Goal: Task Accomplishment & Management: Complete application form

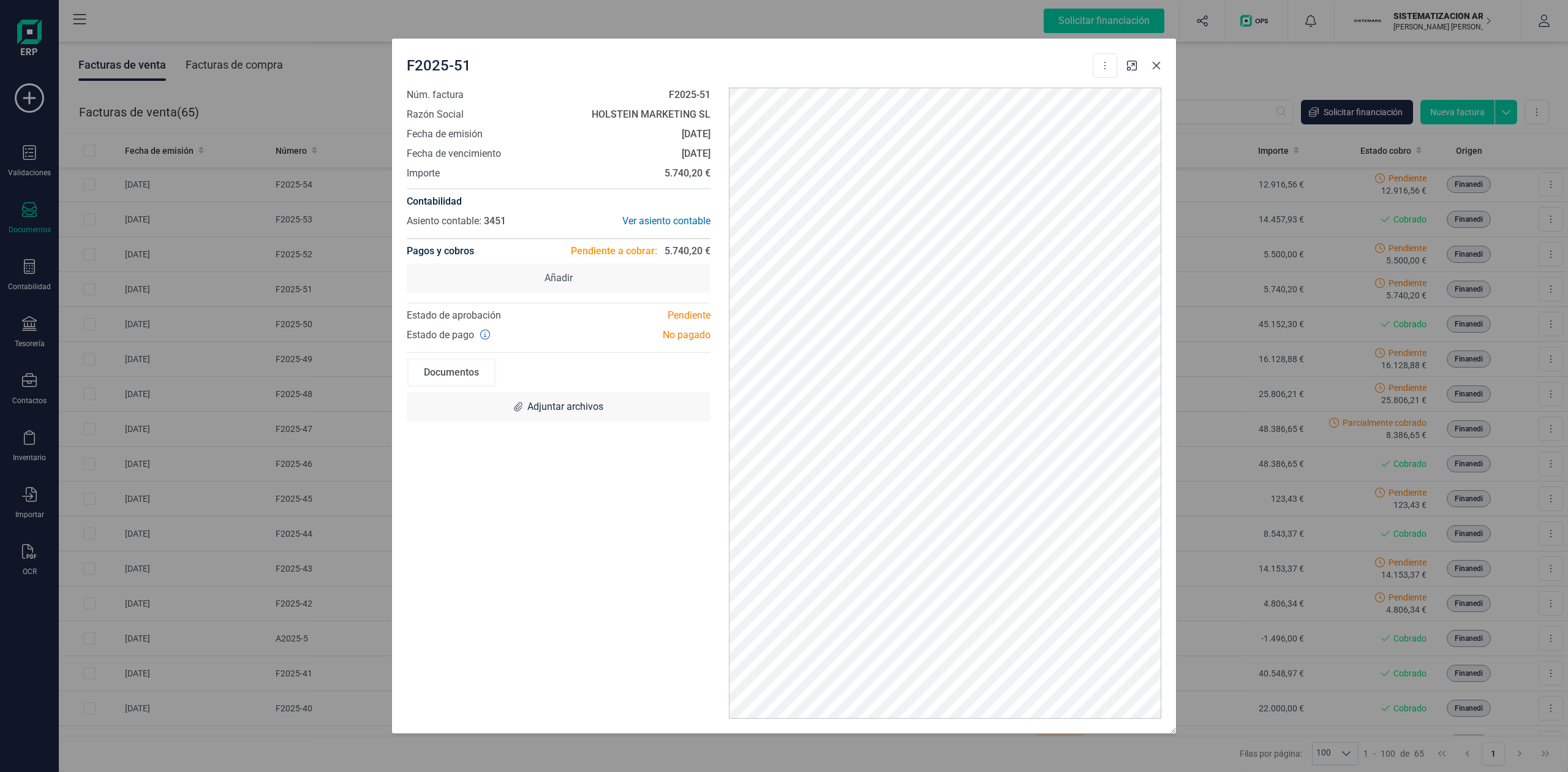
click at [1157, 65] on icon "button" at bounding box center [1156, 65] width 8 height 8
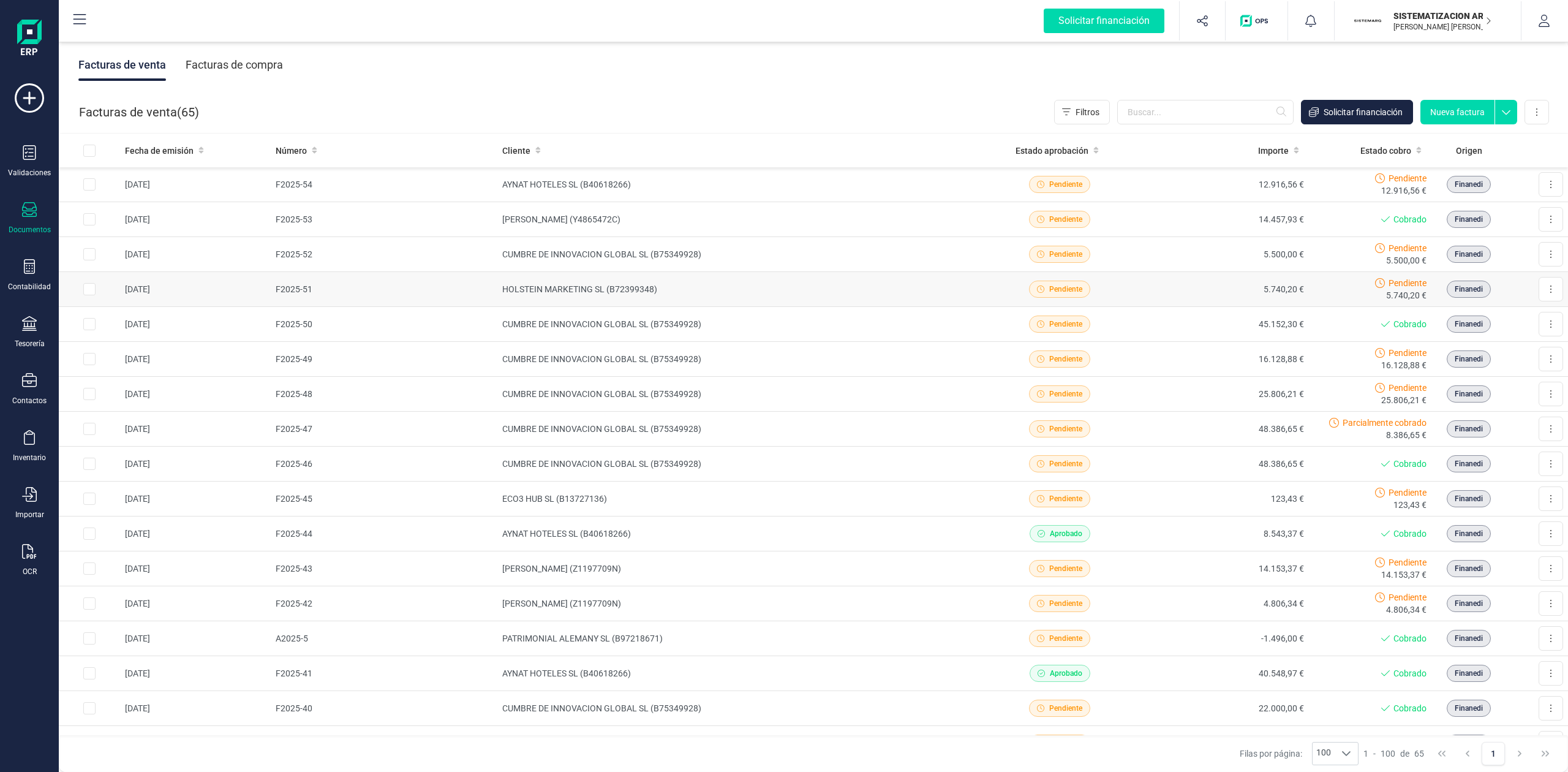
click at [723, 300] on td "HOLSTEIN MARKETING SL (B72399348)" at bounding box center [737, 290] width 480 height 35
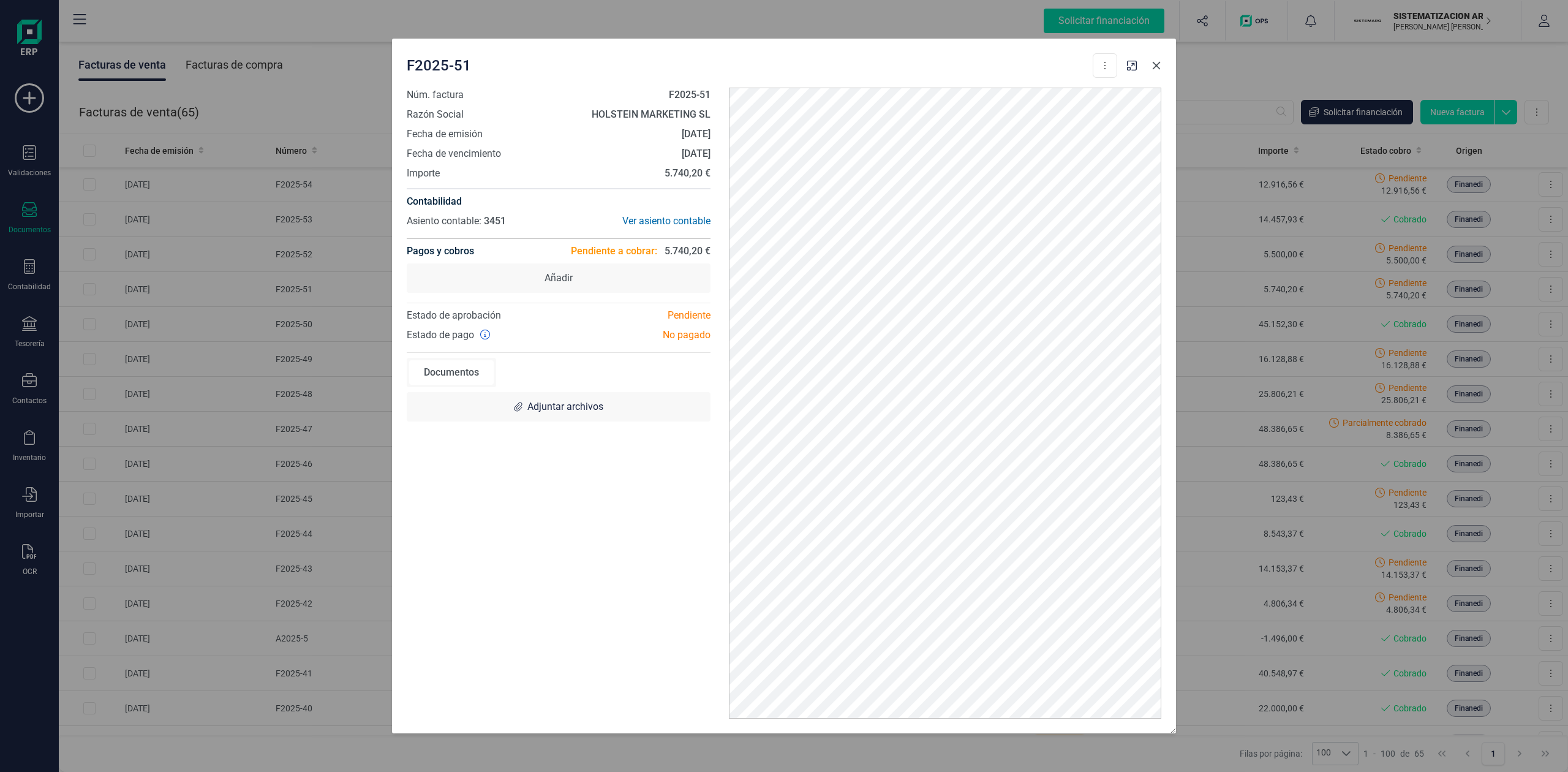
drag, startPoint x: 1152, startPoint y: 66, endPoint x: 1152, endPoint y: 79, distance: 13.0
click at [1152, 66] on icon "button" at bounding box center [1156, 66] width 10 height 10
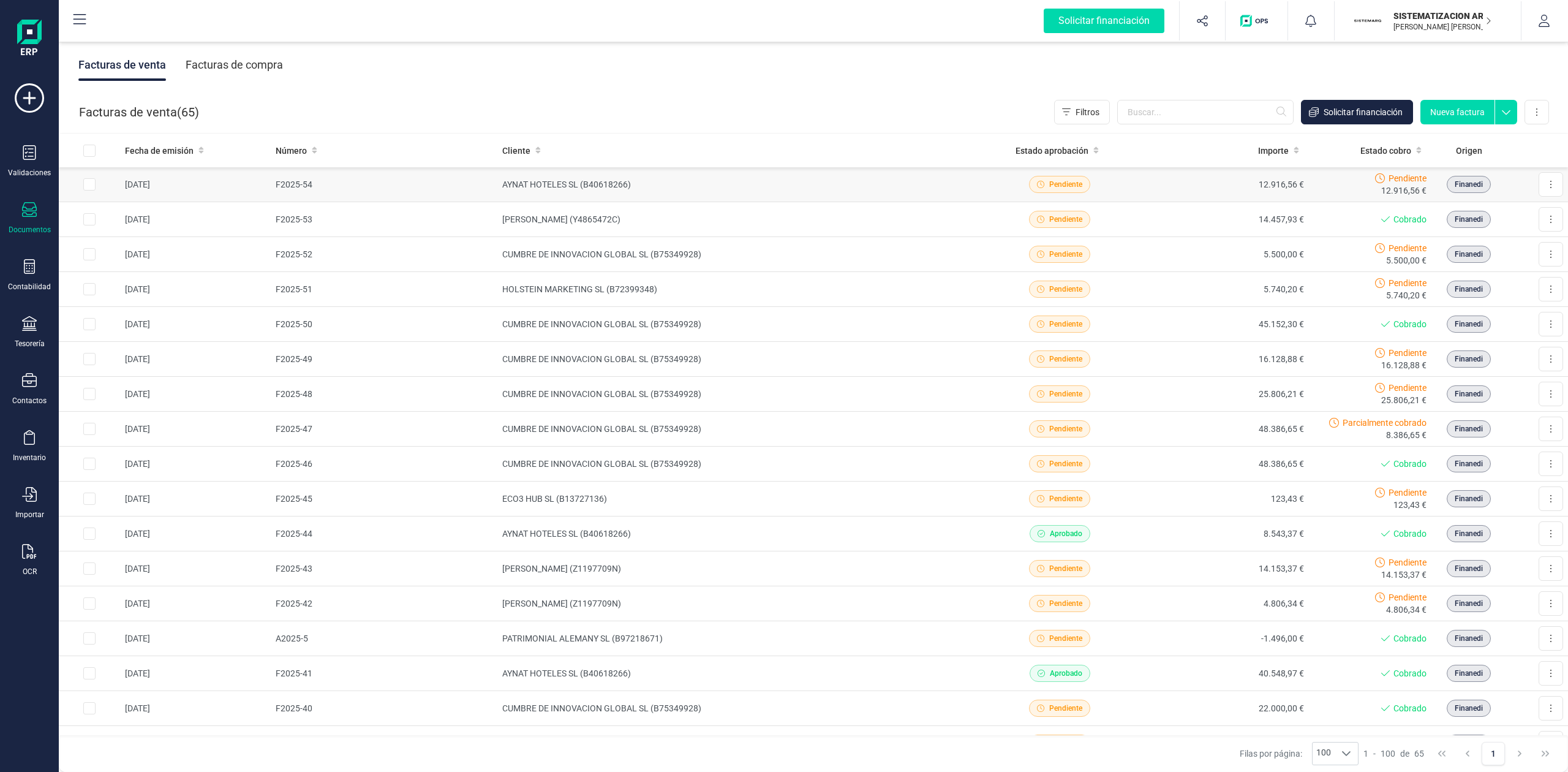
click at [1105, 187] on div "Pendiente" at bounding box center [1059, 184] width 156 height 17
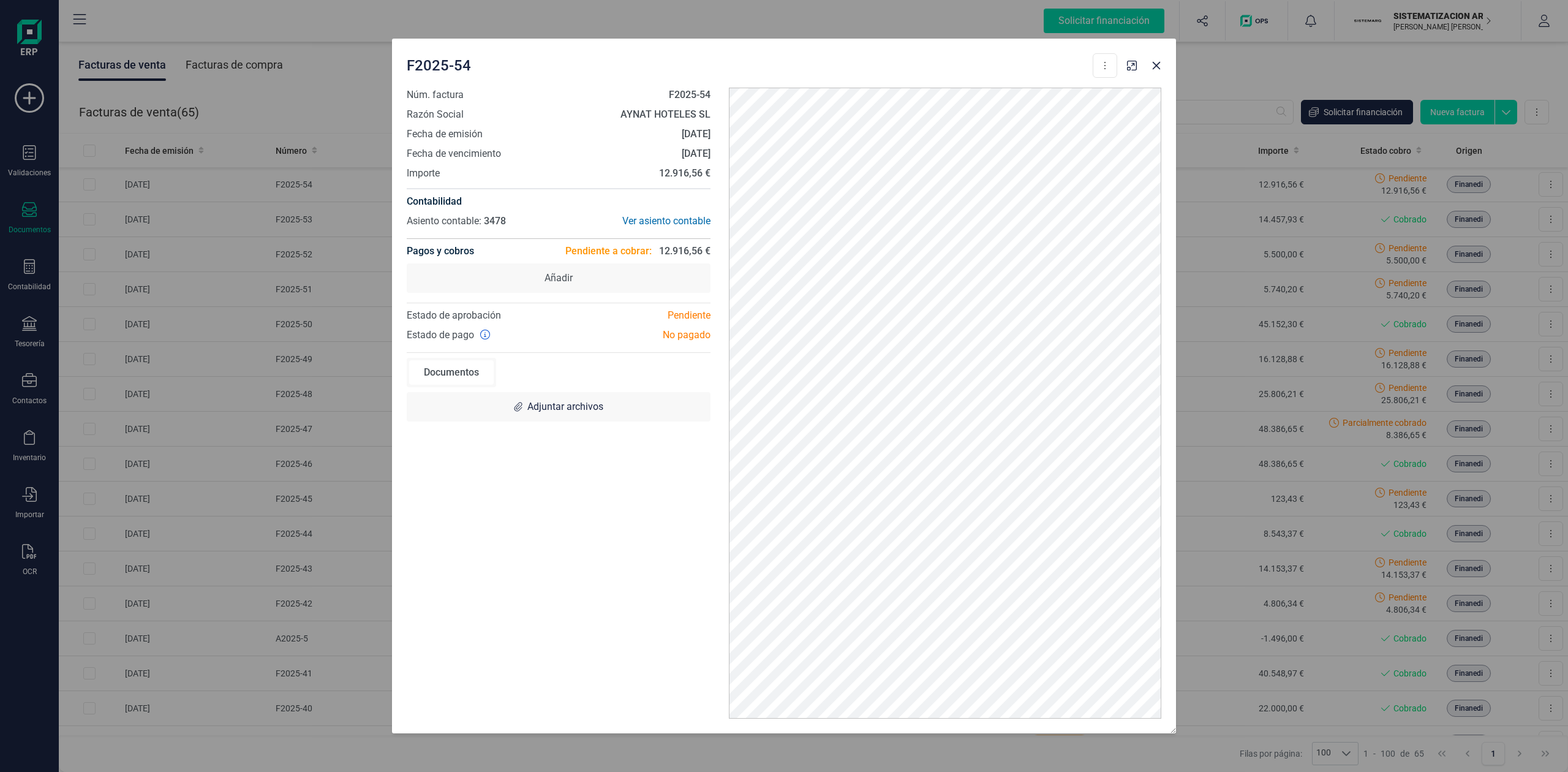
click at [1146, 73] on div at bounding box center [1144, 62] width 44 height 27
click at [1159, 71] on button "button" at bounding box center [1156, 66] width 20 height 20
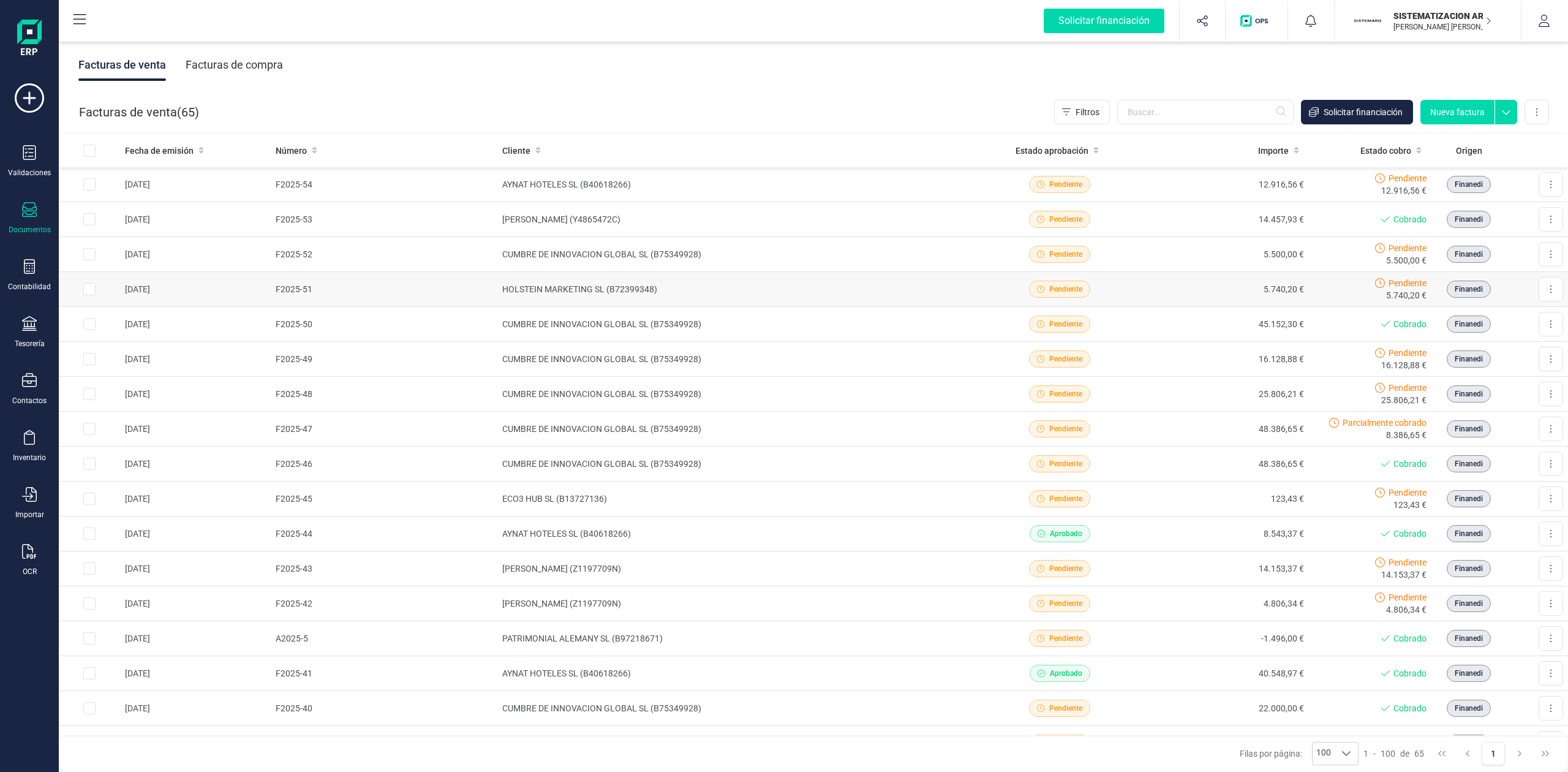
click at [1162, 287] on td "5.740,20 €" at bounding box center [1225, 290] width 166 height 35
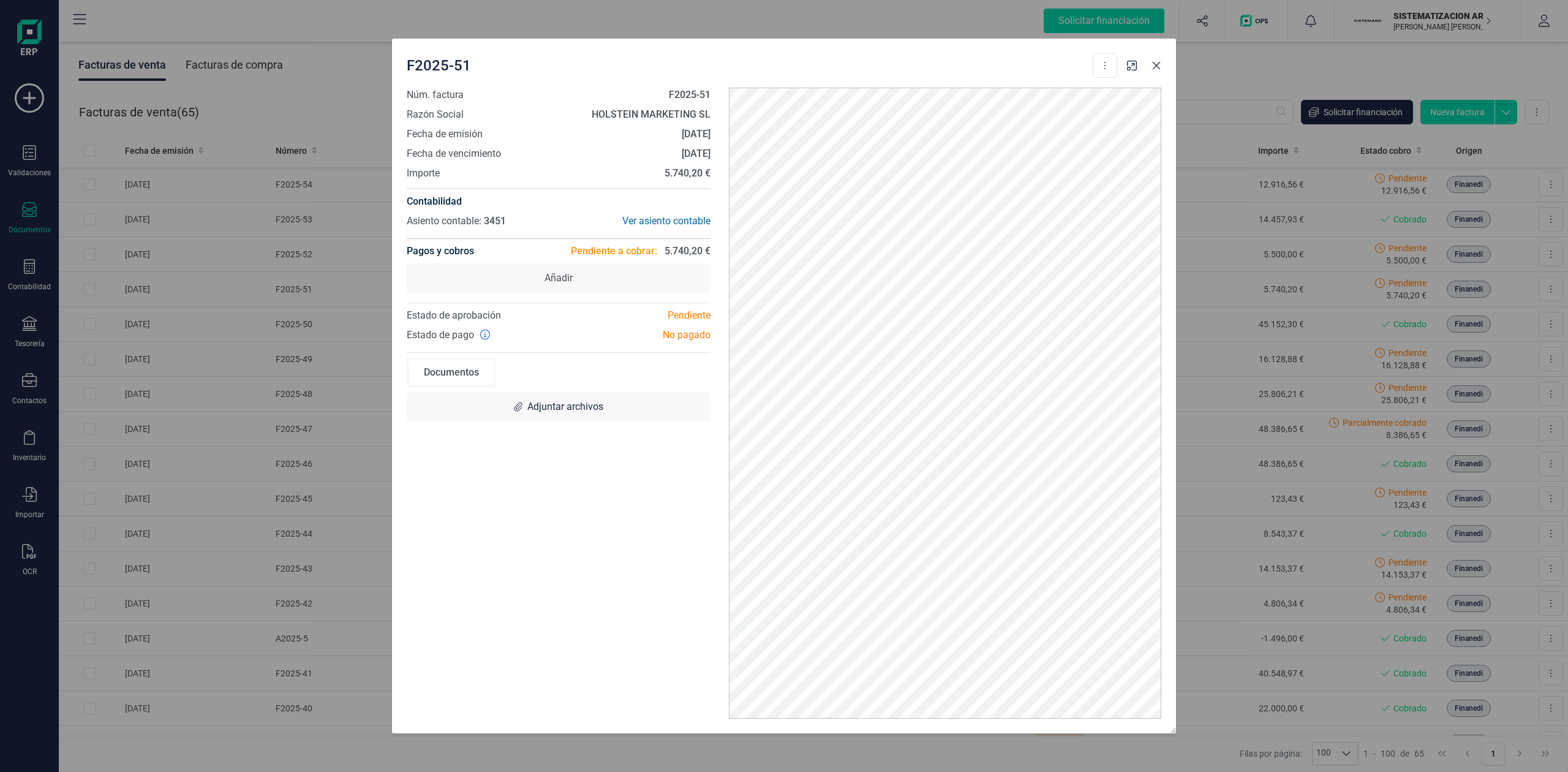
click at [1159, 62] on icon "button" at bounding box center [1156, 66] width 10 height 10
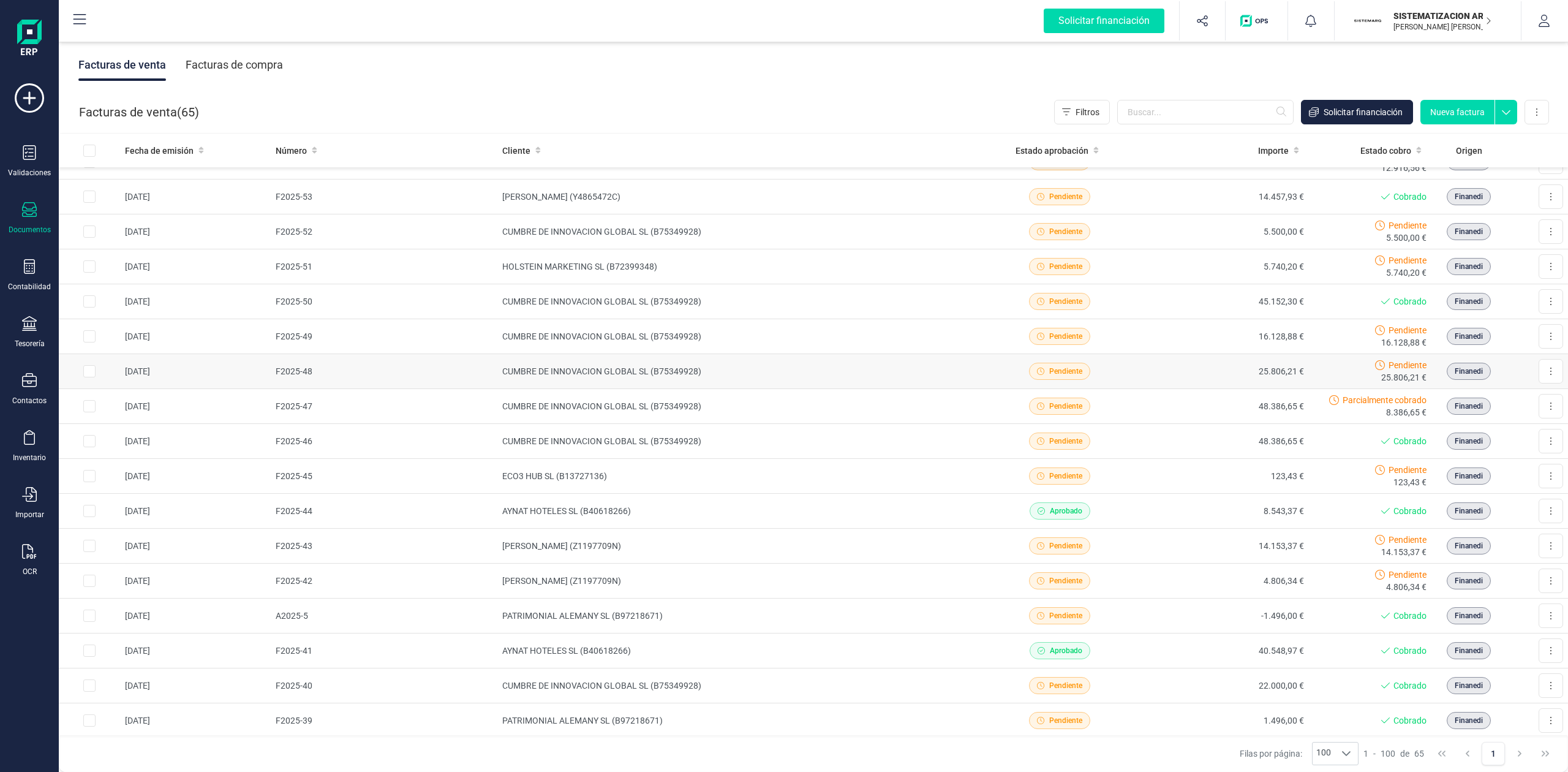
scroll to position [23, 0]
click at [23, 216] on icon at bounding box center [29, 209] width 15 height 15
click at [116, 251] on span "Tickets" at bounding box center [124, 254] width 58 height 15
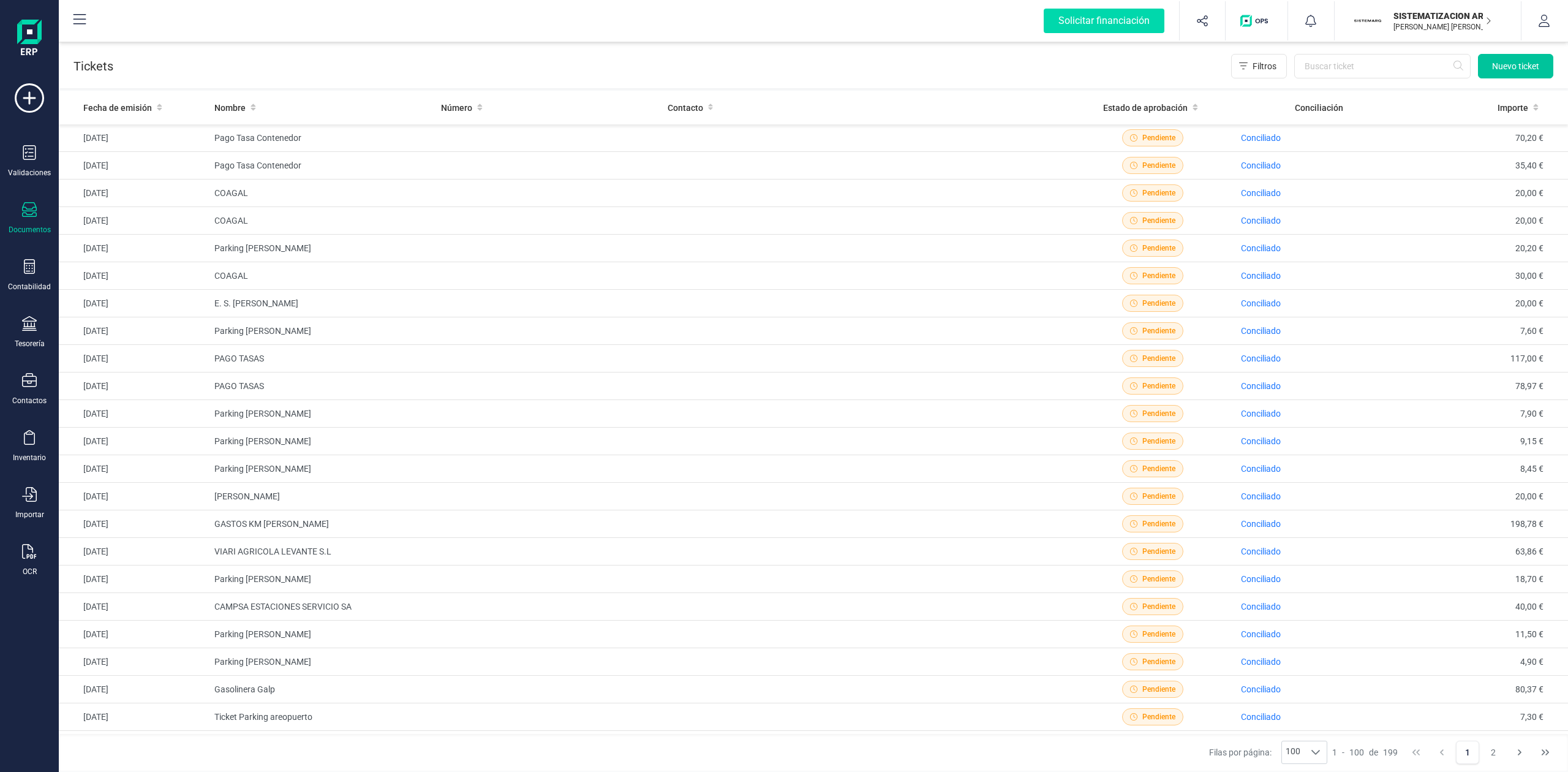
click at [1500, 73] on button "Nuevo ticket" at bounding box center [1516, 66] width 75 height 24
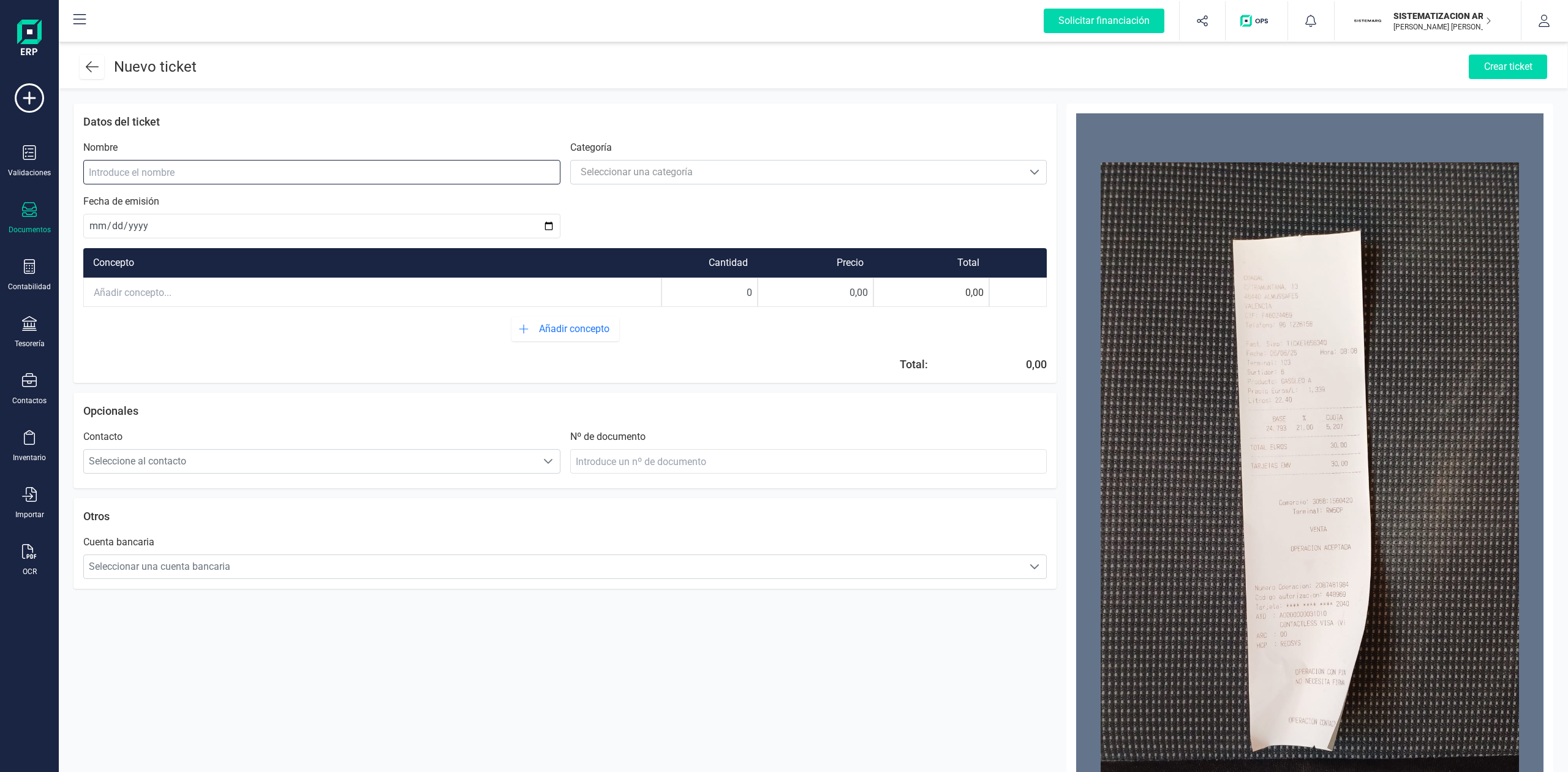
click at [238, 165] on input at bounding box center [322, 172] width 477 height 24
type input "COAGAL"
click at [616, 176] on div "Seleccionar una categoría" at bounding box center [637, 172] width 112 height 15
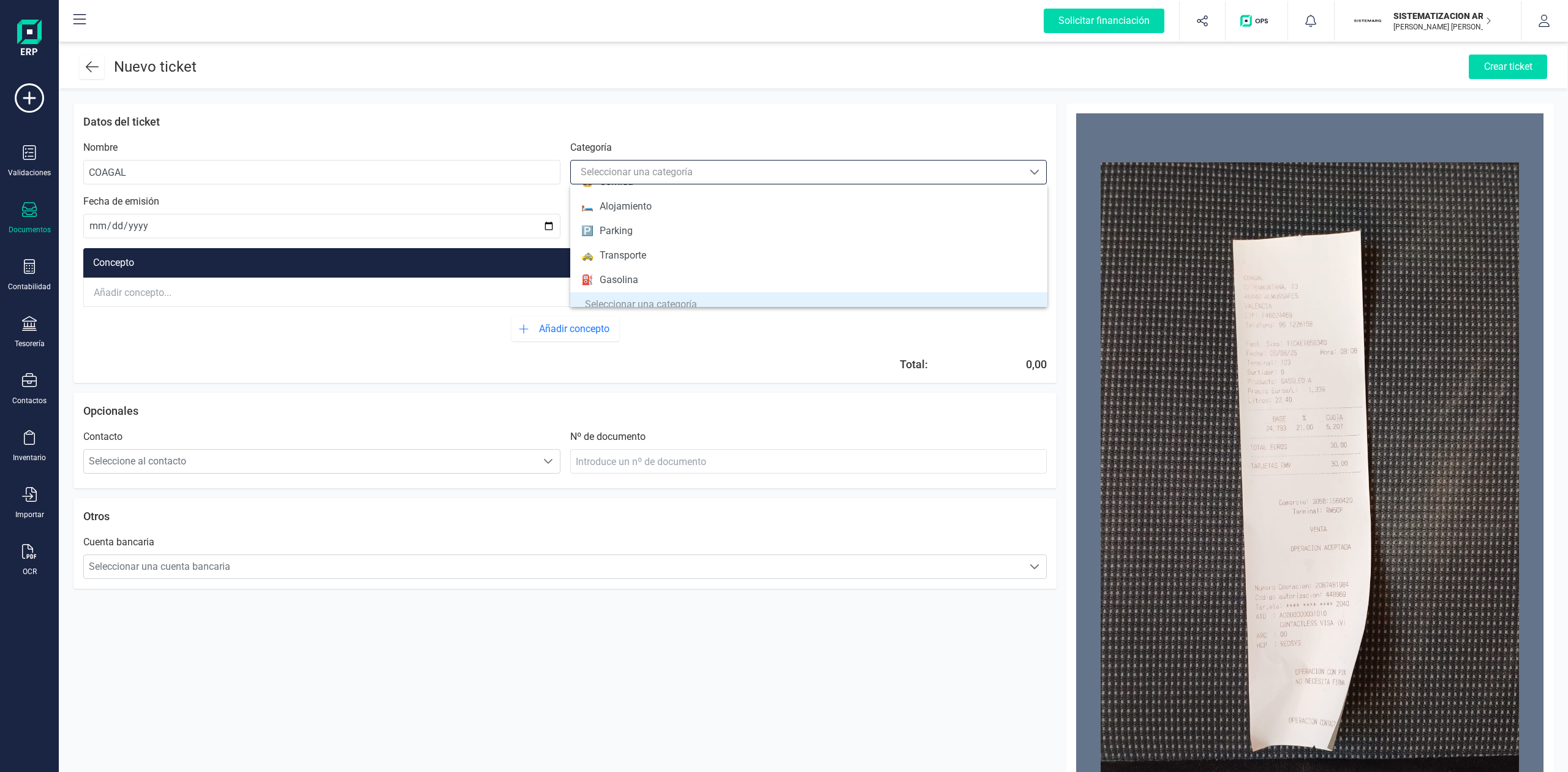
scroll to position [108, 0]
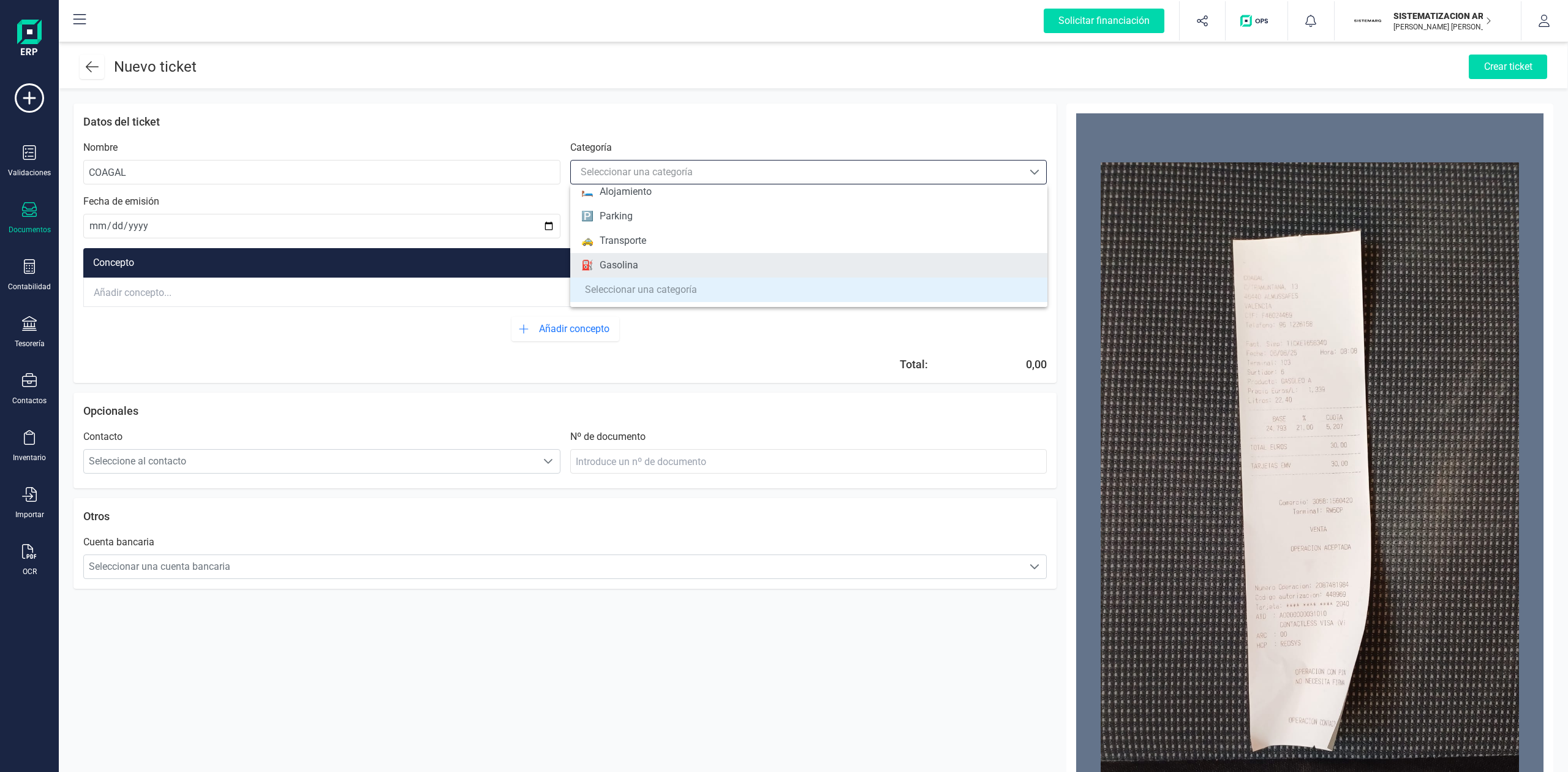
click at [645, 268] on li "⛽ Gasolina" at bounding box center [809, 265] width 477 height 24
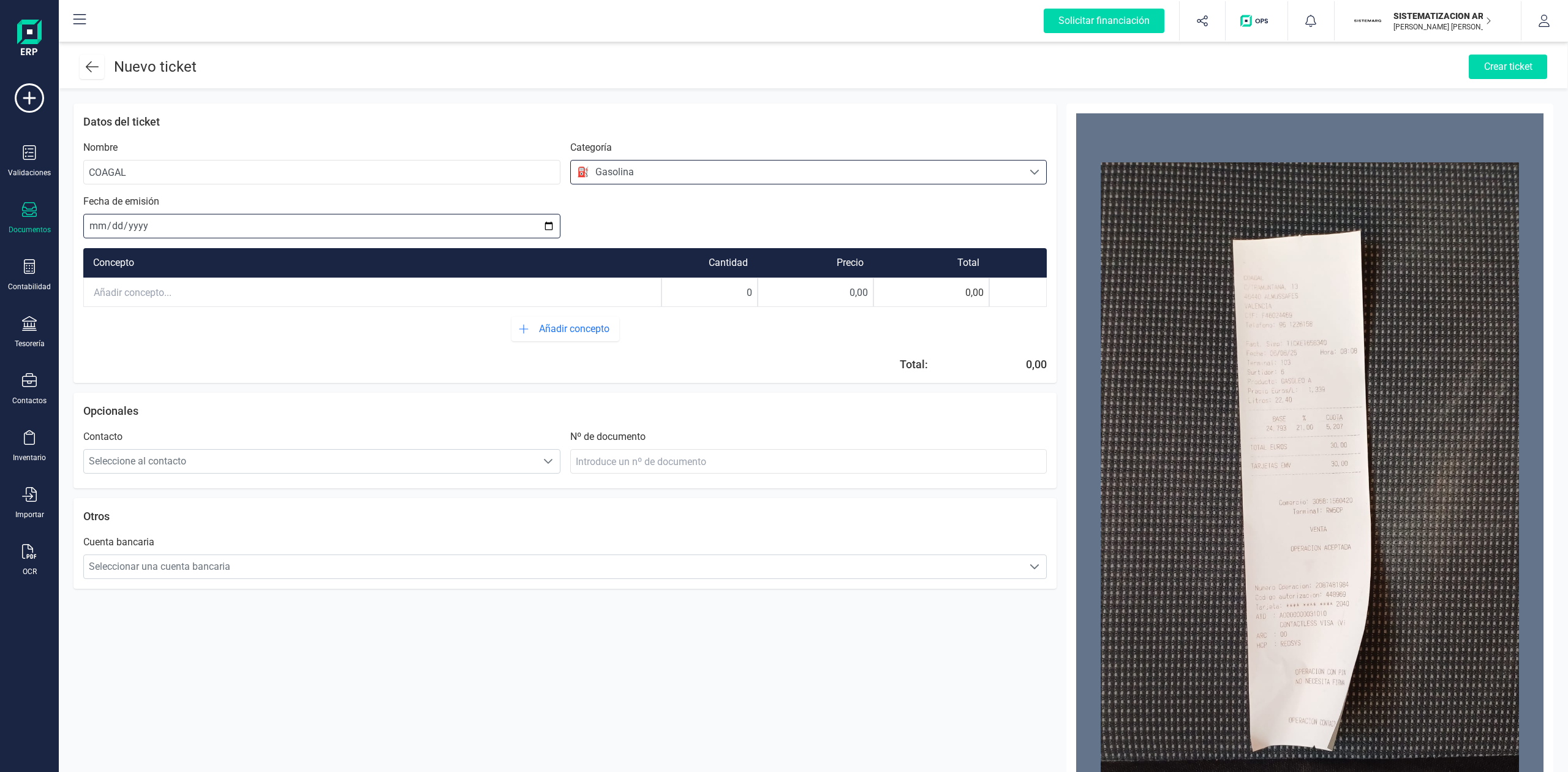
click at [99, 221] on input "date" at bounding box center [322, 226] width 477 height 24
type input "[DATE]"
click at [172, 301] on input "text" at bounding box center [372, 292] width 577 height 27
drag, startPoint x: 751, startPoint y: 294, endPoint x: 738, endPoint y: 294, distance: 13.0
click at [738, 294] on input "0" at bounding box center [710, 292] width 95 height 27
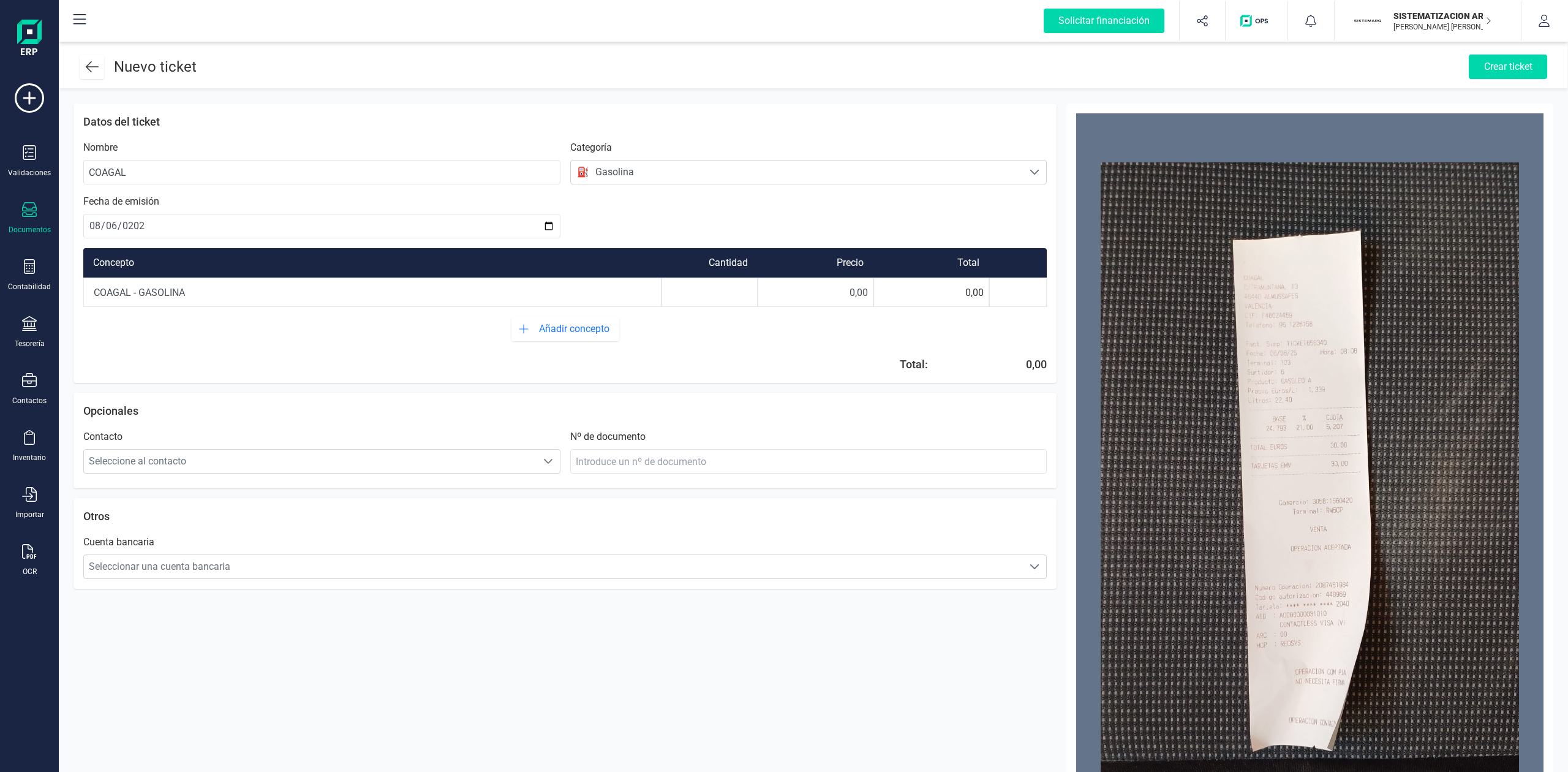
type input "1"
drag, startPoint x: 888, startPoint y: 303, endPoint x: 958, endPoint y: 309, distance: 70.3
click at [958, 309] on div "Concepto Cantidad Precio Total COAGAL - GASOLINA 1 0,00 0,00 Añadir concepto To…" at bounding box center [565, 306] width 963 height 135
type input "30,00"
click at [529, 564] on span "Seleccionar una cuenta bancaria" at bounding box center [554, 566] width 940 height 24
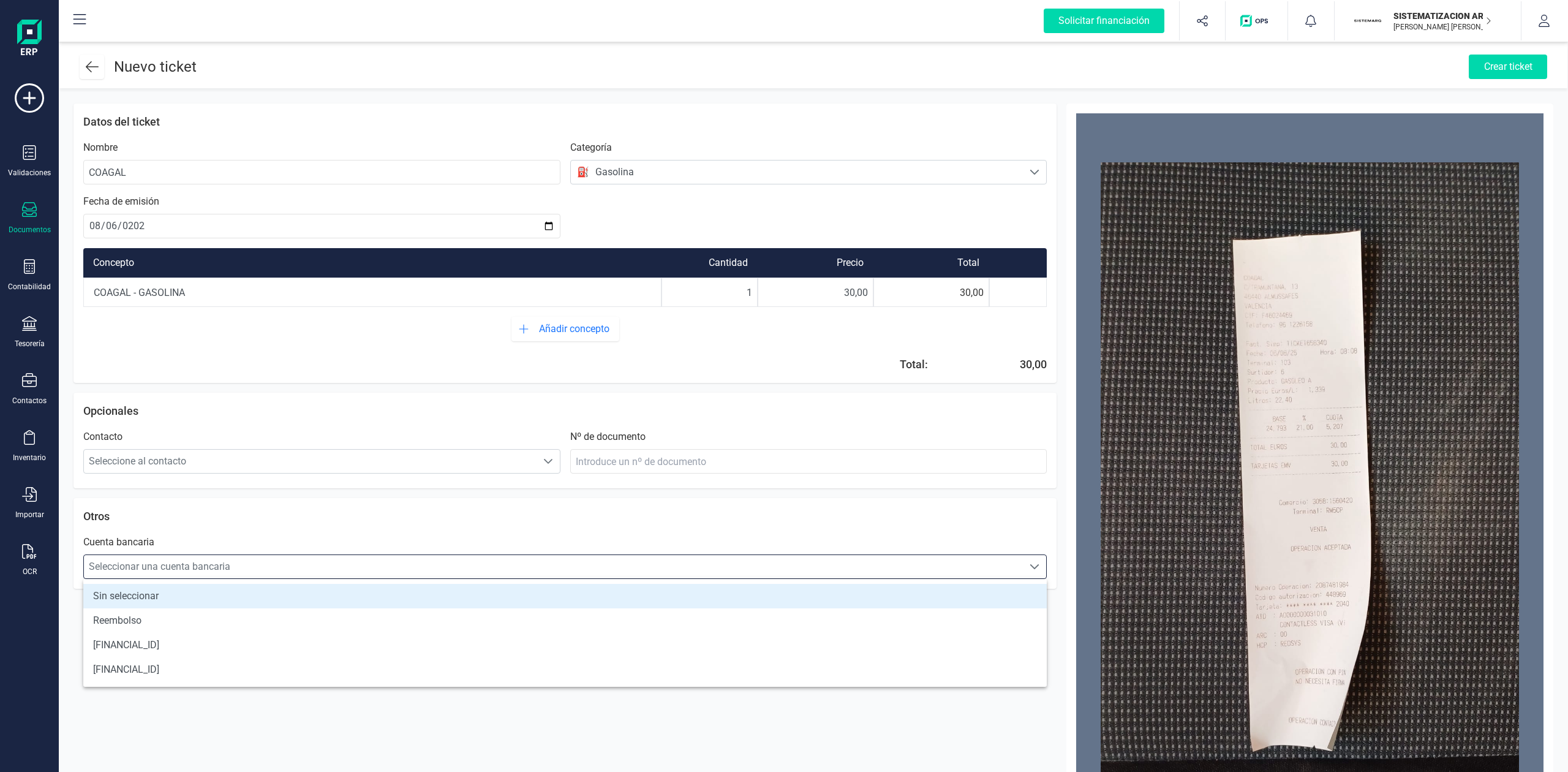
scroll to position [8, 54]
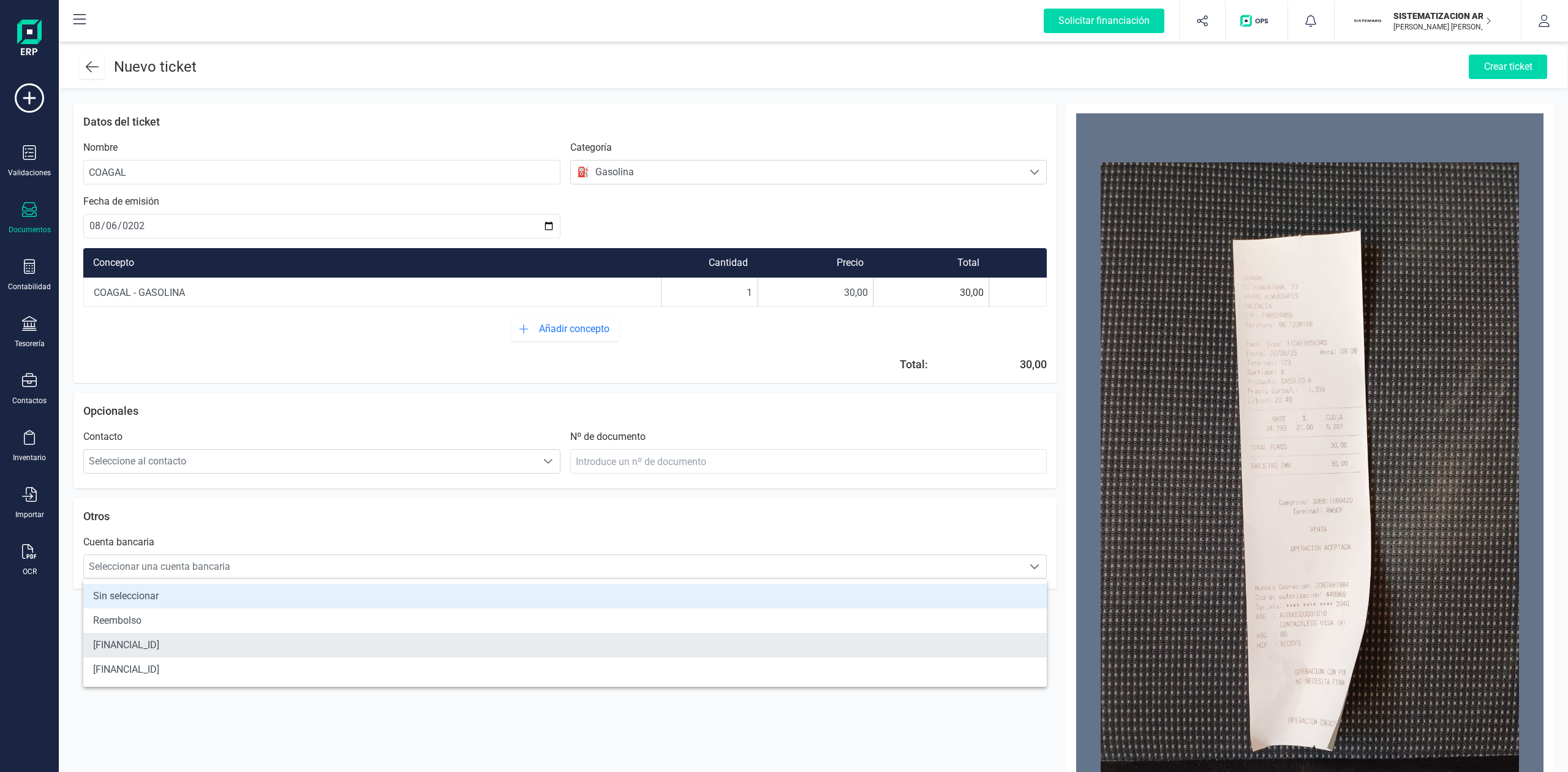
click at [285, 652] on li "[FINANCIAL_ID]" at bounding box center [565, 645] width 963 height 24
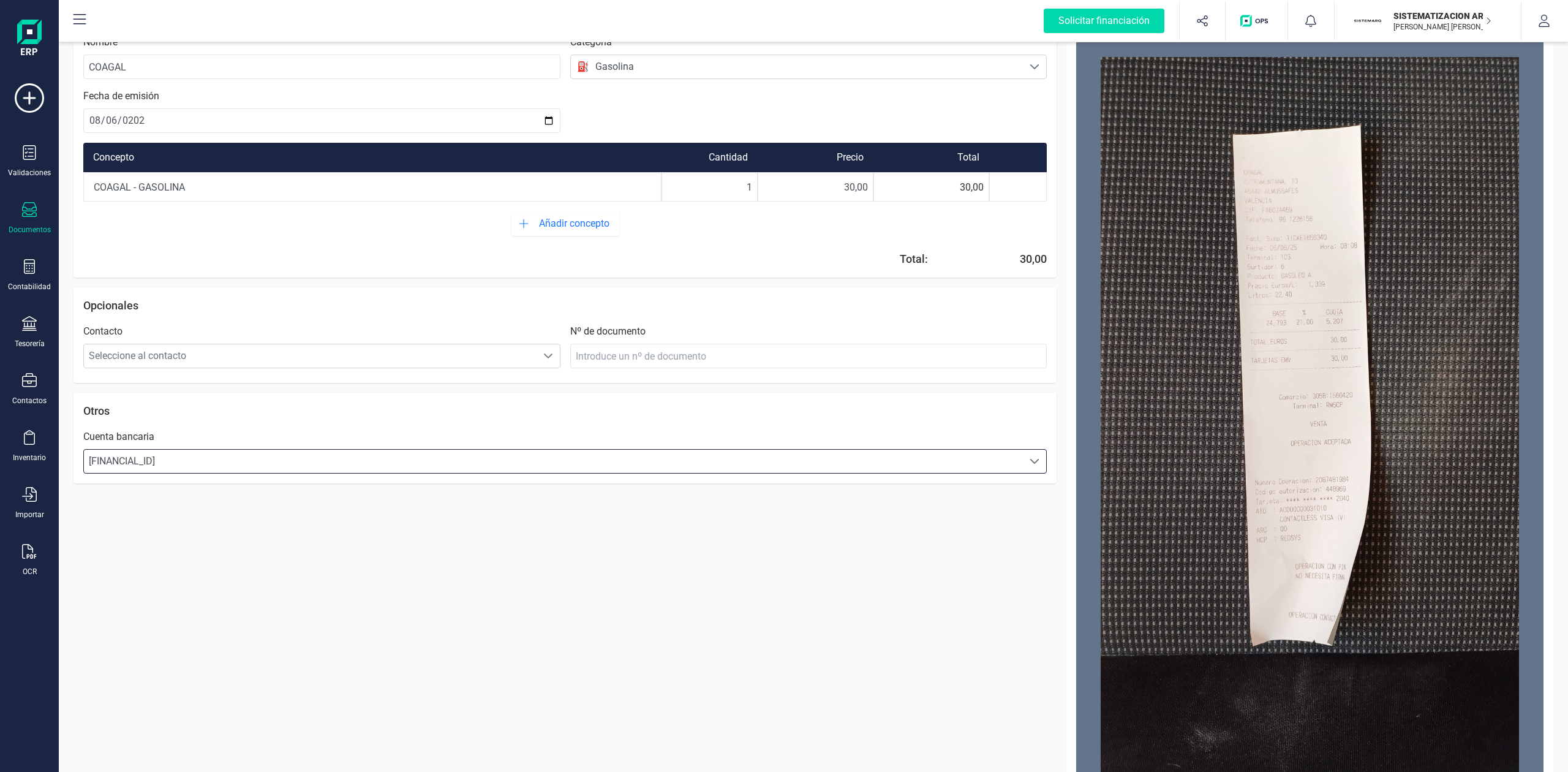
scroll to position [0, 0]
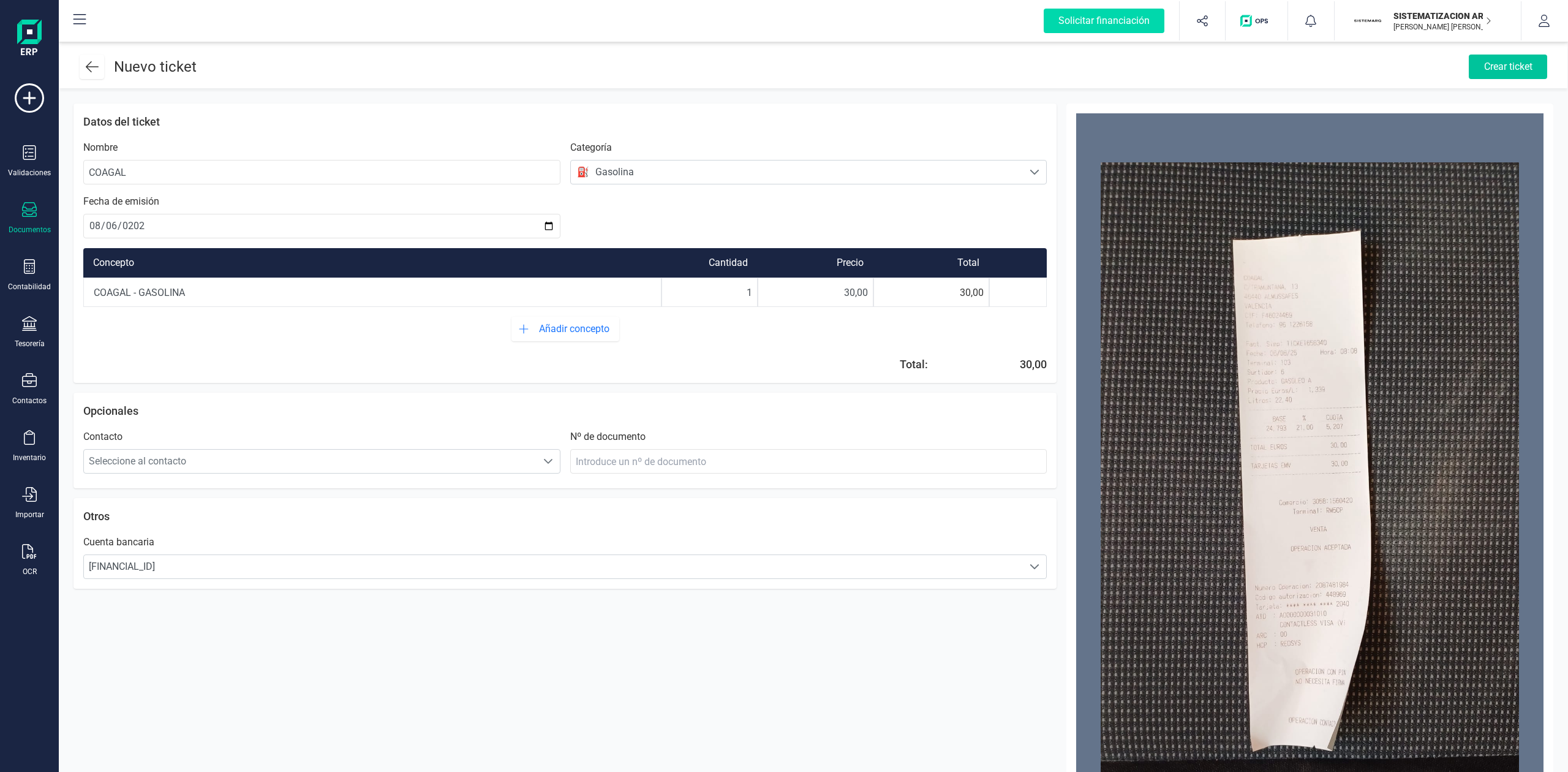
click at [1515, 69] on div "Crear ticket" at bounding box center [1508, 66] width 78 height 24
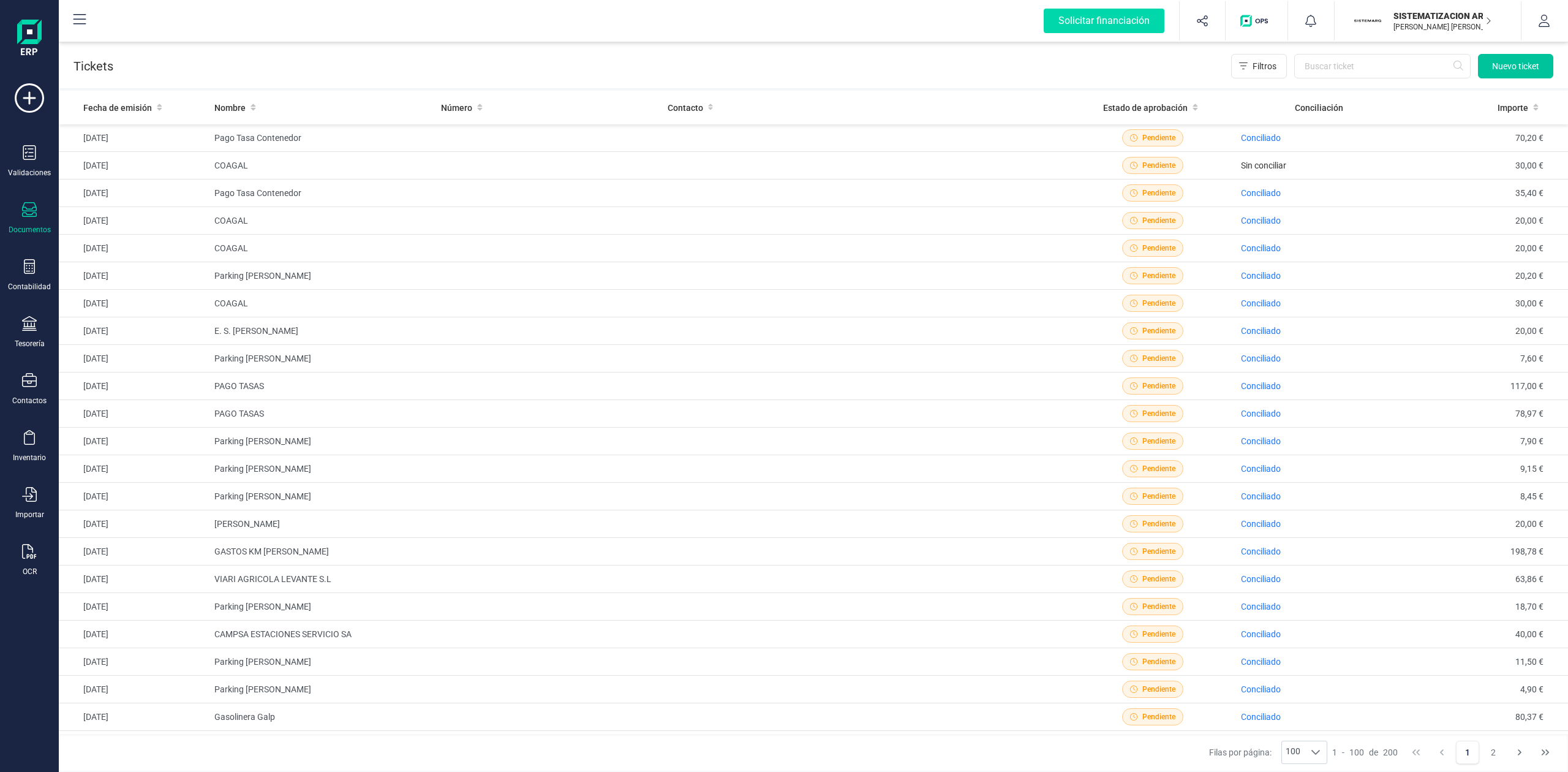
click at [1502, 69] on span "Nuevo ticket" at bounding box center [1515, 66] width 47 height 13
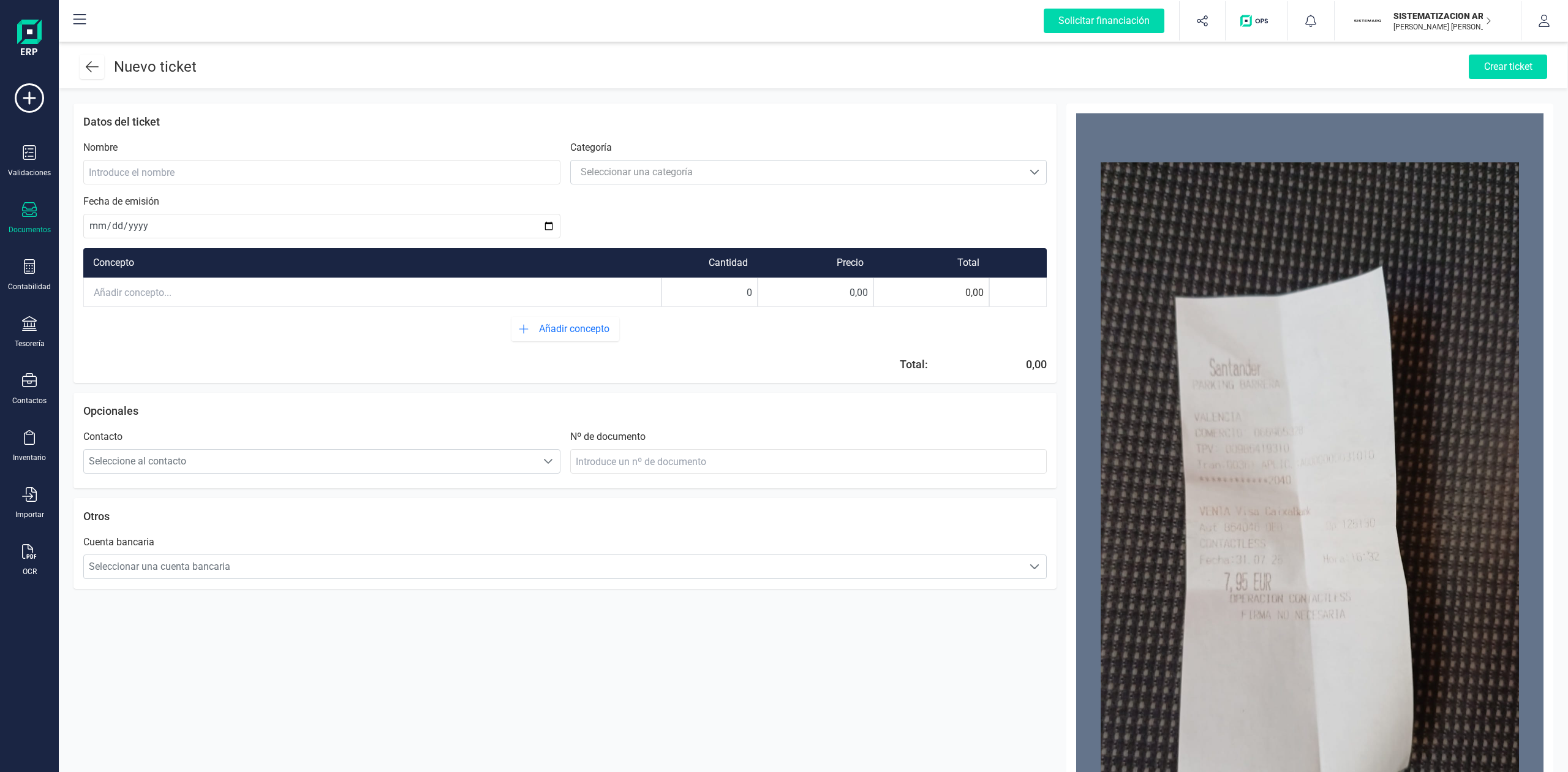
click at [252, 283] on input "text" at bounding box center [372, 292] width 577 height 27
click at [752, 280] on input "0" at bounding box center [710, 292] width 95 height 27
drag, startPoint x: 752, startPoint y: 280, endPoint x: 733, endPoint y: 280, distance: 19.0
click at [733, 280] on input "0" at bounding box center [710, 292] width 95 height 27
type input "1"
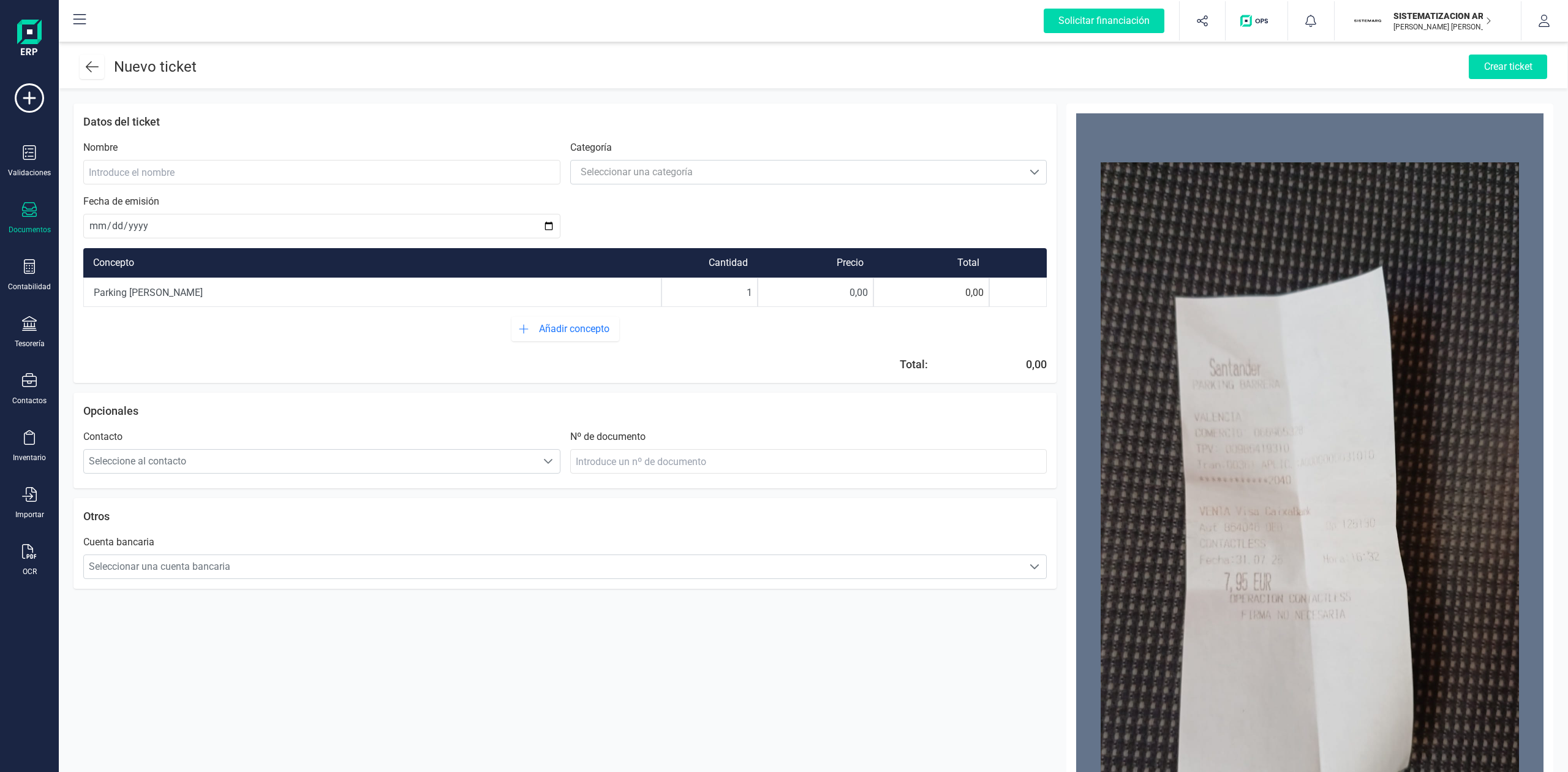
drag, startPoint x: 846, startPoint y: 280, endPoint x: 898, endPoint y: 277, distance: 52.1
click at [898, 278] on div "Parking [PERSON_NAME] 1 0,00 0,00" at bounding box center [565, 292] width 963 height 29
type input "7,95"
click at [326, 176] on input at bounding box center [322, 172] width 477 height 24
type input "Parking [PERSON_NAME]"
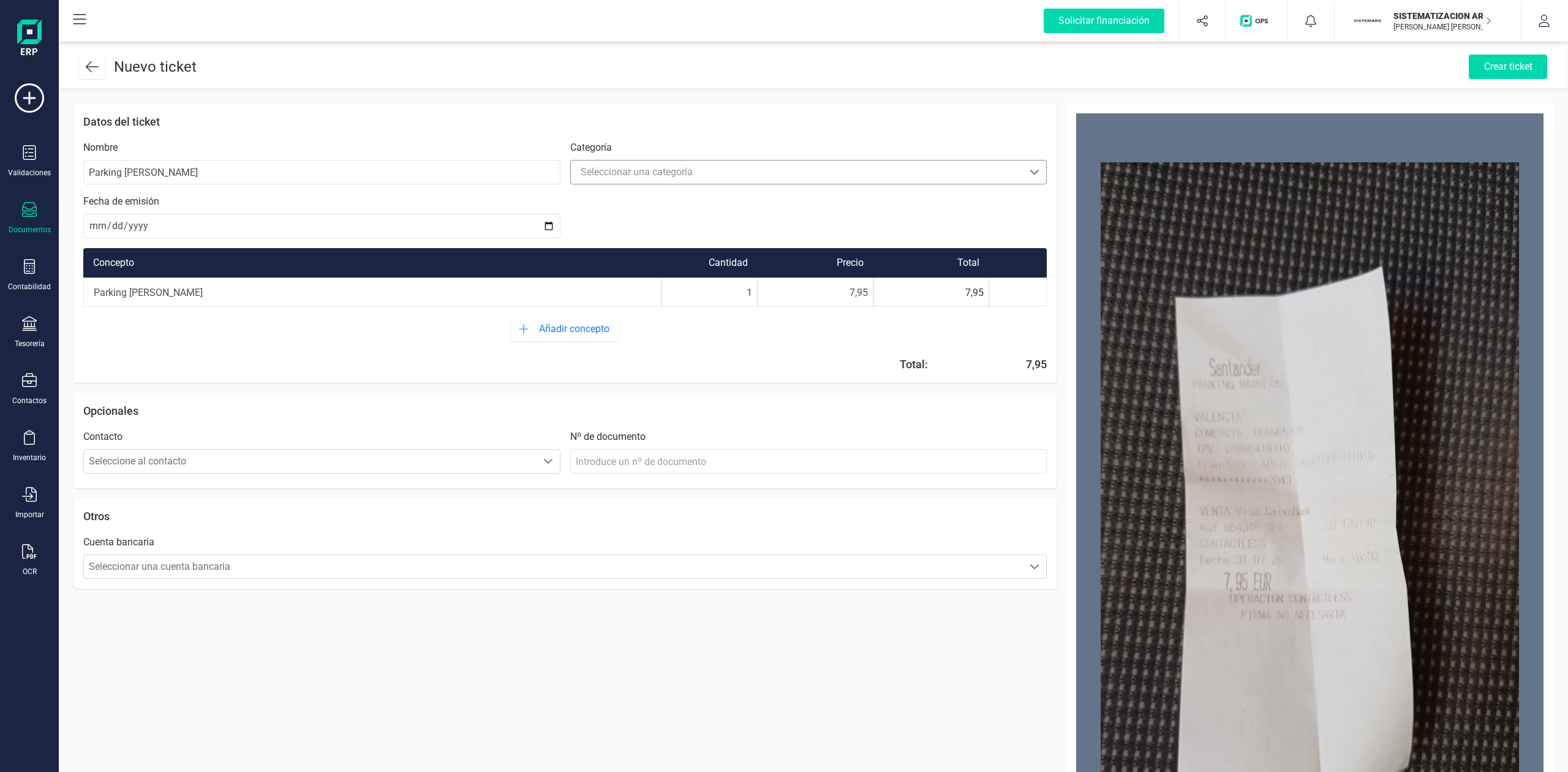
click at [611, 170] on div "Seleccionar una categoría" at bounding box center [637, 172] width 112 height 15
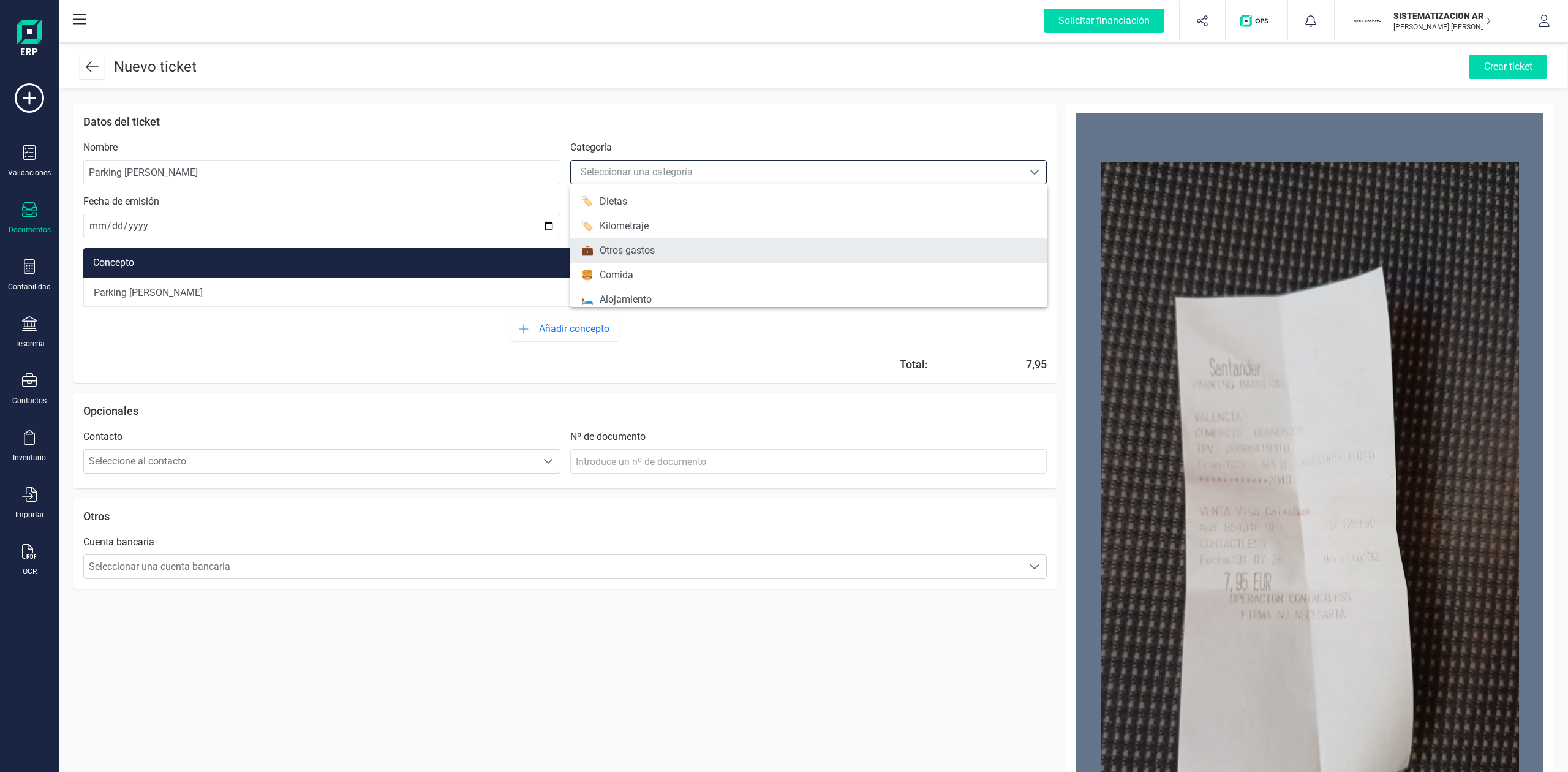
scroll to position [108, 0]
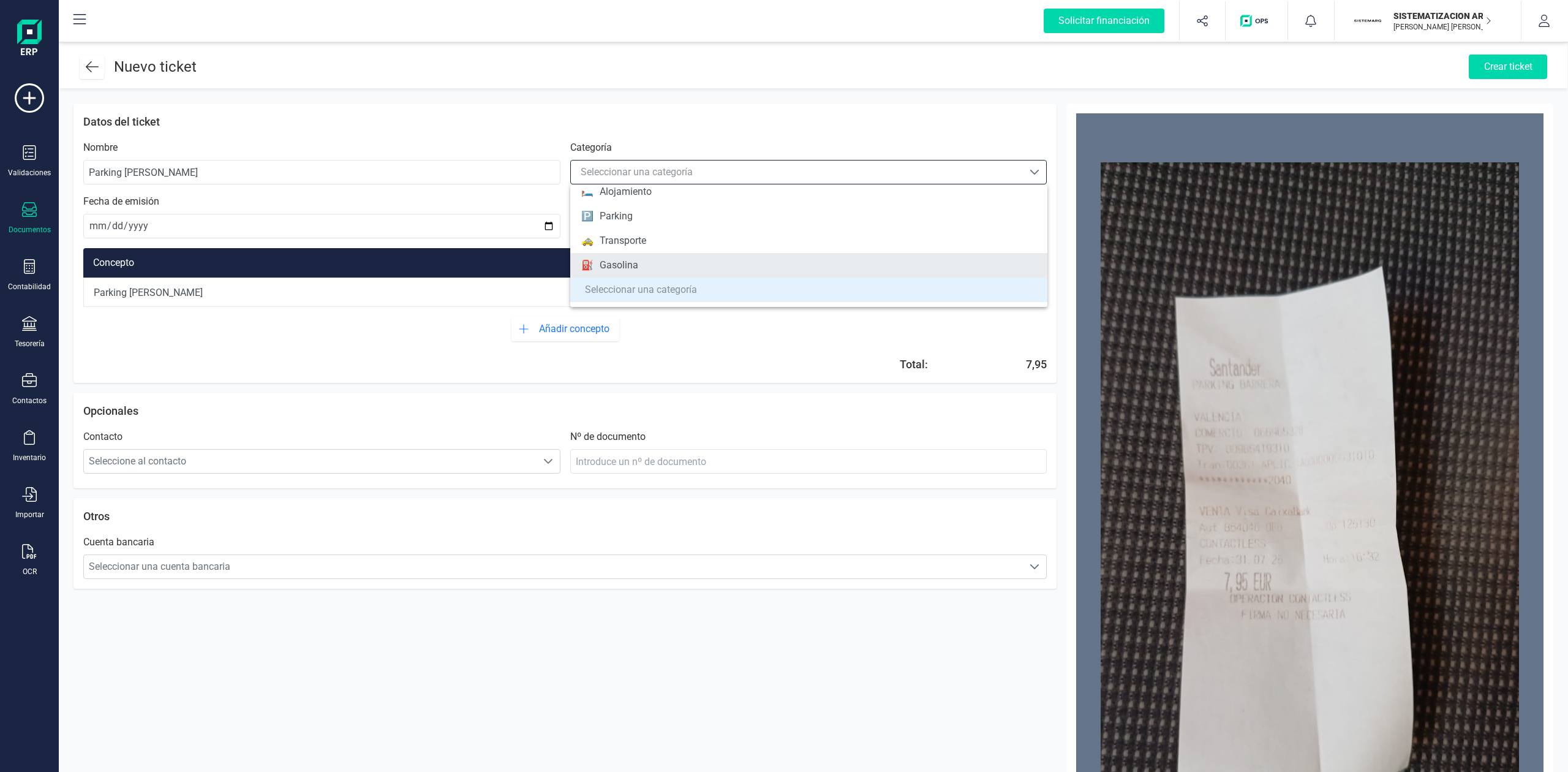
click at [630, 259] on div "Gasolina" at bounding box center [619, 265] width 38 height 15
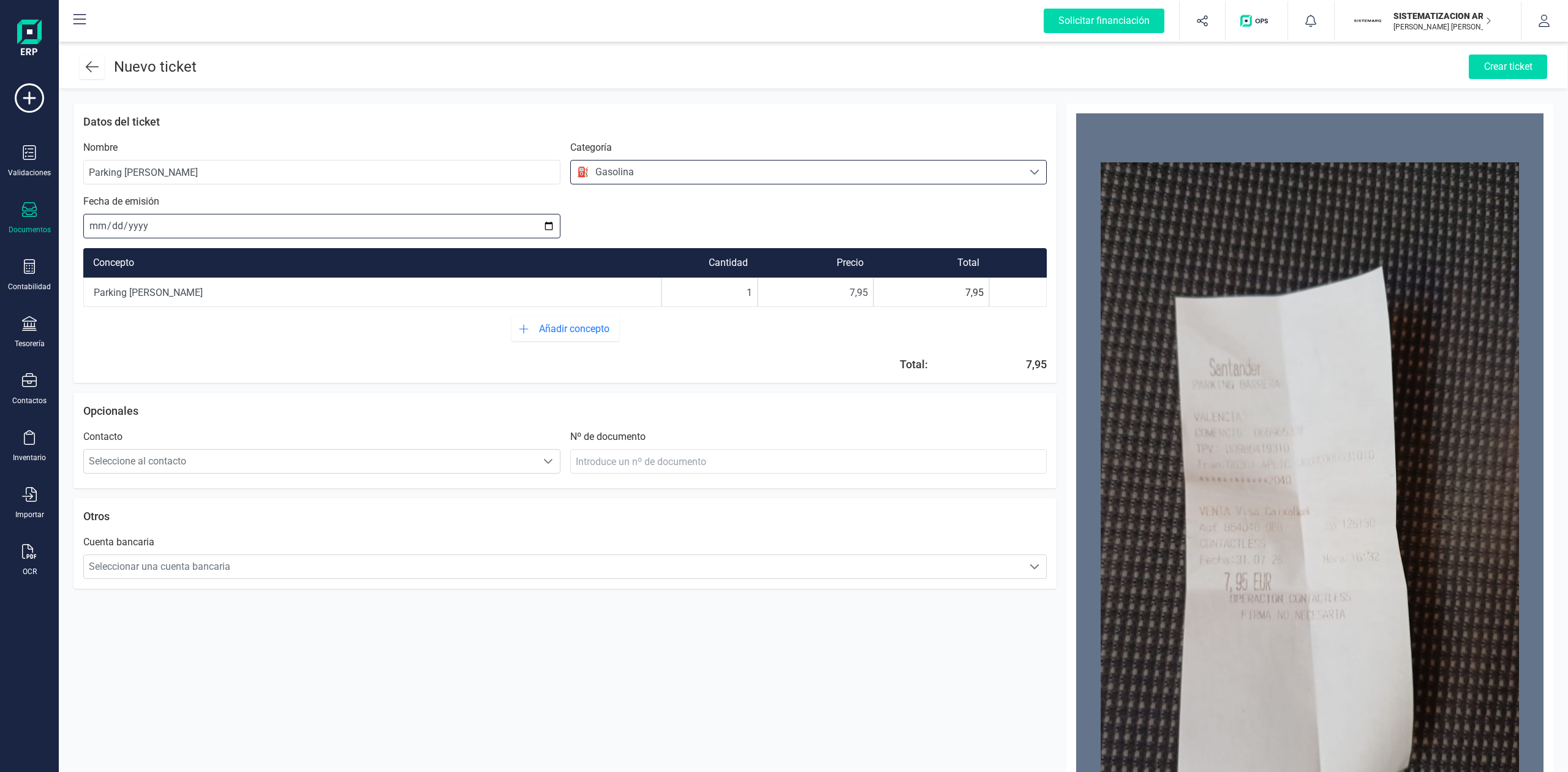
click at [87, 221] on input "date" at bounding box center [322, 226] width 477 height 24
type input "[DATE]"
click at [422, 571] on span "Seleccionar una cuenta bancaria" at bounding box center [554, 566] width 940 height 24
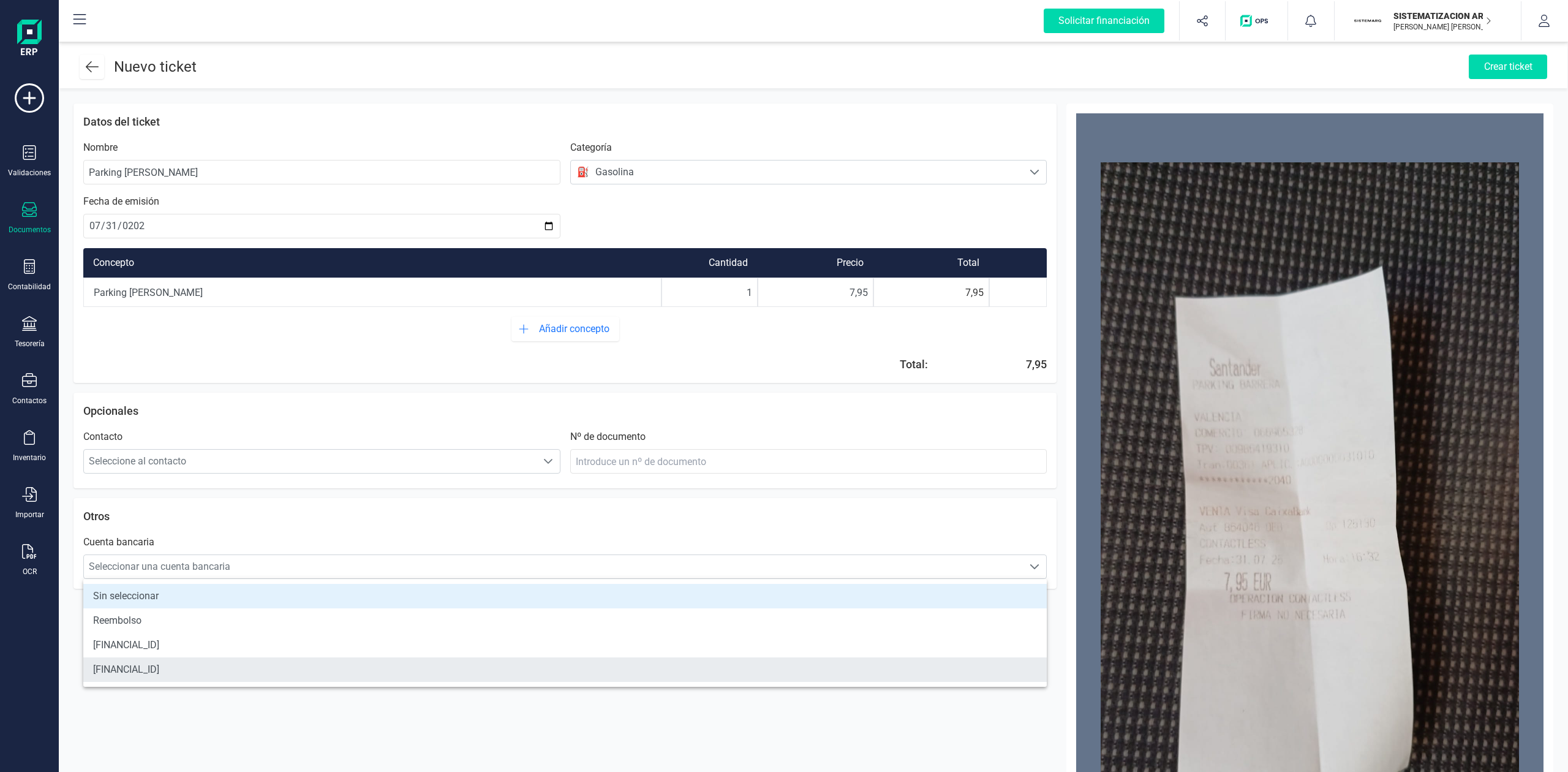
click at [329, 662] on li "[FINANCIAL_ID]" at bounding box center [565, 669] width 963 height 24
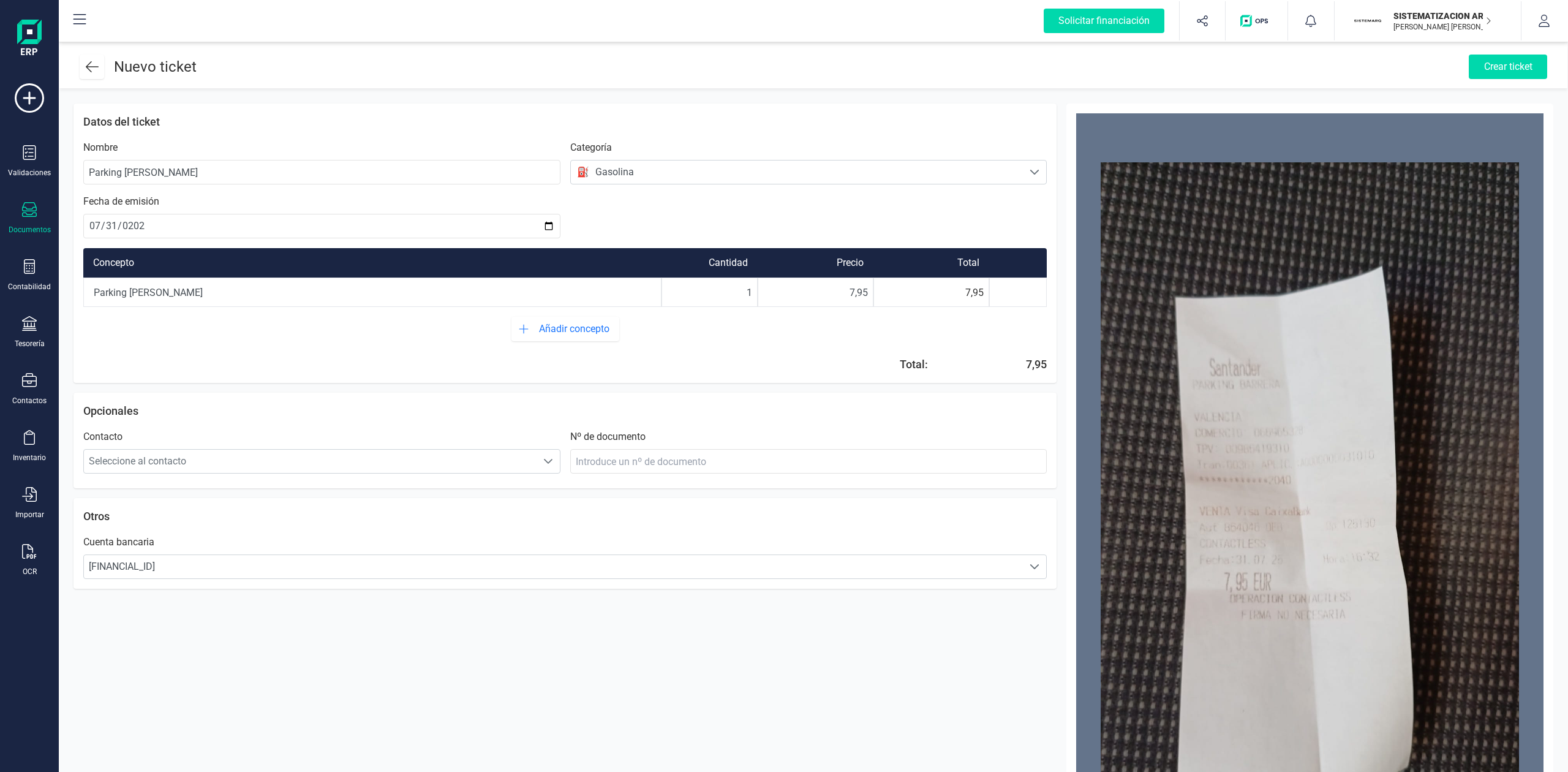
click at [1530, 52] on header "Nuevo ticket Crear ticket" at bounding box center [813, 64] width 1508 height 48
click at [1518, 71] on div "Crear ticket" at bounding box center [1508, 66] width 78 height 24
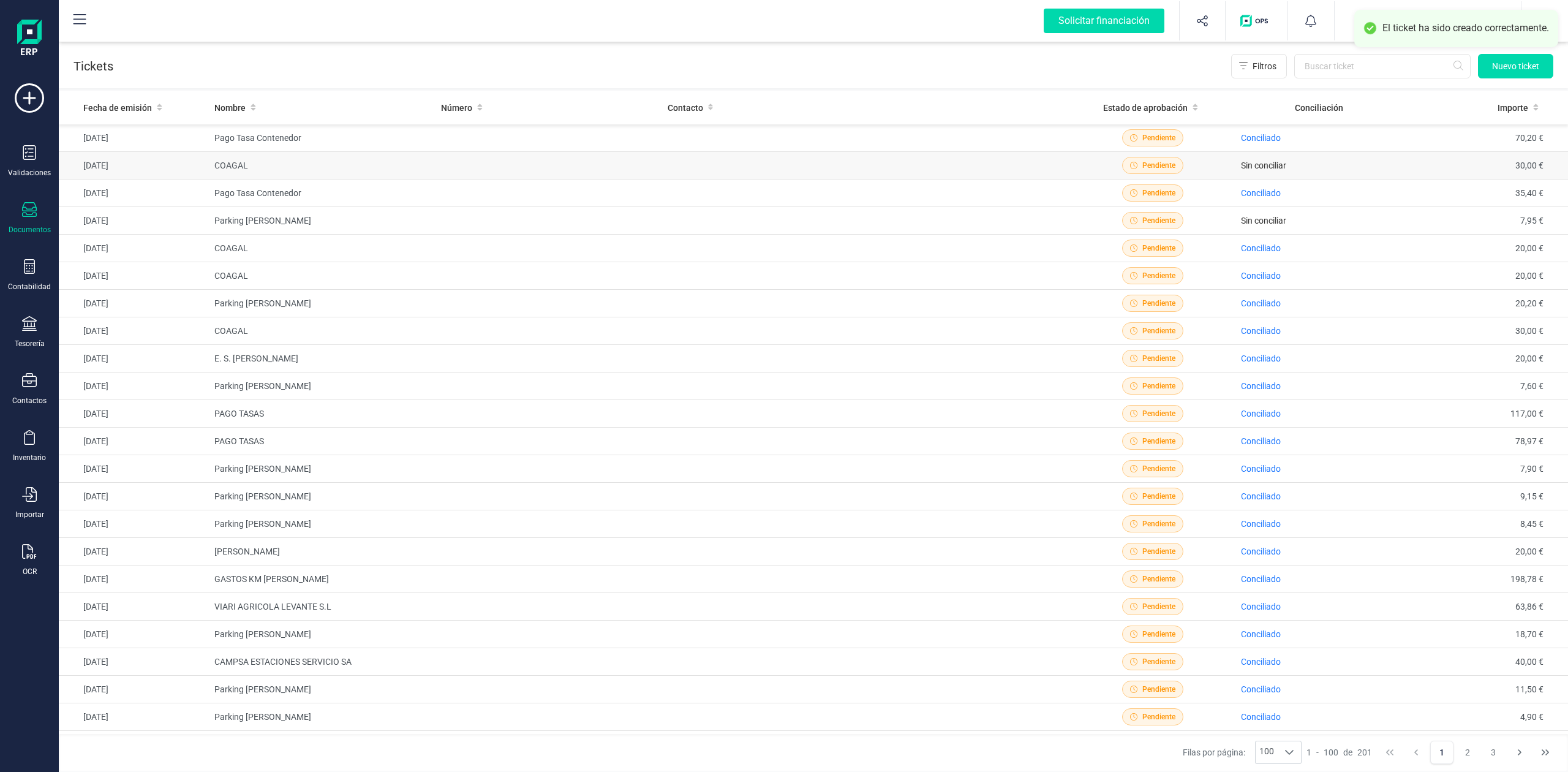
click at [1335, 162] on td "Sin conciliar" at bounding box center [1318, 165] width 166 height 27
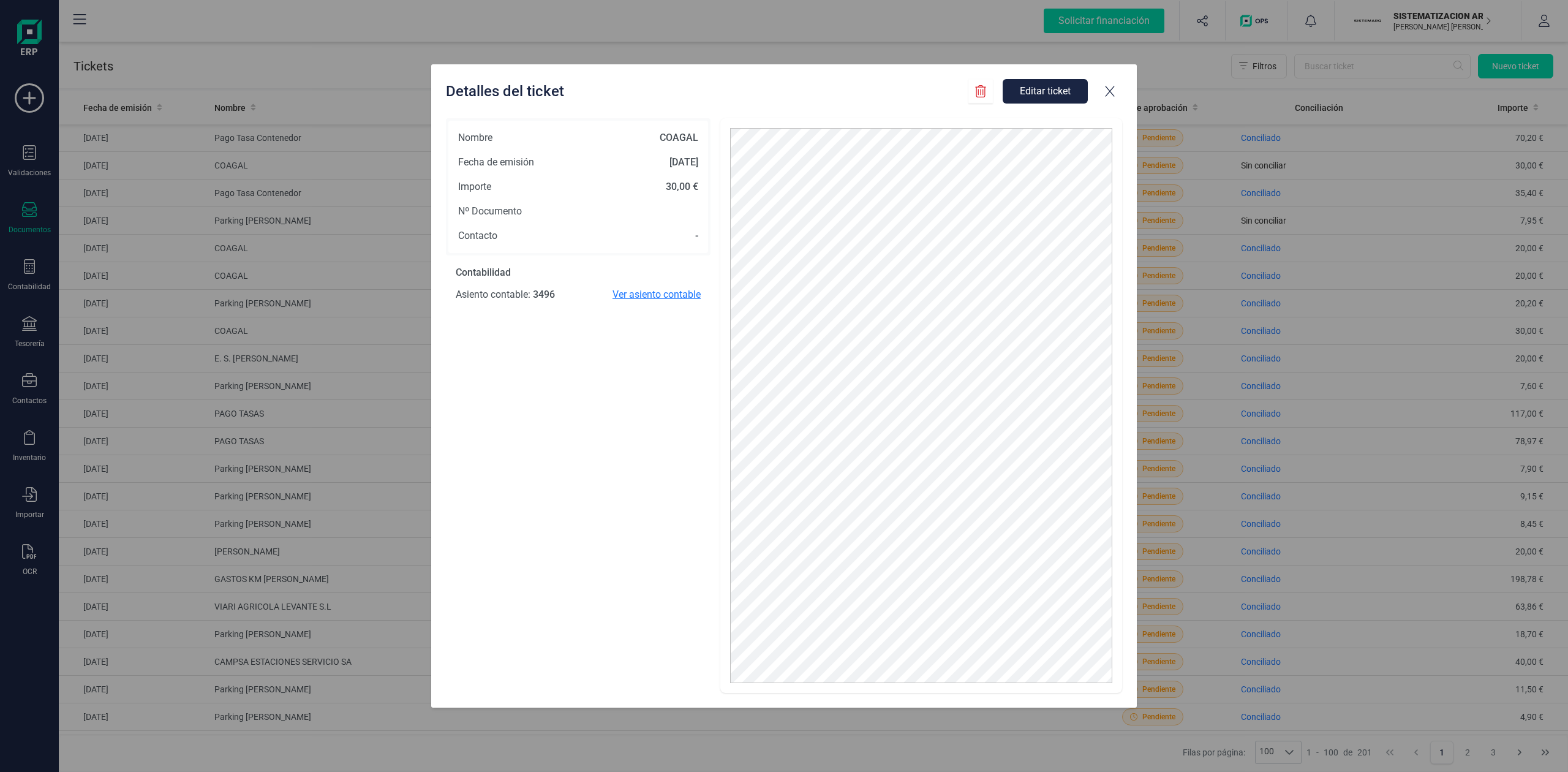
click at [668, 293] on span "Ver asiento contable" at bounding box center [656, 294] width 88 height 15
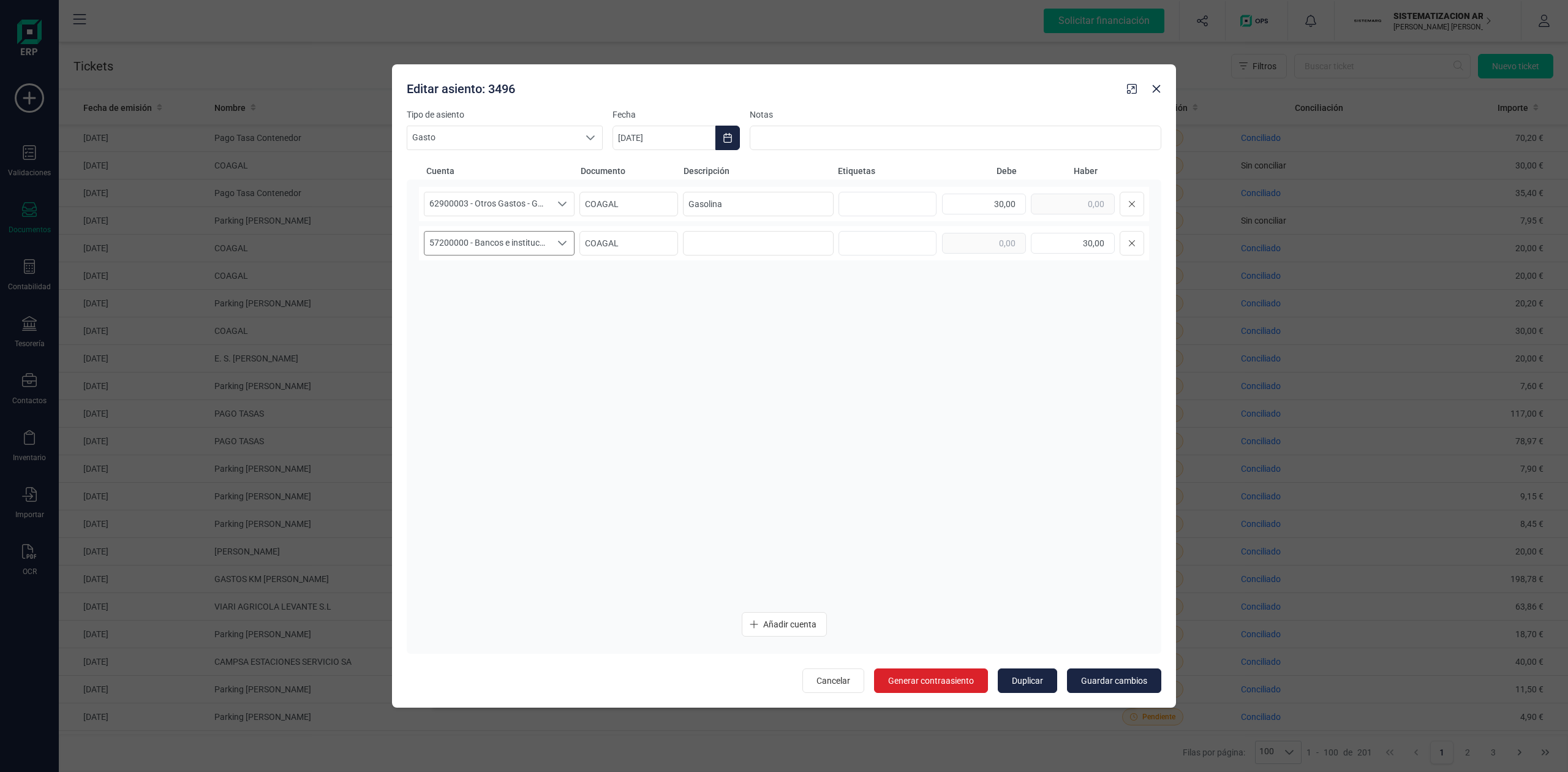
click at [565, 245] on icon "Seleccione una cuenta" at bounding box center [562, 243] width 10 height 10
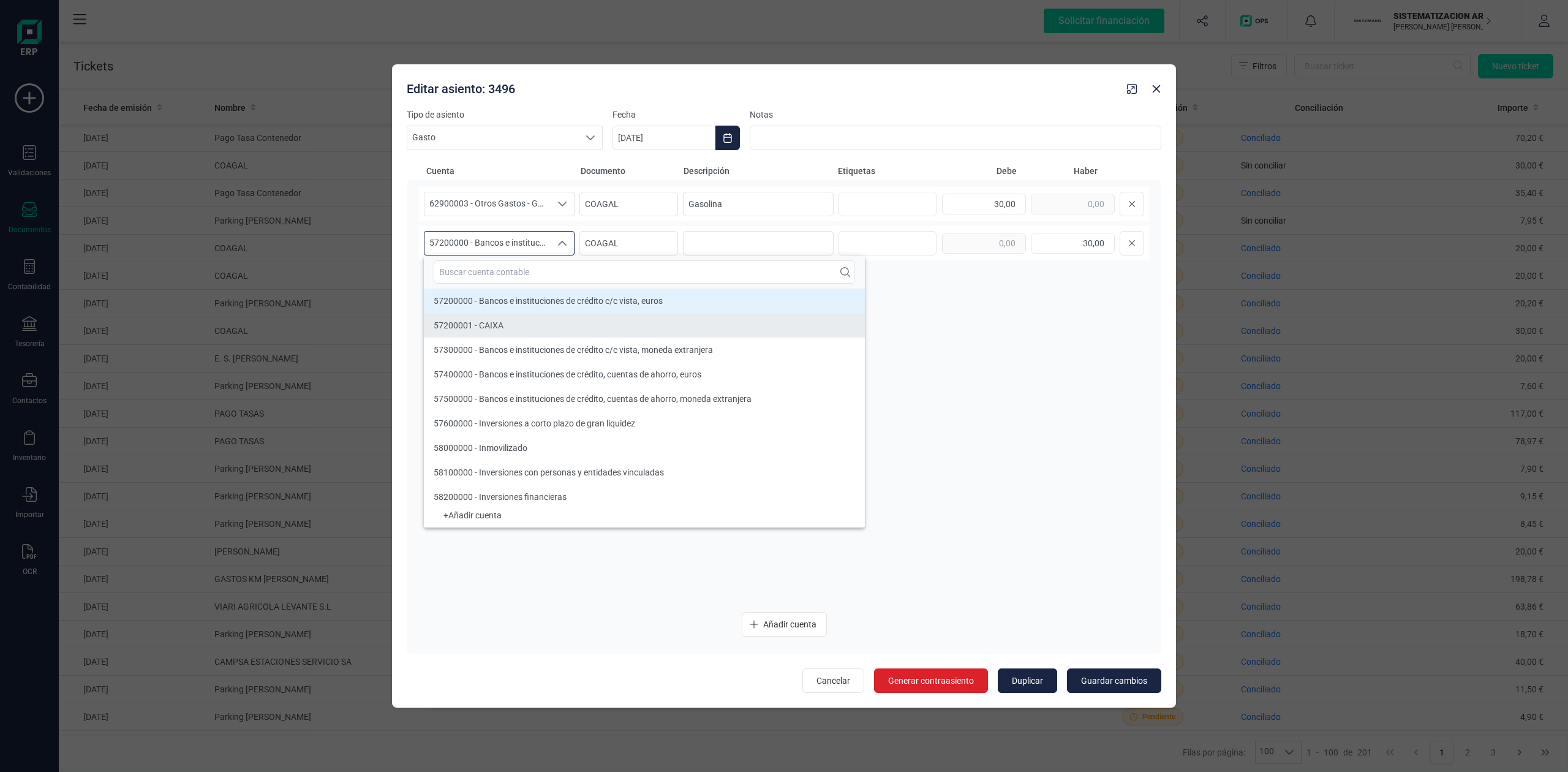
click at [520, 320] on li "57200001 - CAIXA" at bounding box center [644, 325] width 441 height 24
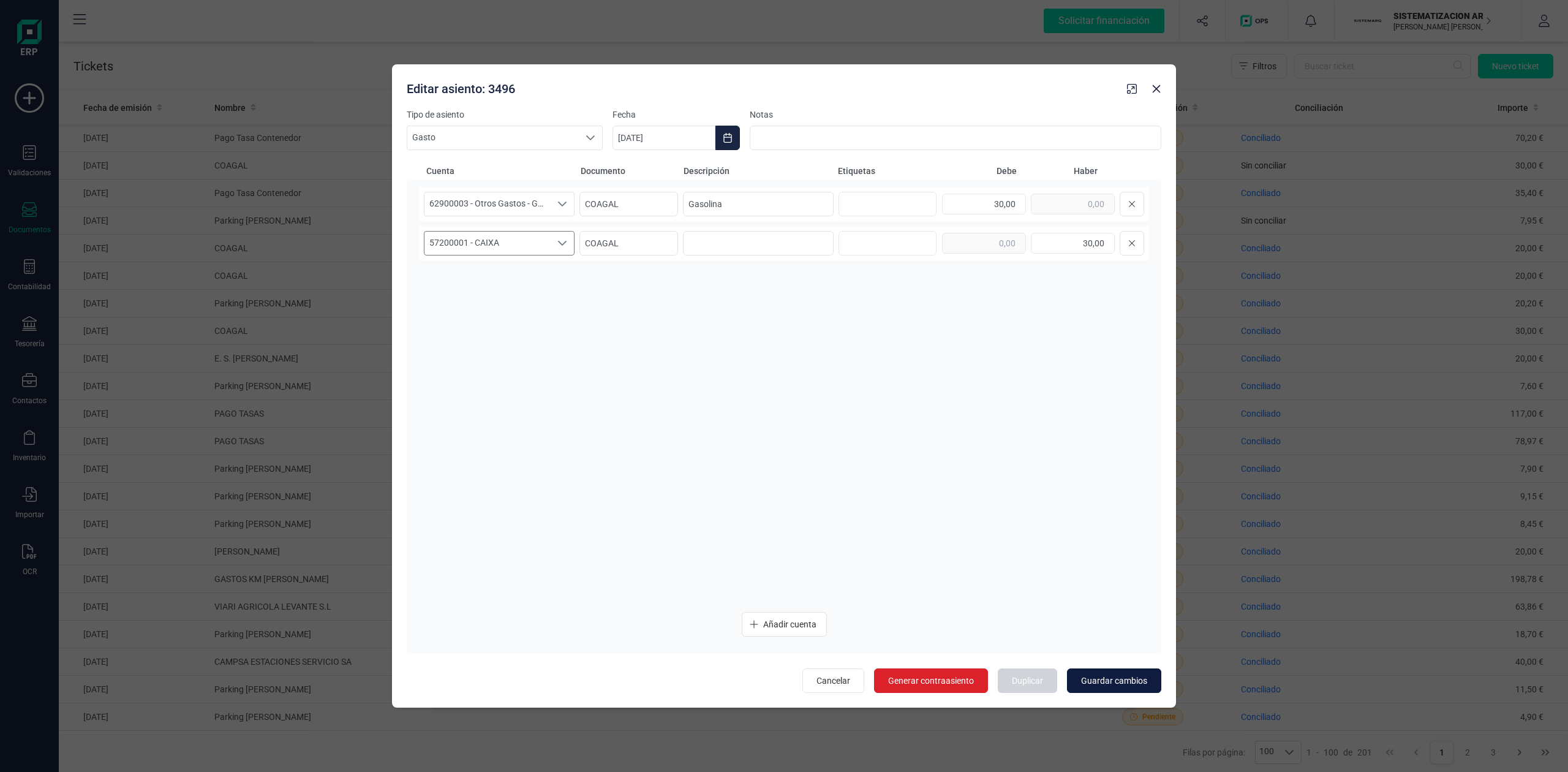
click at [1108, 682] on span "Guardar cambios" at bounding box center [1114, 681] width 66 height 13
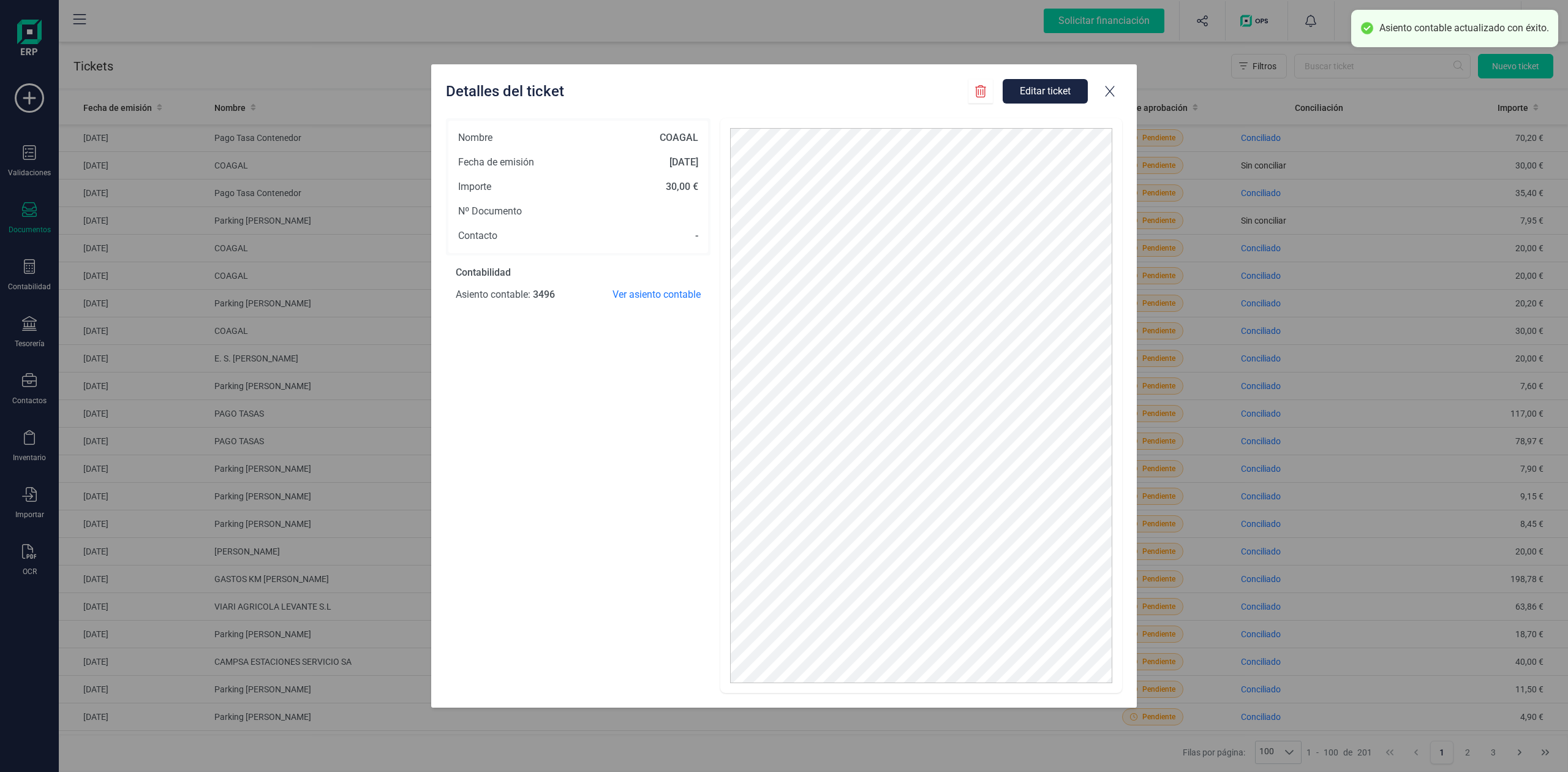
click at [1110, 99] on div at bounding box center [1109, 91] width 24 height 24
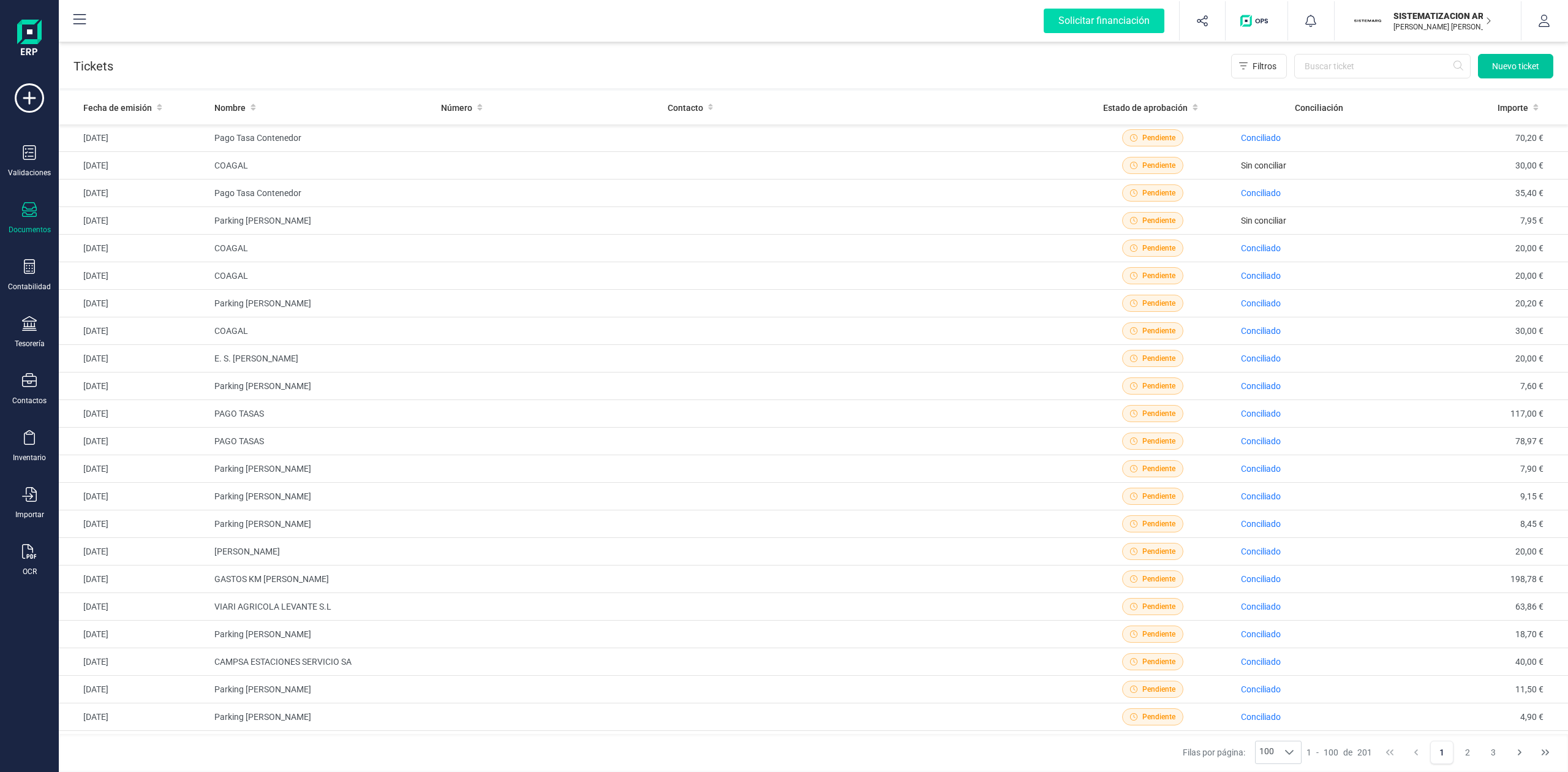
click at [1507, 66] on span "Nuevo ticket" at bounding box center [1515, 66] width 47 height 13
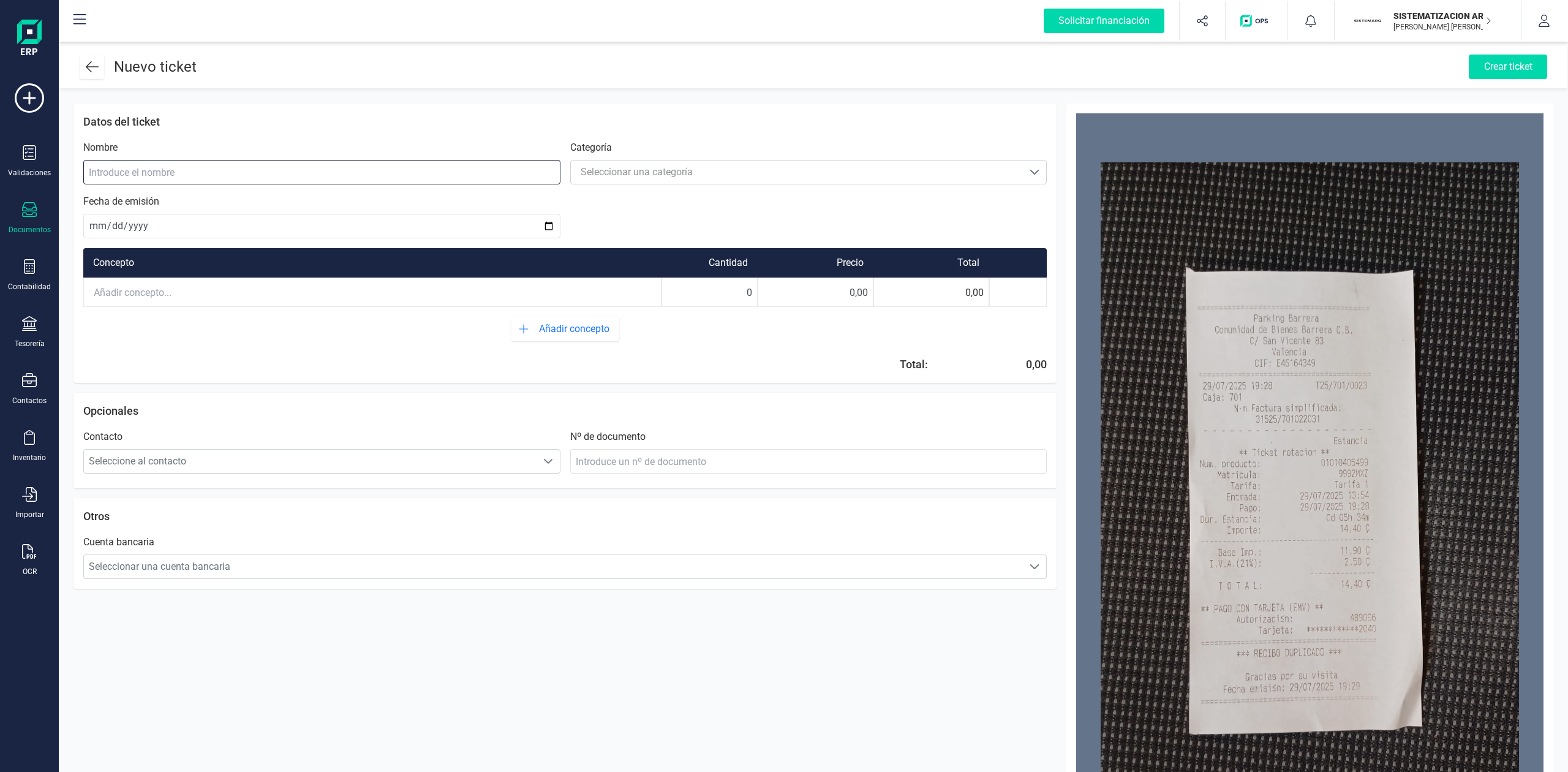
click at [517, 169] on input at bounding box center [322, 172] width 477 height 24
type input "Parking [PERSON_NAME]"
click at [625, 167] on div "Seleccionar una categoría" at bounding box center [637, 172] width 112 height 15
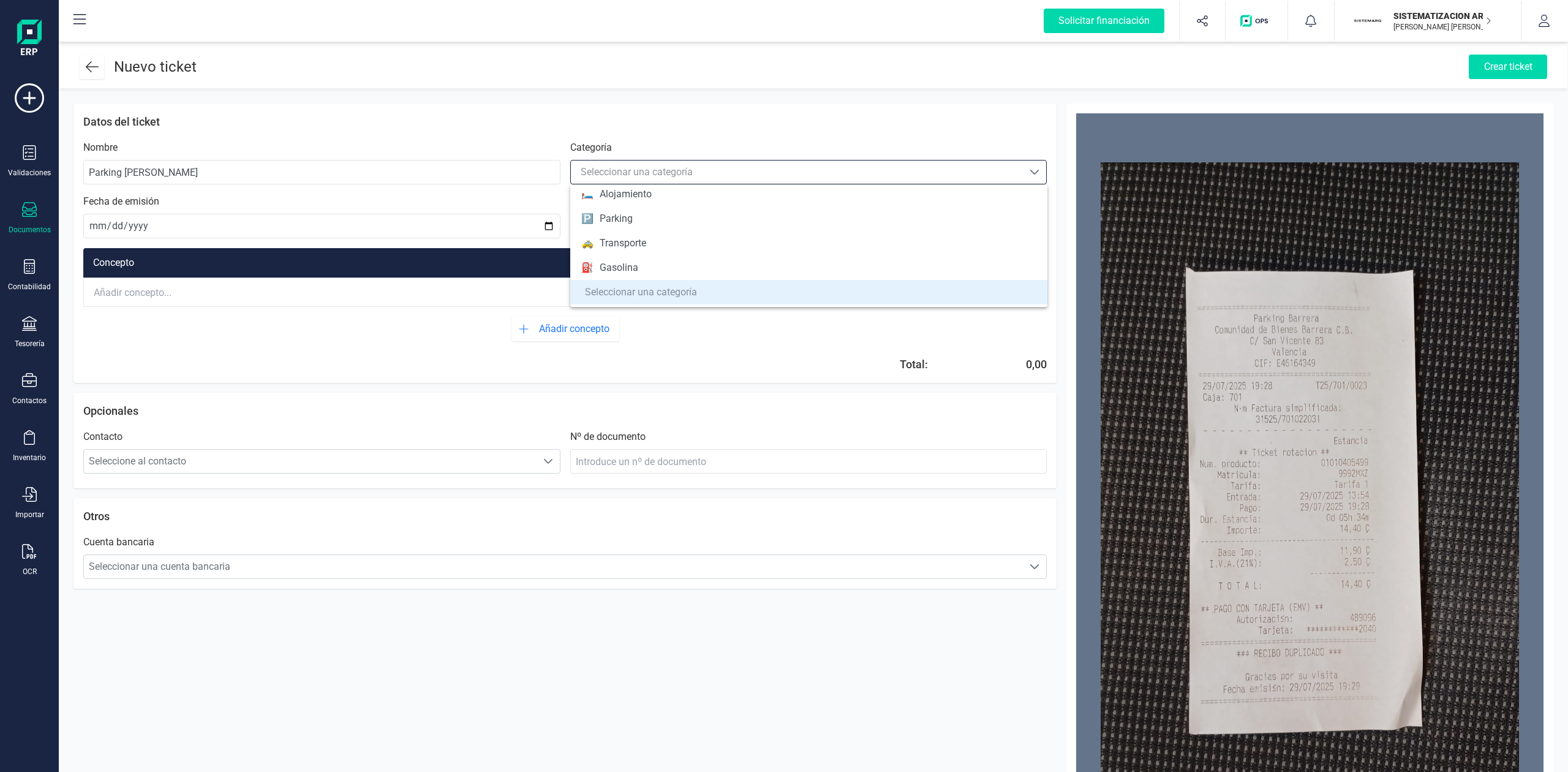
scroll to position [106, 0]
click at [633, 275] on li "⛽ Gasolina" at bounding box center [809, 266] width 477 height 24
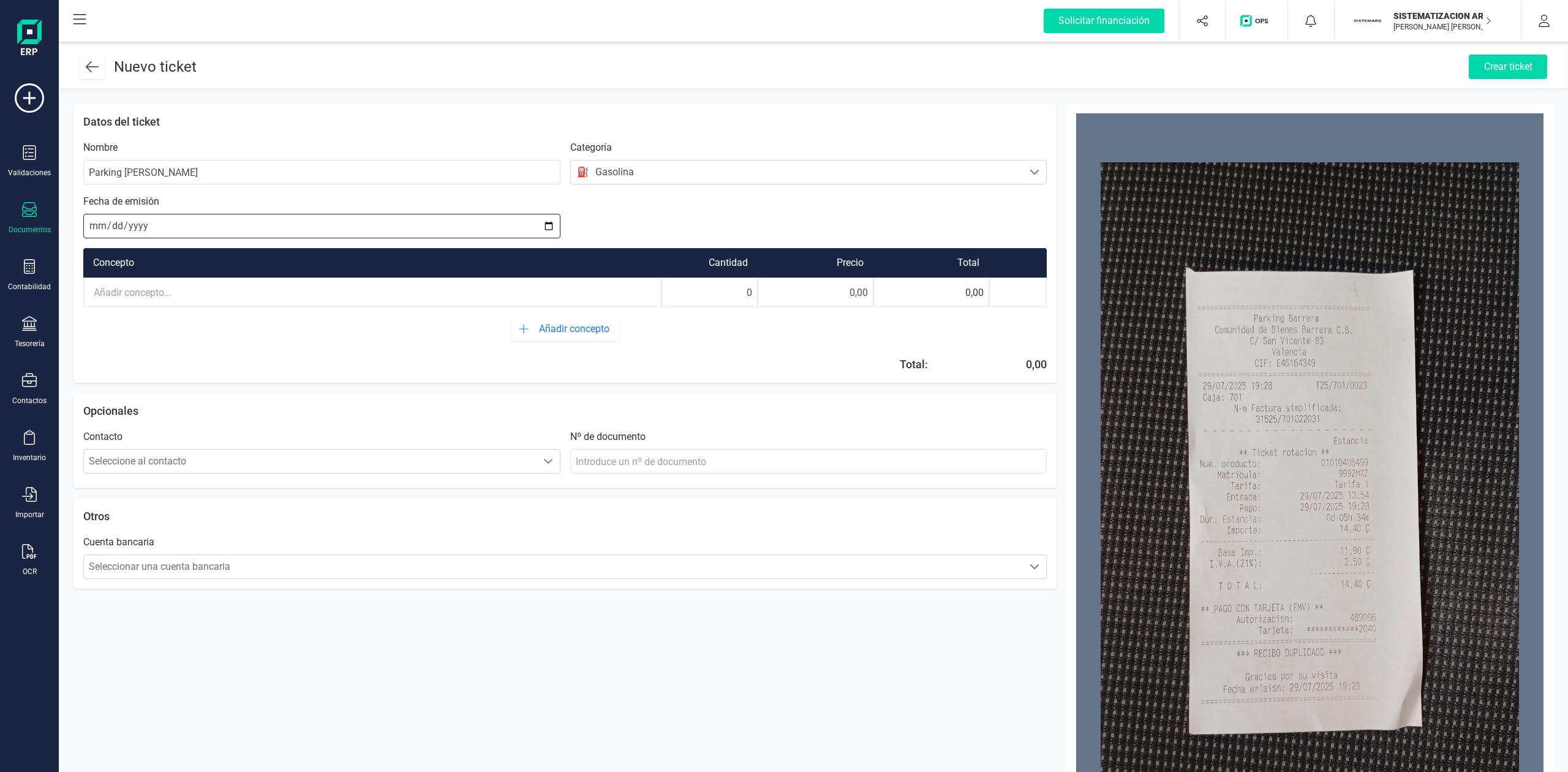
click at [89, 227] on input "date" at bounding box center [322, 226] width 477 height 24
type input "[DATE]"
click at [165, 292] on input "text" at bounding box center [372, 292] width 577 height 27
drag, startPoint x: 740, startPoint y: 294, endPoint x: 819, endPoint y: 296, distance: 79.0
click at [819, 296] on div "Parking [PERSON_NAME] 0 0,00 0,00" at bounding box center [565, 292] width 963 height 29
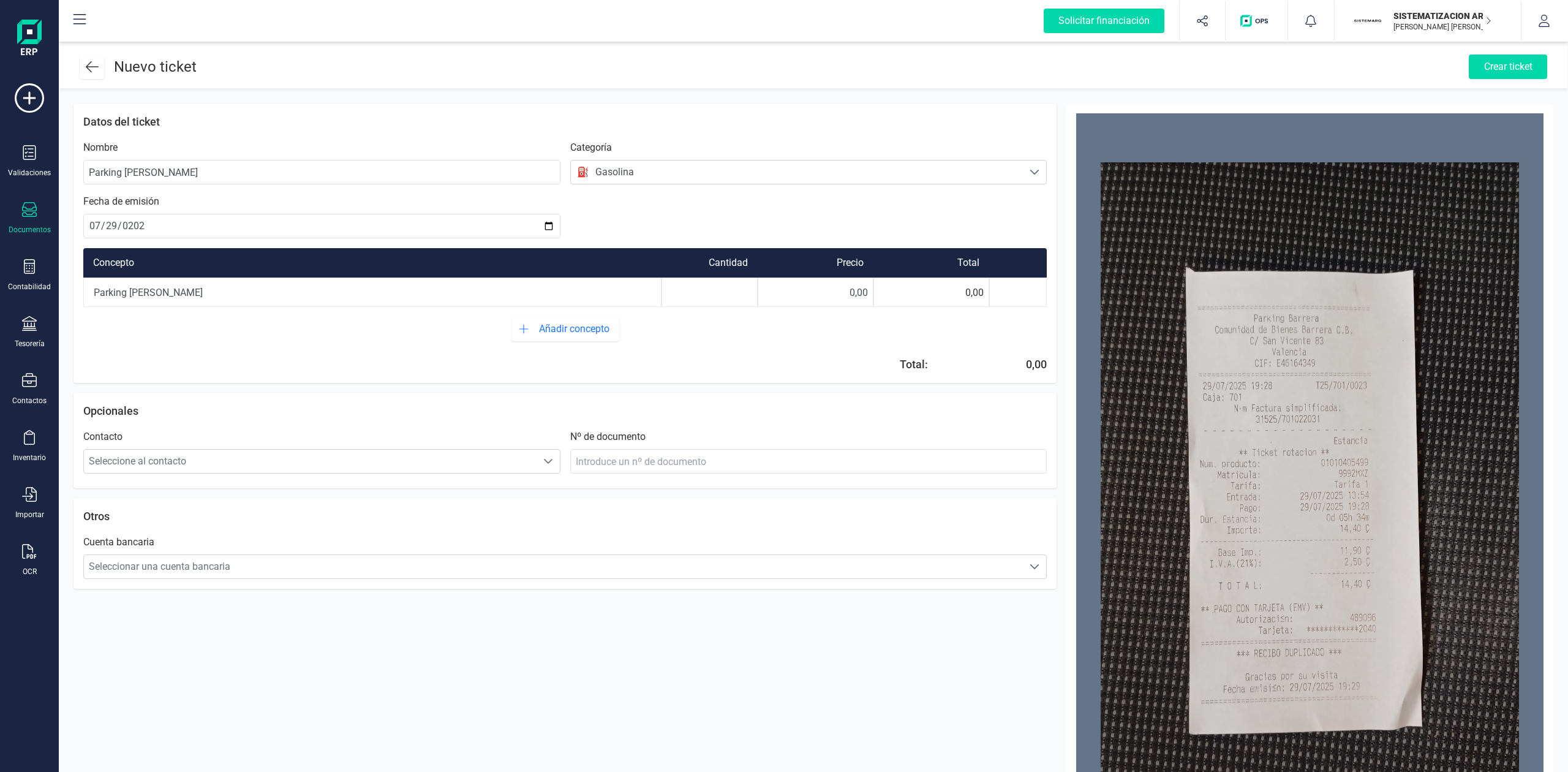
type input "1"
drag, startPoint x: 821, startPoint y: 299, endPoint x: 891, endPoint y: 316, distance: 72.0
click at [891, 316] on div "Concepto Cantidad Precio Total Parking [PERSON_NAME] 1 0,00 0,00 Añadir concept…" at bounding box center [565, 306] width 963 height 135
type input "14,40"
click at [613, 566] on span "Seleccionar una cuenta bancaria" at bounding box center [554, 566] width 940 height 24
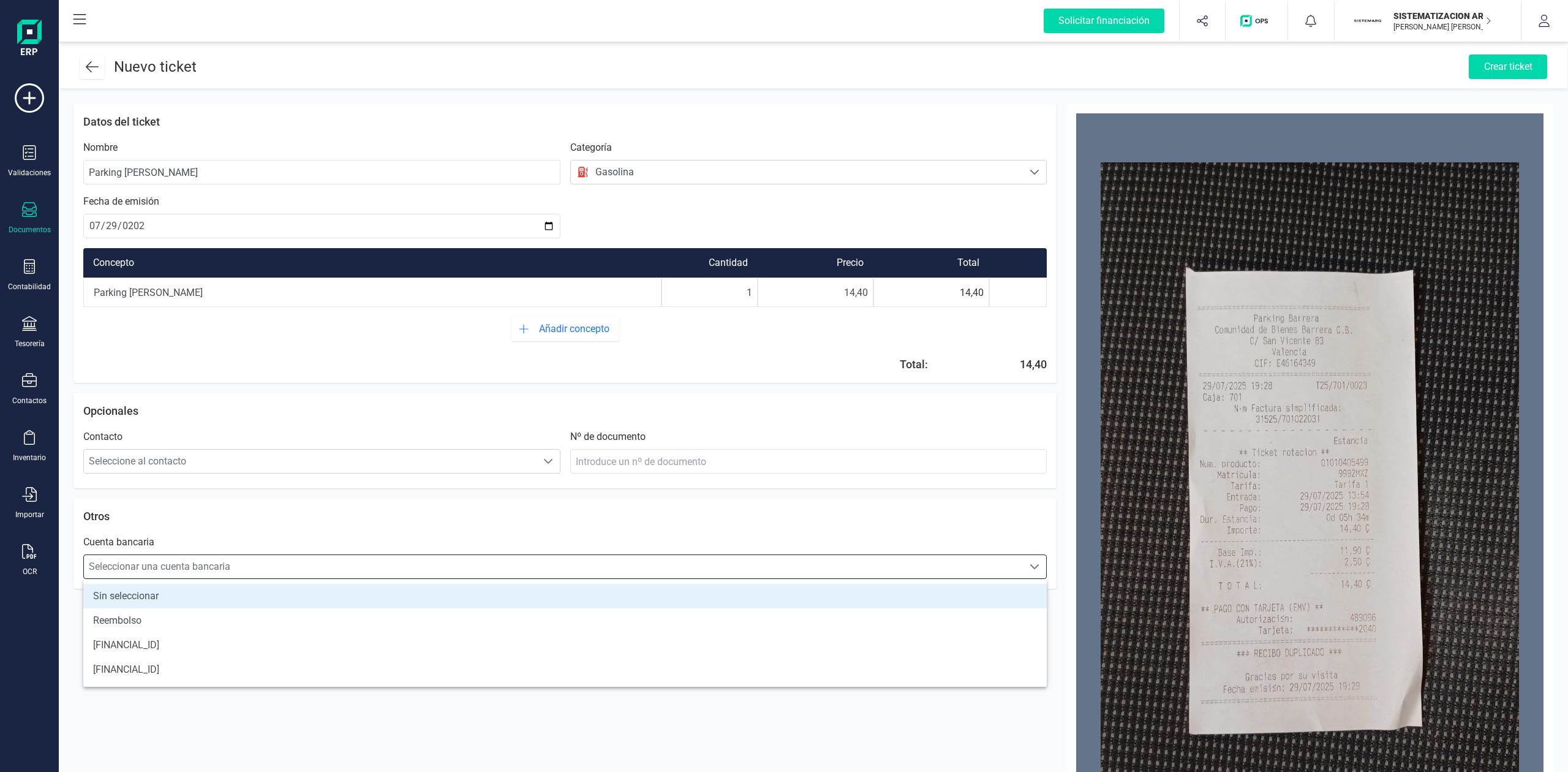
scroll to position [8, 54]
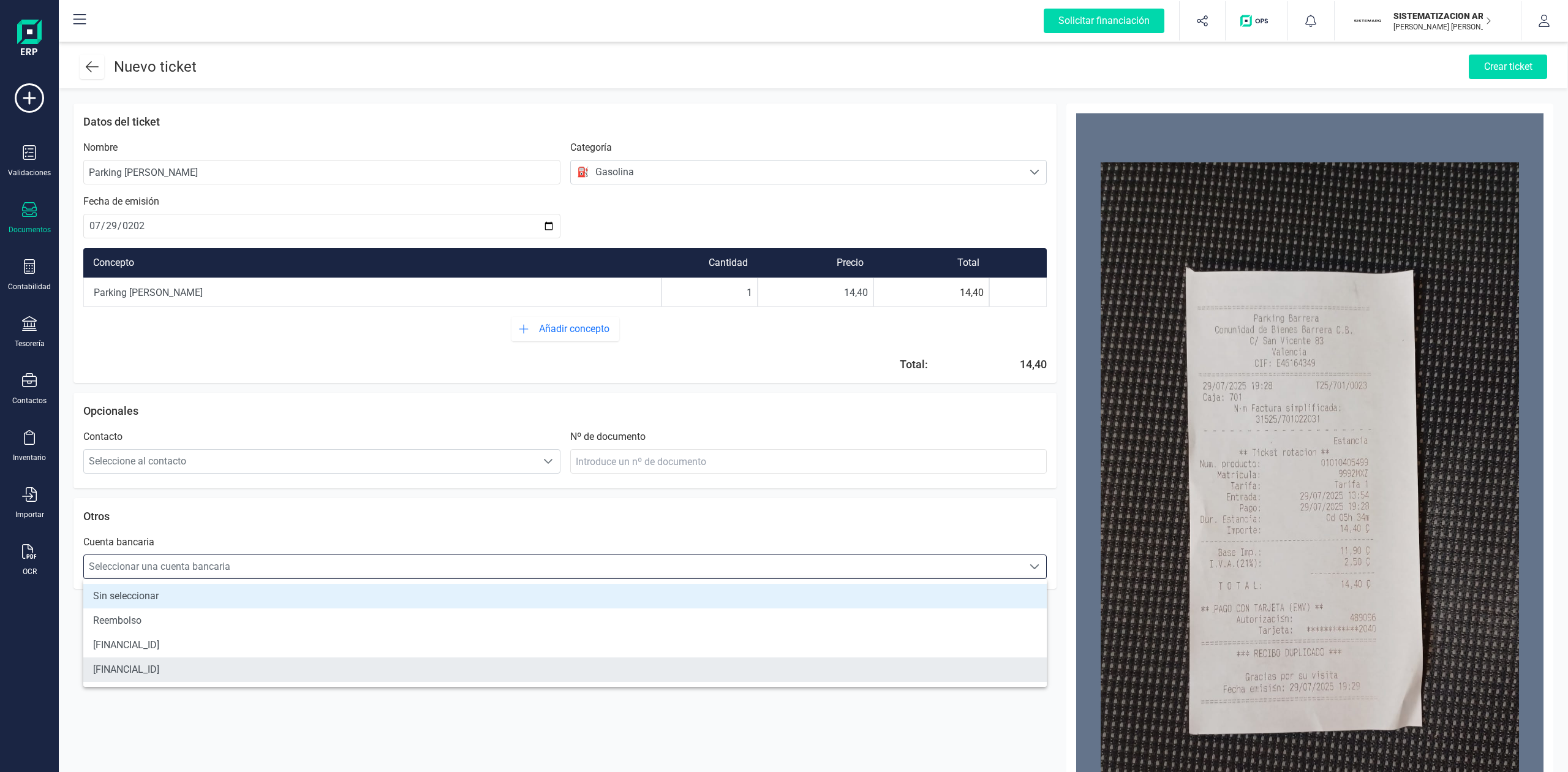
click at [472, 663] on li "[FINANCIAL_ID]" at bounding box center [565, 669] width 963 height 24
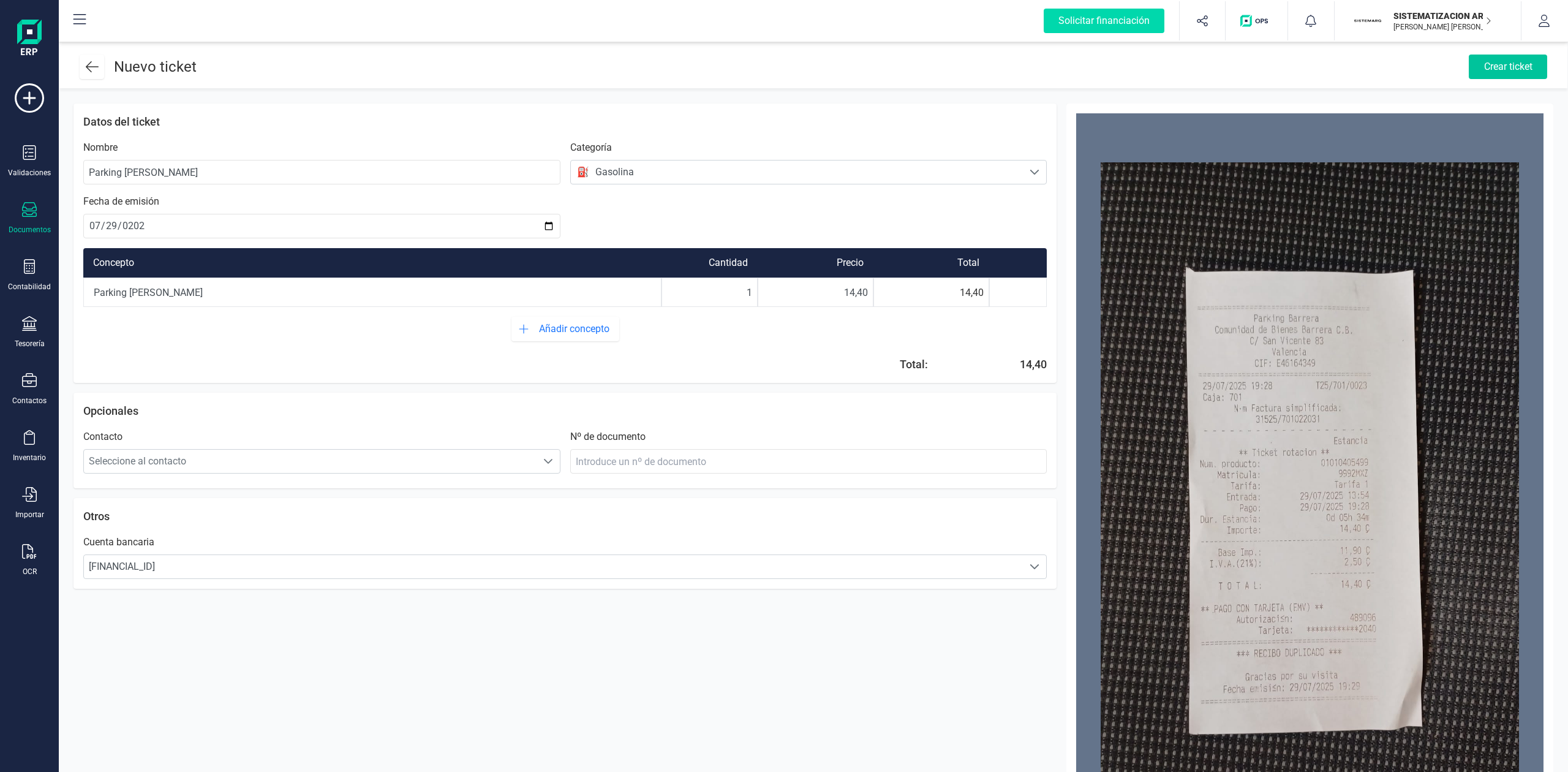
click at [1498, 57] on div "Crear ticket" at bounding box center [1508, 66] width 78 height 24
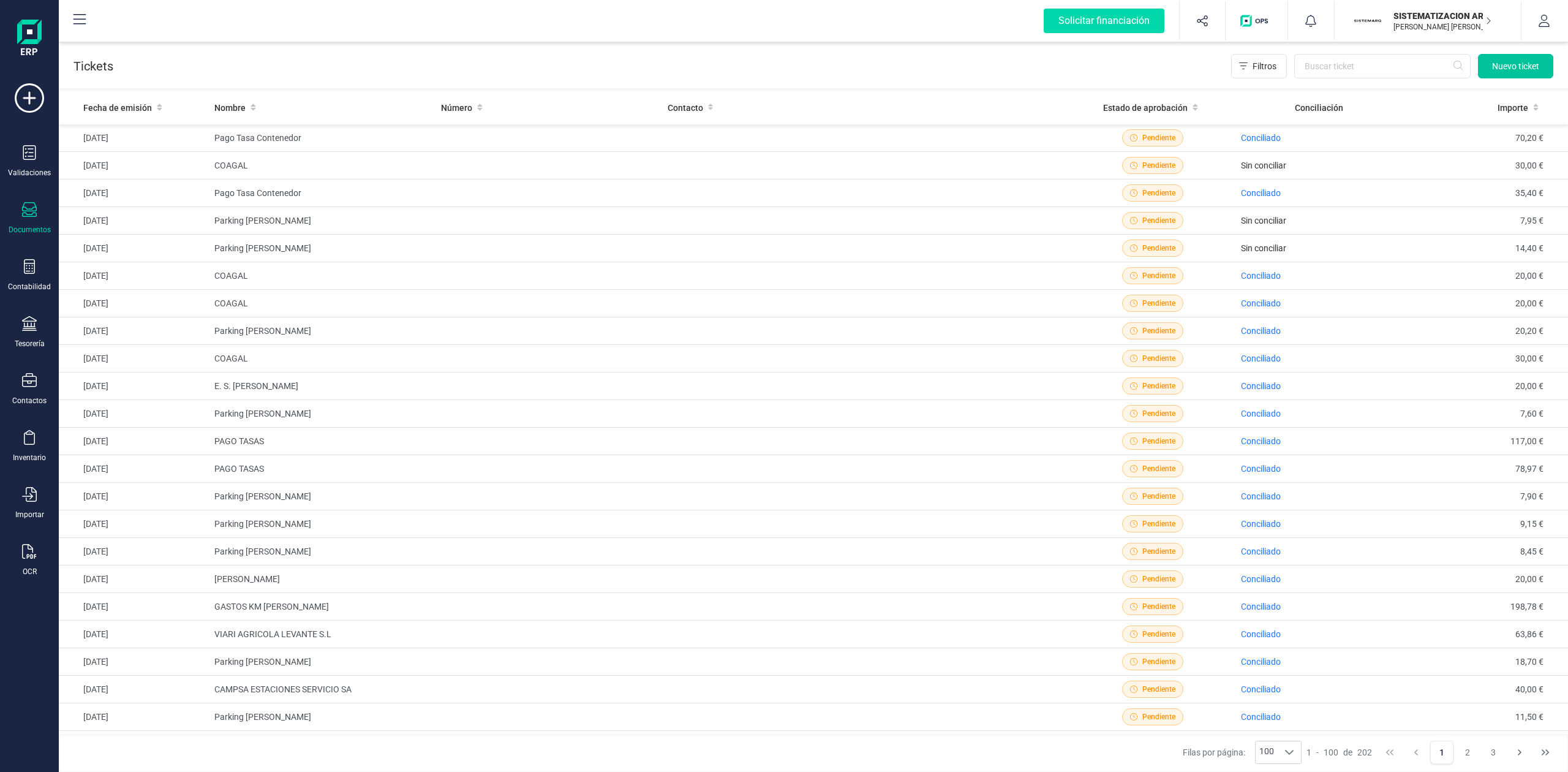
click at [1504, 77] on button "Nuevo ticket" at bounding box center [1516, 66] width 75 height 24
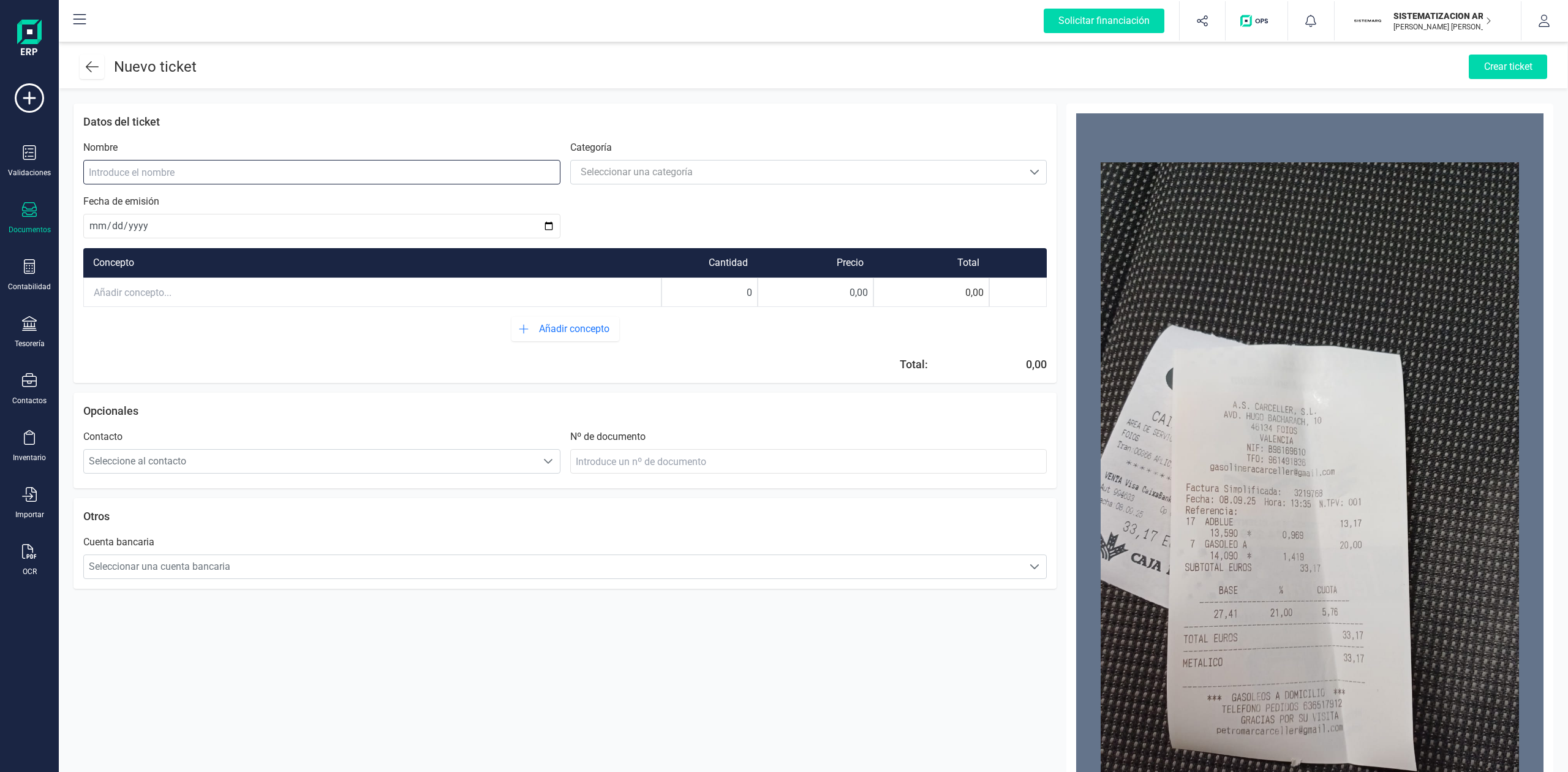
click at [475, 170] on input at bounding box center [322, 172] width 477 height 24
type input "A.S.[PERSON_NAME]"
click at [605, 179] on div "Seleccionar una categoría" at bounding box center [637, 172] width 112 height 15
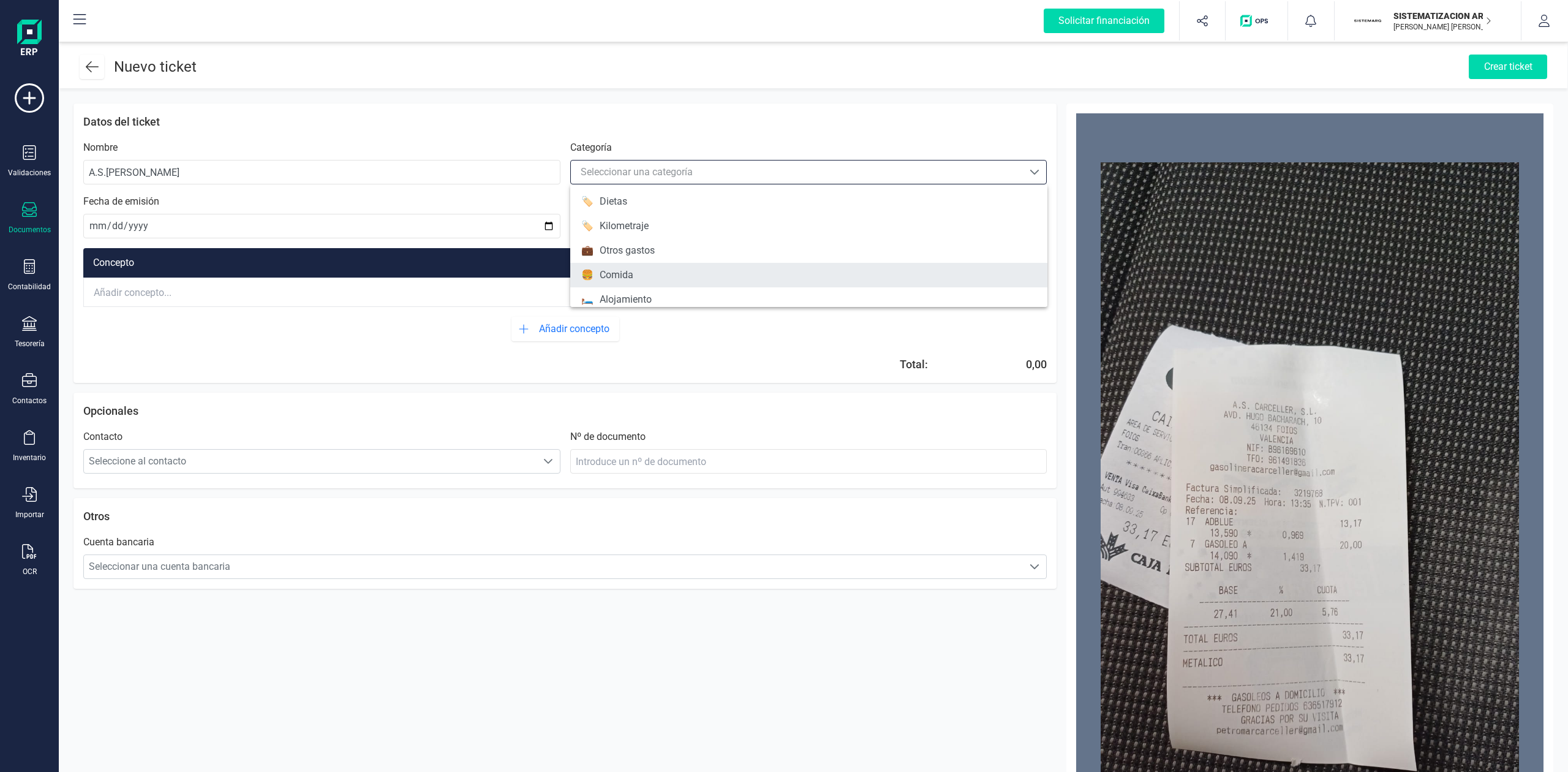
scroll to position [108, 0]
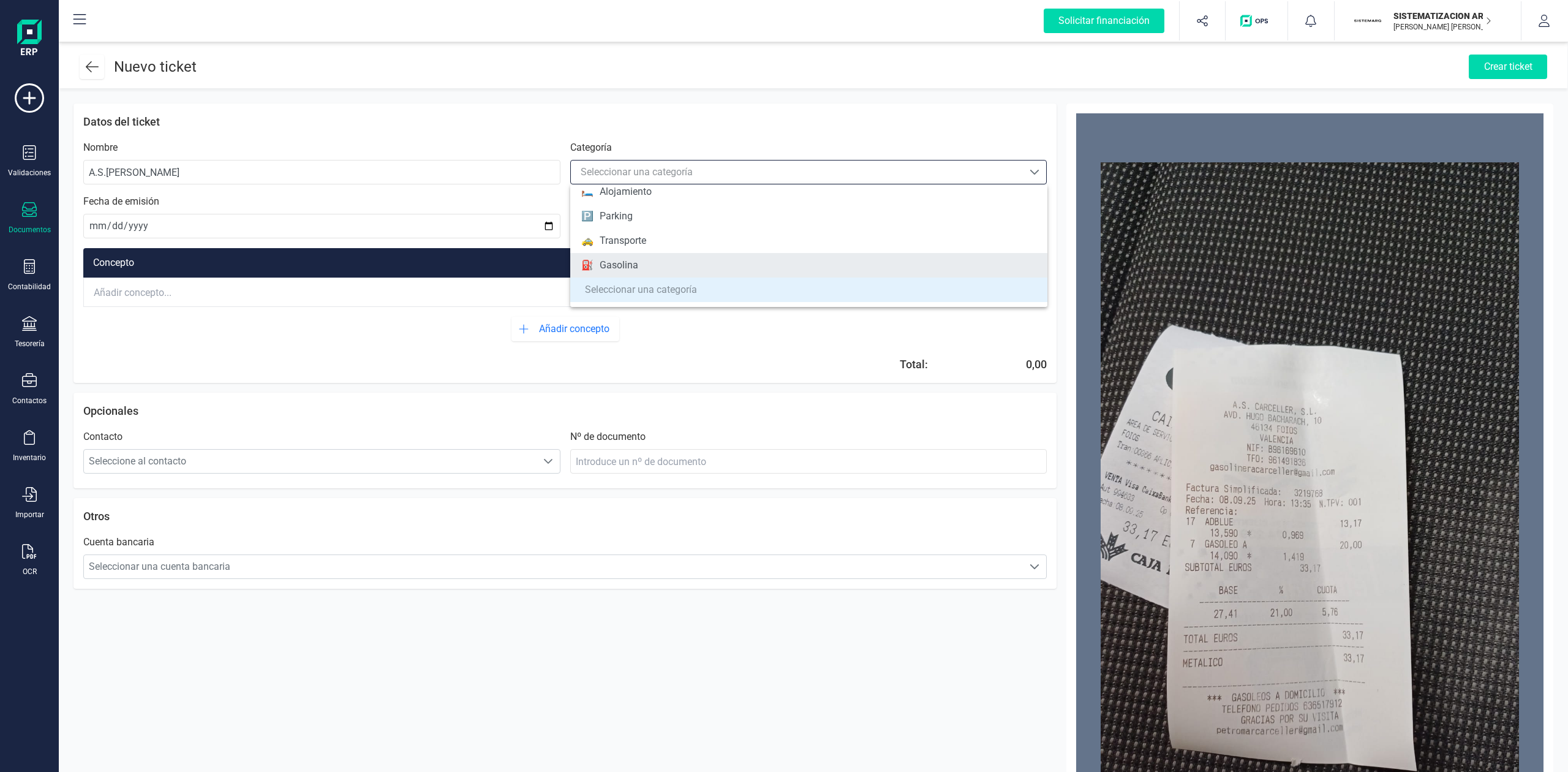
click at [633, 266] on div "Gasolina" at bounding box center [619, 265] width 38 height 15
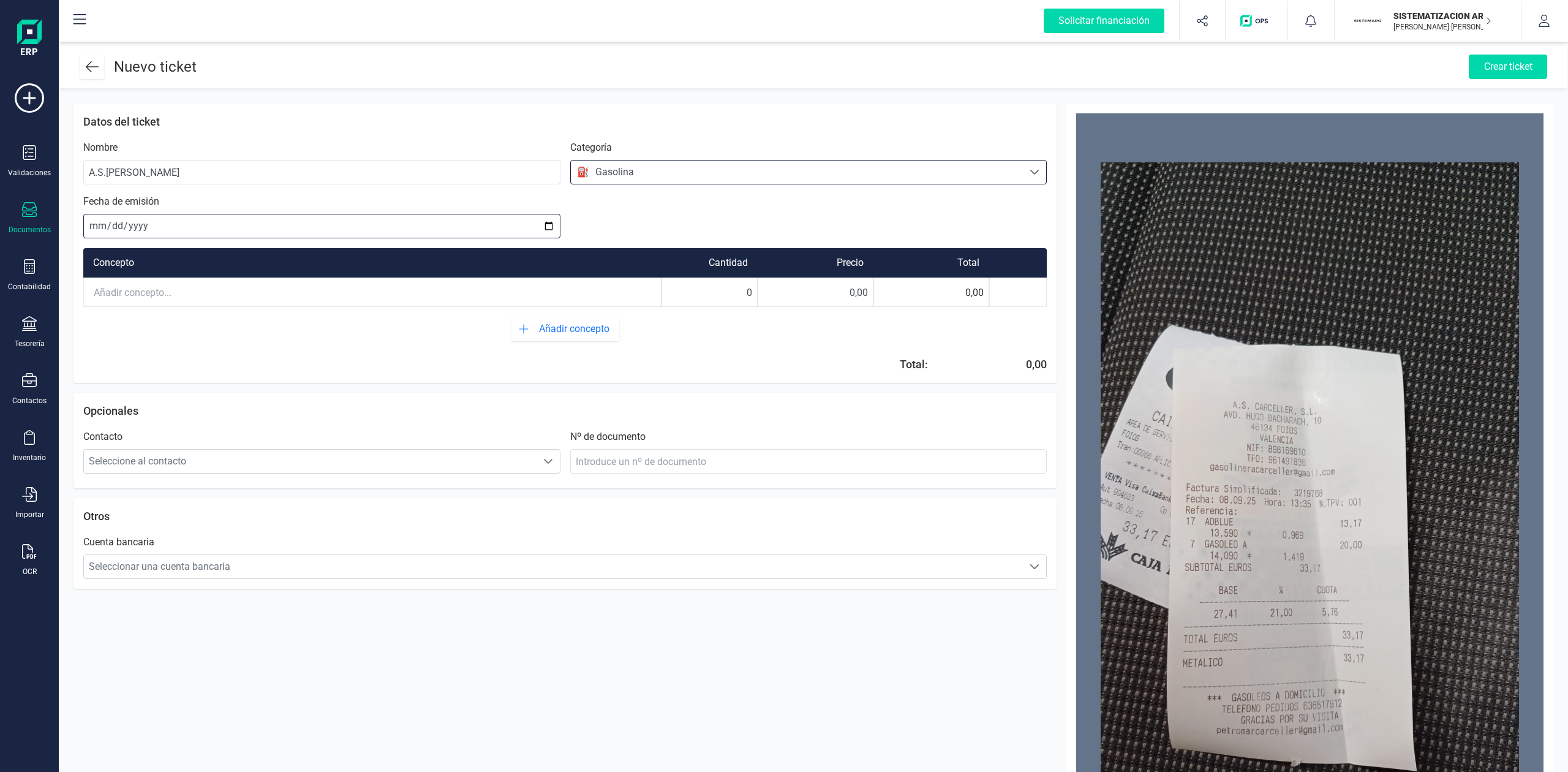
click at [91, 226] on input "date" at bounding box center [322, 226] width 477 height 24
type input "[DATE]"
click at [176, 304] on input "text" at bounding box center [372, 292] width 577 height 27
drag, startPoint x: 731, startPoint y: 294, endPoint x: 770, endPoint y: 300, distance: 39.5
click at [770, 300] on div "Gasolina 0 0,00 0,00" at bounding box center [565, 292] width 963 height 29
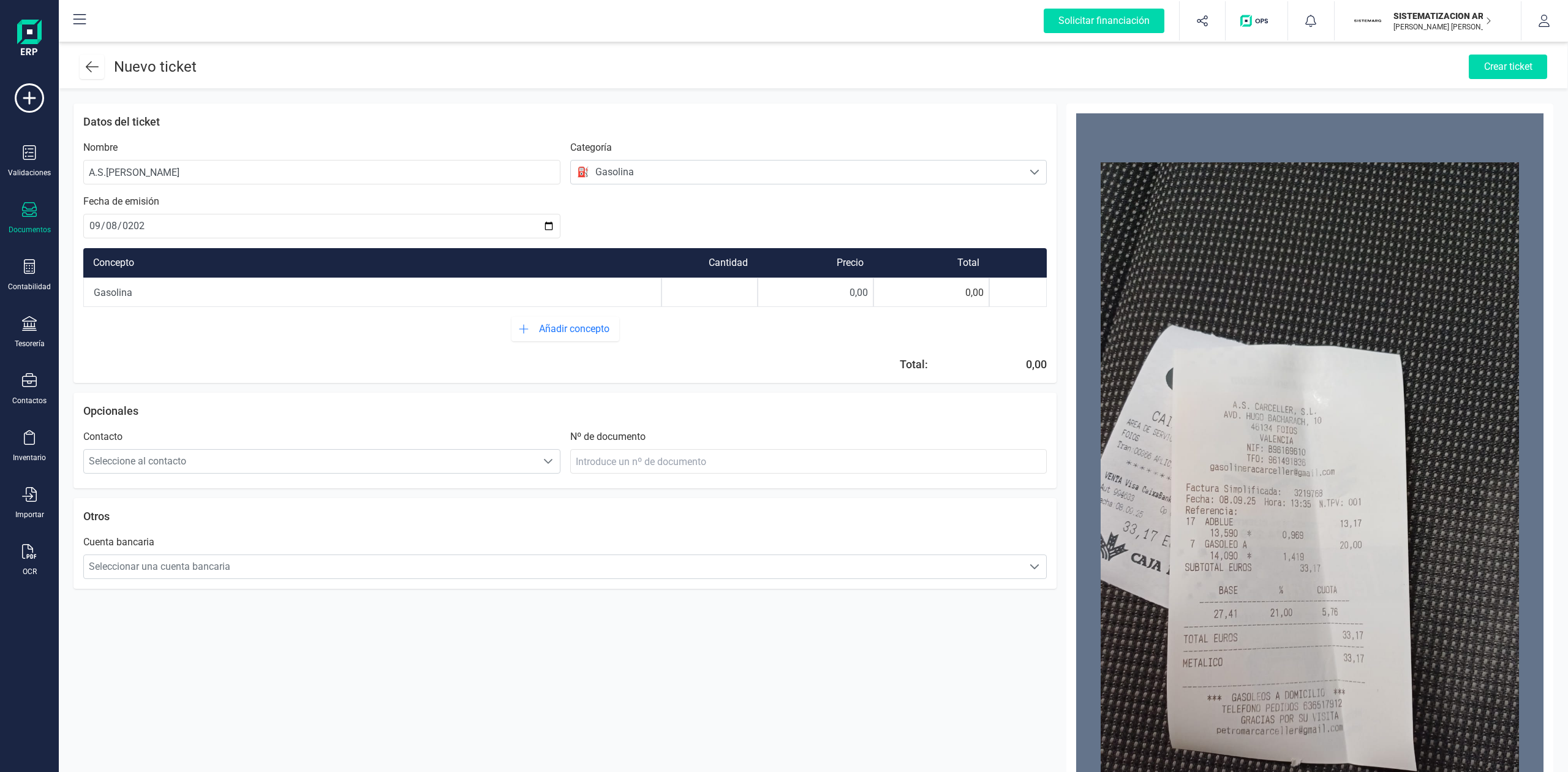
type input "1"
drag, startPoint x: 821, startPoint y: 296, endPoint x: 1026, endPoint y: 296, distance: 205.0
click at [1026, 296] on div "Gasolina 1 0,00 0,00" at bounding box center [565, 292] width 963 height 29
type input "33,17"
click at [329, 571] on span "Seleccionar una cuenta bancaria" at bounding box center [554, 566] width 940 height 24
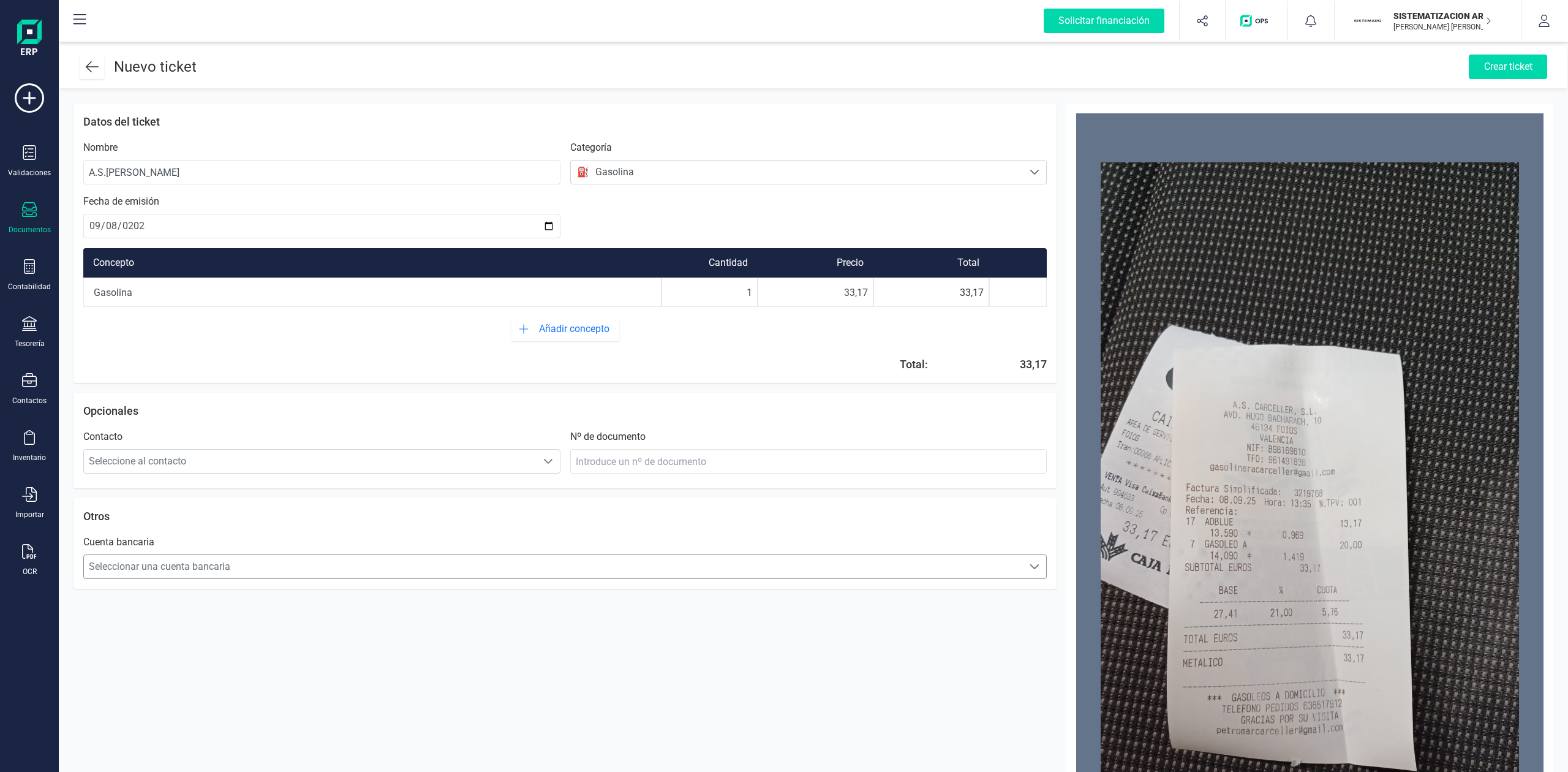
scroll to position [8, 54]
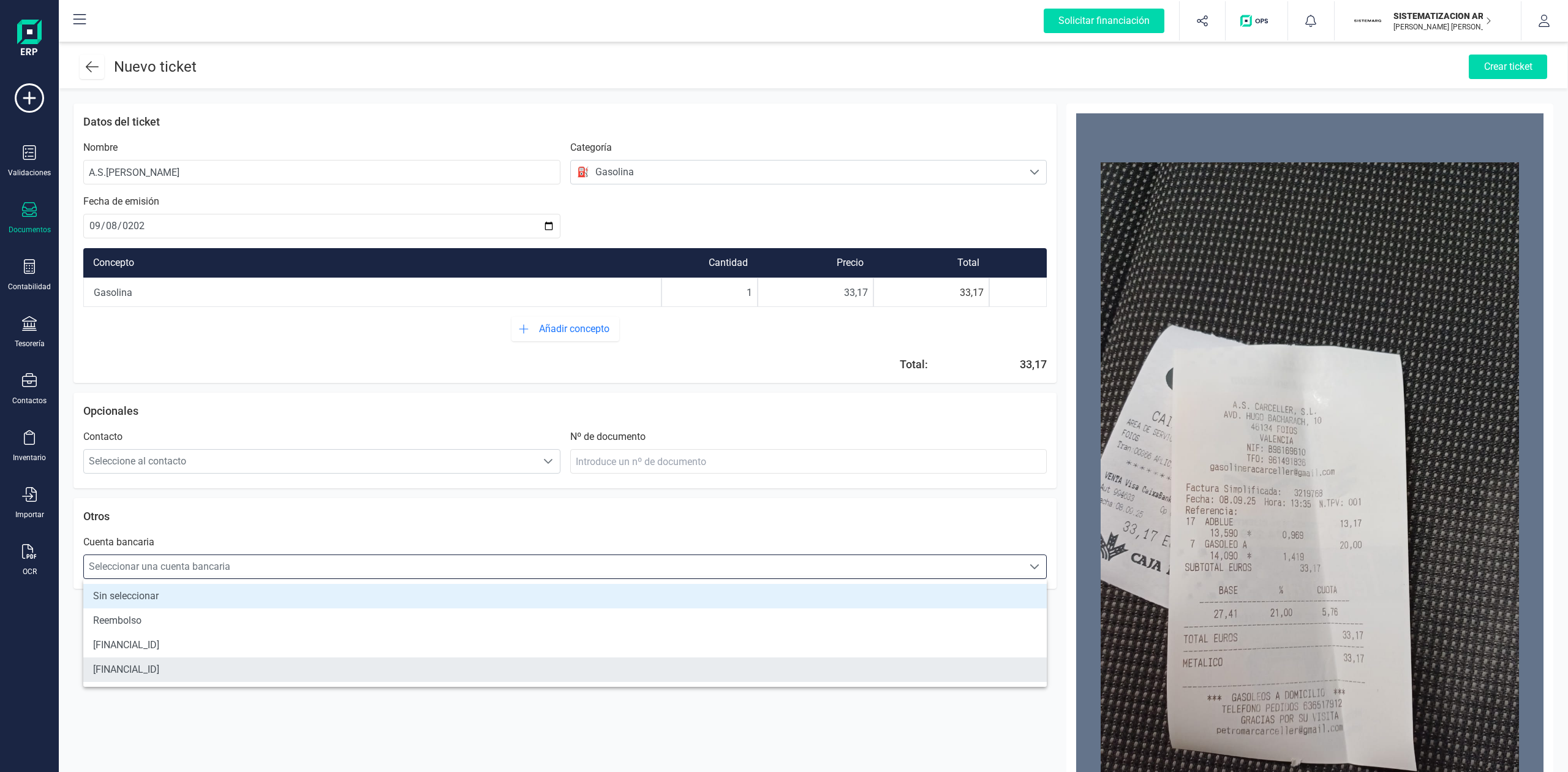
click at [269, 674] on li "[FINANCIAL_ID]" at bounding box center [565, 669] width 963 height 24
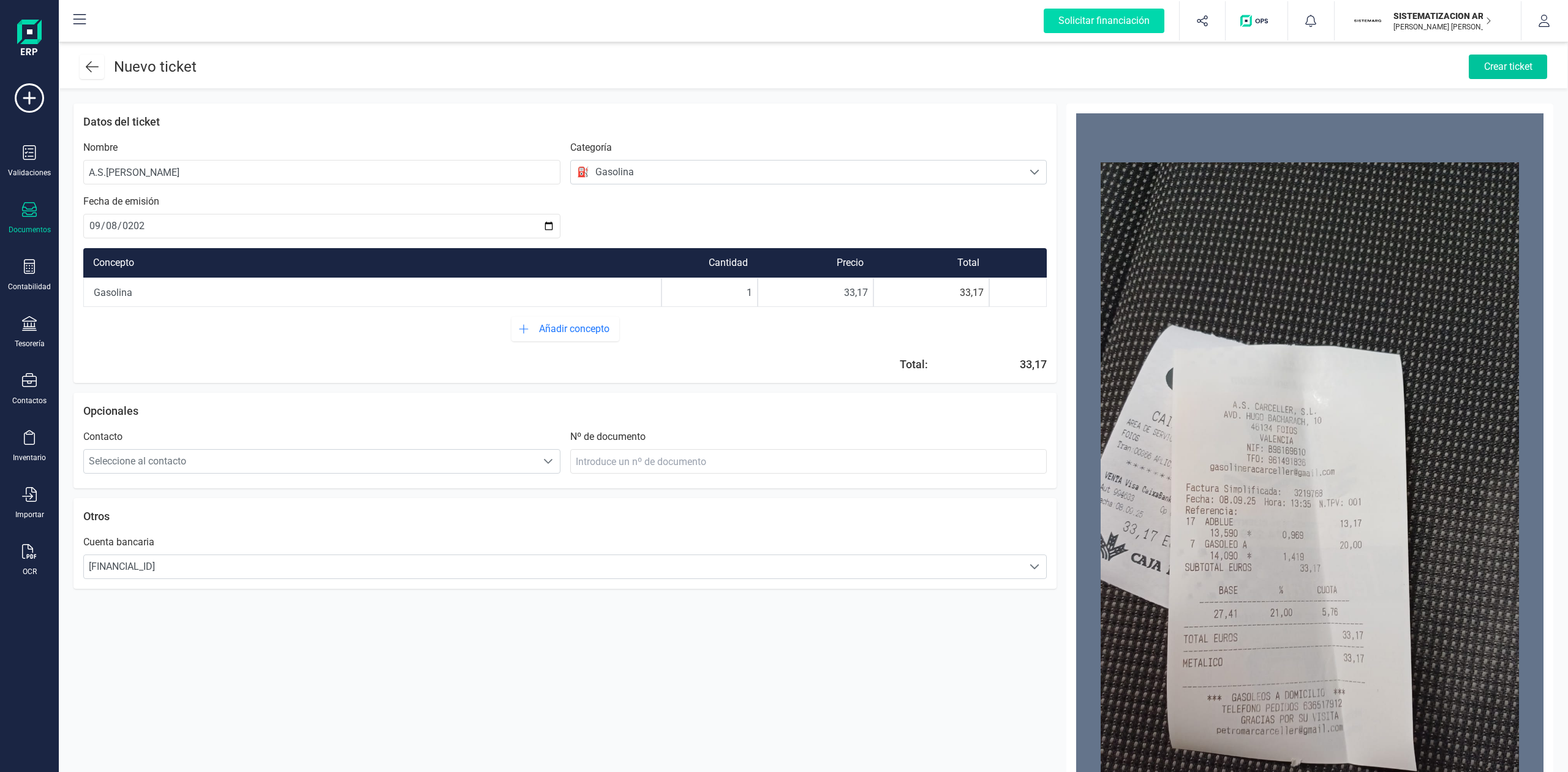
click at [1485, 59] on div "Crear ticket" at bounding box center [1508, 66] width 78 height 24
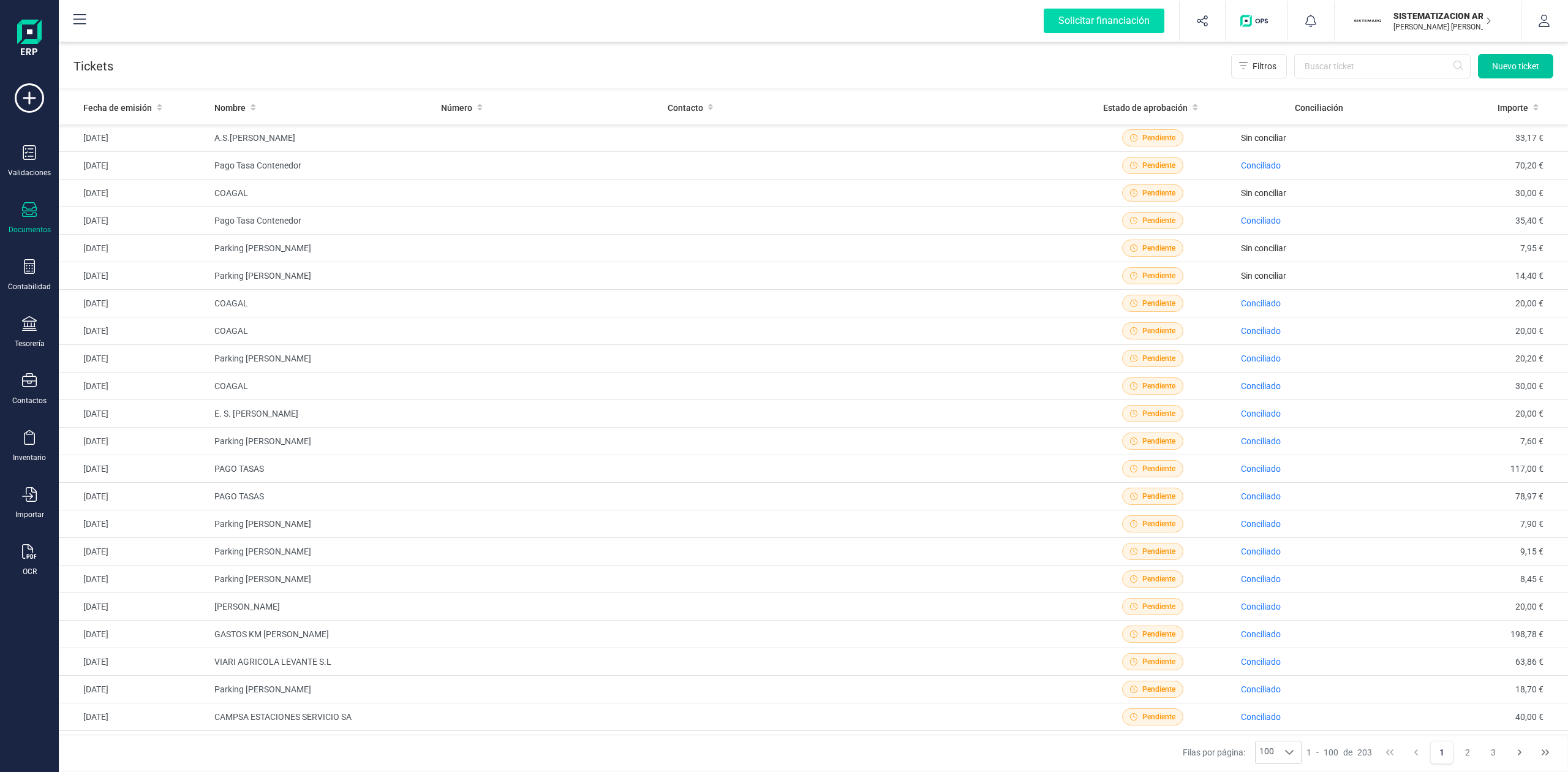
click at [1510, 72] on button "Nuevo ticket" at bounding box center [1516, 66] width 75 height 24
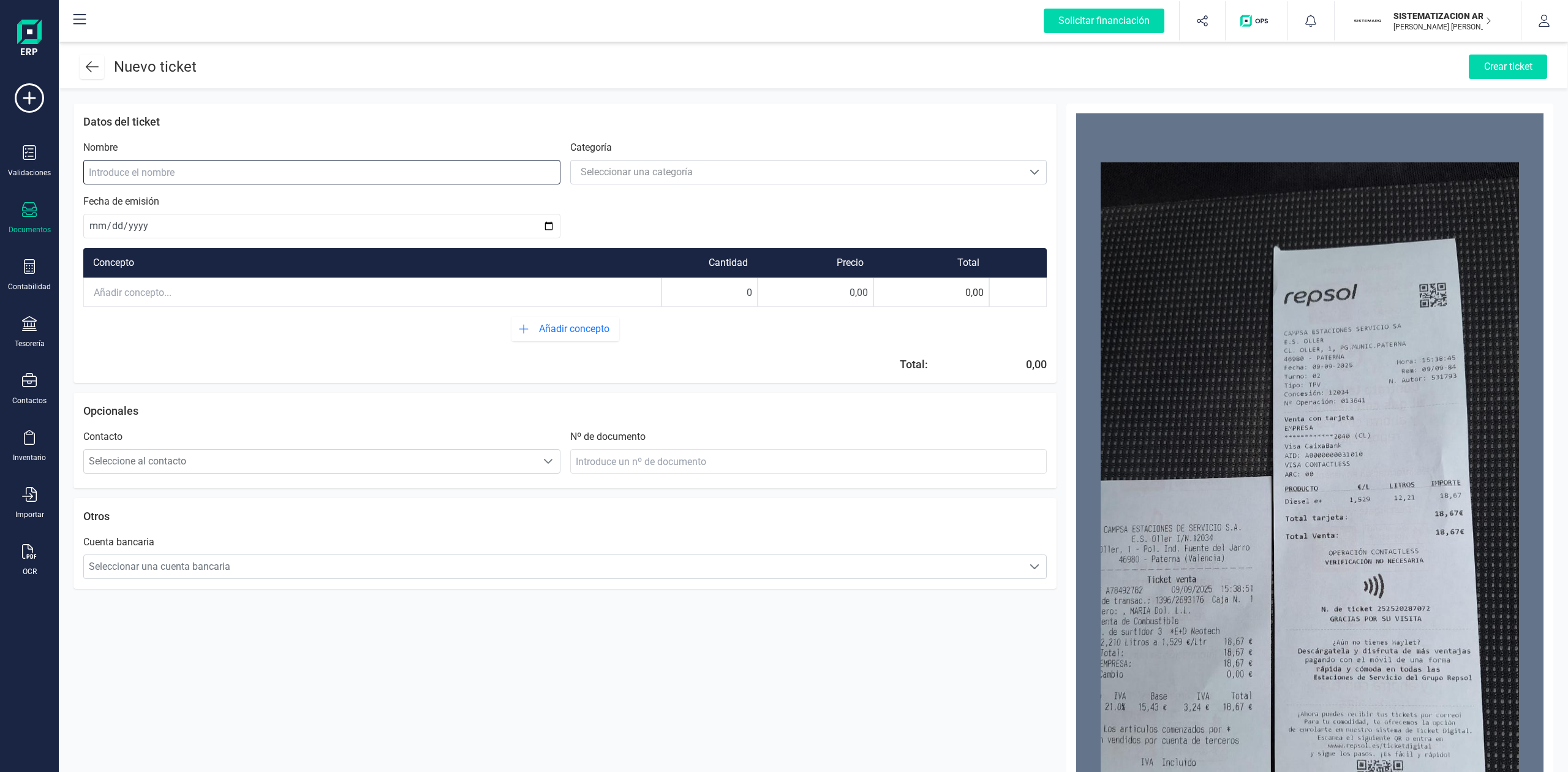
click at [202, 170] on input at bounding box center [322, 172] width 477 height 24
type input "CAMPSA ESTACONES DE SERVICIO S. A"
click at [619, 171] on div "Seleccionar una categoría" at bounding box center [637, 172] width 112 height 15
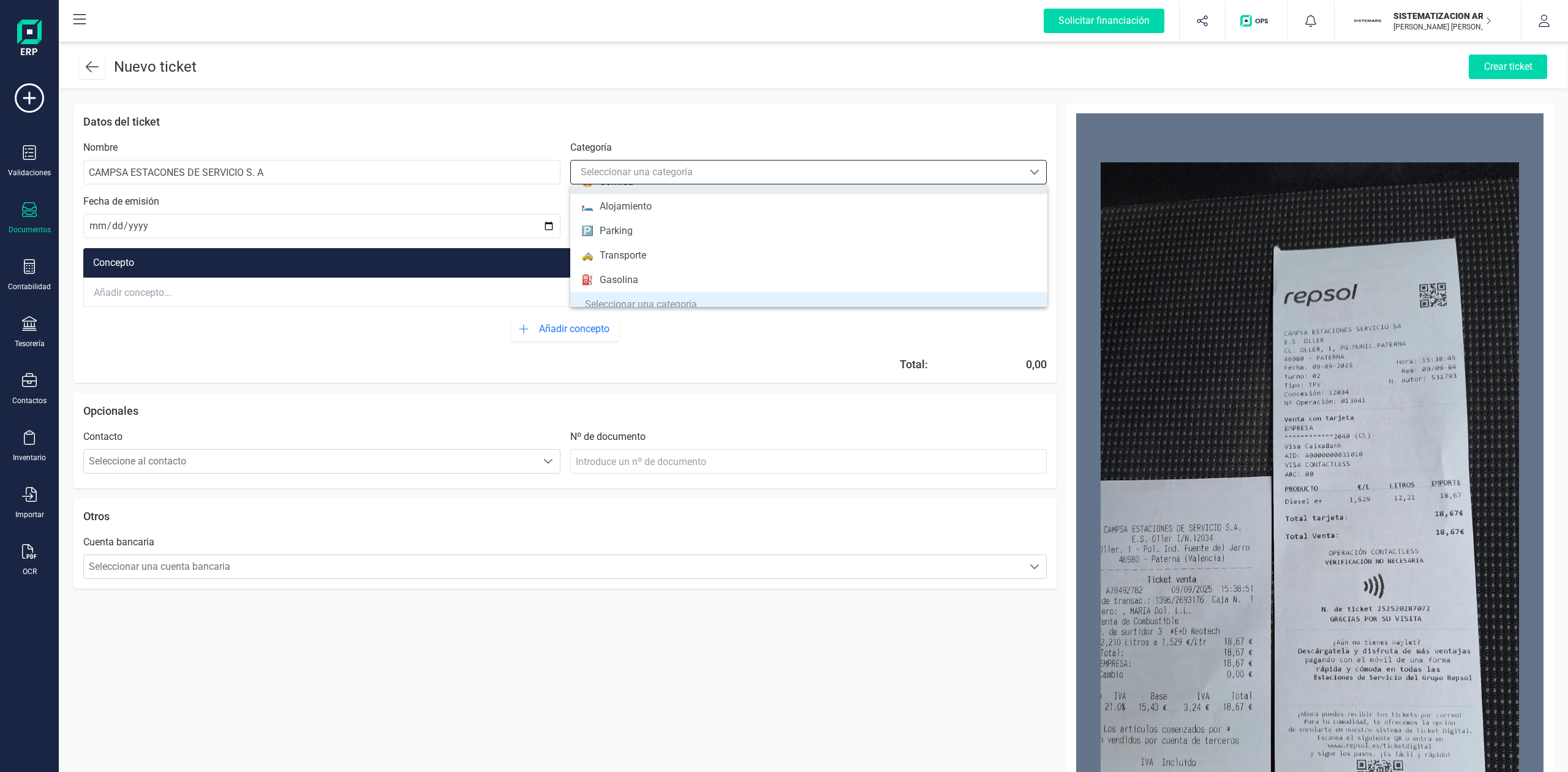
scroll to position [108, 0]
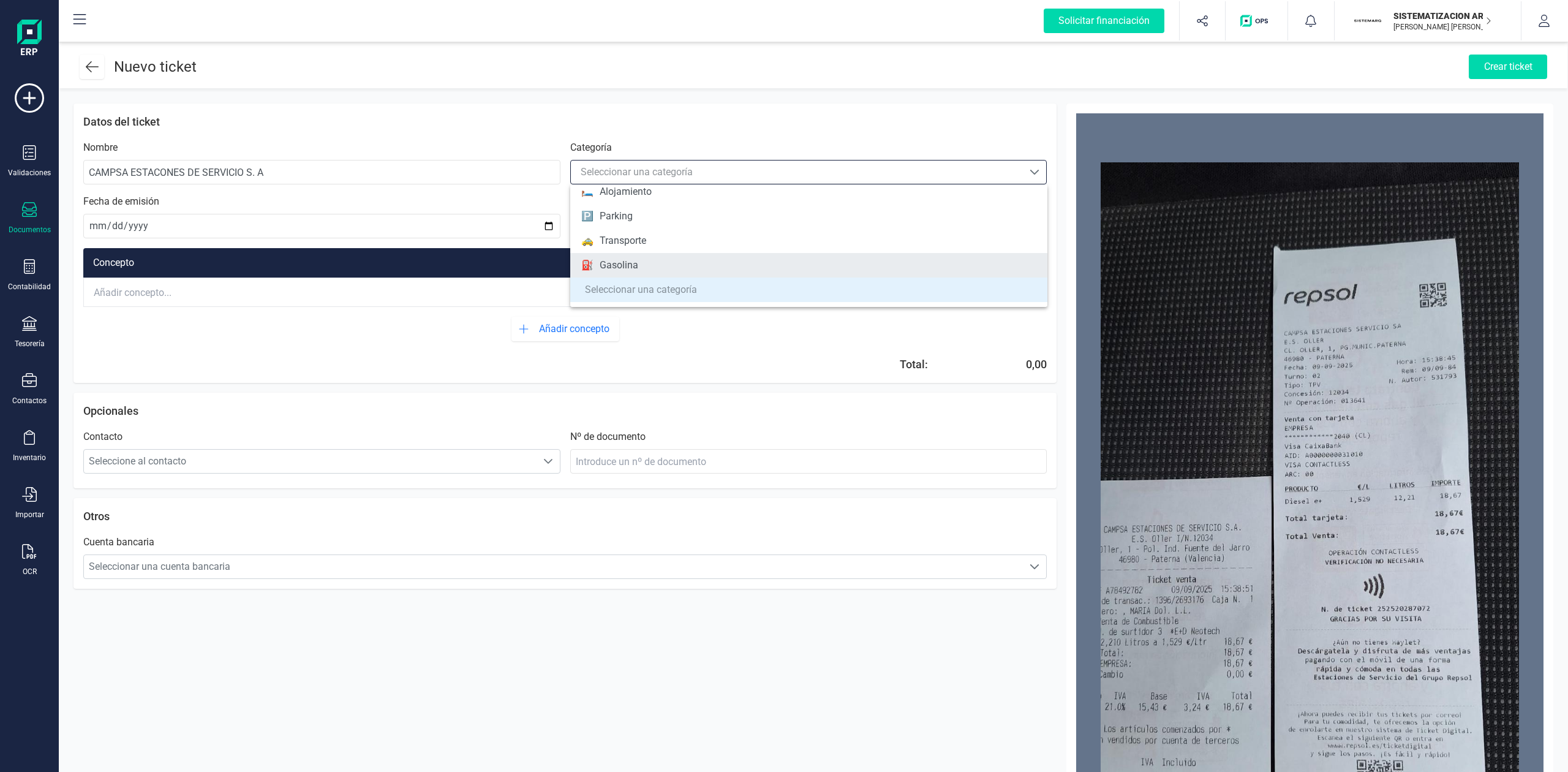
click at [650, 274] on li "⛽ Gasolina" at bounding box center [809, 265] width 477 height 24
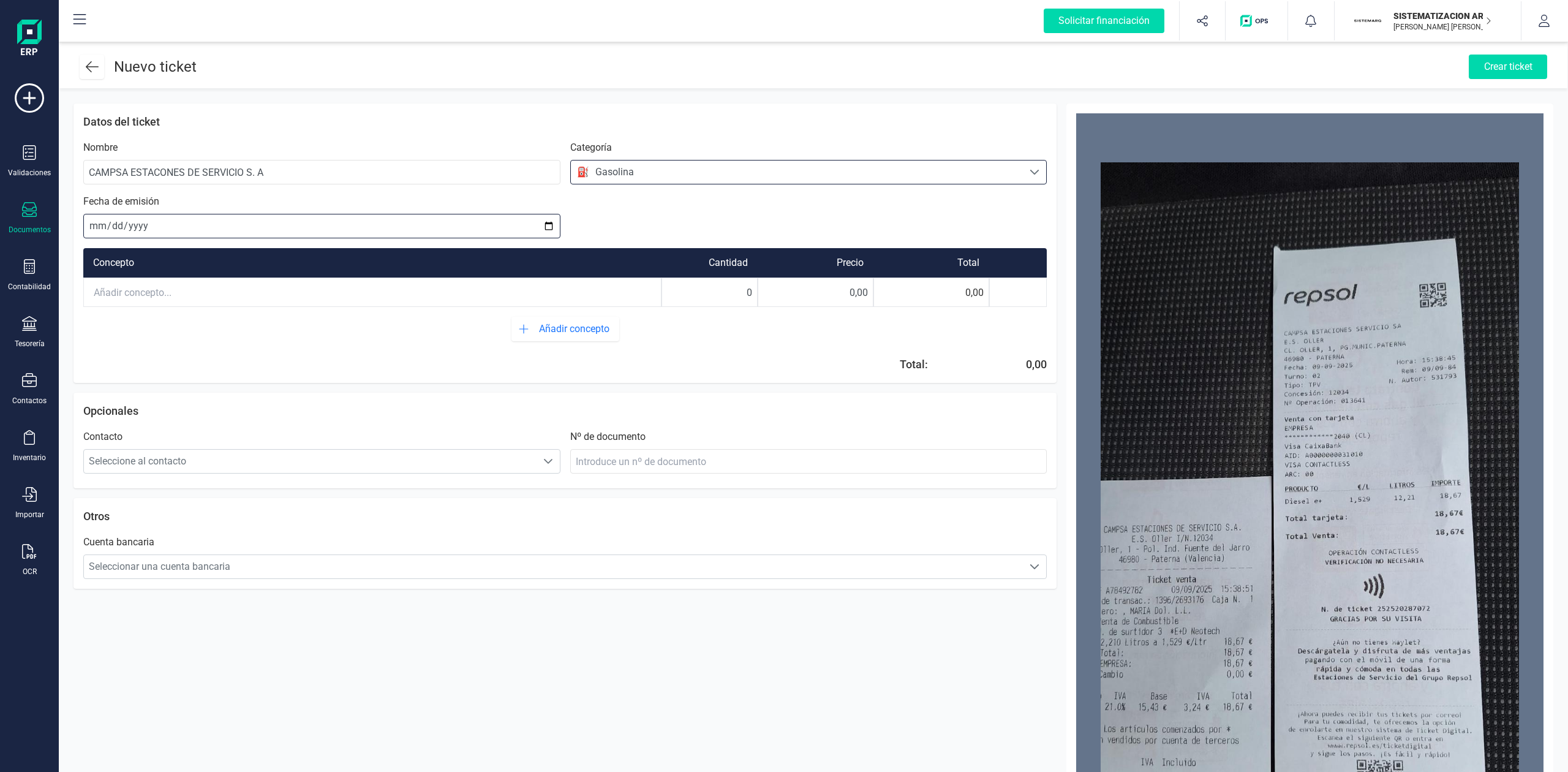
click at [94, 231] on input "date" at bounding box center [322, 226] width 477 height 24
type input "[DATE]"
click at [171, 292] on input "text" at bounding box center [372, 292] width 577 height 27
drag, startPoint x: 741, startPoint y: 294, endPoint x: 787, endPoint y: 294, distance: 46.0
click at [787, 294] on div "GASOLINA 0 0,00 0,00" at bounding box center [565, 292] width 963 height 29
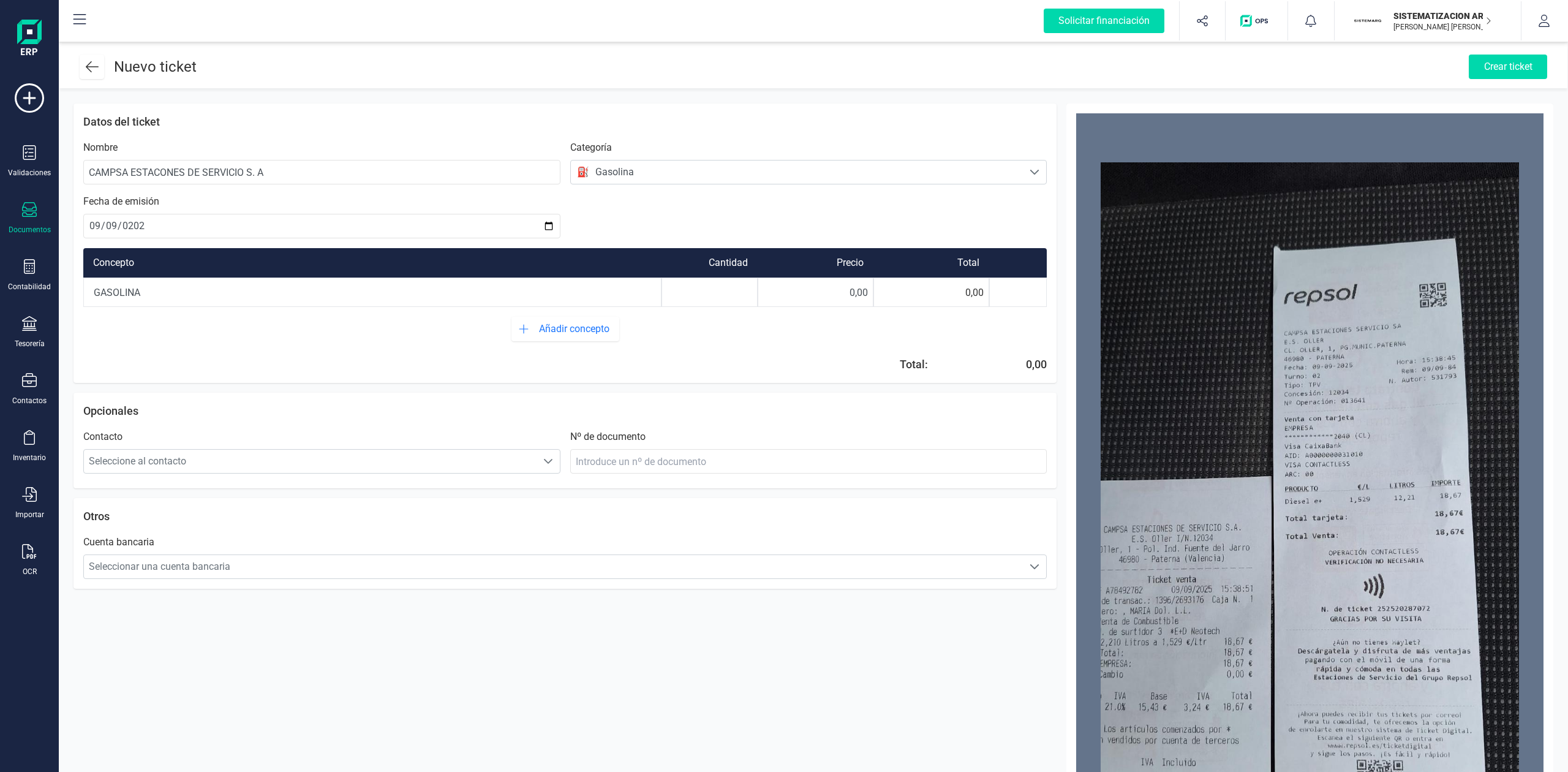
type input "1"
drag, startPoint x: 814, startPoint y: 294, endPoint x: 889, endPoint y: 294, distance: 75.0
click at [889, 294] on div "GASOLINA 1 0,00 0,00" at bounding box center [565, 292] width 963 height 29
type input "18,67"
click at [506, 574] on span "Seleccionar una cuenta bancaria" at bounding box center [554, 566] width 940 height 24
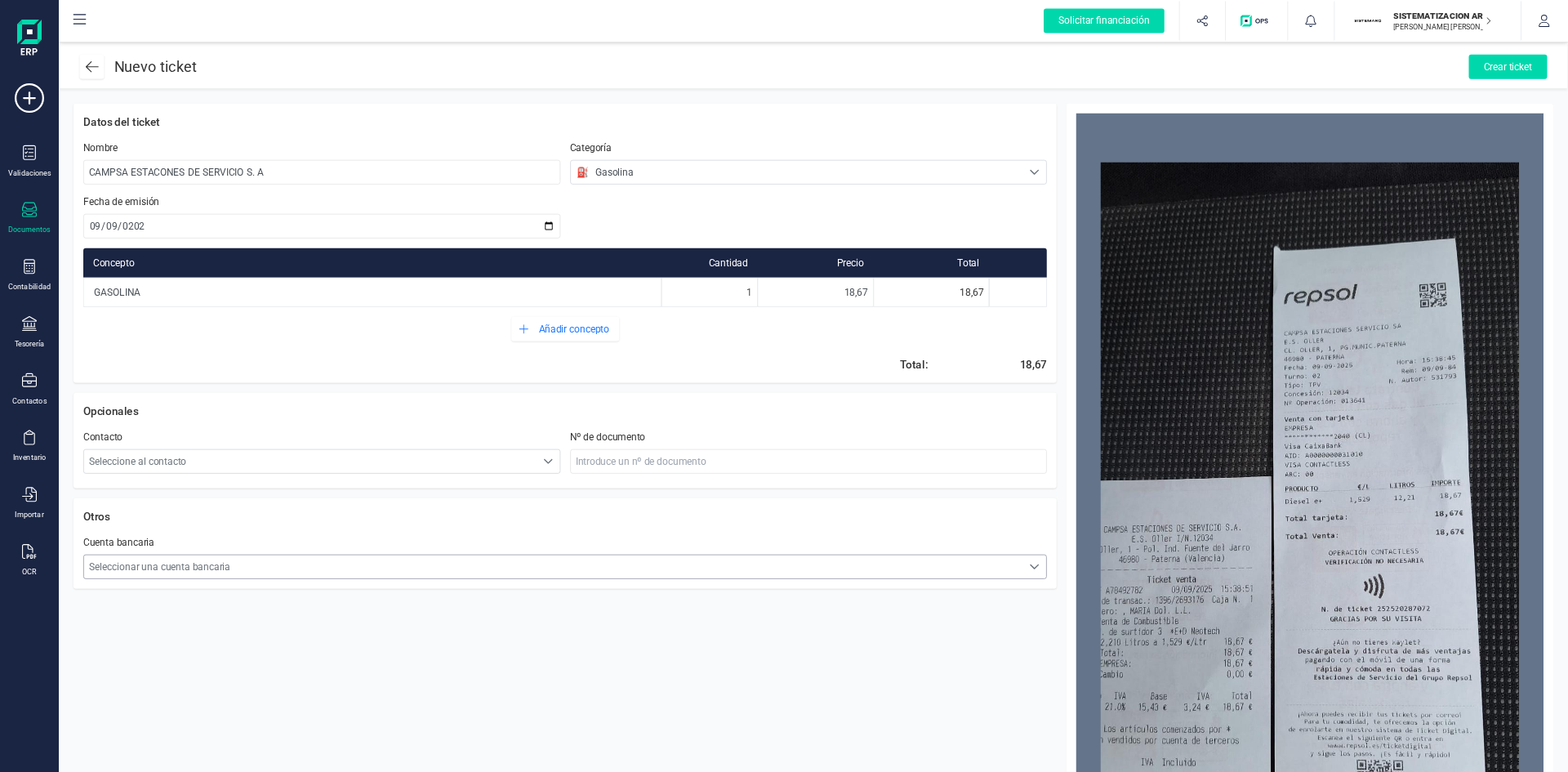
scroll to position [10, 72]
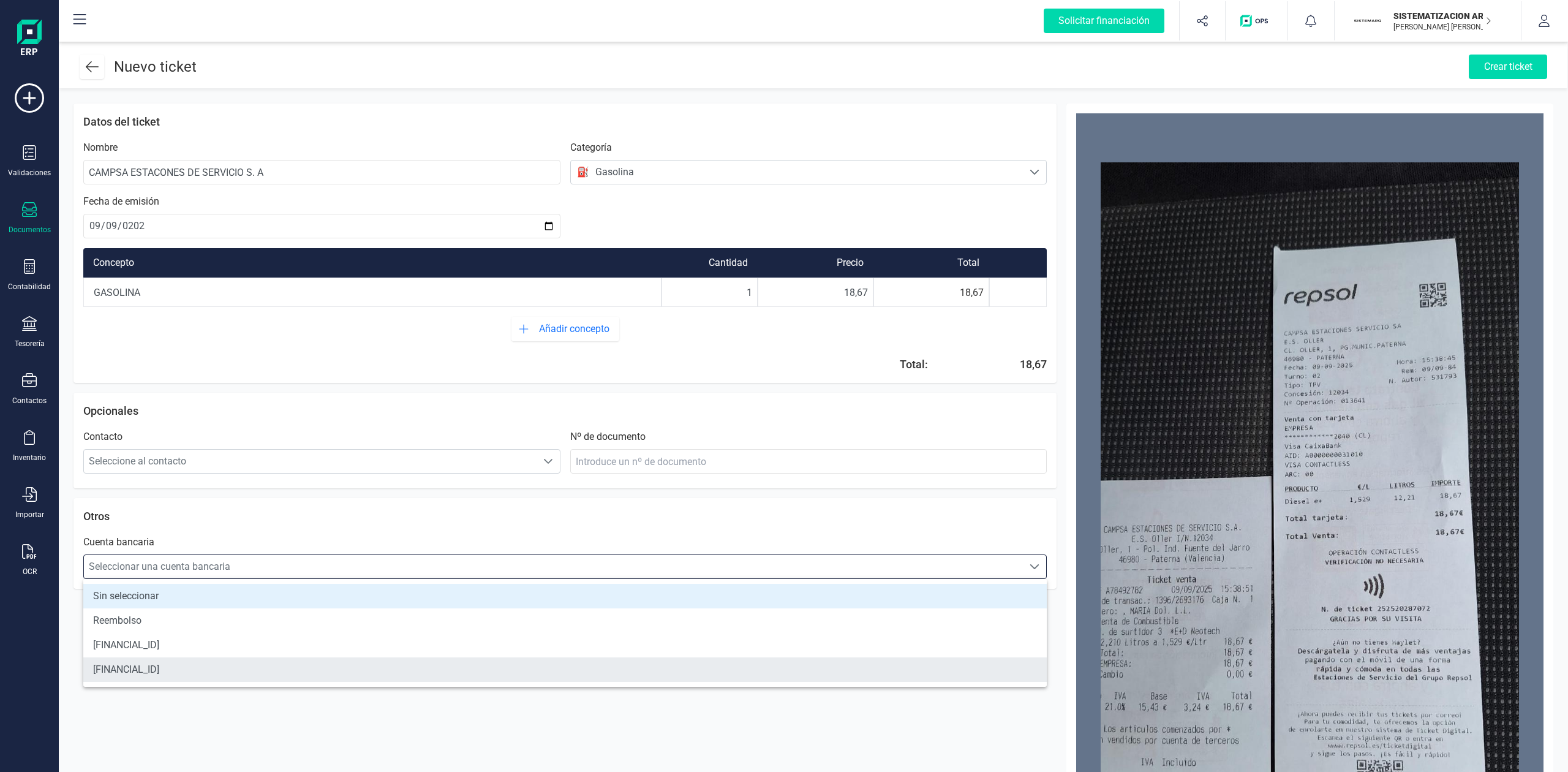
click at [388, 660] on li "[FINANCIAL_ID]" at bounding box center [565, 669] width 963 height 24
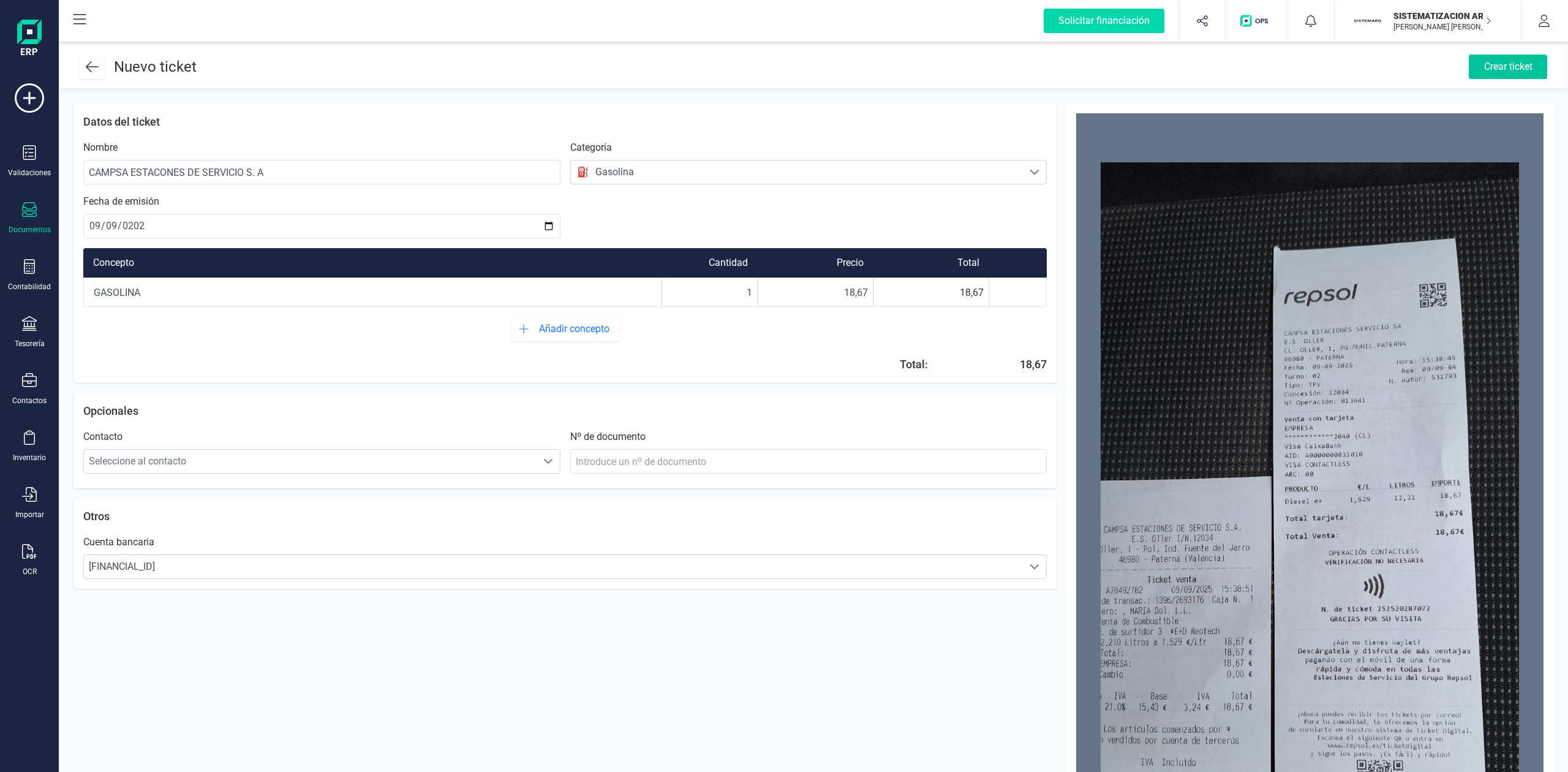
click at [1497, 67] on div "Crear ticket" at bounding box center [1508, 66] width 78 height 24
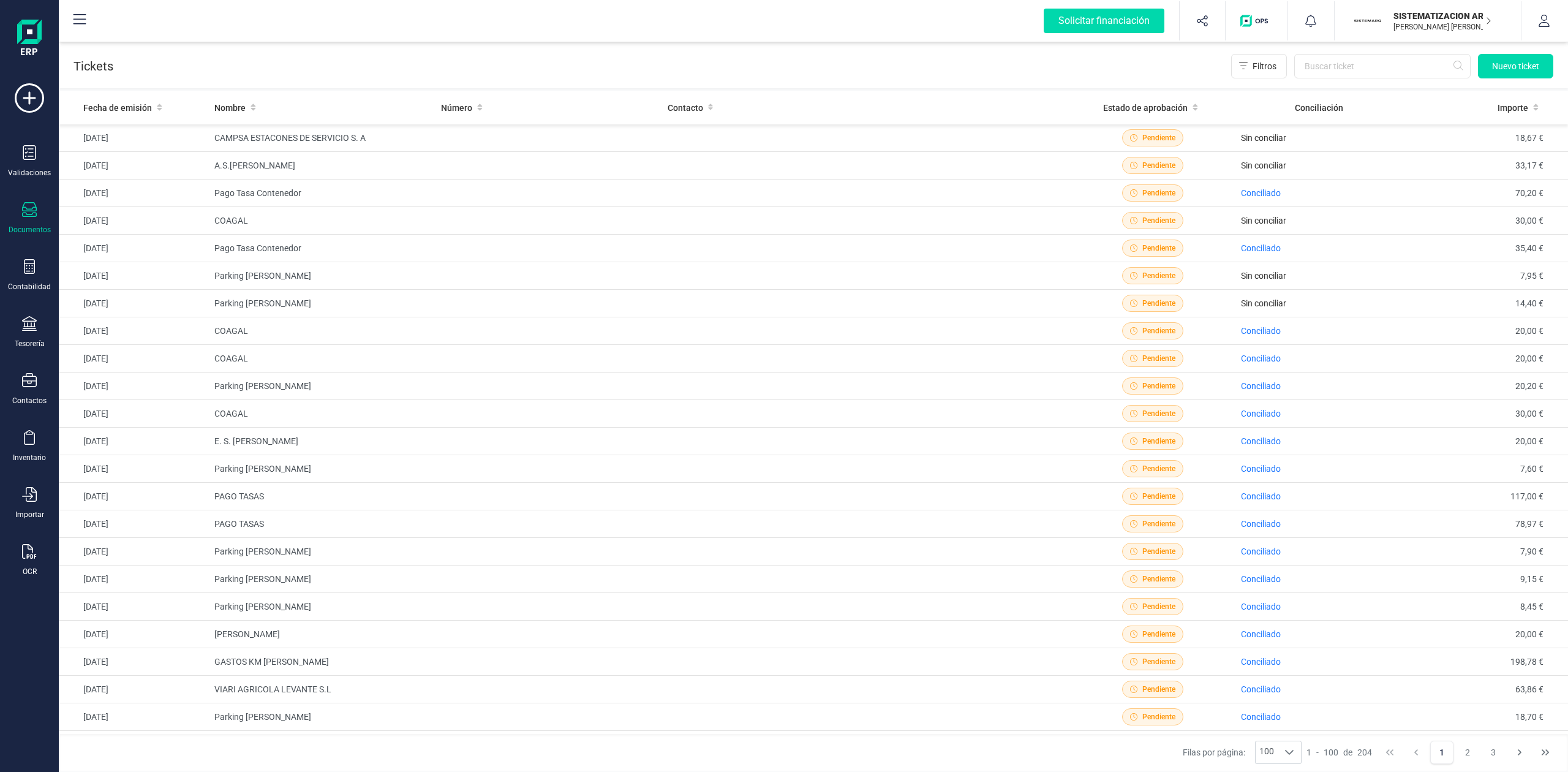
click at [24, 210] on icon at bounding box center [29, 209] width 15 height 15
click at [131, 187] on div "Facturas" at bounding box center [142, 176] width 142 height 24
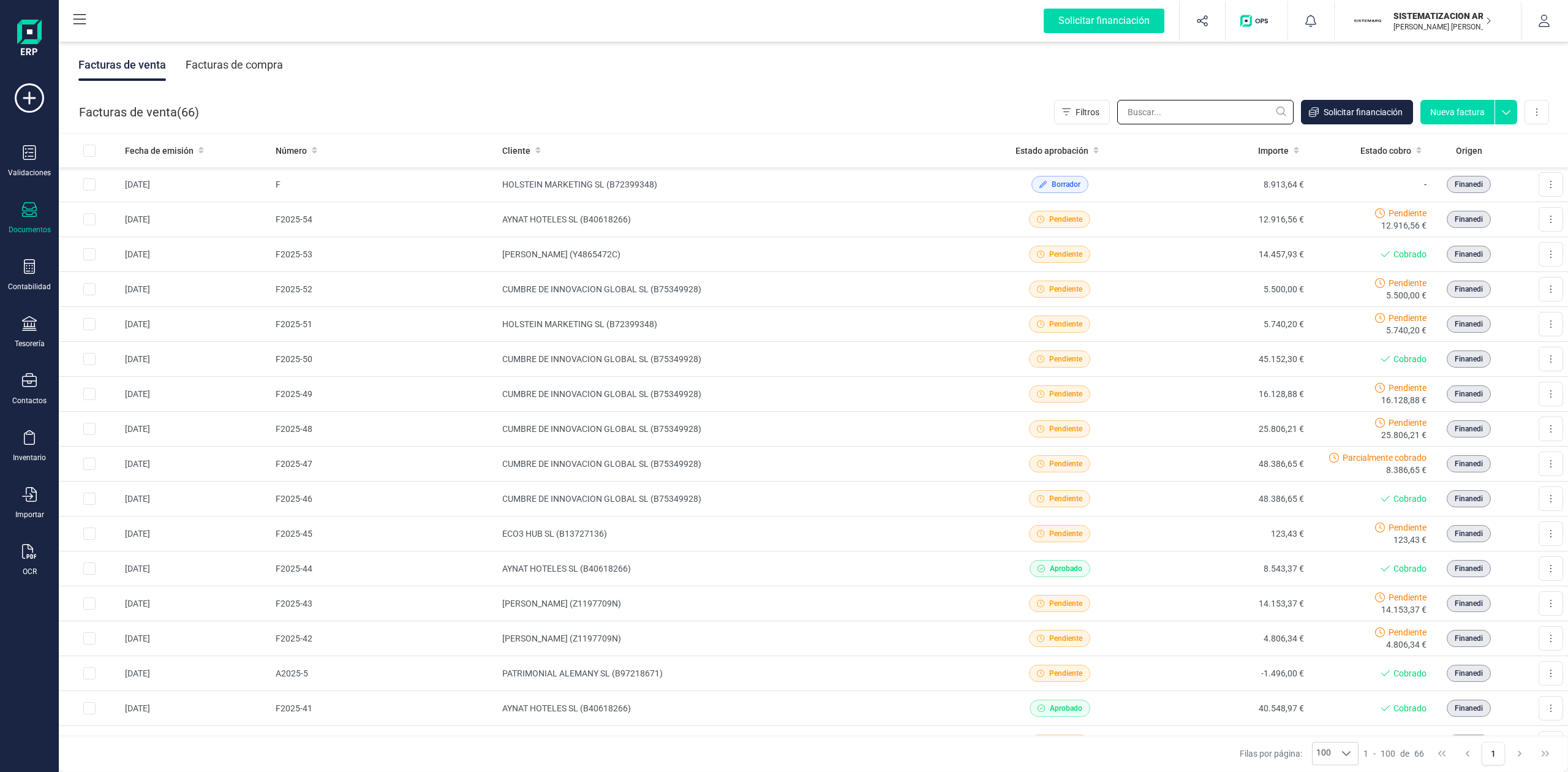
click at [1167, 108] on input "text" at bounding box center [1205, 112] width 176 height 24
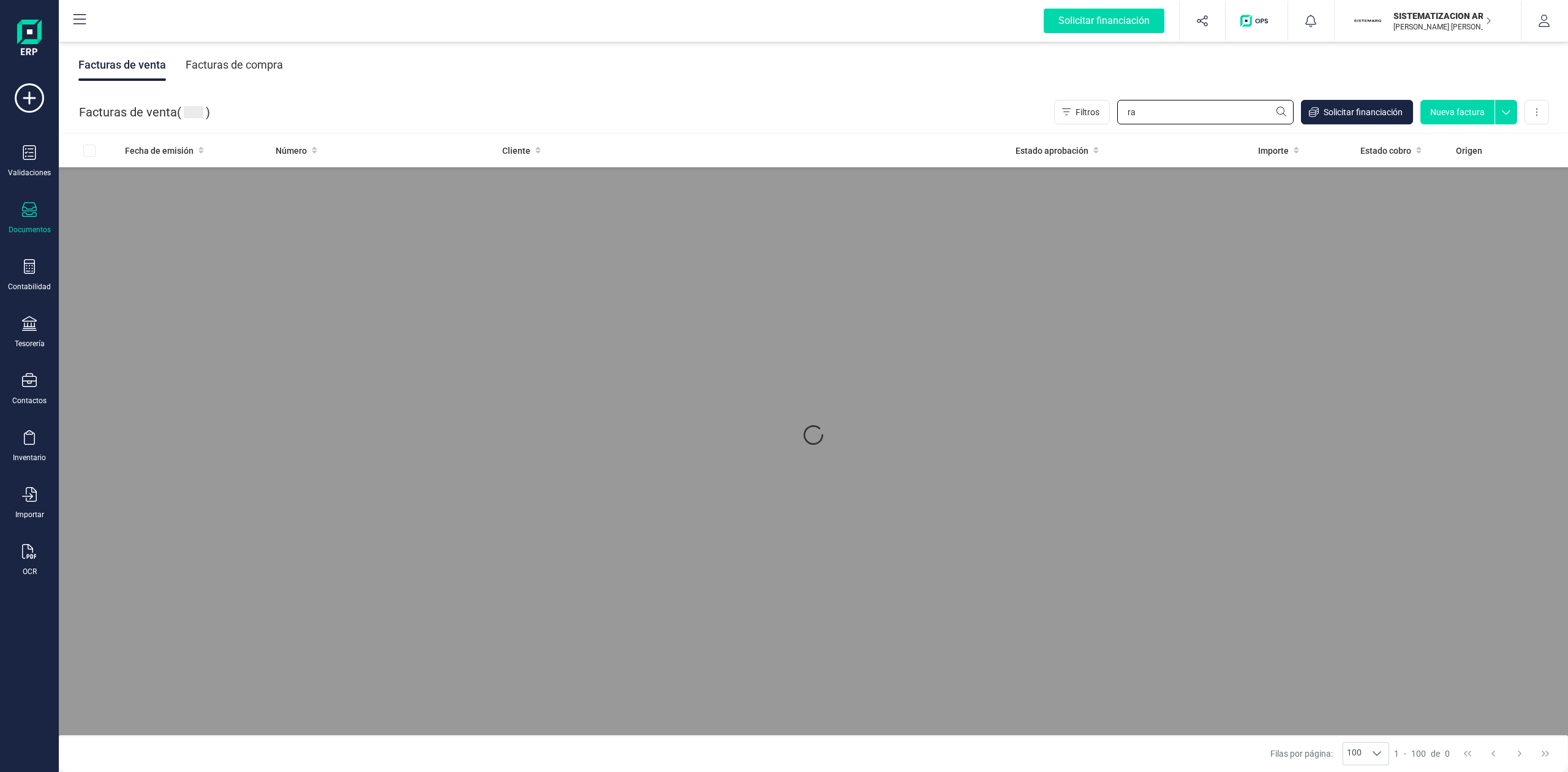
type input "r"
type input "6"
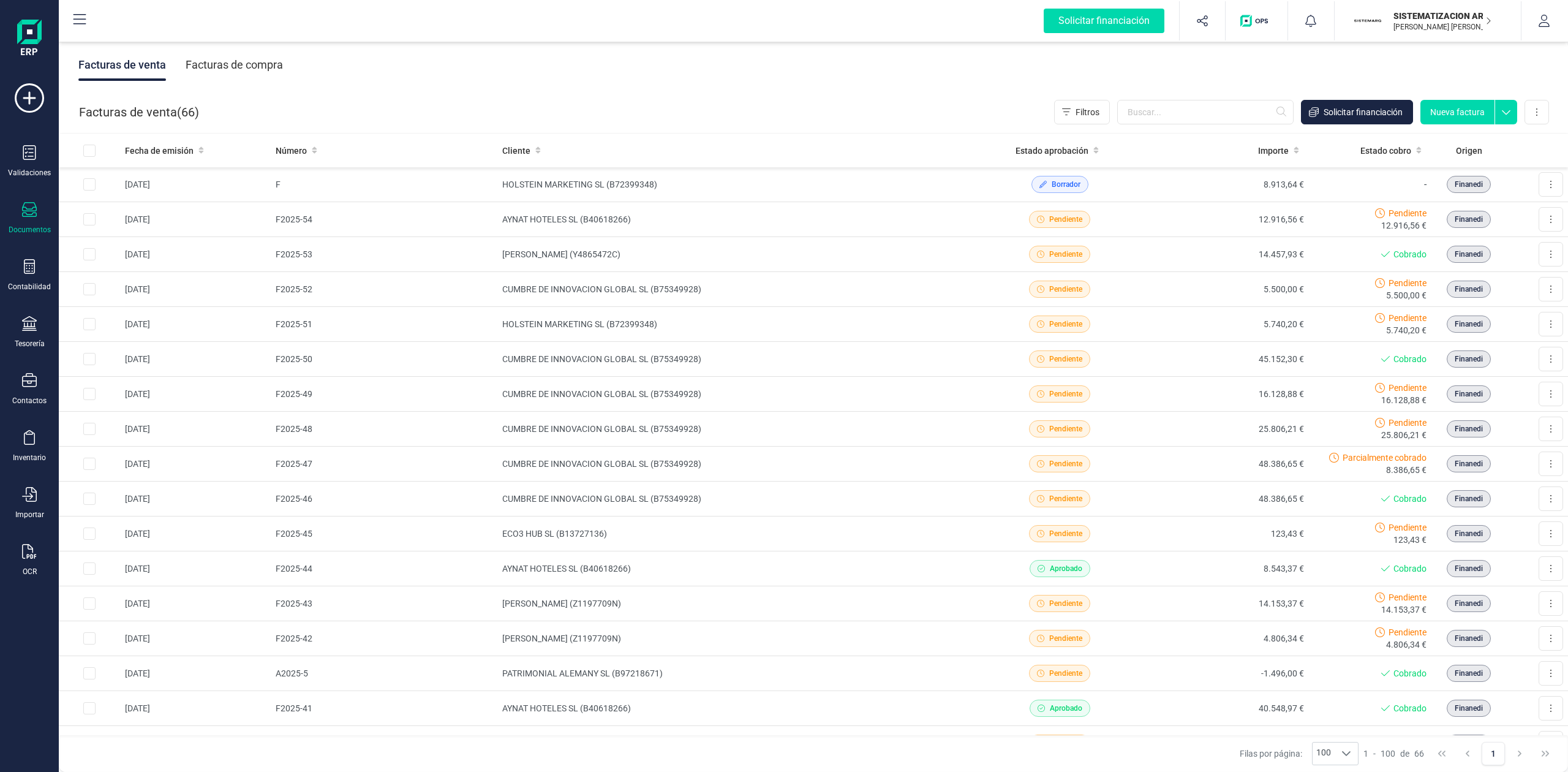
click at [265, 62] on div "Facturas de compra" at bounding box center [233, 65] width 97 height 32
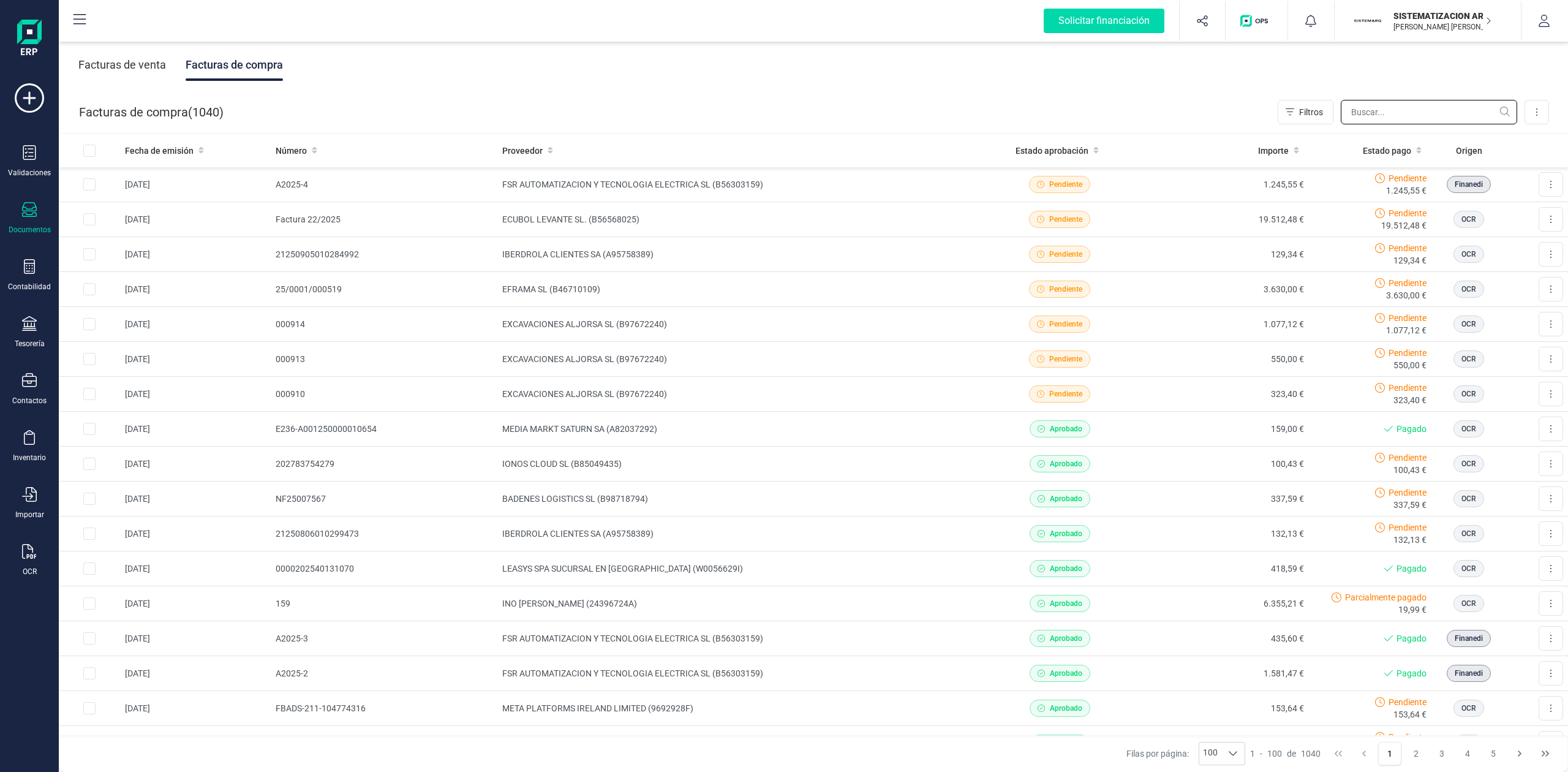
click at [1365, 110] on input "text" at bounding box center [1429, 112] width 176 height 24
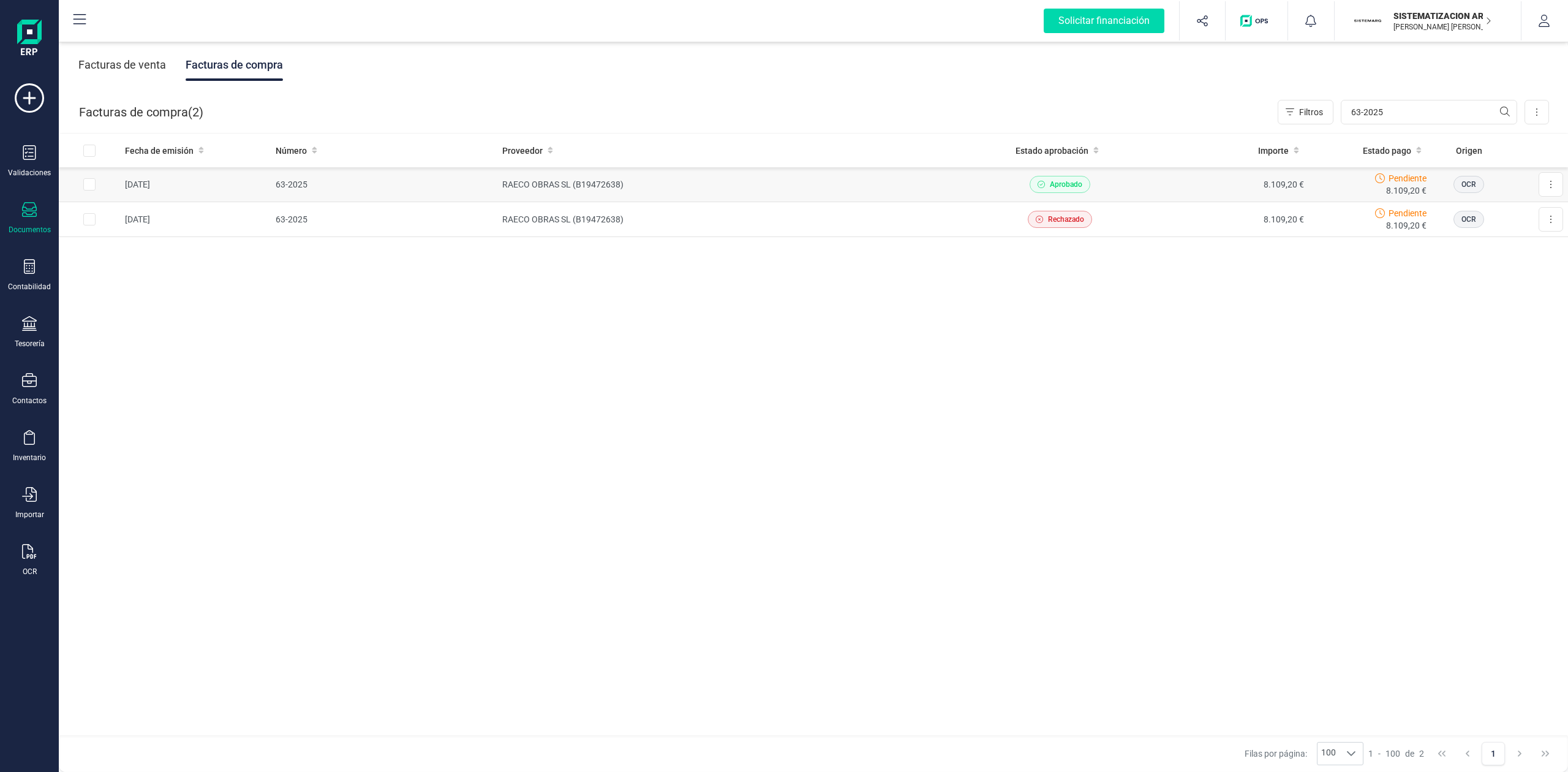
click at [883, 184] on td "RAECO OBRAS SL (B19472638)" at bounding box center [737, 185] width 480 height 35
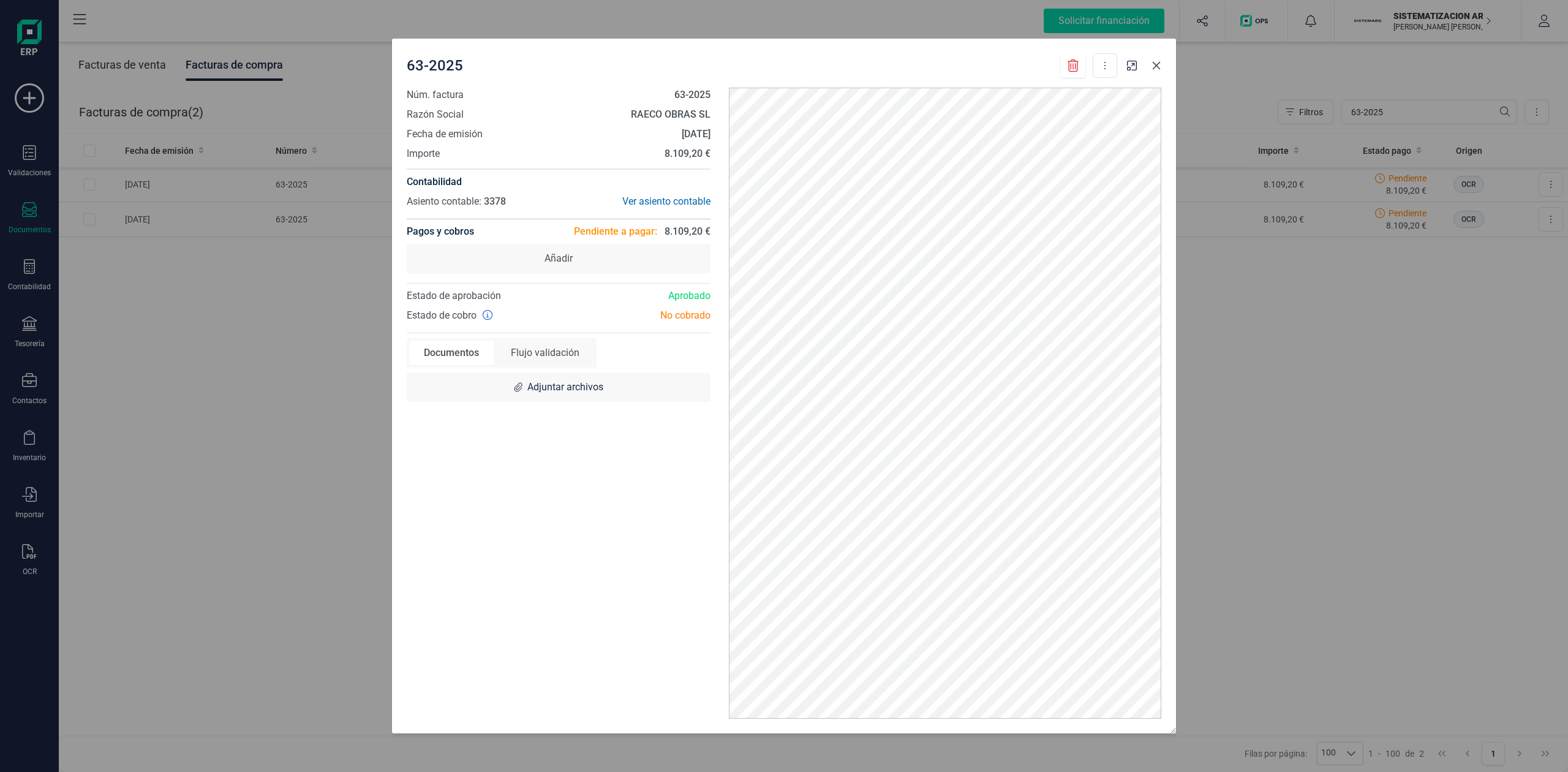
click at [1160, 67] on icon "button" at bounding box center [1156, 66] width 10 height 10
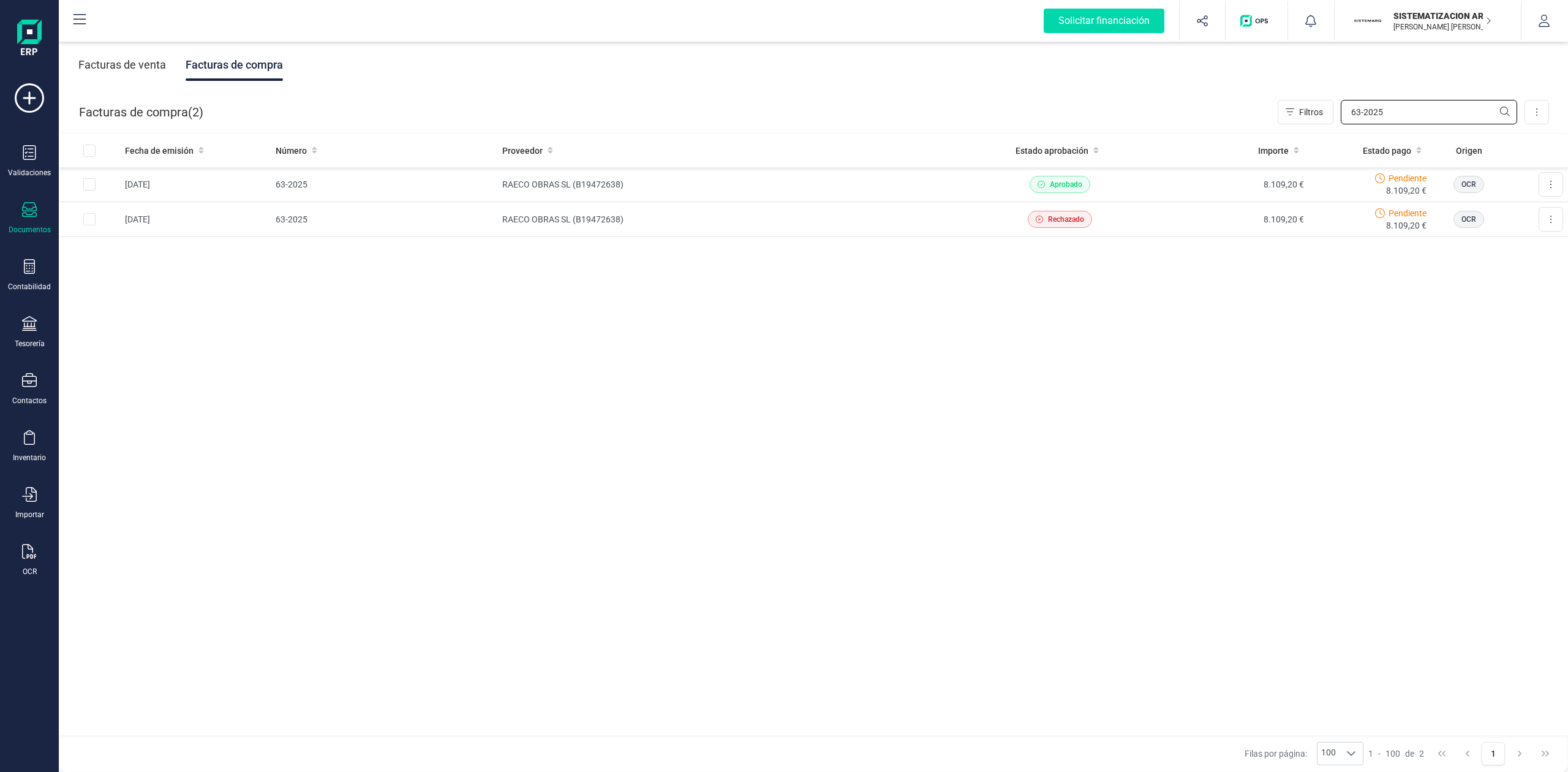
click at [1384, 114] on input "63-2025" at bounding box center [1429, 112] width 176 height 24
type input "6"
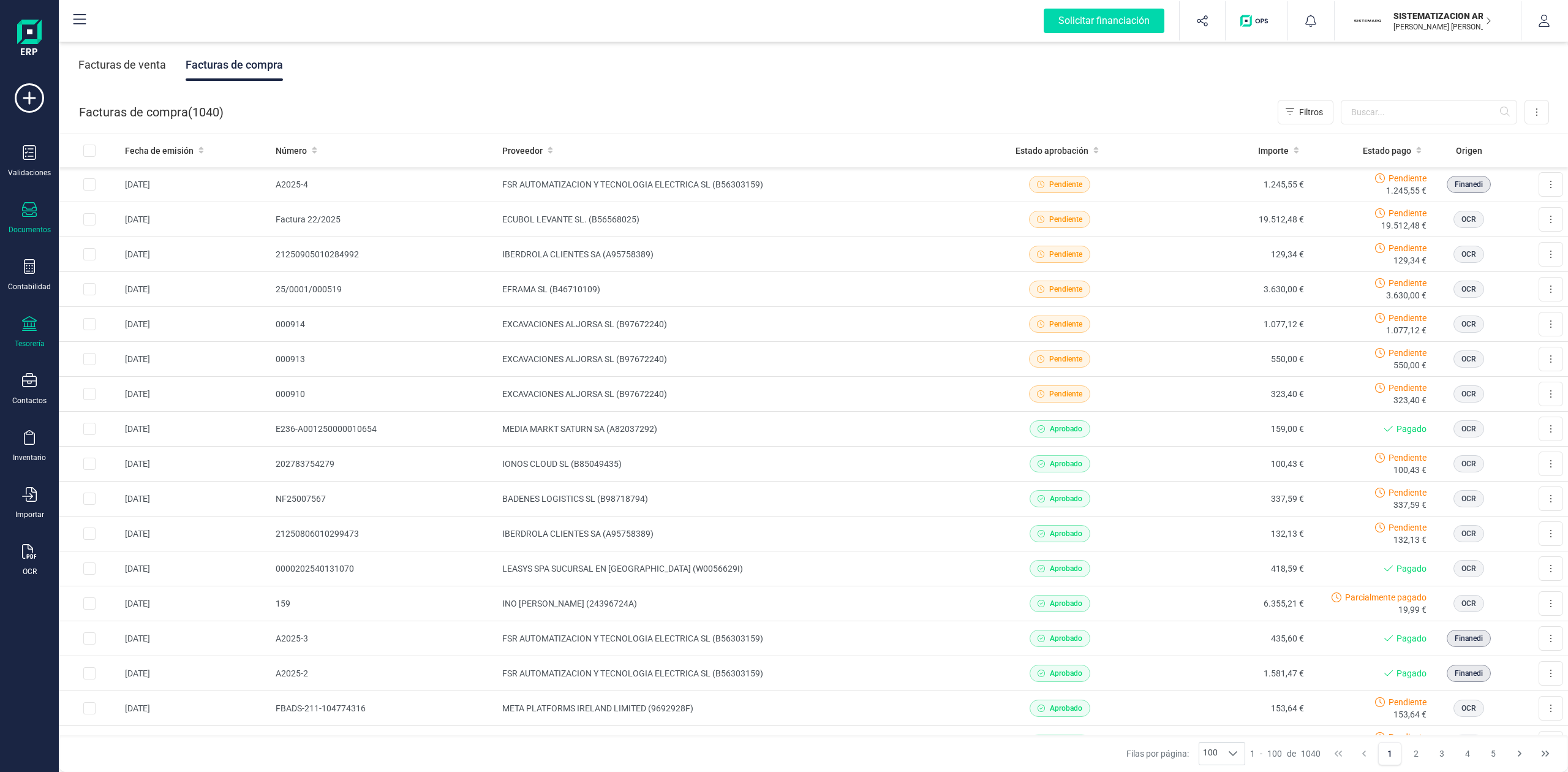
click at [23, 331] on div at bounding box center [29, 324] width 15 height 17
click at [130, 214] on span "Cuentas bancarias" at bounding box center [150, 208] width 108 height 15
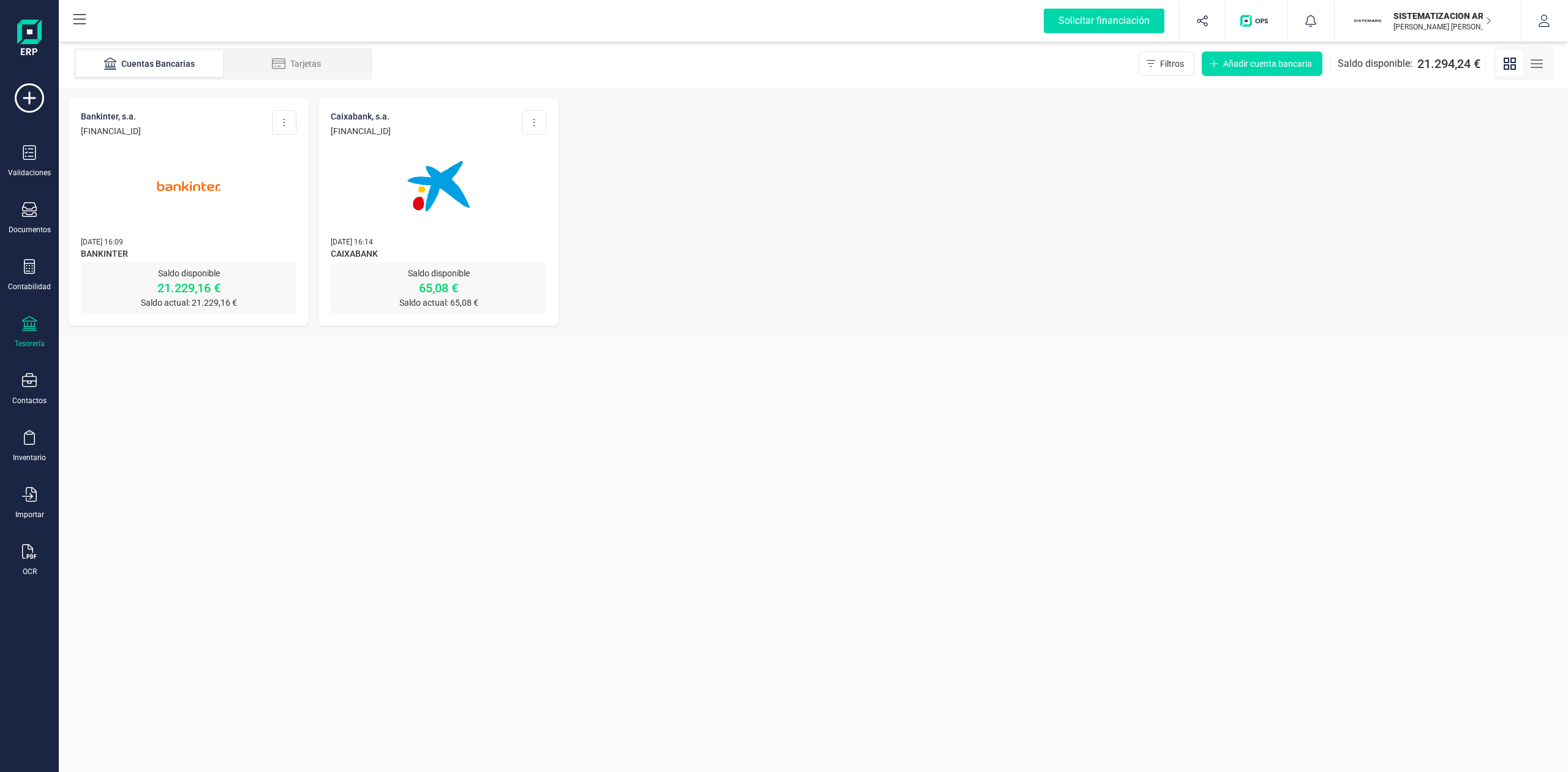
click at [510, 207] on div at bounding box center [438, 178] width 215 height 83
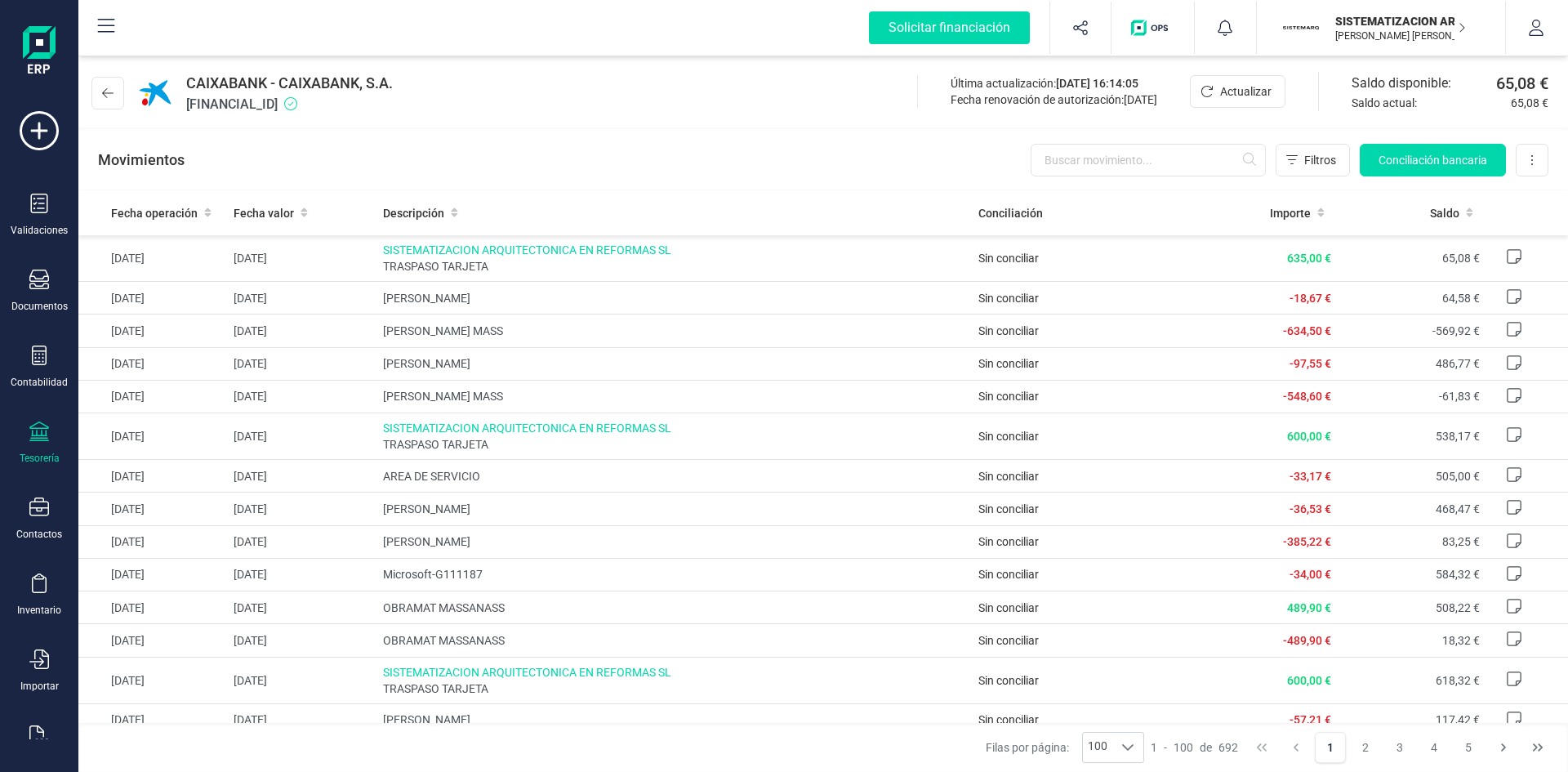
drag, startPoint x: 2052, startPoint y: 1, endPoint x: 800, endPoint y: 137, distance: 1259.4
click at [800, 137] on div "Movimientos Filtros Conciliación bancaria Descargar Excel Eliminar cuenta" at bounding box center [823, 159] width 1490 height 59
click at [1392, 168] on button "Conciliación bancaria" at bounding box center [1433, 159] width 146 height 33
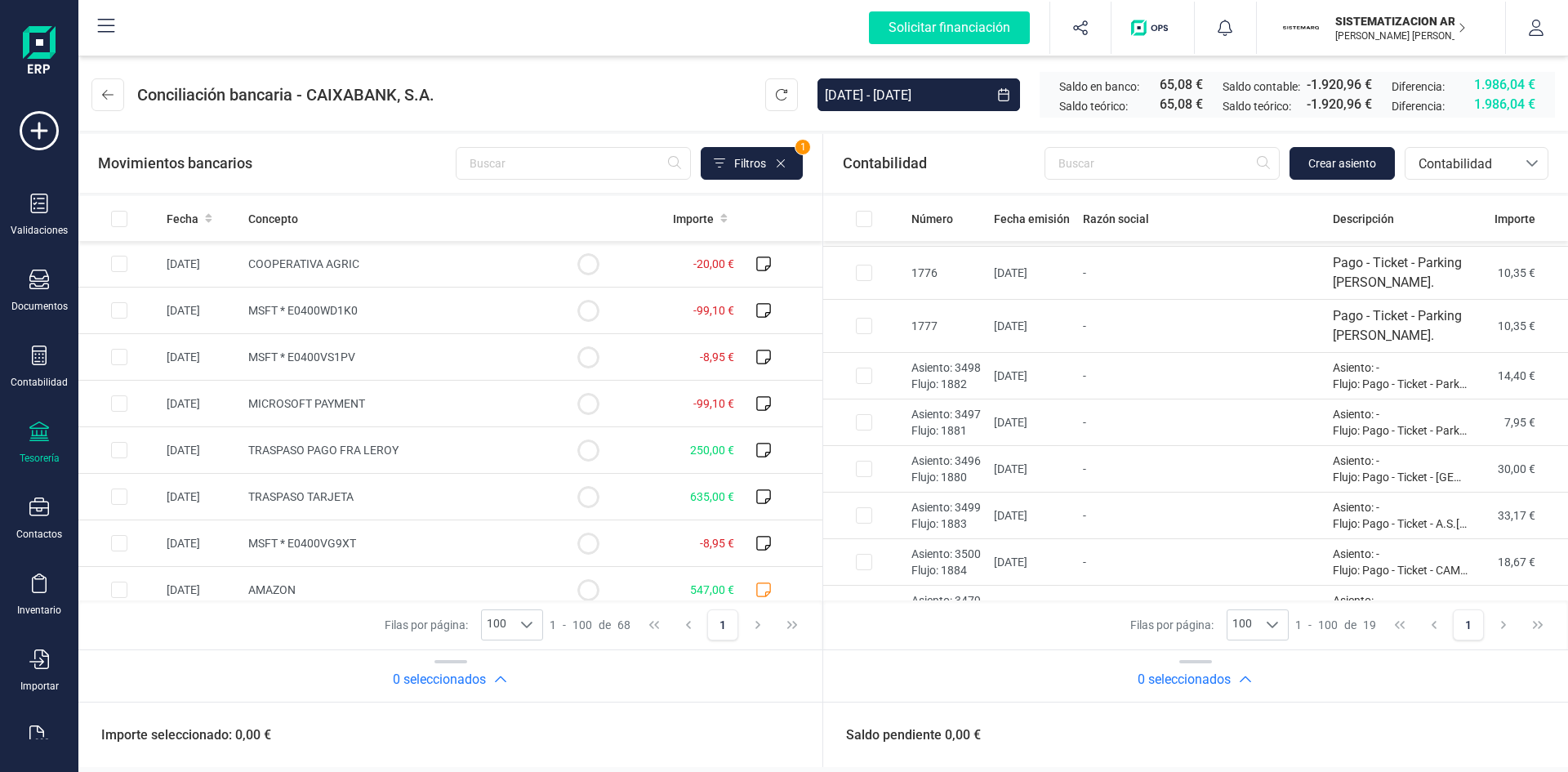
scroll to position [297, 0]
click at [116, 266] on input "Row Selected 8d72ab48-fab5-48f3-a28d-02e37ed3ccdc" at bounding box center [119, 264] width 17 height 17
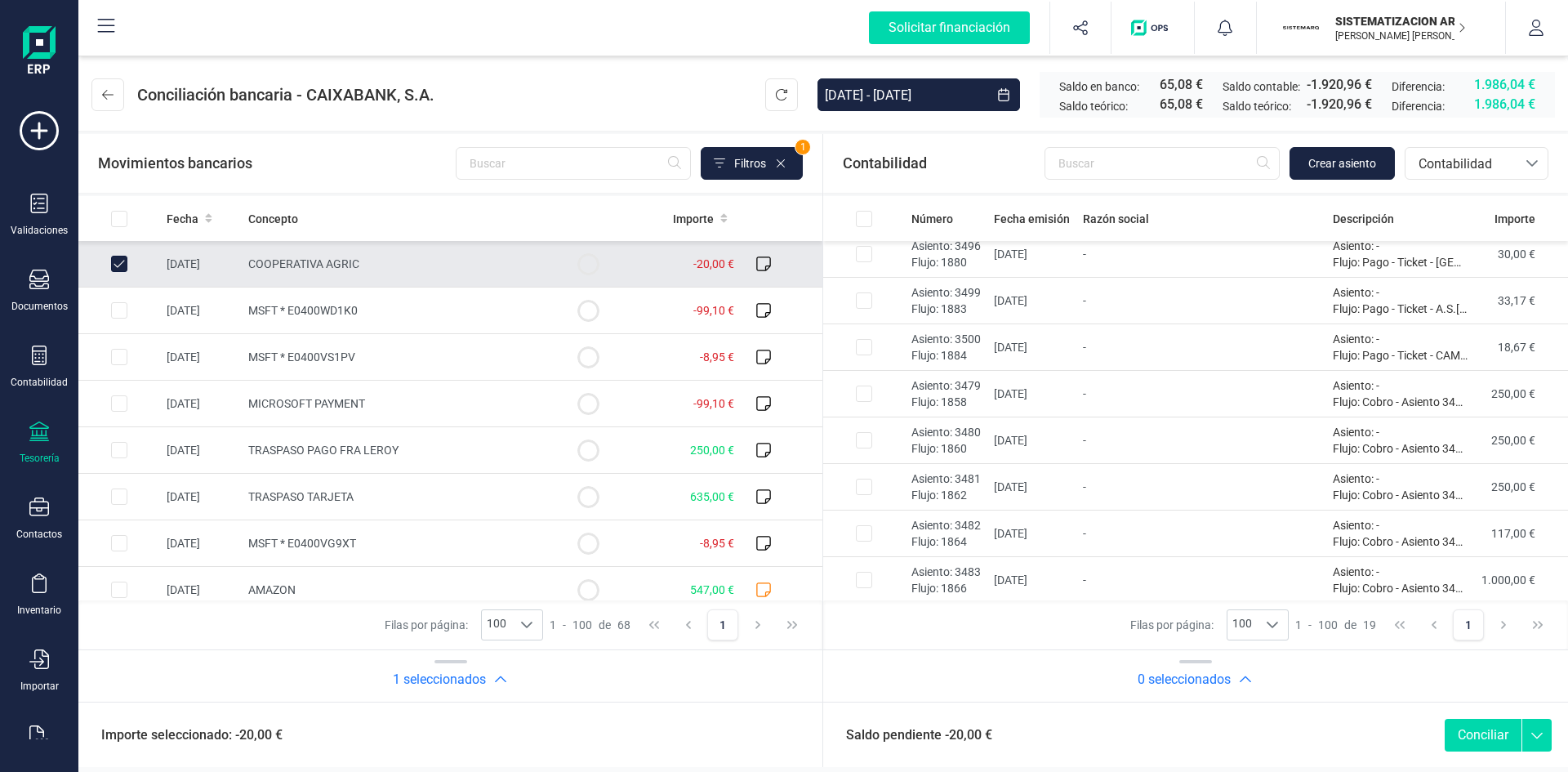
scroll to position [558, 0]
click at [115, 261] on input "Row Unselected 8d72ab48-fab5-48f3-a28d-02e37ed3ccdc" at bounding box center [119, 264] width 17 height 17
checkbox input "false"
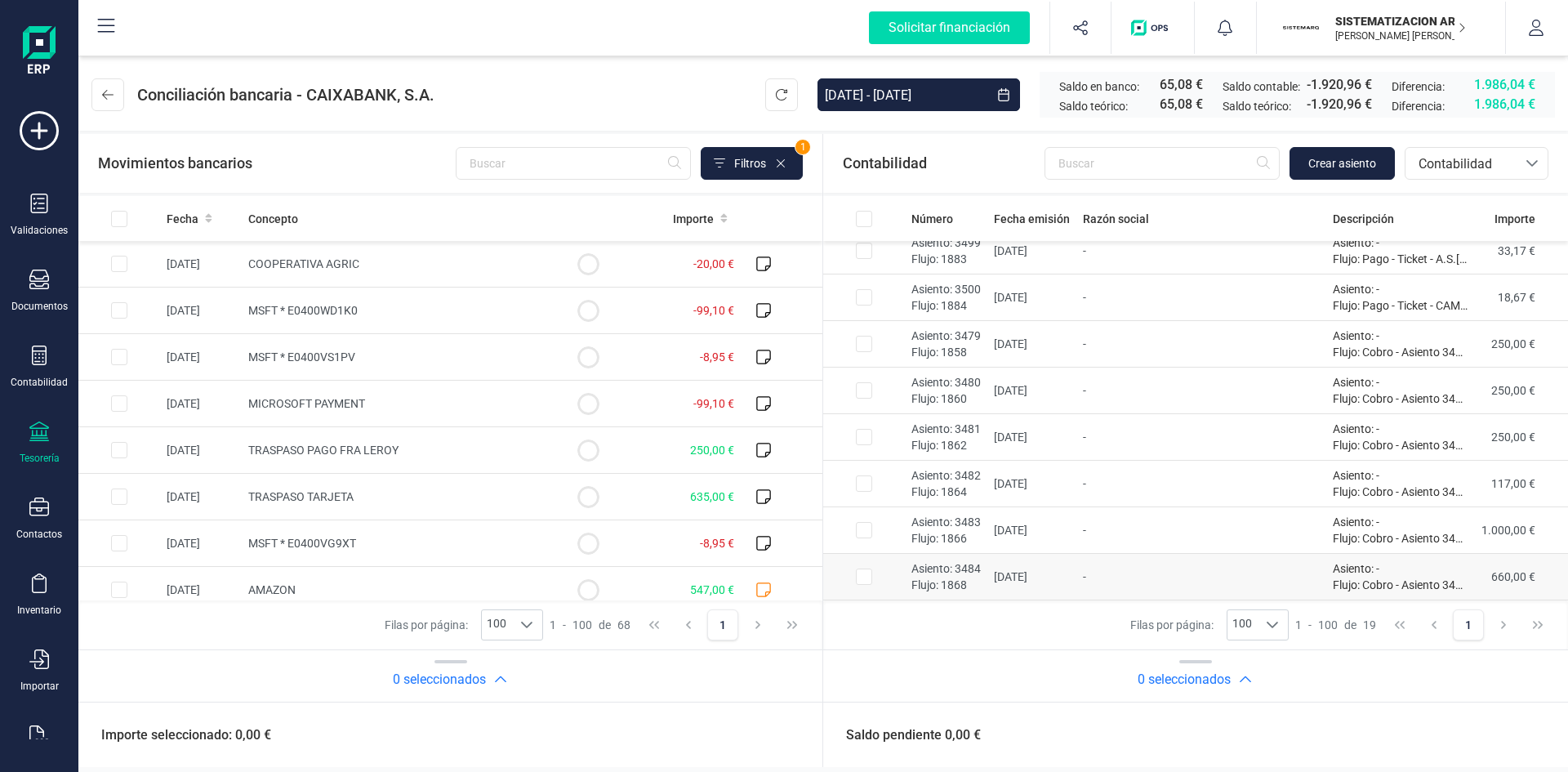
click at [1198, 566] on td "-" at bounding box center [1202, 577] width 250 height 47
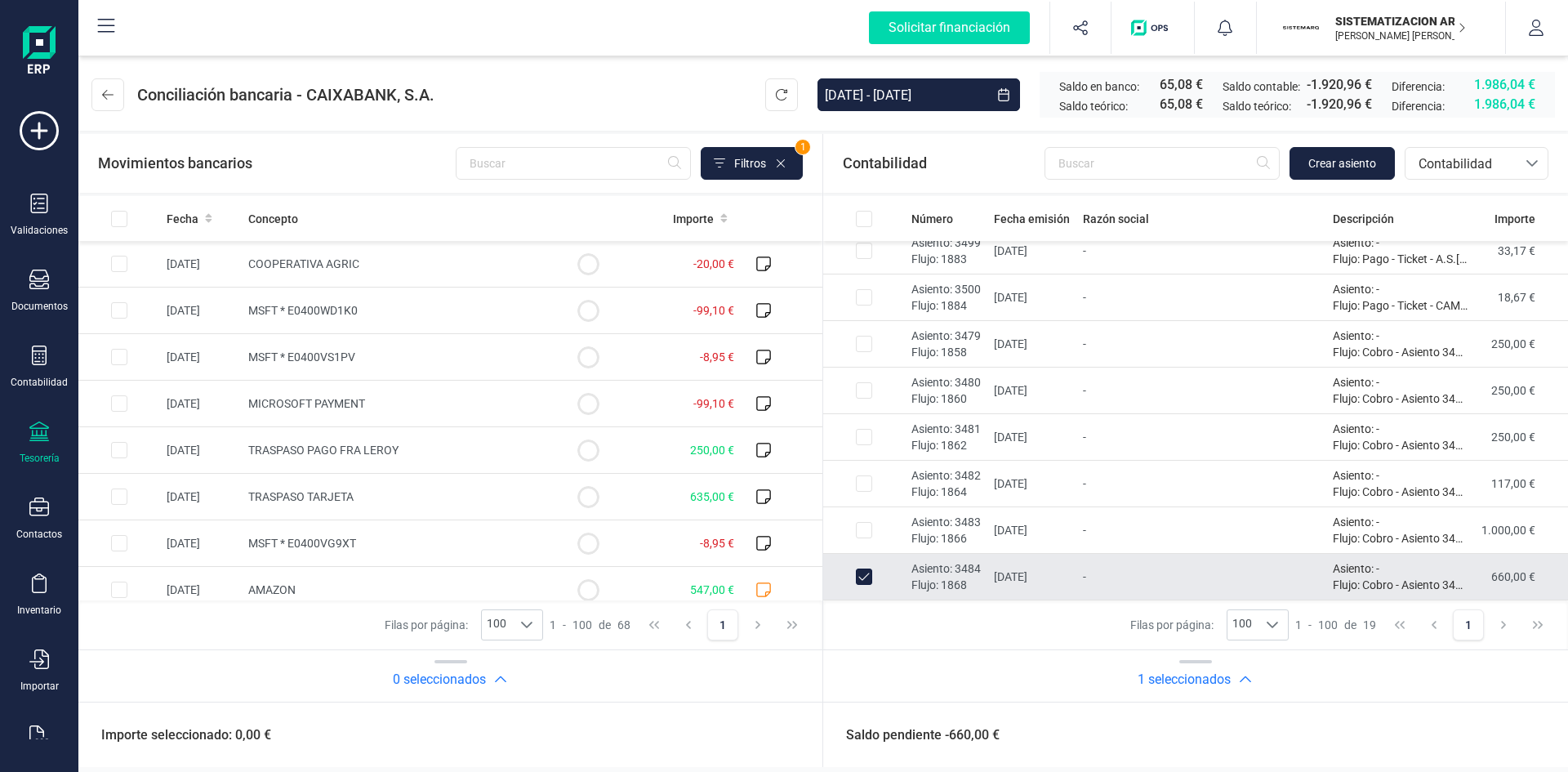
click at [1198, 566] on td "-" at bounding box center [1202, 577] width 250 height 47
checkbox input "false"
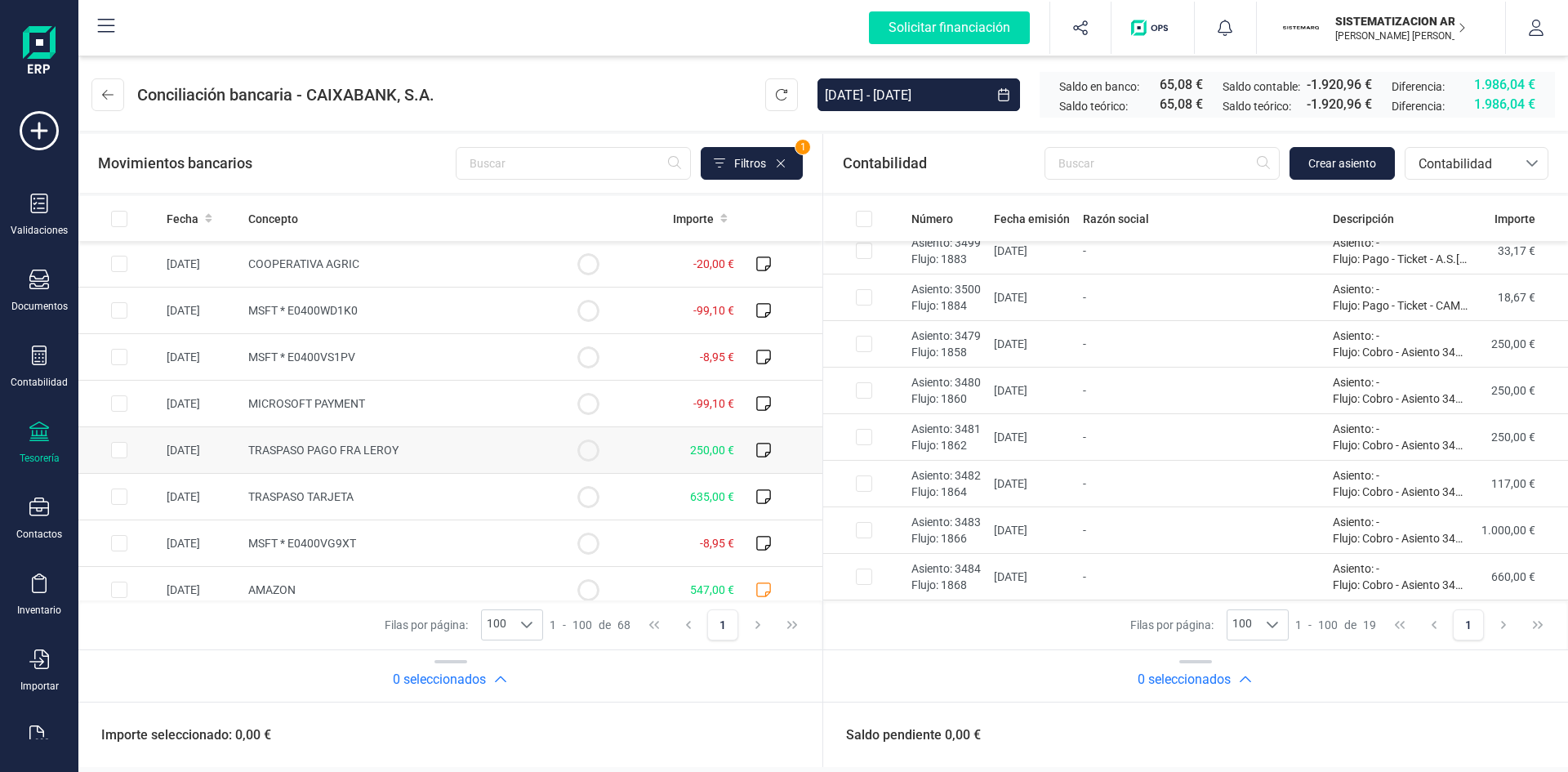
click at [122, 451] on input "Row Selected 664a11fa-2246-40be-9d3c-1b6cf88b861a" at bounding box center [119, 450] width 17 height 17
checkbox input "true"
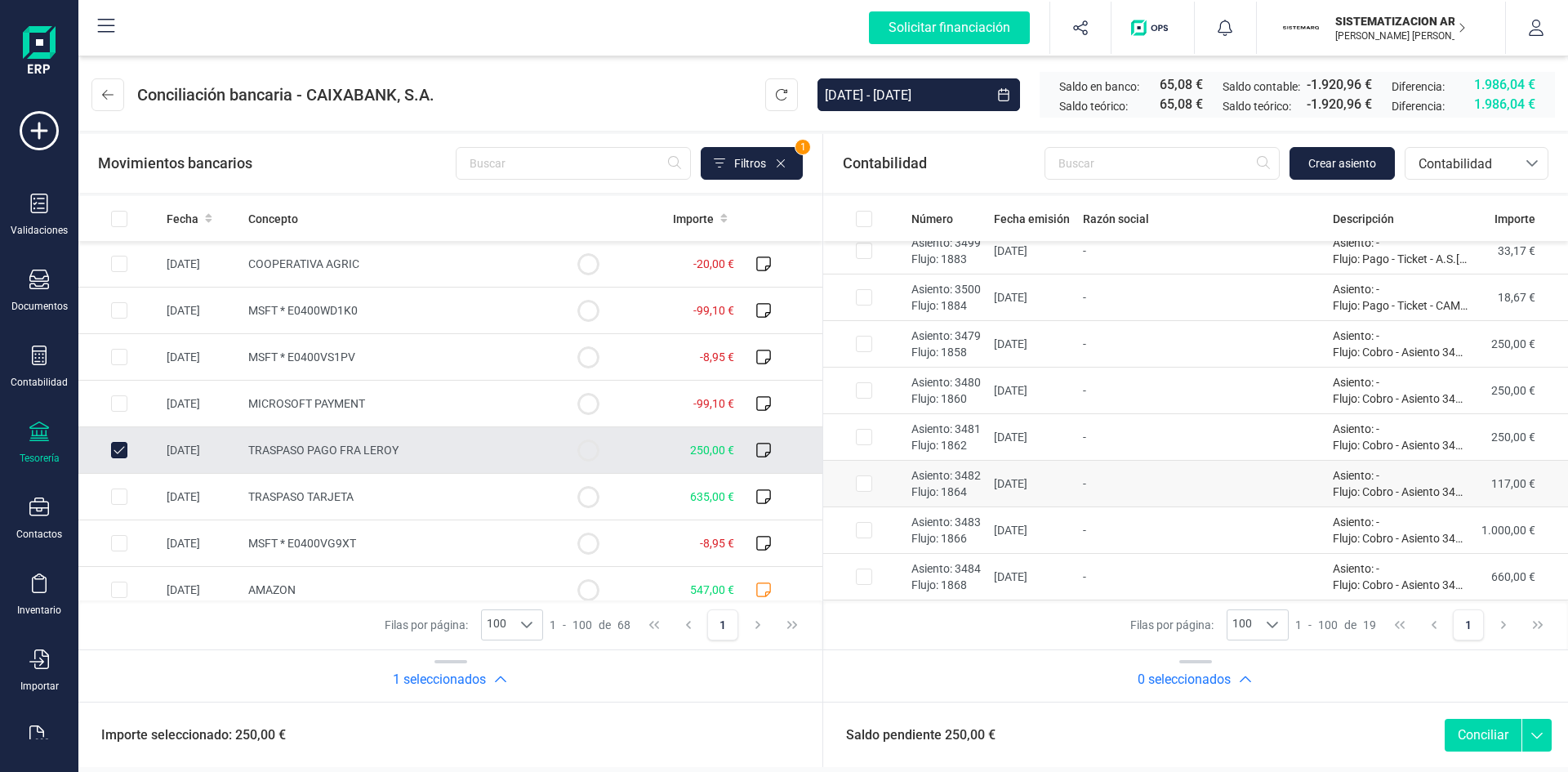
click at [864, 343] on input "Row Selected 1d432d35-117a-4aa7-93c2-a40d1df3fc34" at bounding box center [864, 344] width 17 height 17
checkbox input "true"
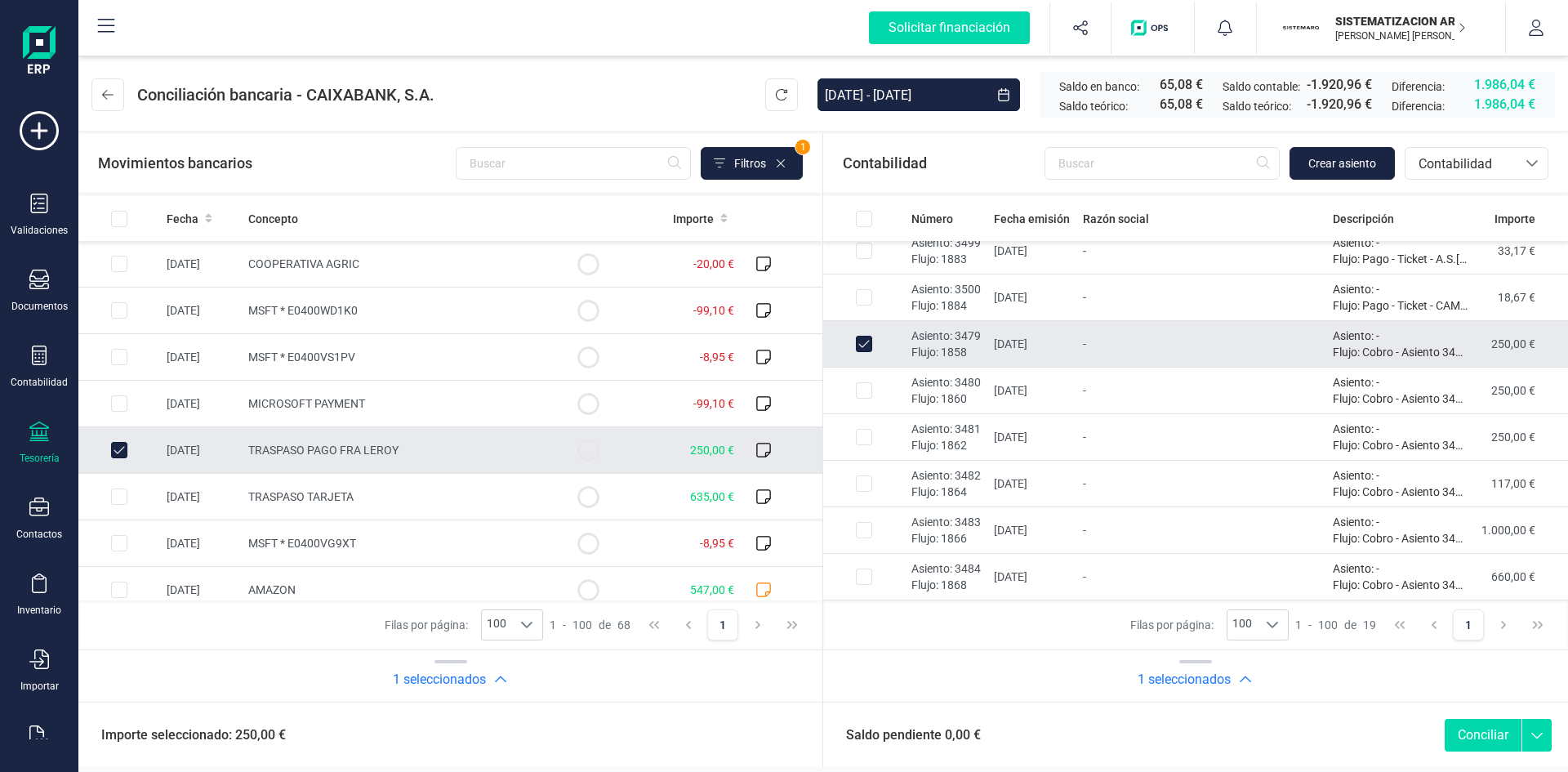
click at [1460, 729] on button "Conciliar" at bounding box center [1483, 735] width 76 height 33
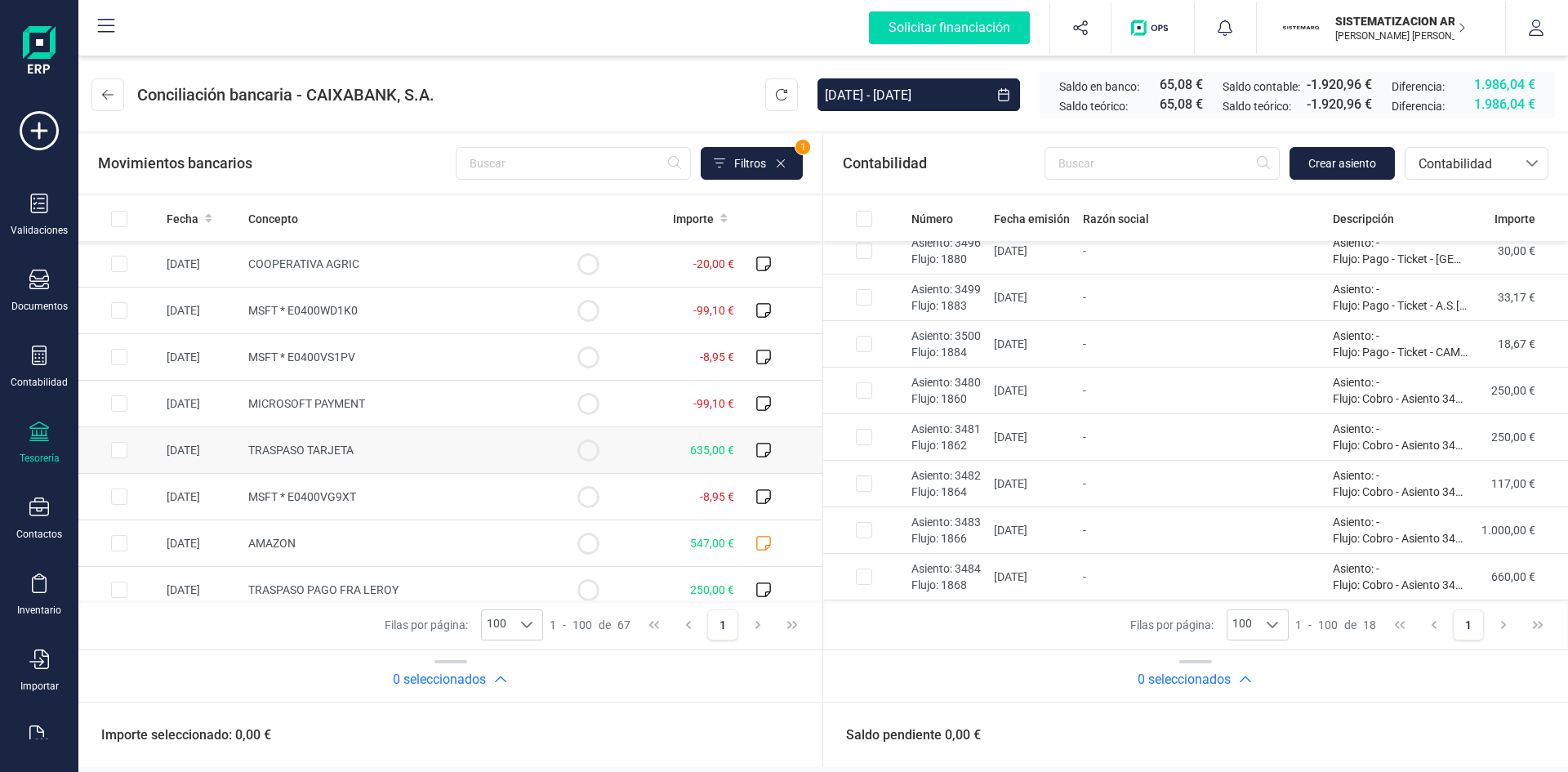
scroll to position [511, 0]
click at [117, 447] on input "Row Selected 26b840ab-fb7b-4d66-ba1d-1cad9df1fc59" at bounding box center [119, 450] width 17 height 17
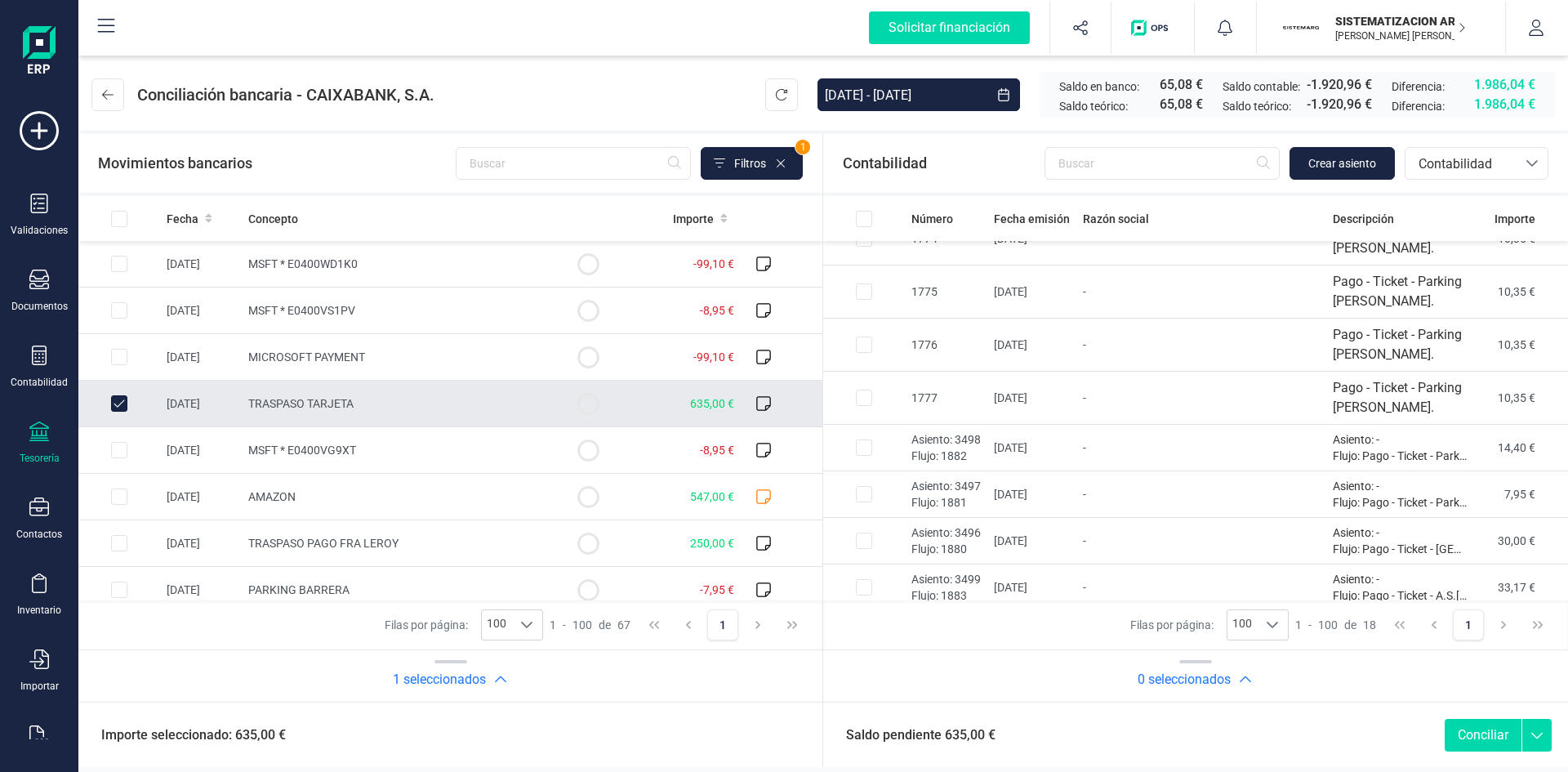
scroll to position [43, 0]
click at [115, 407] on input "Row Unselected 26b840ab-fb7b-4d66-ba1d-1cad9df1fc59" at bounding box center [119, 407] width 17 height 17
checkbox input "false"
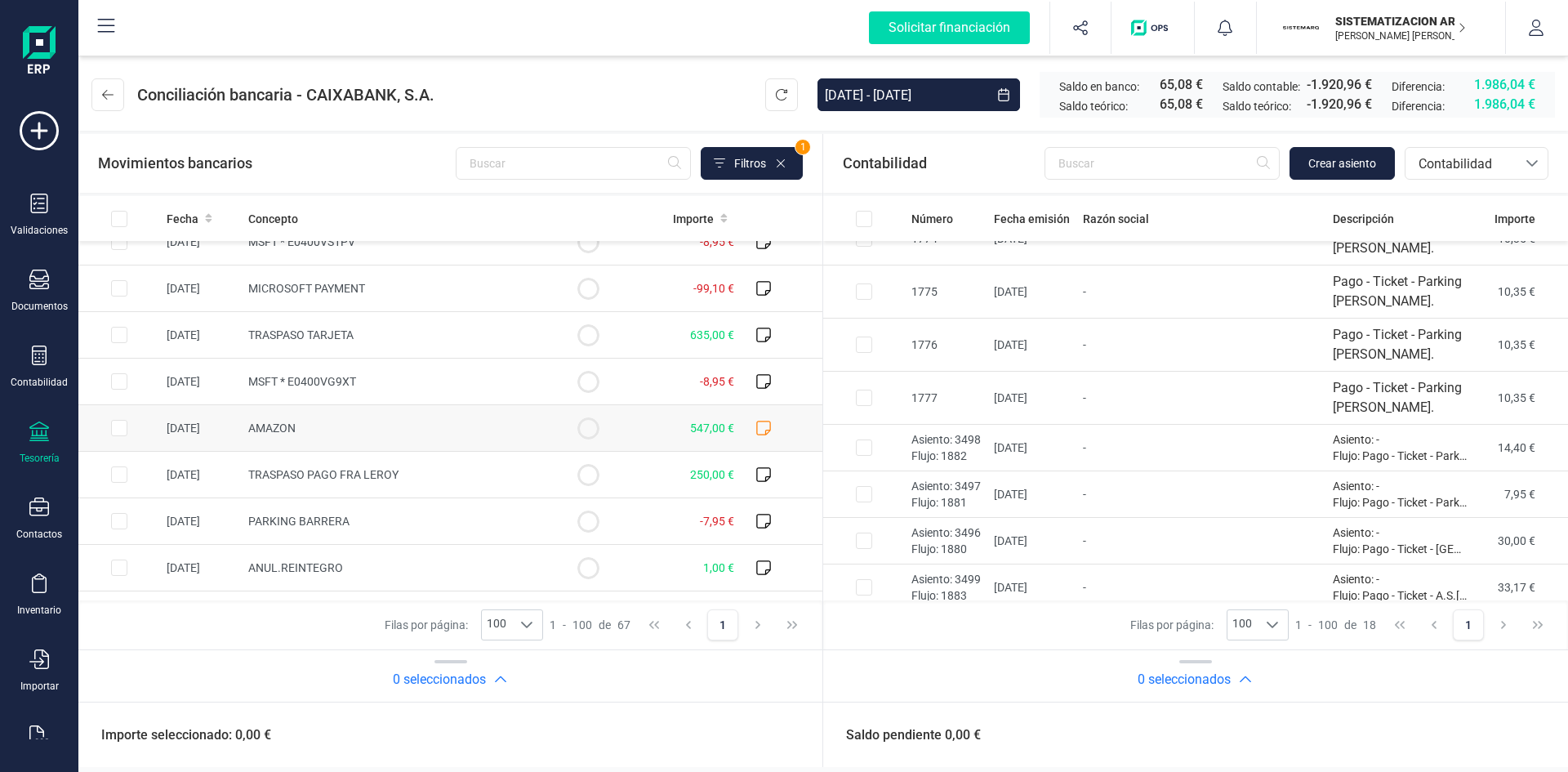
scroll to position [116, 0]
click at [476, 472] on td "TRASPASO PAGO FRA LEROY" at bounding box center [394, 475] width 306 height 47
checkbox input "true"
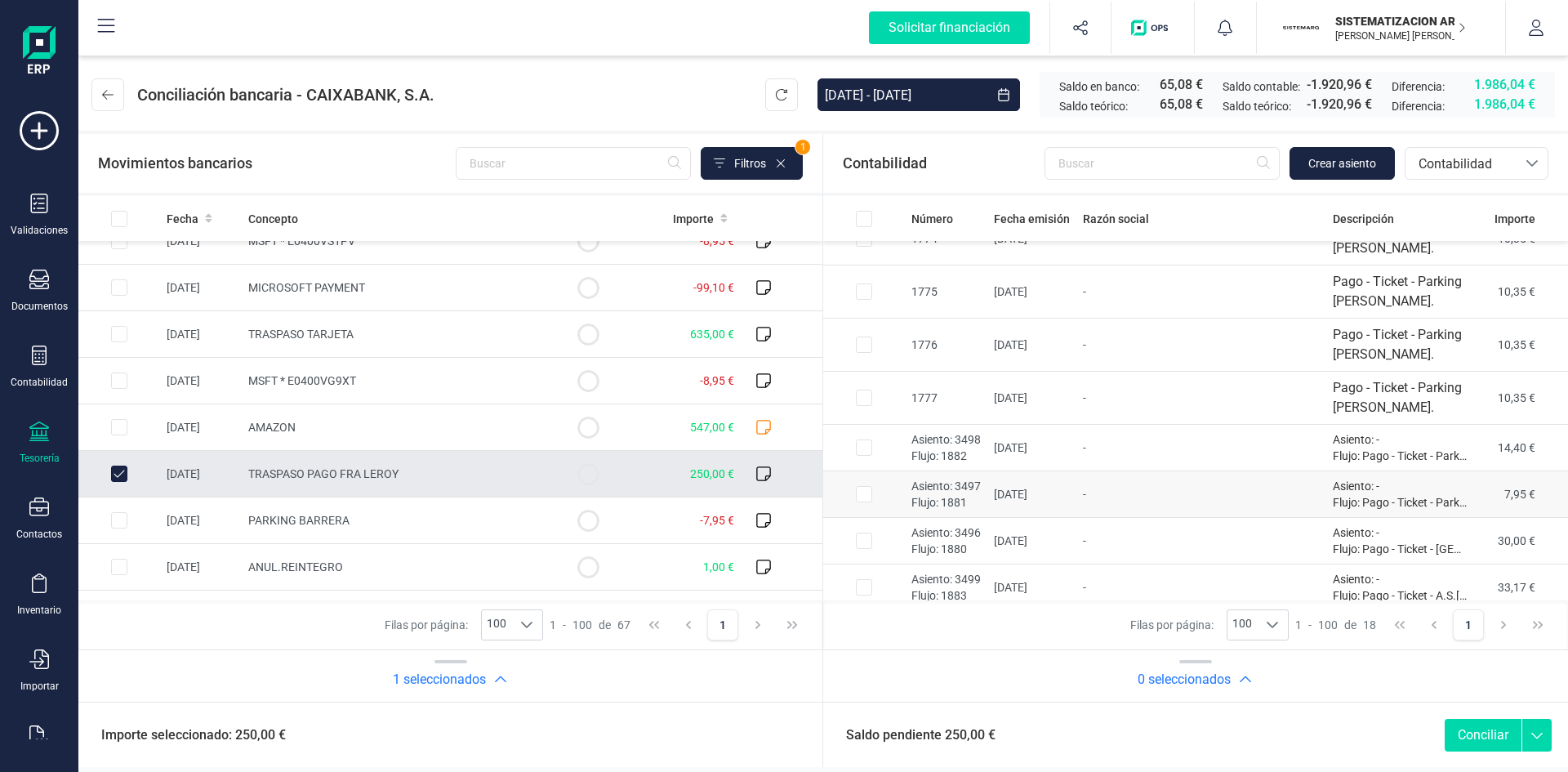
scroll to position [511, 0]
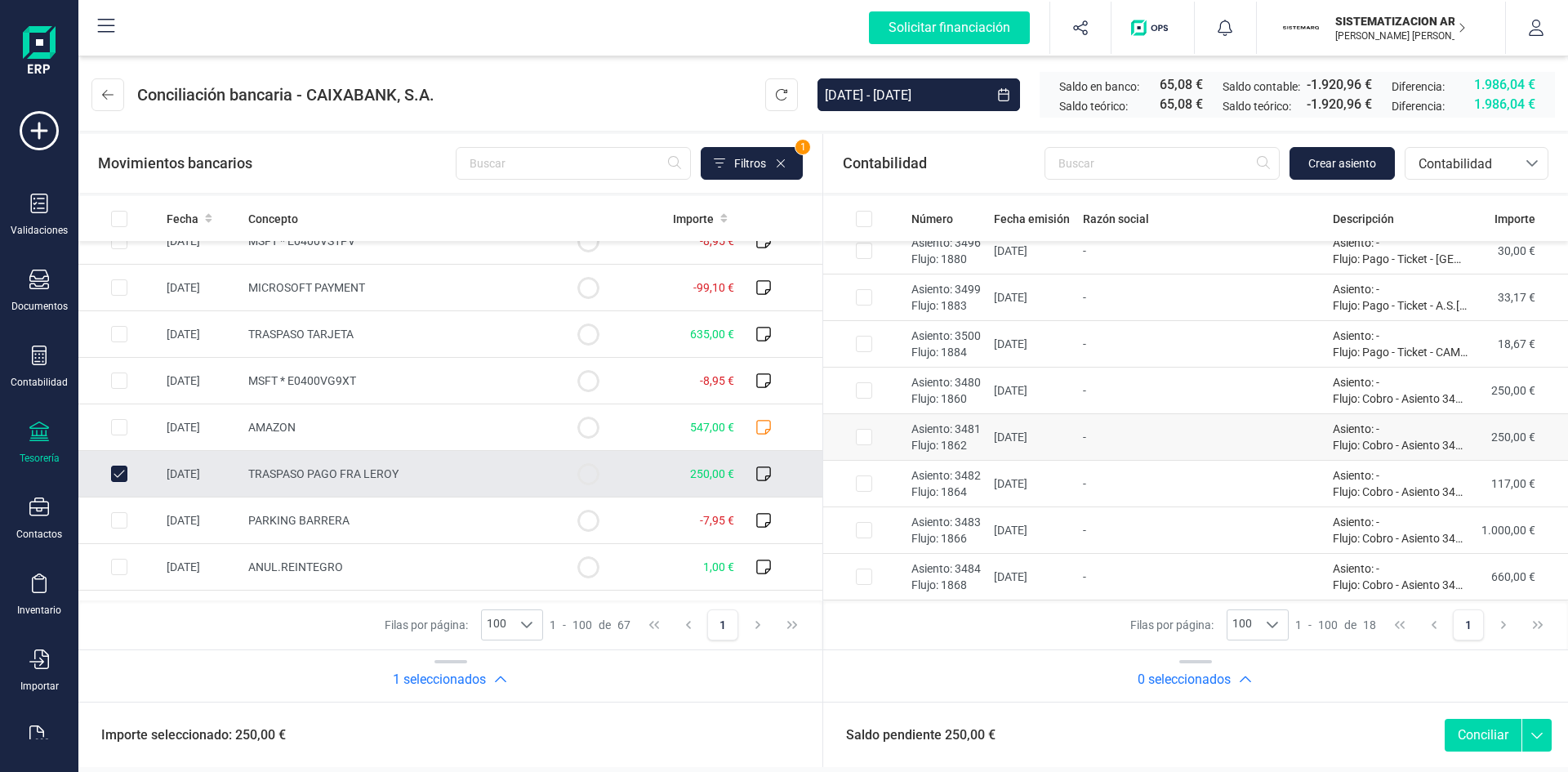
click at [879, 427] on td at bounding box center [864, 437] width 82 height 47
checkbox input "true"
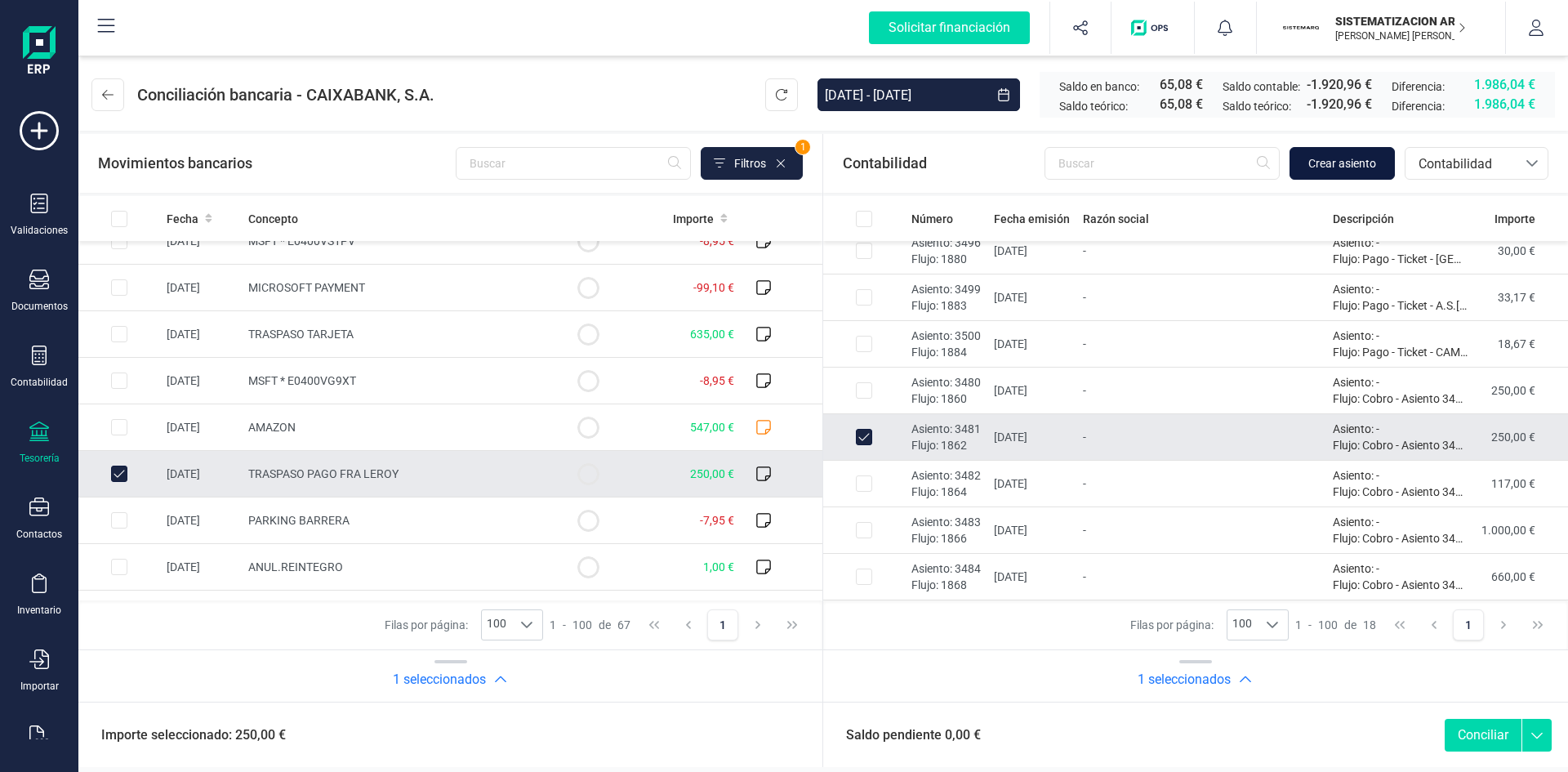
click at [1386, 161] on button "Crear asiento" at bounding box center [1341, 163] width 105 height 33
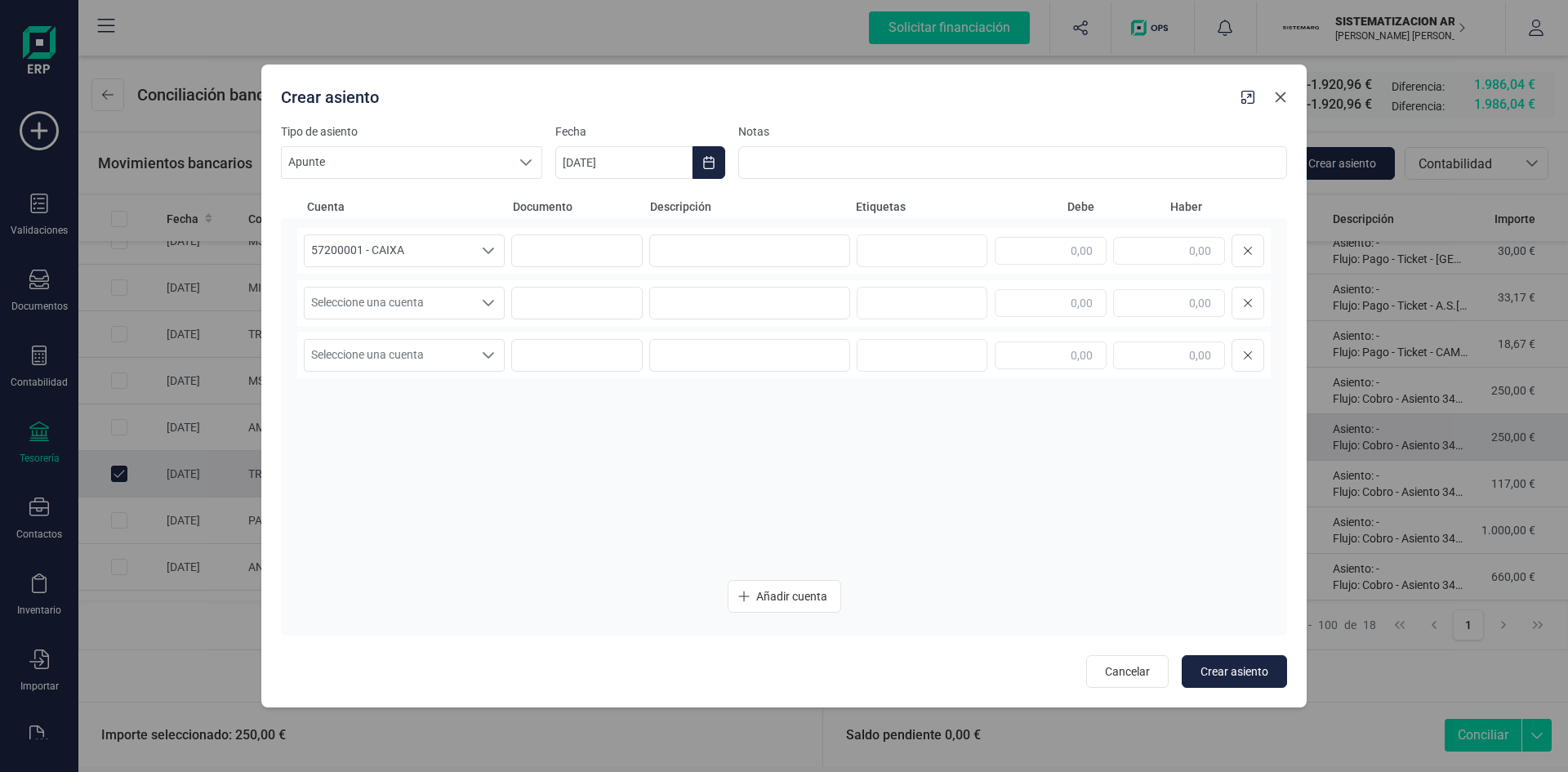
click at [1279, 97] on icon "button" at bounding box center [1281, 97] width 13 height 13
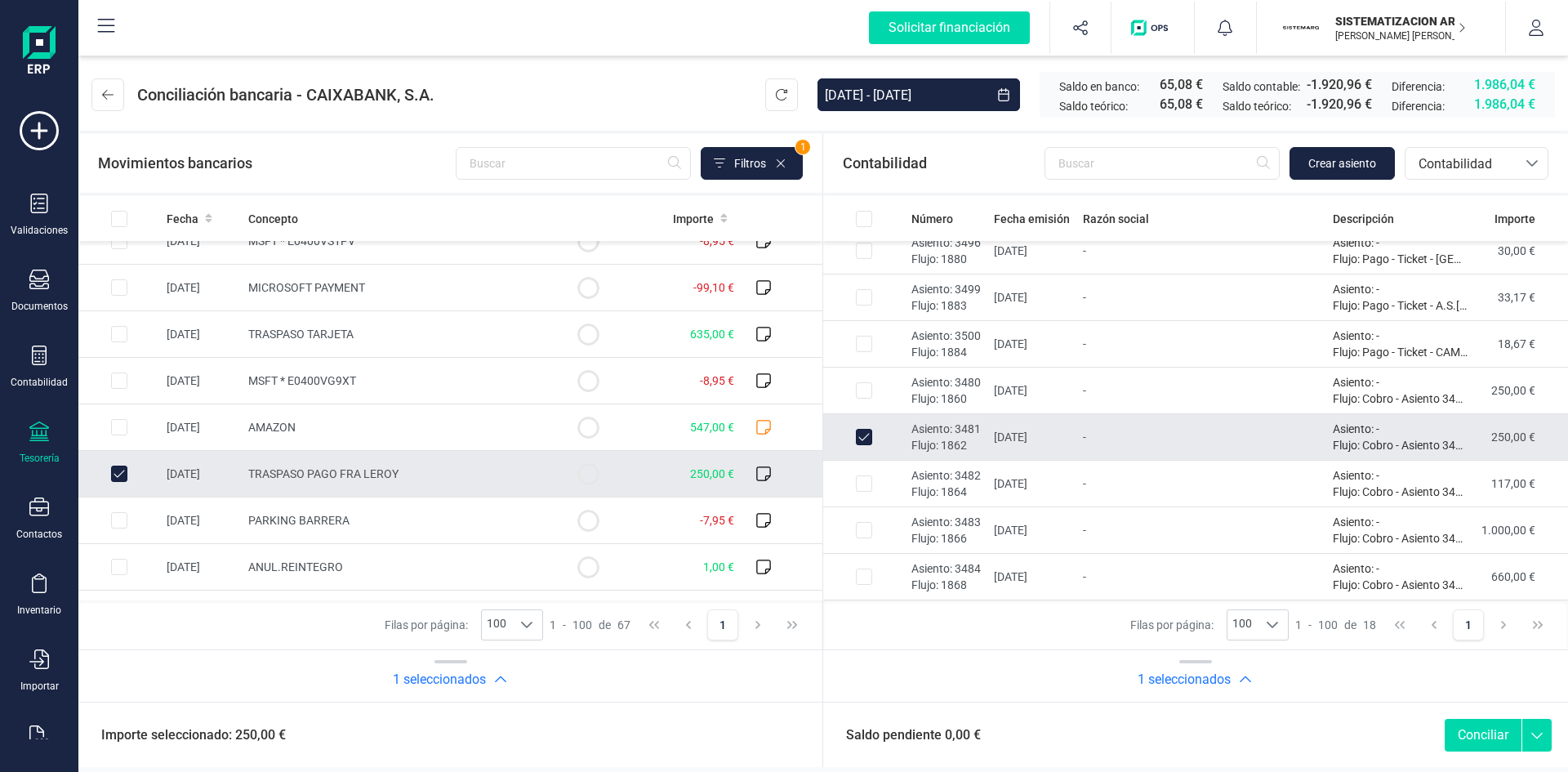
click at [1494, 737] on button "Conciliar" at bounding box center [1483, 735] width 76 height 33
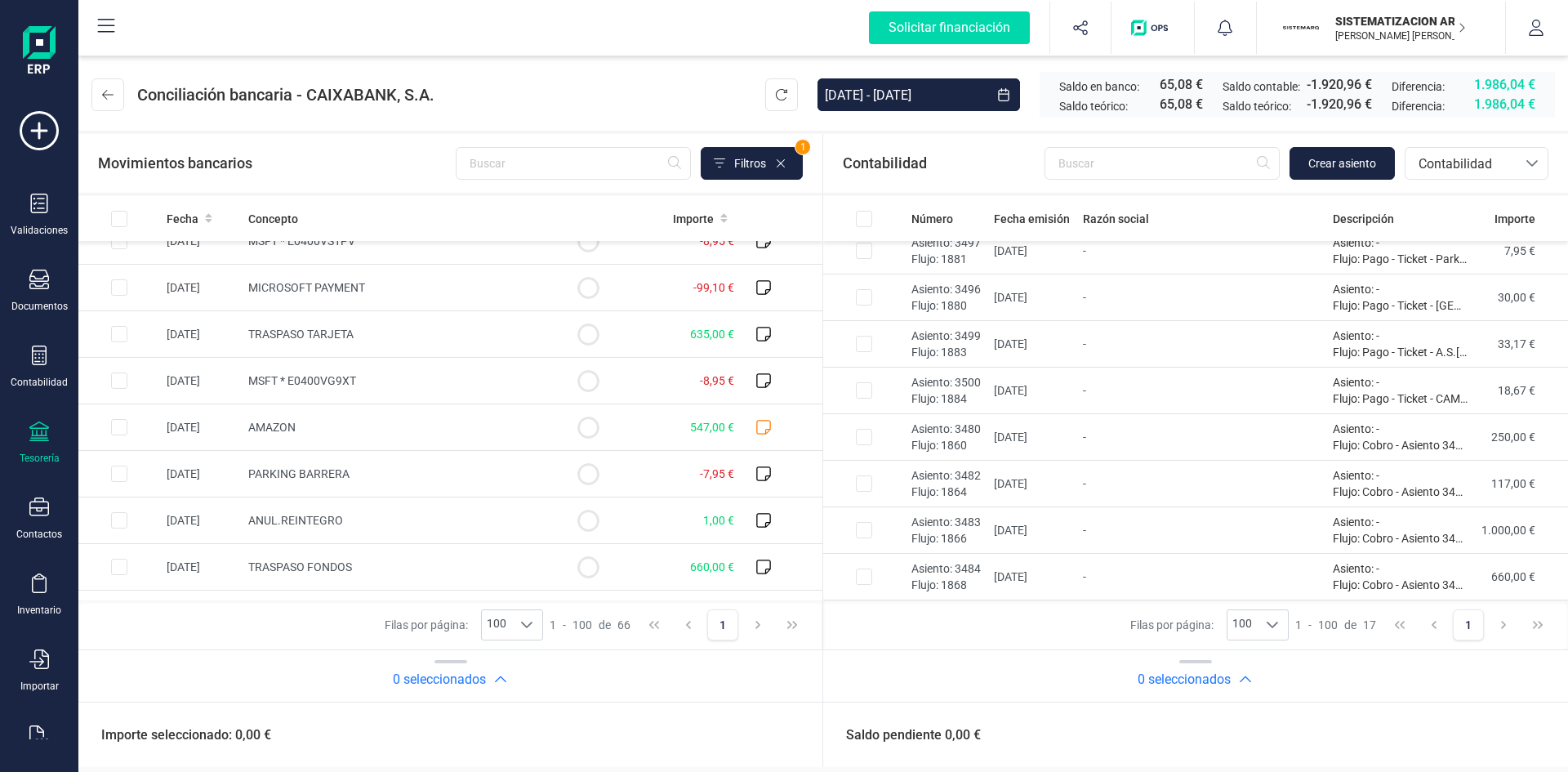
scroll to position [465, 0]
click at [117, 568] on input "Row Selected 2f7fc30f-a780-4b27-98c6-24146892ba2b" at bounding box center [119, 567] width 17 height 17
checkbox input "true"
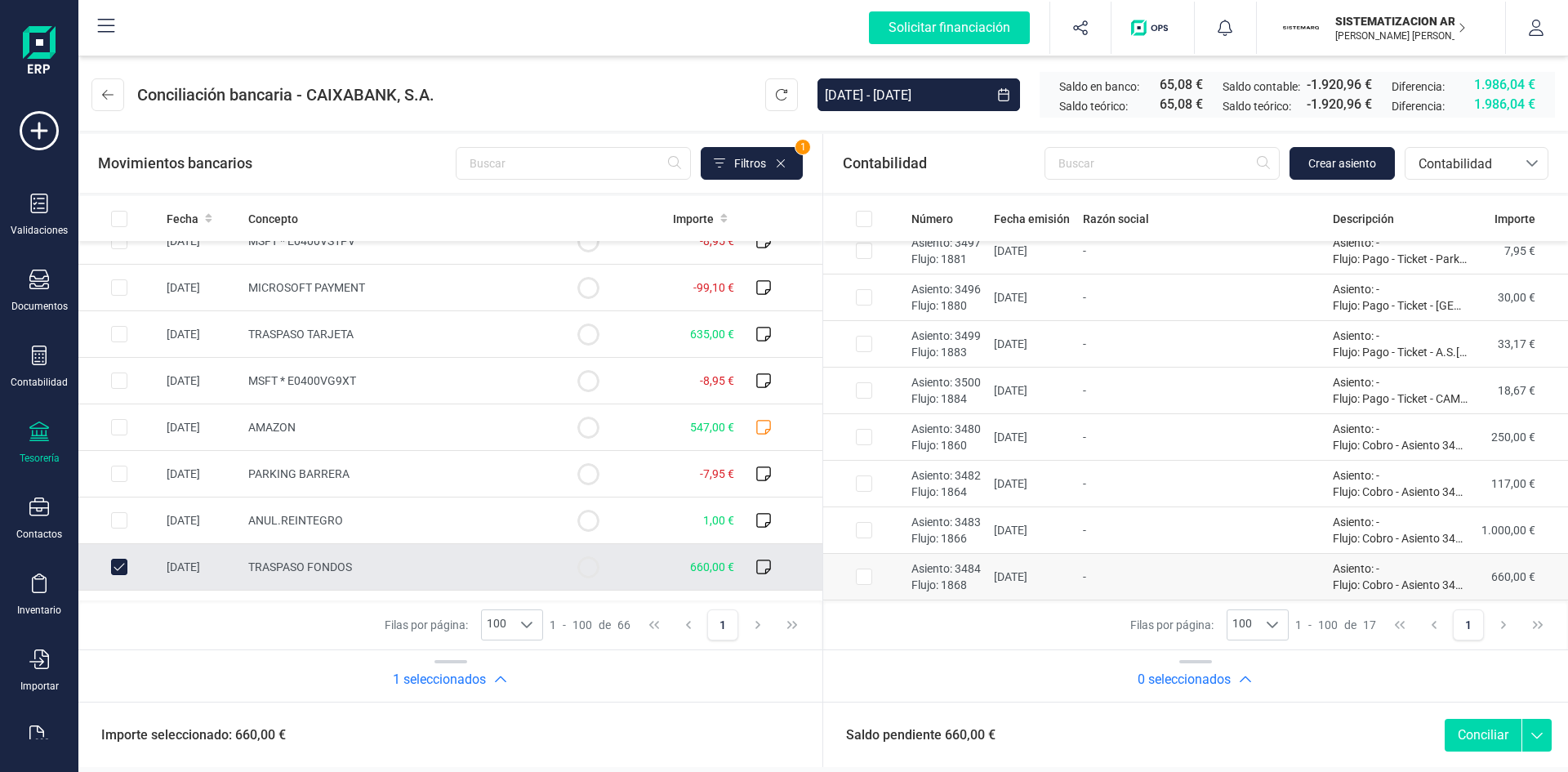
click at [858, 577] on input "Row Selected d0f02cc3-44a4-48aa-a709-ca8536fe867e" at bounding box center [864, 577] width 17 height 17
checkbox input "true"
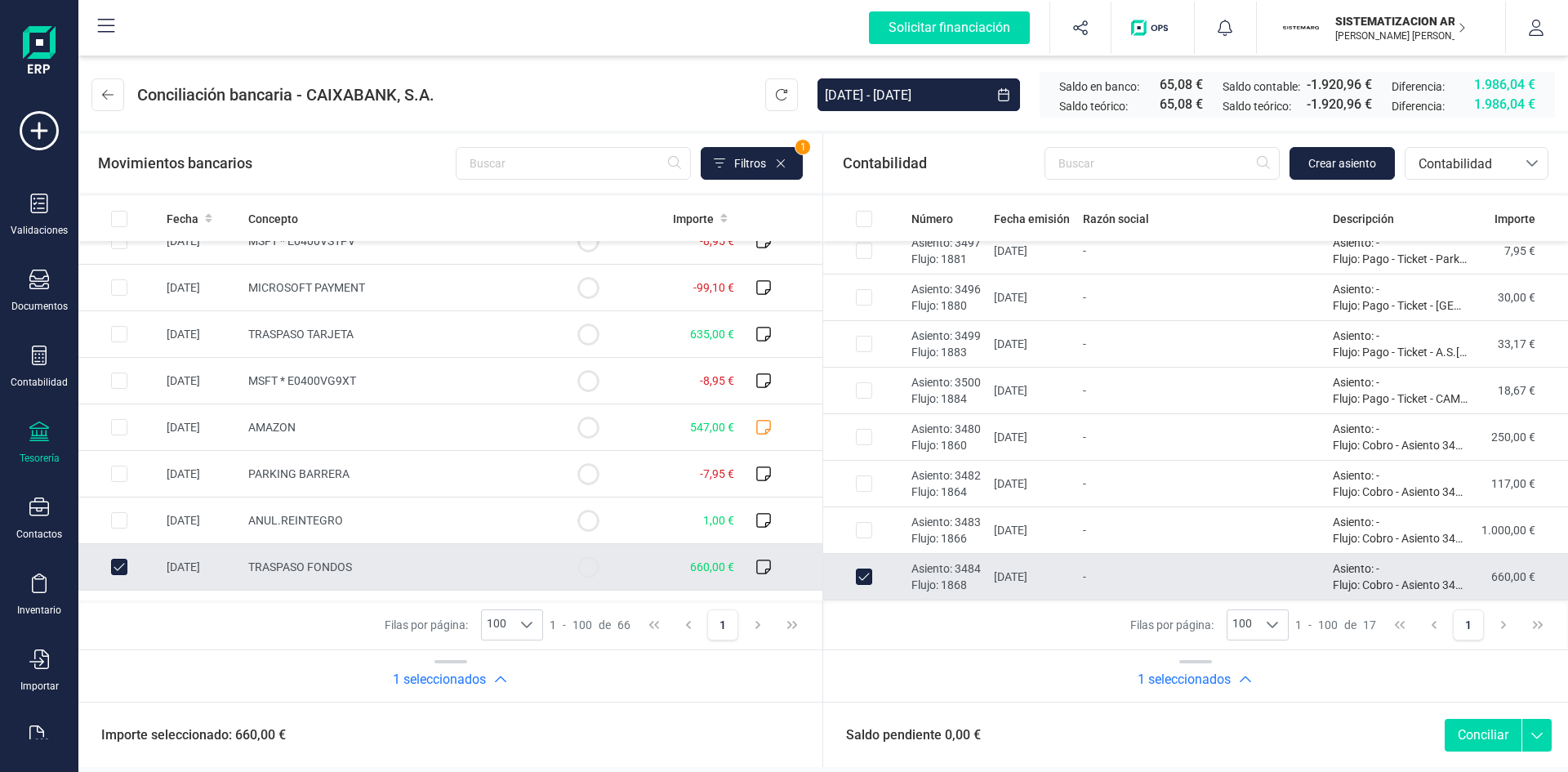
click at [1468, 736] on button "Conciliar" at bounding box center [1483, 735] width 76 height 33
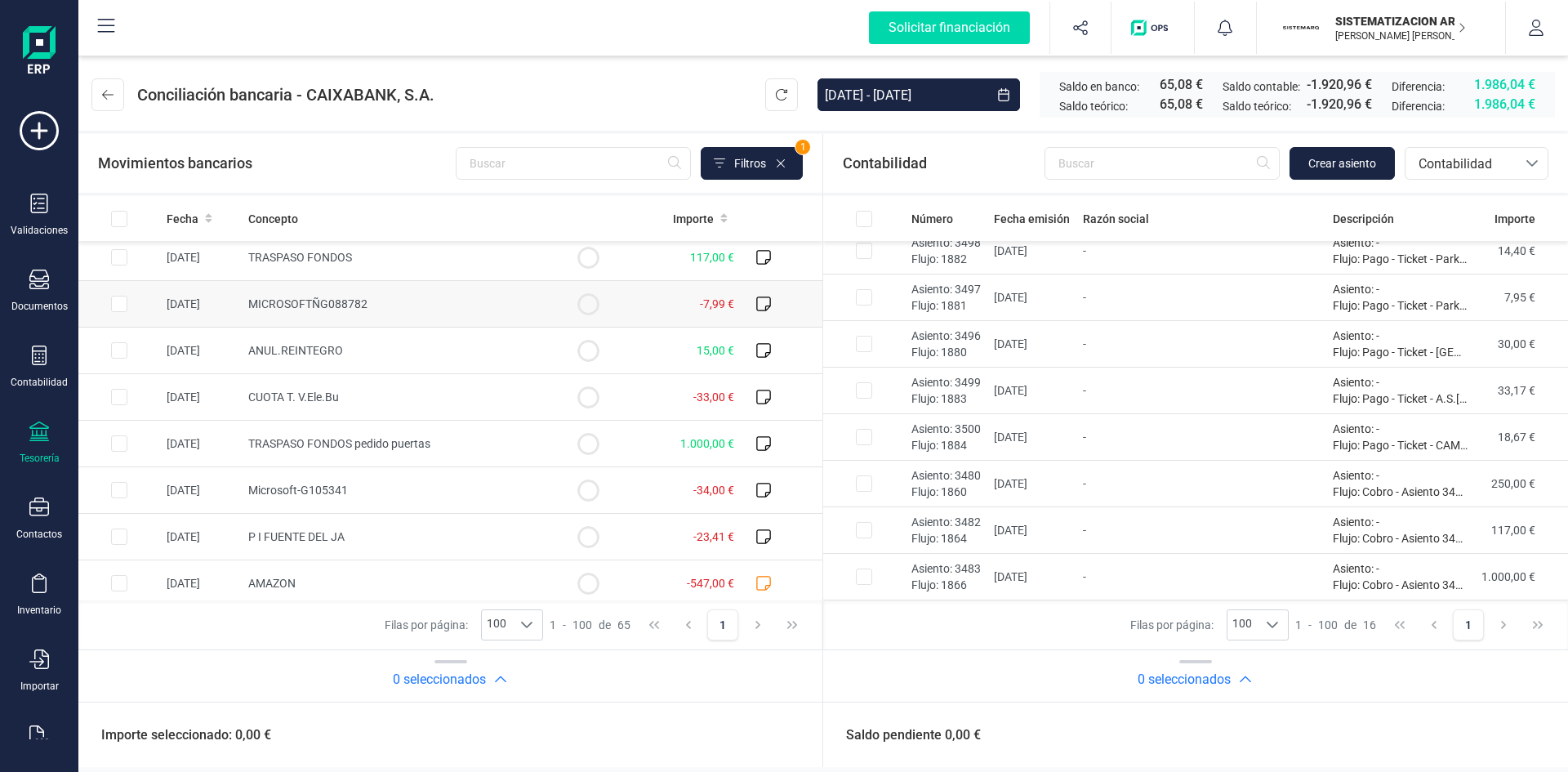
scroll to position [860, 0]
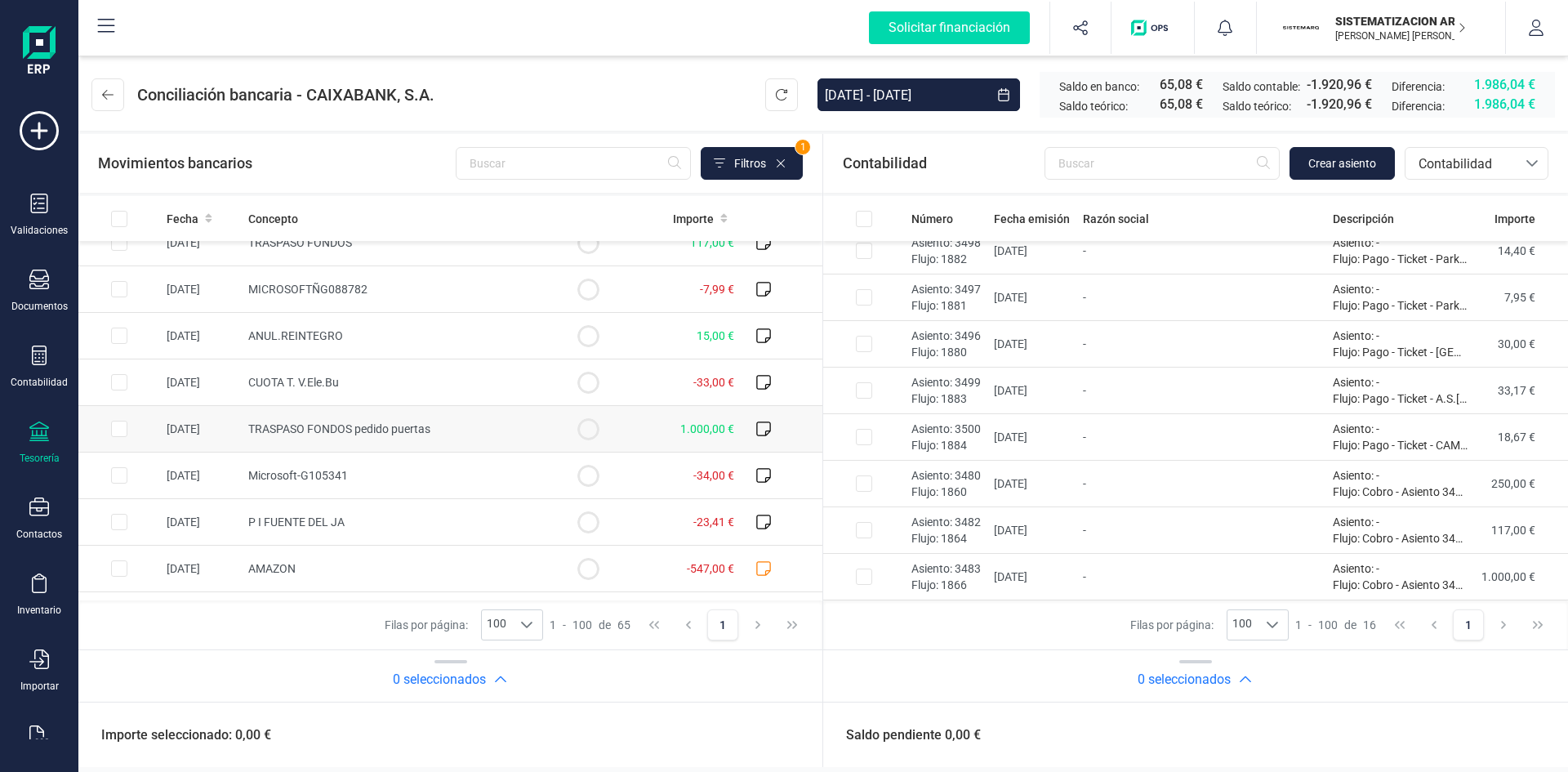
click at [116, 427] on input "Row Selected 6f688b21-9c51-4404-b060-625a10bb7c86" at bounding box center [119, 429] width 17 height 17
checkbox input "true"
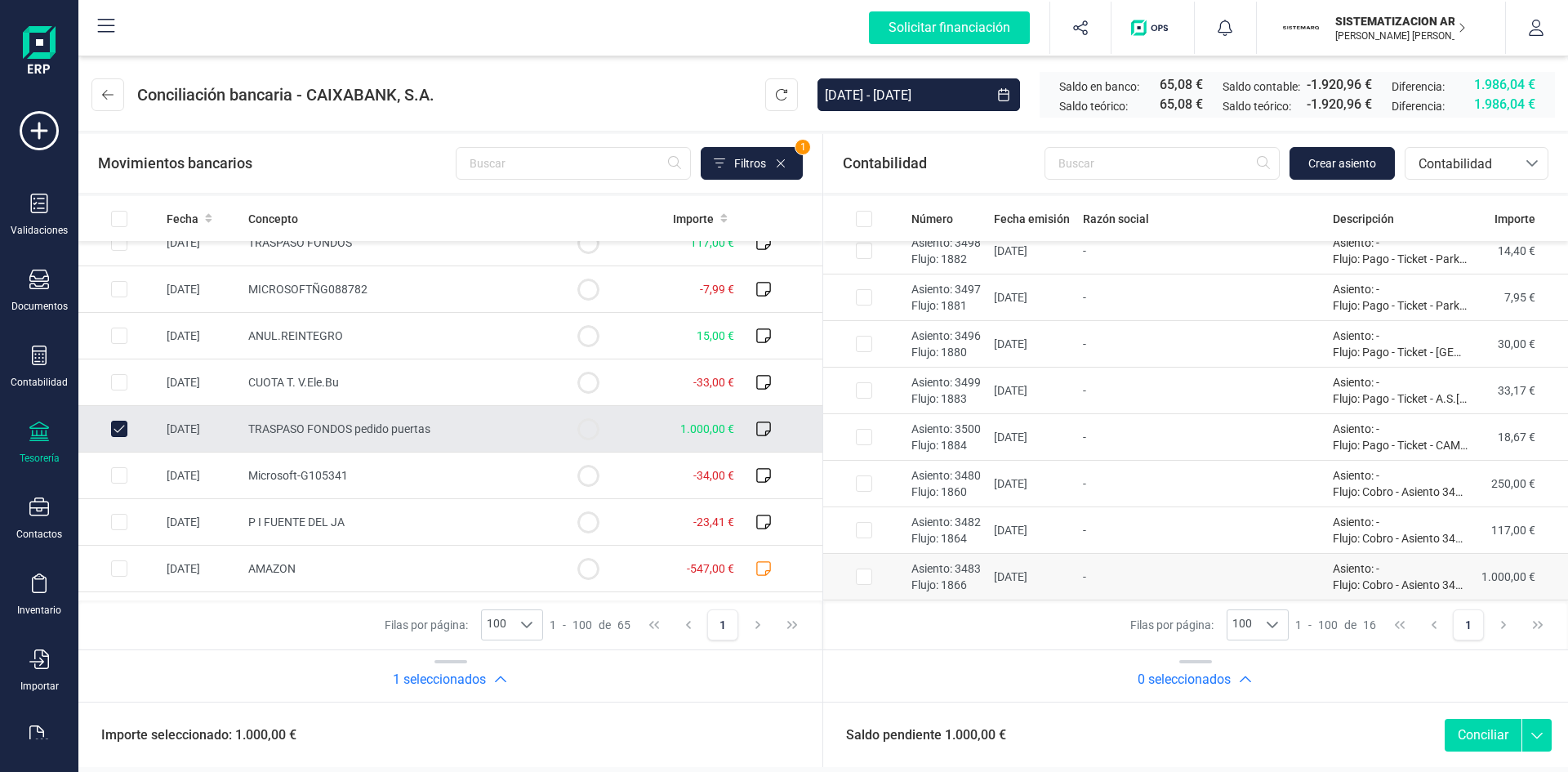
click at [867, 577] on input "Row Selected 8ee6ad91-7ec6-478a-9717-1ed999538b15" at bounding box center [864, 577] width 17 height 17
checkbox input "true"
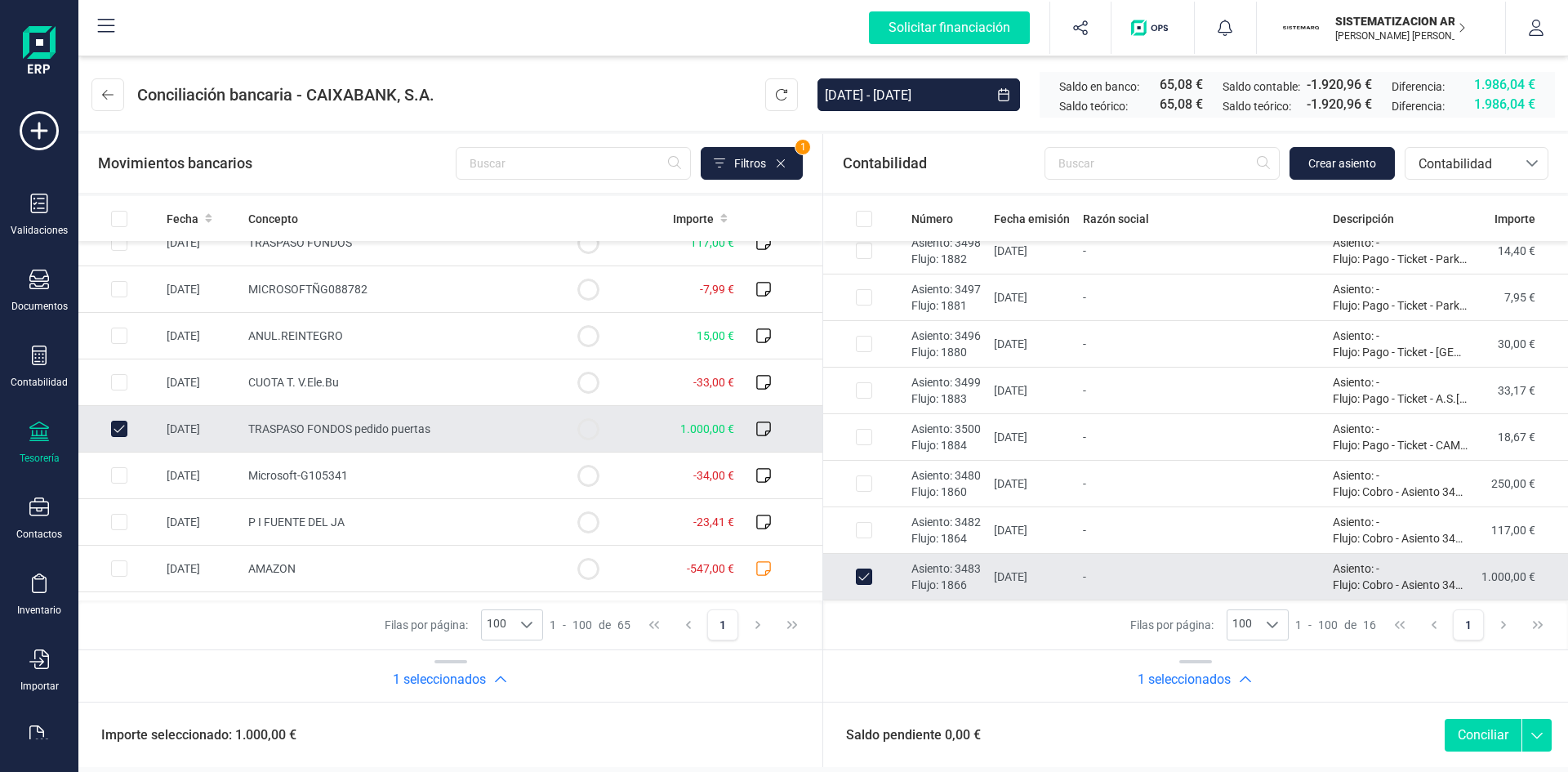
click at [1483, 736] on button "Conciliar" at bounding box center [1483, 735] width 76 height 33
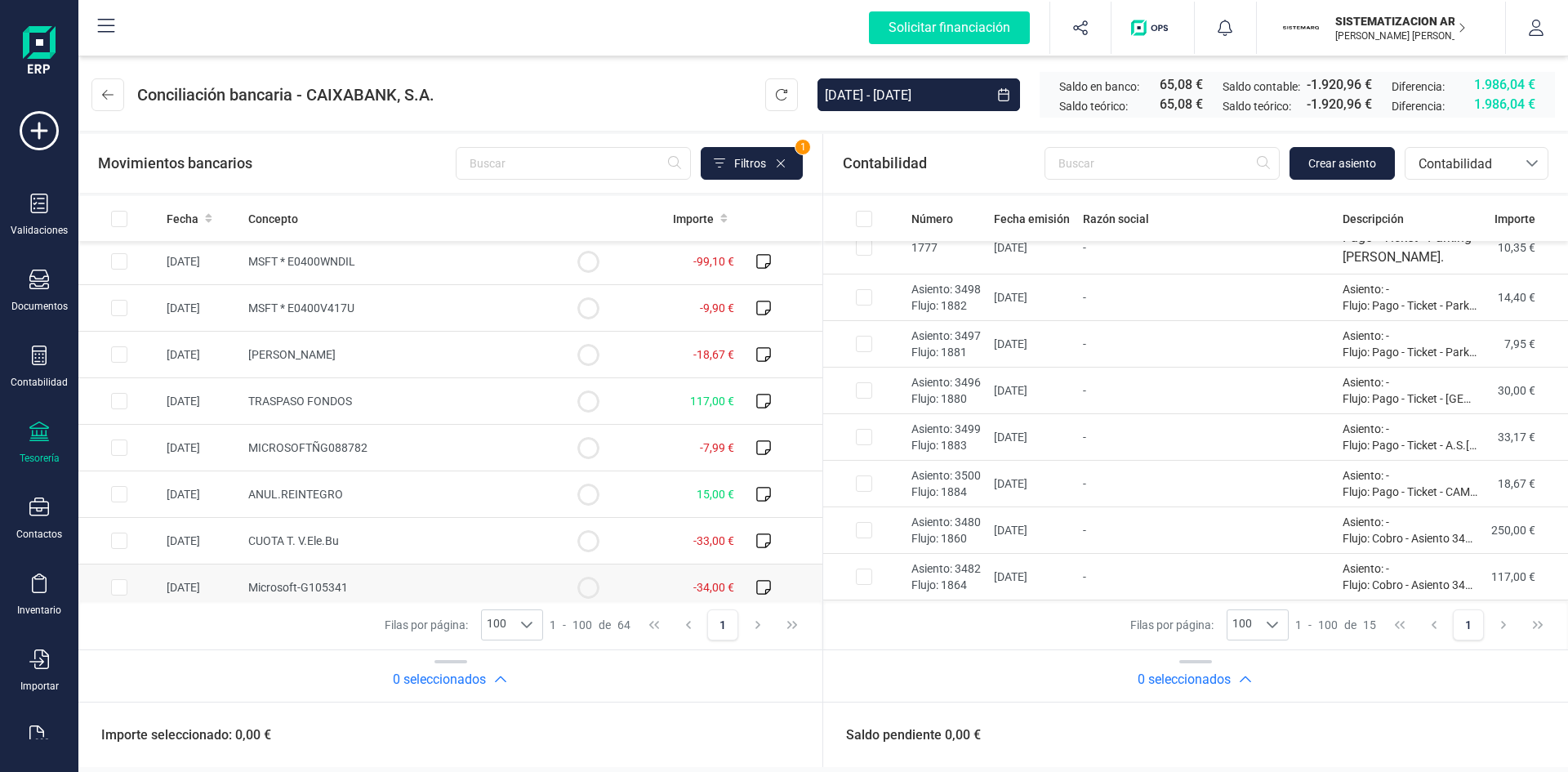
scroll to position [698, 0]
click at [119, 407] on input "Row Selected 37329f0c-e2a7-4a33-95d1-50169424bbe6" at bounding box center [119, 404] width 17 height 17
checkbox input "true"
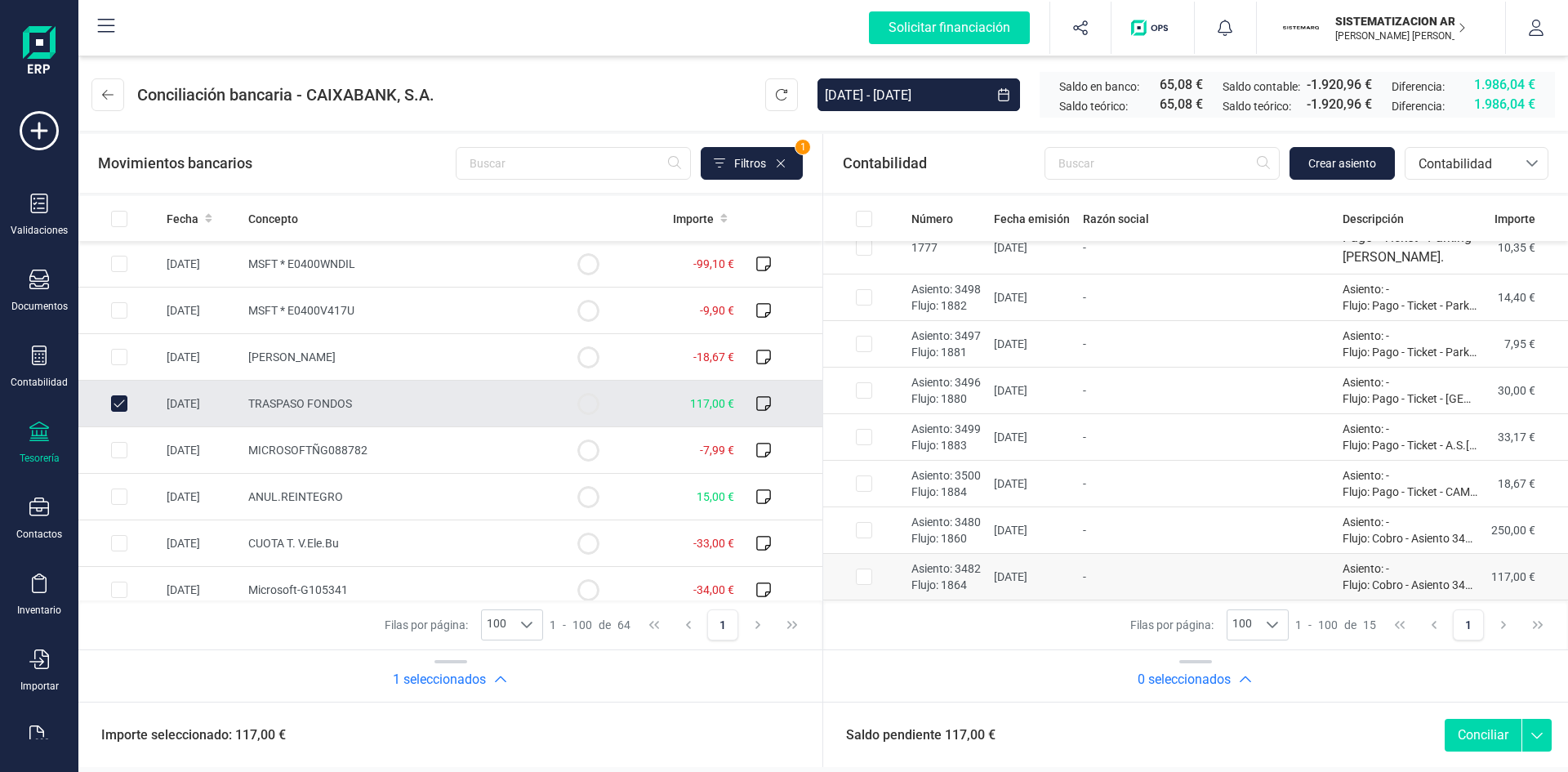
click at [866, 574] on input "Row Selected 3d7e5d8f-a55b-40ce-aad0-b29dc745e7c9" at bounding box center [864, 577] width 17 height 17
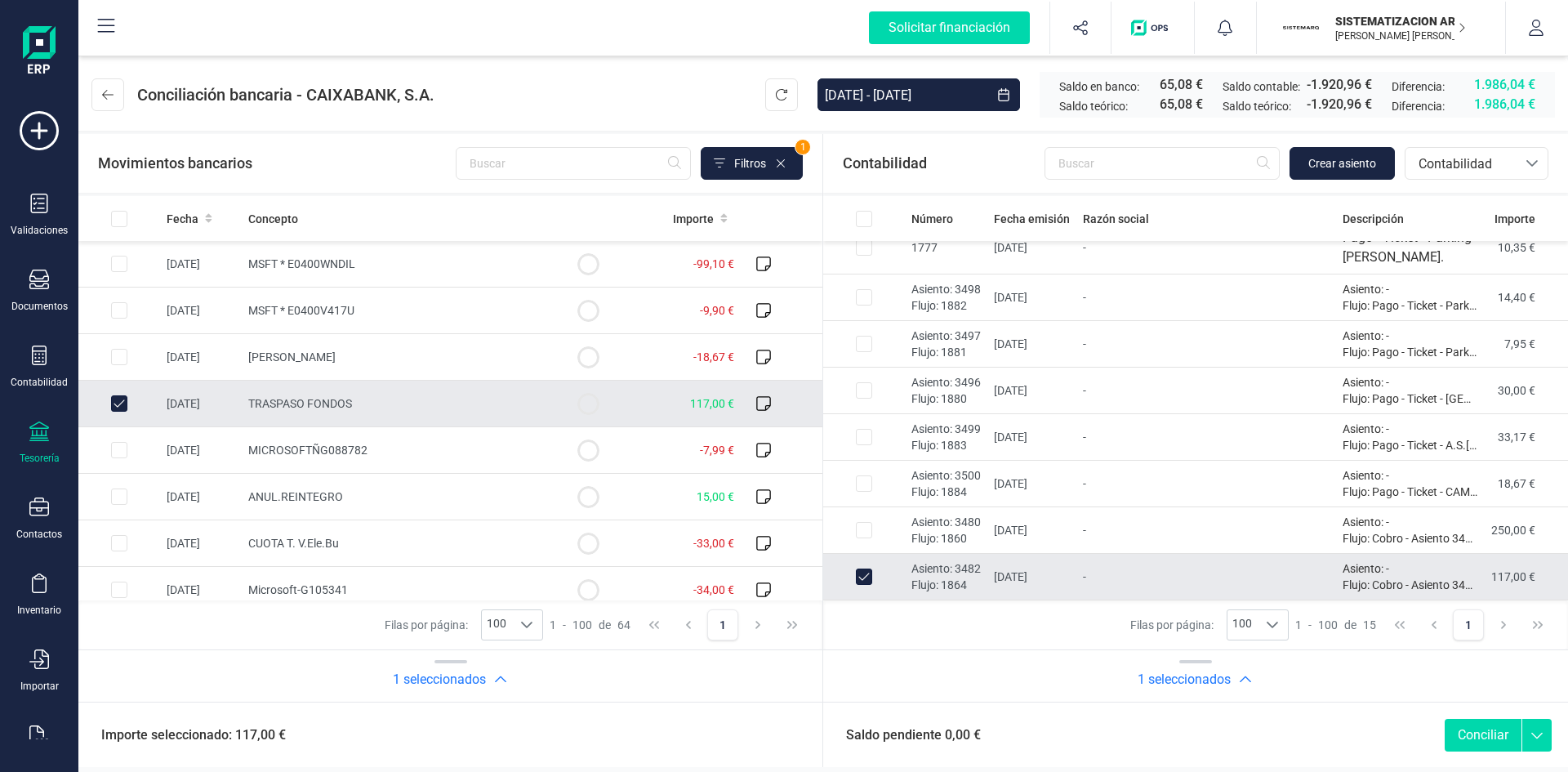
click at [1482, 740] on button "Conciliar" at bounding box center [1483, 735] width 76 height 33
checkbox input "false"
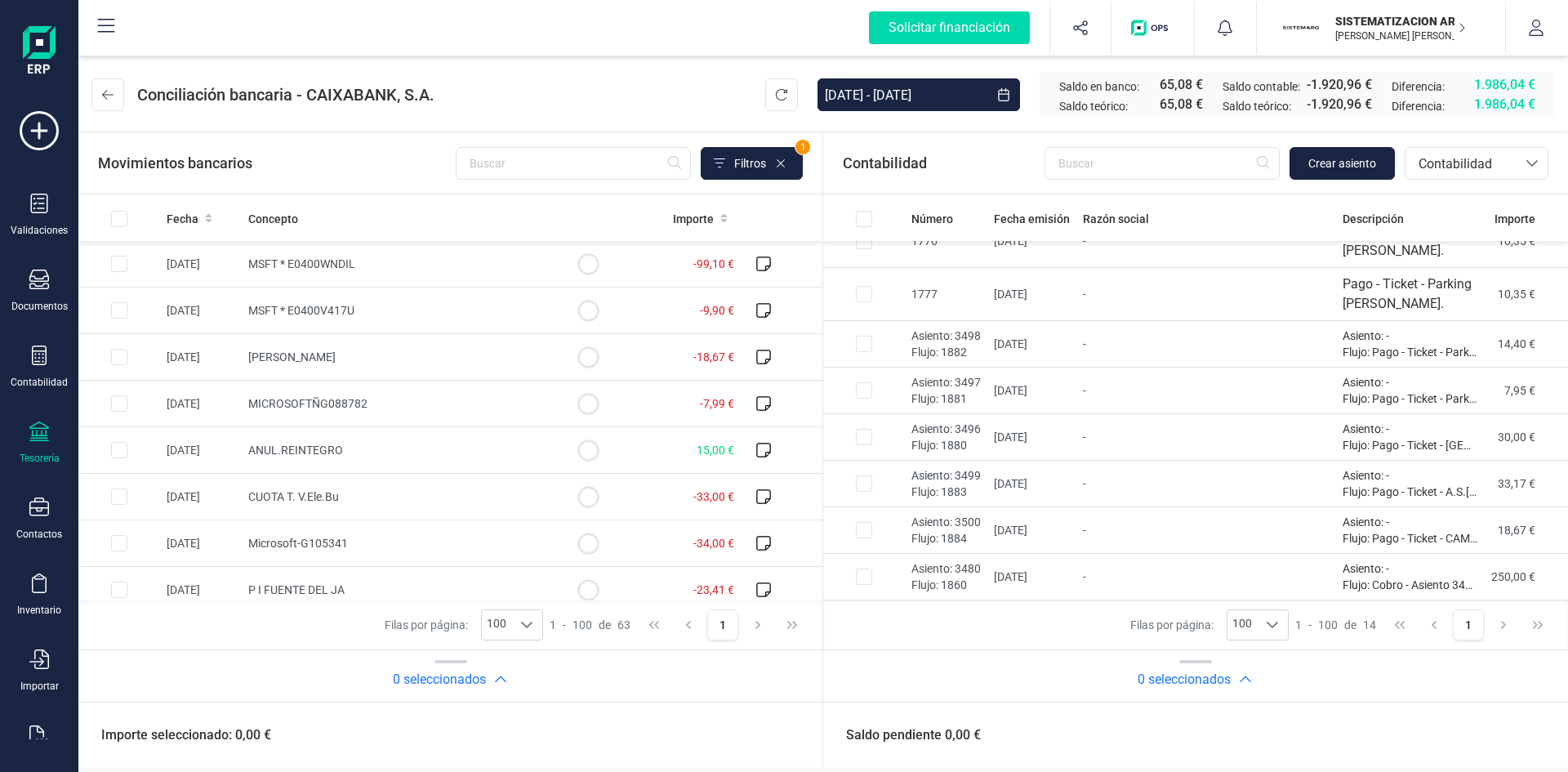
scroll to position [325, 0]
click at [117, 358] on input "Row Selected 450e3984-a734-4515-93a4-4c191b697759" at bounding box center [119, 357] width 17 height 17
checkbox input "true"
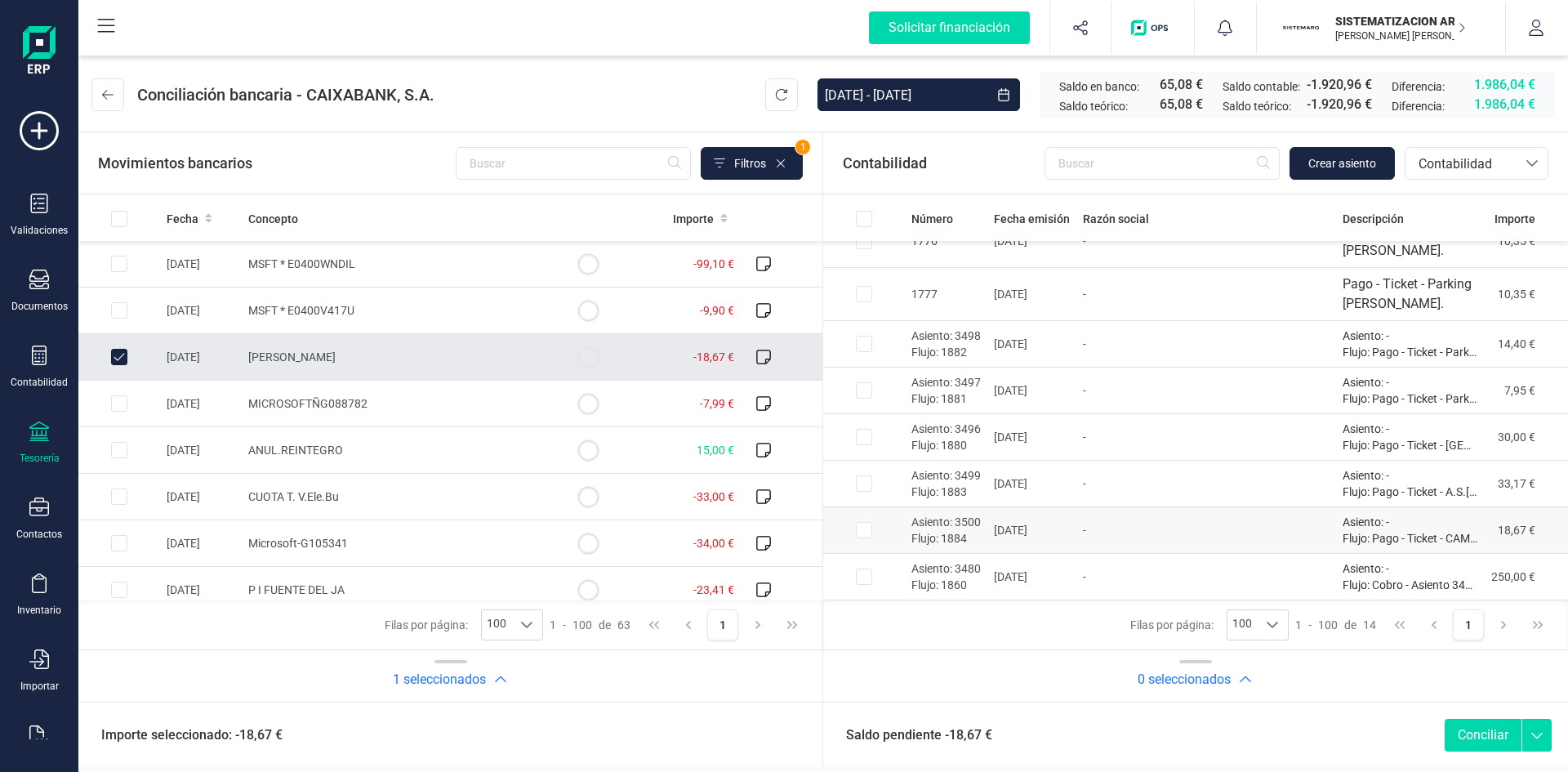
click at [867, 532] on input "Row Selected e6708e5e-d129-425f-ac8d-3eecba775744" at bounding box center [864, 531] width 17 height 17
checkbox input "true"
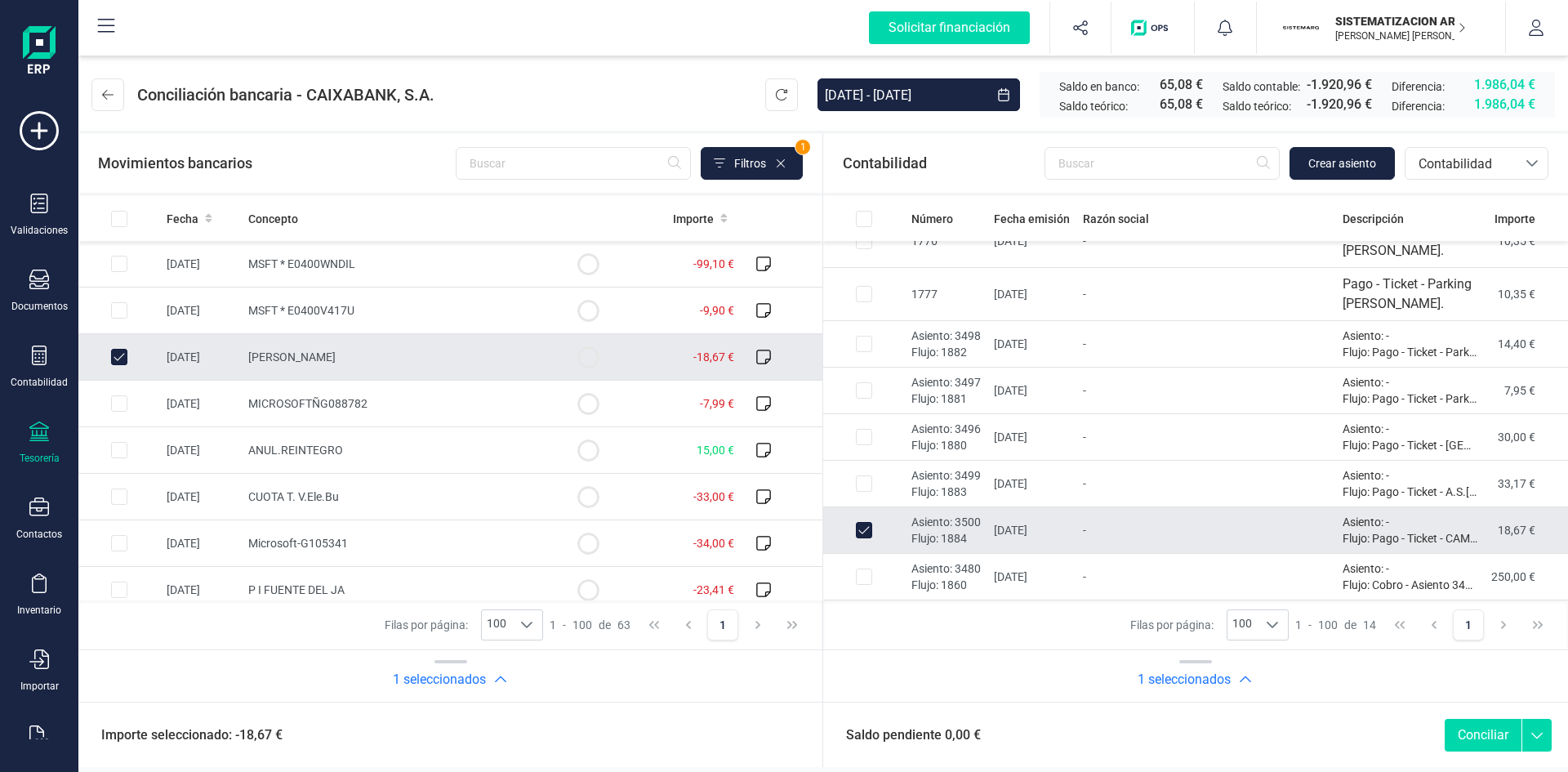
click at [1478, 733] on button "Conciliar" at bounding box center [1483, 735] width 76 height 33
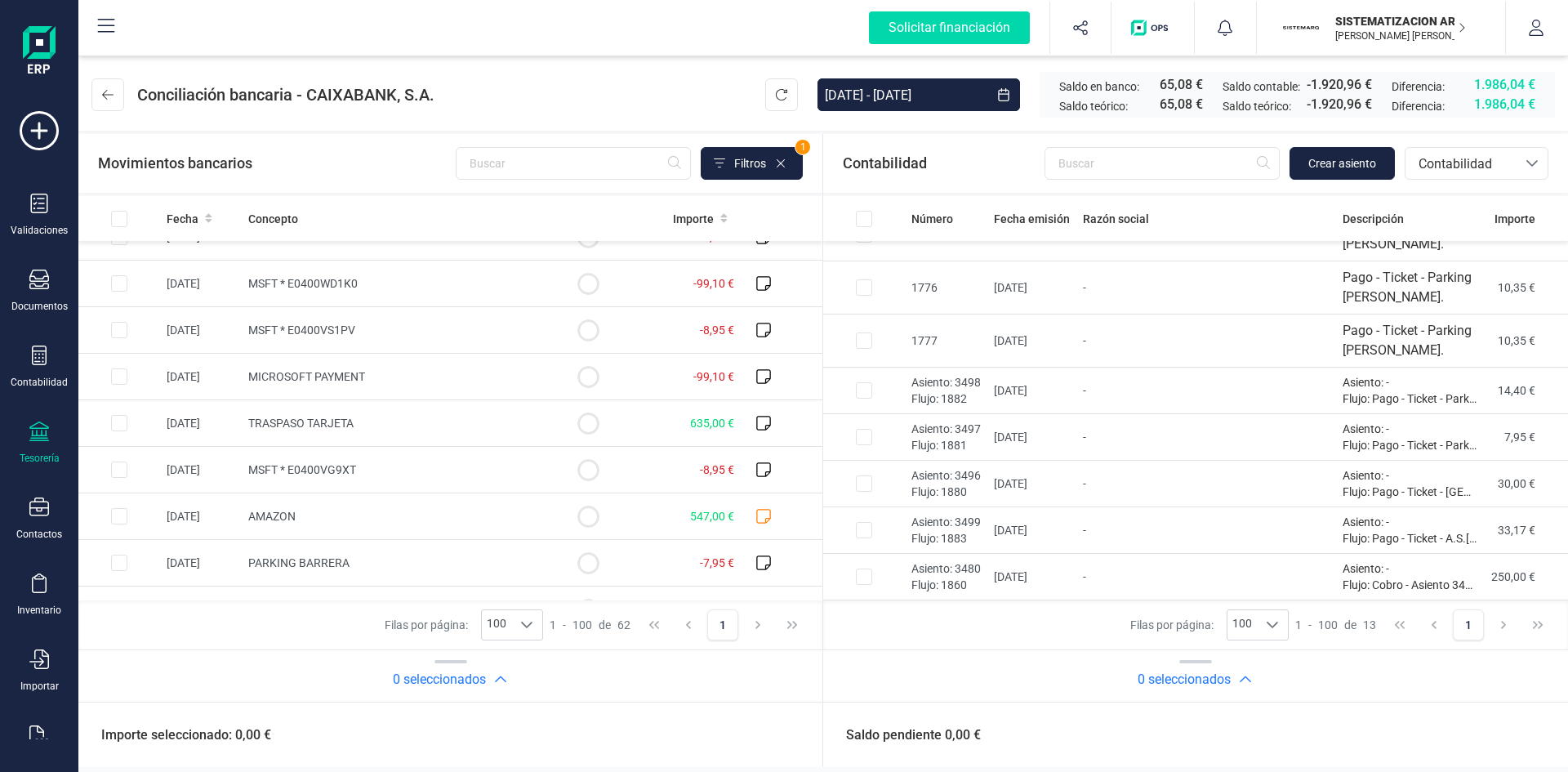
scroll to position [0, 0]
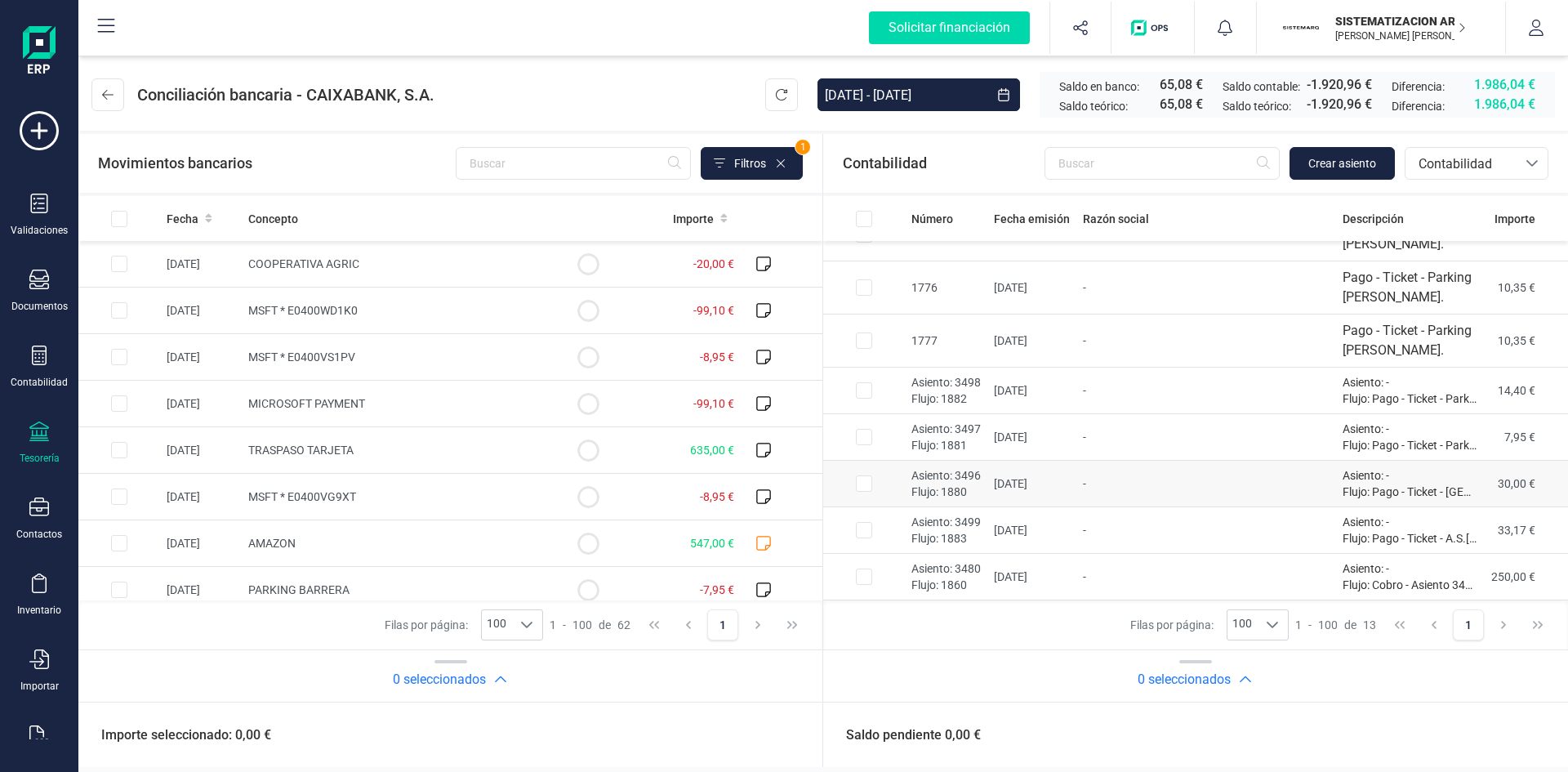
click at [866, 482] on input "Row Selected 56dd98be-f23c-41ac-87ab-0c80aec7f38a" at bounding box center [864, 484] width 17 height 17
checkbox input "true"
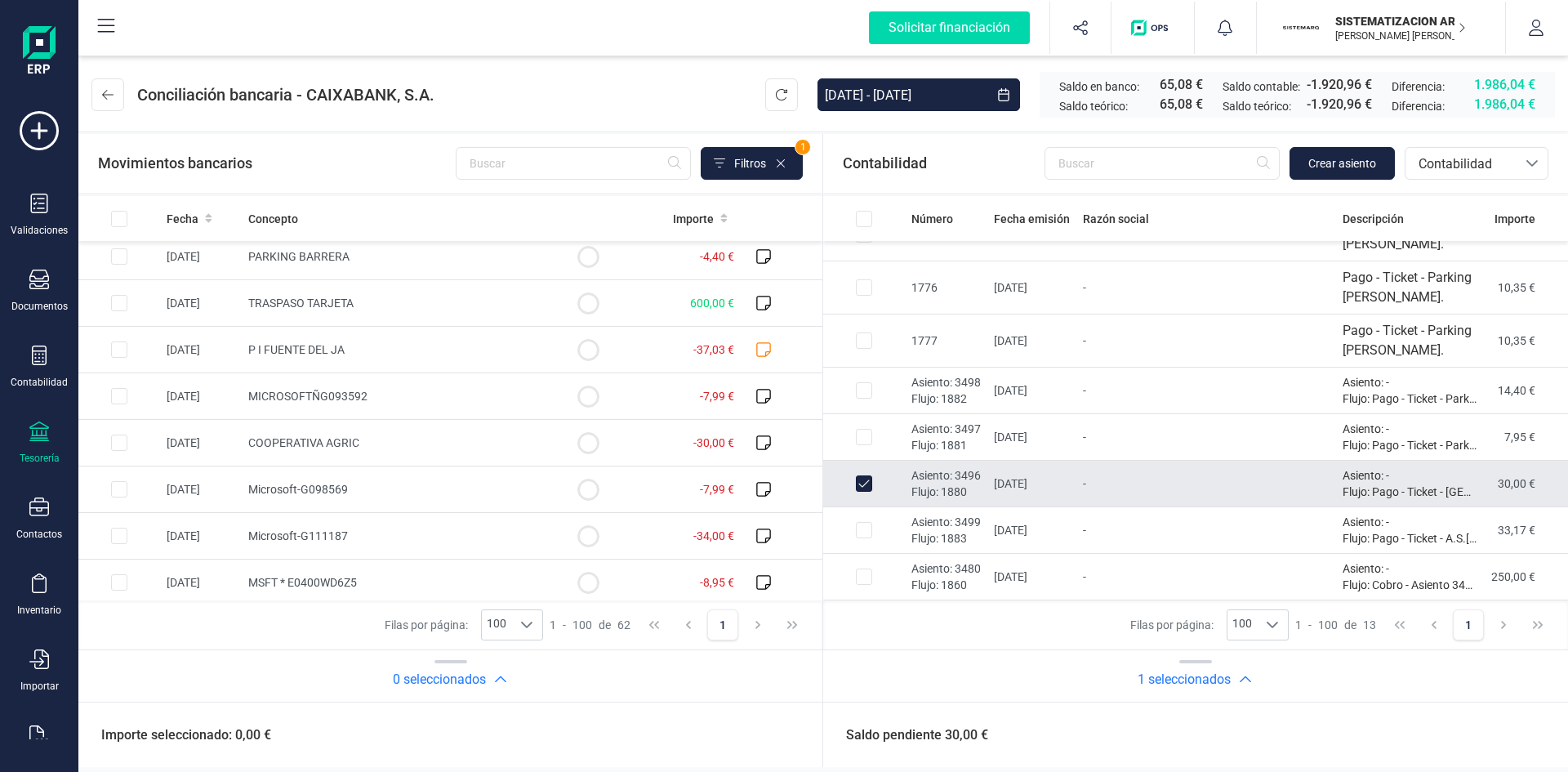
scroll to position [1452, 0]
click at [115, 448] on input "Row Selected 78aafac1-2581-4c51-956c-9ffd8e78fae8" at bounding box center [119, 442] width 17 height 17
checkbox input "true"
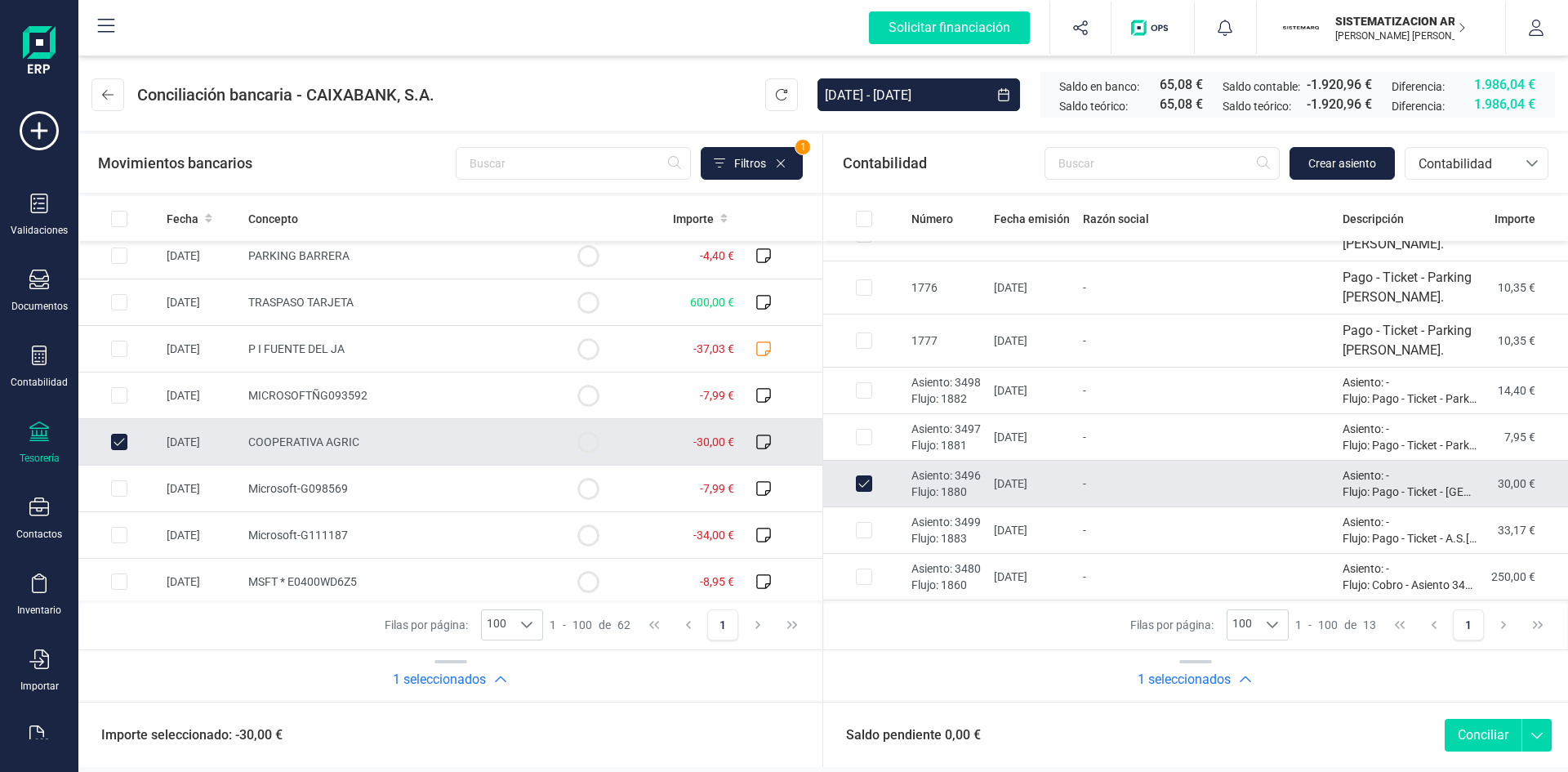
click at [1484, 732] on button "Conciliar" at bounding box center [1483, 735] width 76 height 33
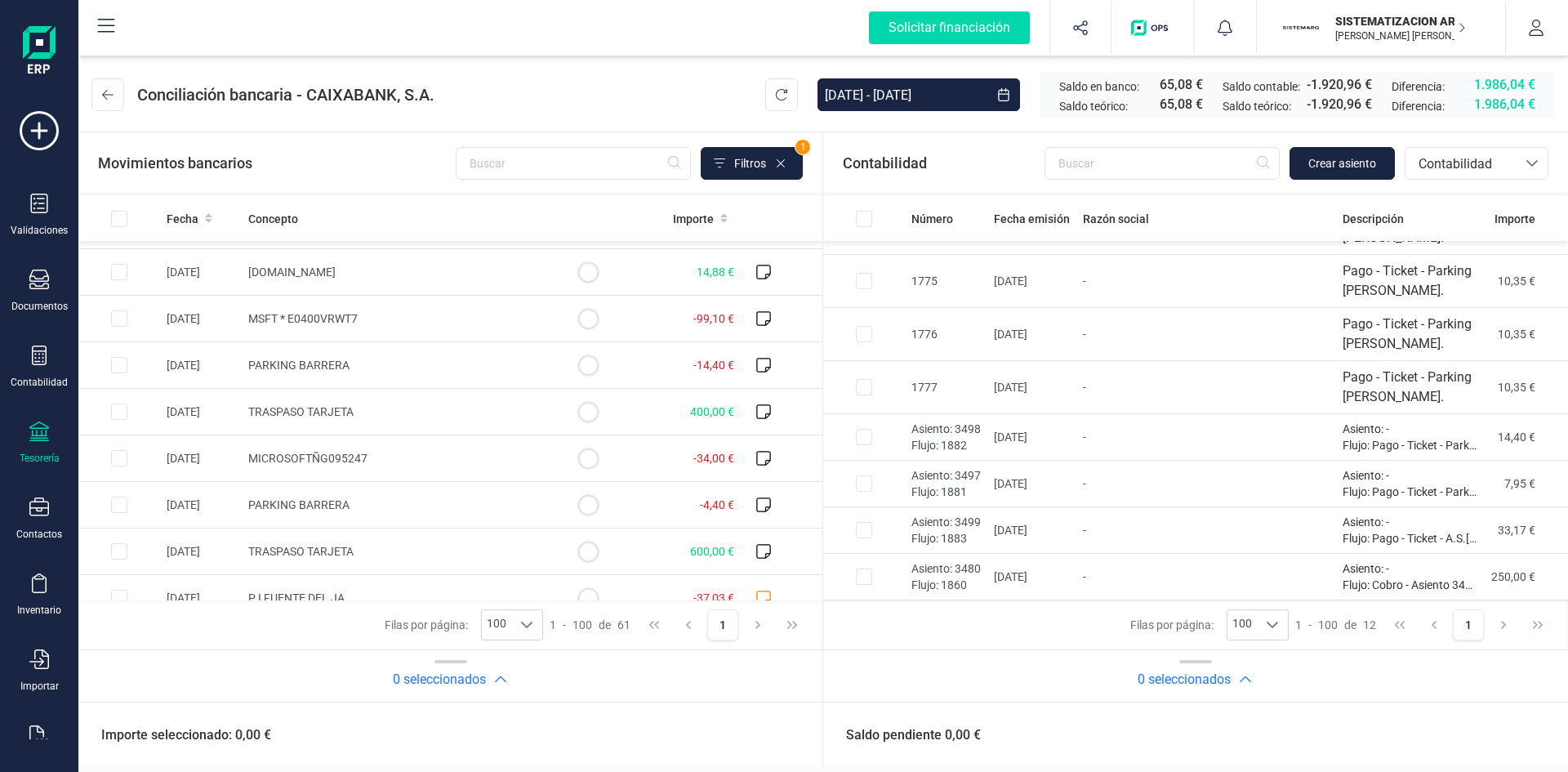
scroll to position [1199, 0]
click at [872, 530] on input "Row Selected 3fc76aaa-c0e9-40b7-83dc-3aec4c013ee4" at bounding box center [864, 531] width 17 height 17
checkbox input "true"
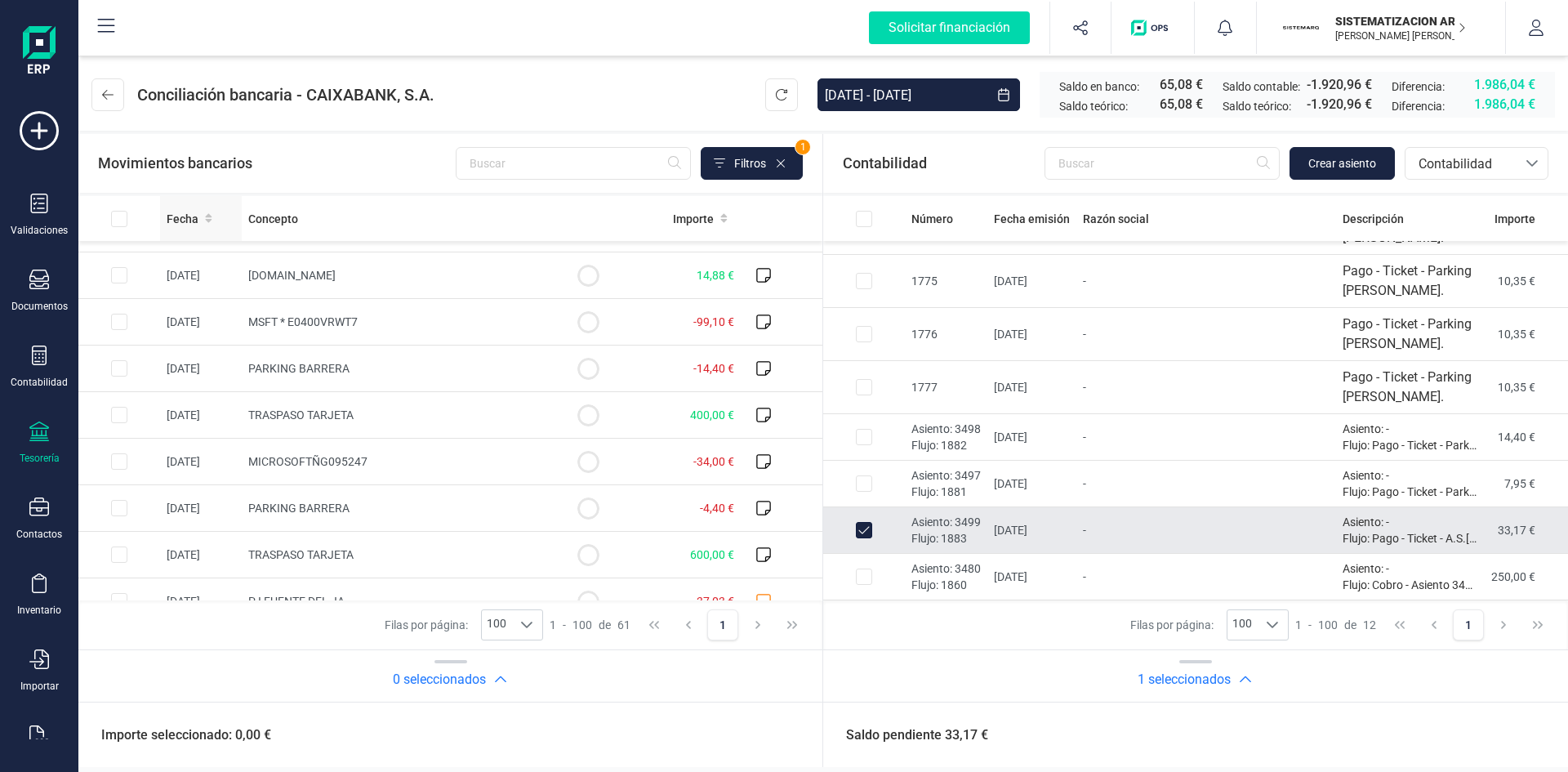
click at [208, 219] on icon at bounding box center [208, 219] width 7 height 9
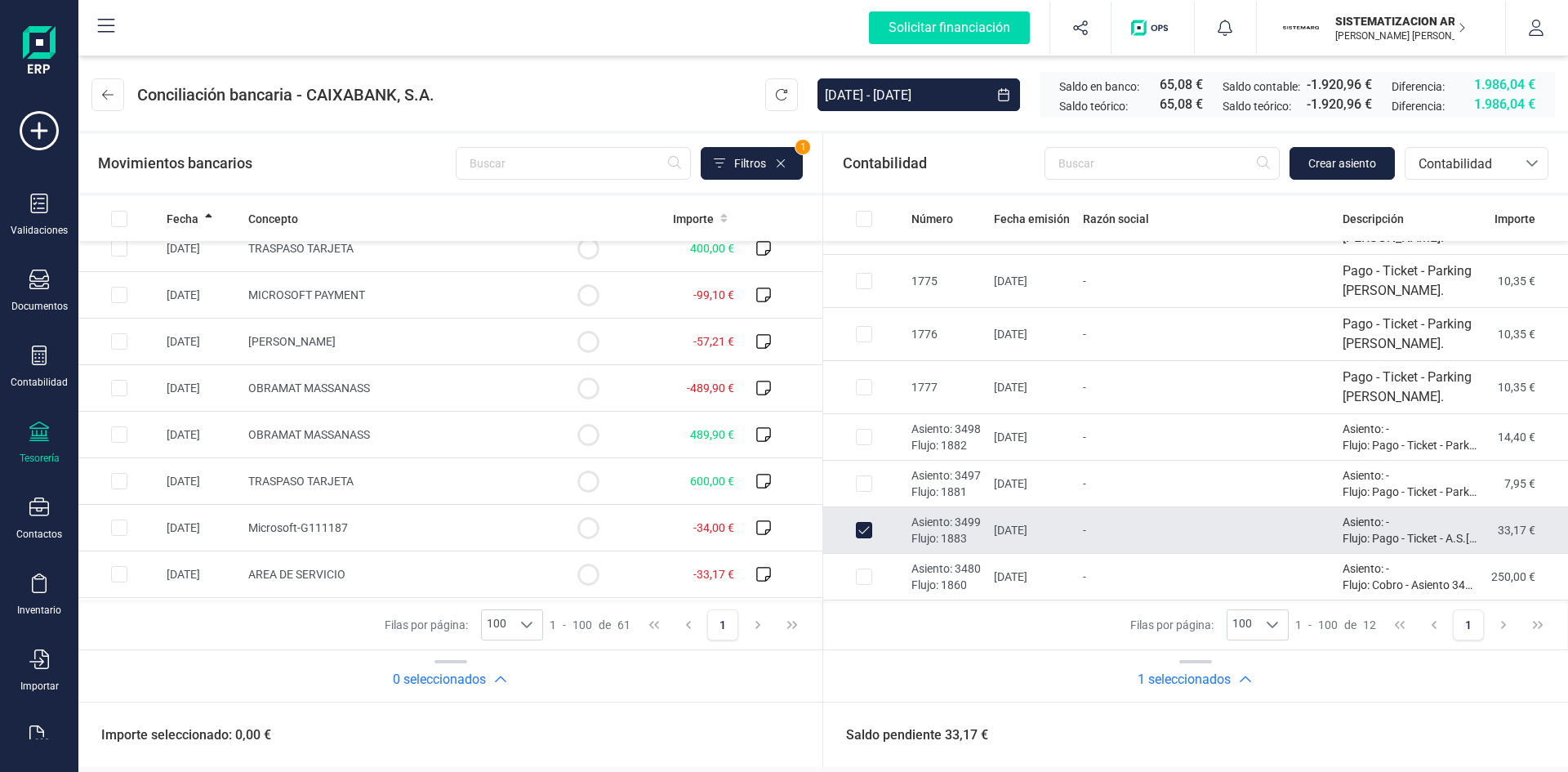
scroll to position [2164, 0]
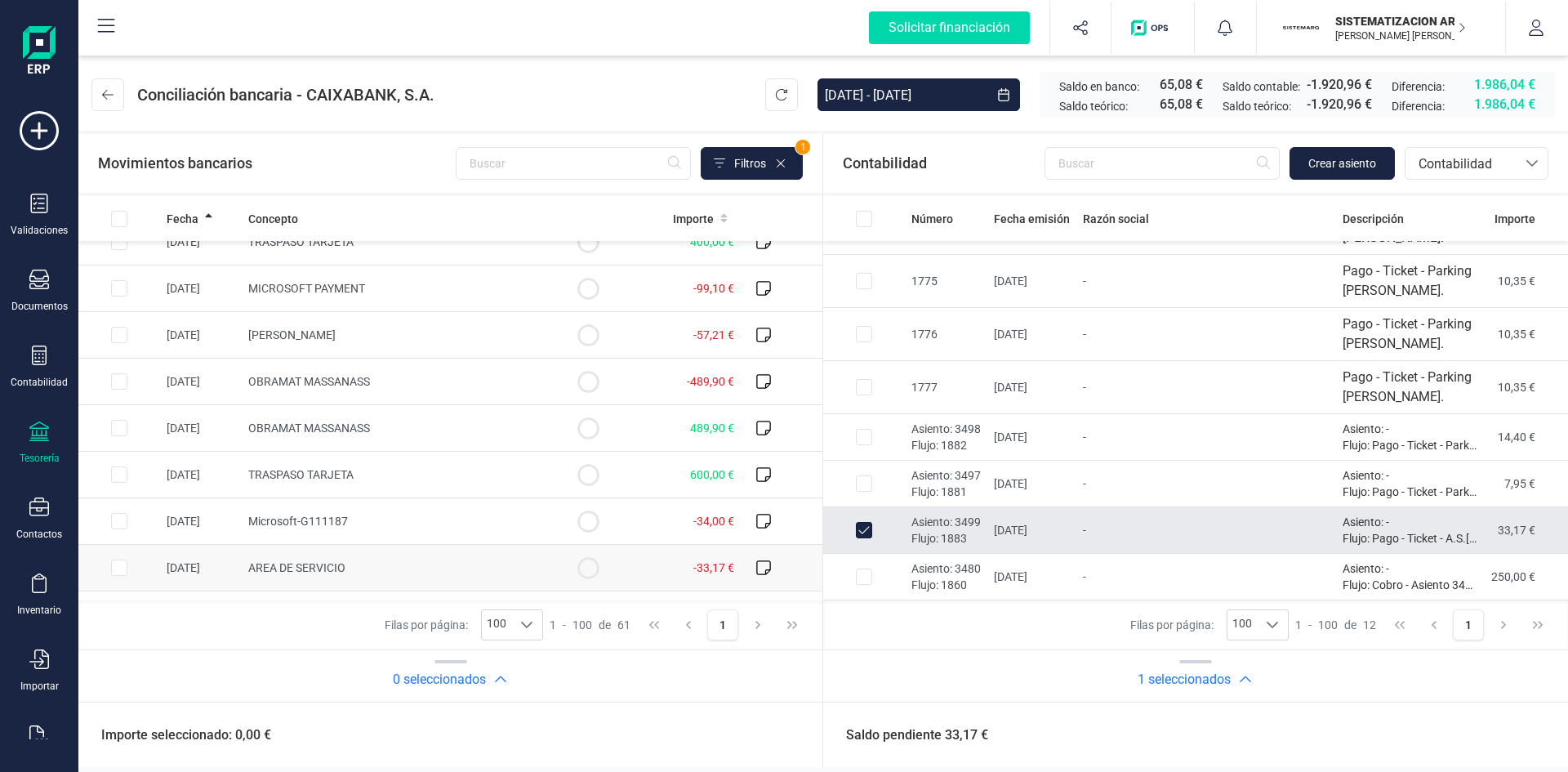
click at [121, 570] on input "Row Selected 1ac3129b-2b43-440b-b67e-34ce05aa5ba8" at bounding box center [119, 568] width 17 height 17
checkbox input "true"
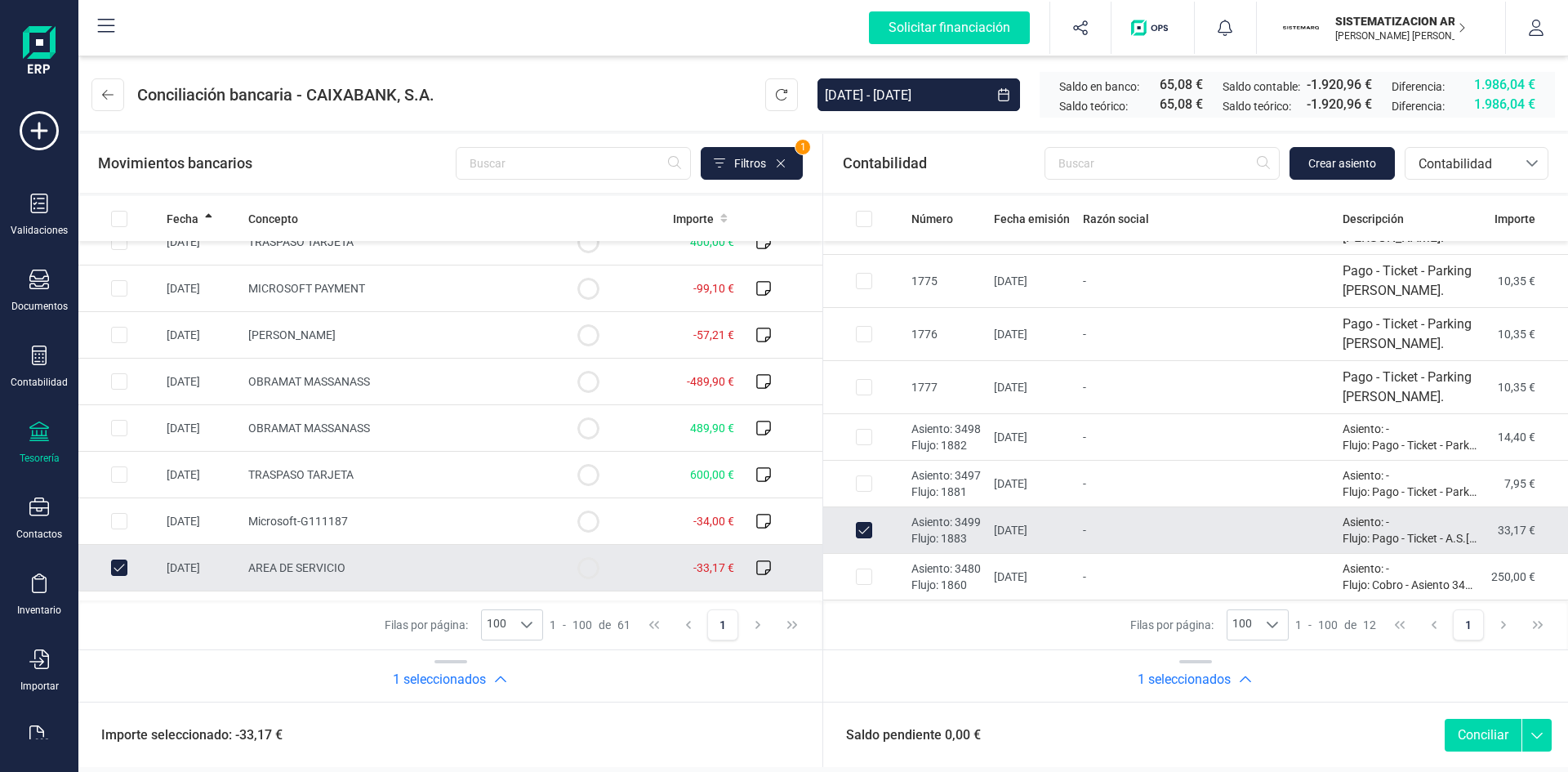
click at [1480, 727] on button "Conciliar" at bounding box center [1483, 735] width 76 height 33
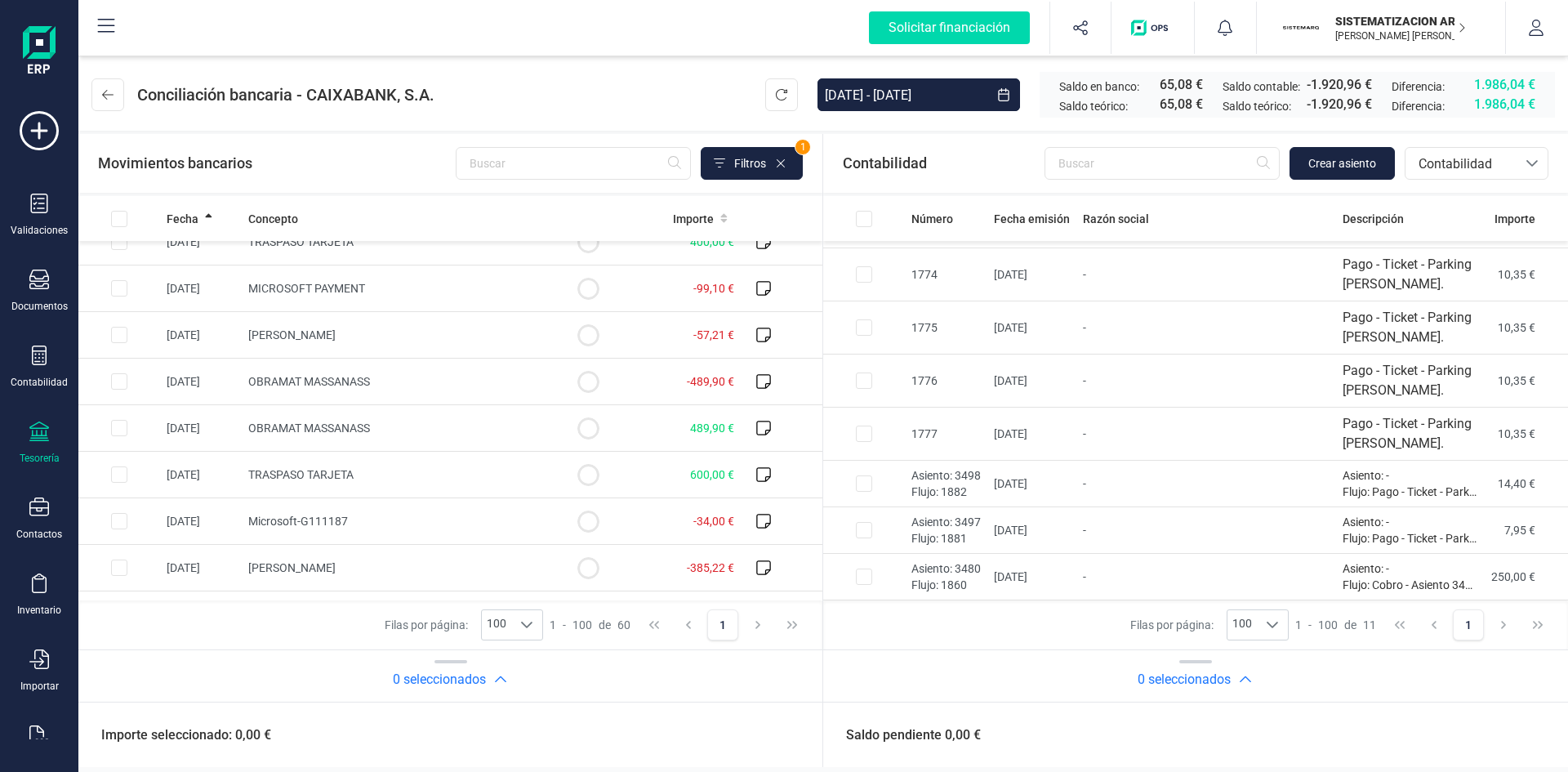
scroll to position [186, 0]
click at [867, 537] on input "Row Selected 45f42720-ff10-4f19-bece-6a11242b3228" at bounding box center [864, 531] width 17 height 17
checkbox input "true"
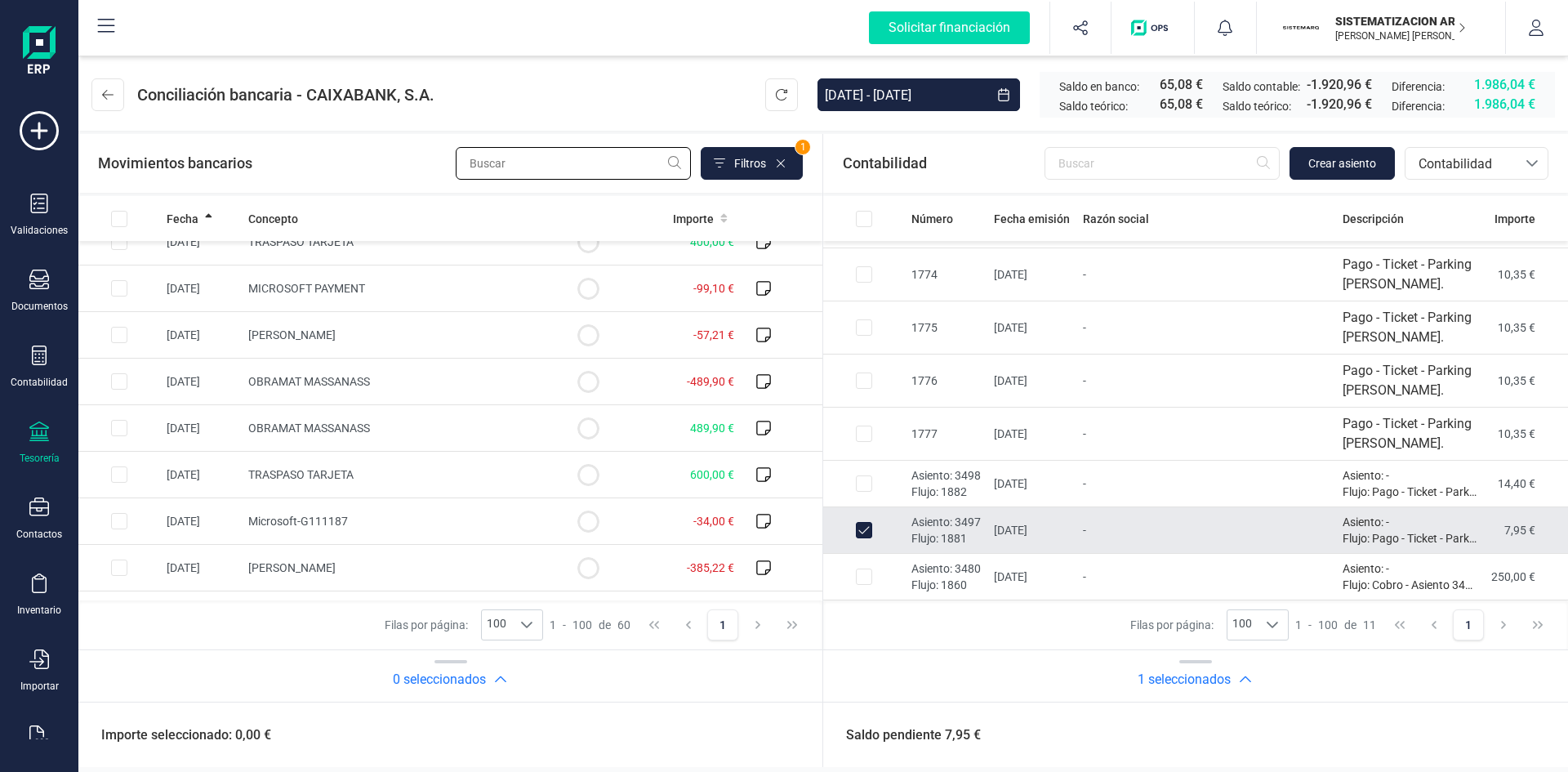
click at [558, 155] on input "text" at bounding box center [573, 163] width 235 height 33
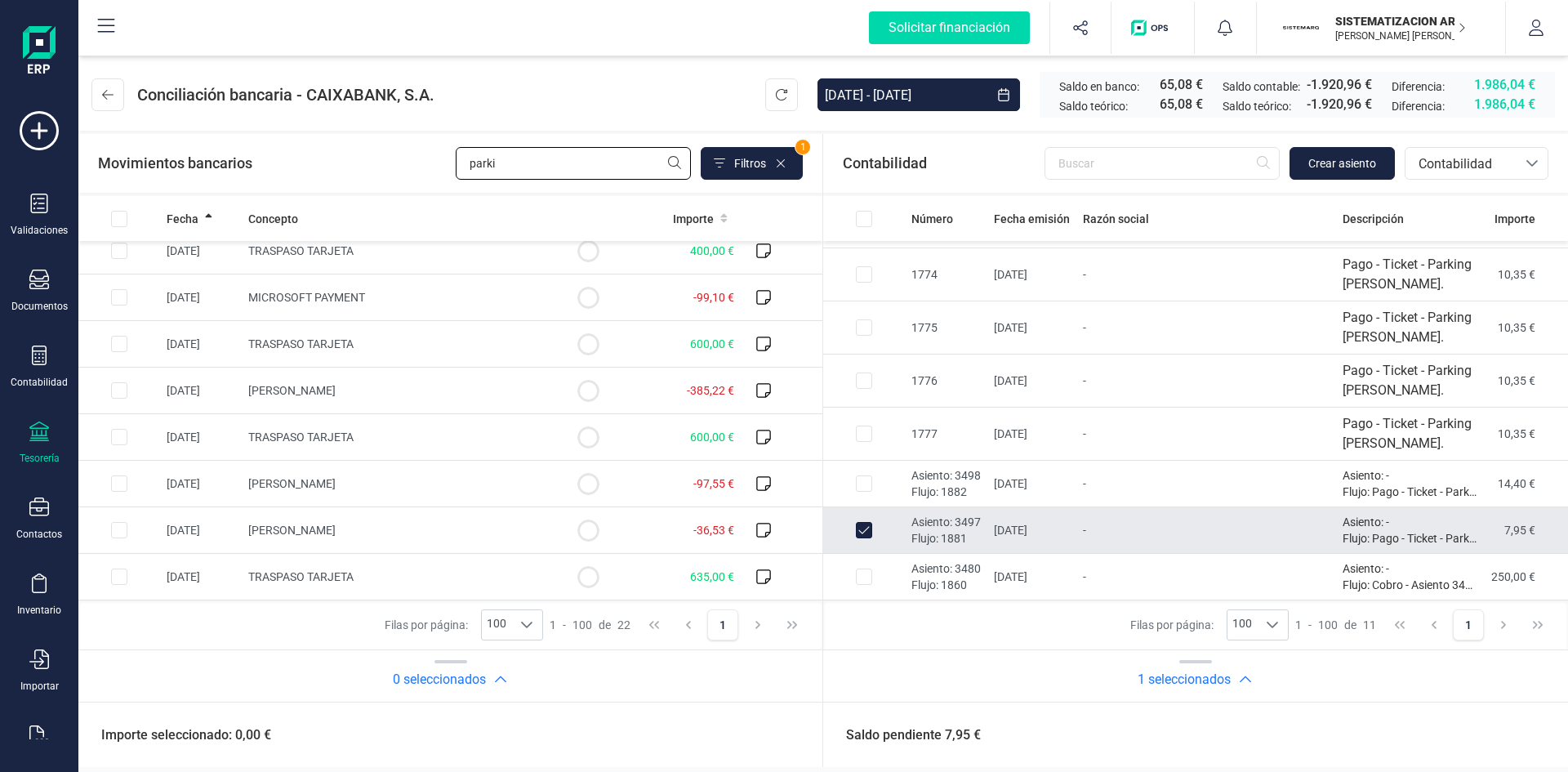
scroll to position [0, 0]
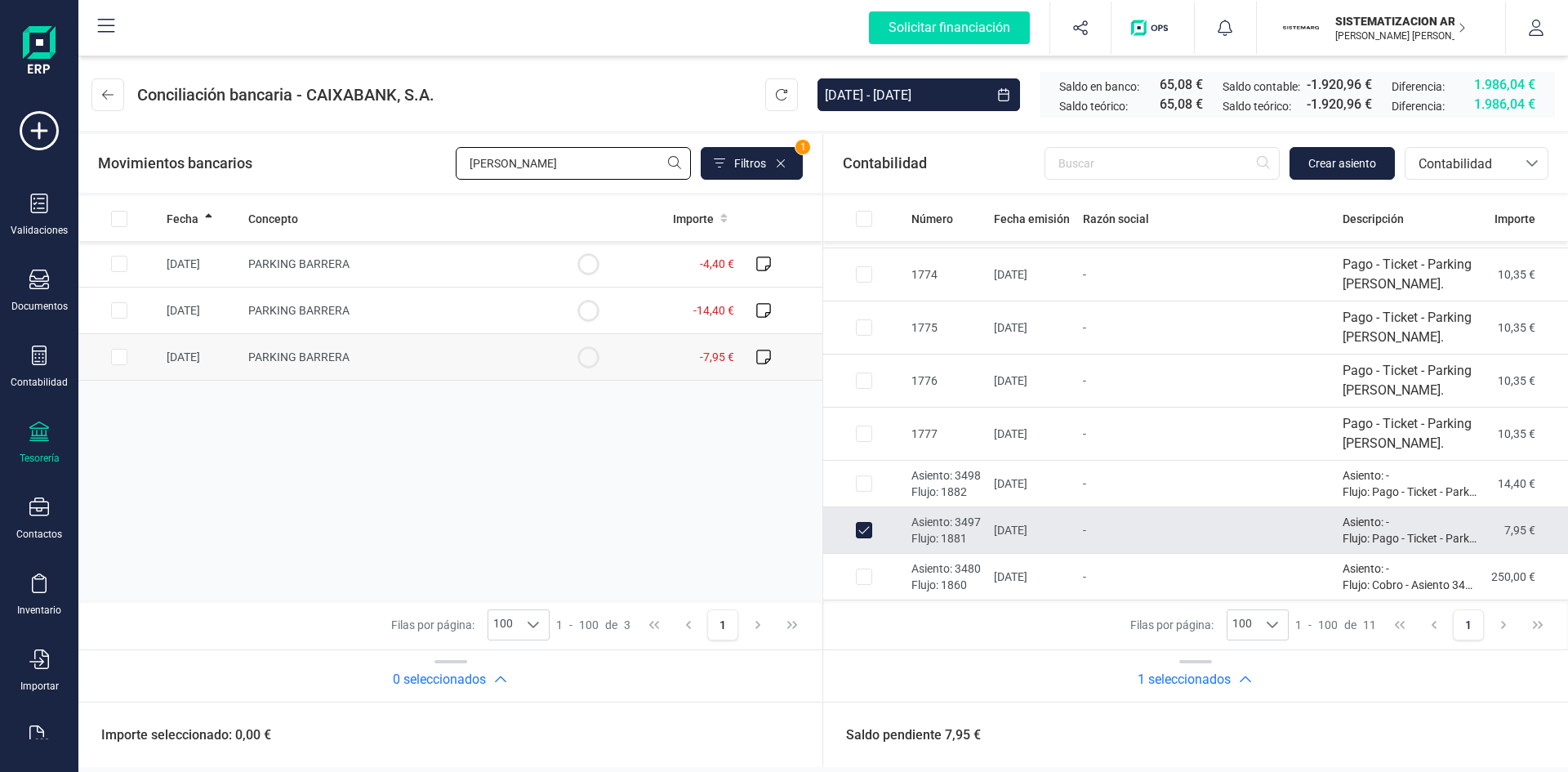
type input "[PERSON_NAME]"
click at [113, 354] on input "Row Selected 89621f84-4318-4e82-9d25-2036cdbb105b" at bounding box center [119, 357] width 17 height 17
checkbox input "true"
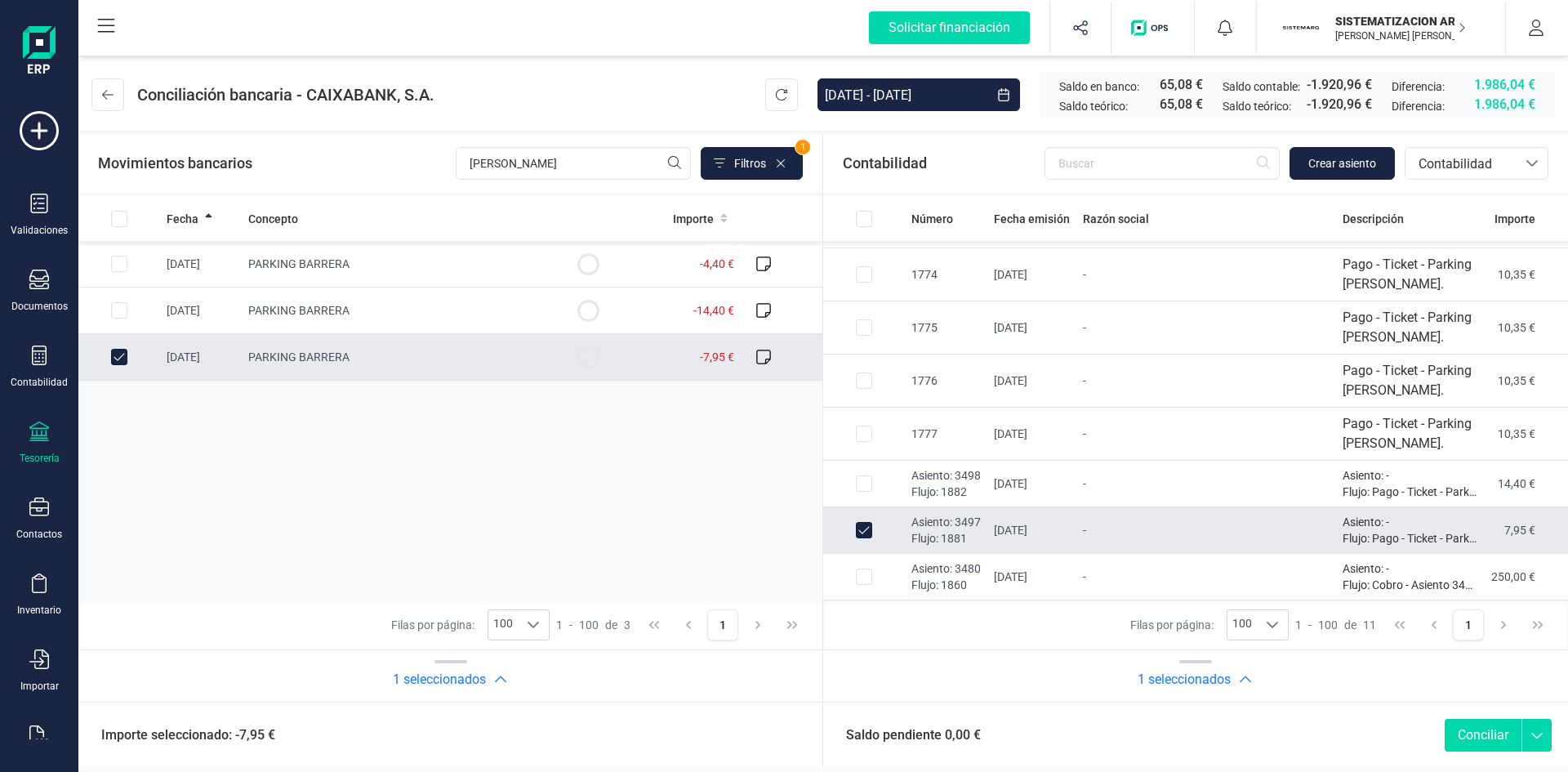
click at [1506, 738] on button "Conciliar" at bounding box center [1483, 735] width 76 height 33
checkbox input "false"
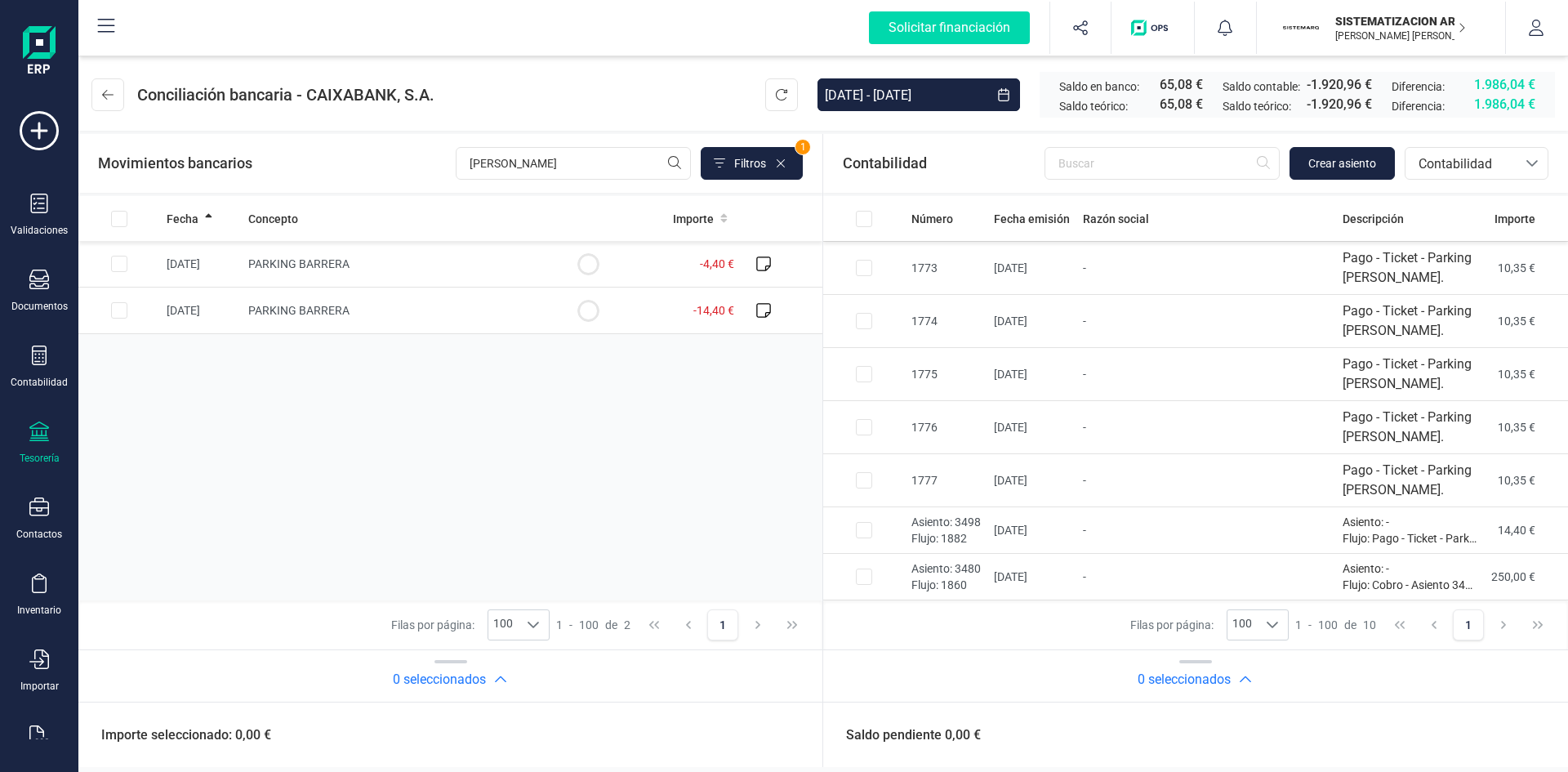
scroll to position [139, 0]
click at [861, 533] on input "Row Selected 875e7696-2735-4b72-97d6-47f651d8f7a0" at bounding box center [864, 531] width 17 height 17
checkbox input "true"
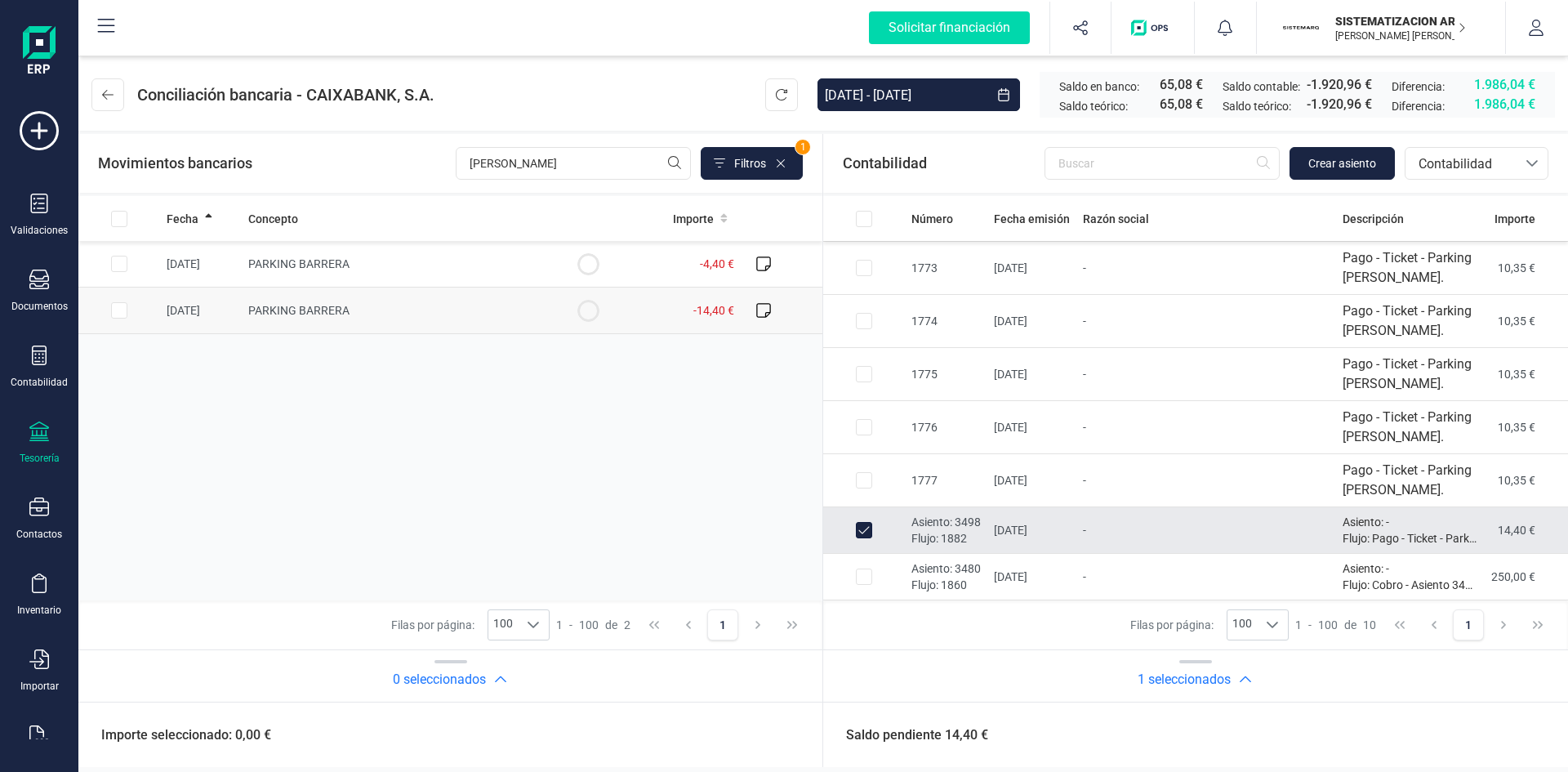
click at [117, 313] on input "Row Selected ddd46e9c-4a2b-449b-9587-93cebfeb8c67" at bounding box center [119, 310] width 17 height 17
checkbox input "true"
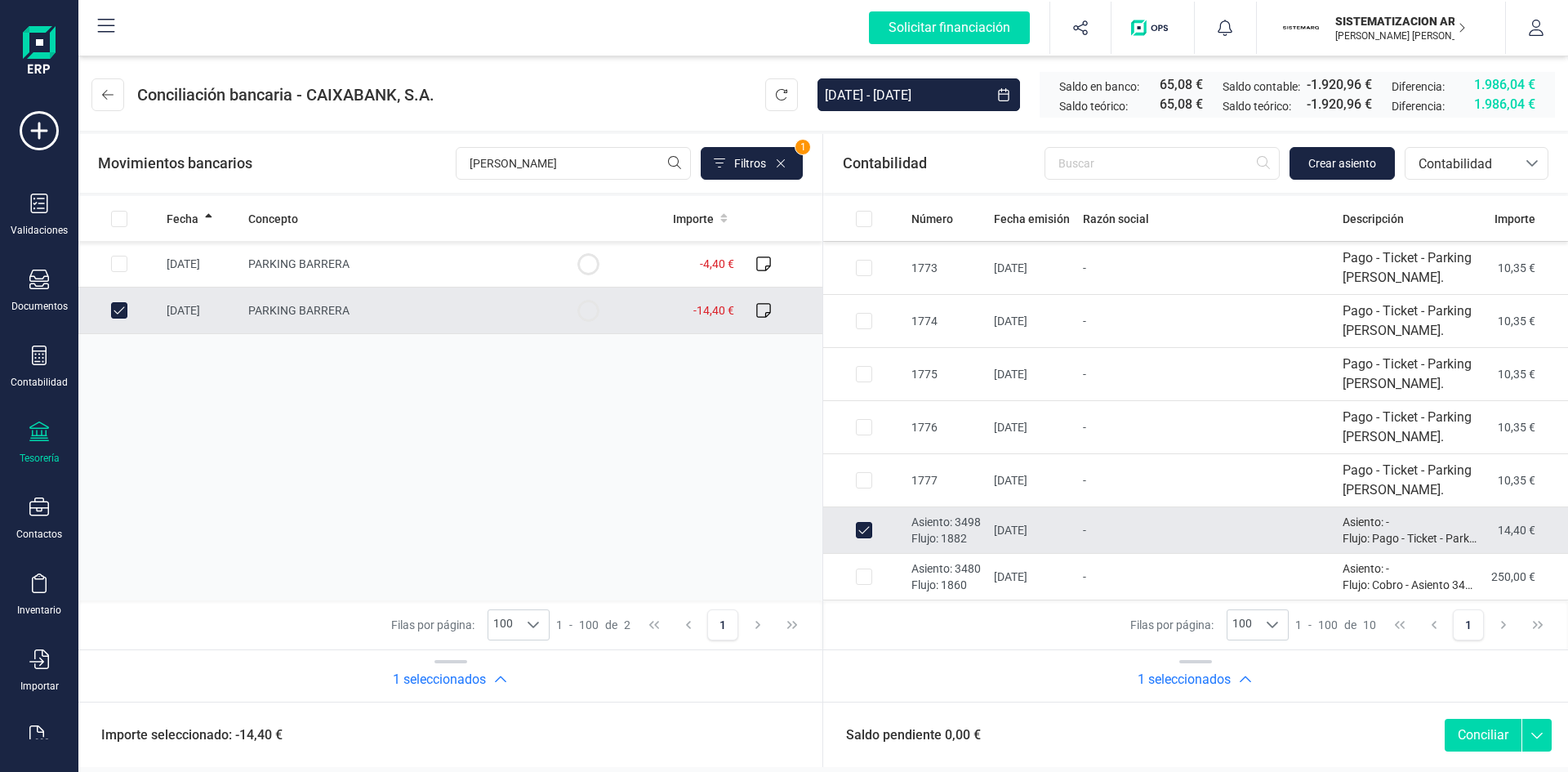
click at [1479, 736] on button "Conciliar" at bounding box center [1483, 735] width 76 height 33
checkbox input "false"
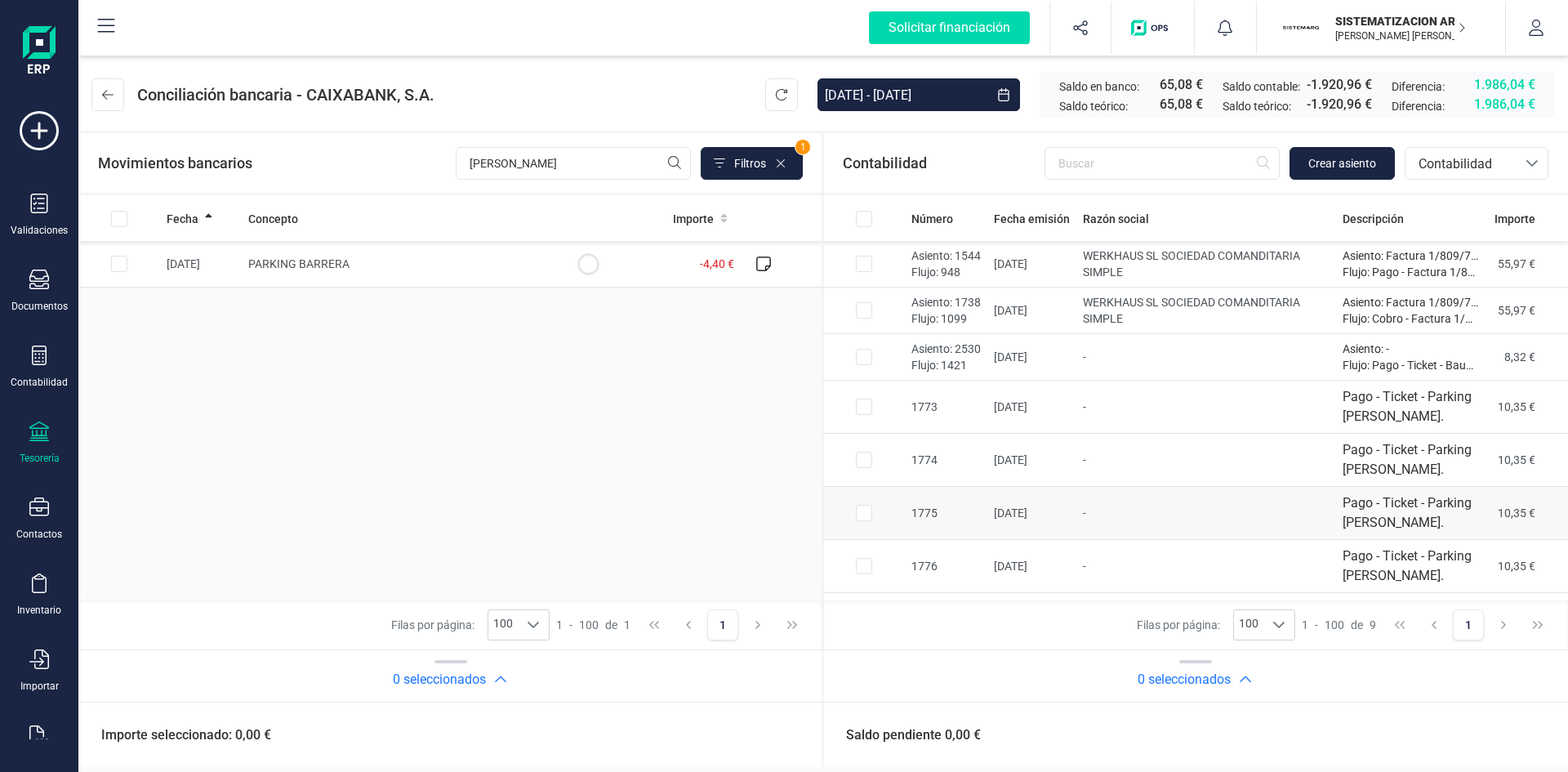
scroll to position [92, 0]
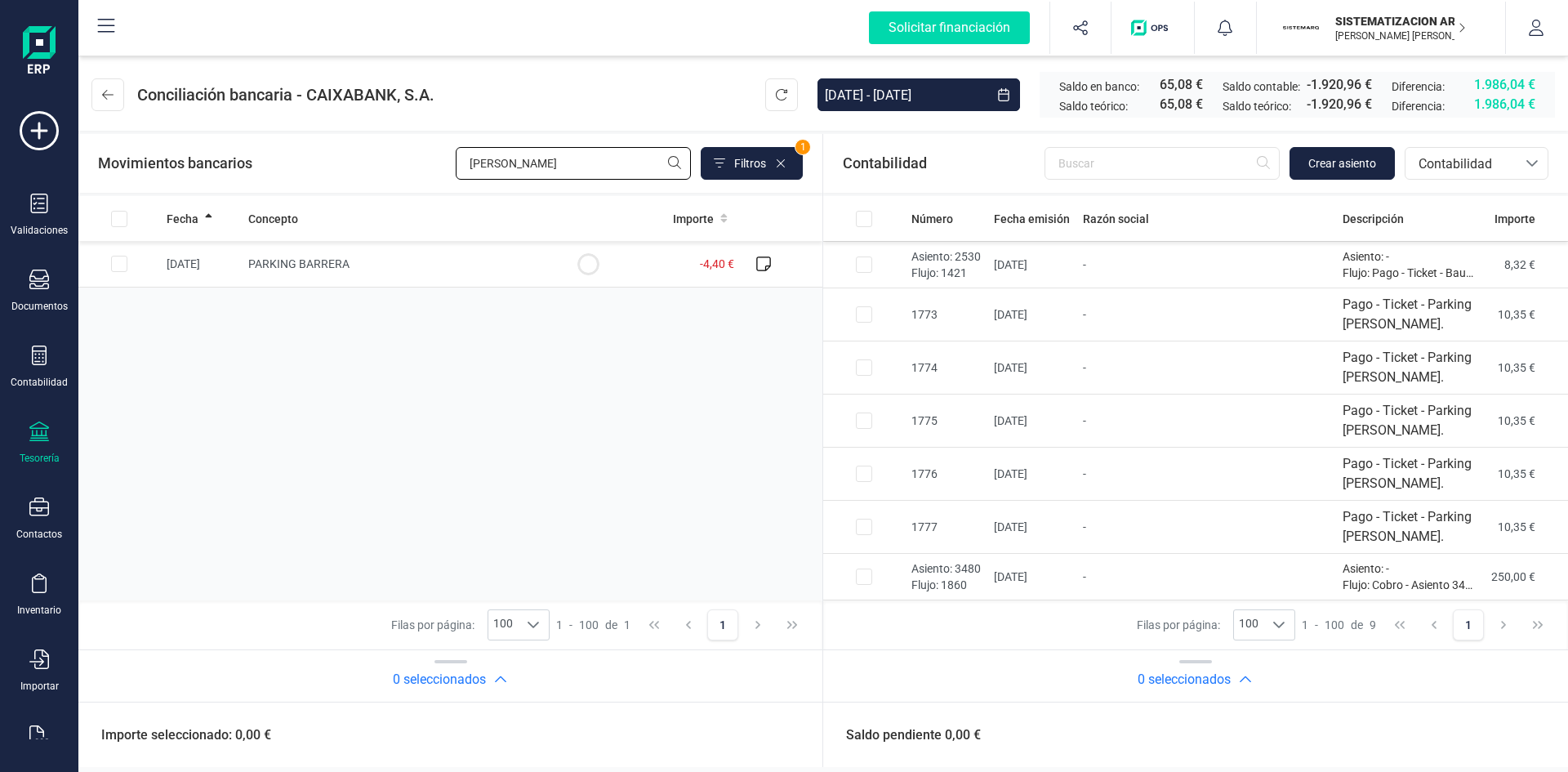
click at [531, 173] on input "[PERSON_NAME]" at bounding box center [573, 163] width 235 height 33
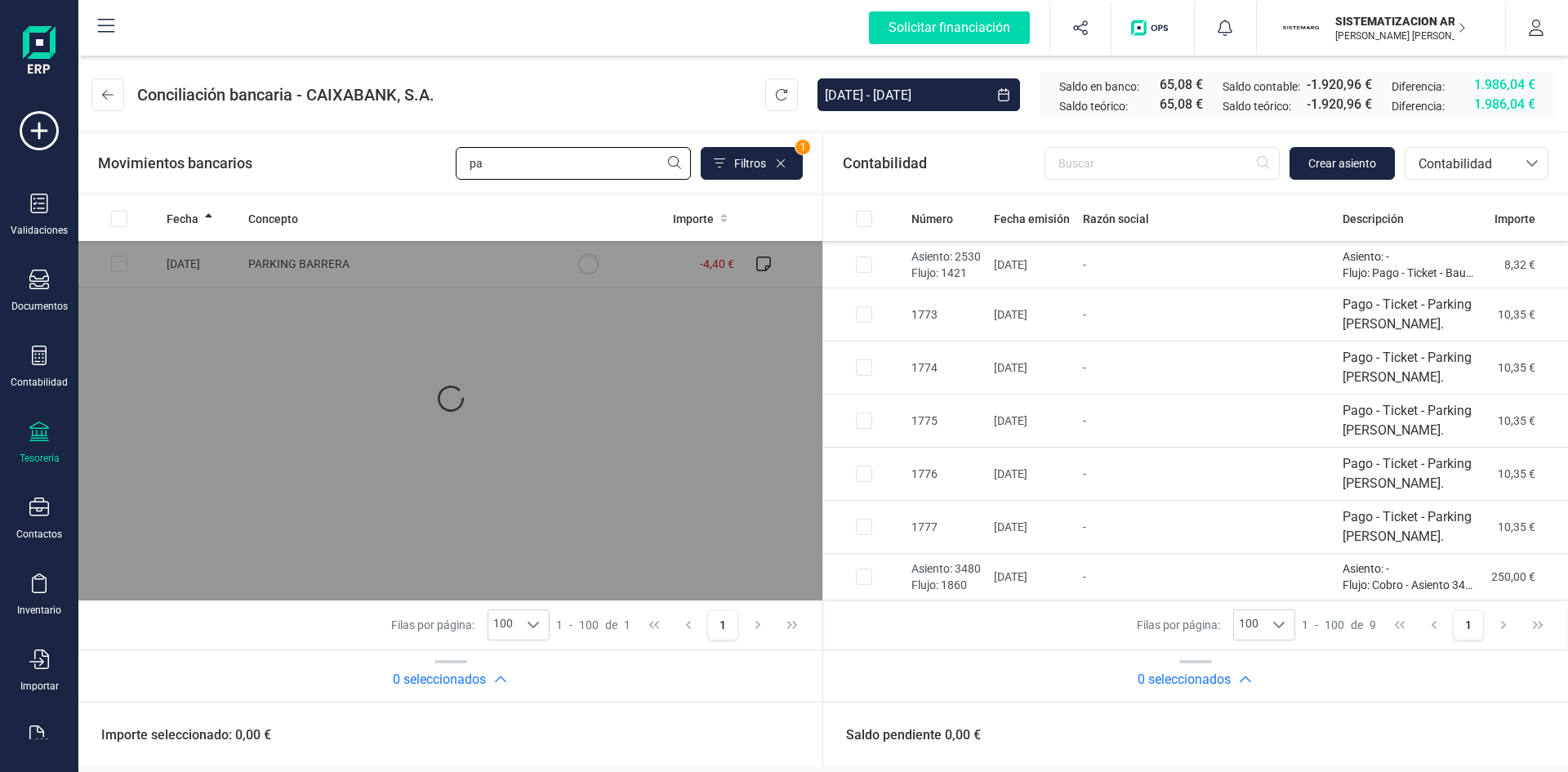
type input "p"
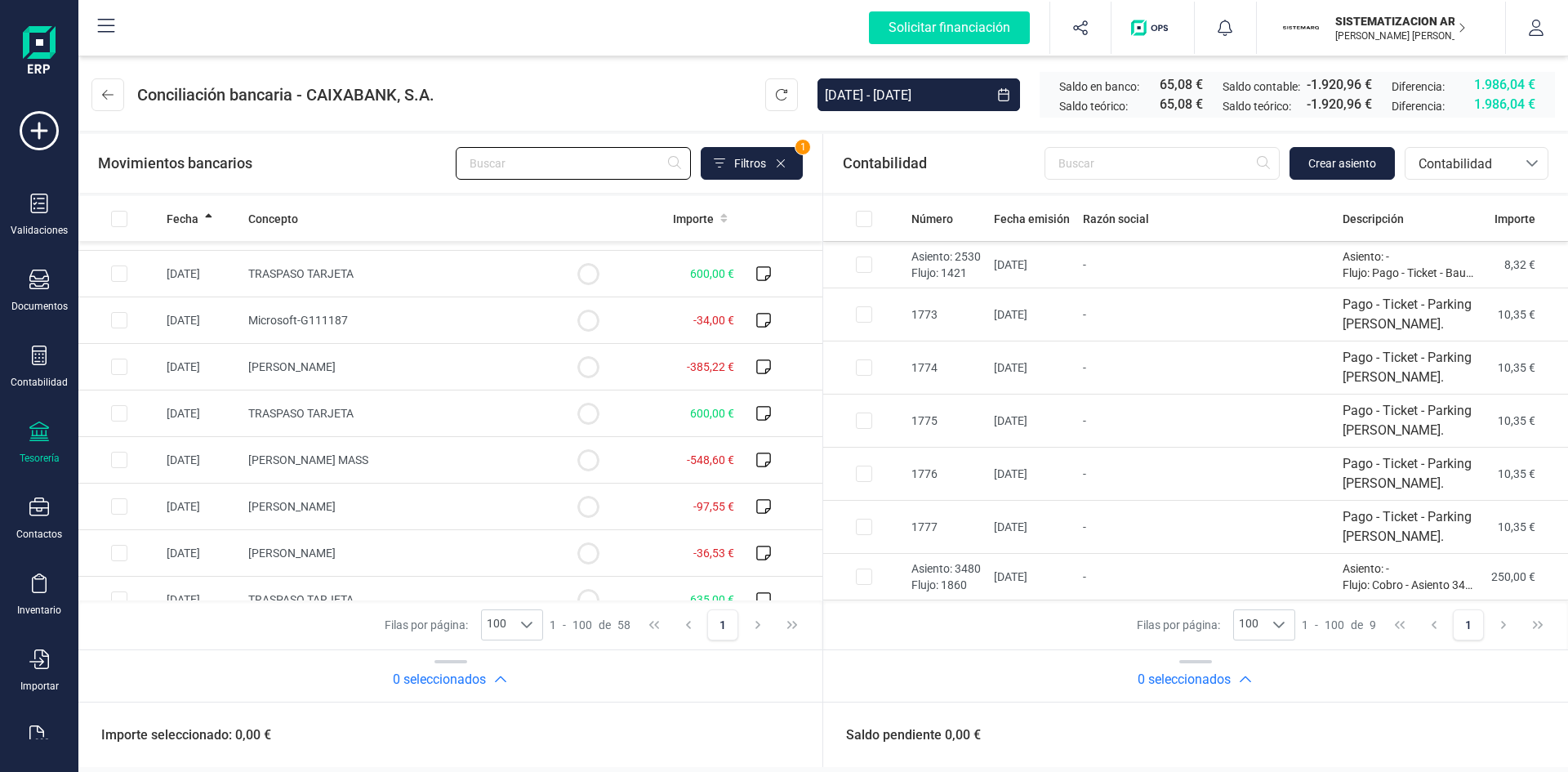
scroll to position [2341, 0]
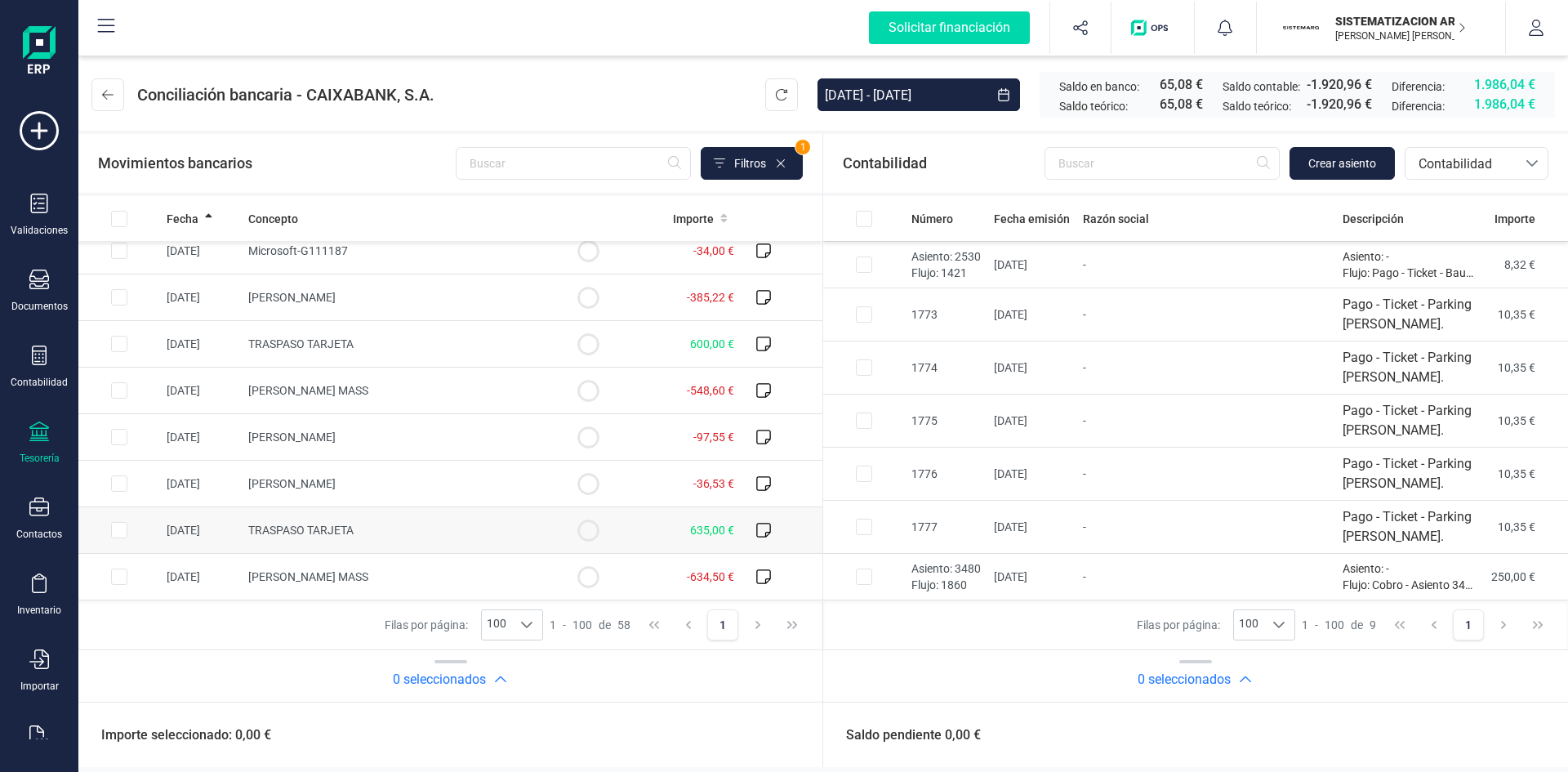
click at [511, 518] on td "TRASPASO TARJETA" at bounding box center [394, 531] width 306 height 47
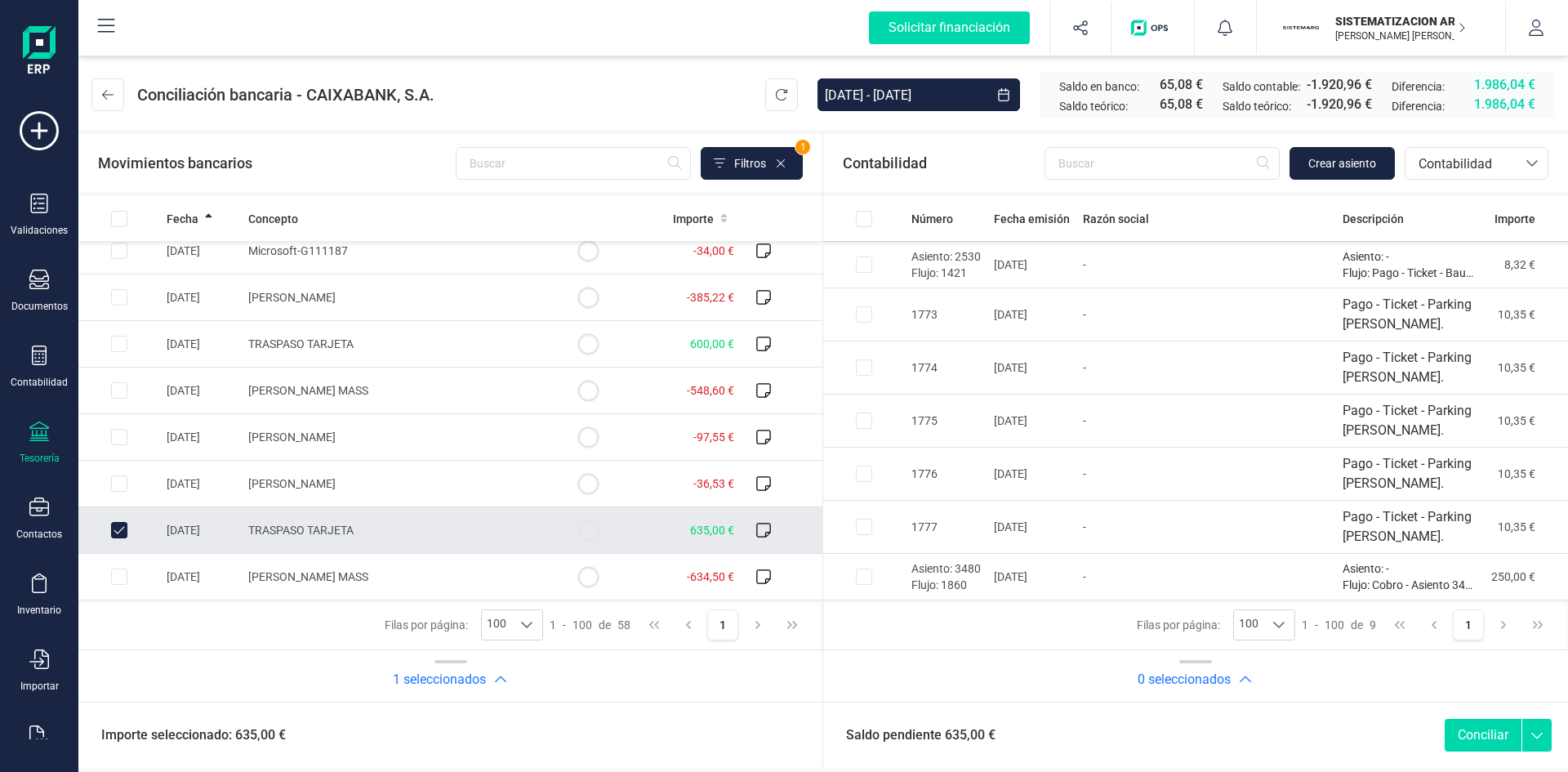
click at [122, 525] on input "Row Unselected 26b840ab-fb7b-4d66-ba1d-1cad9df1fc59" at bounding box center [119, 531] width 17 height 17
checkbox input "false"
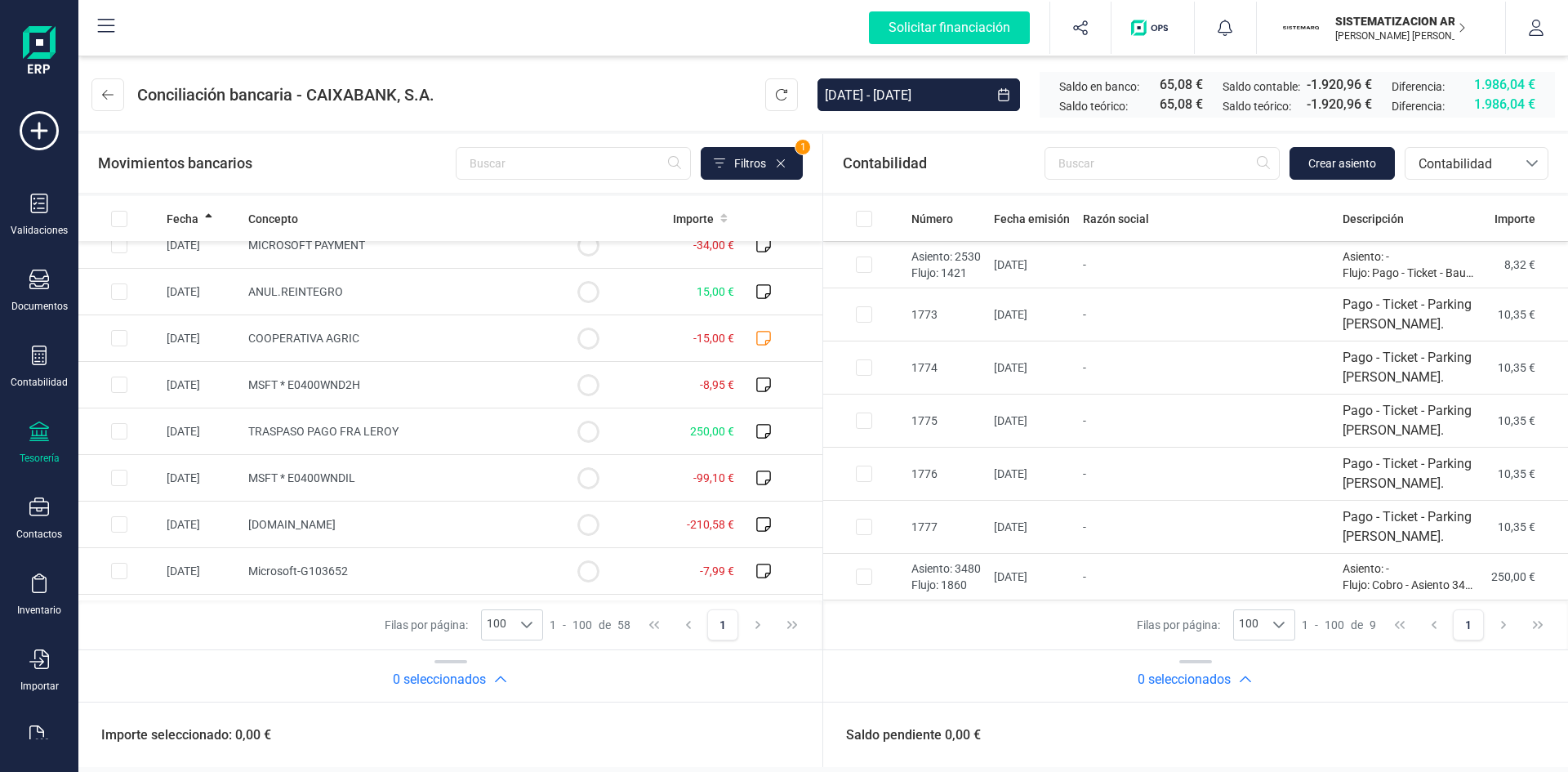
scroll to position [1460, 0]
click at [380, 438] on span "TRASPASO PAGO FRA LEROY" at bounding box center [323, 433] width 150 height 13
checkbox input "true"
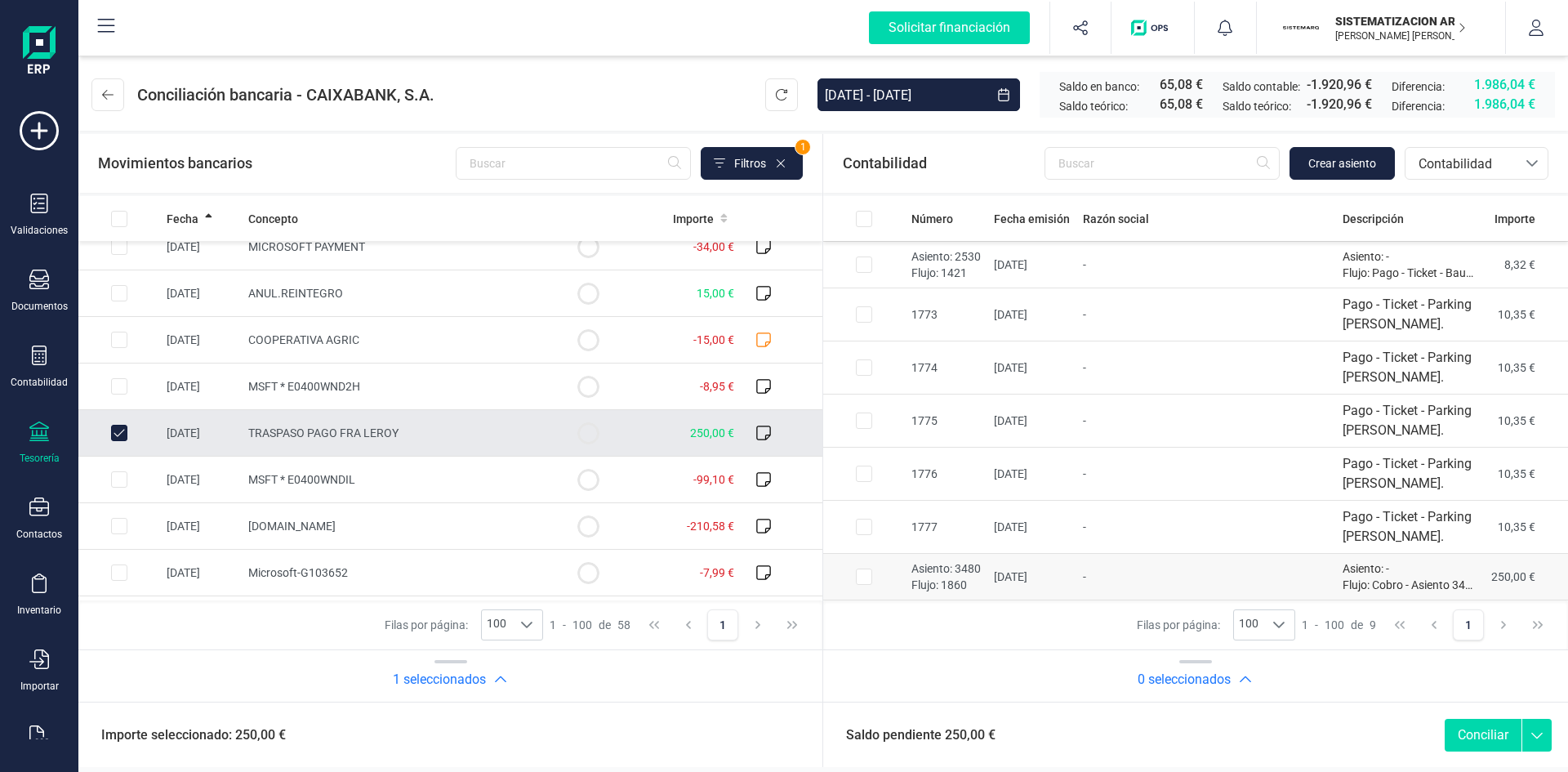
click at [895, 574] on td at bounding box center [864, 577] width 82 height 47
checkbox input "true"
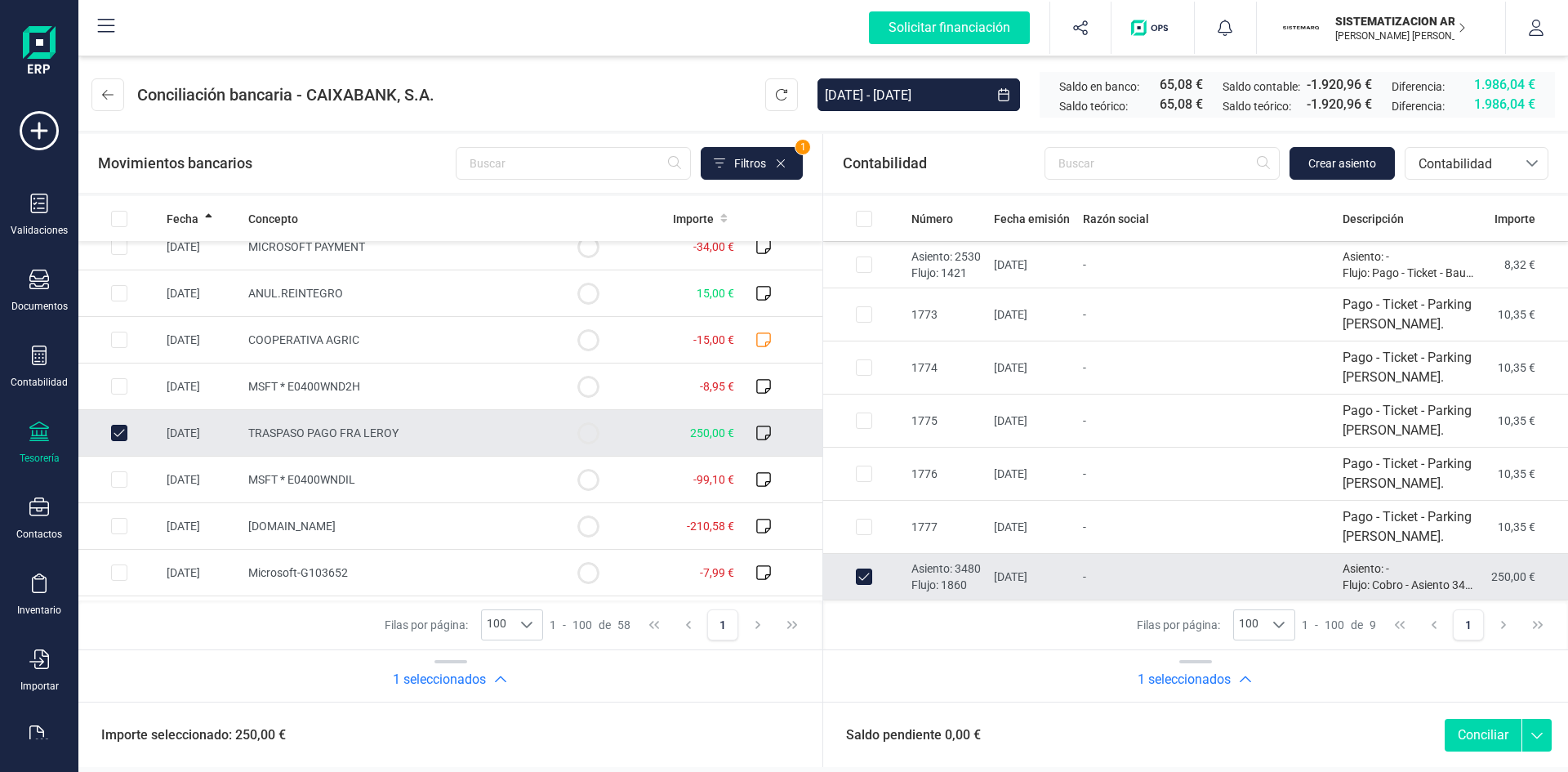
click at [1465, 751] on button "Conciliar" at bounding box center [1483, 735] width 76 height 33
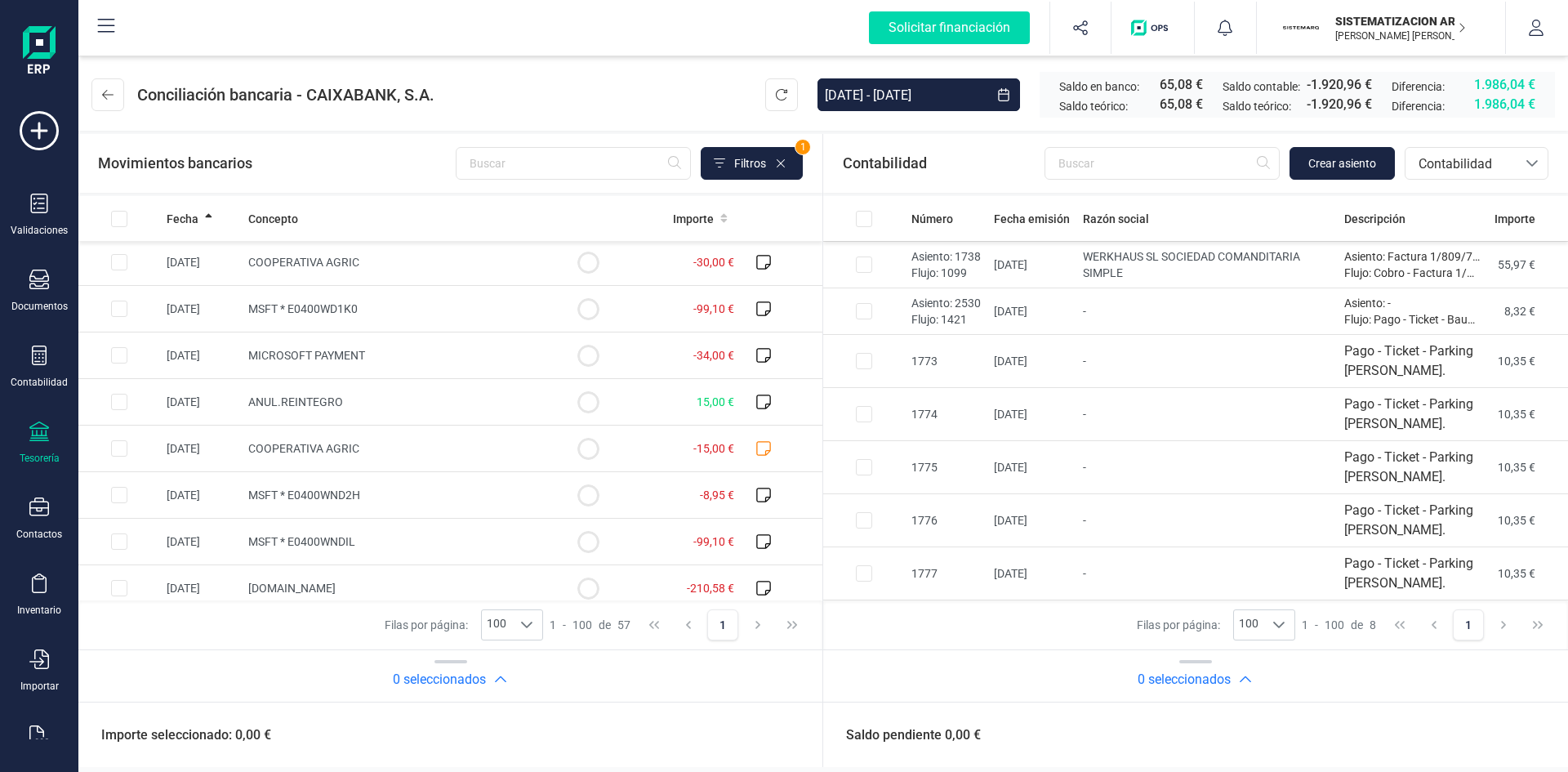
scroll to position [1351, 0]
click at [39, 448] on div "Tesorería" at bounding box center [39, 443] width 65 height 43
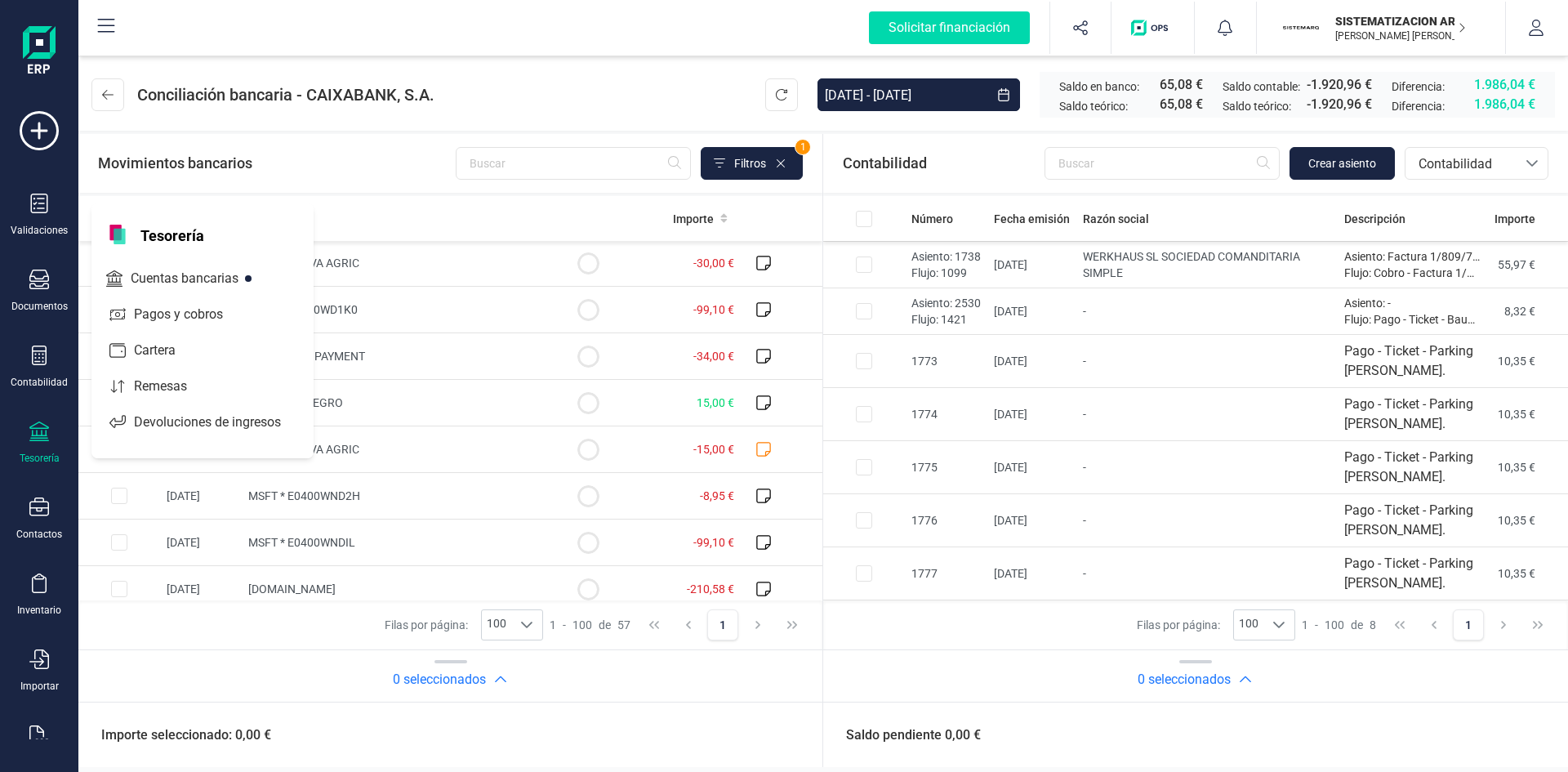
click at [49, 314] on div "Validaciones Documentos Documentos Presupuestos Pedidos Albaranes Facturas Fact…" at bounding box center [39, 446] width 65 height 670
click at [30, 282] on icon at bounding box center [39, 279] width 20 height 20
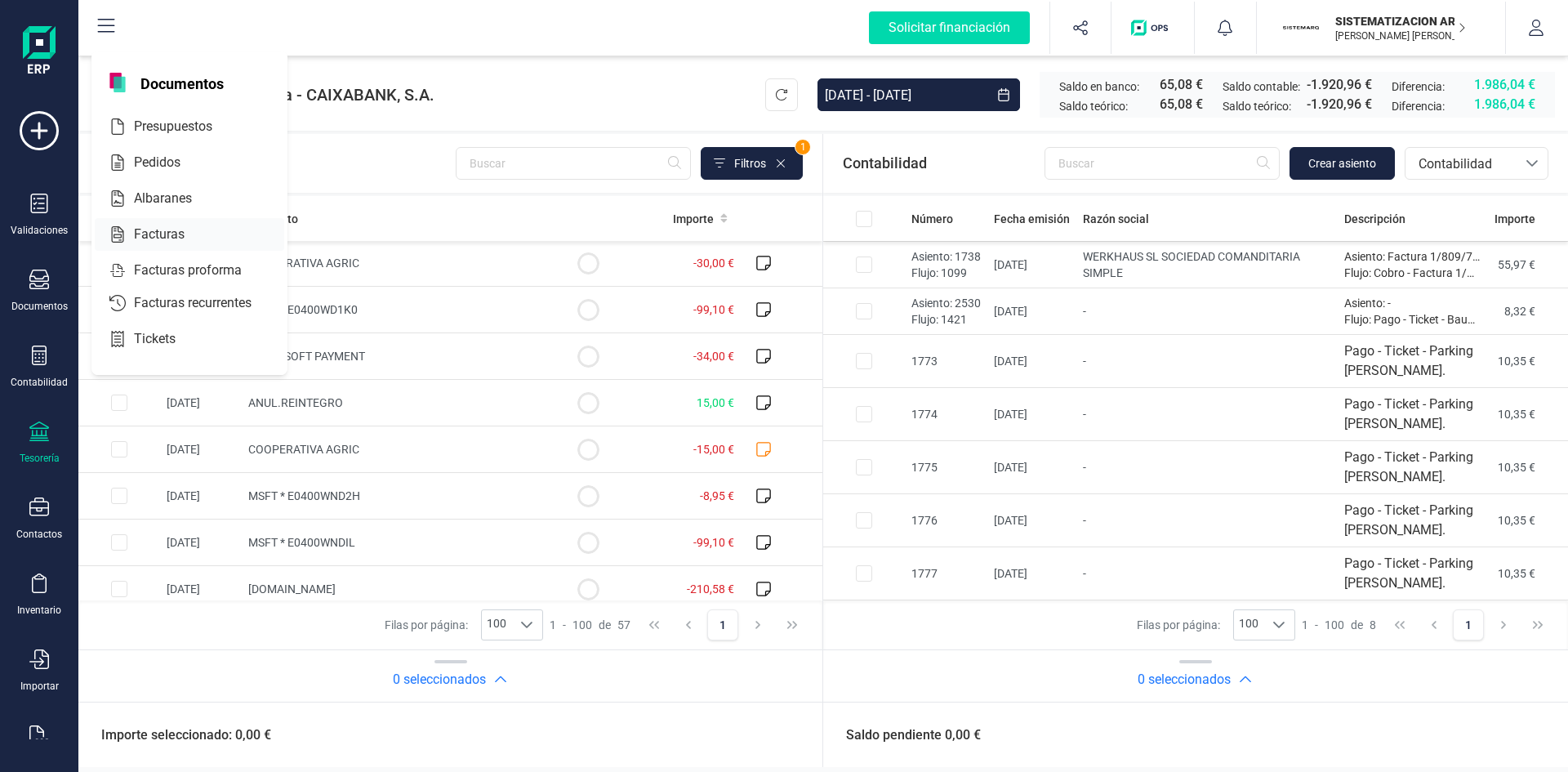
click at [203, 241] on div at bounding box center [199, 234] width 30 height 20
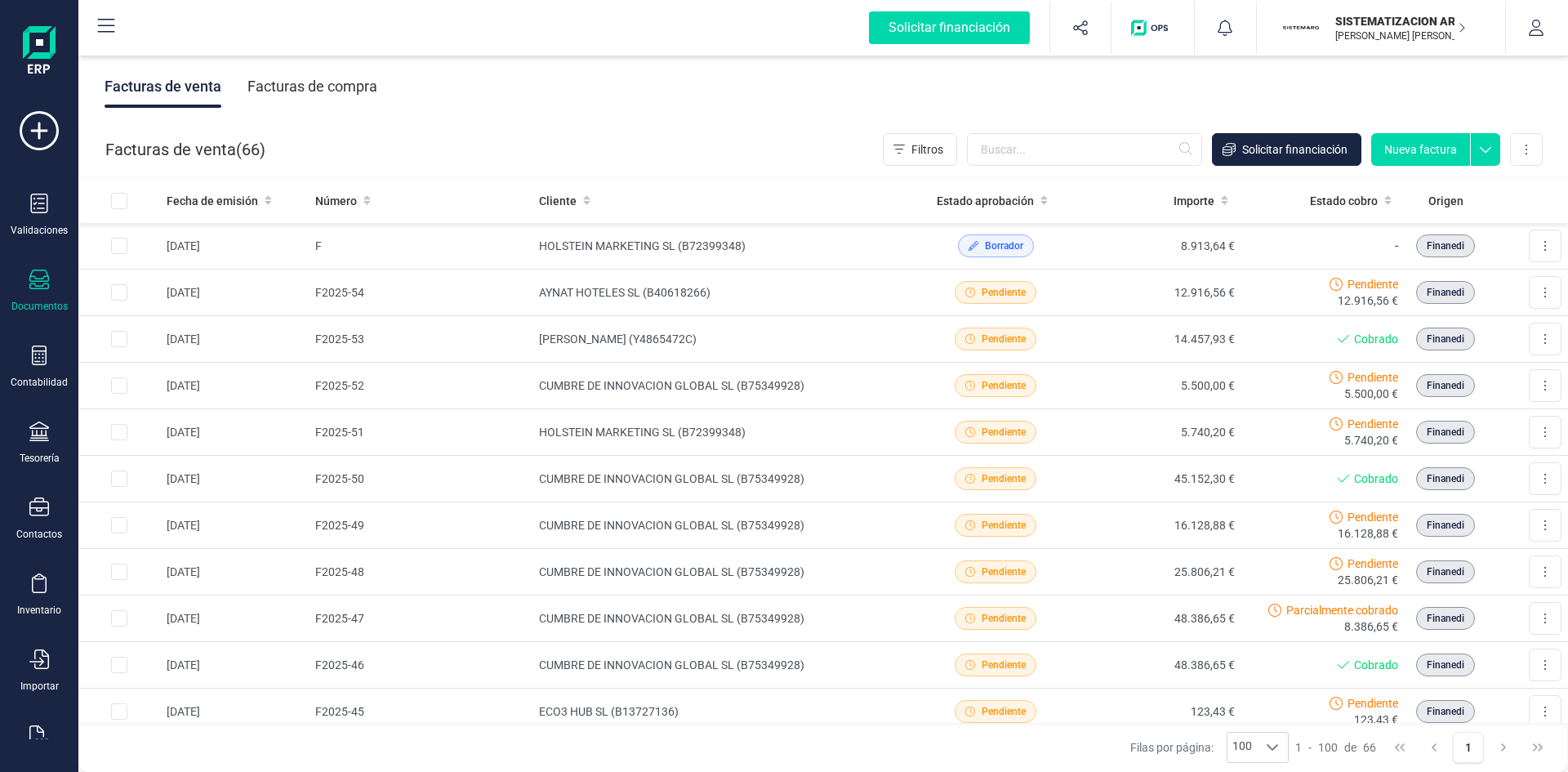
click at [340, 89] on div "Facturas de compra" at bounding box center [311, 87] width 130 height 43
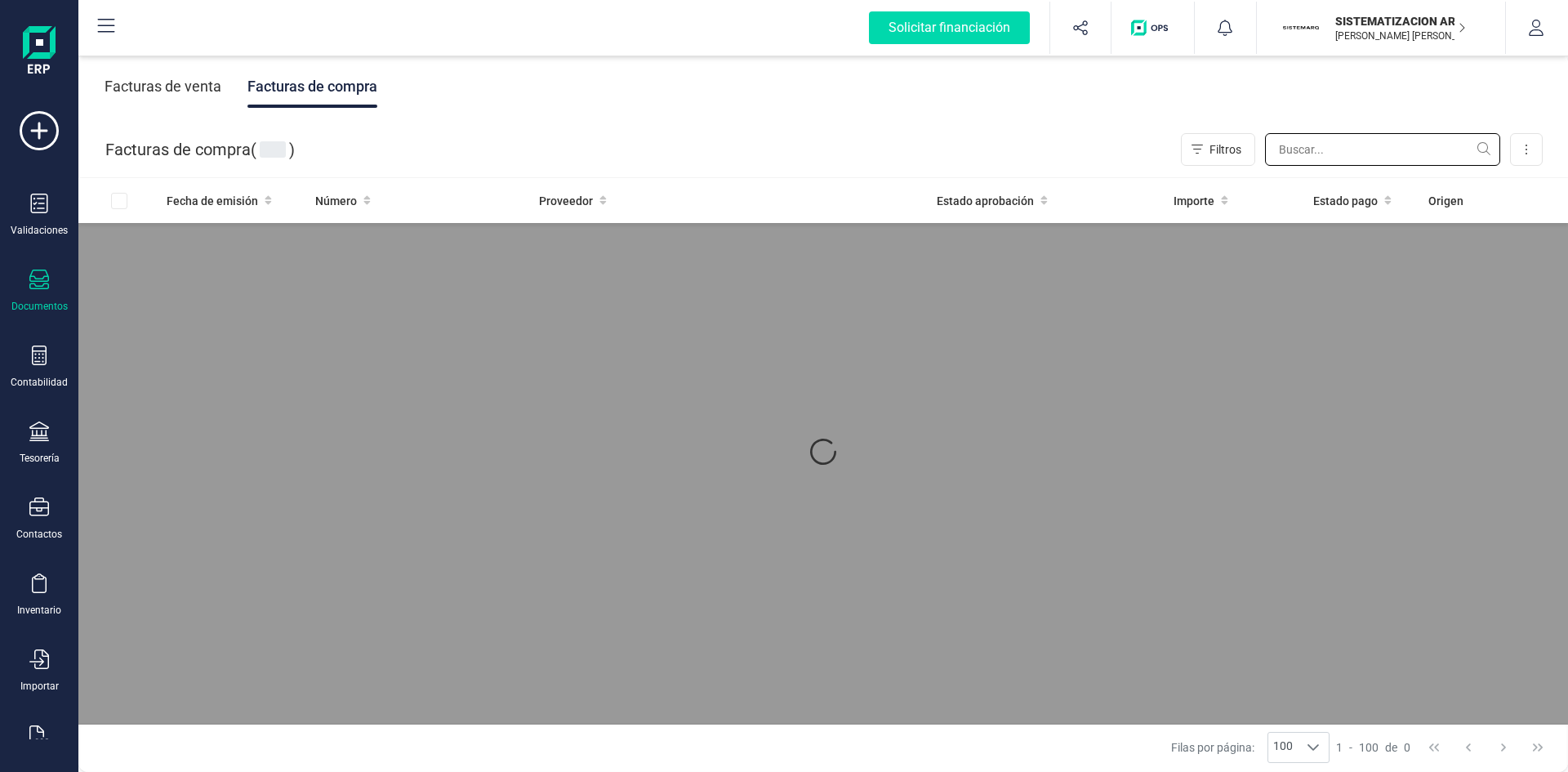
click at [1298, 155] on input "text" at bounding box center [1382, 149] width 235 height 33
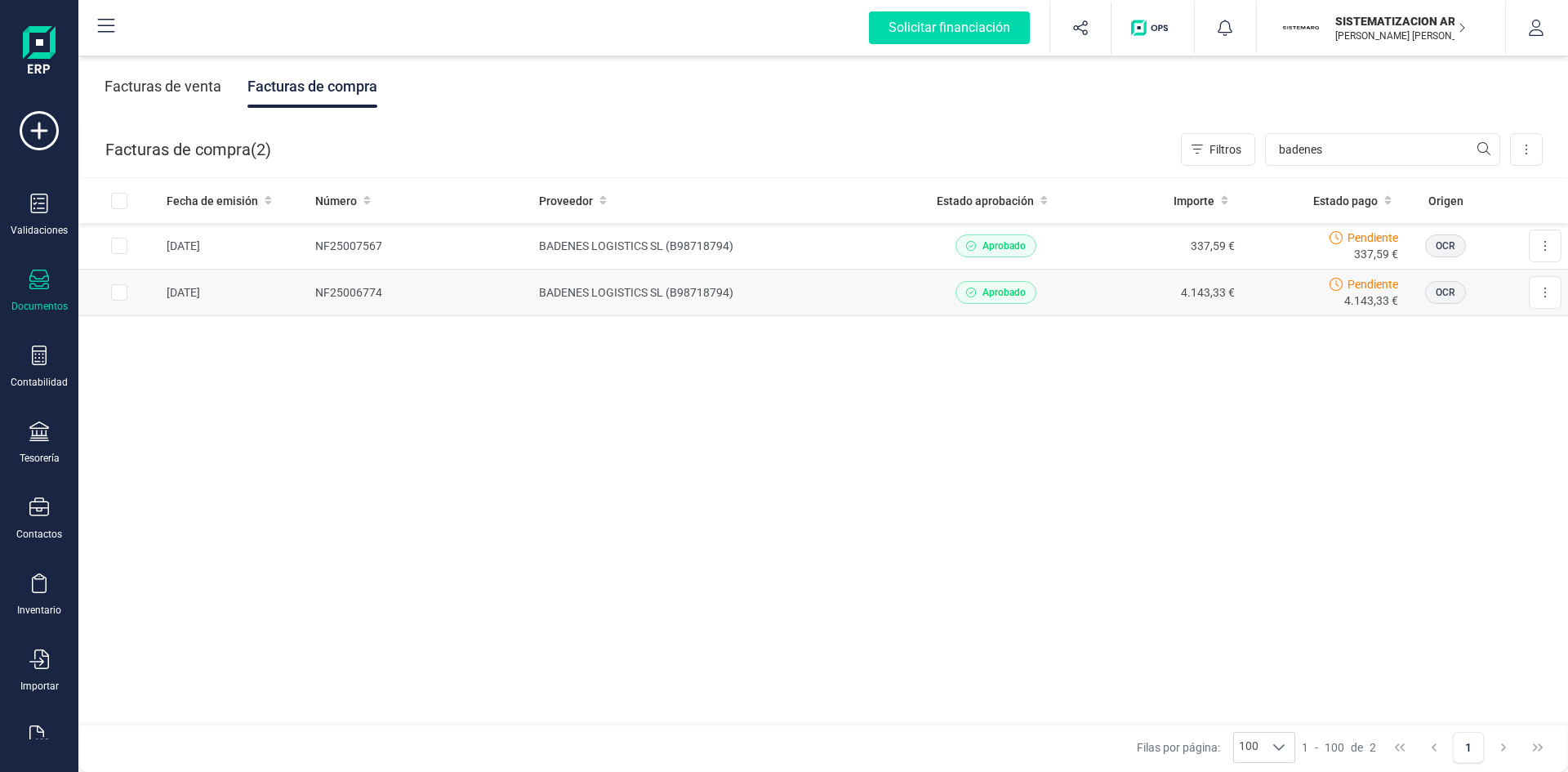
click at [867, 284] on td "BADENES LOGISTICS SL (B98718794)" at bounding box center [722, 293] width 381 height 47
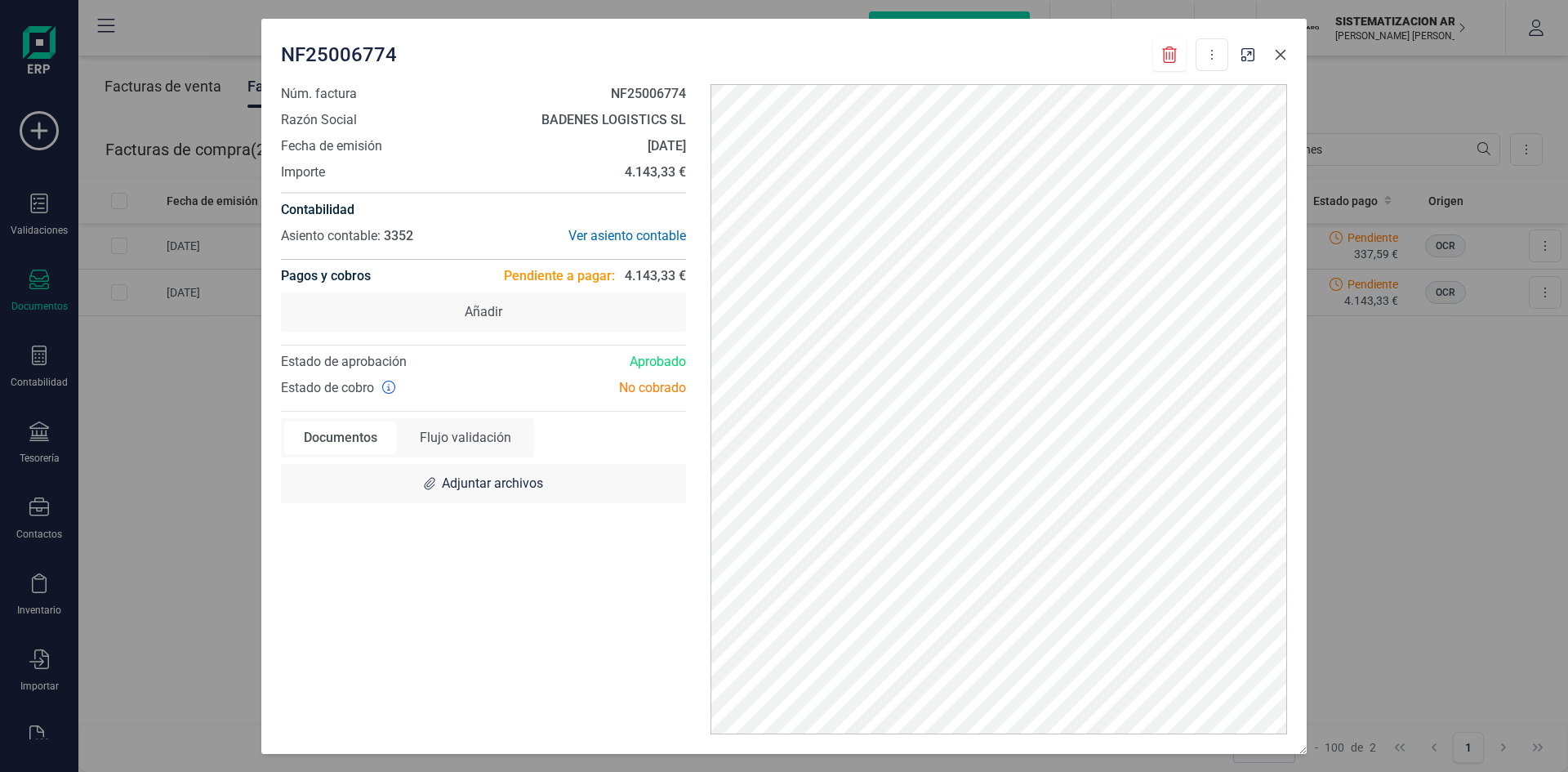
click at [1281, 49] on icon "button" at bounding box center [1281, 55] width 13 height 13
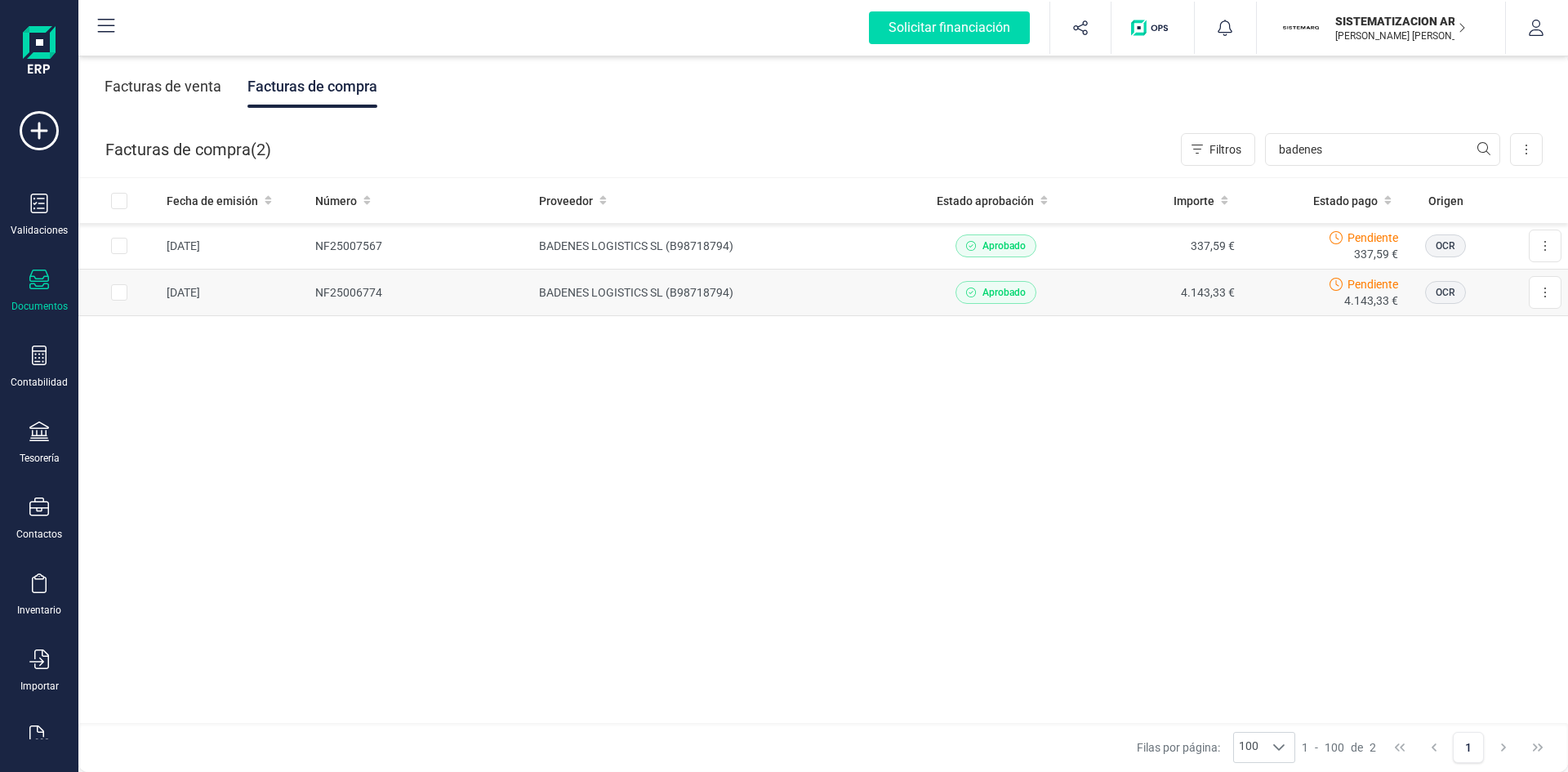
click at [840, 305] on td "BADENES LOGISTICS SL (B98718794)" at bounding box center [722, 293] width 381 height 47
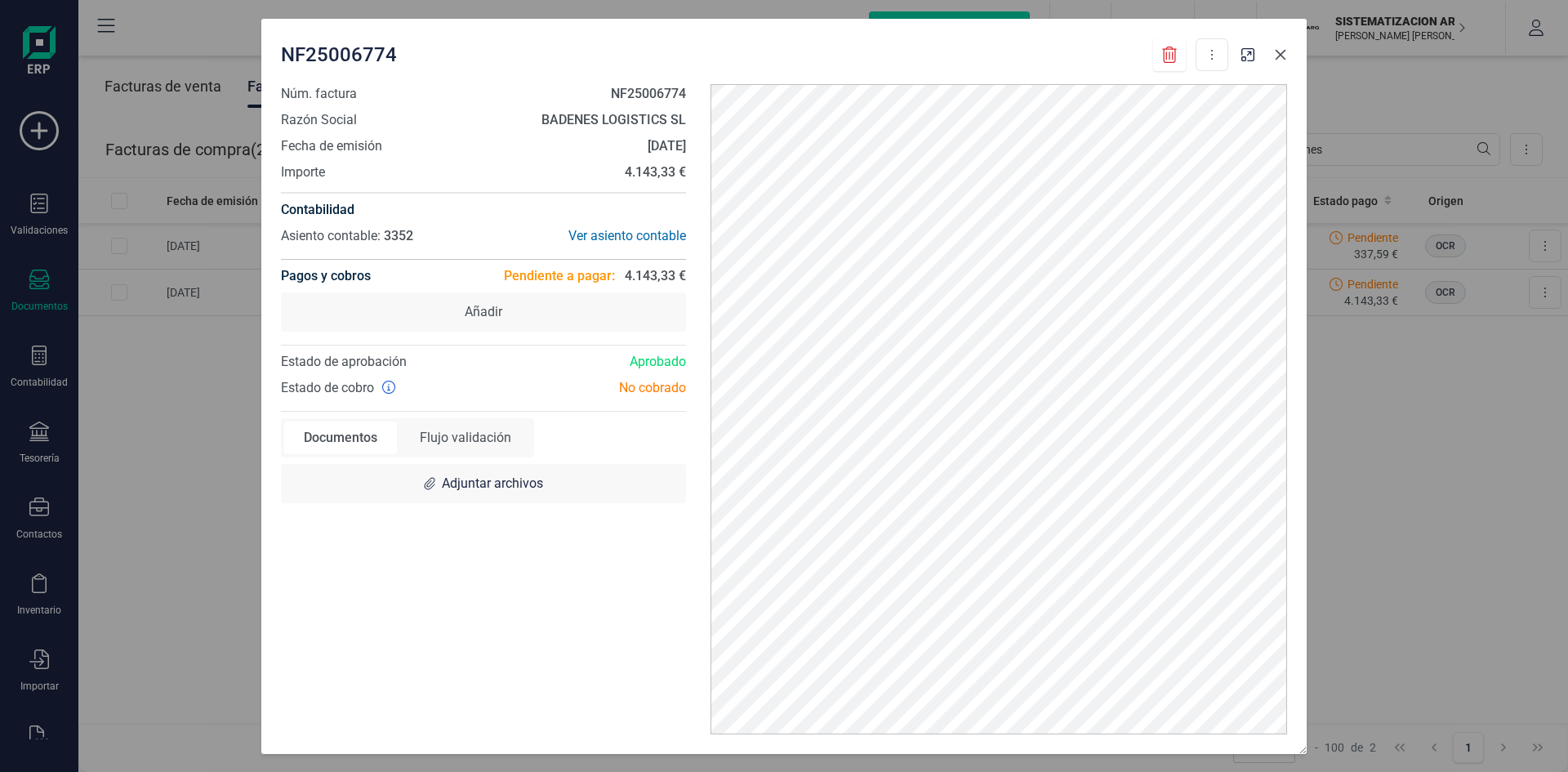
click at [1275, 62] on button "button" at bounding box center [1281, 55] width 26 height 26
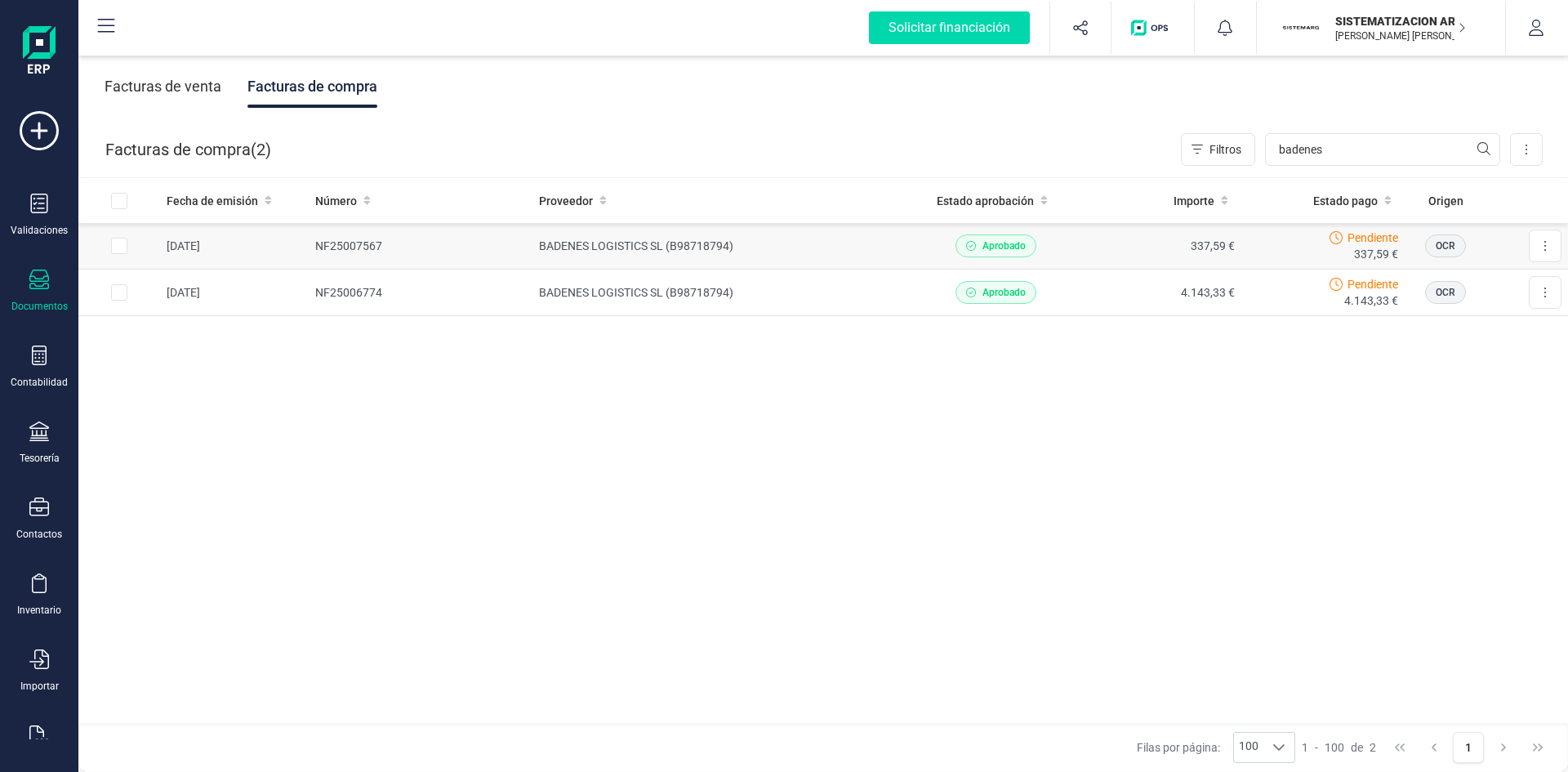
click at [1247, 261] on td "Pendiente 337,59 €" at bounding box center [1323, 246] width 163 height 47
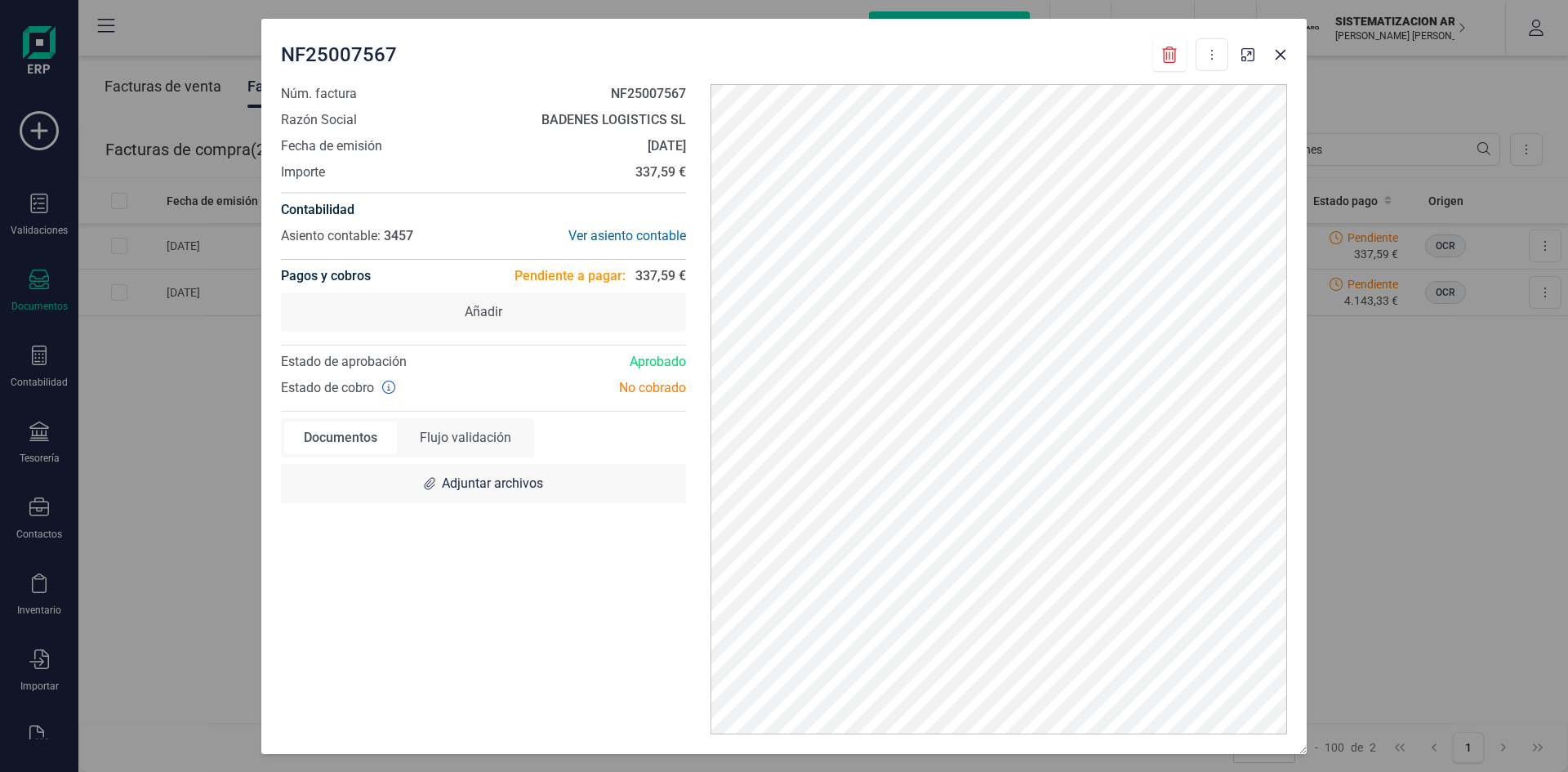
click at [1286, 74] on div "NF25007567 Descargar documento Marcar como pagada" at bounding box center [783, 51] width 1045 height 65
click at [1285, 66] on button "button" at bounding box center [1281, 55] width 26 height 26
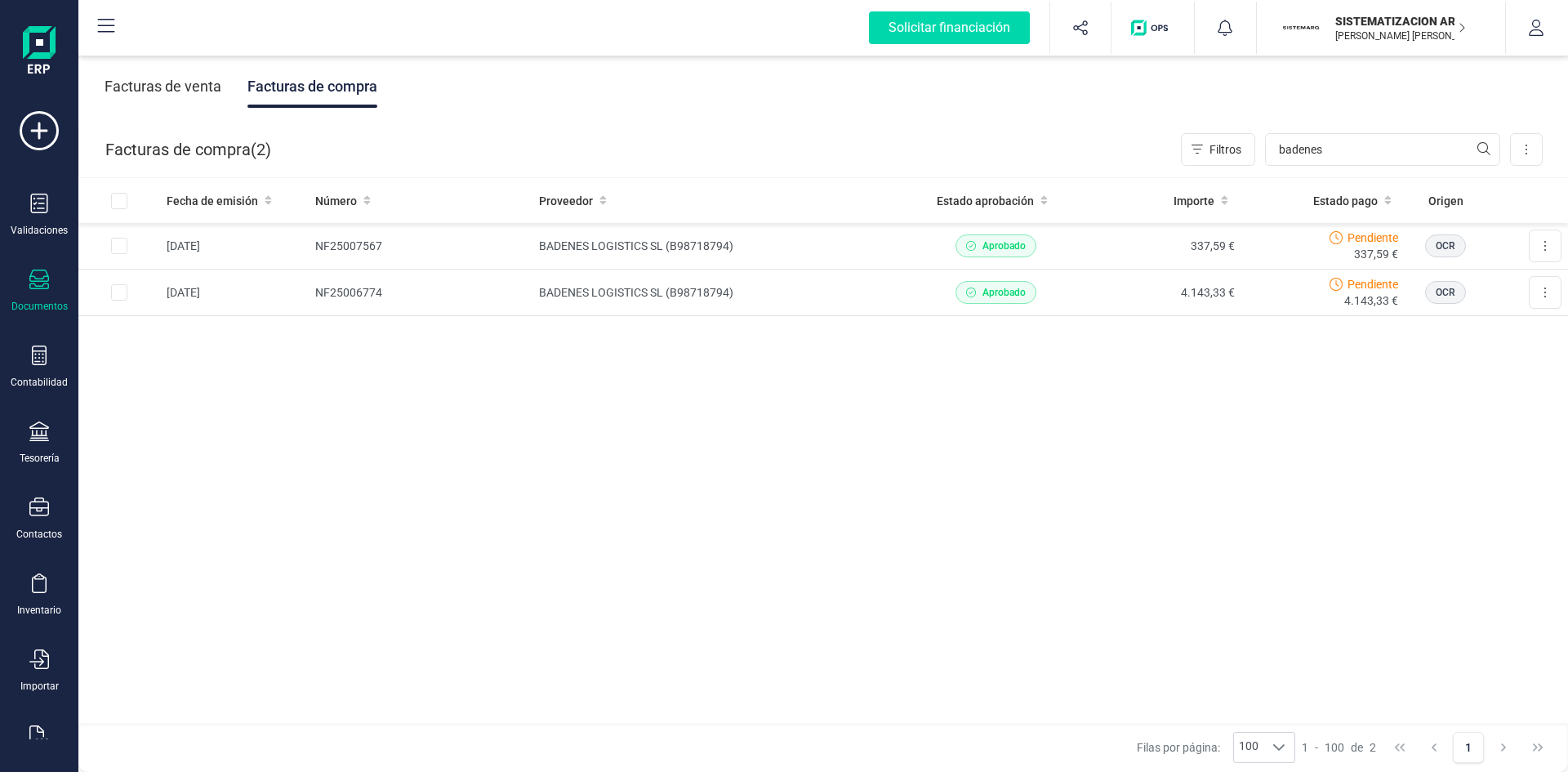
click at [1329, 128] on div "Facturas de compra ( 2 ) Filtros badenes Importar Carga masiva (Excel) Factura …" at bounding box center [824, 150] width 1490 height 56
click at [1331, 135] on input "badenes" at bounding box center [1382, 149] width 235 height 33
type input "b"
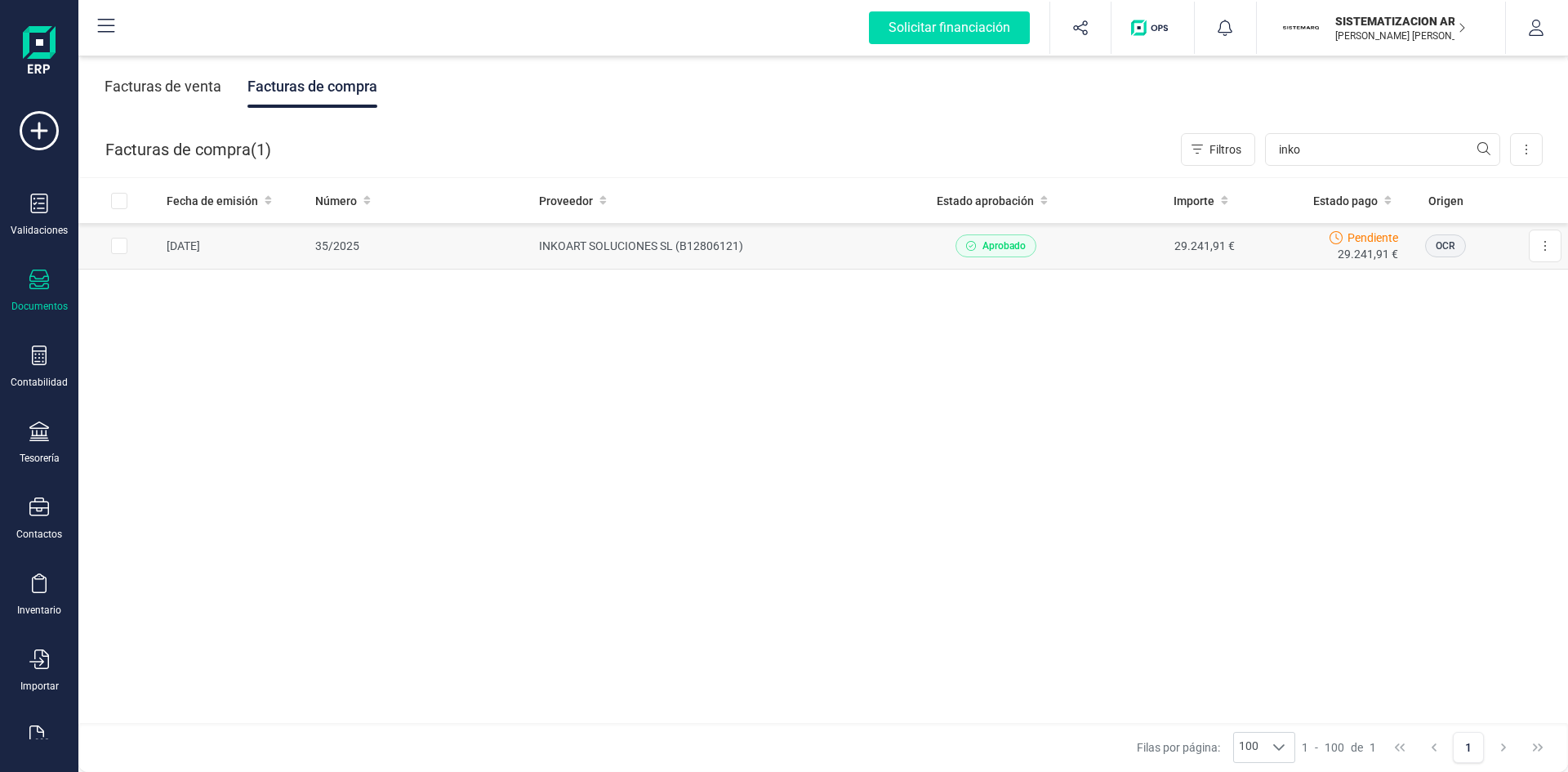
click at [1090, 255] on td "29.241,91 €" at bounding box center [1160, 246] width 164 height 47
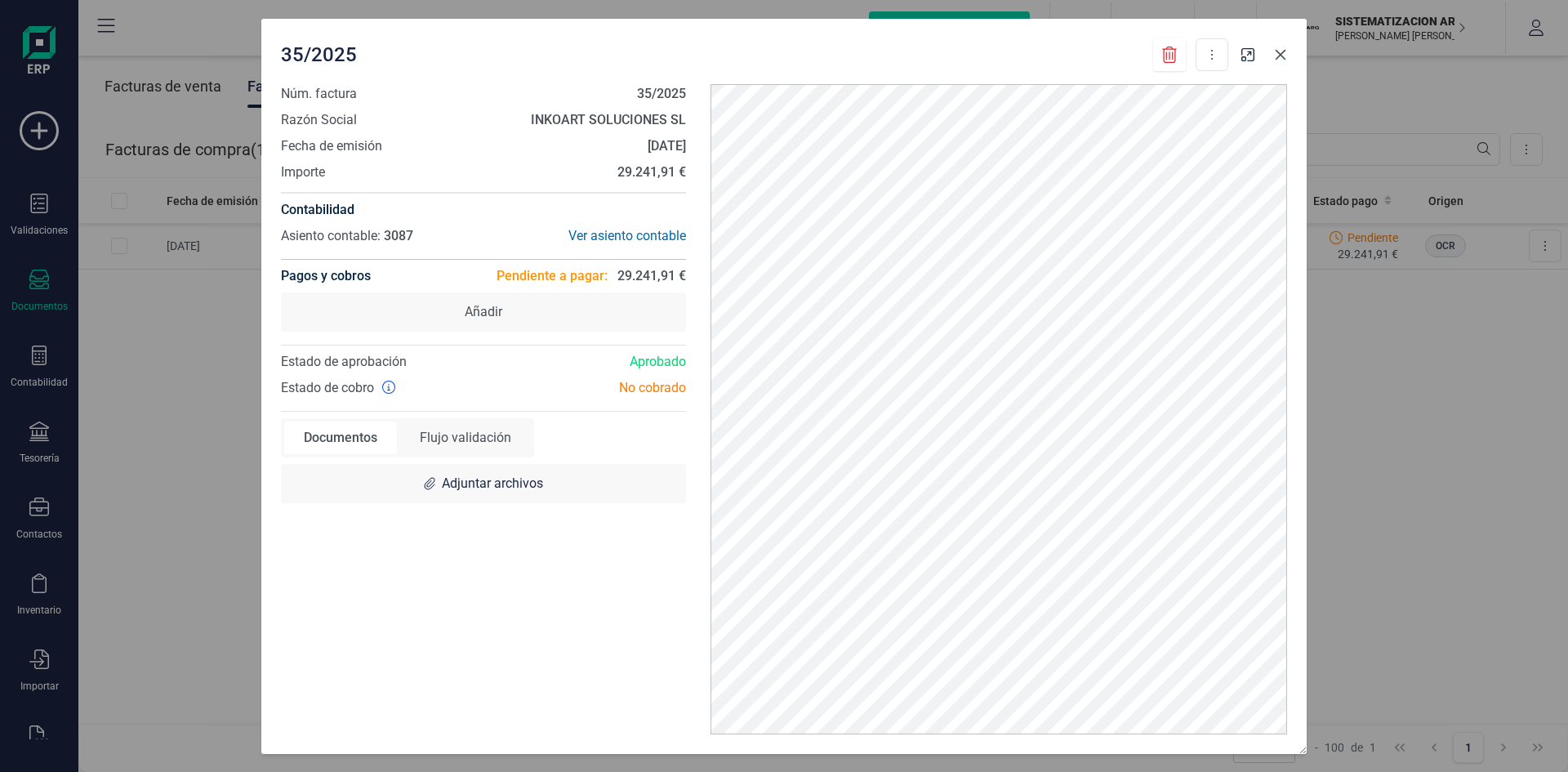
click at [1286, 52] on icon "button" at bounding box center [1281, 55] width 13 height 13
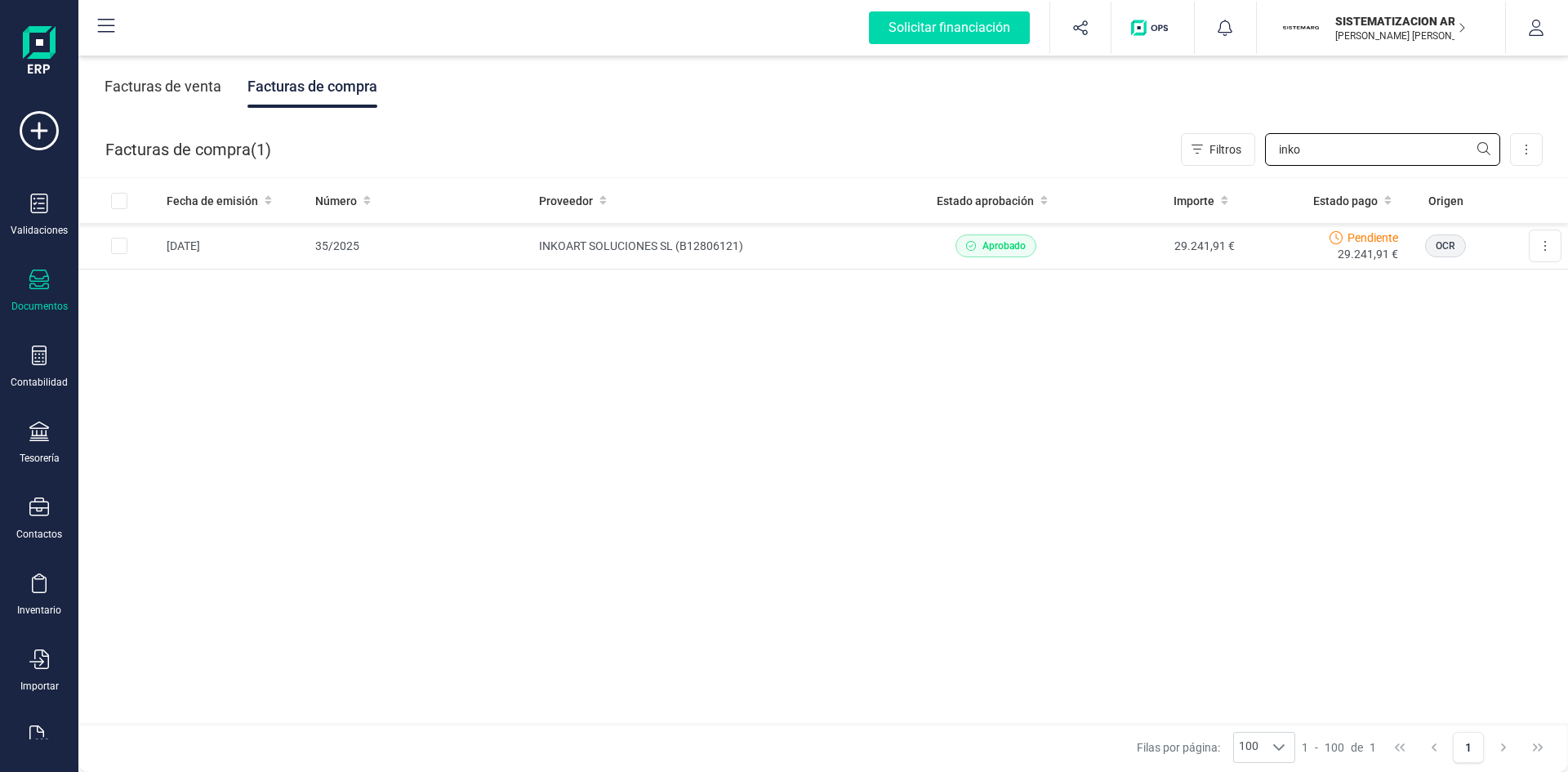
click at [1330, 151] on input "inko" at bounding box center [1382, 149] width 235 height 33
click at [1320, 149] on input "inko" at bounding box center [1382, 149] width 235 height 33
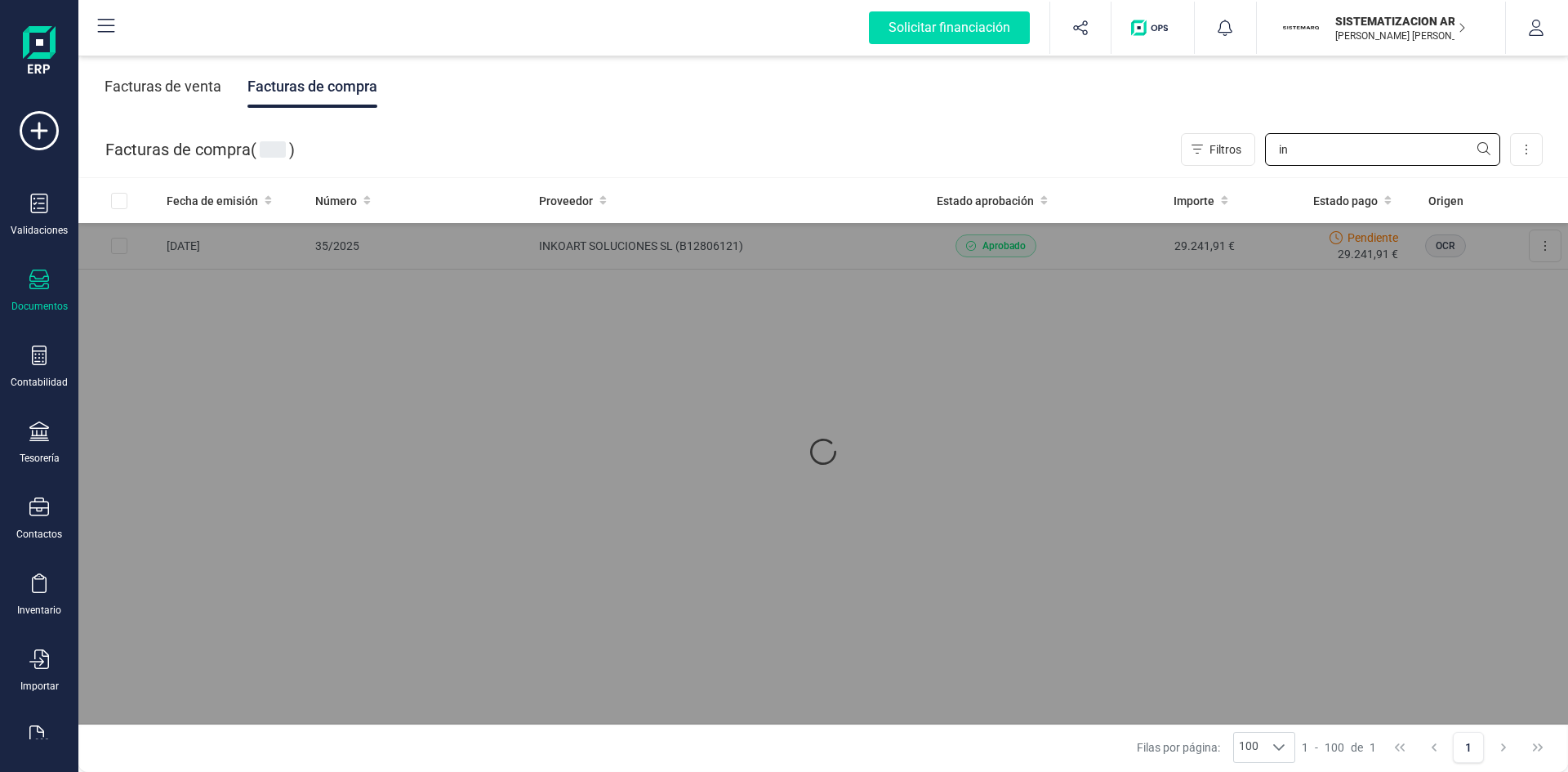
type input "i"
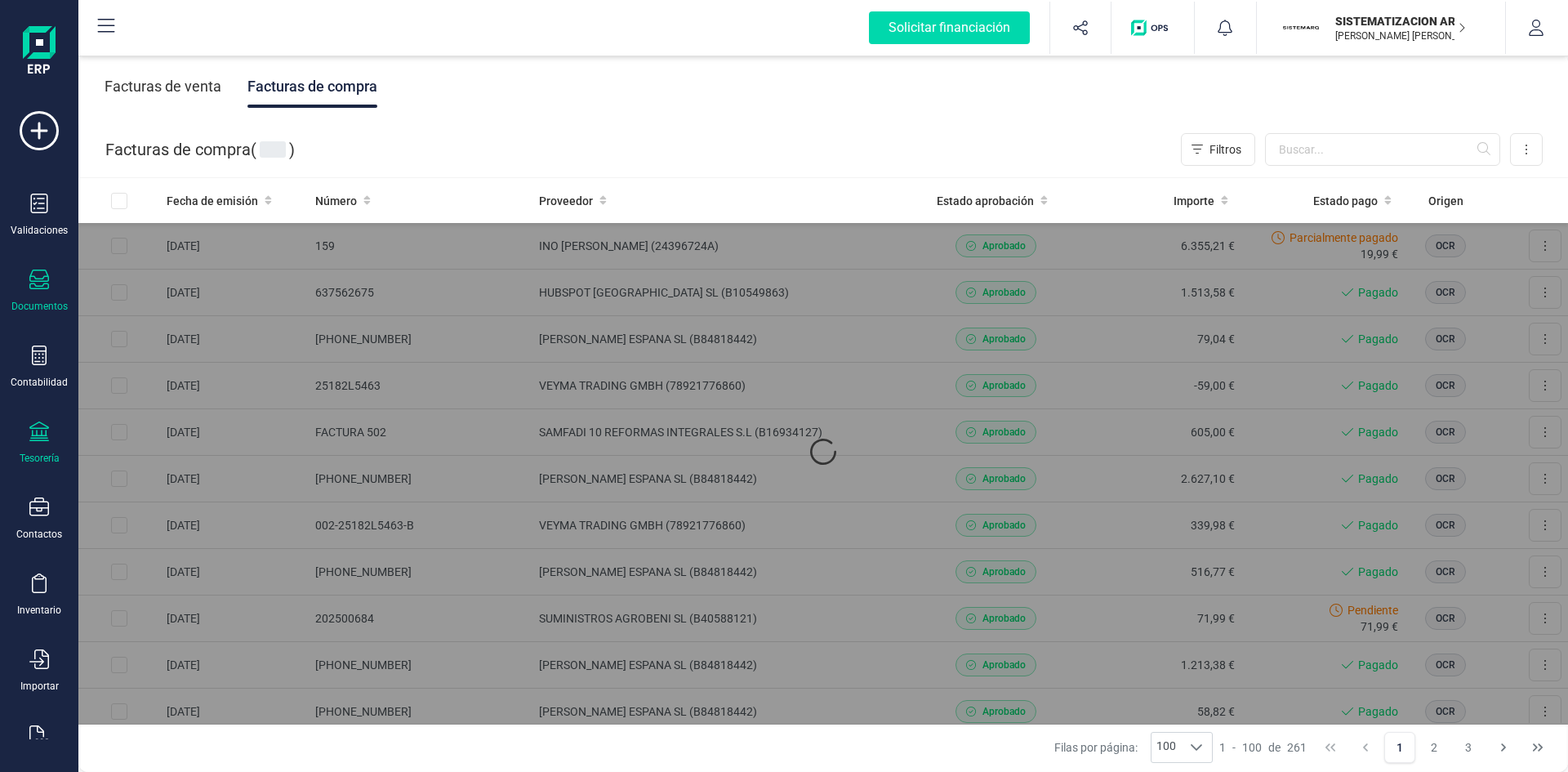
click at [28, 451] on div "Tesorería" at bounding box center [39, 458] width 40 height 13
click at [38, 434] on icon at bounding box center [39, 431] width 20 height 20
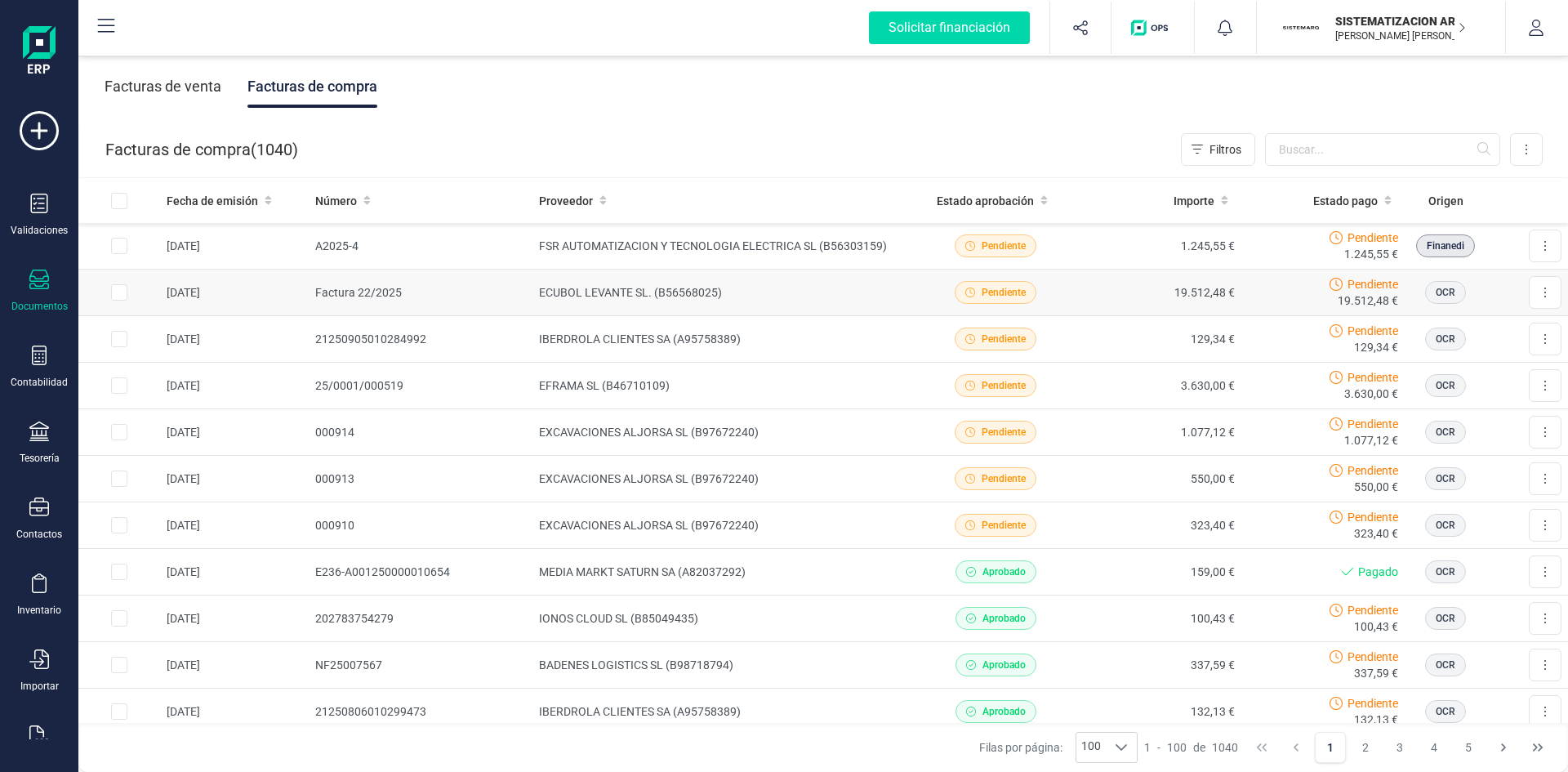
click at [211, 282] on td "[DATE]" at bounding box center [234, 293] width 148 height 47
click at [33, 438] on icon at bounding box center [39, 431] width 20 height 20
click at [203, 314] on span "Pagos y cobros" at bounding box center [190, 314] width 125 height 20
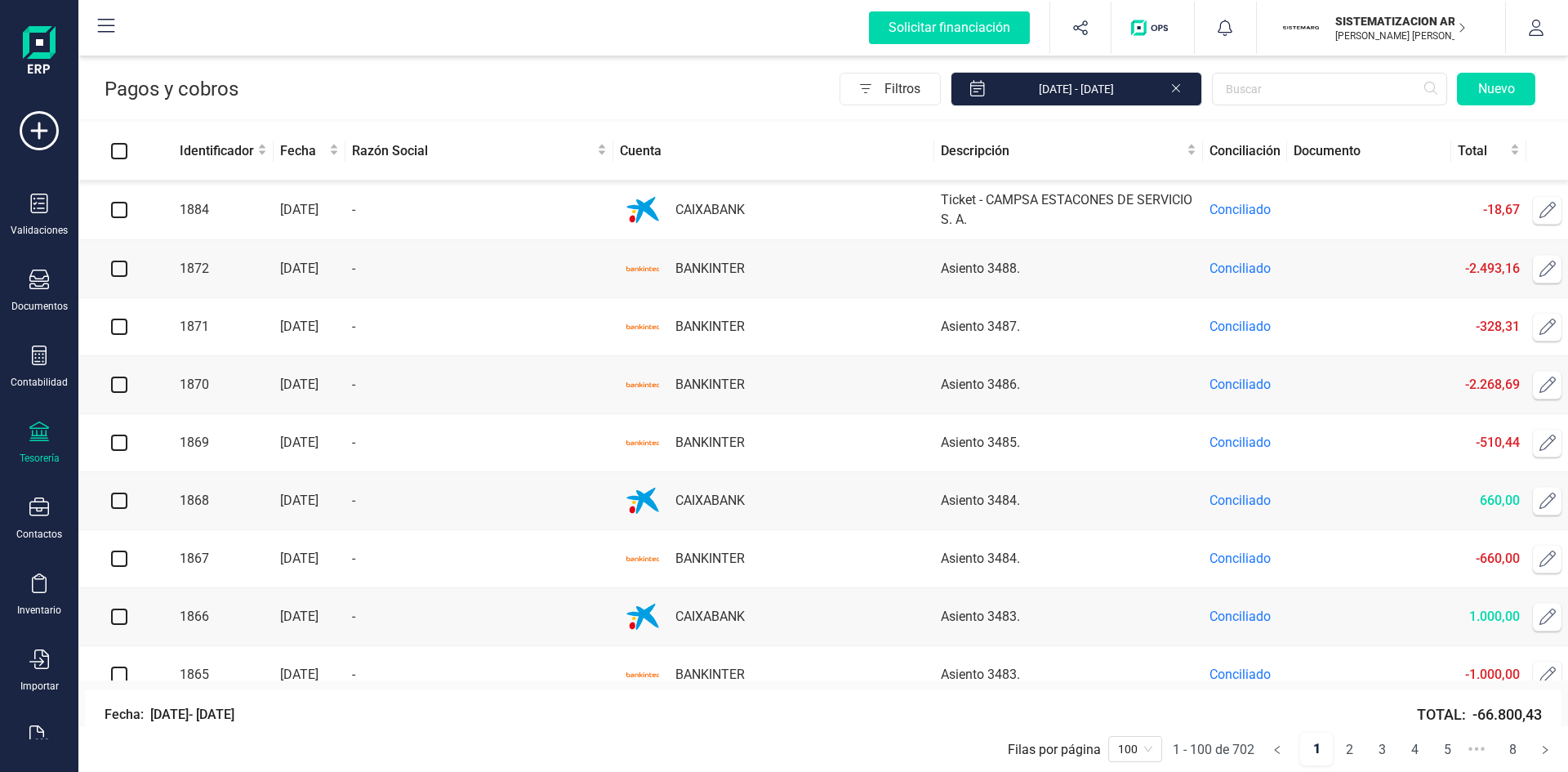
click at [34, 440] on icon at bounding box center [39, 431] width 20 height 20
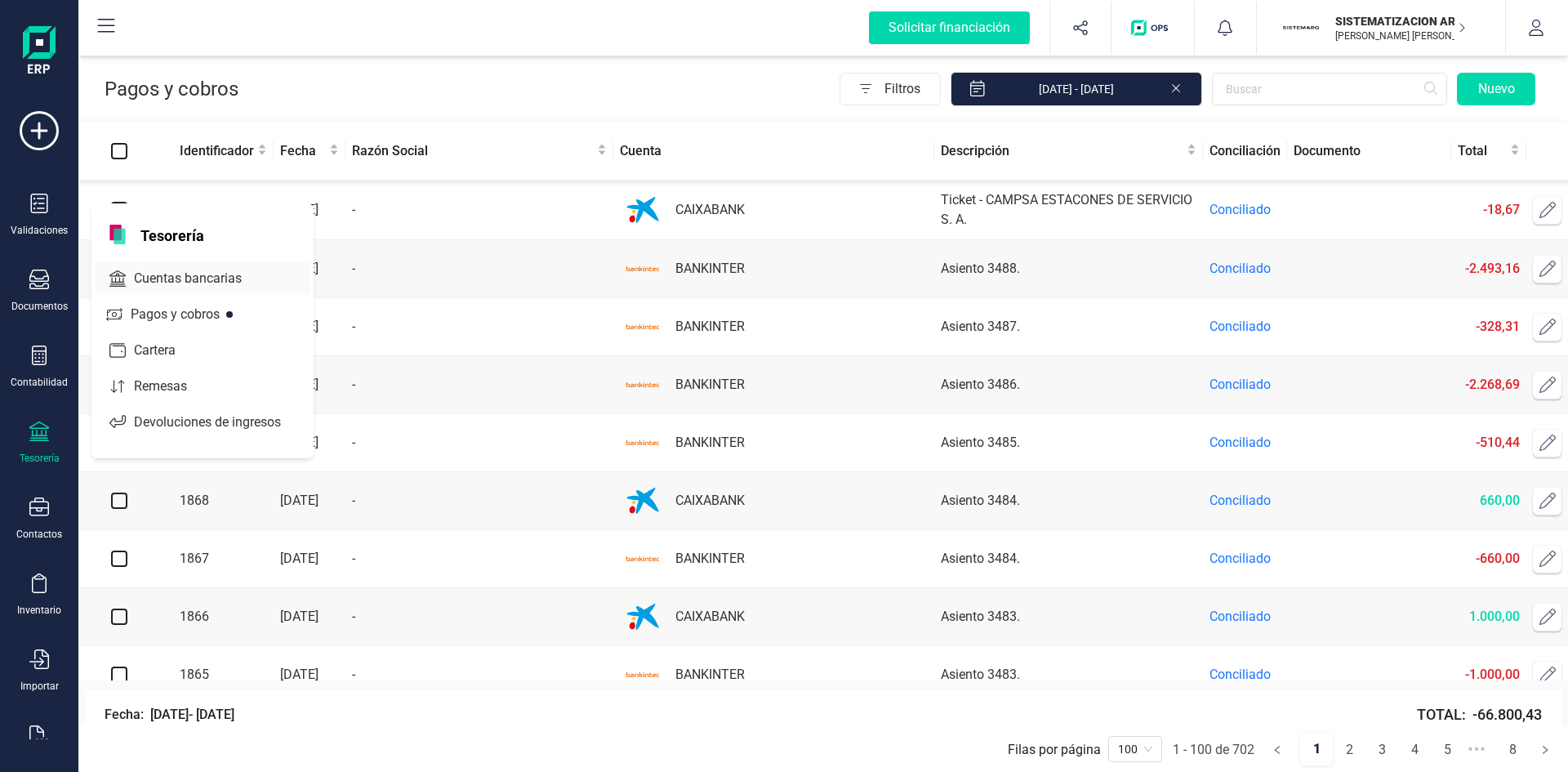
click at [144, 290] on div "Cuentas bancarias" at bounding box center [202, 278] width 215 height 33
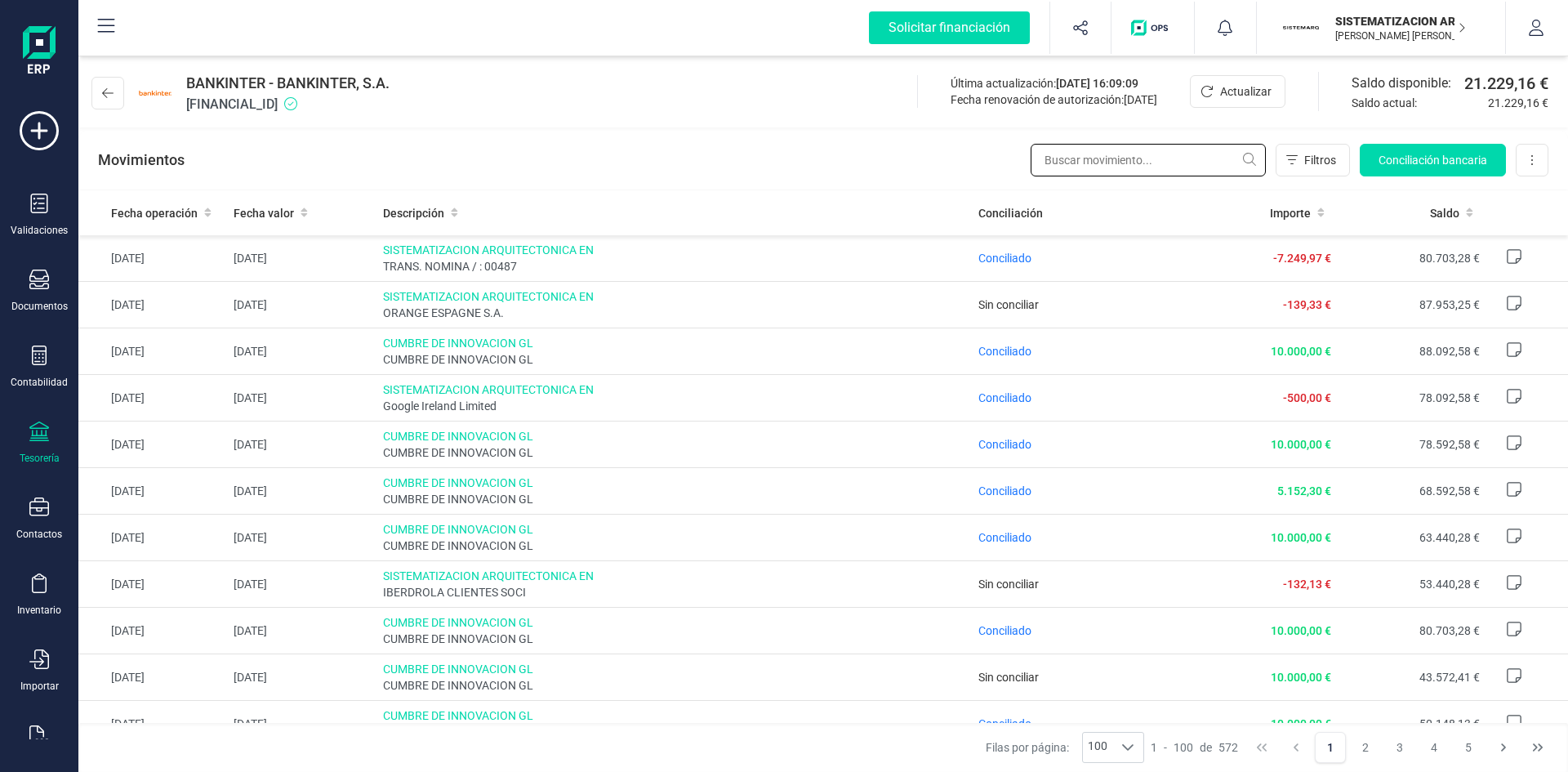
click at [1127, 151] on input "text" at bounding box center [1148, 159] width 235 height 33
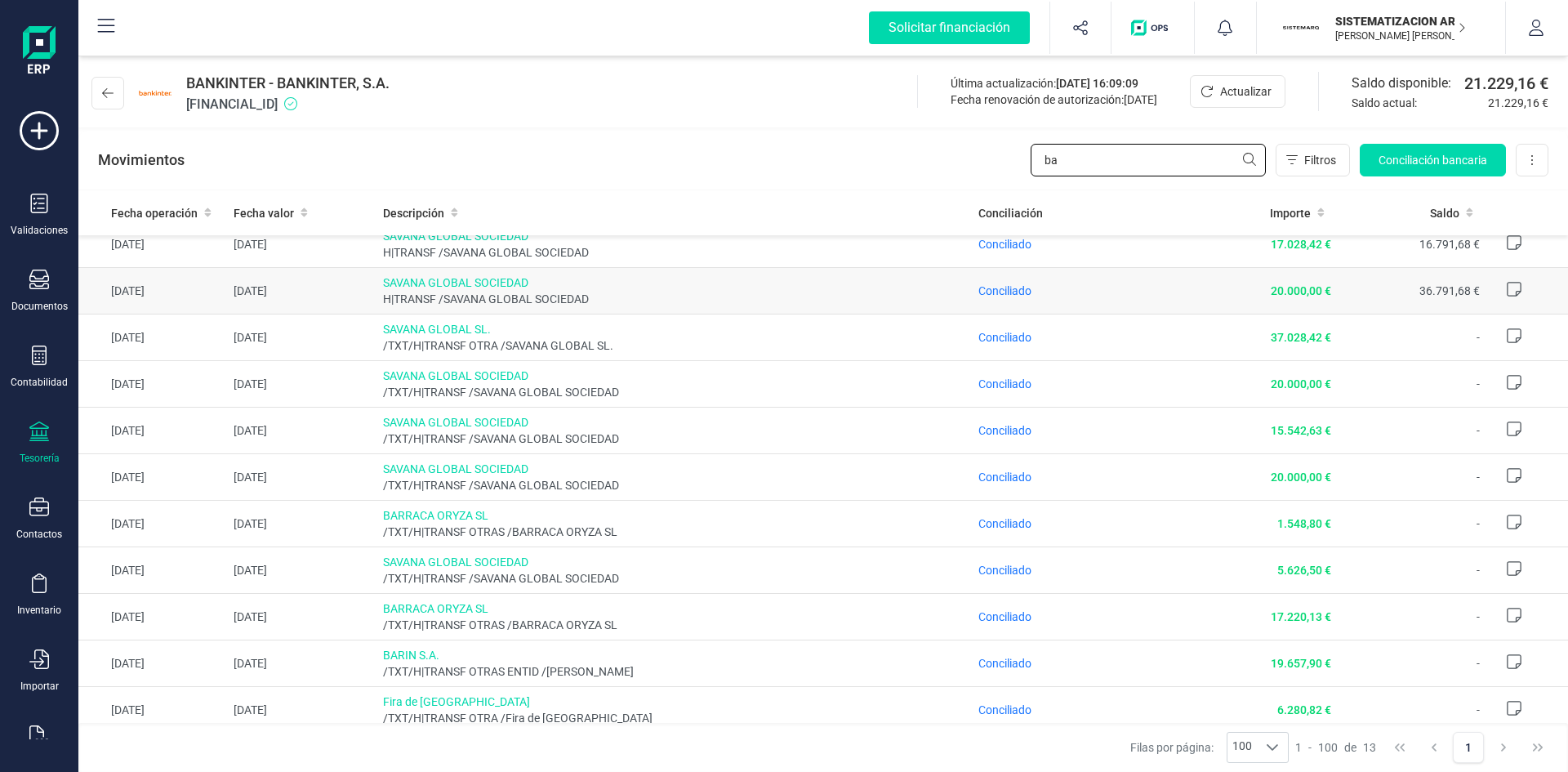
scroll to position [114, 0]
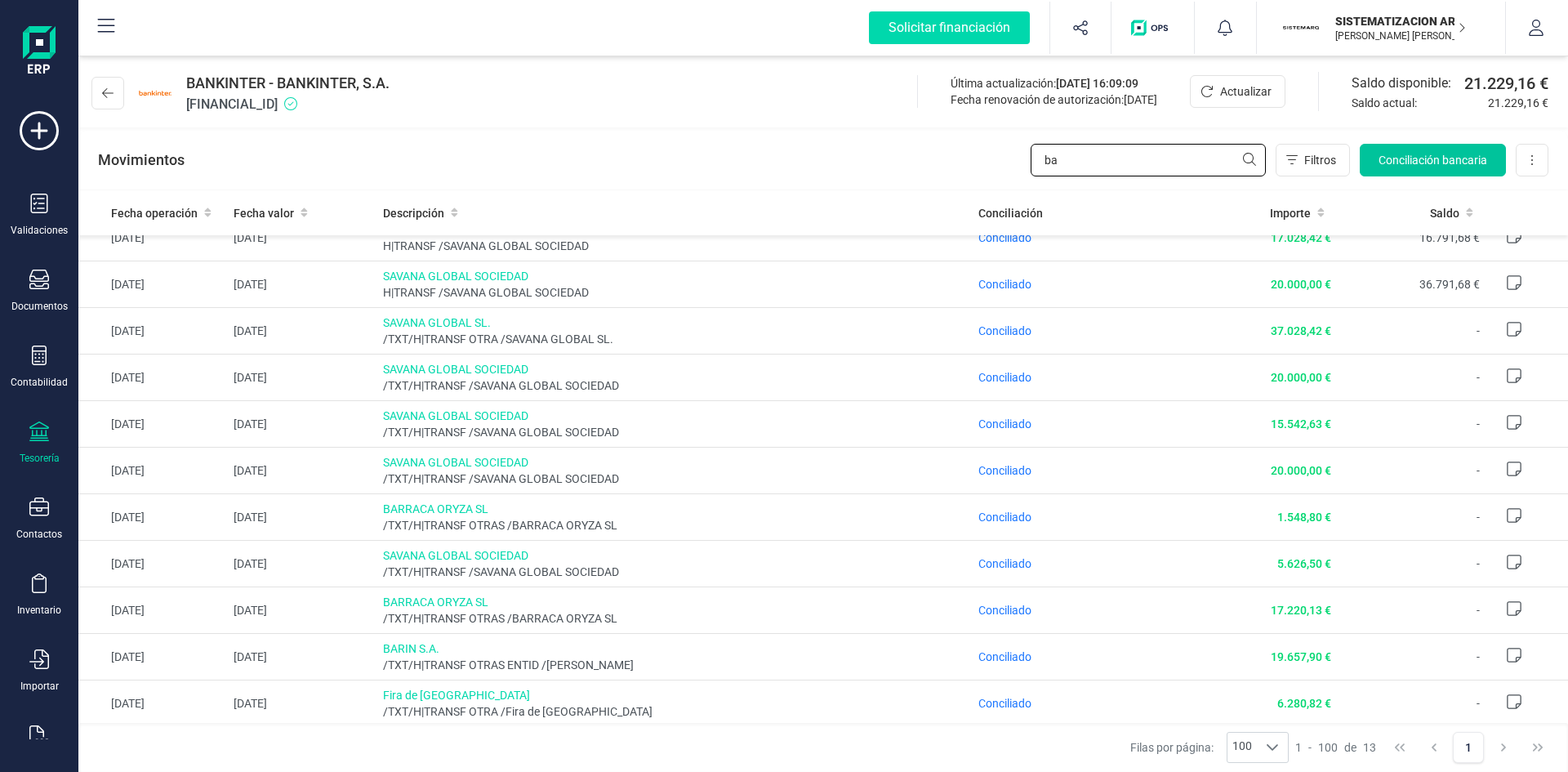
type input "ba"
click at [1426, 145] on button "Conciliación bancaria" at bounding box center [1433, 159] width 146 height 33
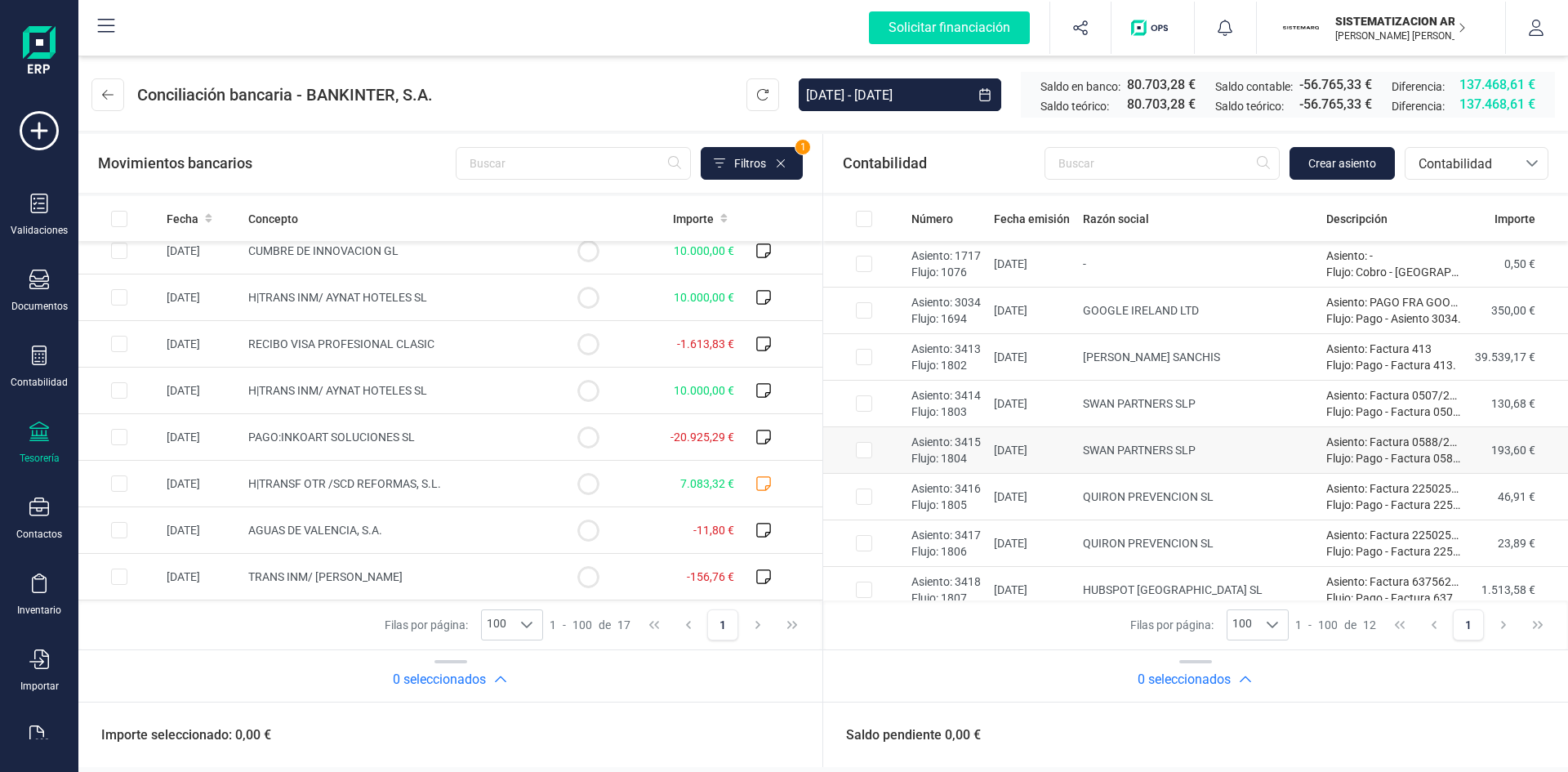
scroll to position [200, 0]
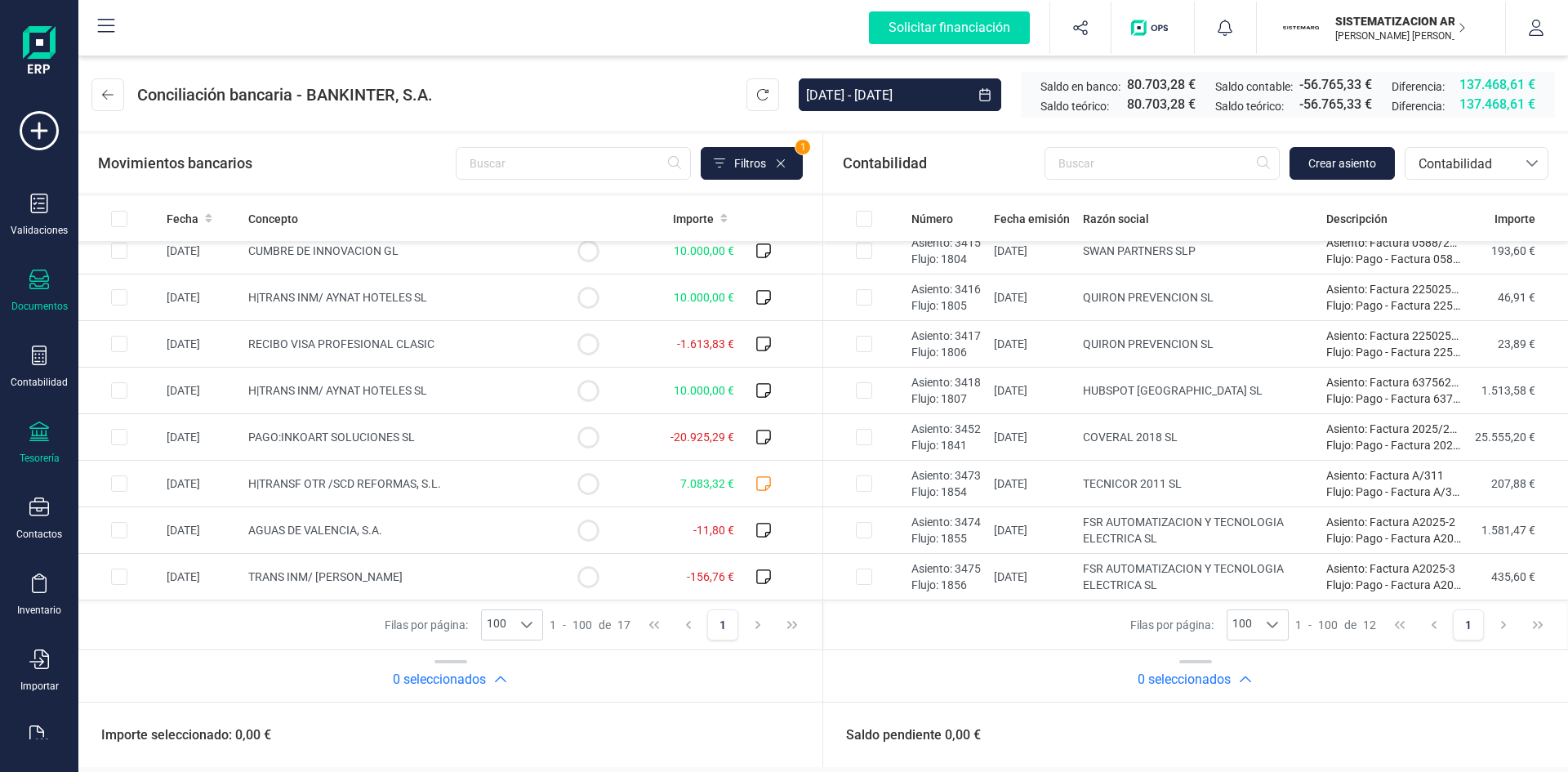
click at [38, 277] on icon at bounding box center [39, 279] width 20 height 20
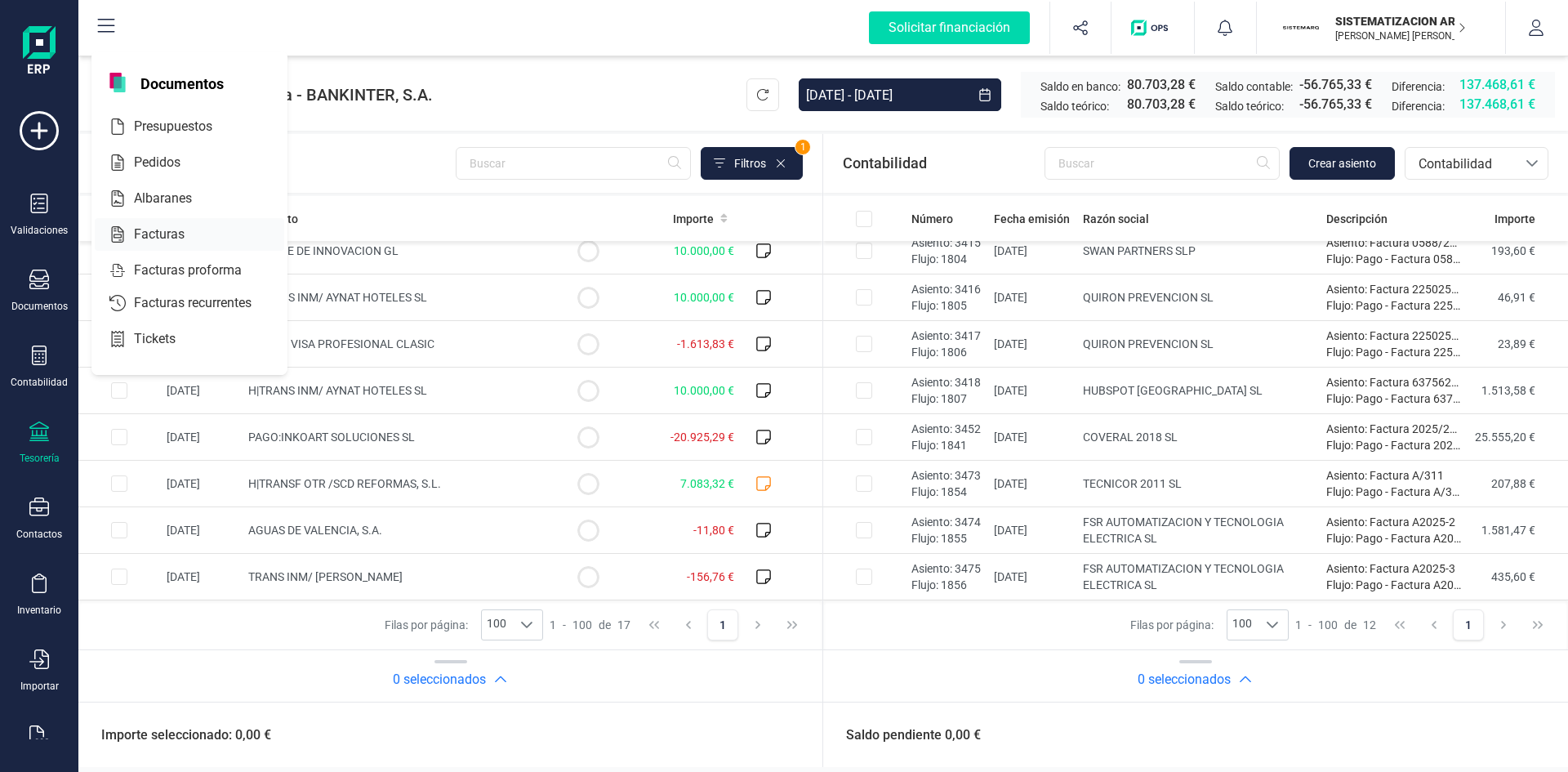
click at [195, 231] on div at bounding box center [194, 234] width 7 height 7
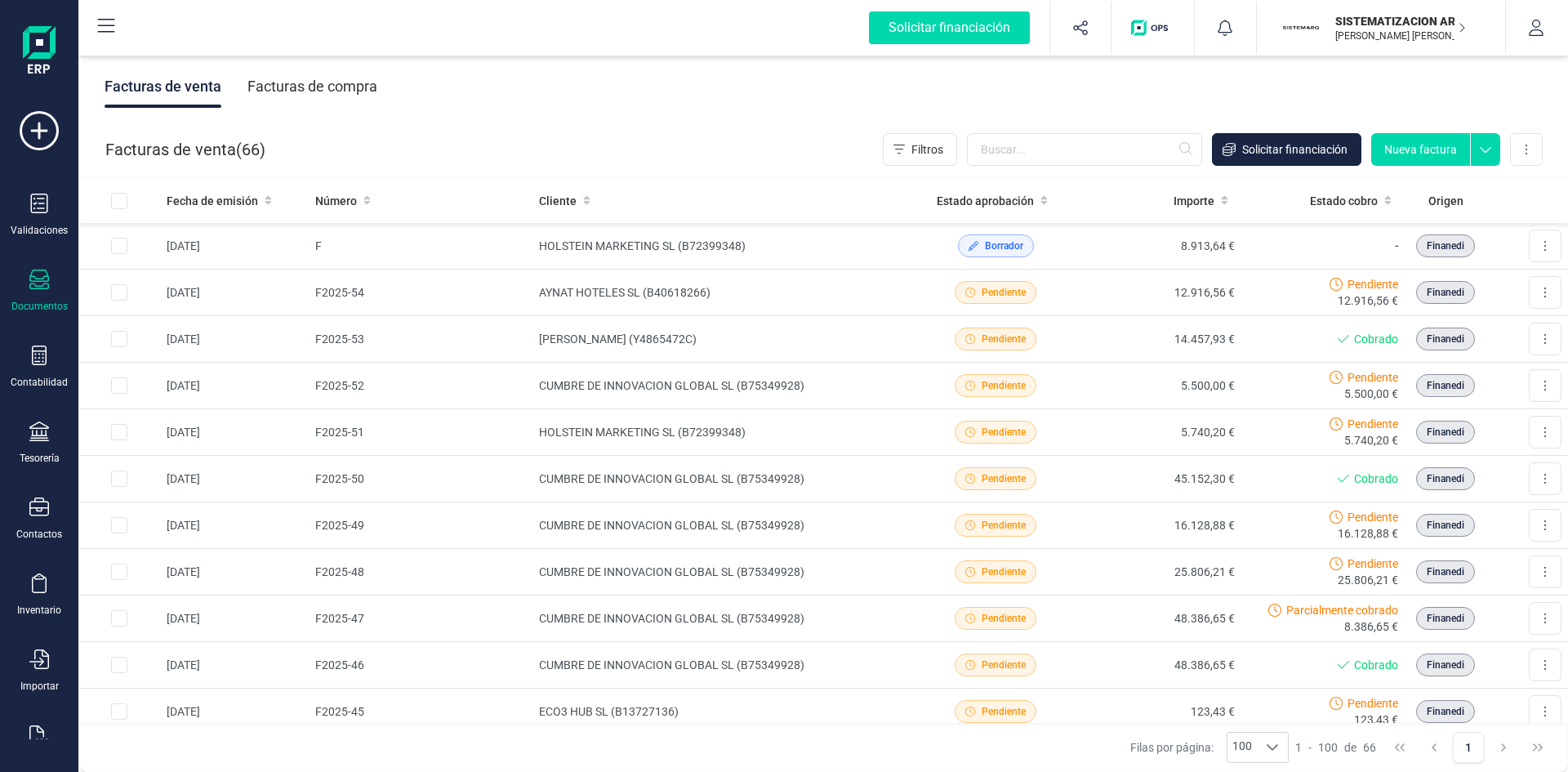
click at [284, 82] on div "Facturas de compra" at bounding box center [311, 87] width 130 height 43
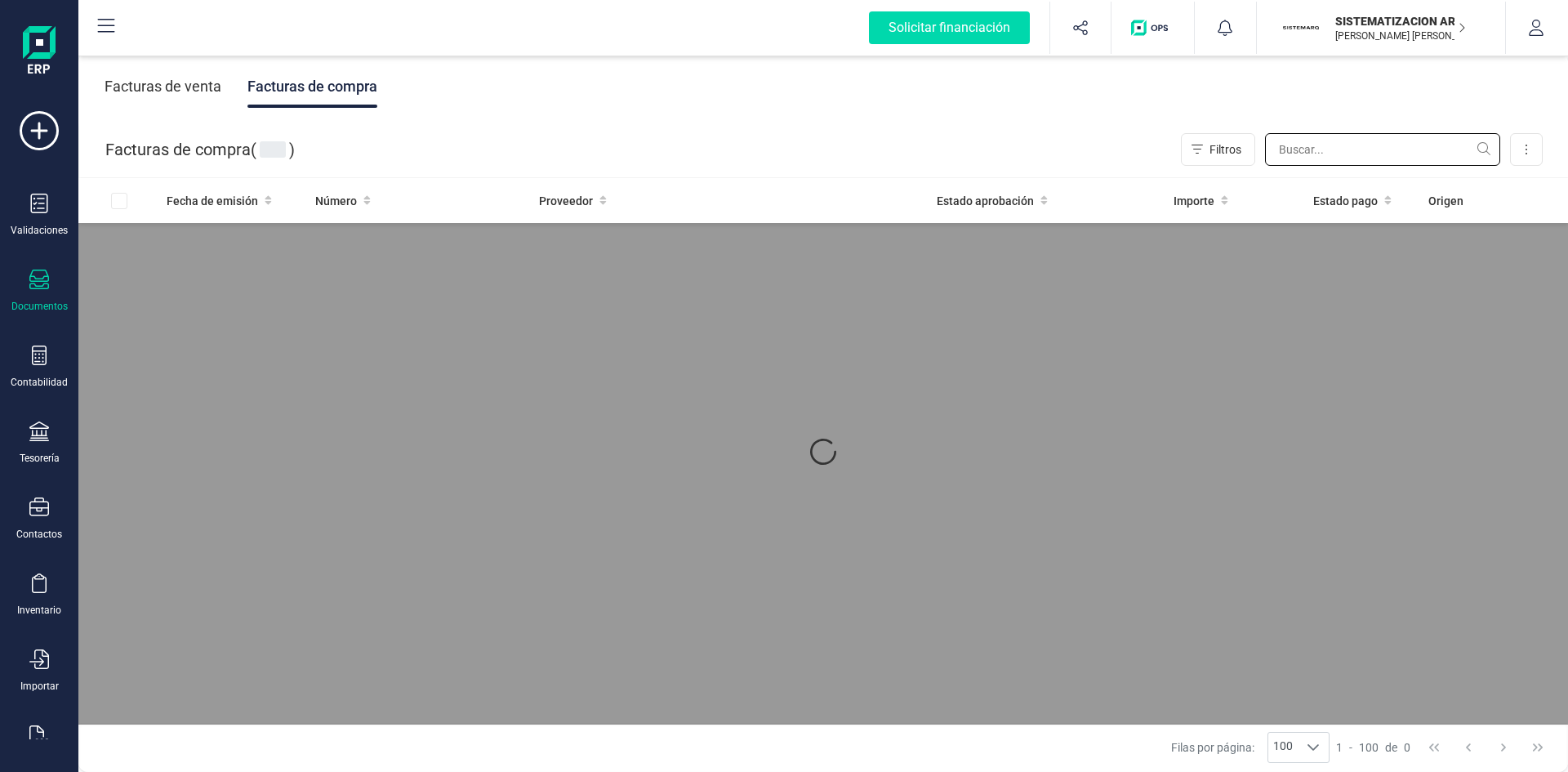
click at [1314, 163] on input "text" at bounding box center [1382, 149] width 235 height 33
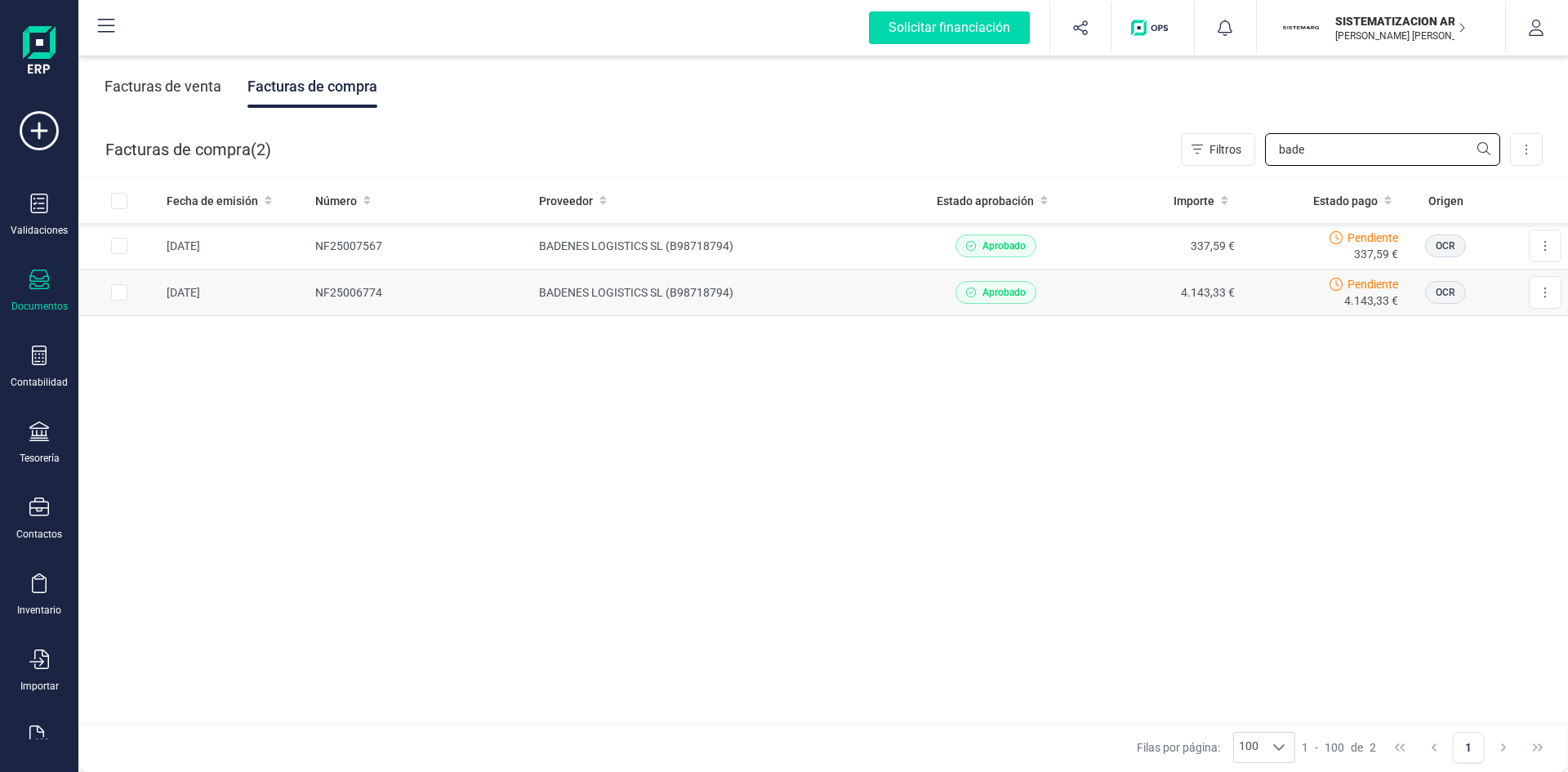
type input "bade"
click at [897, 304] on td "BADENES LOGISTICS SL (B98718794)" at bounding box center [722, 293] width 381 height 47
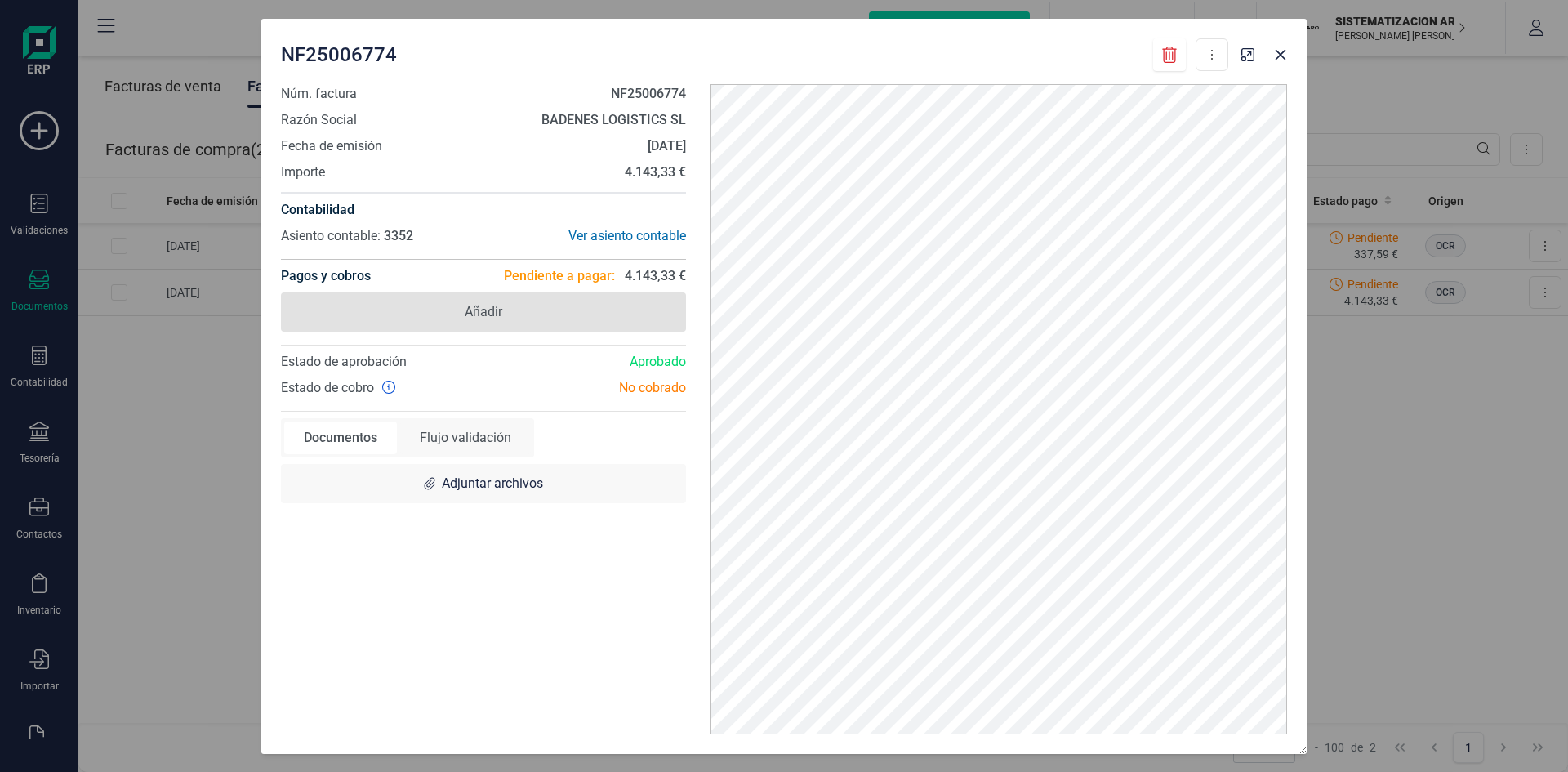
click at [577, 318] on span "Añadir" at bounding box center [483, 312] width 406 height 39
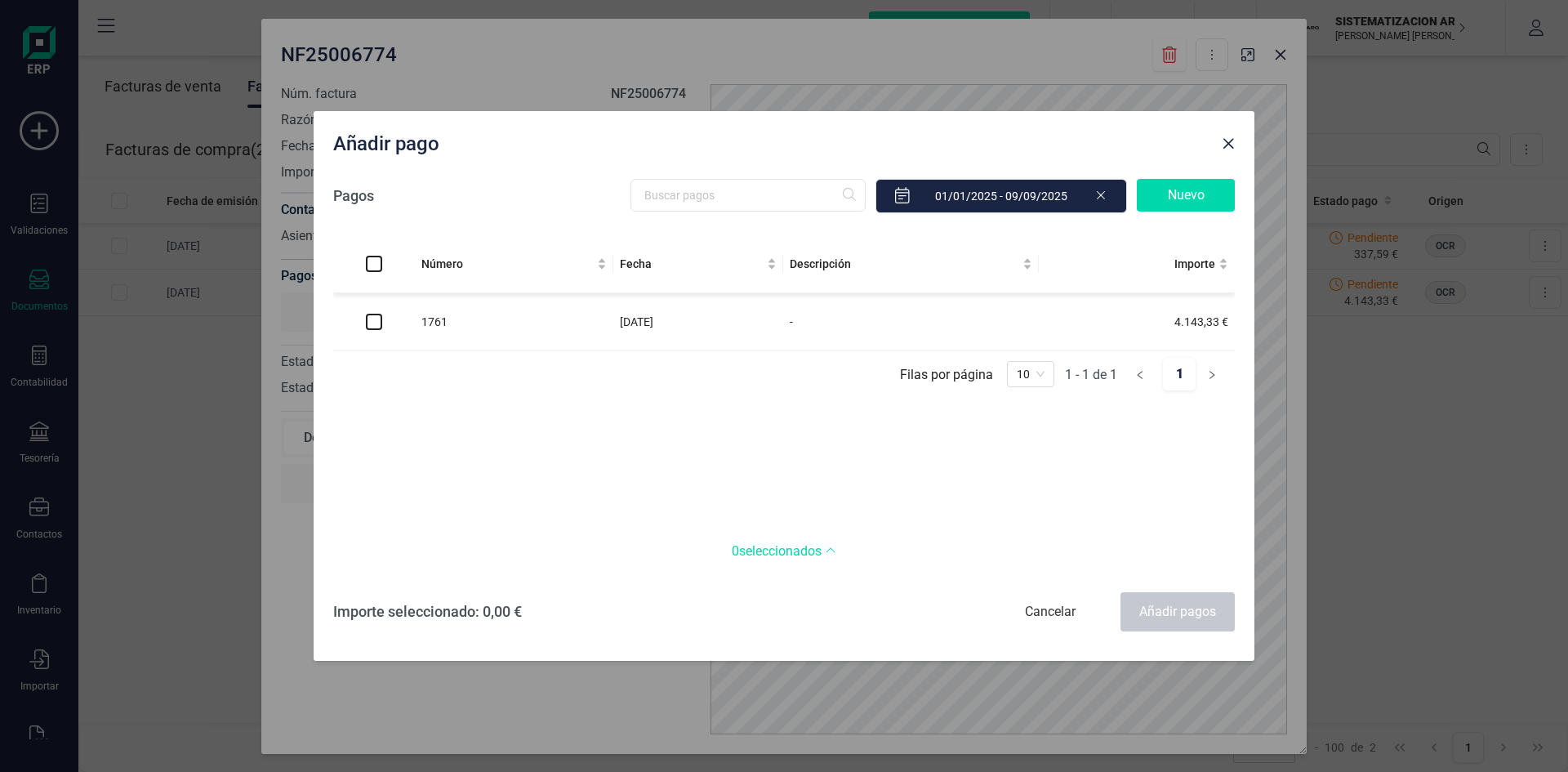
click at [382, 328] on td at bounding box center [374, 323] width 82 height 58
click at [366, 320] on input "checkbox" at bounding box center [374, 322] width 17 height 17
checkbox input "true"
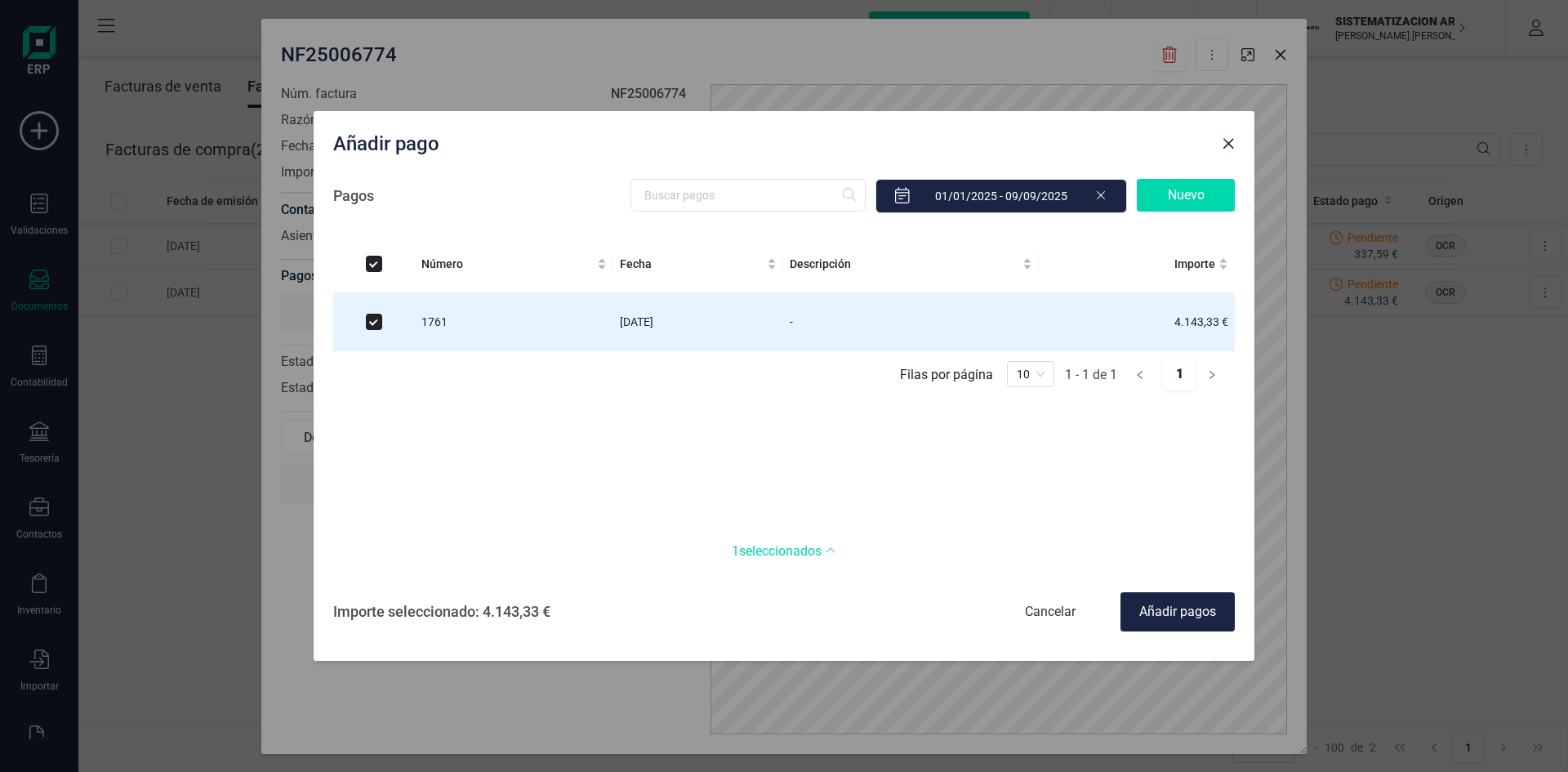
click at [1163, 612] on div "Añadir pagos" at bounding box center [1177, 612] width 115 height 39
checkbox input "false"
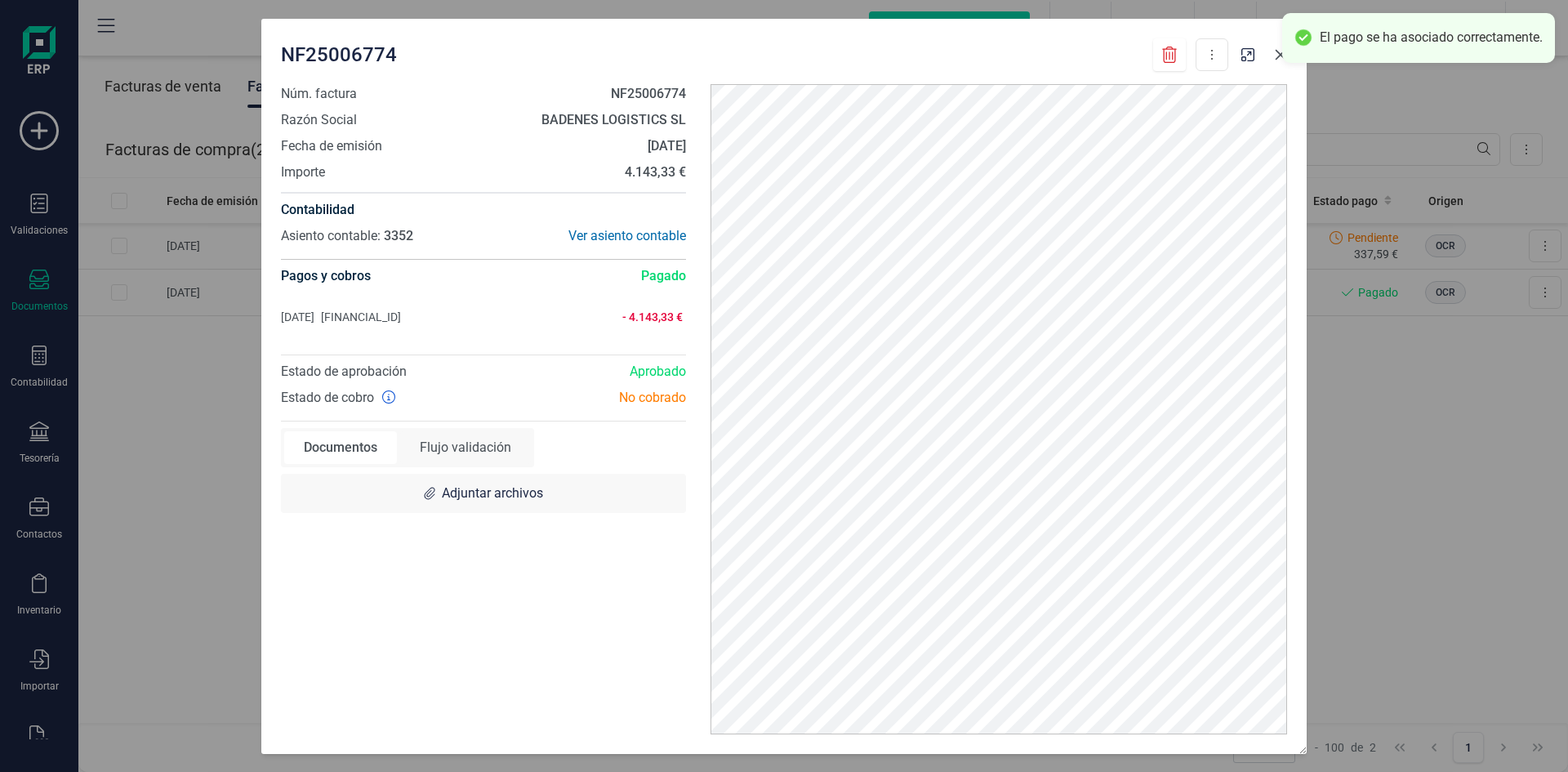
click at [1280, 59] on icon "button" at bounding box center [1281, 55] width 13 height 13
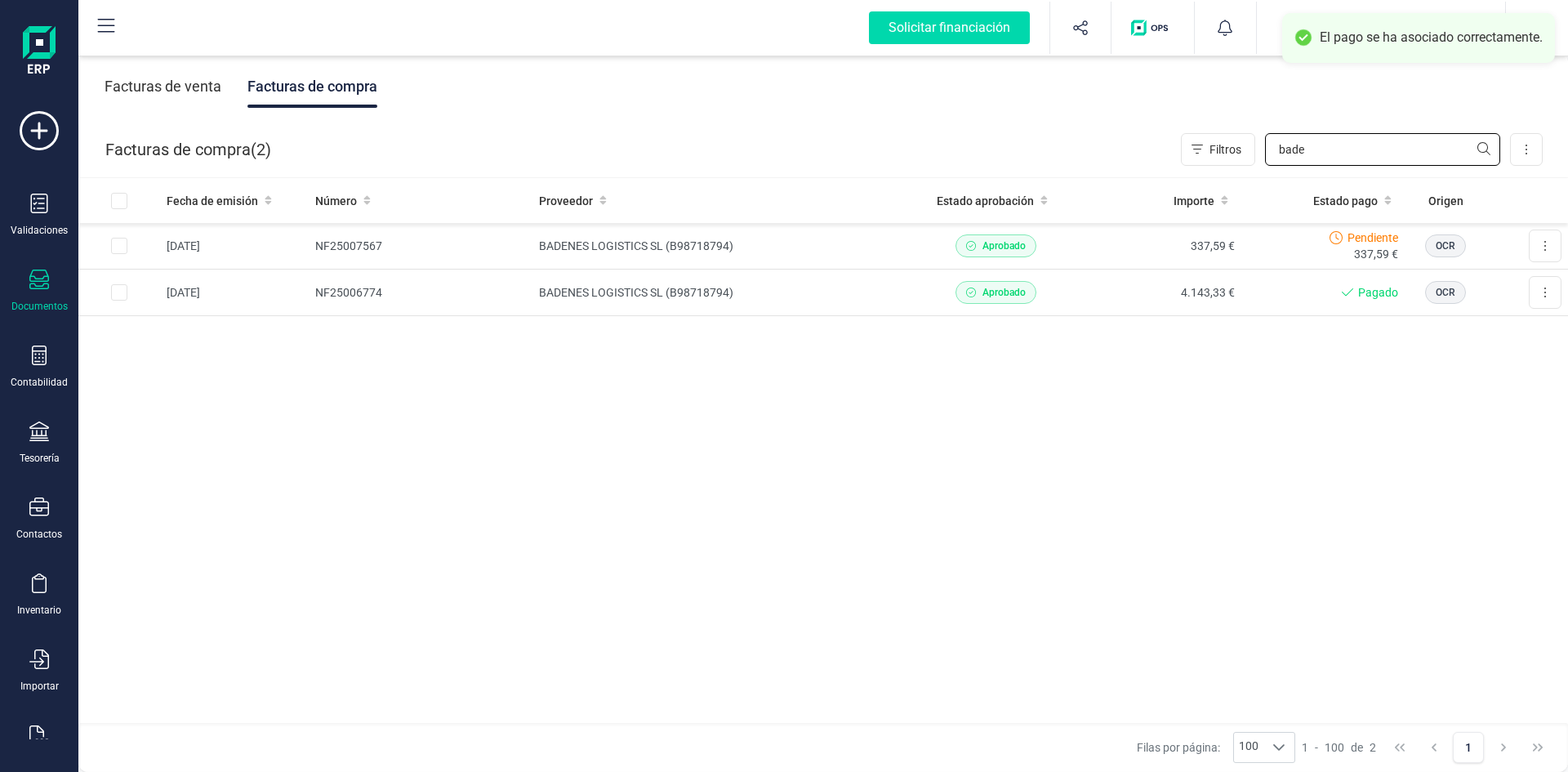
click at [1332, 159] on input "bade" at bounding box center [1382, 149] width 235 height 33
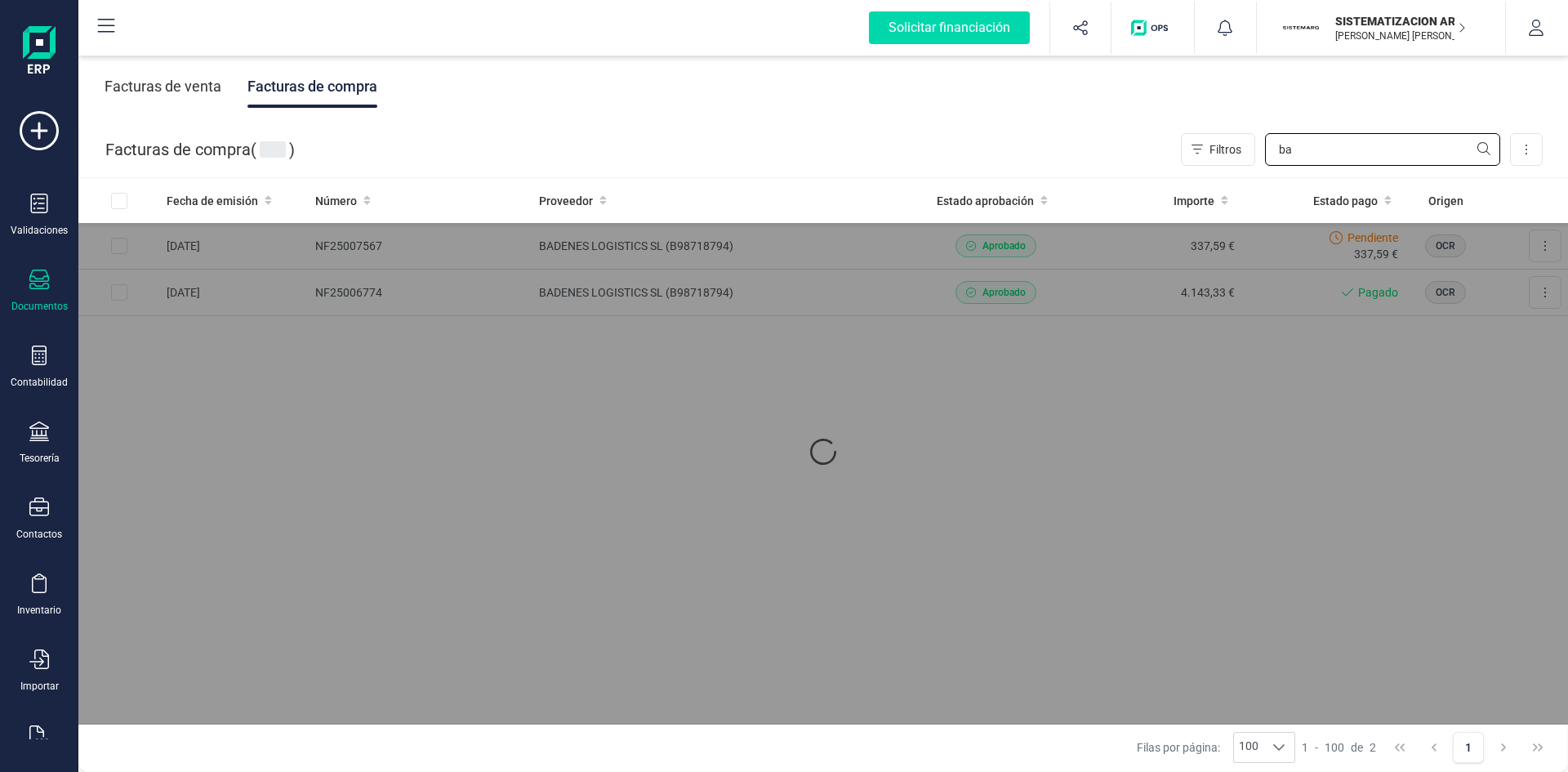
type input "b"
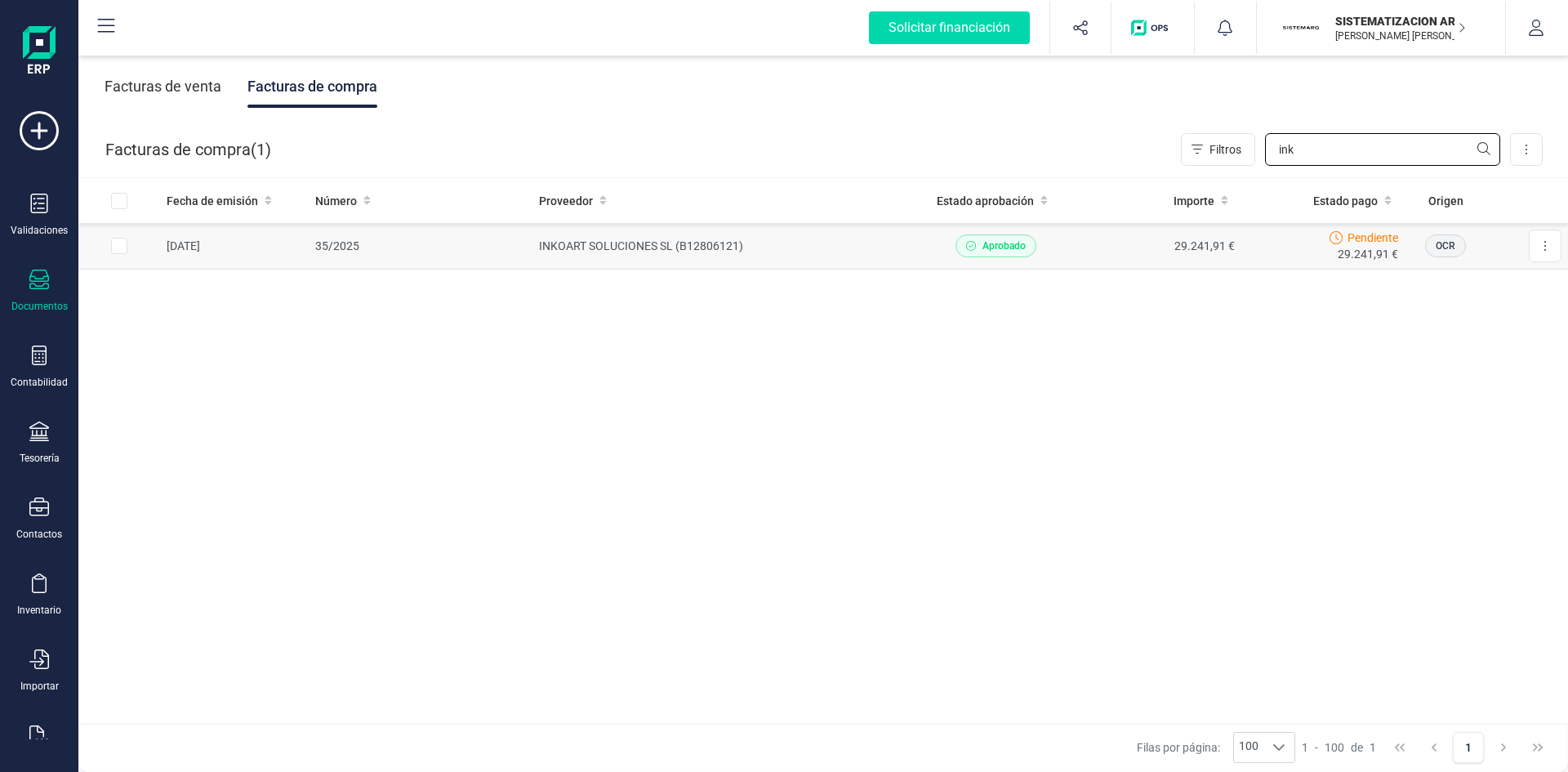
type input "ink"
click at [1118, 254] on td "29.241,91 €" at bounding box center [1160, 246] width 164 height 47
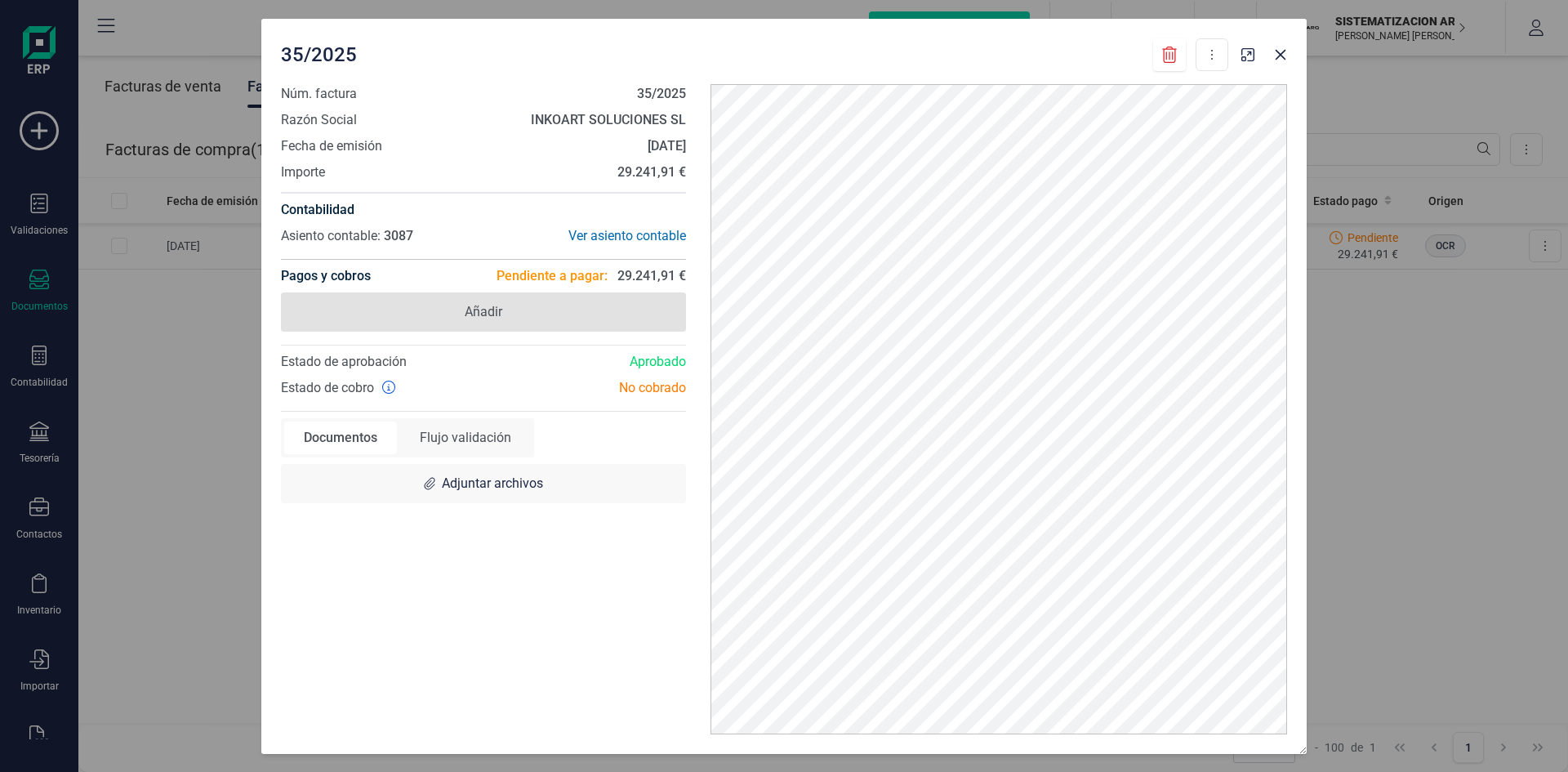
click at [633, 323] on span "Añadir" at bounding box center [483, 312] width 406 height 39
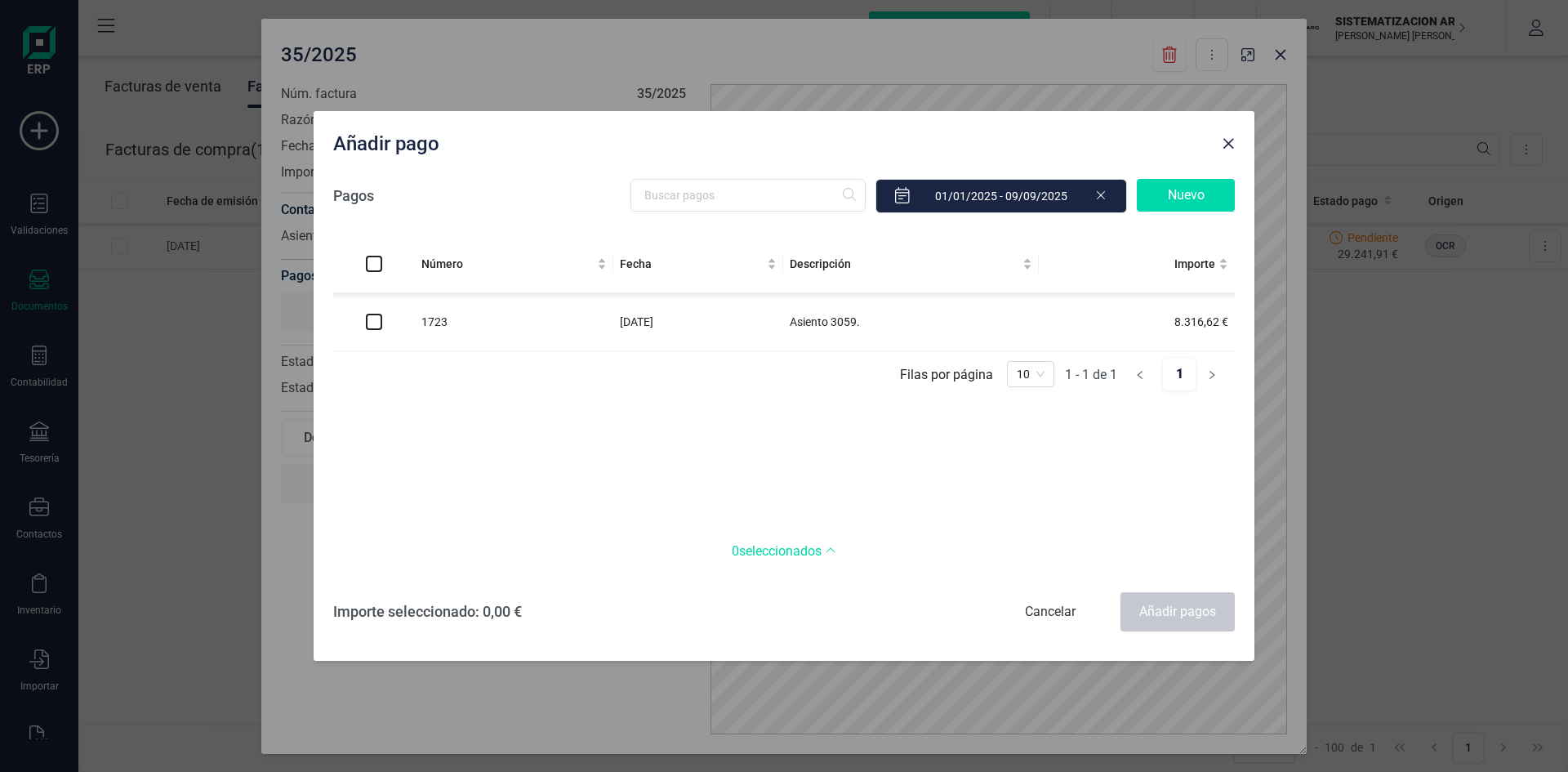
click at [373, 327] on input "checkbox" at bounding box center [374, 322] width 17 height 17
checkbox input "true"
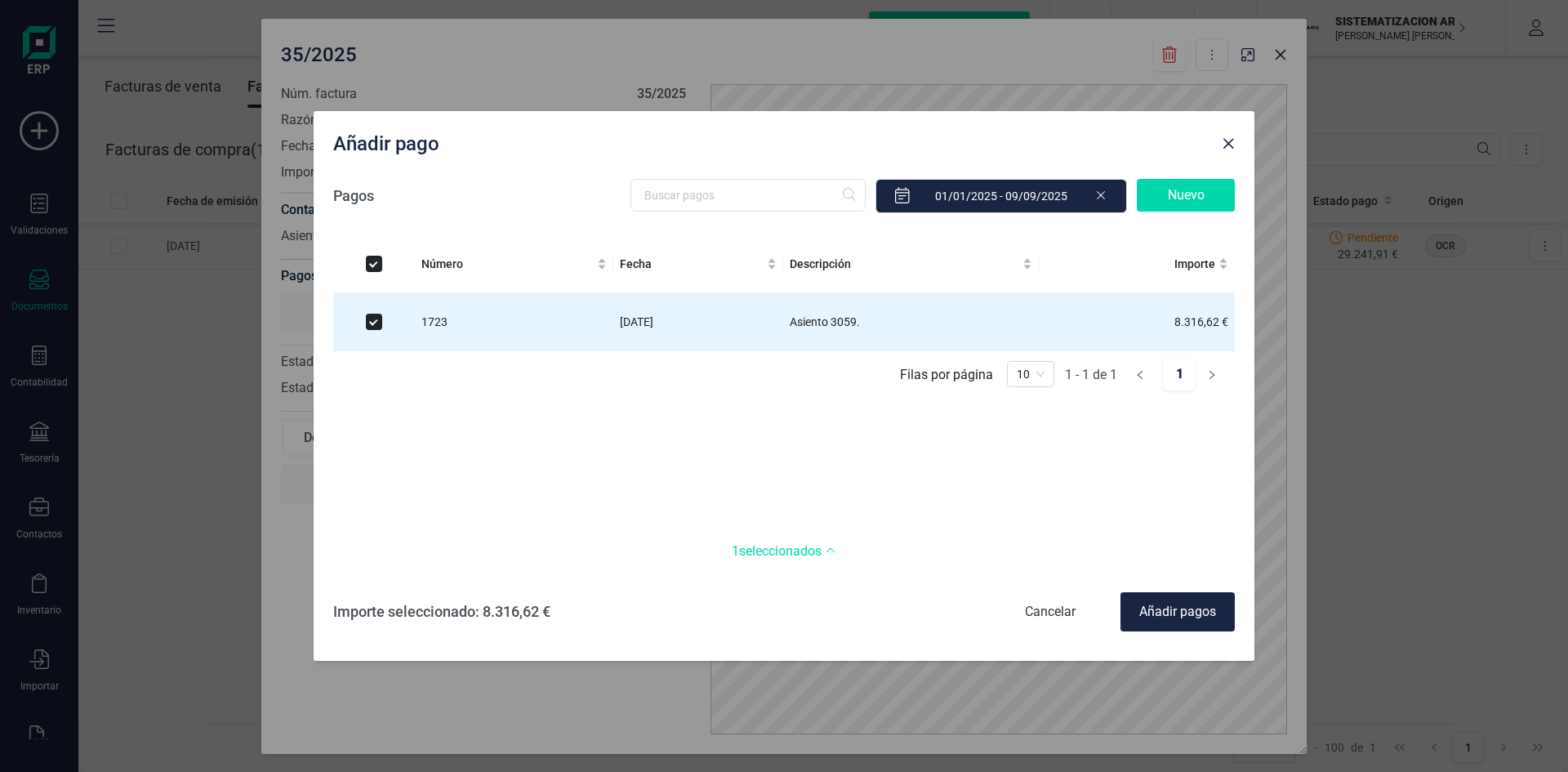
click at [1156, 608] on div "Añadir pagos" at bounding box center [1177, 612] width 115 height 39
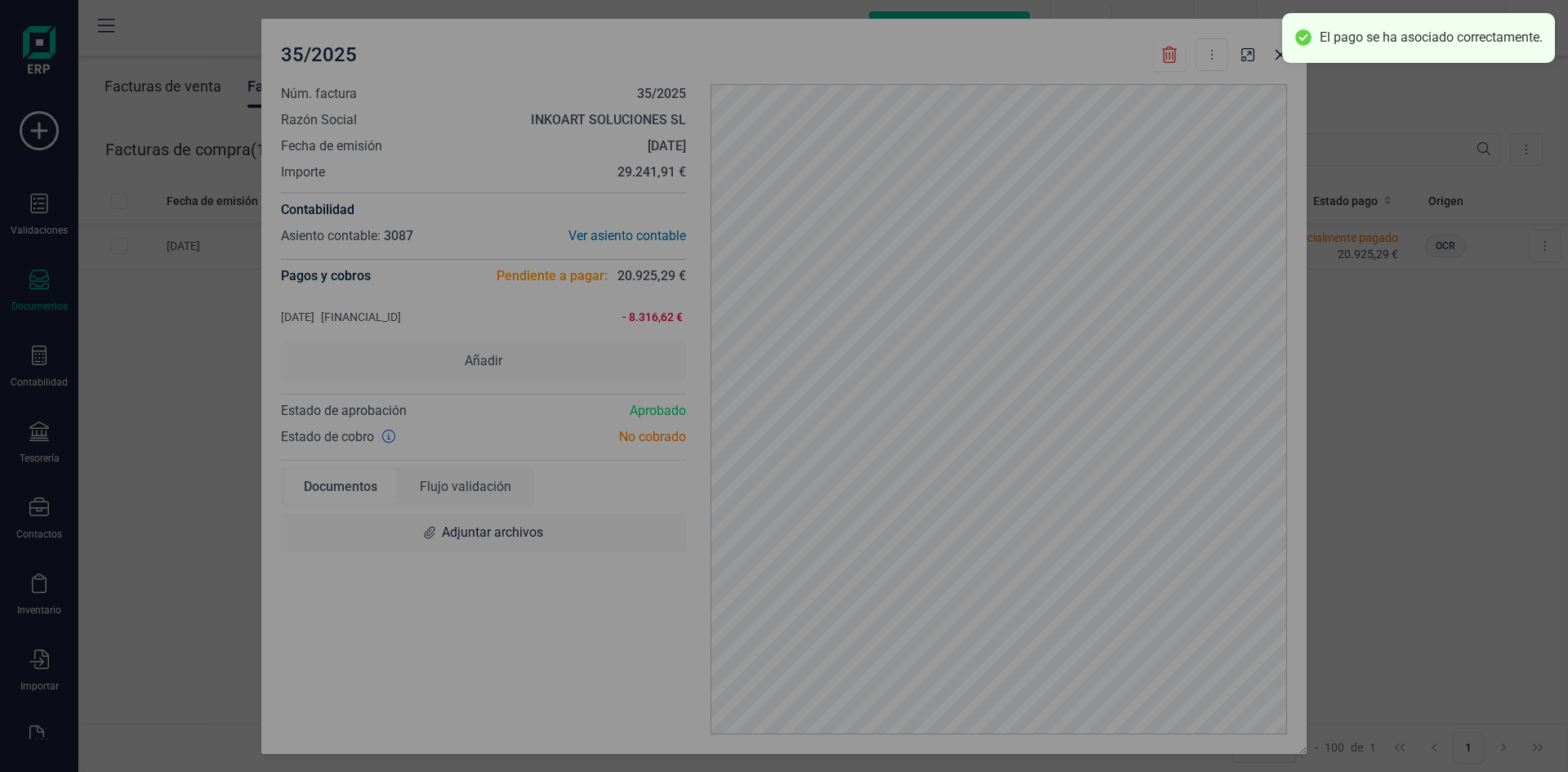
checkbox input "false"
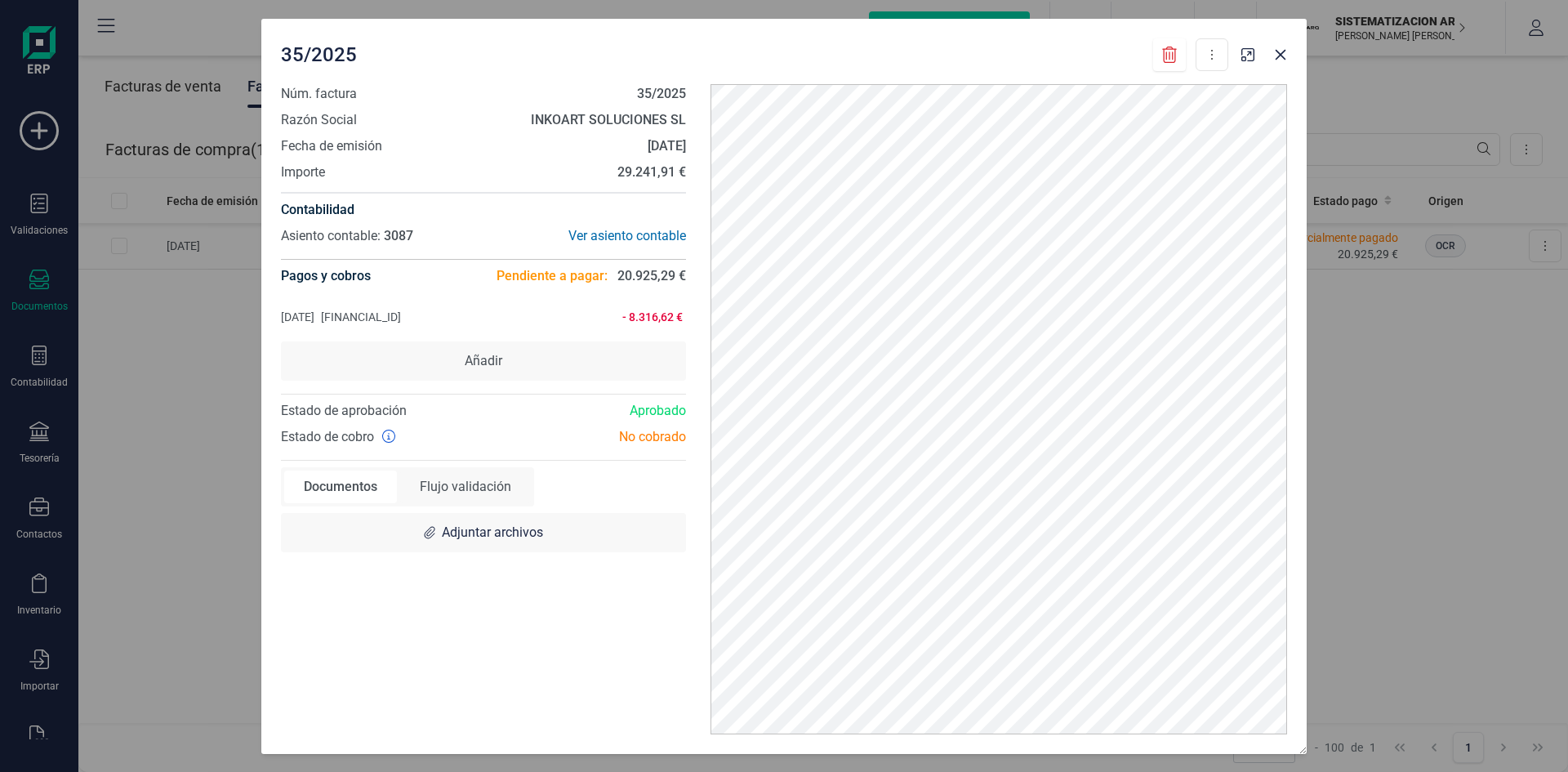
click at [573, 306] on ul "[DATE] [FINANCIAL_ID] - 8.316,62 €" at bounding box center [483, 317] width 406 height 23
click at [601, 314] on div "[DATE] [FINANCIAL_ID]" at bounding box center [441, 317] width 321 height 17
click at [659, 322] on span "- 8.316,62 €" at bounding box center [642, 317] width 80 height 17
click at [426, 303] on div "Pagos y cobros Pendiente a pagar: 20.925,29 € [DATE] [FINANCIAL_ID] - 8.316,62 …" at bounding box center [483, 320] width 406 height 122
click at [401, 315] on span "[FINANCIAL_ID]" at bounding box center [361, 317] width 80 height 17
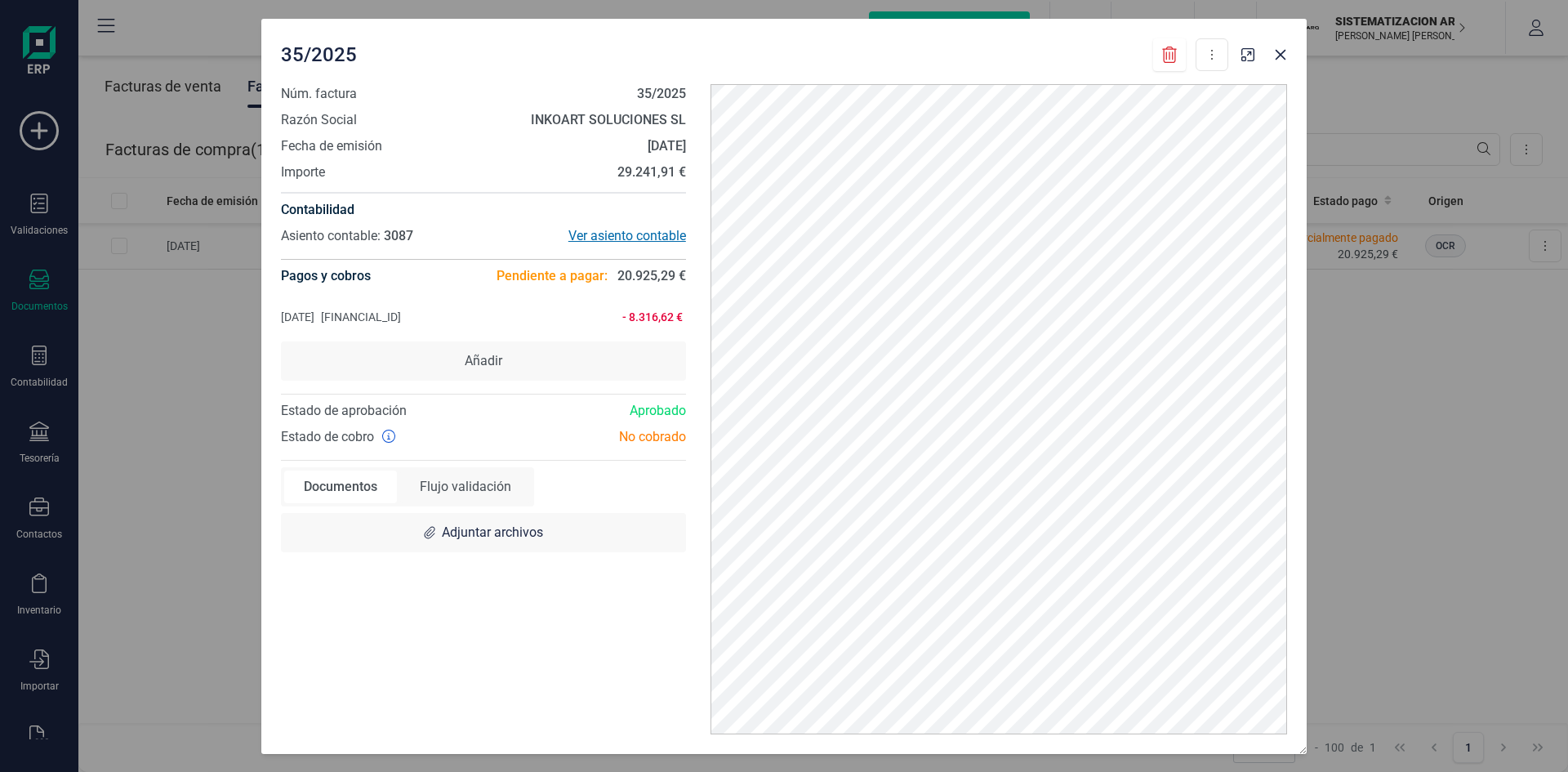
click at [621, 239] on div "Ver asiento contable" at bounding box center [585, 236] width 202 height 20
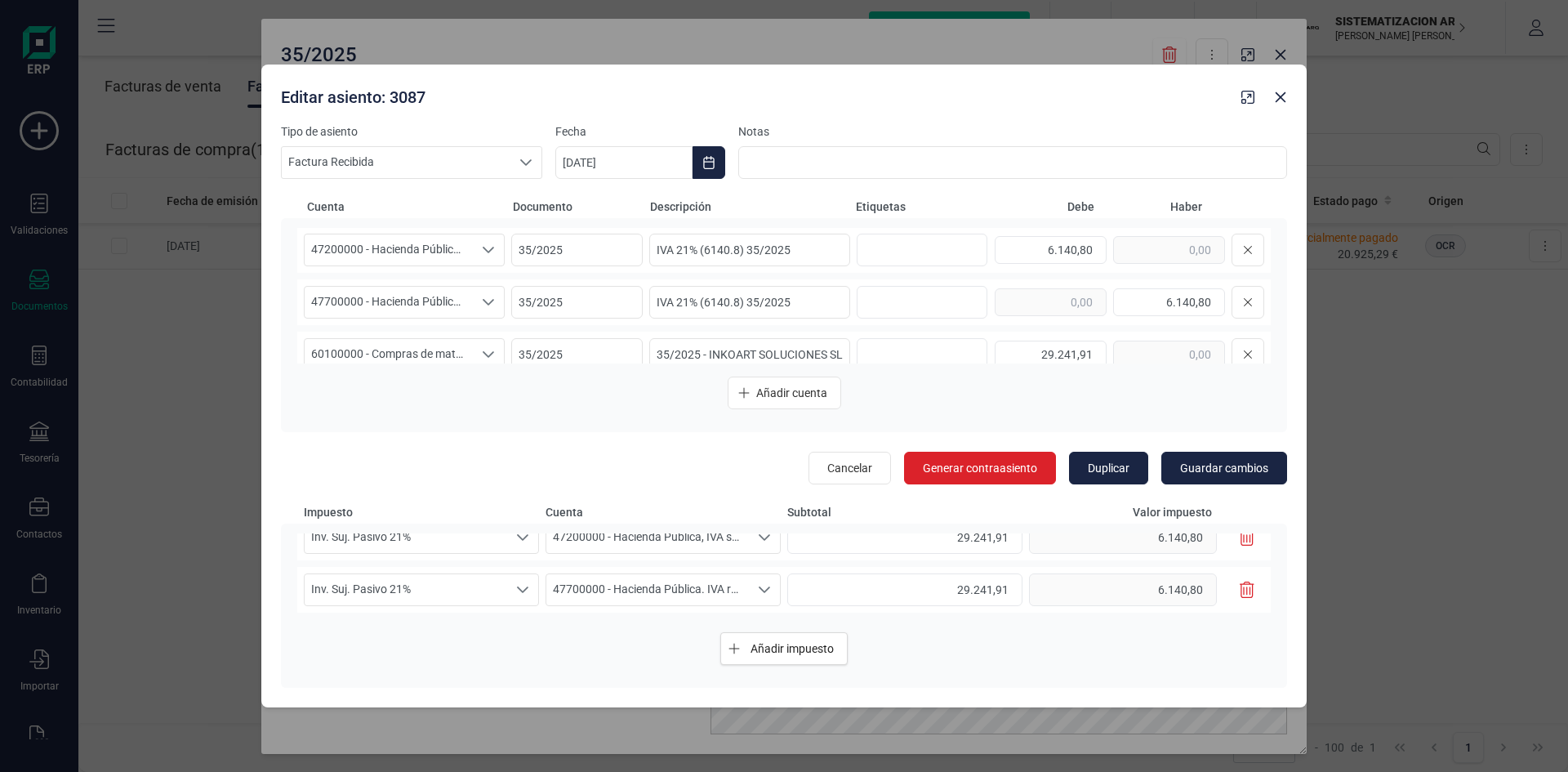
scroll to position [74, 0]
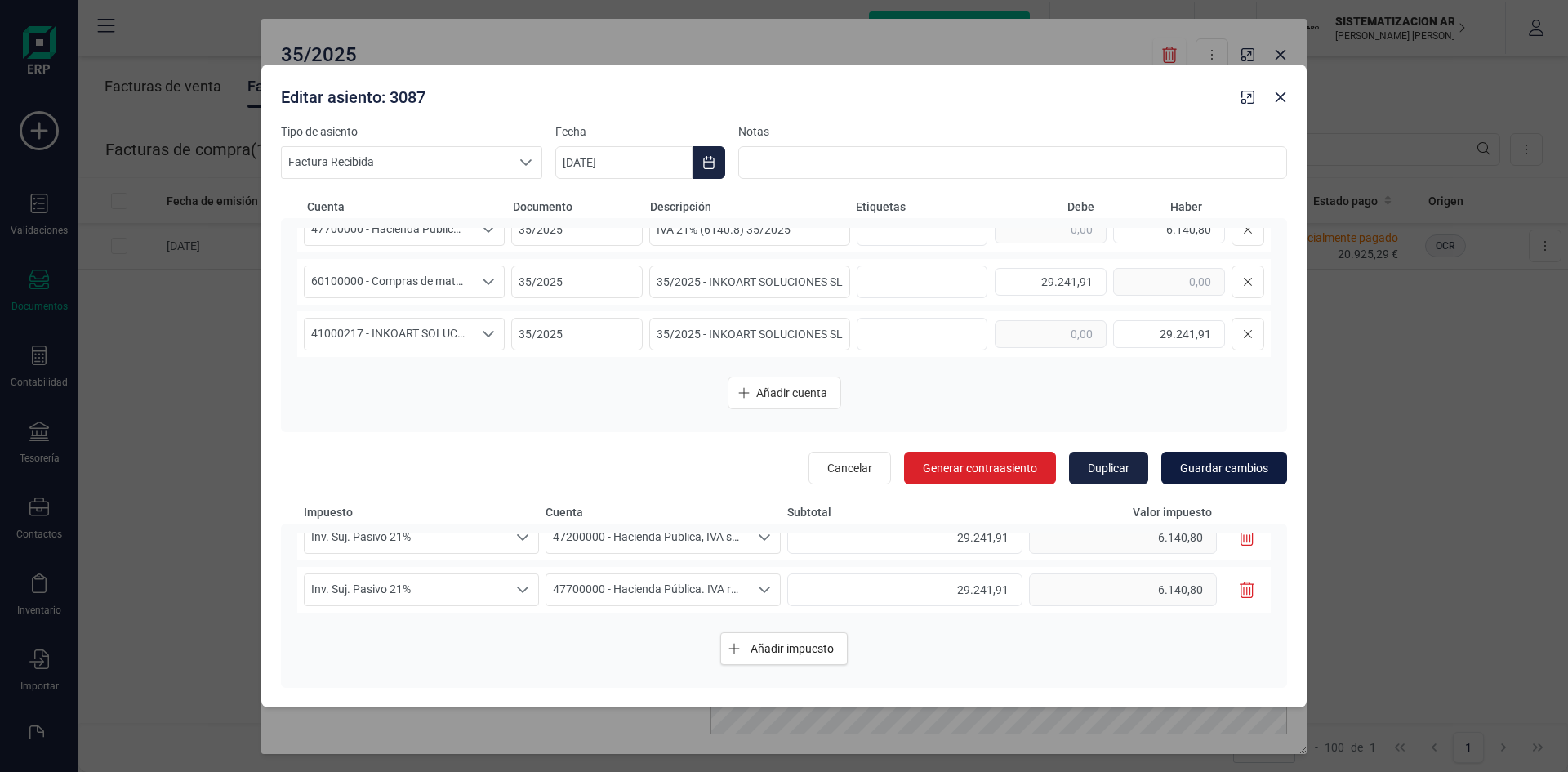
click at [1218, 474] on span "Guardar cambios" at bounding box center [1224, 468] width 89 height 17
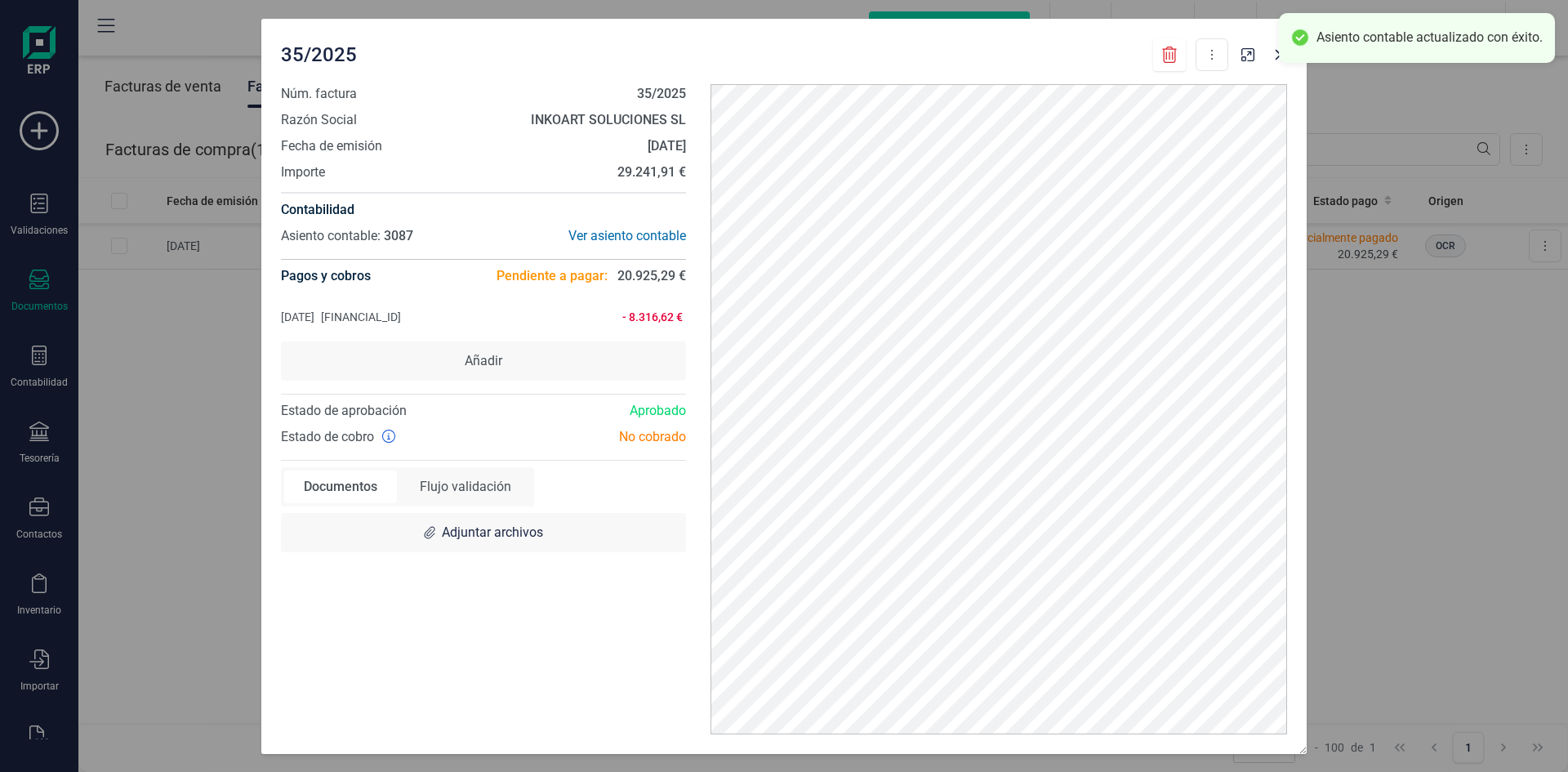
click at [650, 318] on span "- 8.316,62 €" at bounding box center [642, 317] width 80 height 17
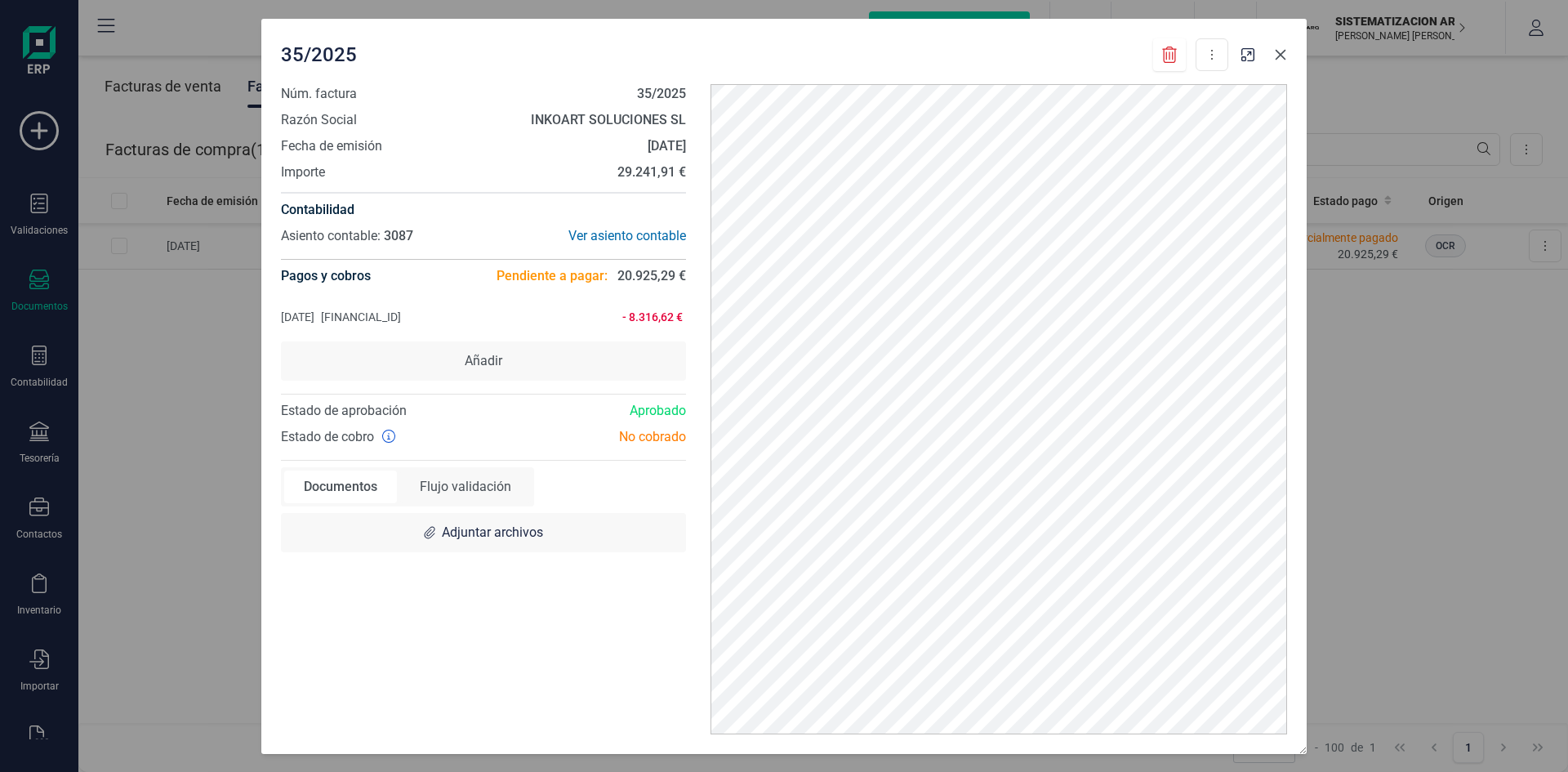
click at [1286, 62] on button "button" at bounding box center [1281, 55] width 26 height 26
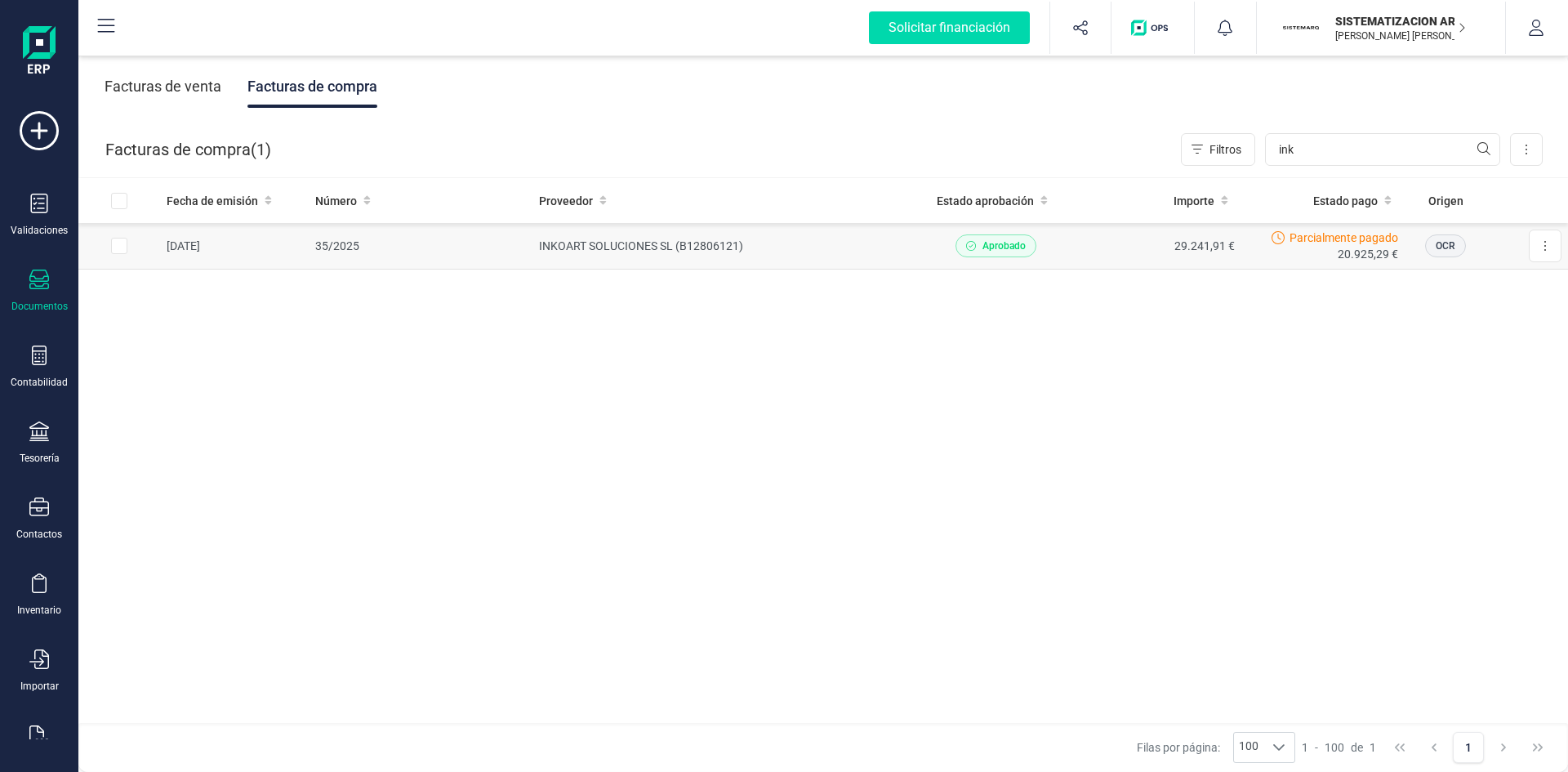
click at [1227, 261] on td "29.241,91 €" at bounding box center [1160, 246] width 164 height 47
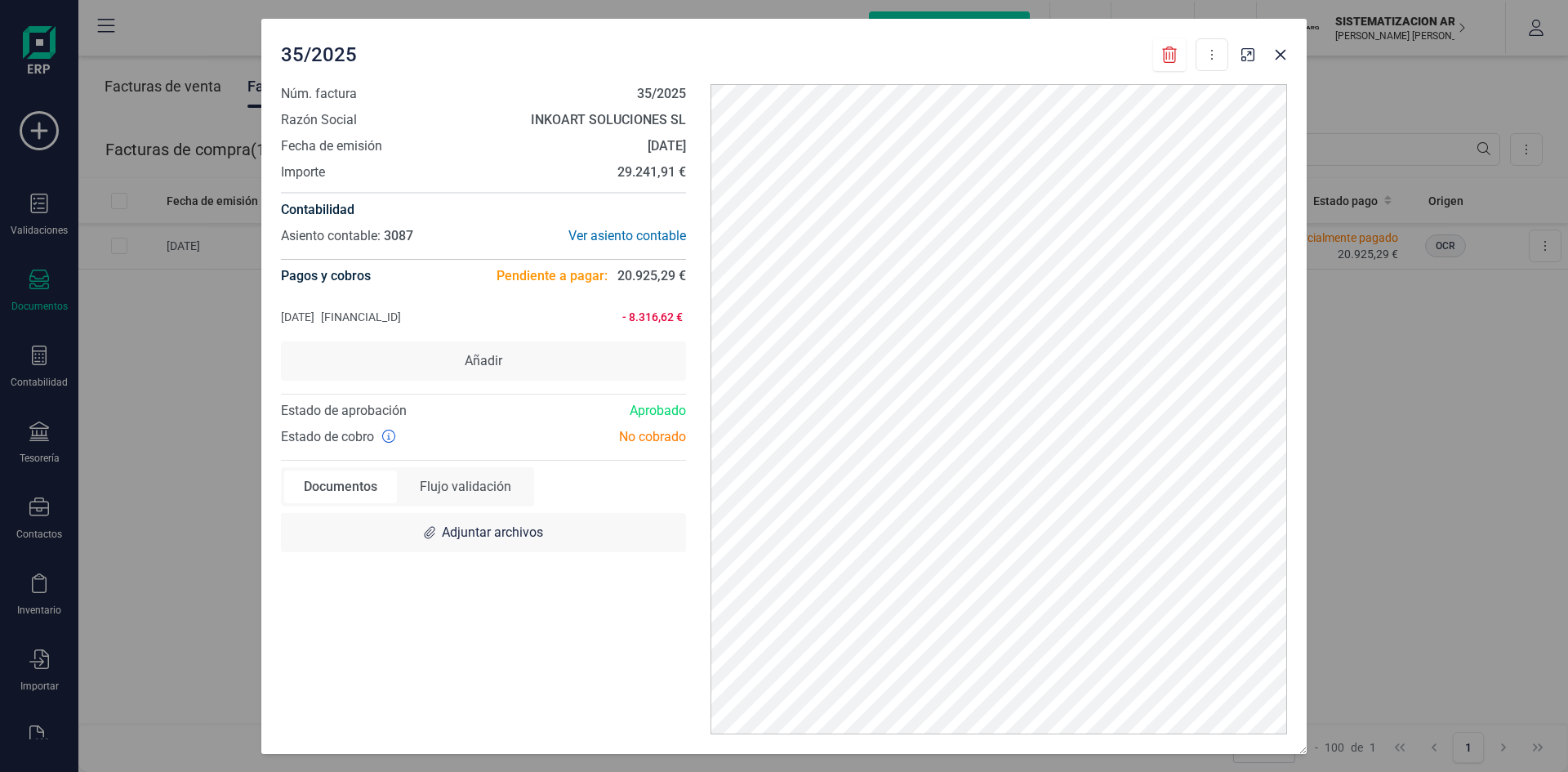
click at [460, 476] on div "Flujo validación" at bounding box center [465, 487] width 131 height 33
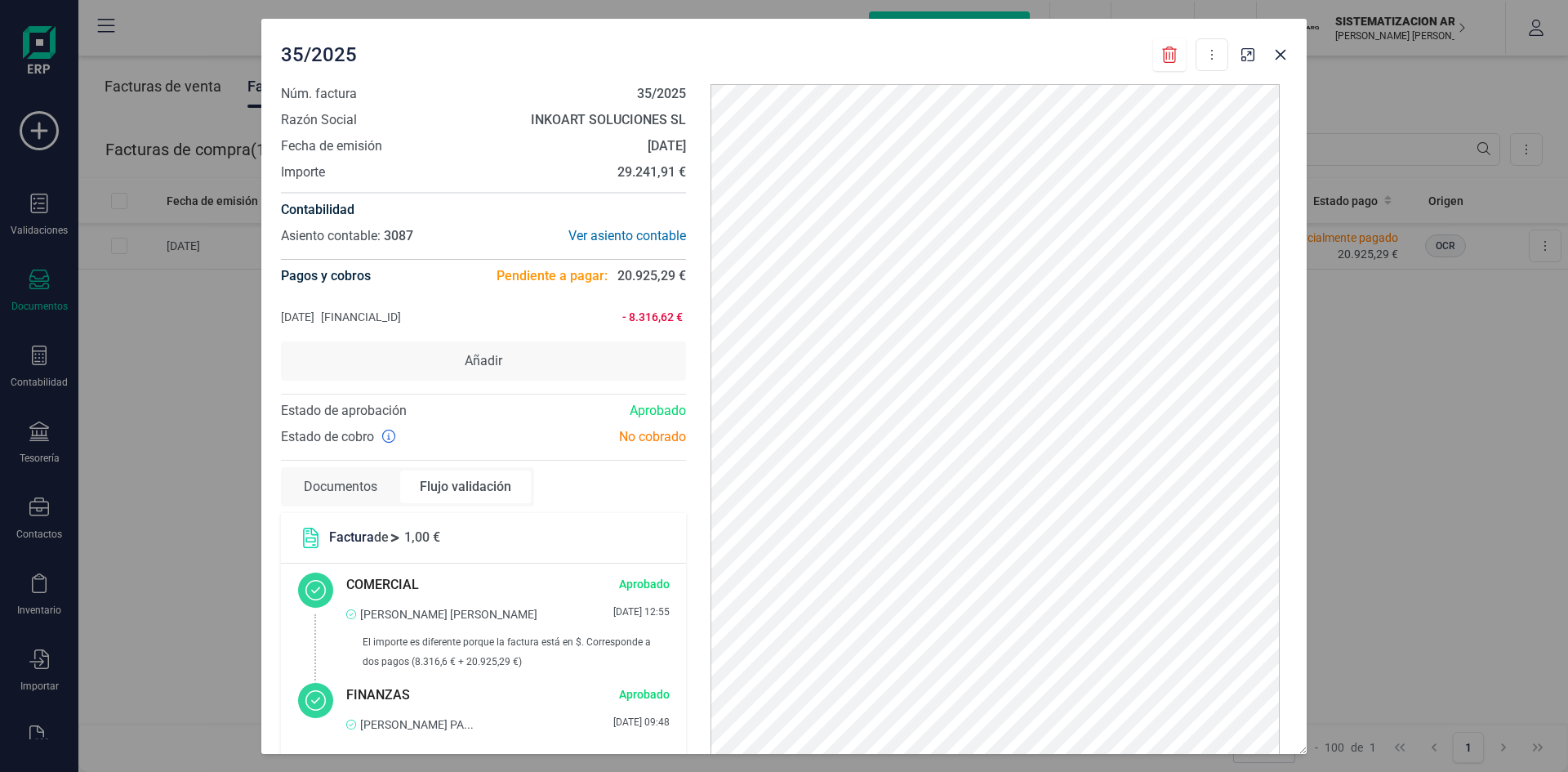
scroll to position [27, 0]
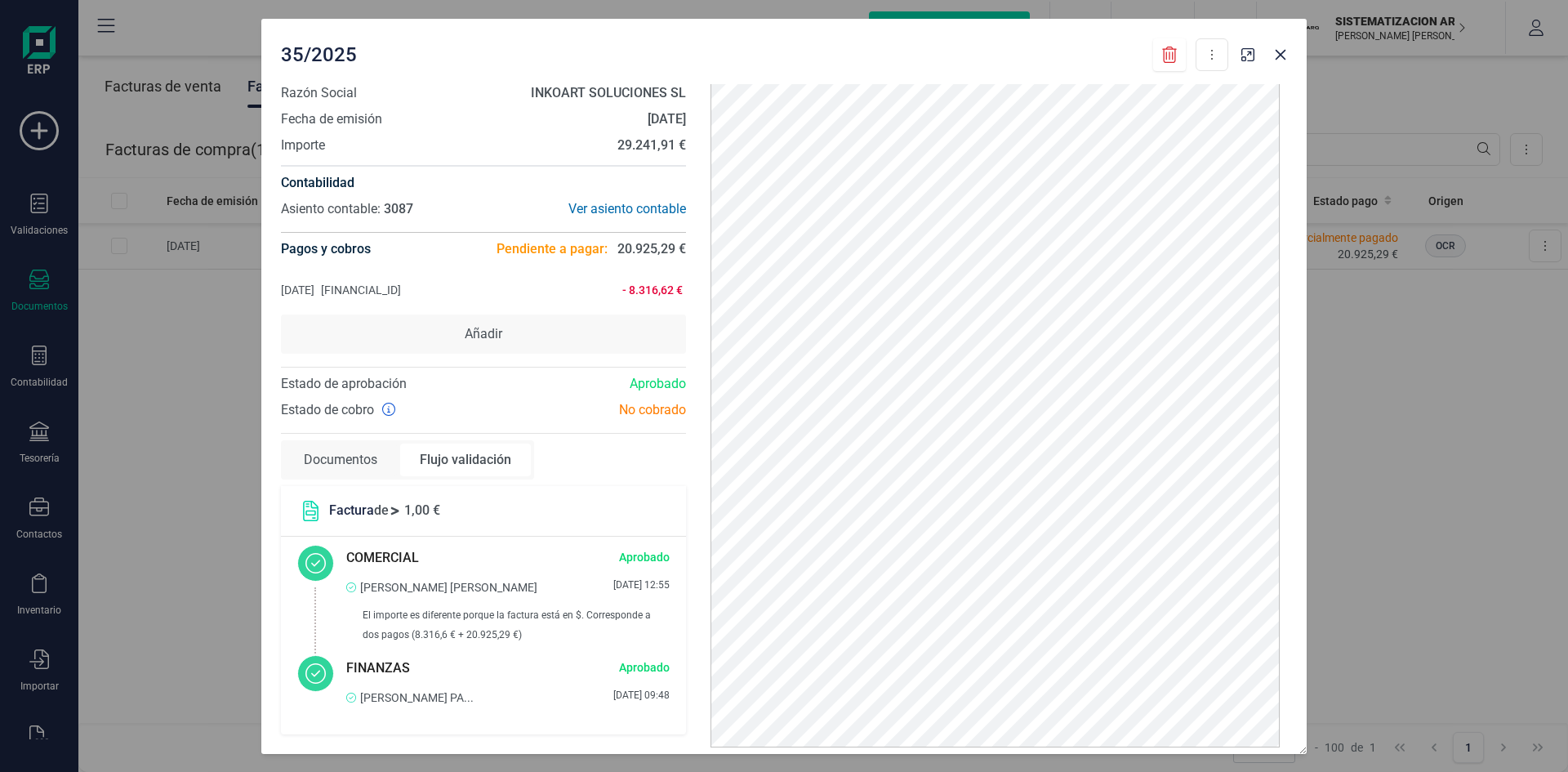
click at [368, 460] on div "Documentos" at bounding box center [340, 460] width 113 height 33
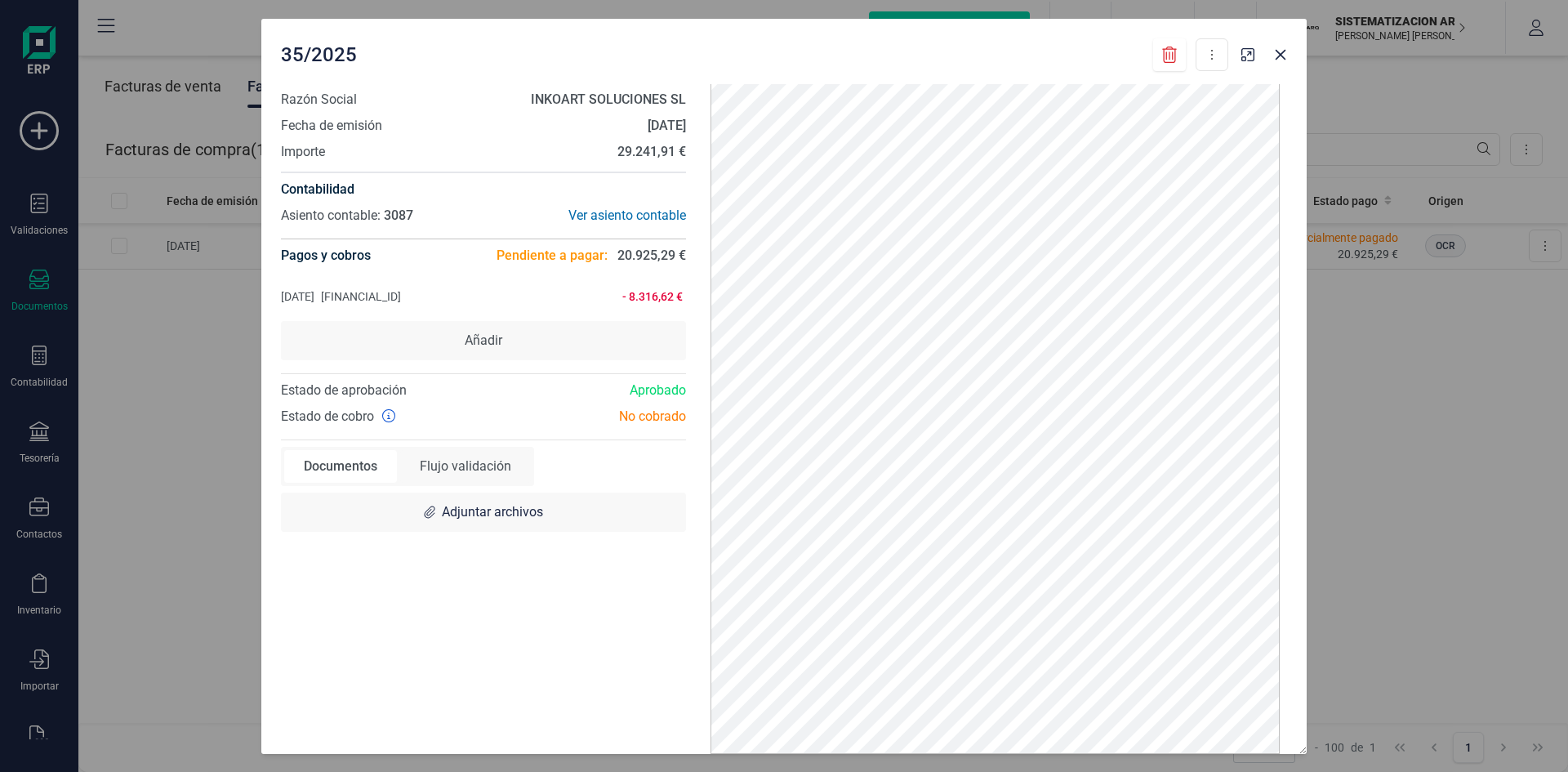
scroll to position [0, 0]
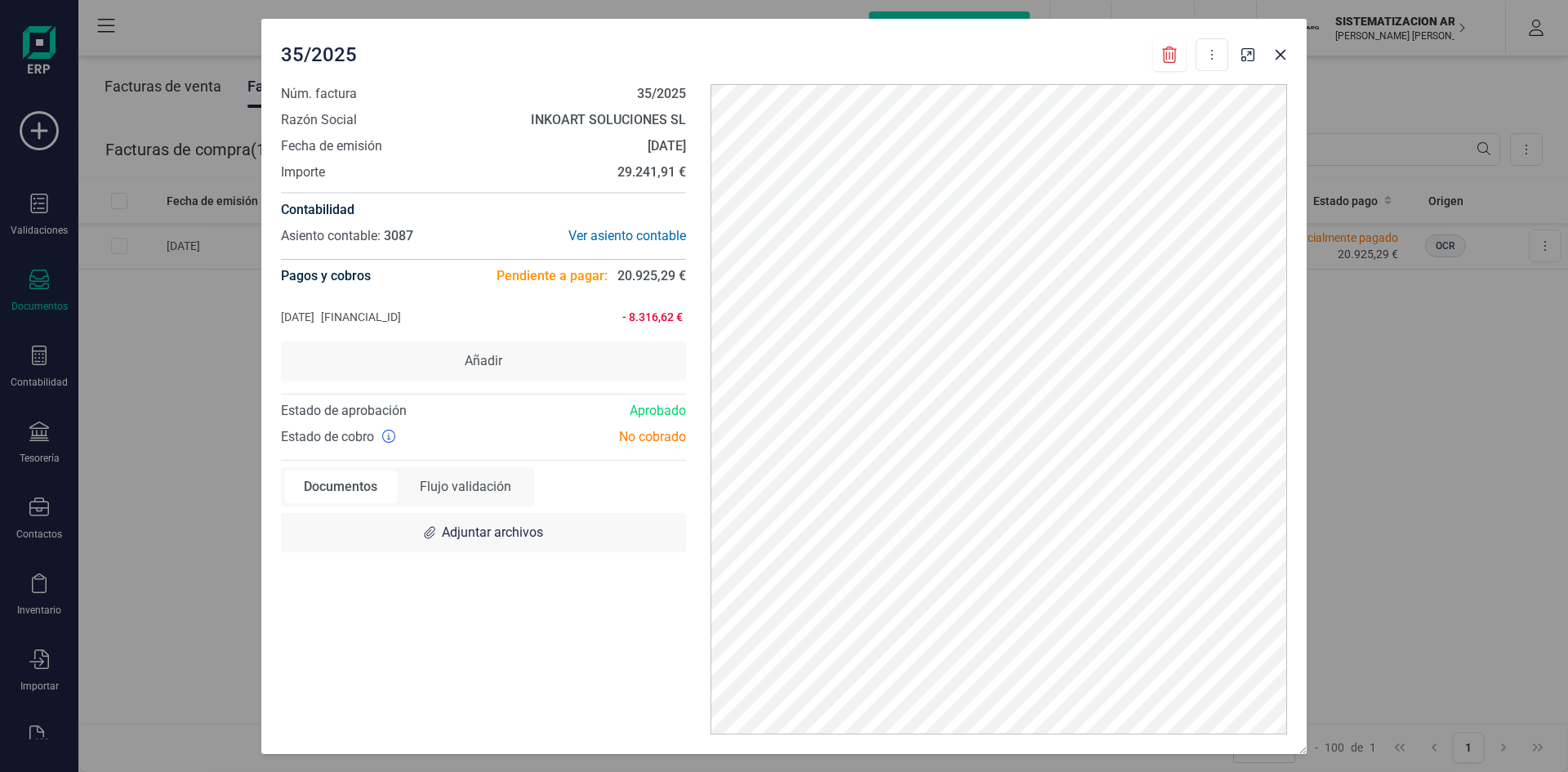
click at [623, 307] on ul "[DATE] [FINANCIAL_ID] - 8.316,62 €" at bounding box center [483, 317] width 406 height 23
click at [215, 305] on div "35/2025 Descargar documento Marcar como pagada Núm. factura 35/2025 Razón Socia…" at bounding box center [784, 386] width 1568 height 772
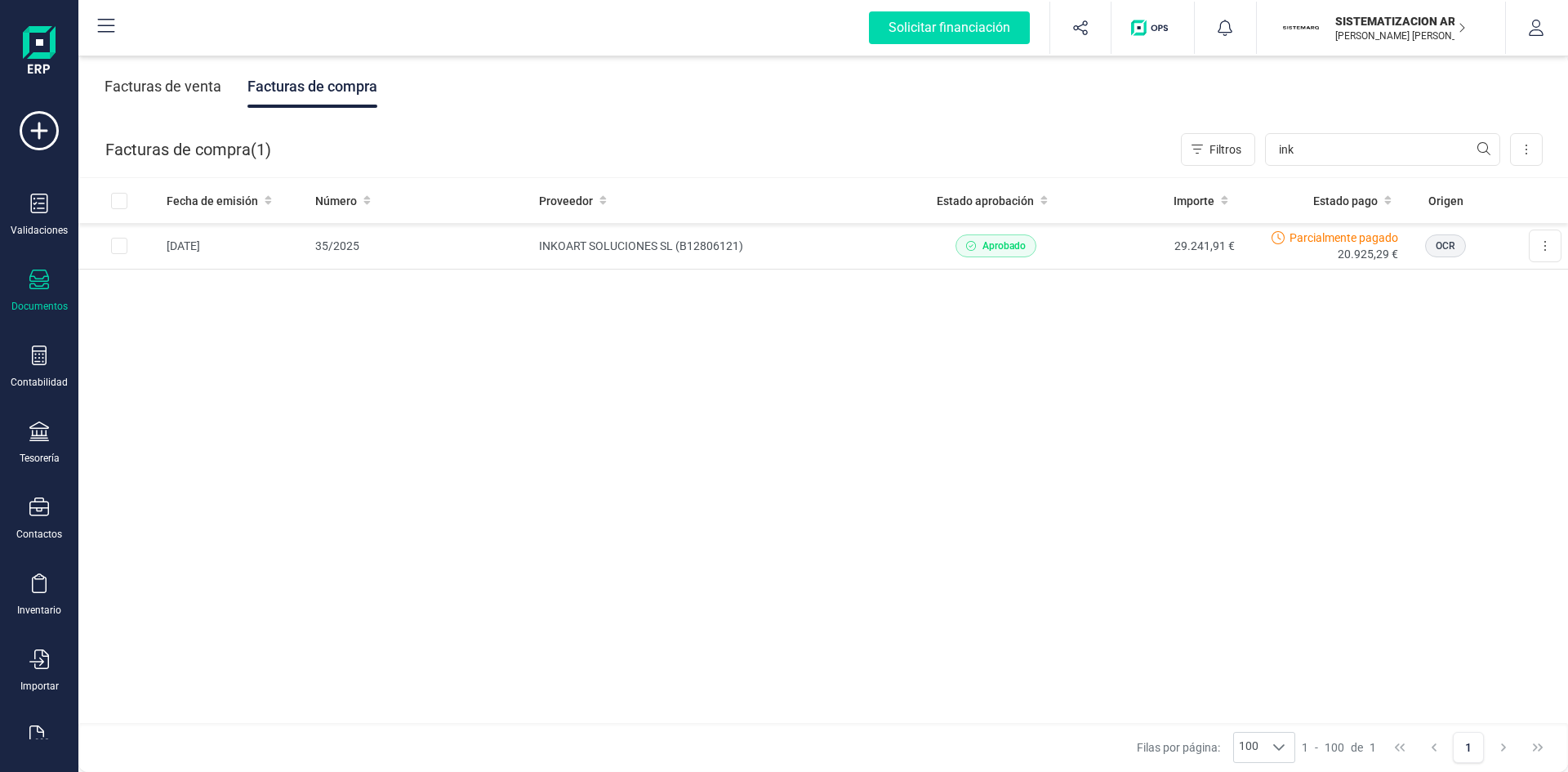
click at [45, 300] on div "Documentos" at bounding box center [39, 307] width 56 height 13
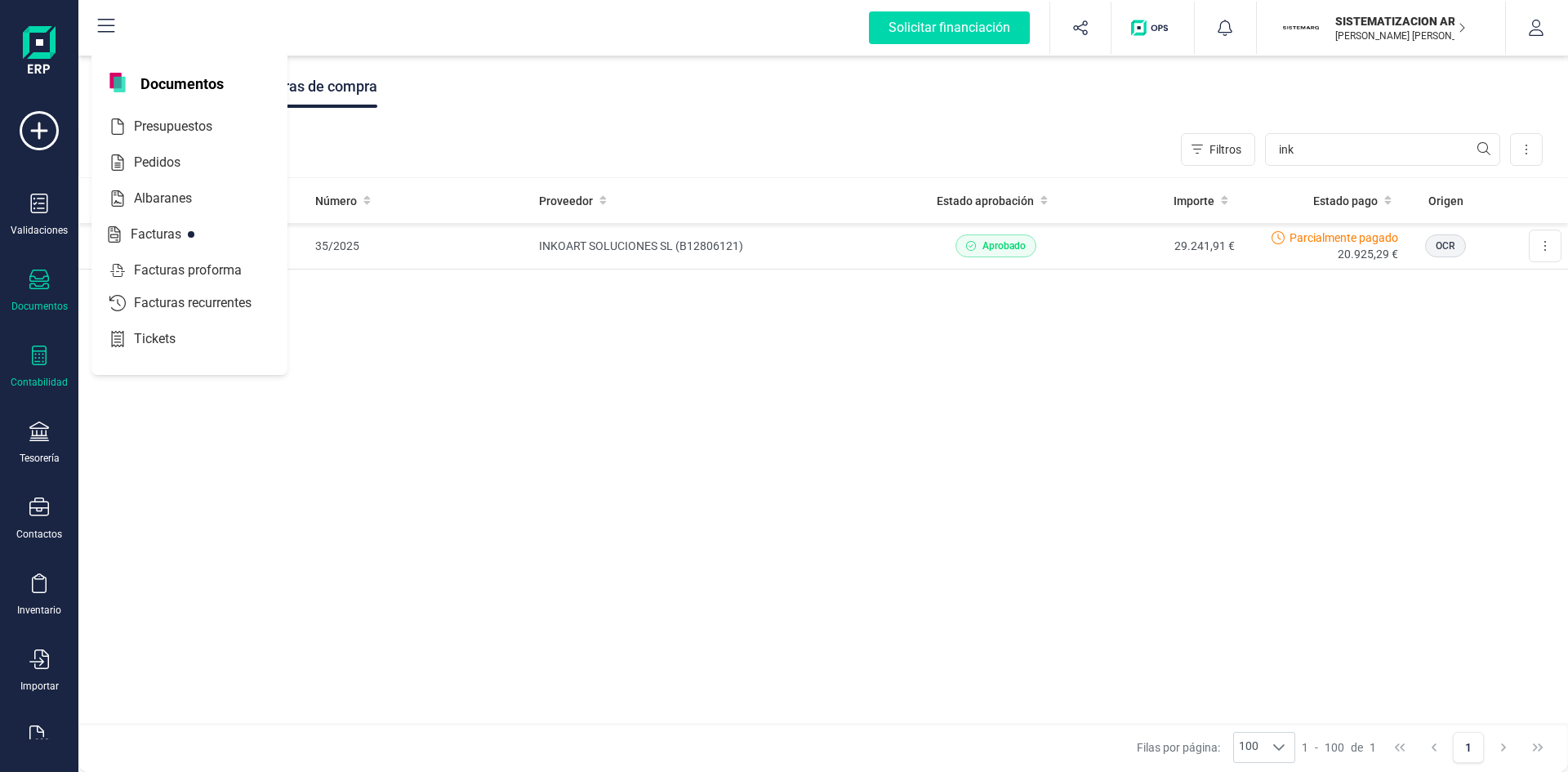
click at [62, 369] on div "Contabilidad" at bounding box center [39, 367] width 65 height 43
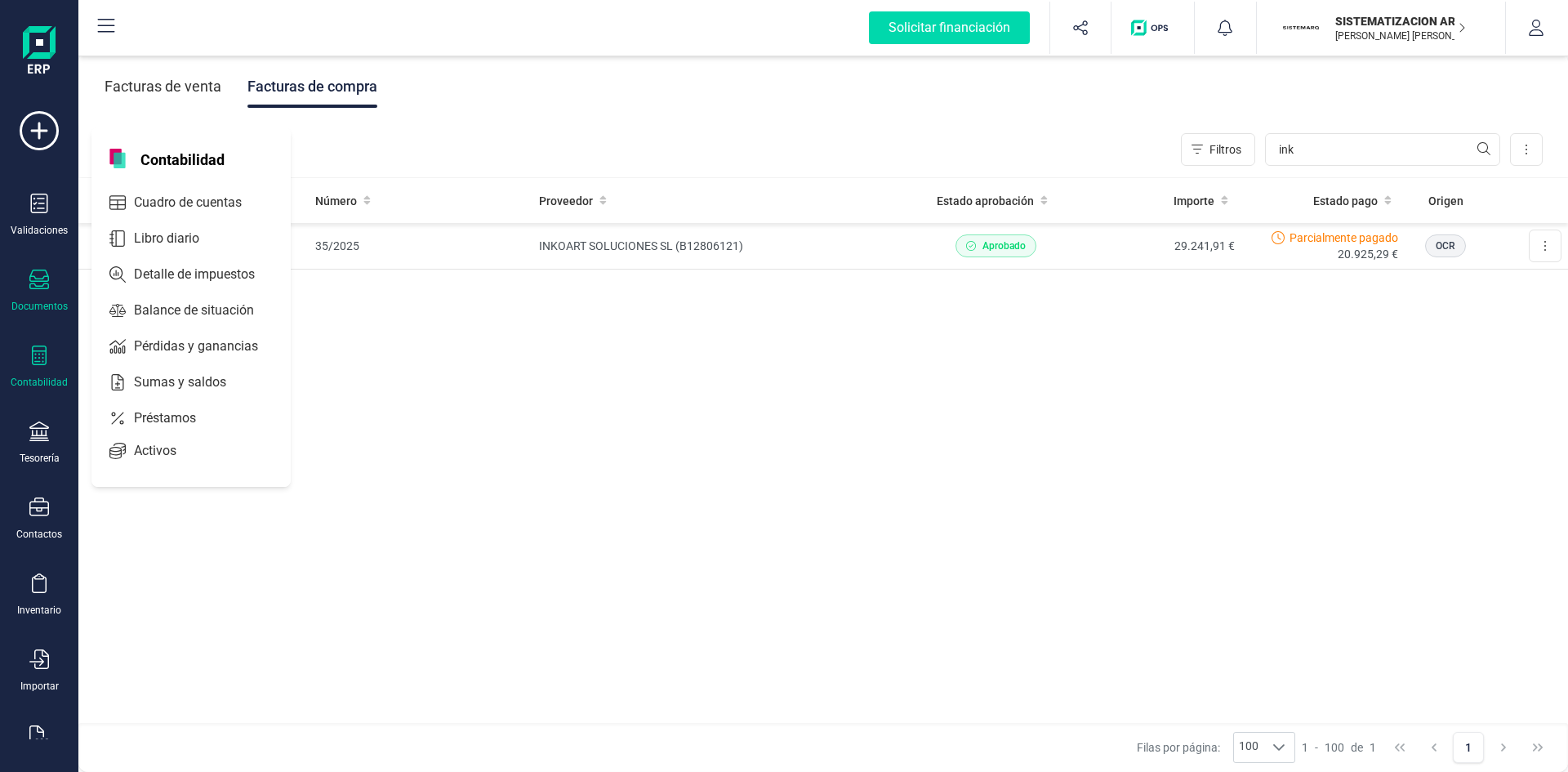
click at [42, 369] on div "Contabilidad" at bounding box center [39, 367] width 65 height 43
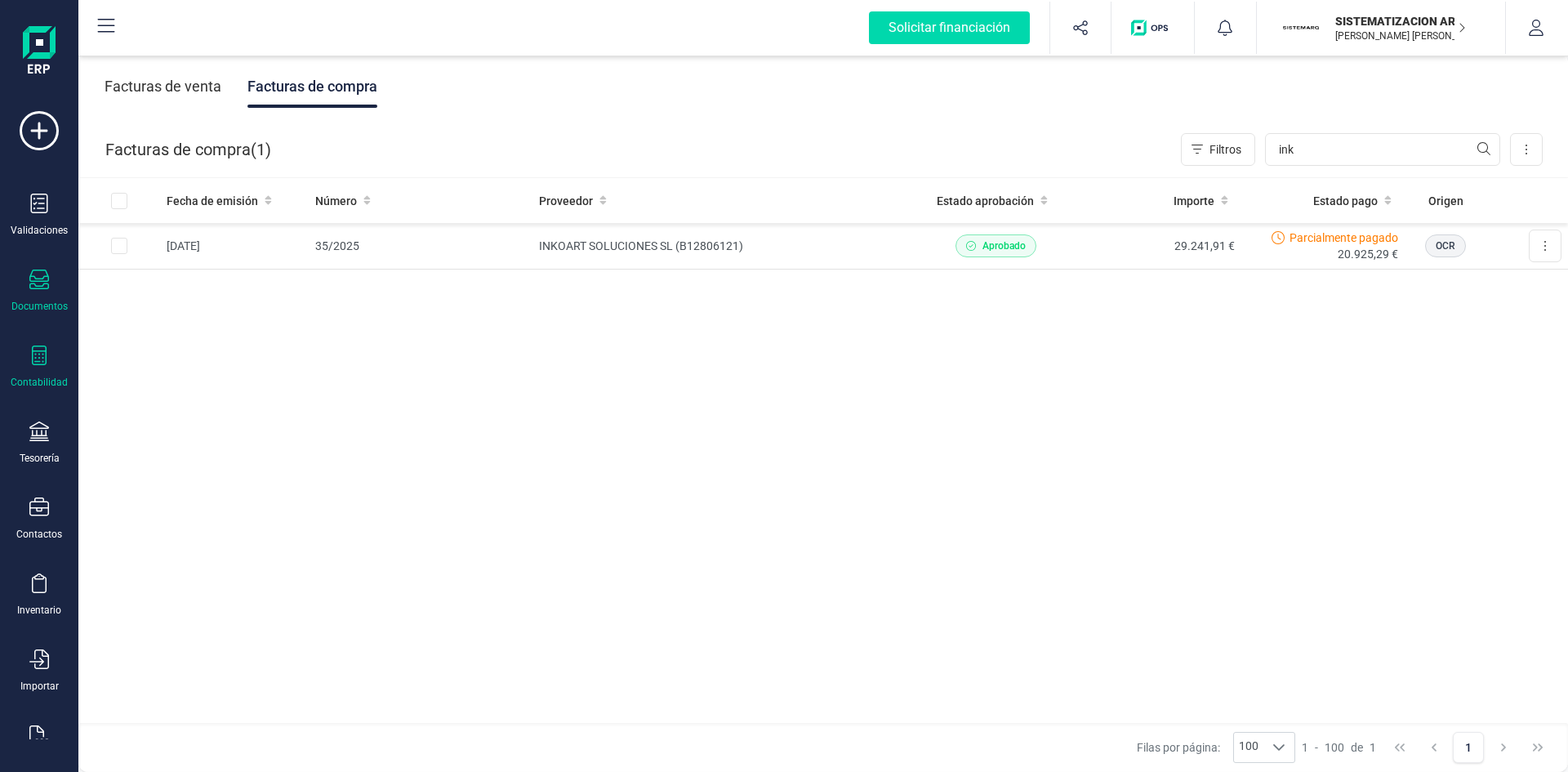
click at [42, 369] on div "Contabilidad" at bounding box center [39, 367] width 65 height 43
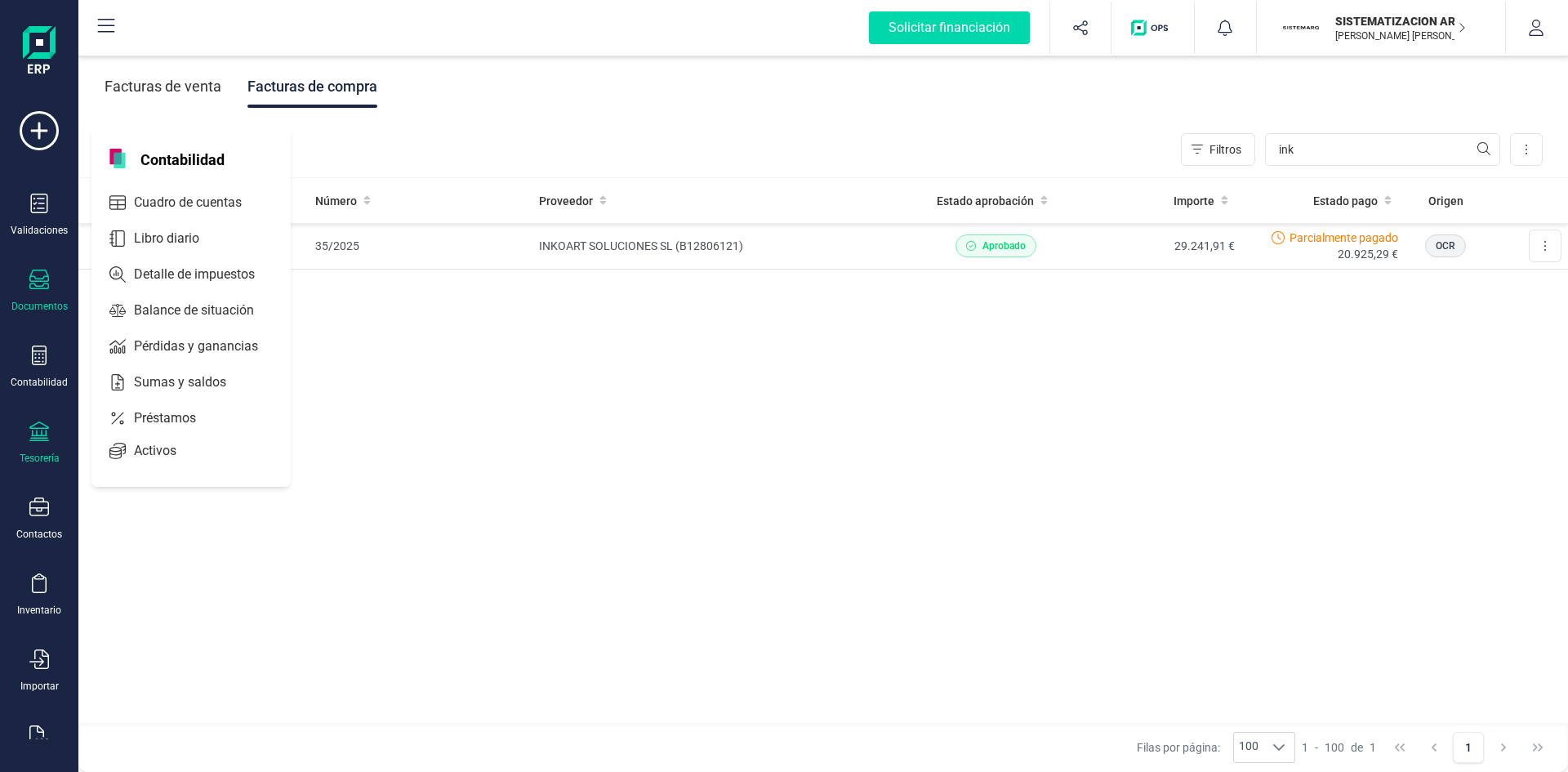
click at [43, 445] on div "Tesorería" at bounding box center [39, 443] width 65 height 43
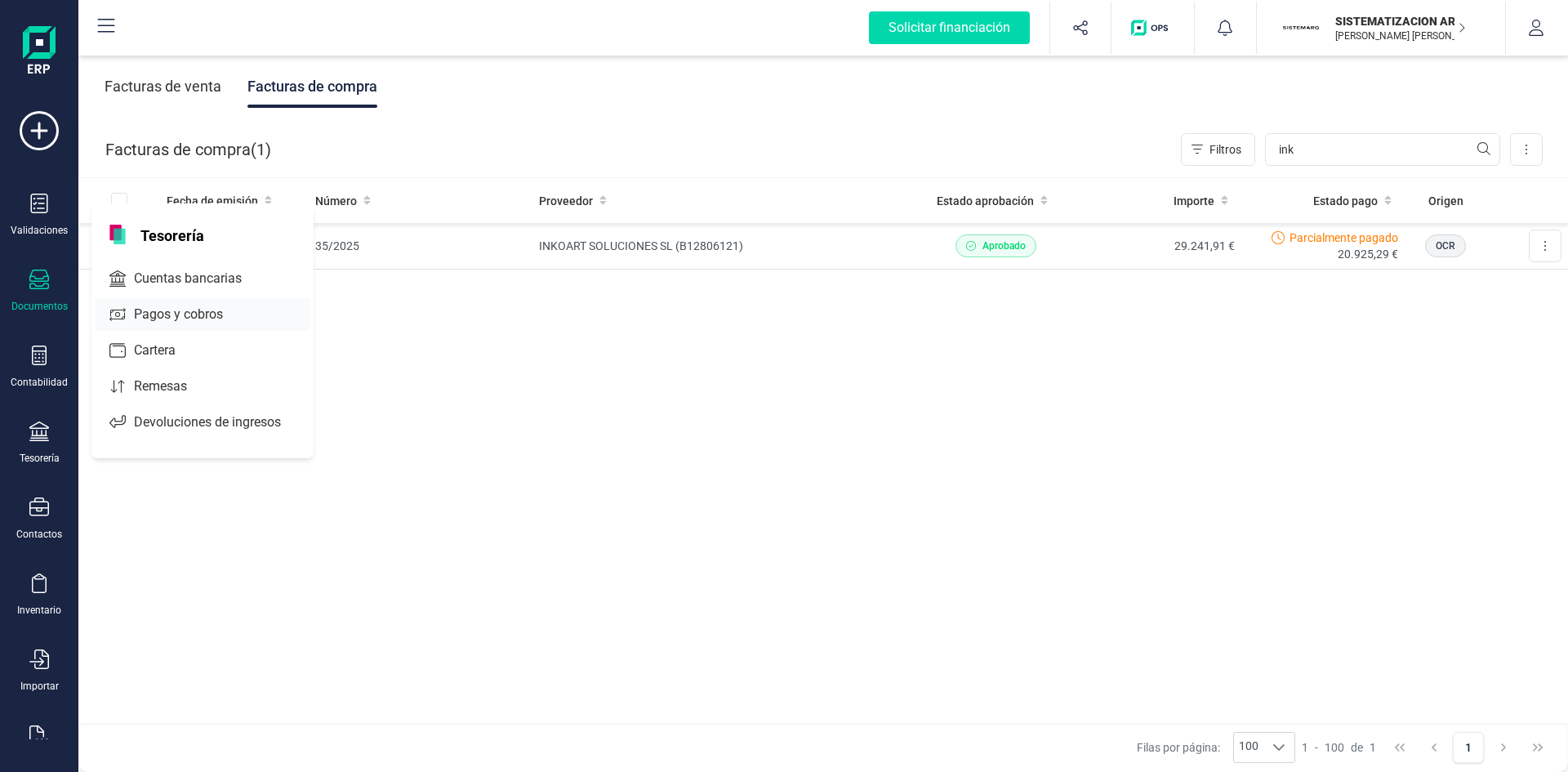
click at [231, 320] on span "Pagos y cobros" at bounding box center [190, 314] width 125 height 20
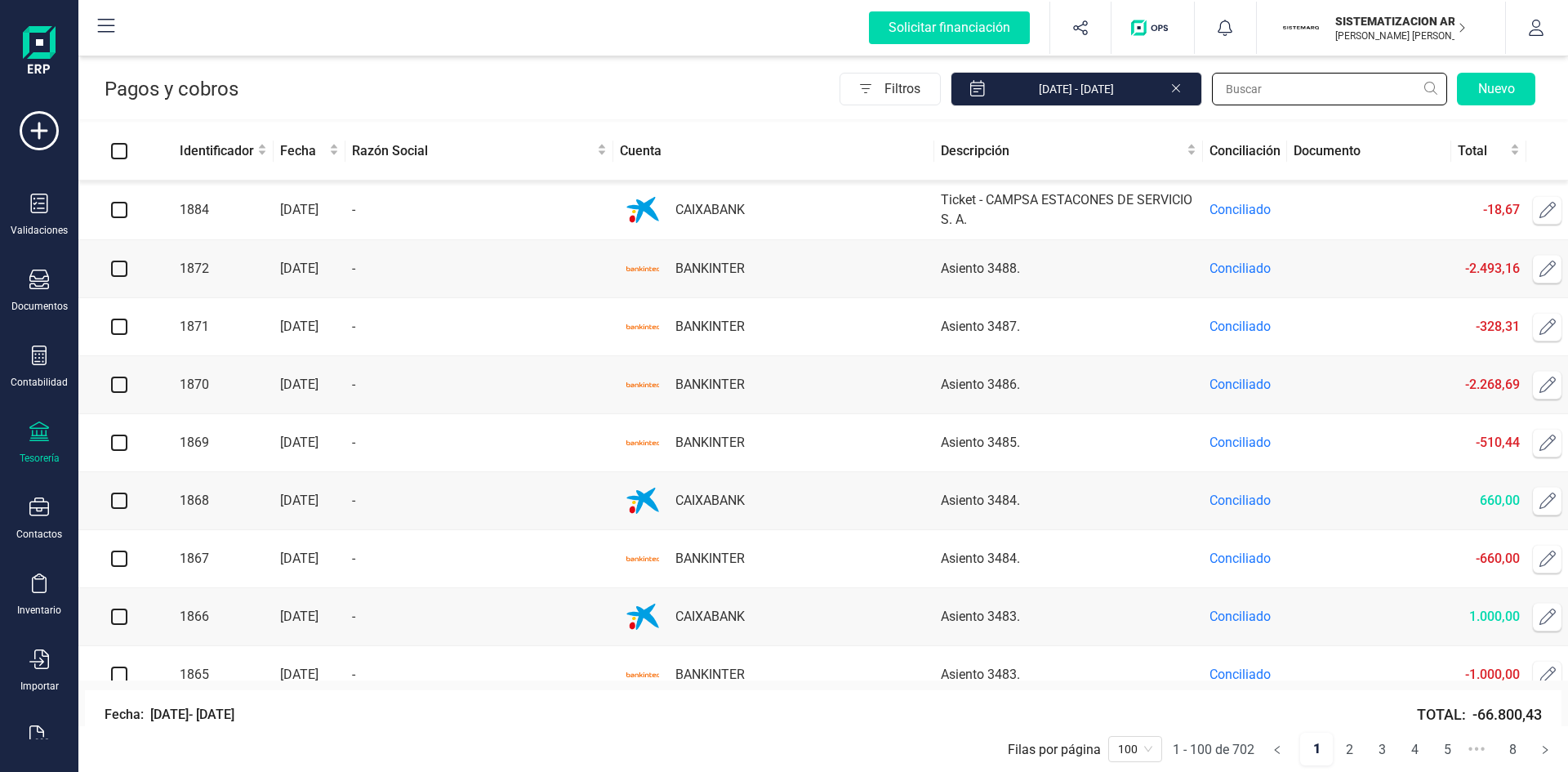
click at [1261, 89] on input "text" at bounding box center [1329, 89] width 235 height 33
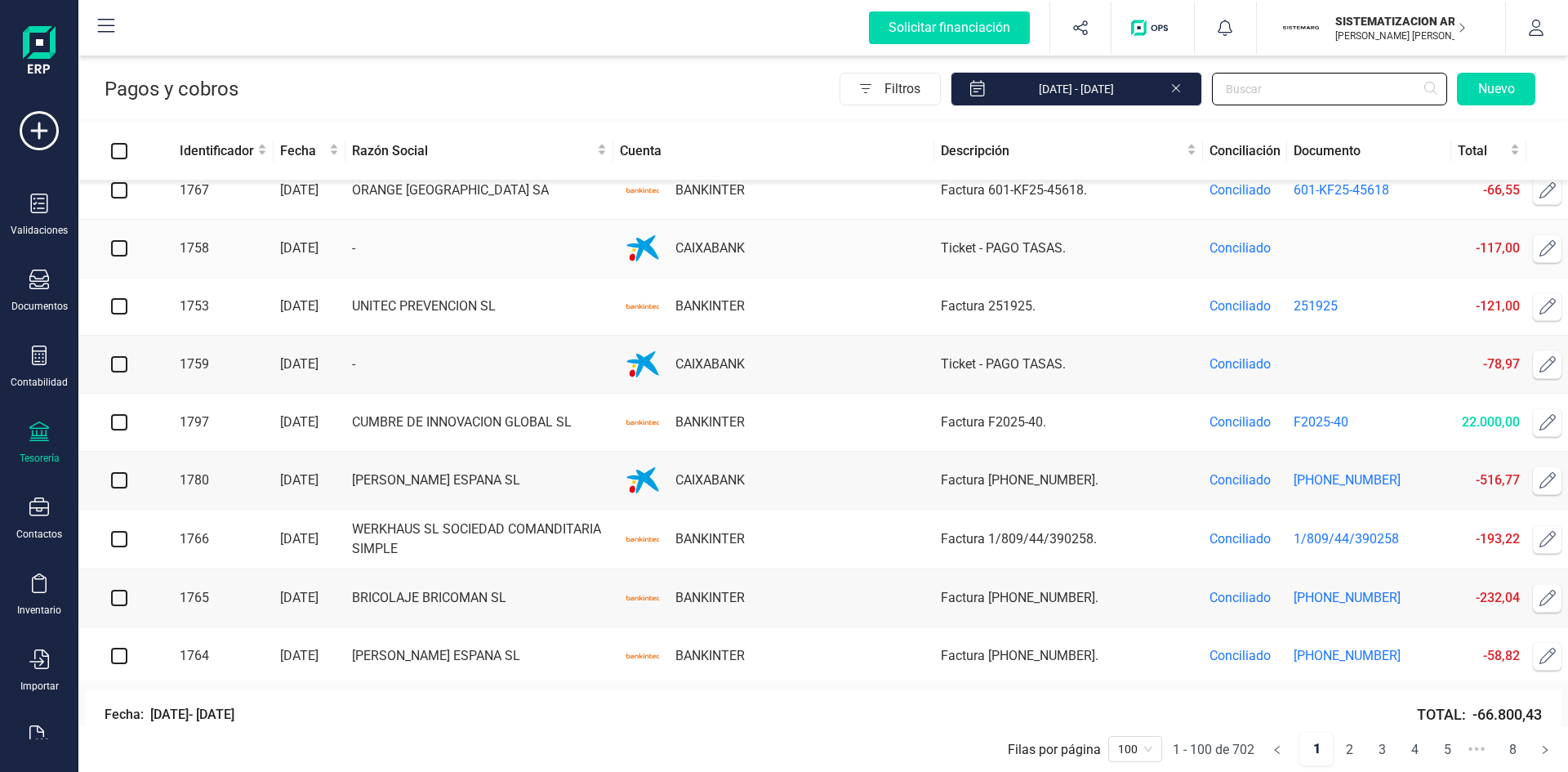
scroll to position [5386, 0]
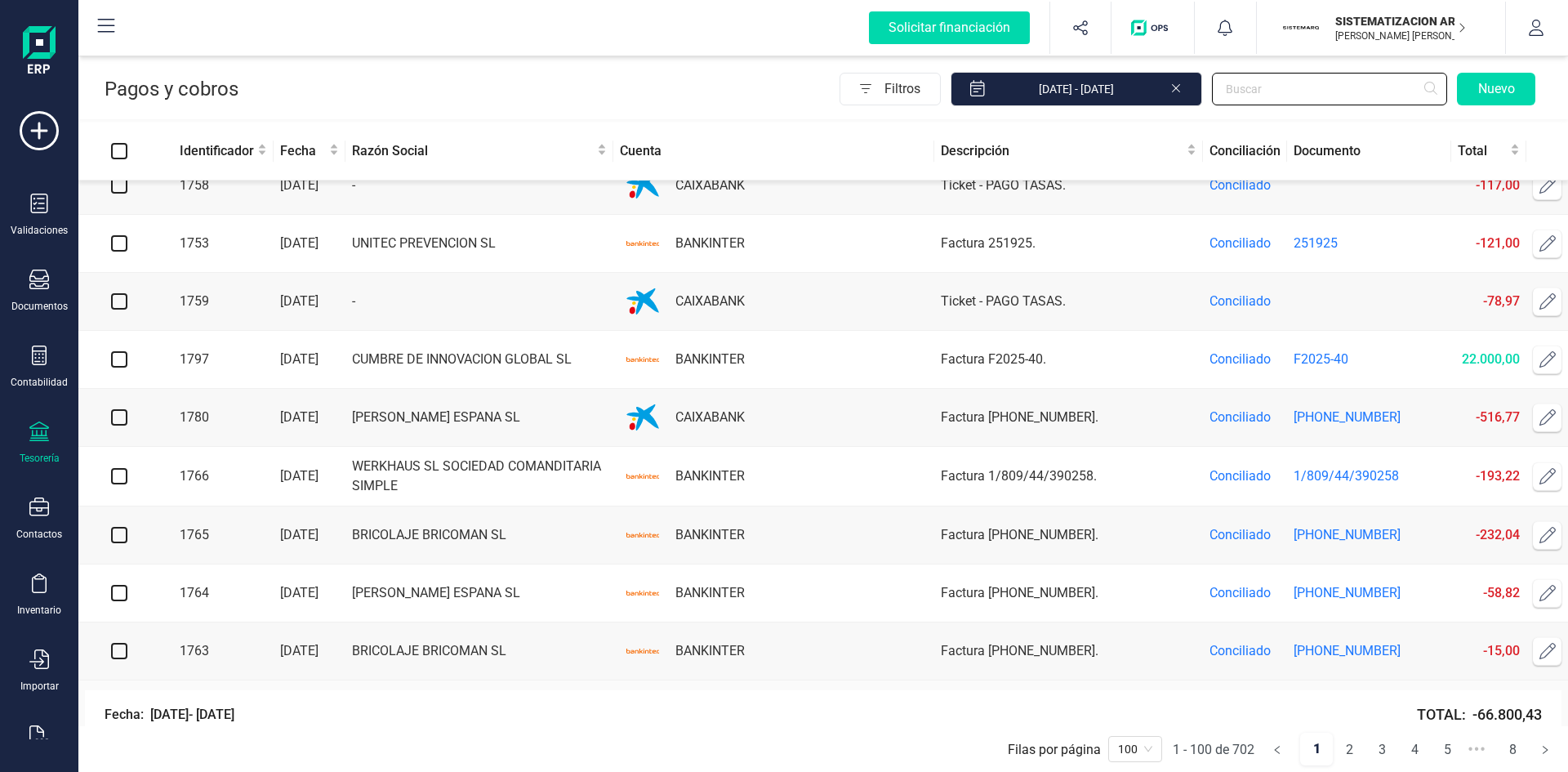
click at [1148, 746] on span "100" at bounding box center [1135, 749] width 34 height 24
click at [1347, 751] on link "2" at bounding box center [1349, 750] width 31 height 33
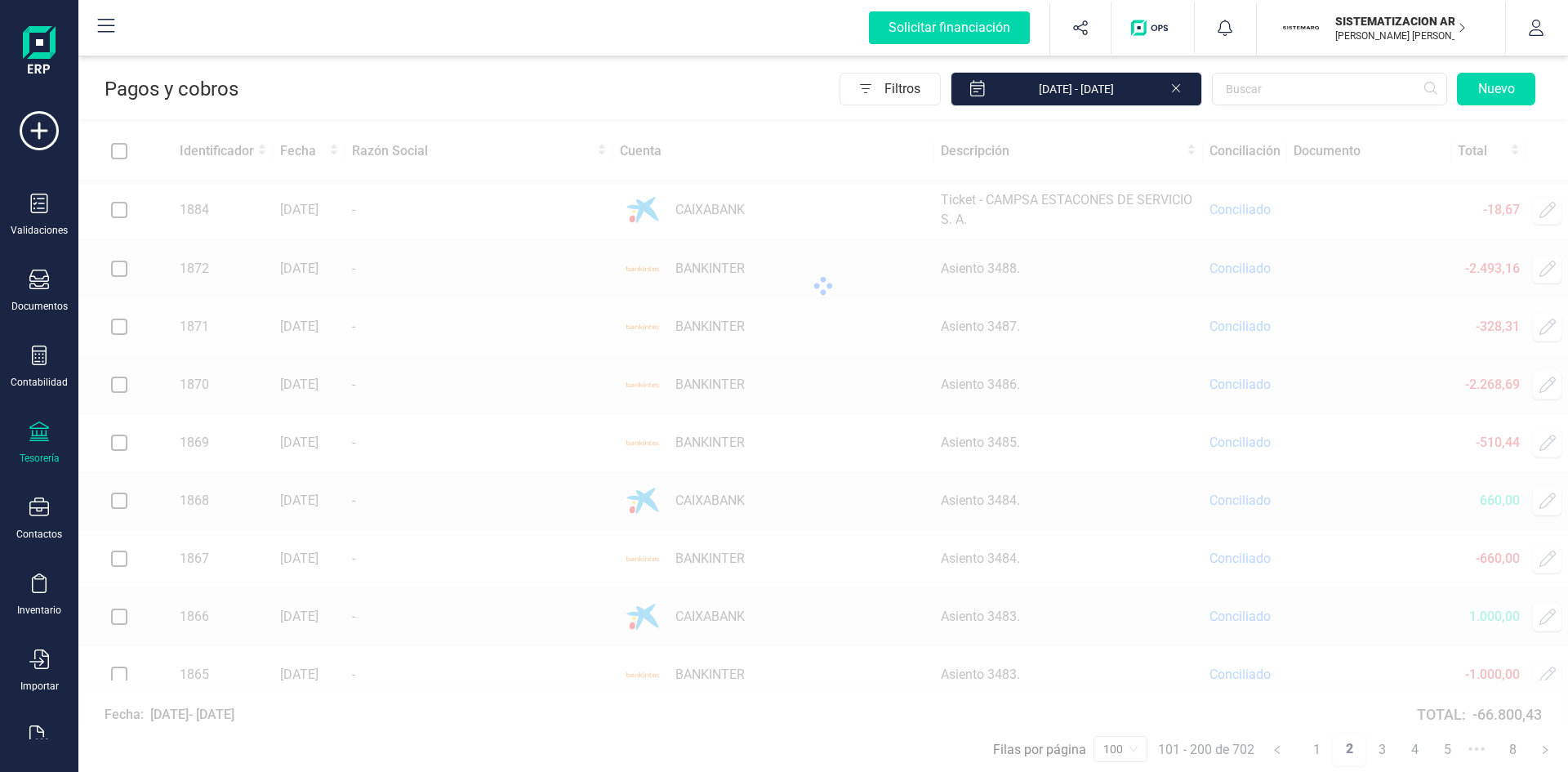
click at [44, 434] on icon at bounding box center [39, 431] width 20 height 20
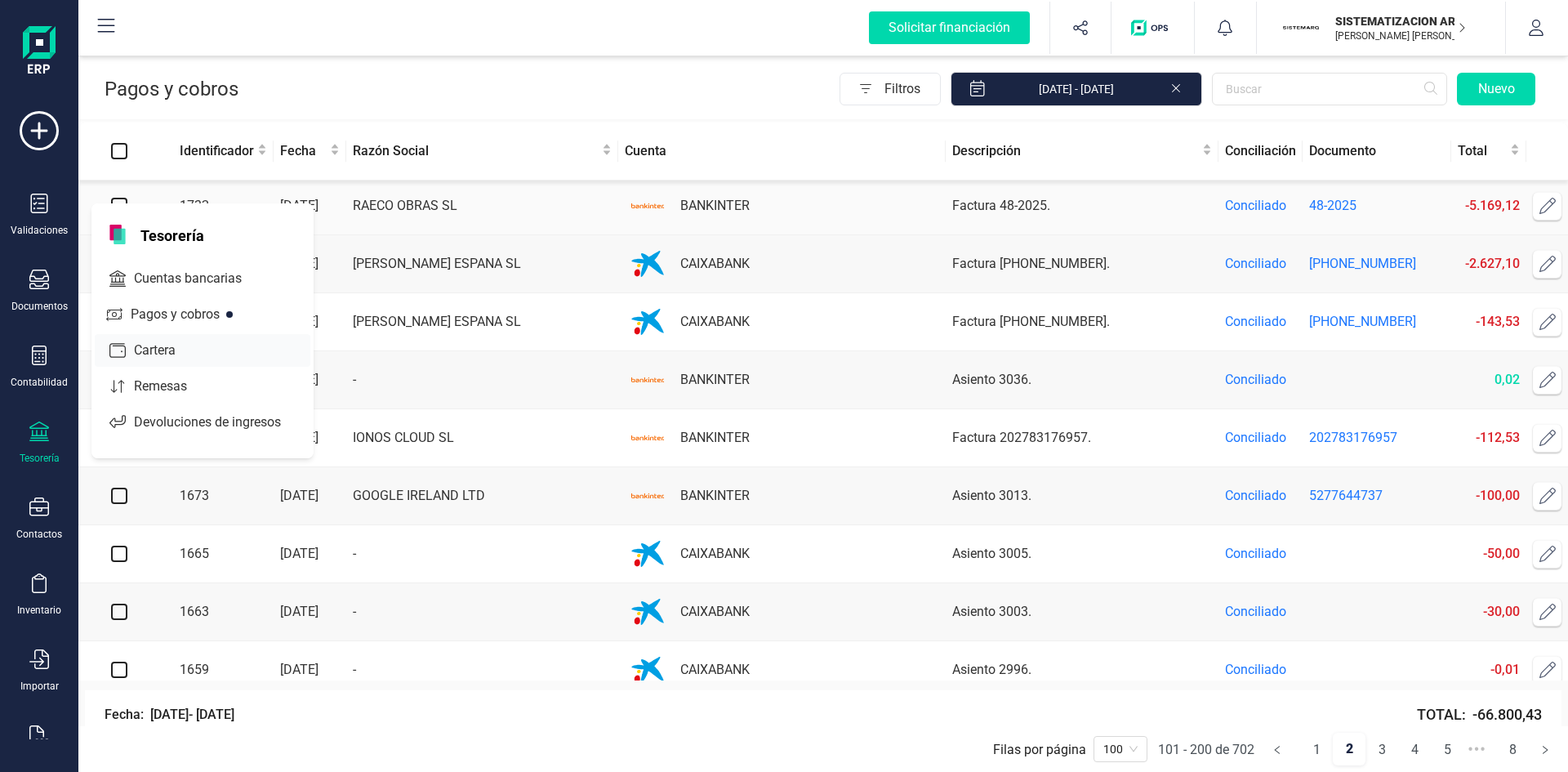
scroll to position [1512, 0]
drag, startPoint x: 34, startPoint y: 282, endPoint x: 44, endPoint y: 301, distance: 21.5
click at [44, 301] on div "Documentos" at bounding box center [39, 291] width 65 height 43
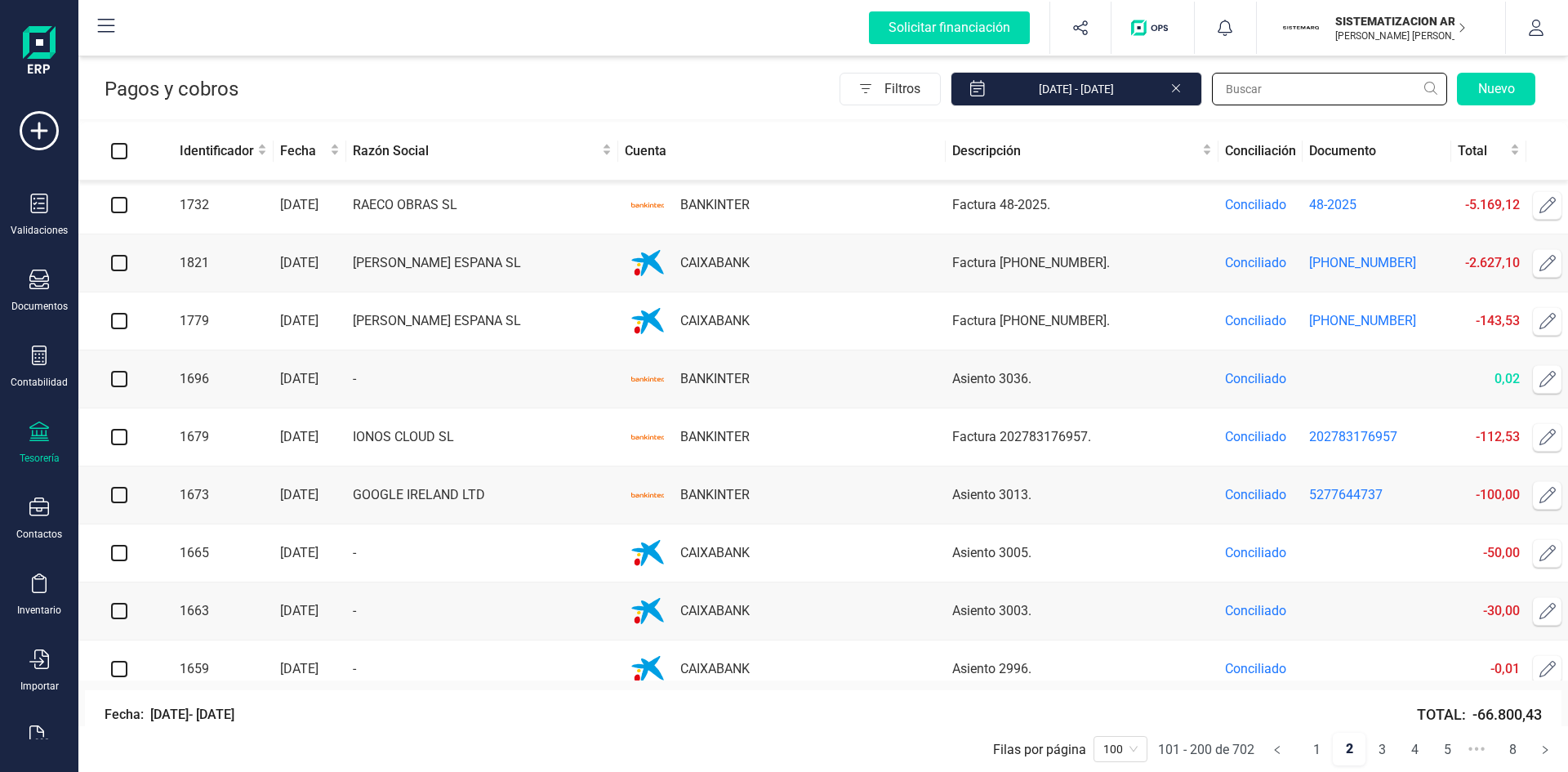
click at [1259, 88] on input "text" at bounding box center [1329, 89] width 235 height 33
click at [942, 72] on div "Filtros [DATE] - [DATE] Nuevo" at bounding box center [1190, 89] width 702 height 34
click at [940, 84] on span "Filtros" at bounding box center [913, 89] width 56 height 33
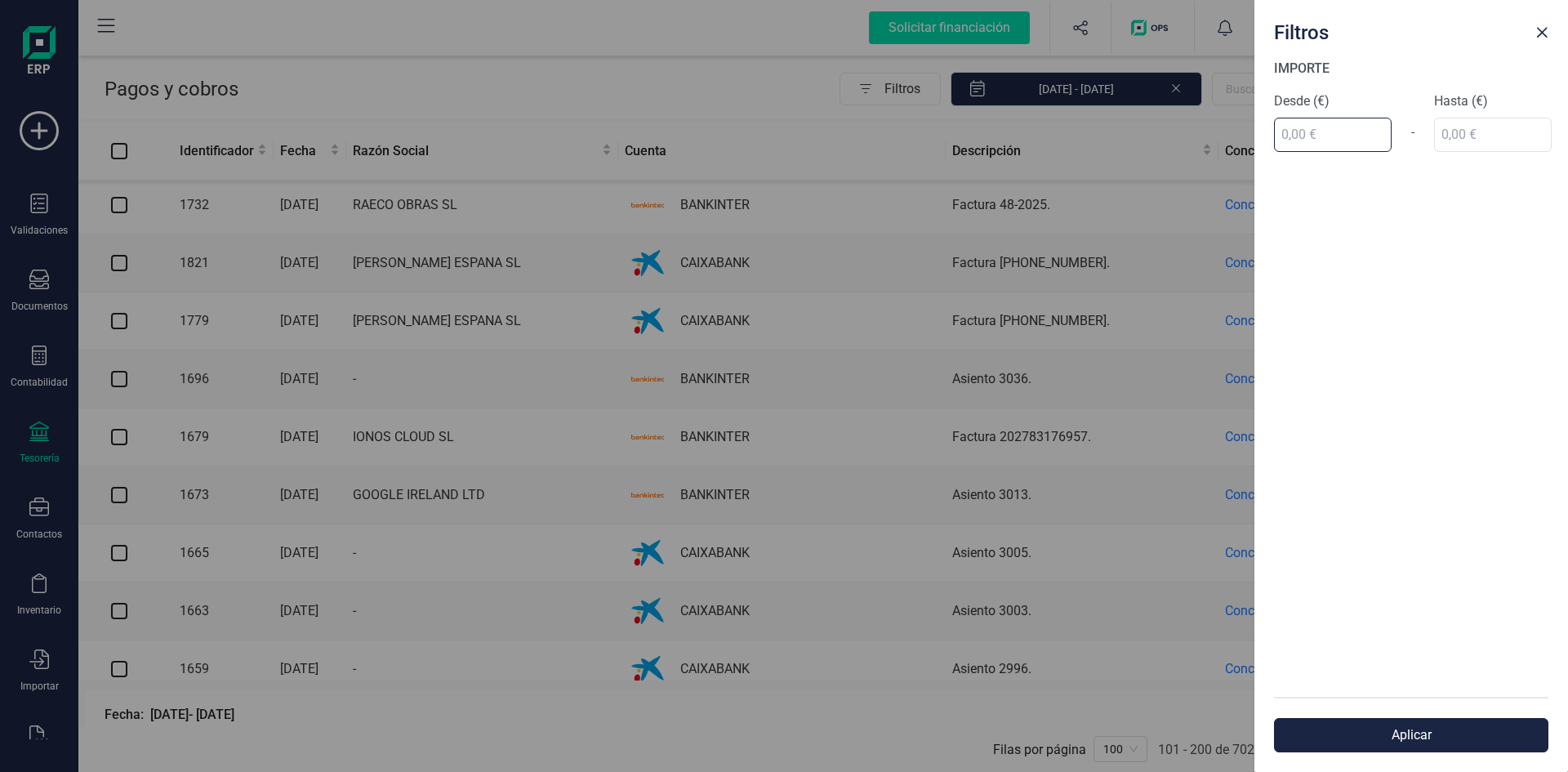
click at [1335, 142] on input "text" at bounding box center [1333, 134] width 117 height 34
type input "8.000,00 €"
click at [1490, 132] on div "IMPORTE Desde (€) 8.000,00 € - Hasta (€)" at bounding box center [1411, 378] width 313 height 638
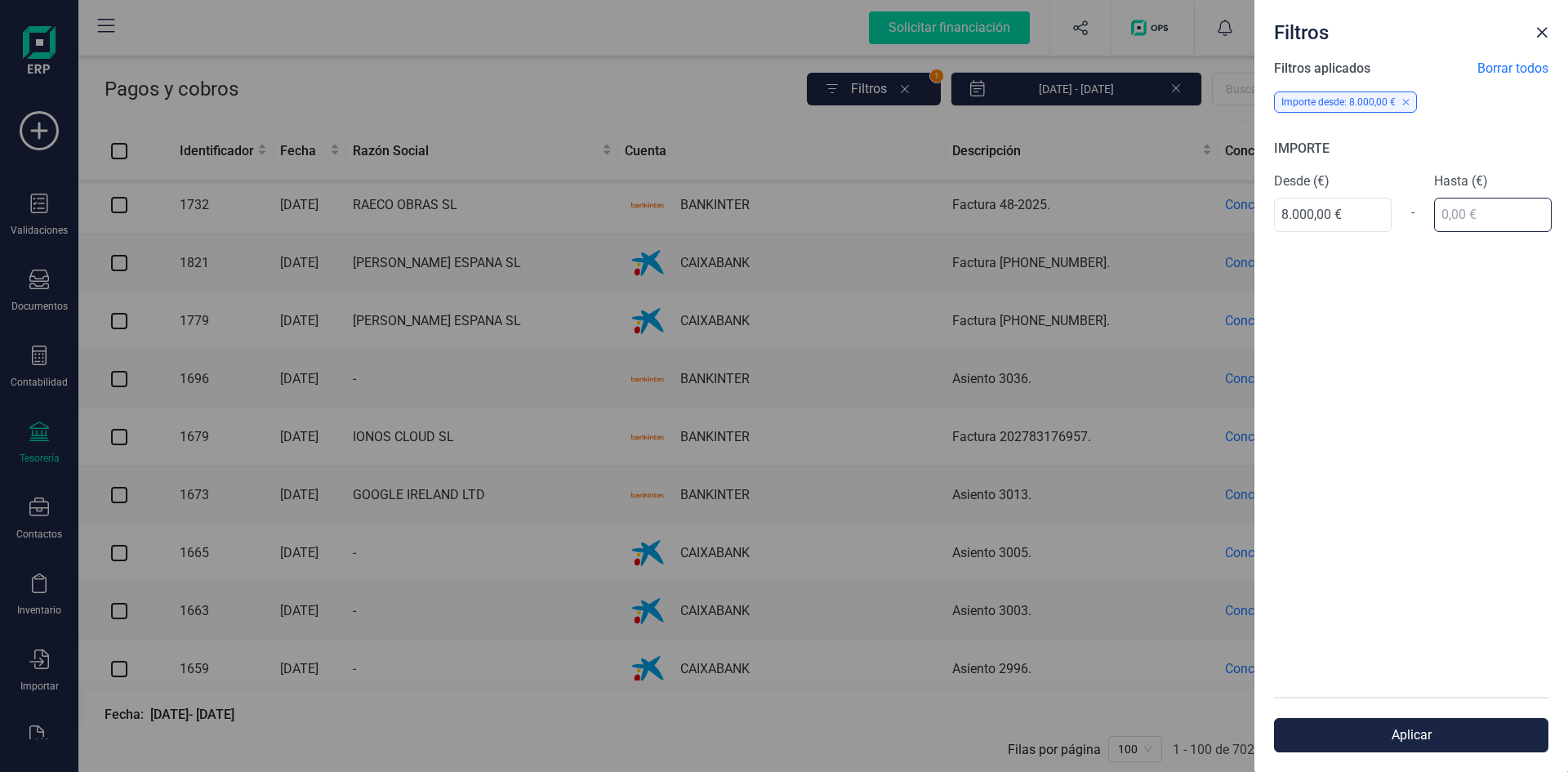
scroll to position [0, 0]
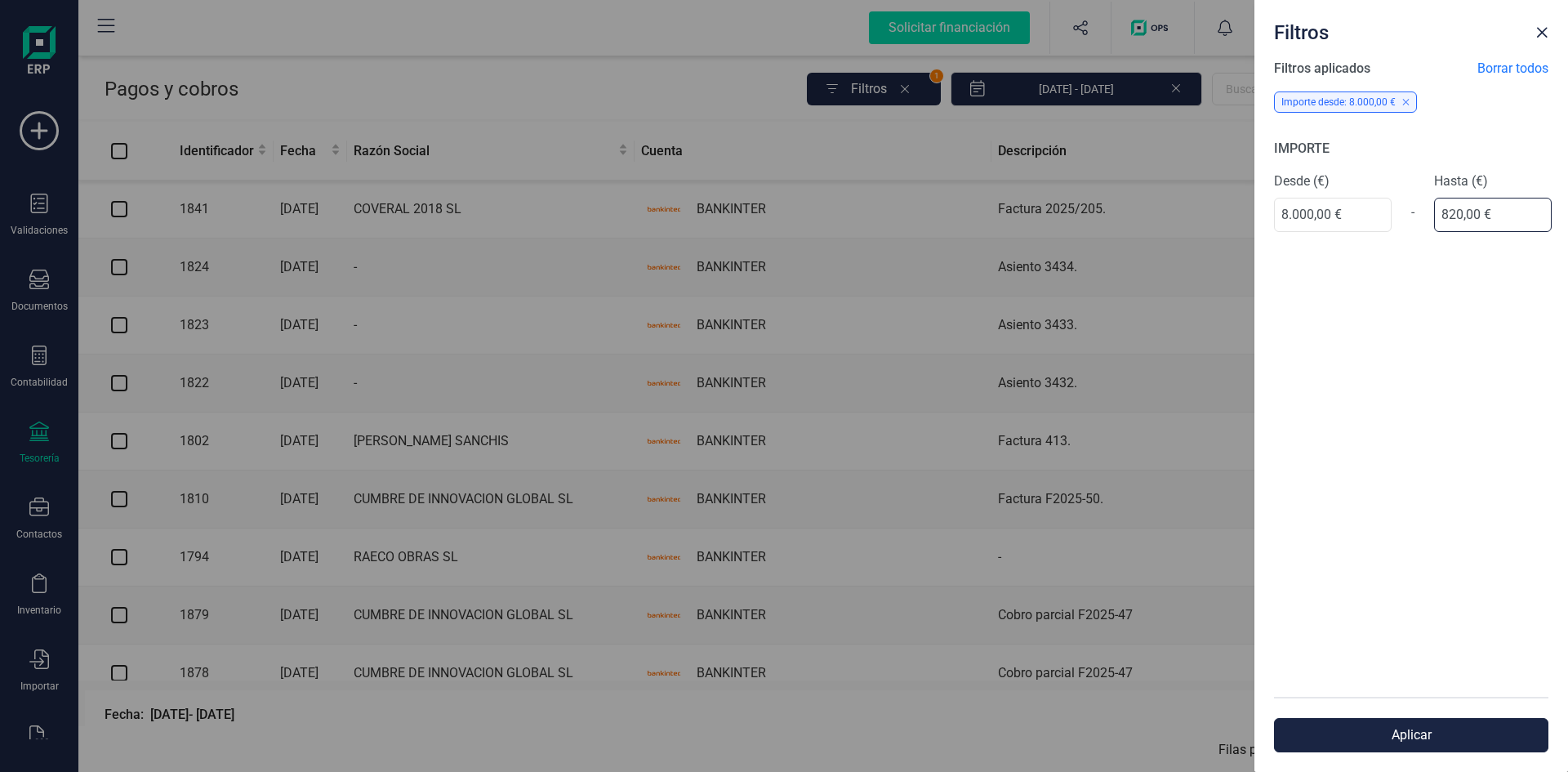
type input "8.200,00 €"
click at [1388, 742] on button "Aplicar" at bounding box center [1411, 735] width 274 height 34
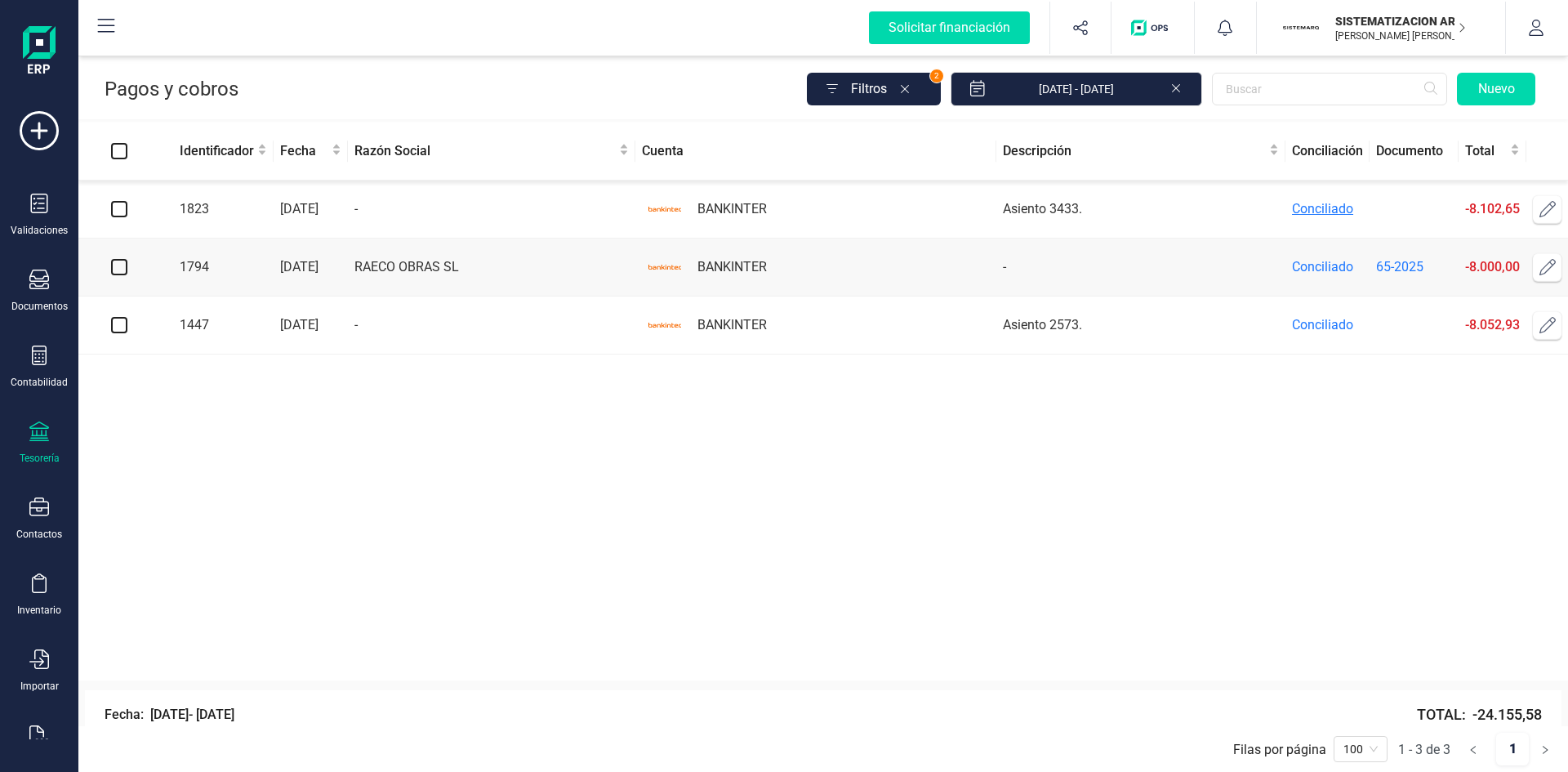
click at [1297, 207] on span "Conciliado" at bounding box center [1323, 209] width 62 height 16
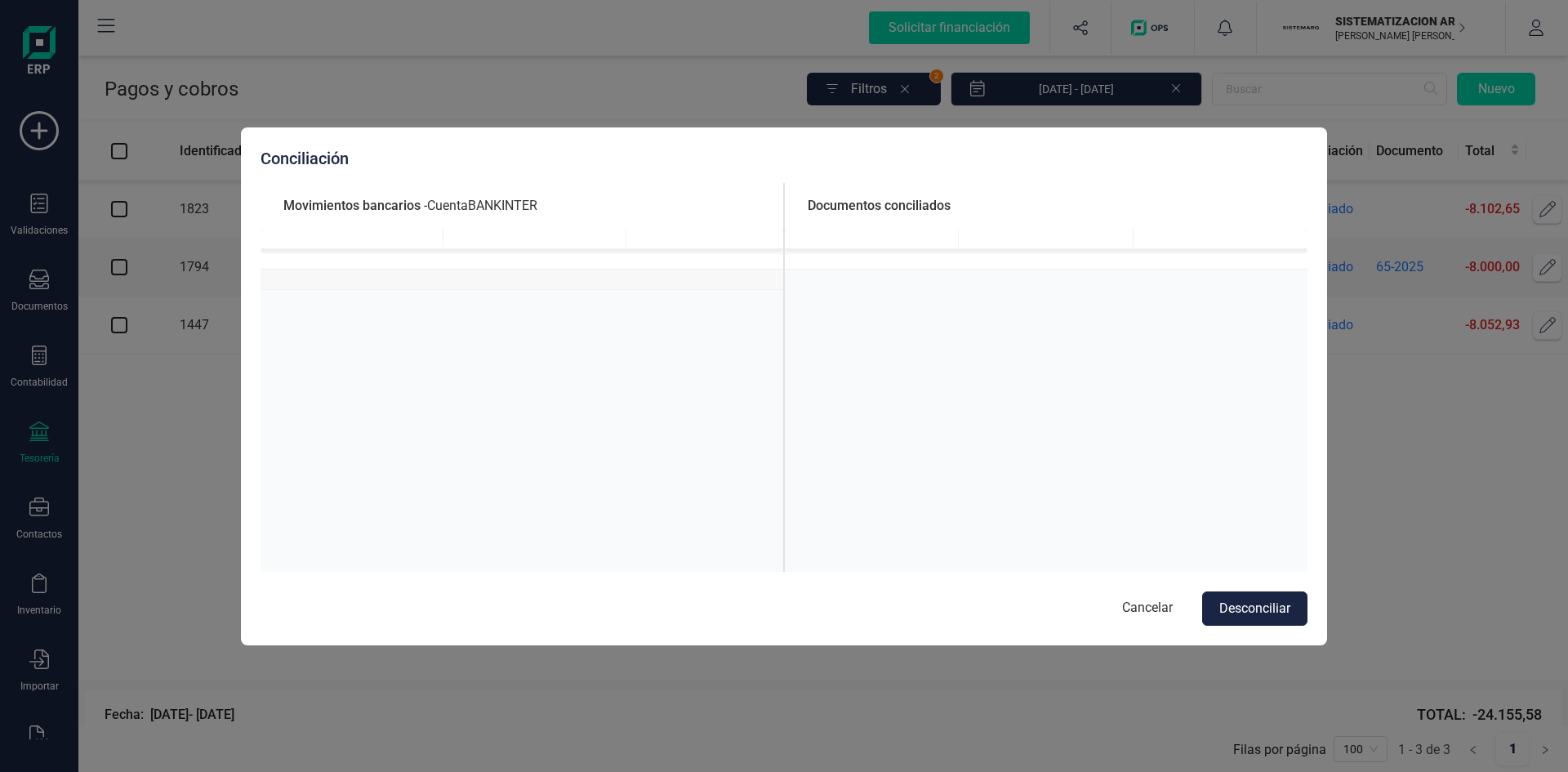
click at [1280, 630] on div "Conciliación Movimientos bancarios - Cuenta BANKINTER Documentos conciliados Ca…" at bounding box center [783, 386] width 1086 height 517
click at [1275, 618] on button "Desconciliar" at bounding box center [1255, 608] width 105 height 34
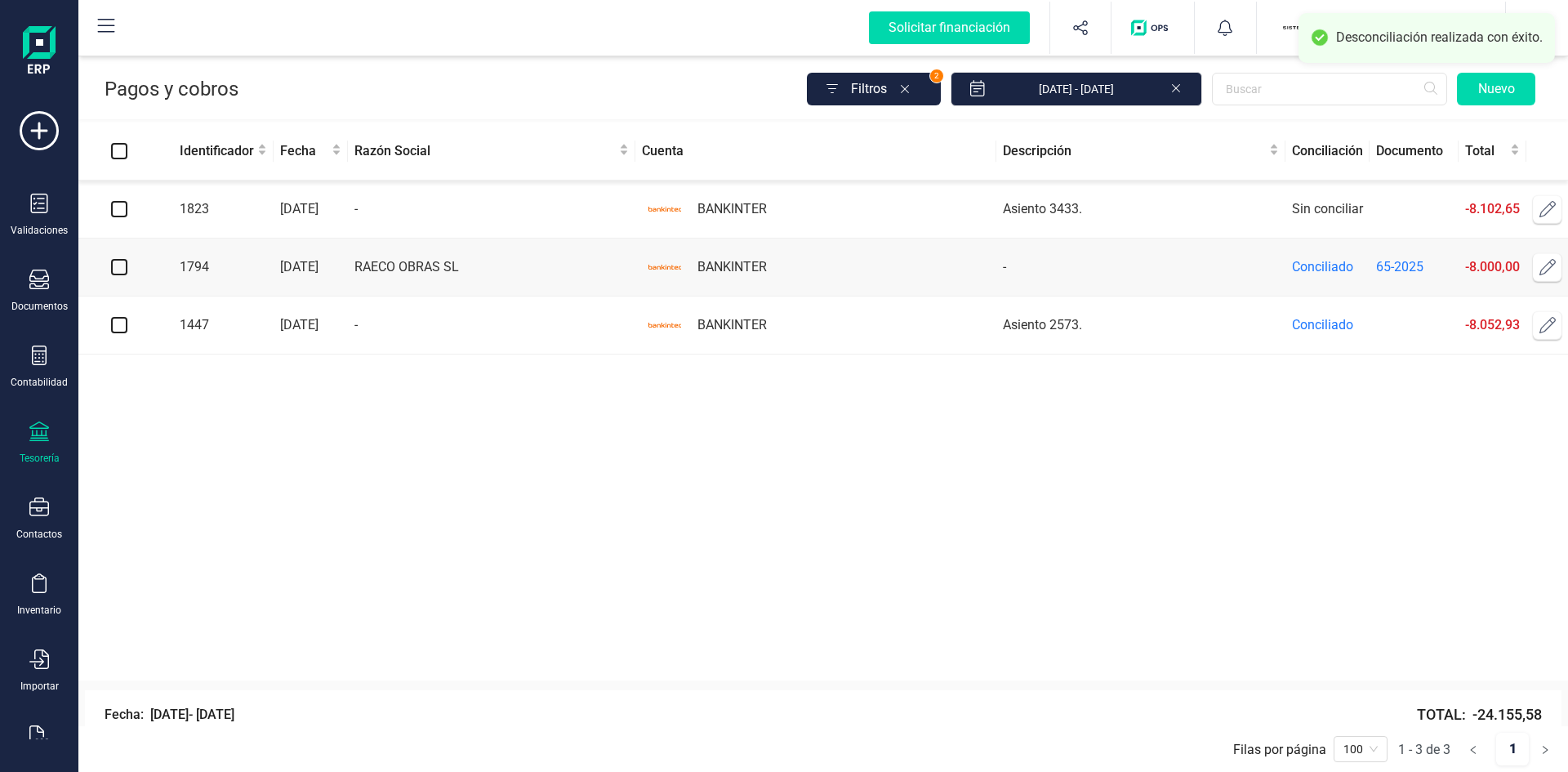
drag, startPoint x: 1275, startPoint y: 618, endPoint x: 1185, endPoint y: 574, distance: 100.2
click at [1185, 574] on div "Identificador Fecha Razón Social Cuenta Descripción Conciliación Documento Tota…" at bounding box center [823, 401] width 1490 height 558
click at [37, 359] on icon at bounding box center [39, 355] width 20 height 20
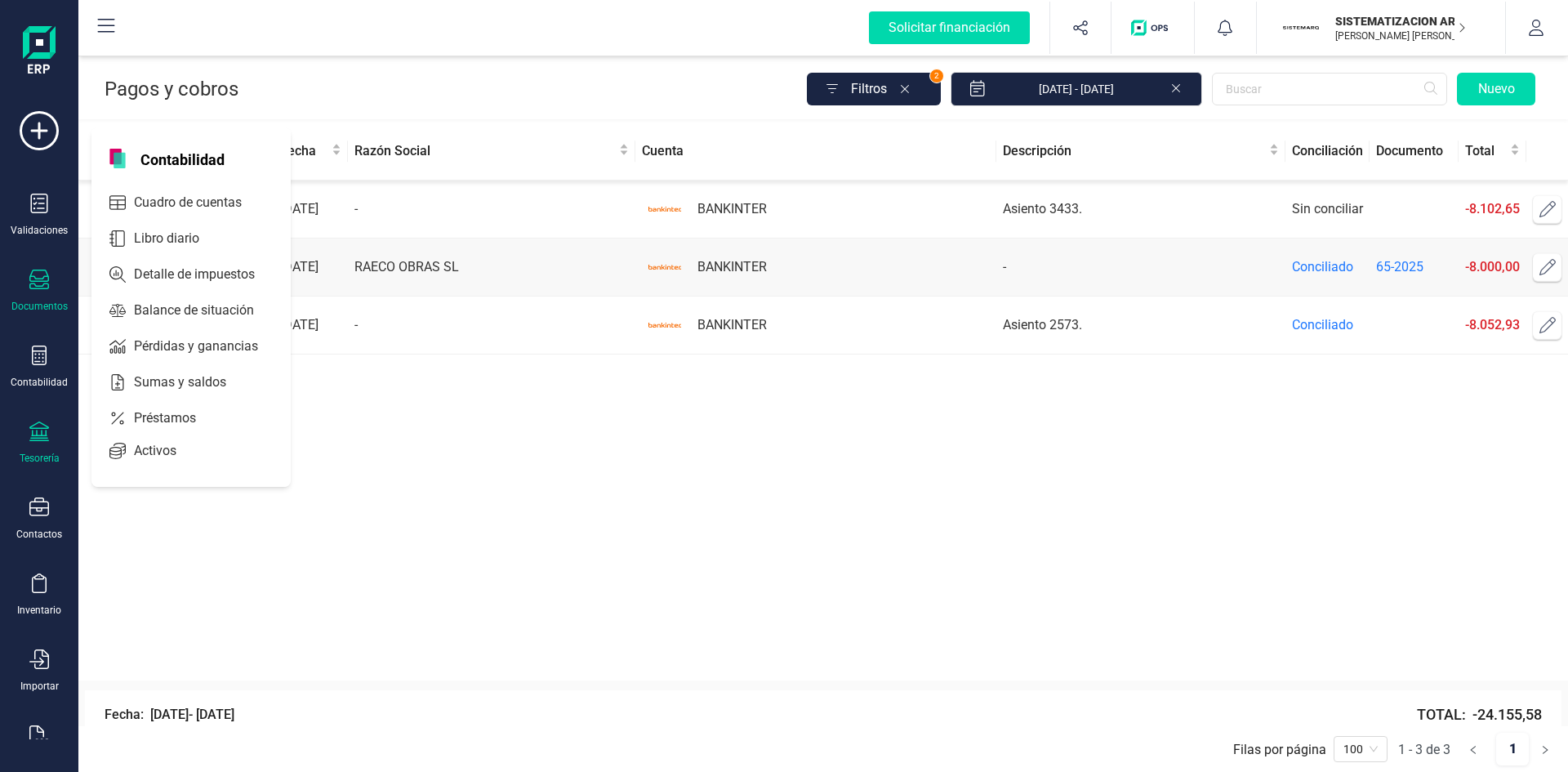
click at [49, 293] on div "Documentos" at bounding box center [39, 291] width 65 height 43
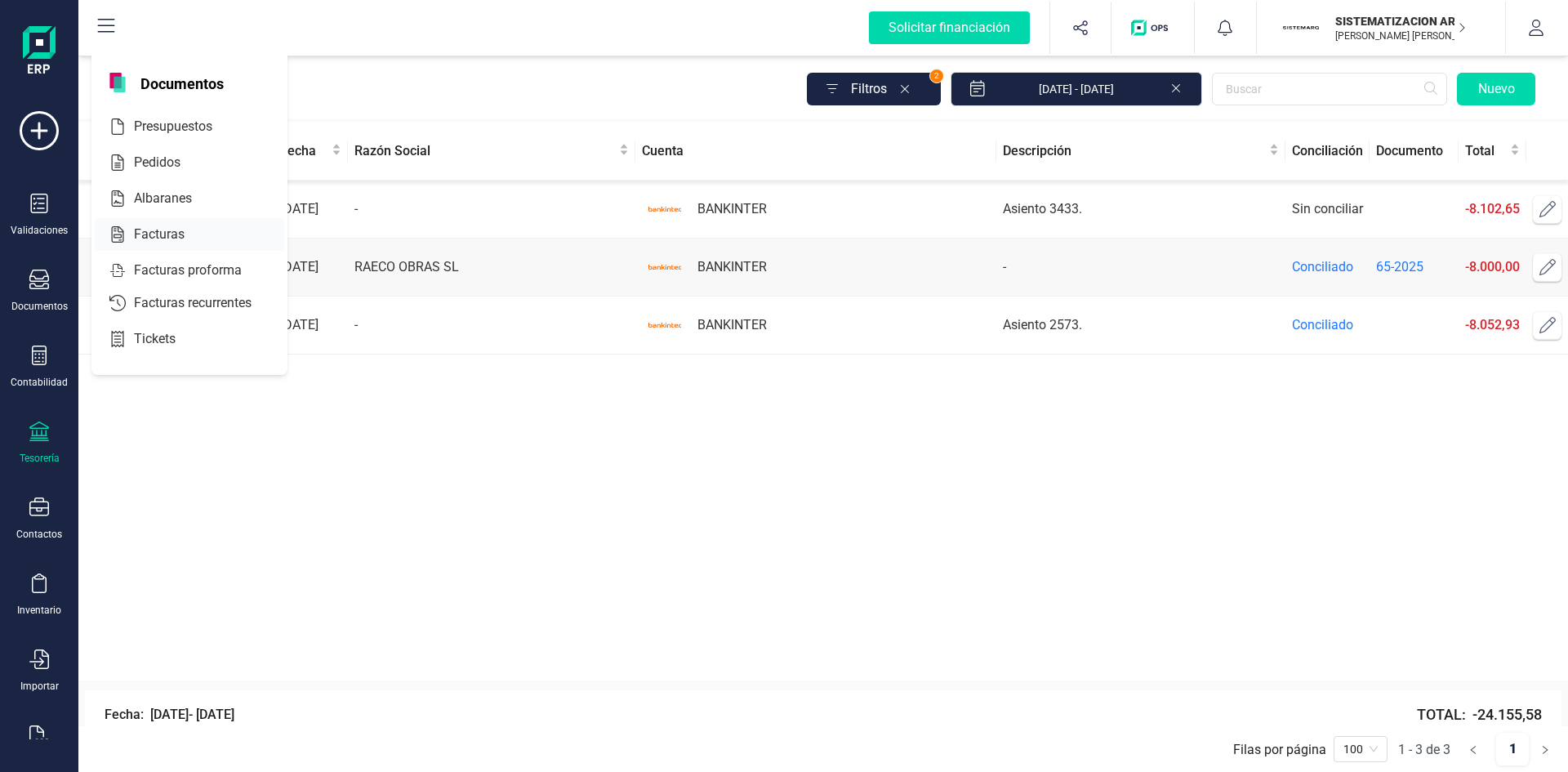
click at [189, 235] on div at bounding box center [199, 234] width 30 height 20
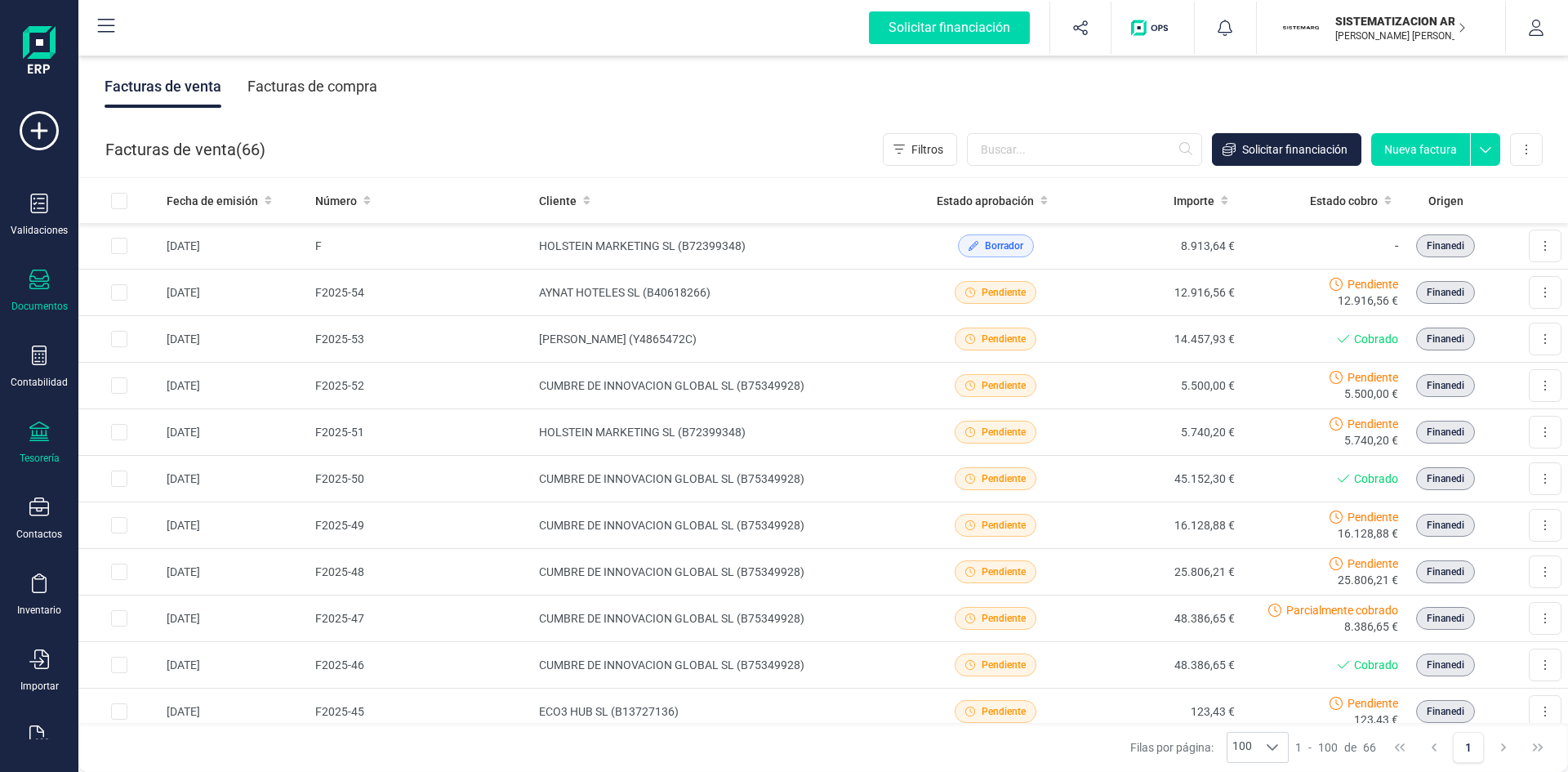
click at [30, 463] on div "Tesorería" at bounding box center [39, 458] width 40 height 13
click at [33, 447] on div "Tesorería" at bounding box center [39, 443] width 65 height 43
click at [31, 436] on icon at bounding box center [39, 431] width 20 height 20
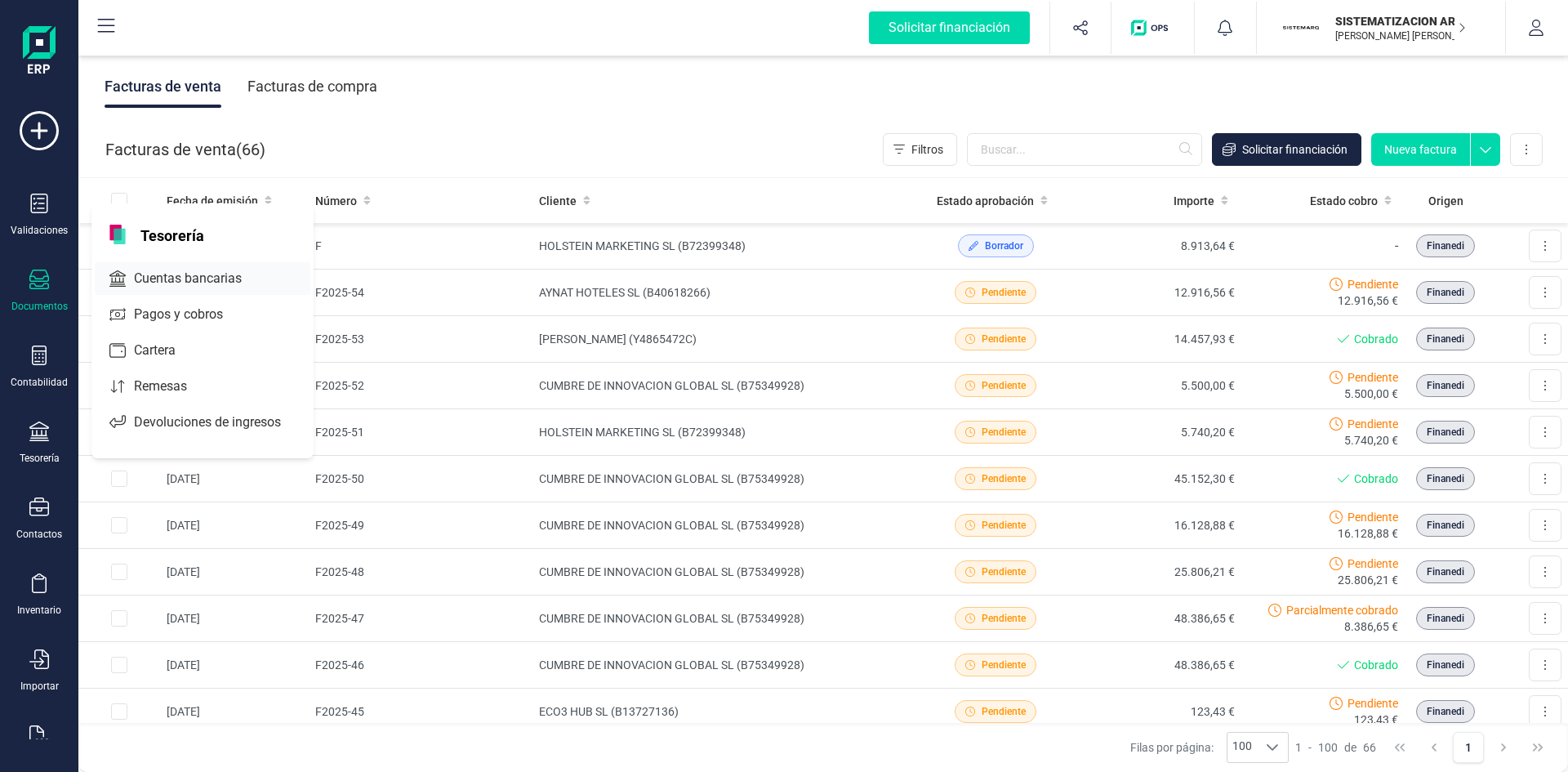
click at [195, 275] on span "Cuentas bancarias" at bounding box center [199, 278] width 144 height 20
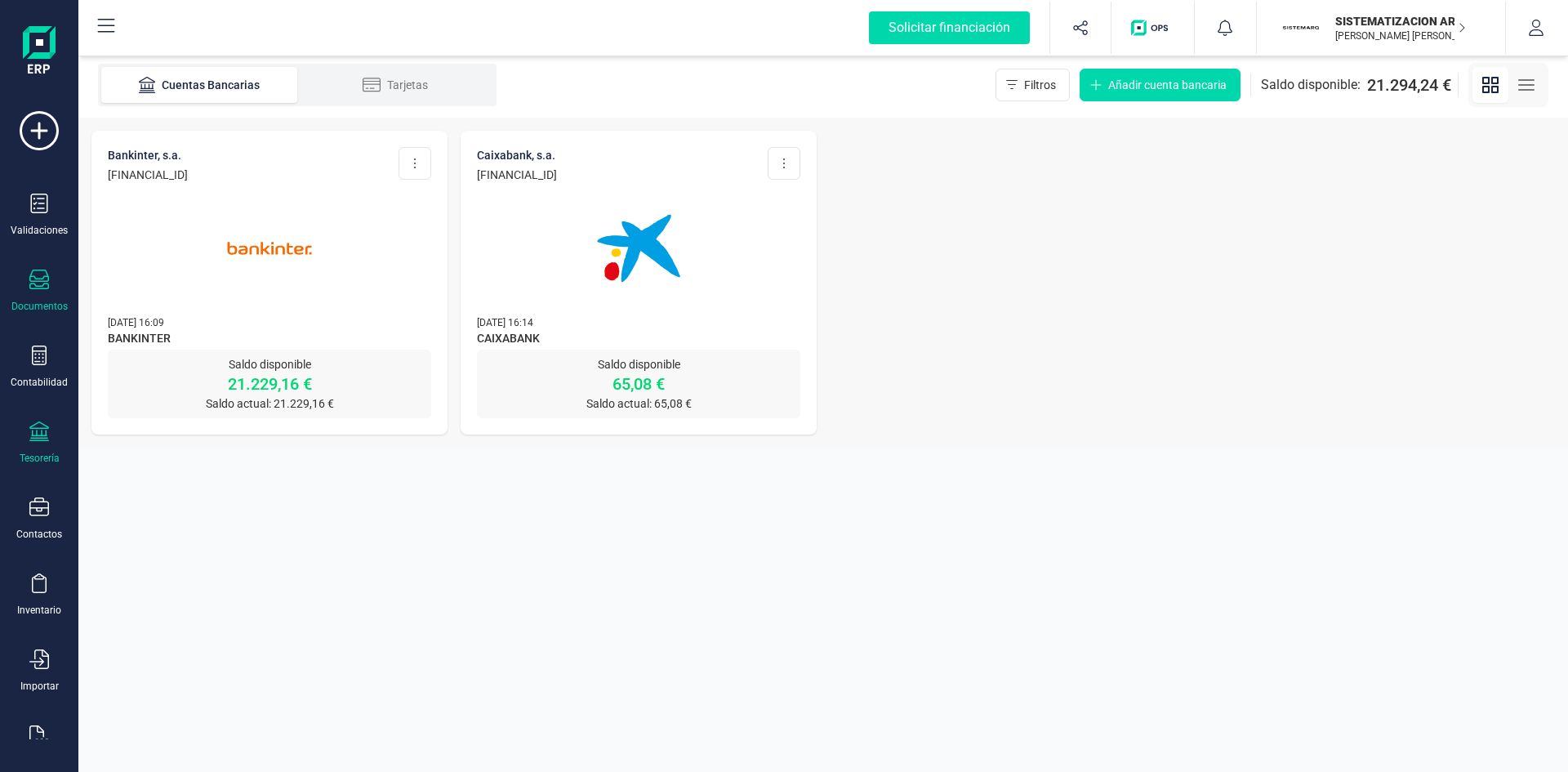
click at [43, 285] on icon at bounding box center [39, 279] width 20 height 20
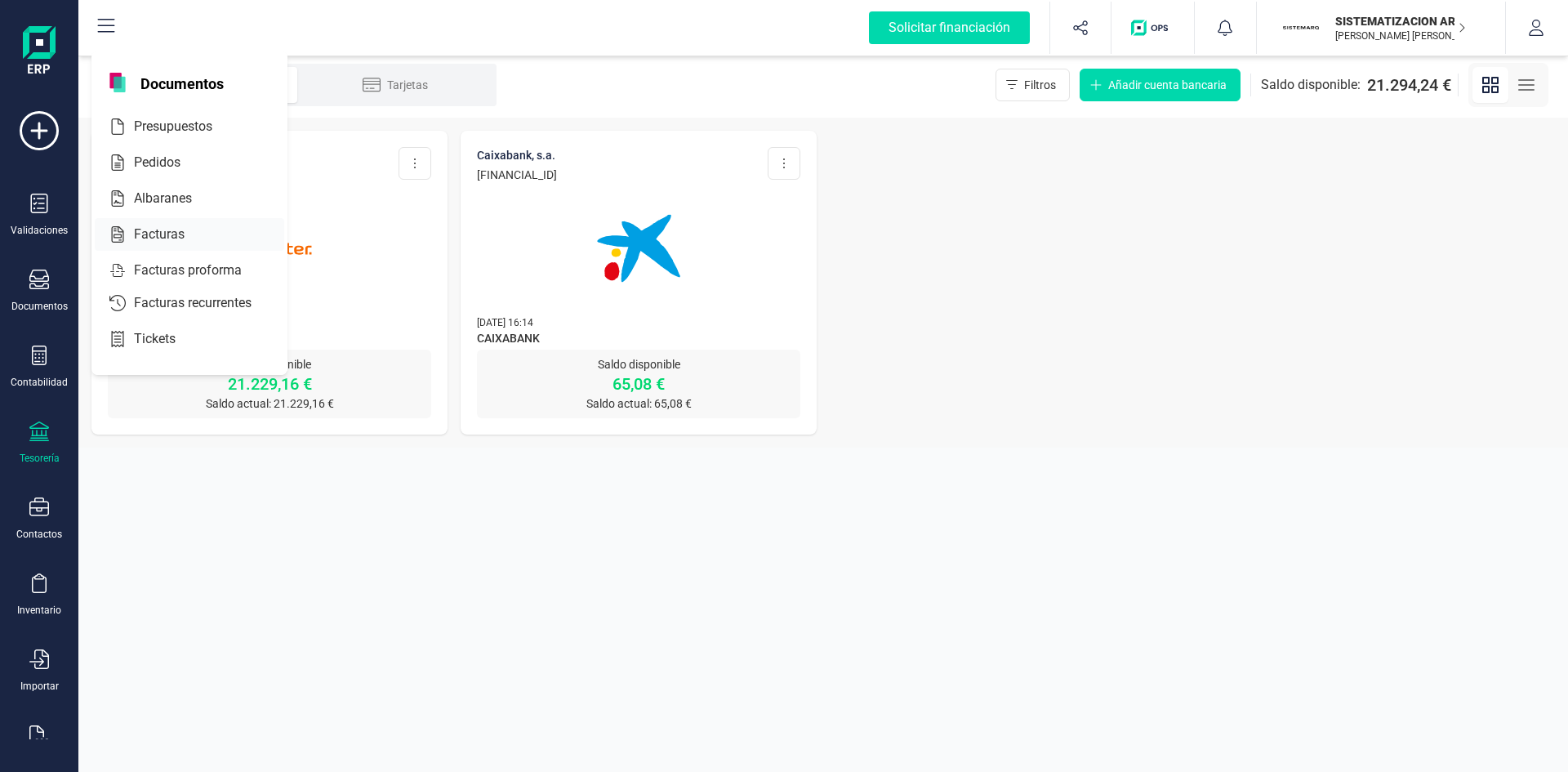
click at [214, 236] on div "Facturas" at bounding box center [189, 234] width 189 height 33
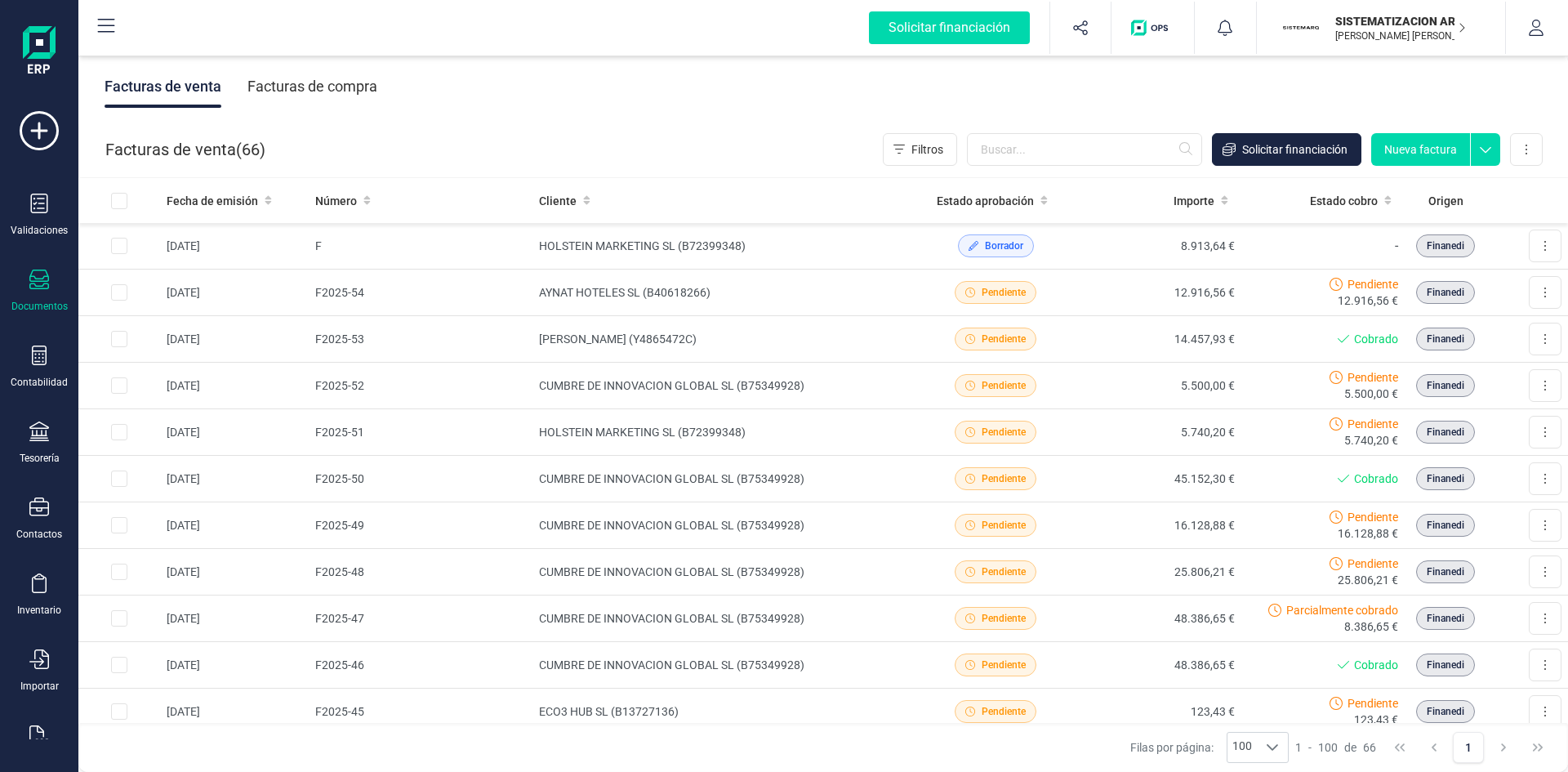
click at [272, 76] on div "Facturas de compra" at bounding box center [311, 87] width 130 height 43
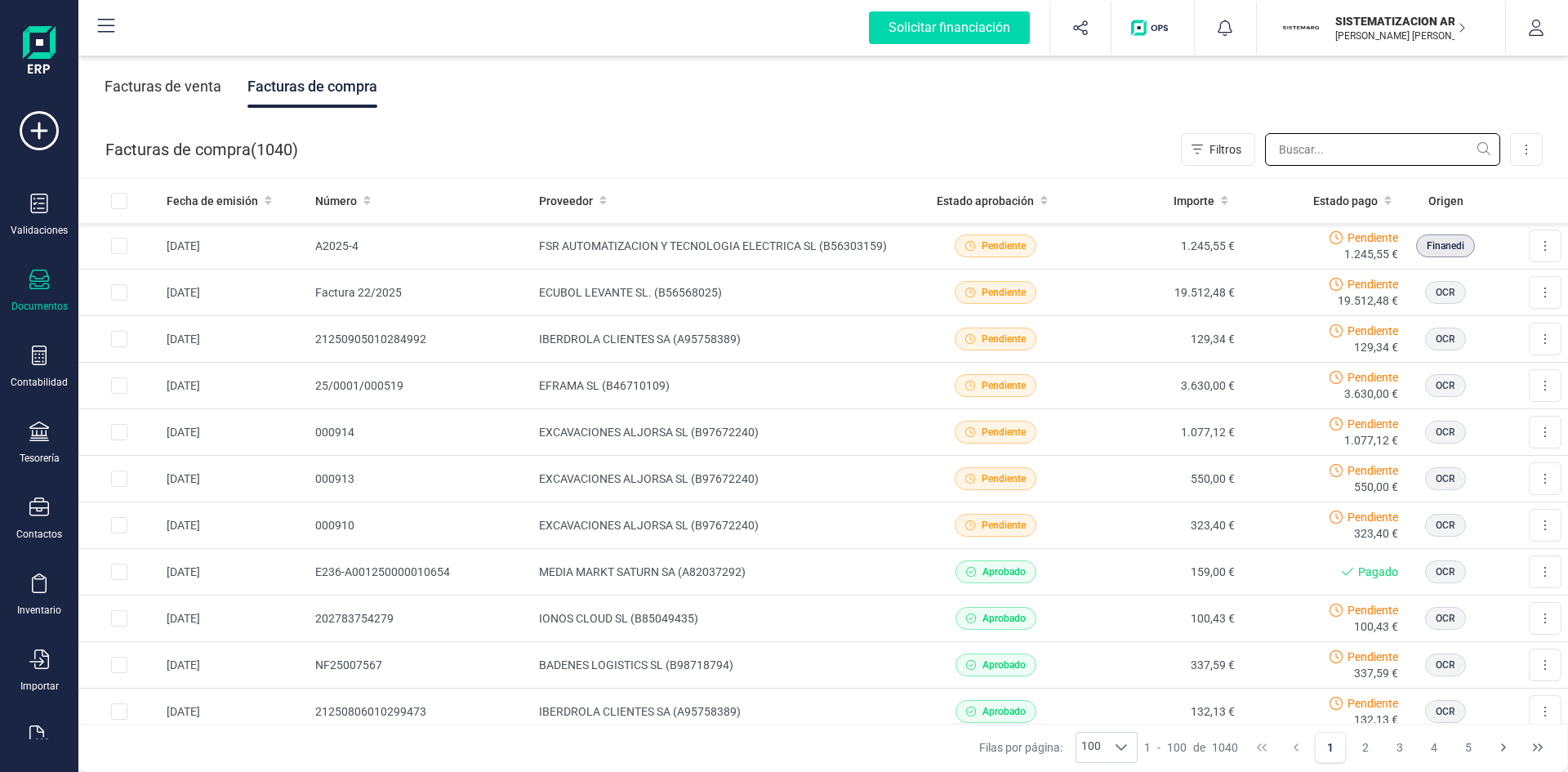
click at [1348, 137] on input "text" at bounding box center [1382, 149] width 235 height 33
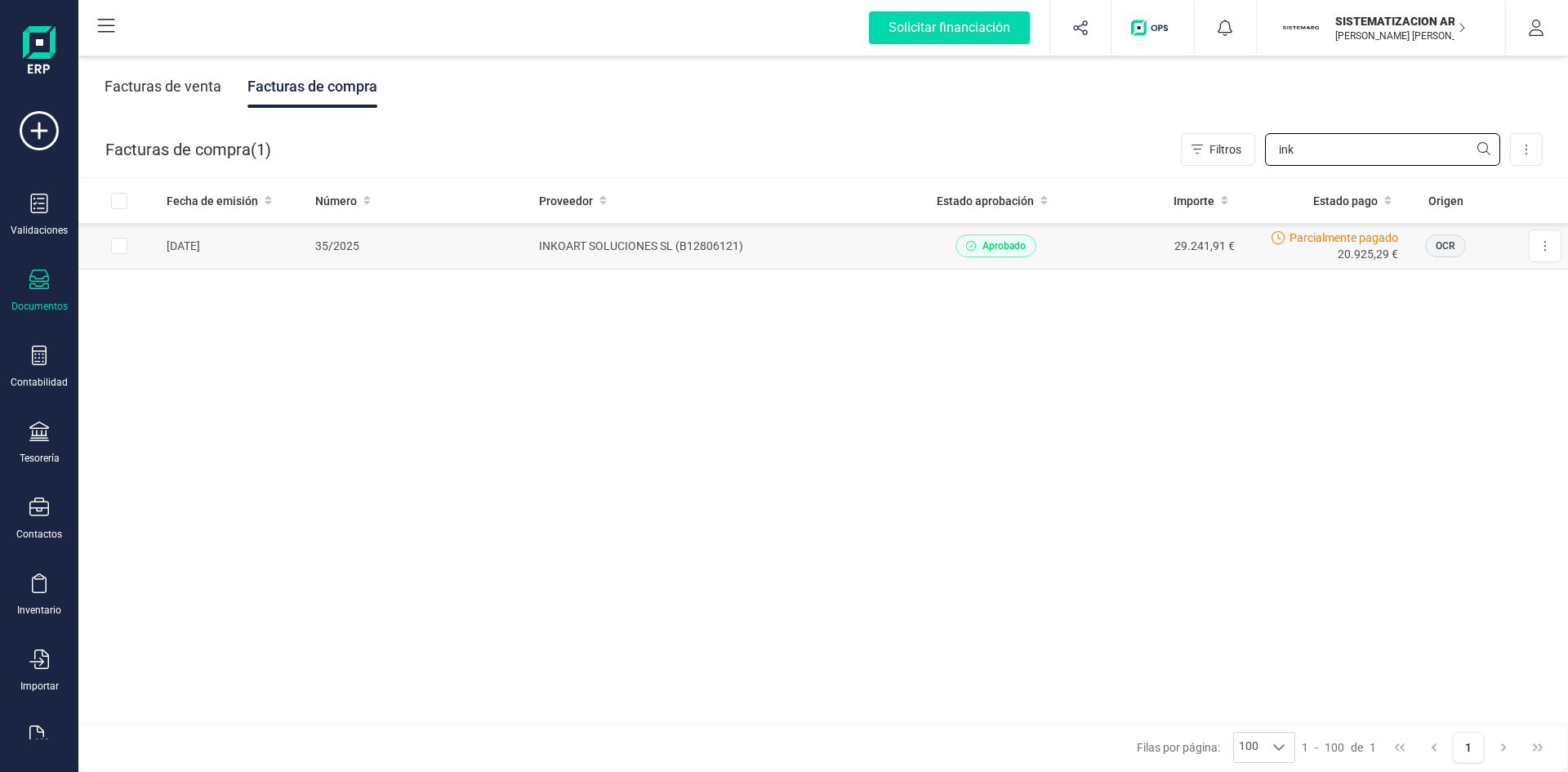
type input "ink"
click at [1115, 257] on td "29.241,91 €" at bounding box center [1160, 246] width 164 height 47
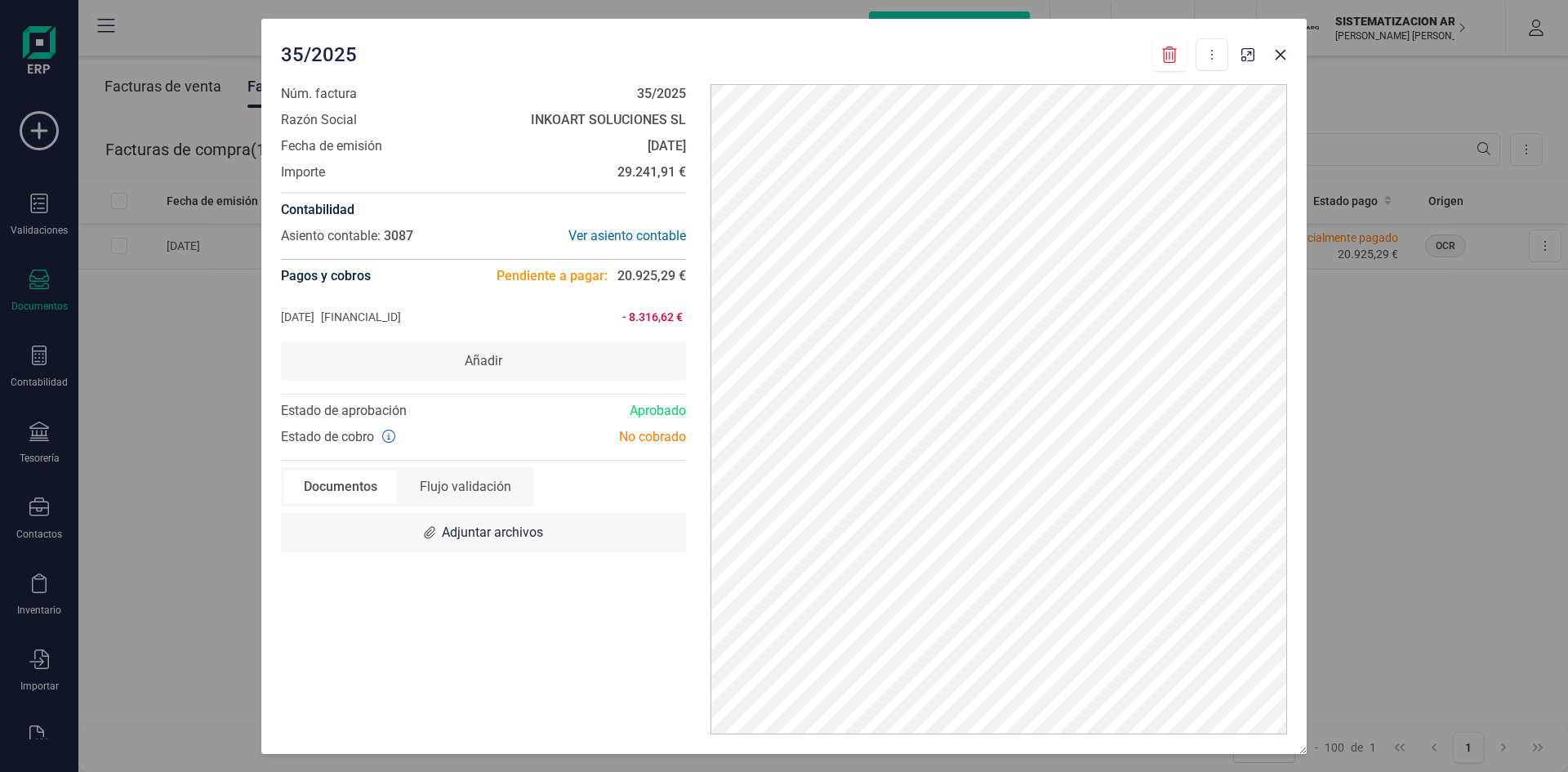
click at [244, 363] on div "35/2025 Descargar documento Marcar como pagada Núm. factura 35/2025 Razón Socia…" at bounding box center [784, 386] width 1568 height 772
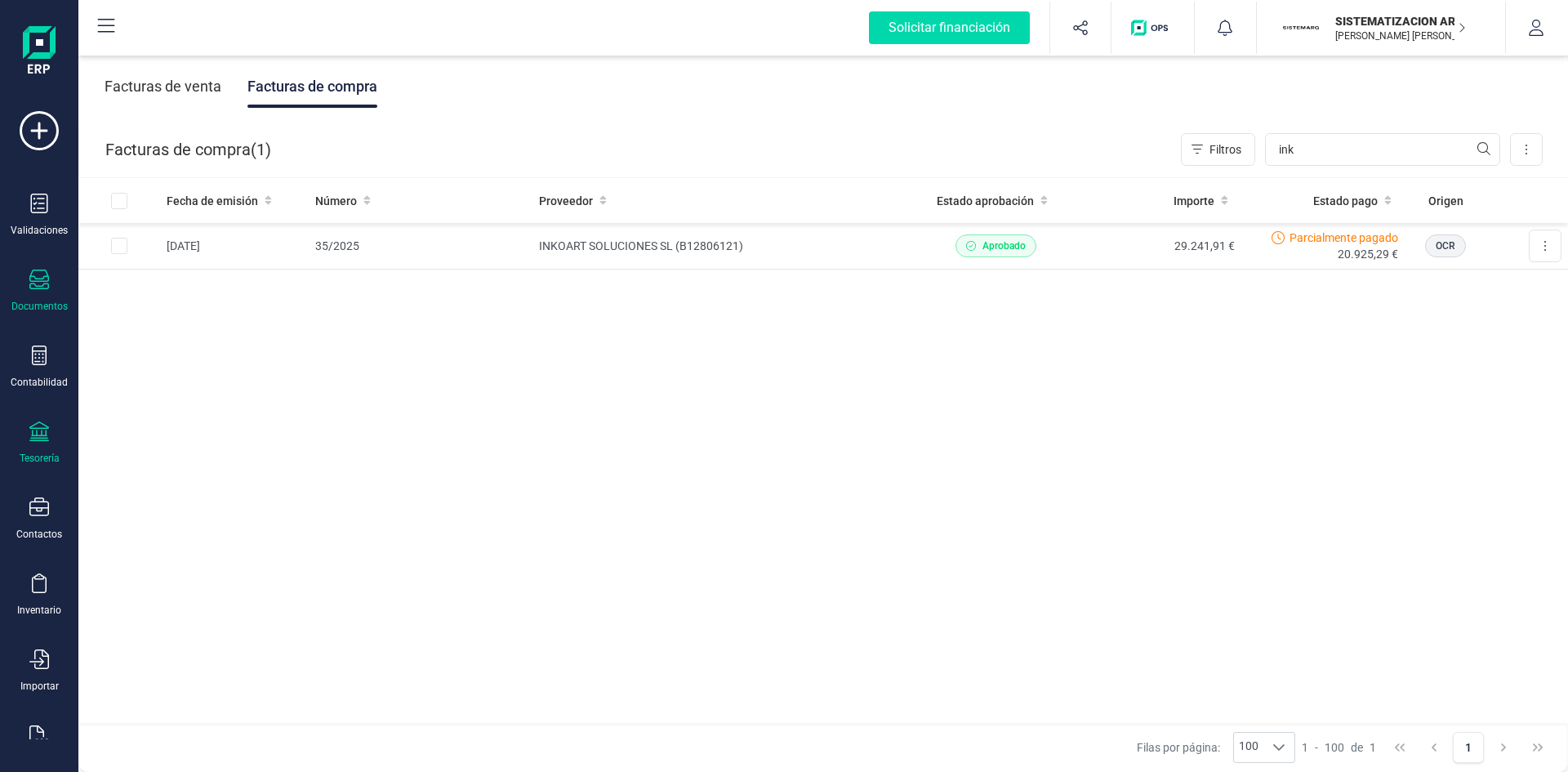
click at [47, 426] on icon at bounding box center [39, 431] width 20 height 20
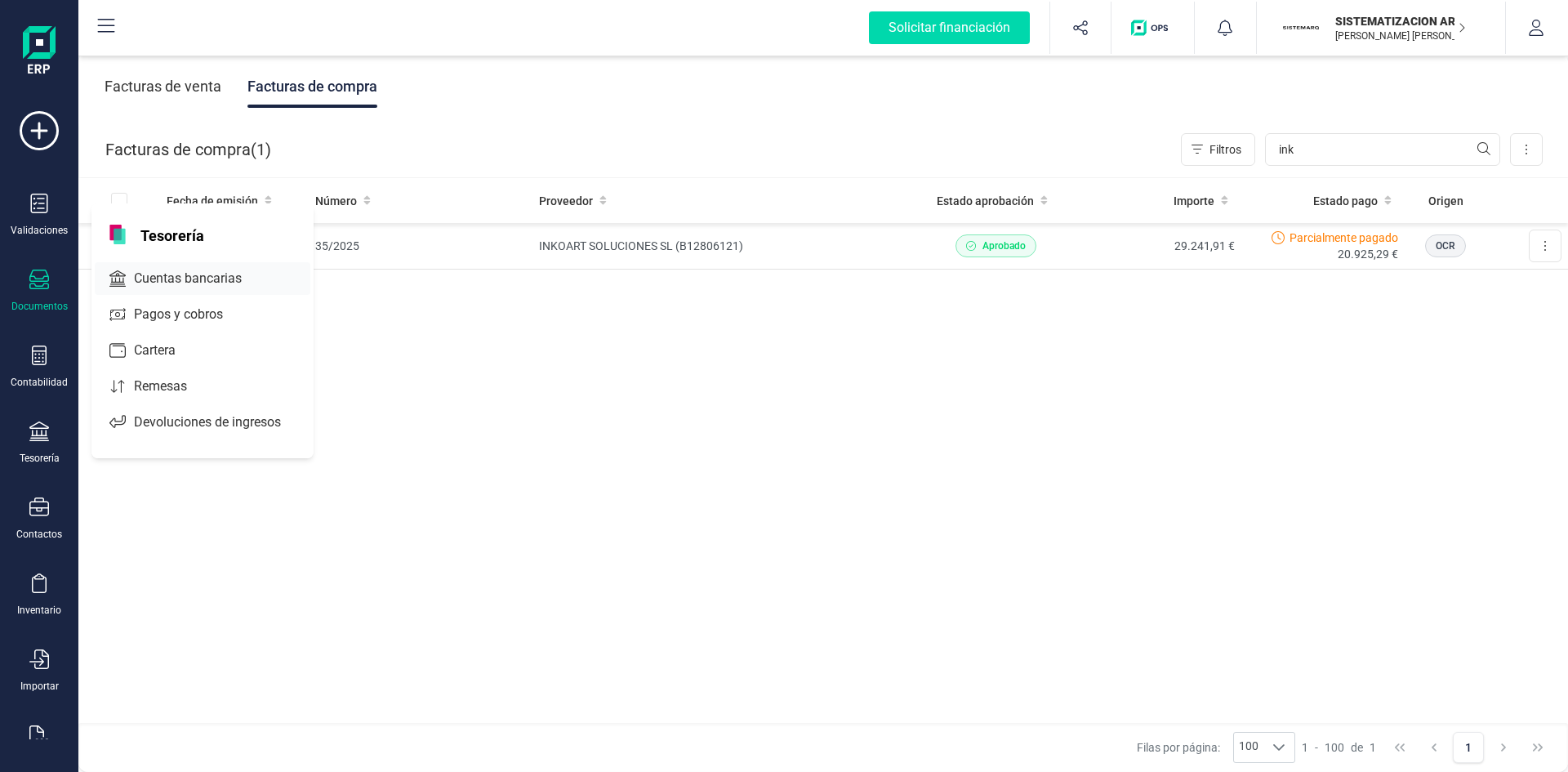
click at [201, 287] on span "Cuentas bancarias" at bounding box center [199, 278] width 144 height 20
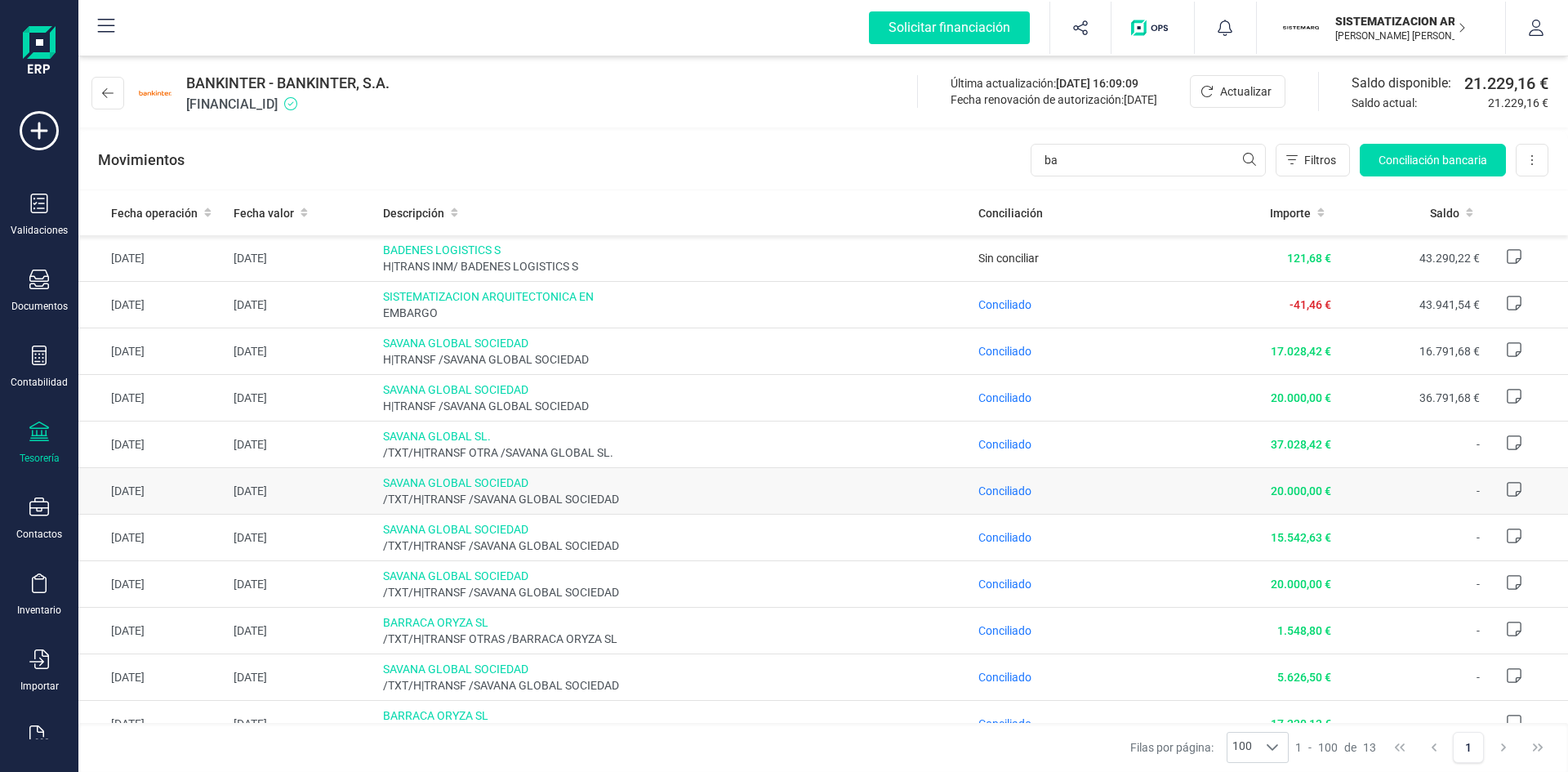
scroll to position [114, 0]
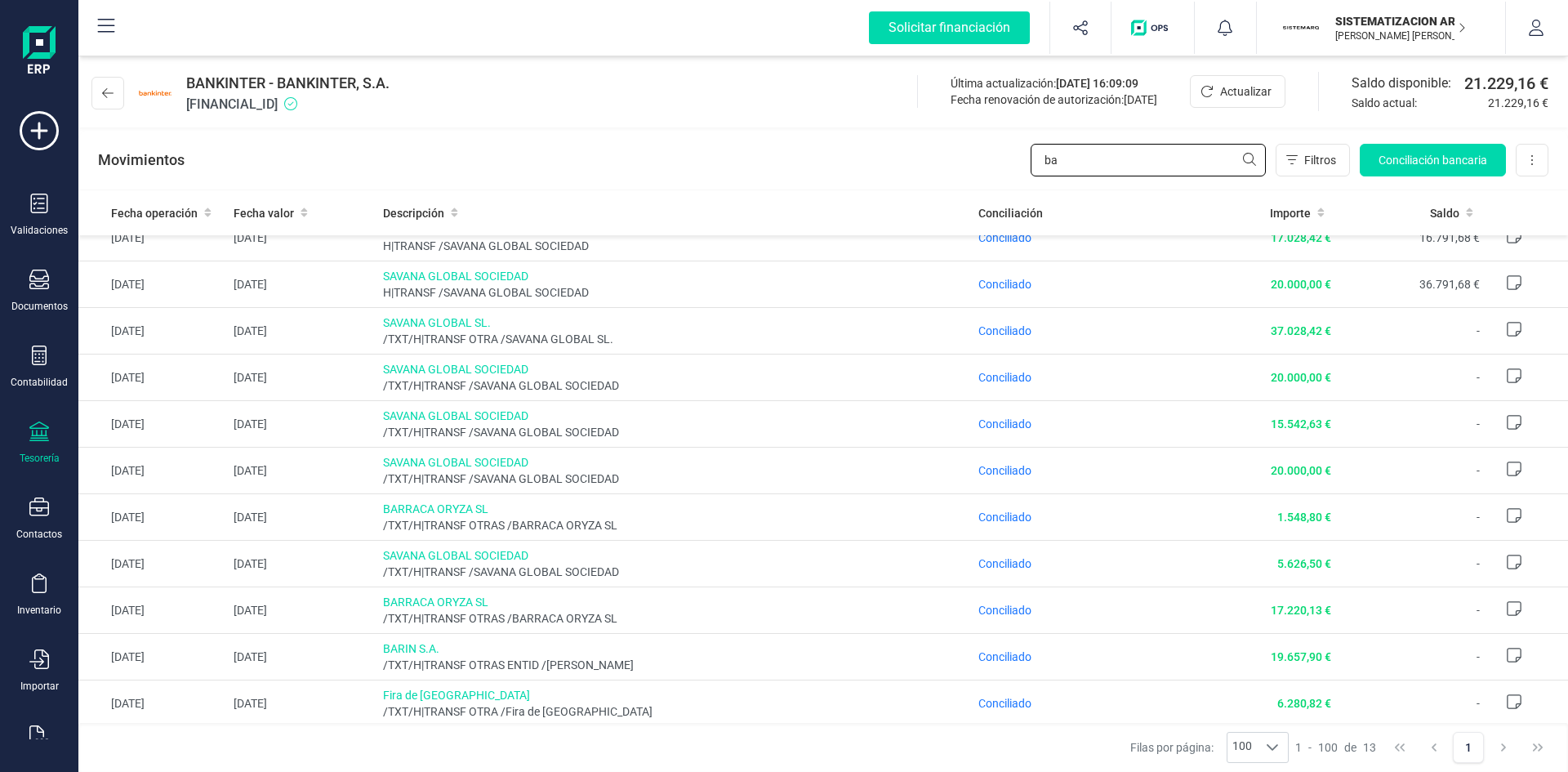
click at [1126, 159] on input "ba" at bounding box center [1148, 159] width 235 height 33
type input "b"
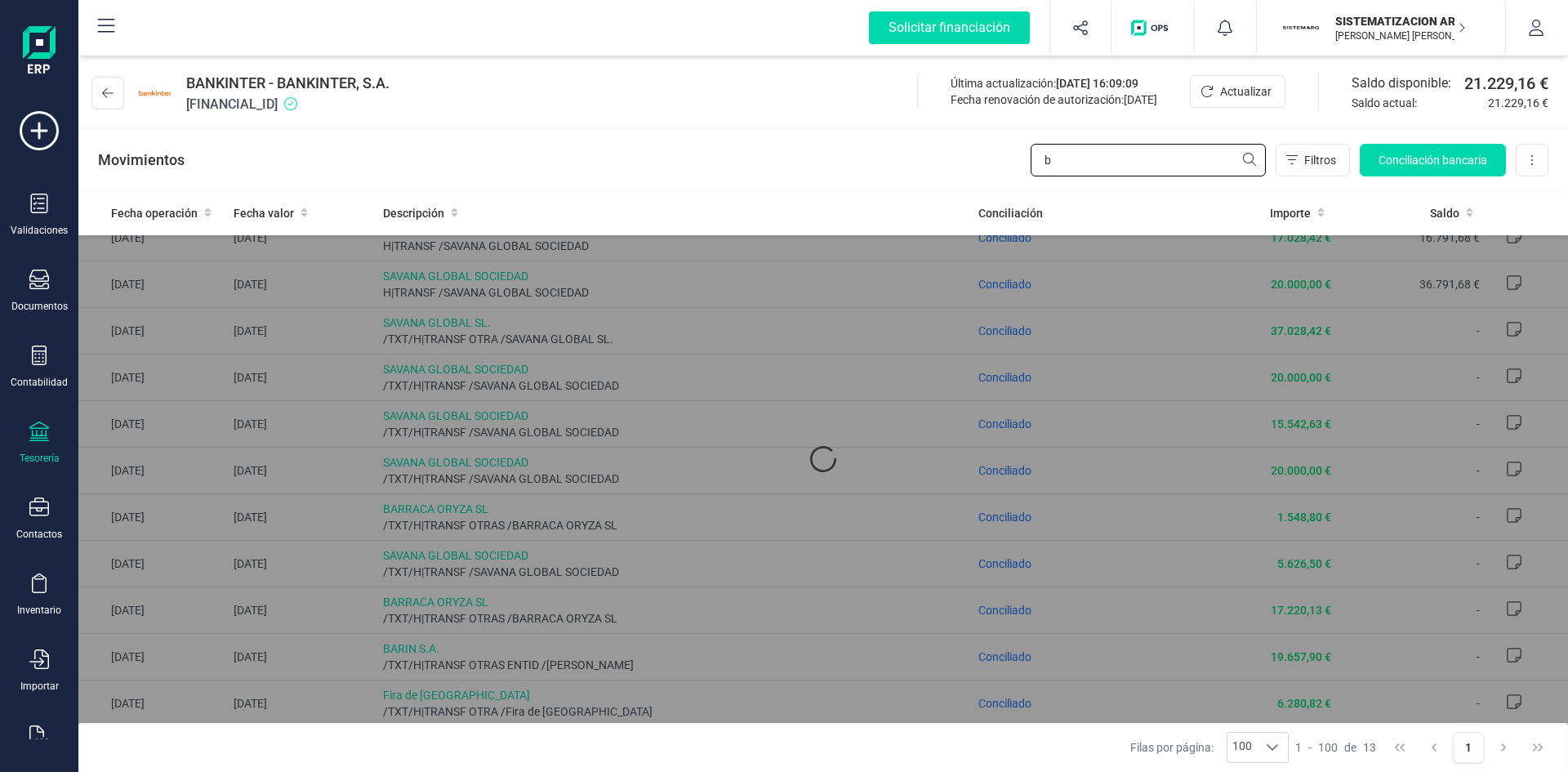
scroll to position [0, 0]
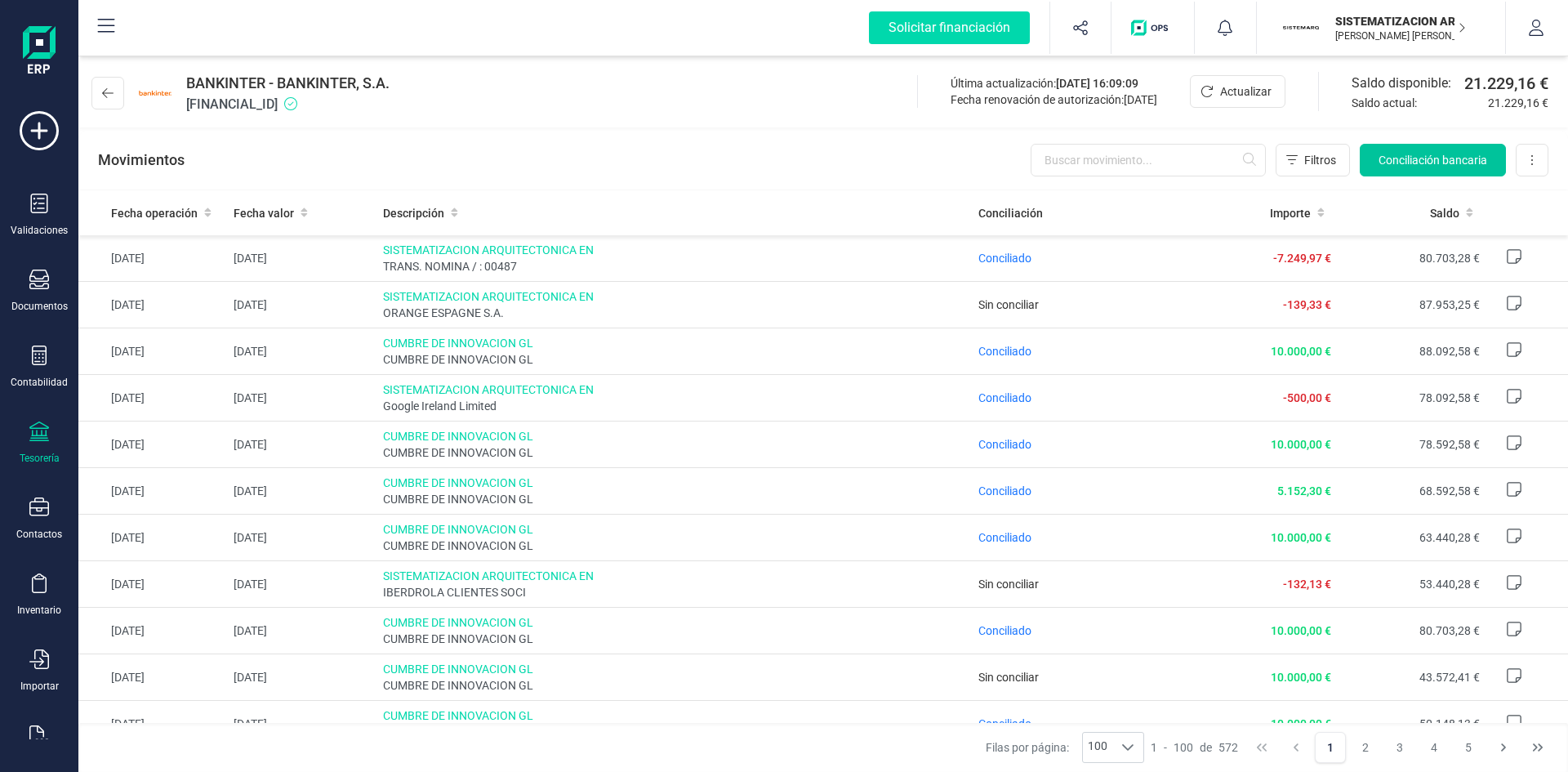
click at [1463, 168] on span "Conciliación bancaria" at bounding box center [1433, 160] width 109 height 17
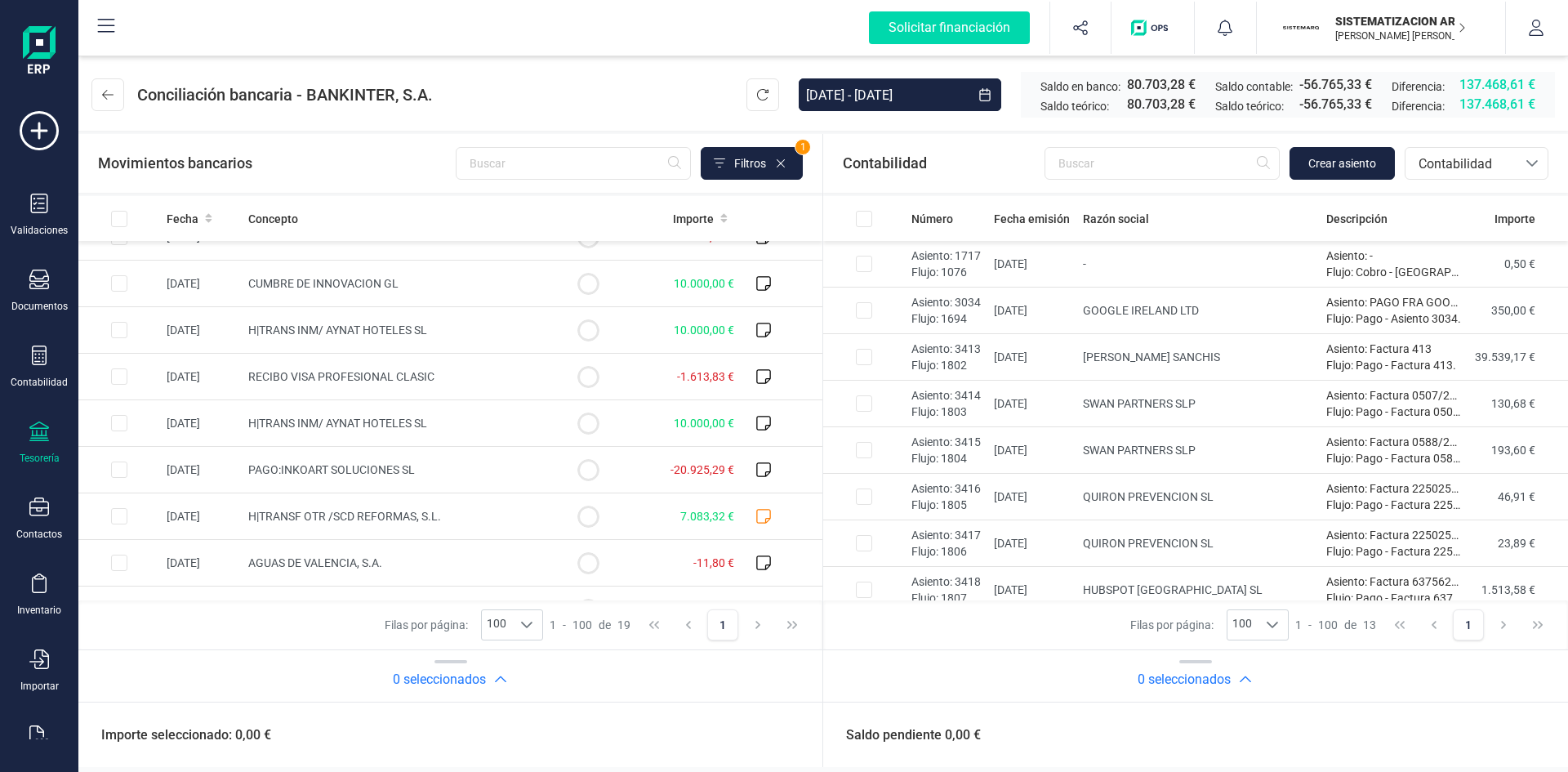
scroll to position [491, 0]
click at [431, 476] on td "PAGO:INKOART SOLUCIONES SL" at bounding box center [394, 472] width 306 height 47
checkbox input "true"
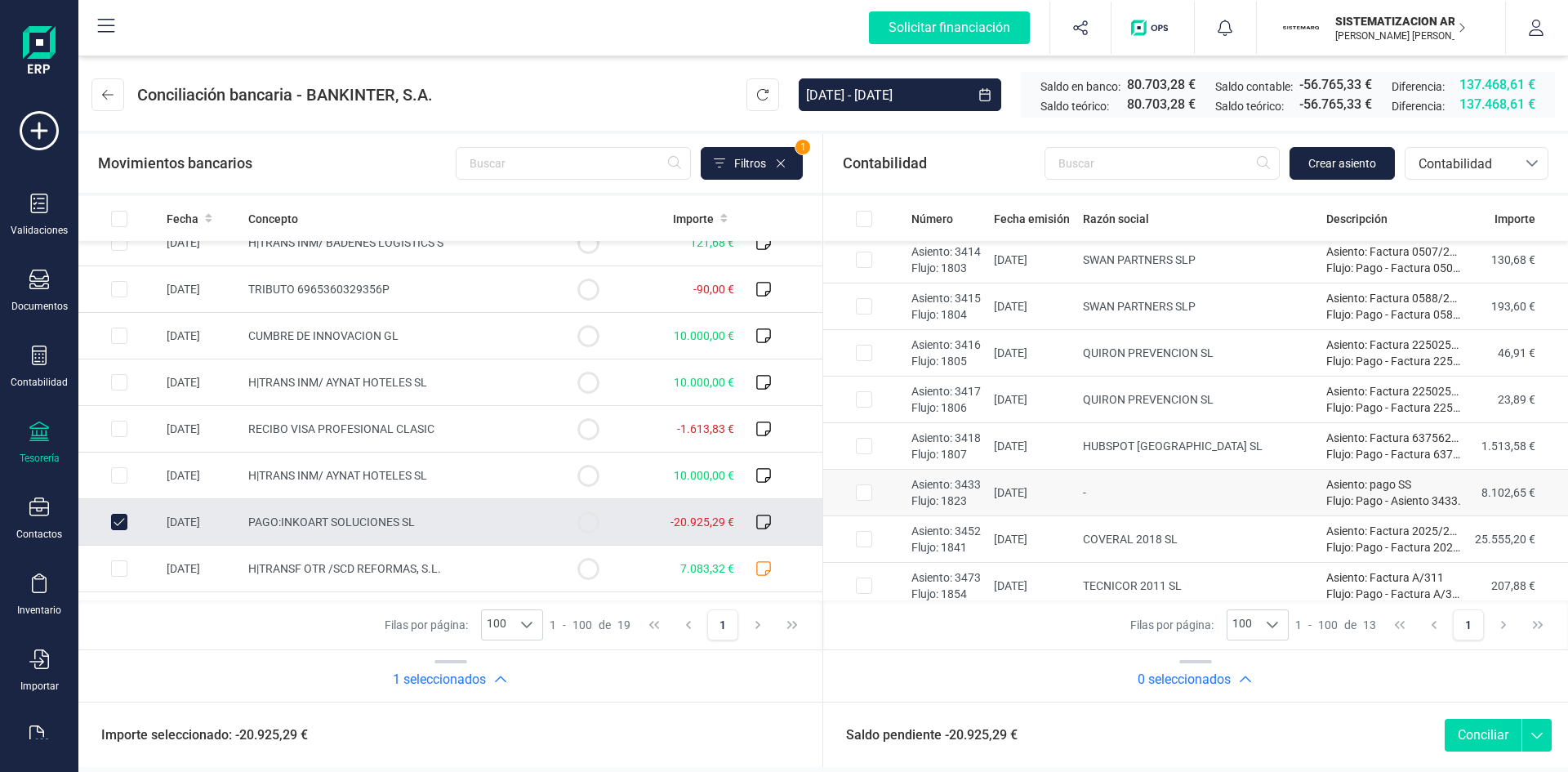
scroll to position [0, 0]
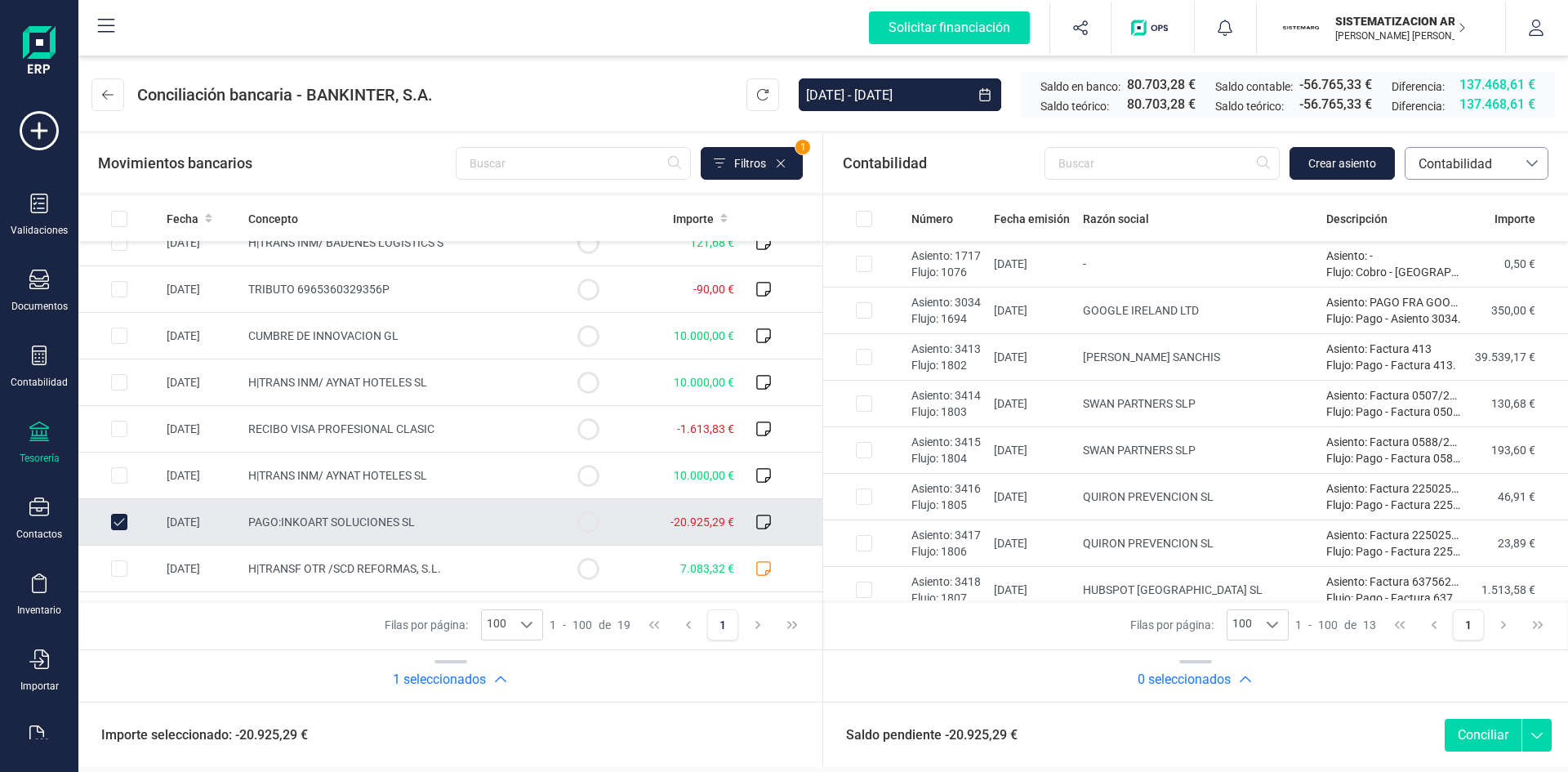
click at [1503, 174] on span "Contabilidad" at bounding box center [1461, 163] width 111 height 31
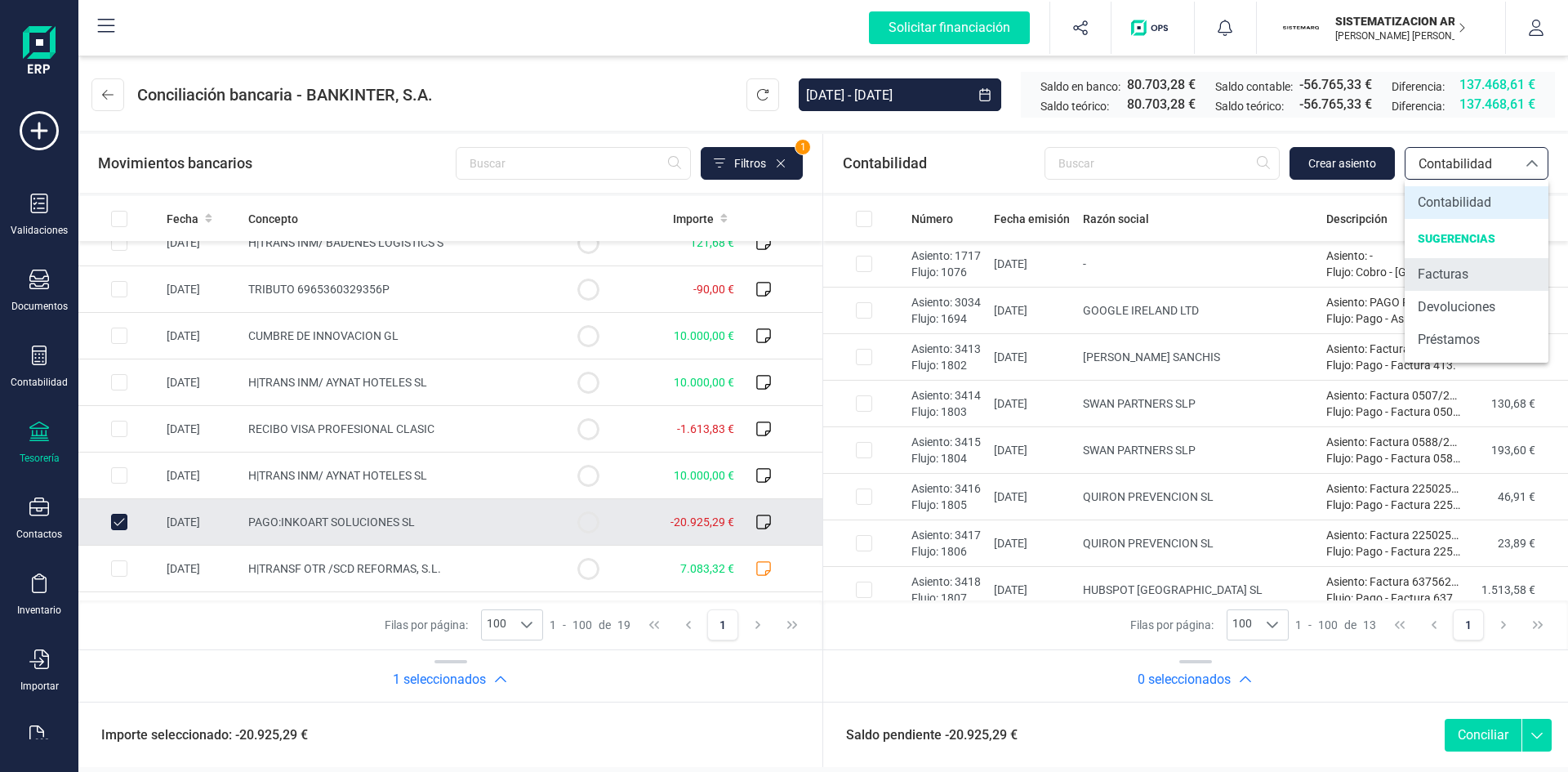
click at [1447, 280] on span "Facturas" at bounding box center [1443, 274] width 50 height 20
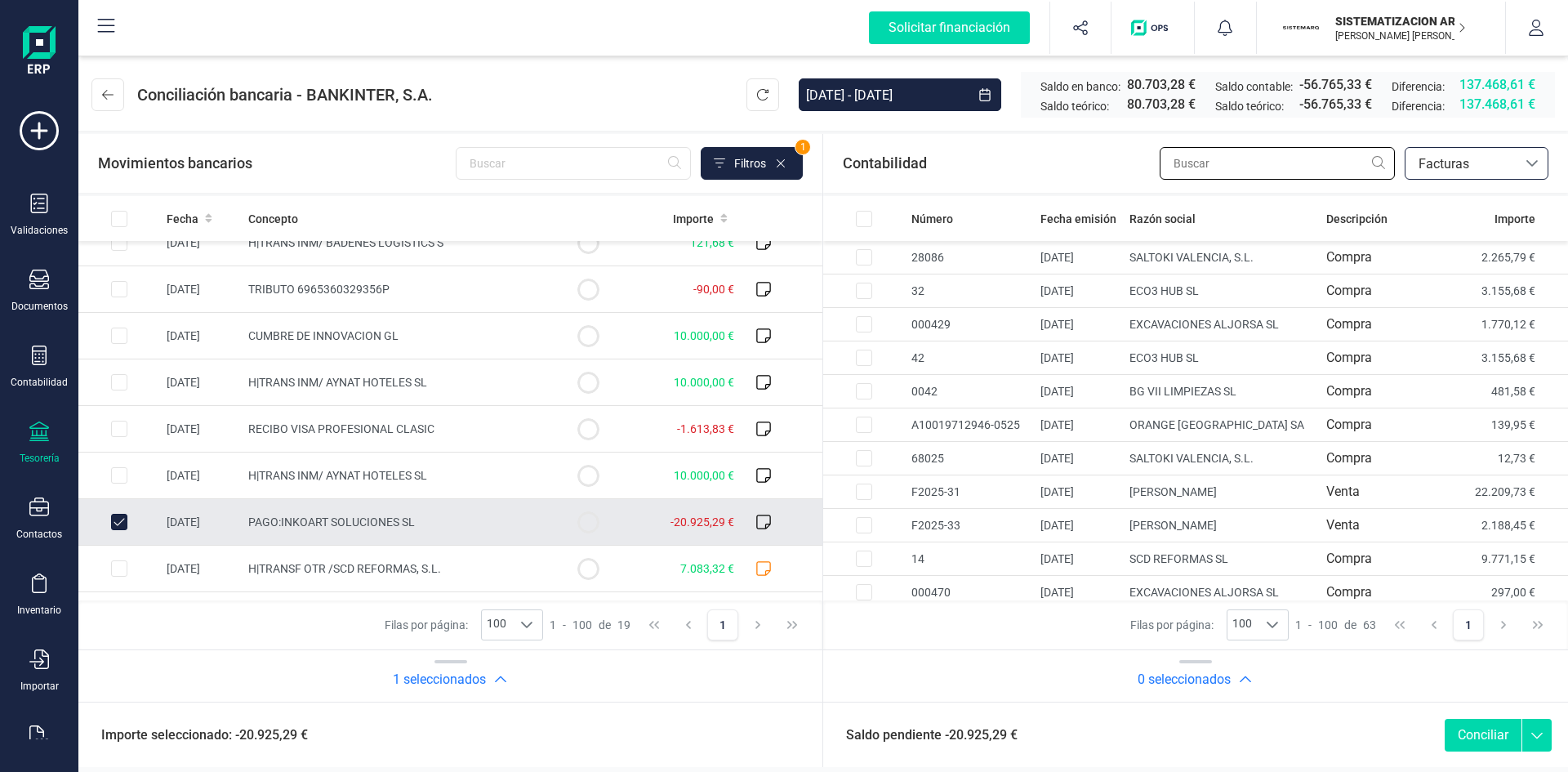
click at [1251, 162] on input "text" at bounding box center [1277, 163] width 235 height 33
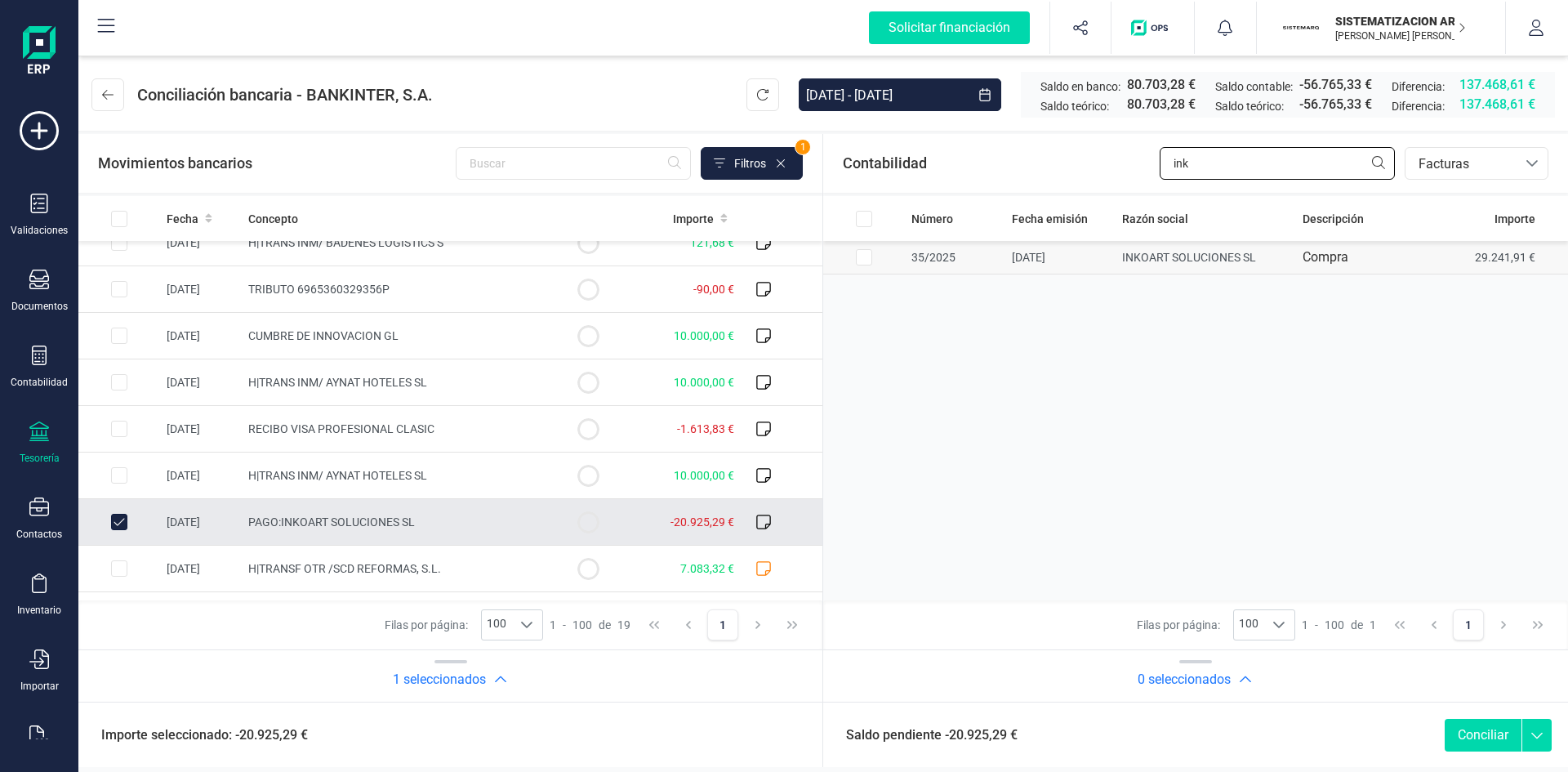
type input "ink"
click at [1221, 254] on td "INKOART SOLUCIONES SL" at bounding box center [1206, 257] width 181 height 34
checkbox input "true"
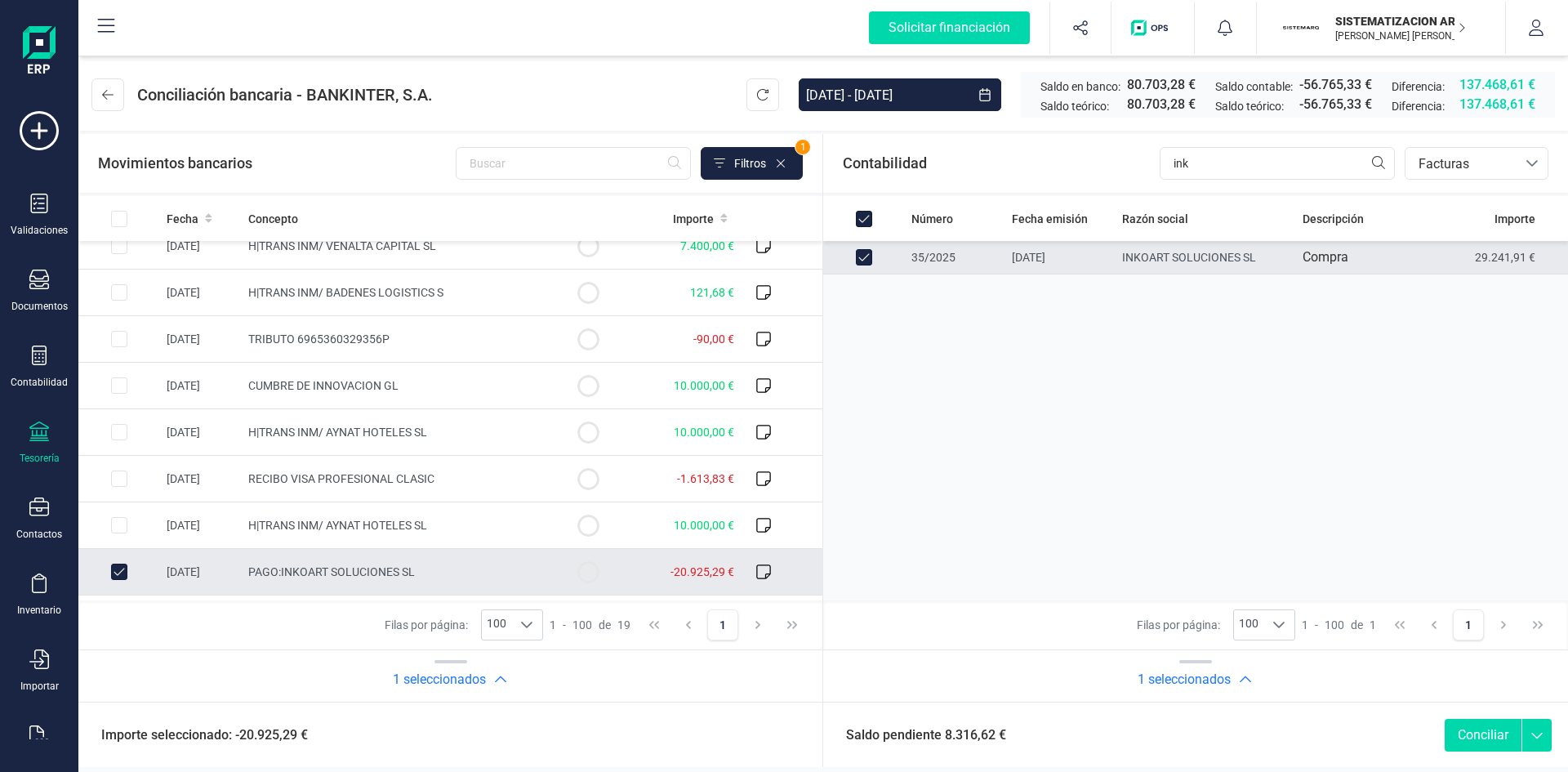
scroll to position [525, 0]
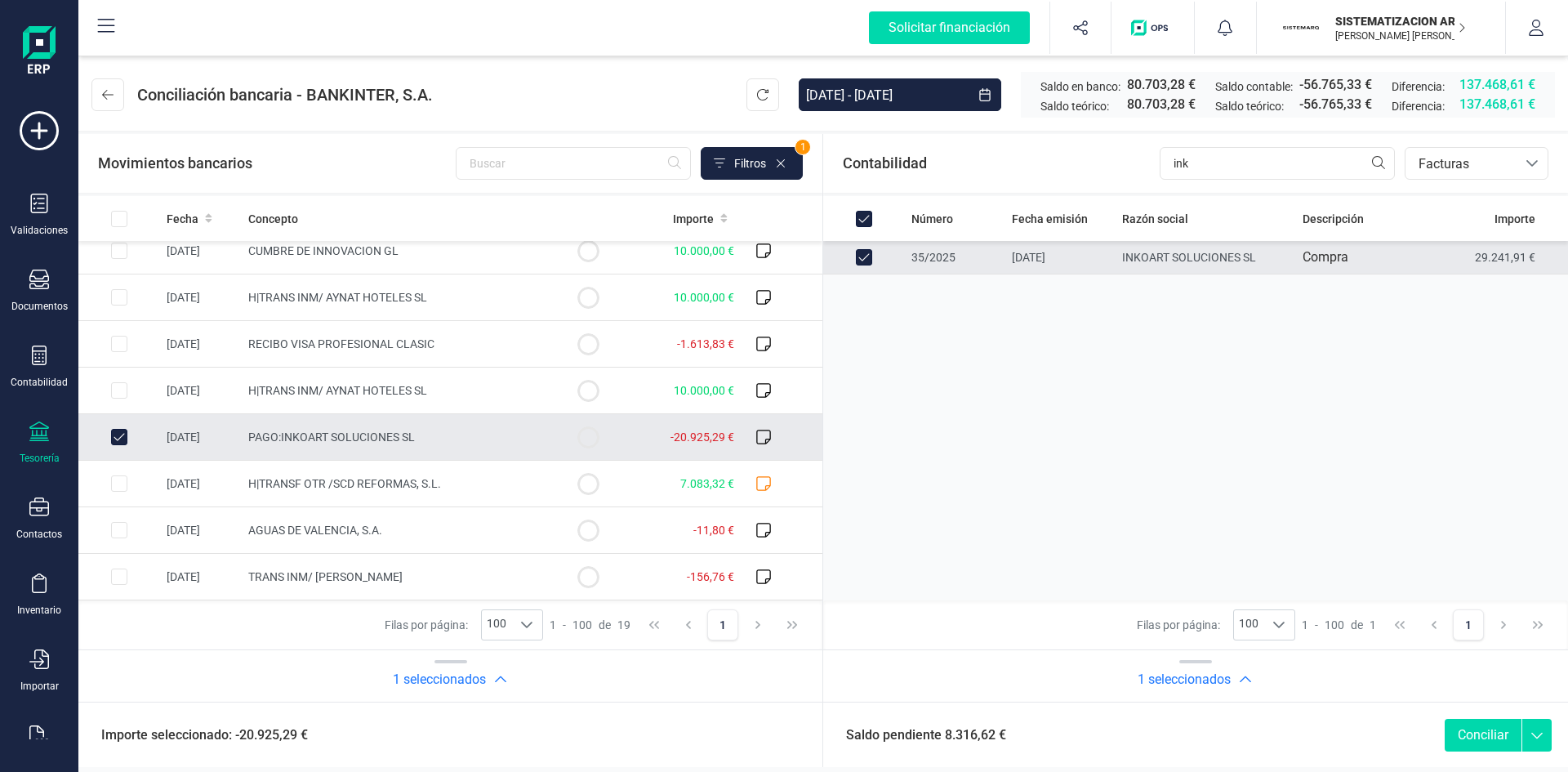
click at [119, 443] on input "Row Unselected d864fcc8-948a-4c06-bcc8-cba0a7f610df" at bounding box center [119, 437] width 17 height 17
checkbox input "false"
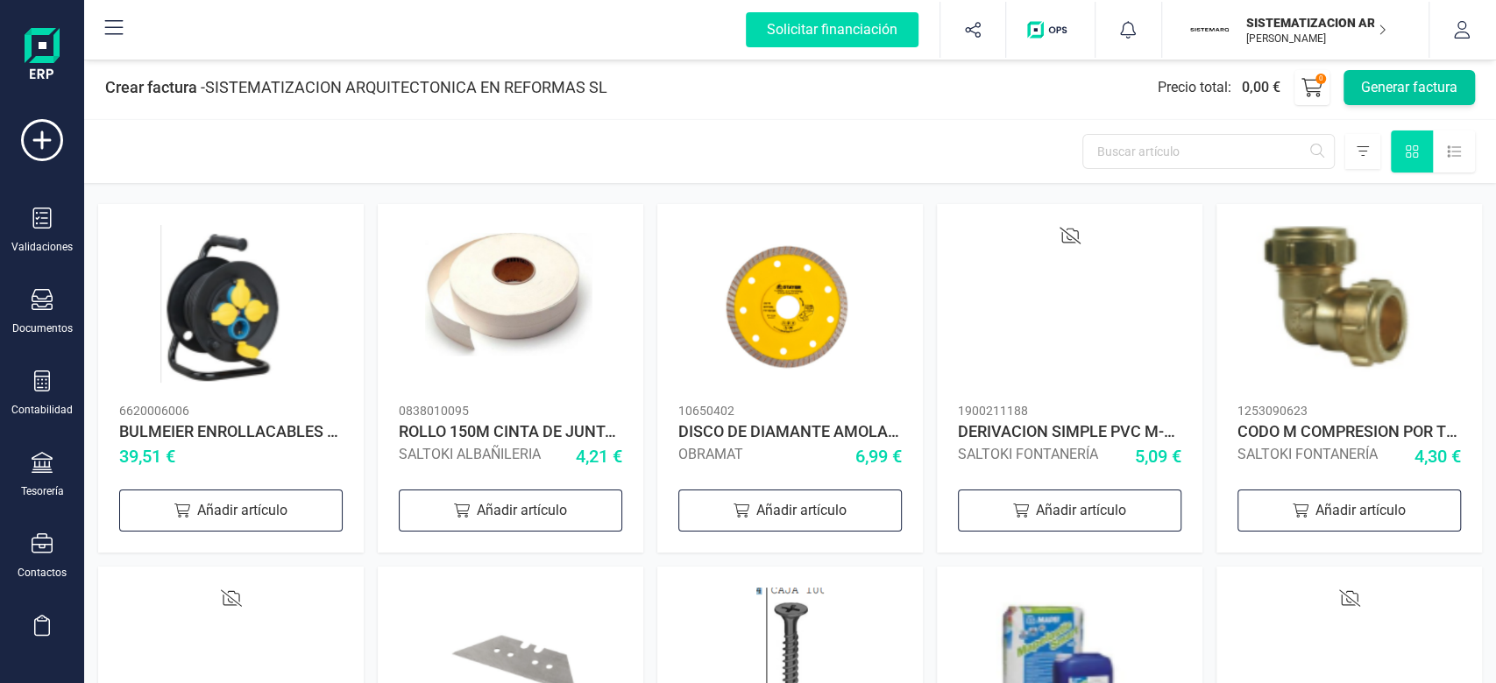
click at [1466, 89] on button "Generar factura" at bounding box center [1408, 87] width 131 height 35
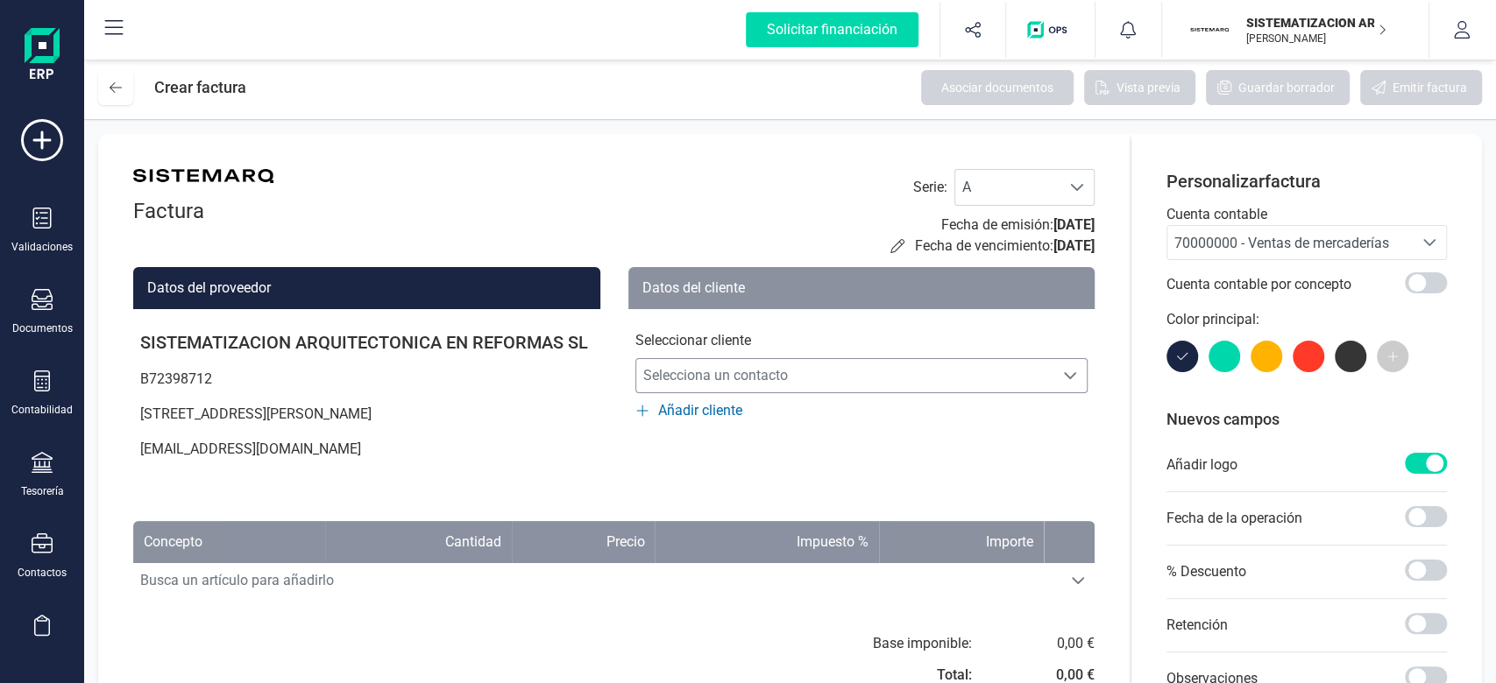
click at [713, 364] on span "Selecciona un contacto" at bounding box center [845, 375] width 418 height 35
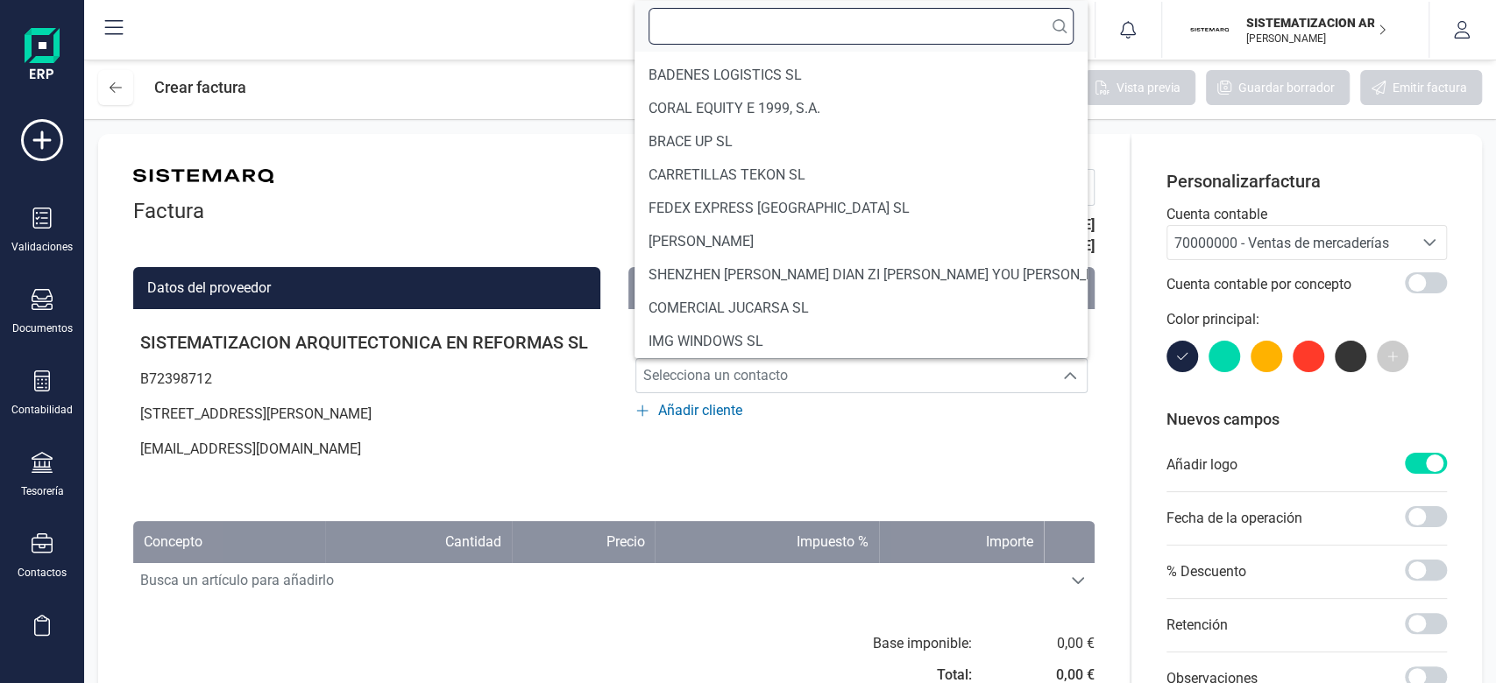
click at [732, 38] on input "text" at bounding box center [860, 26] width 424 height 37
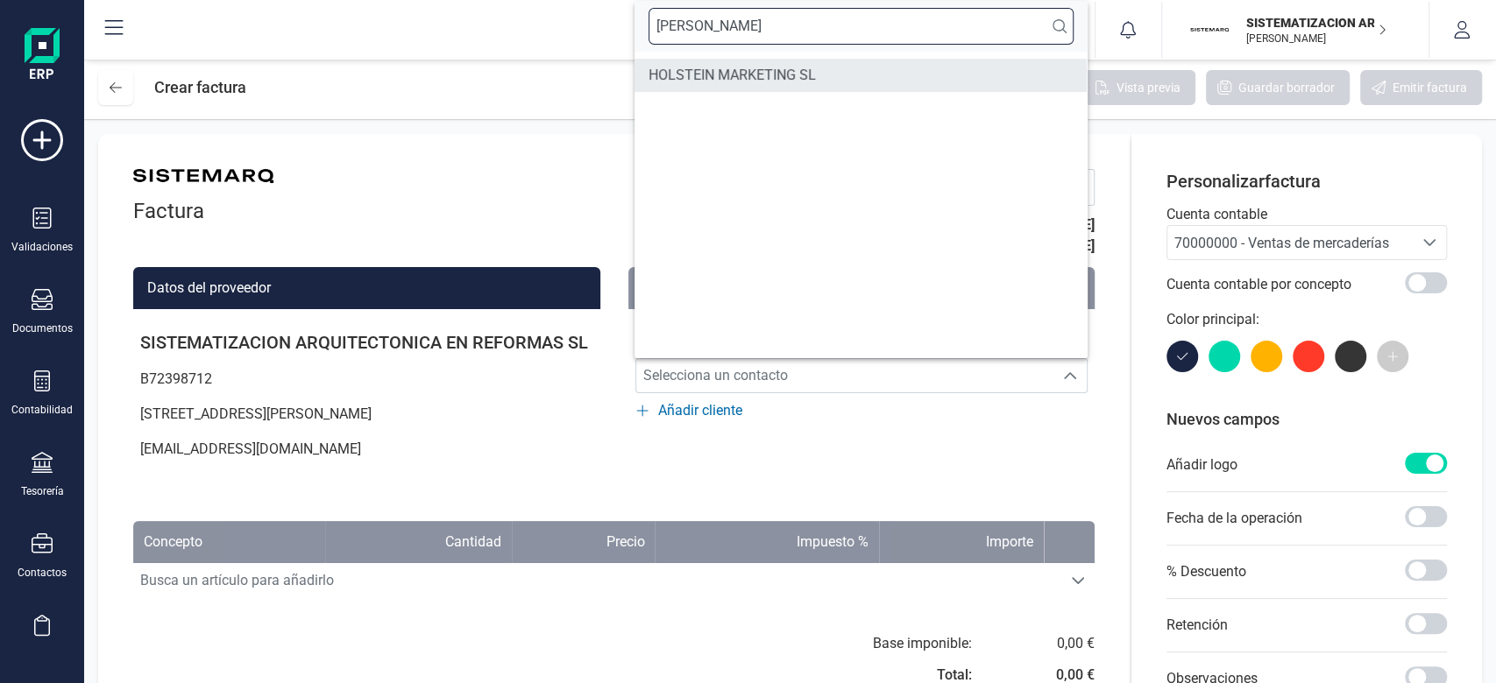
type input "holsten"
click at [750, 74] on span "HOLSTEIN MARKETING SL" at bounding box center [731, 75] width 167 height 21
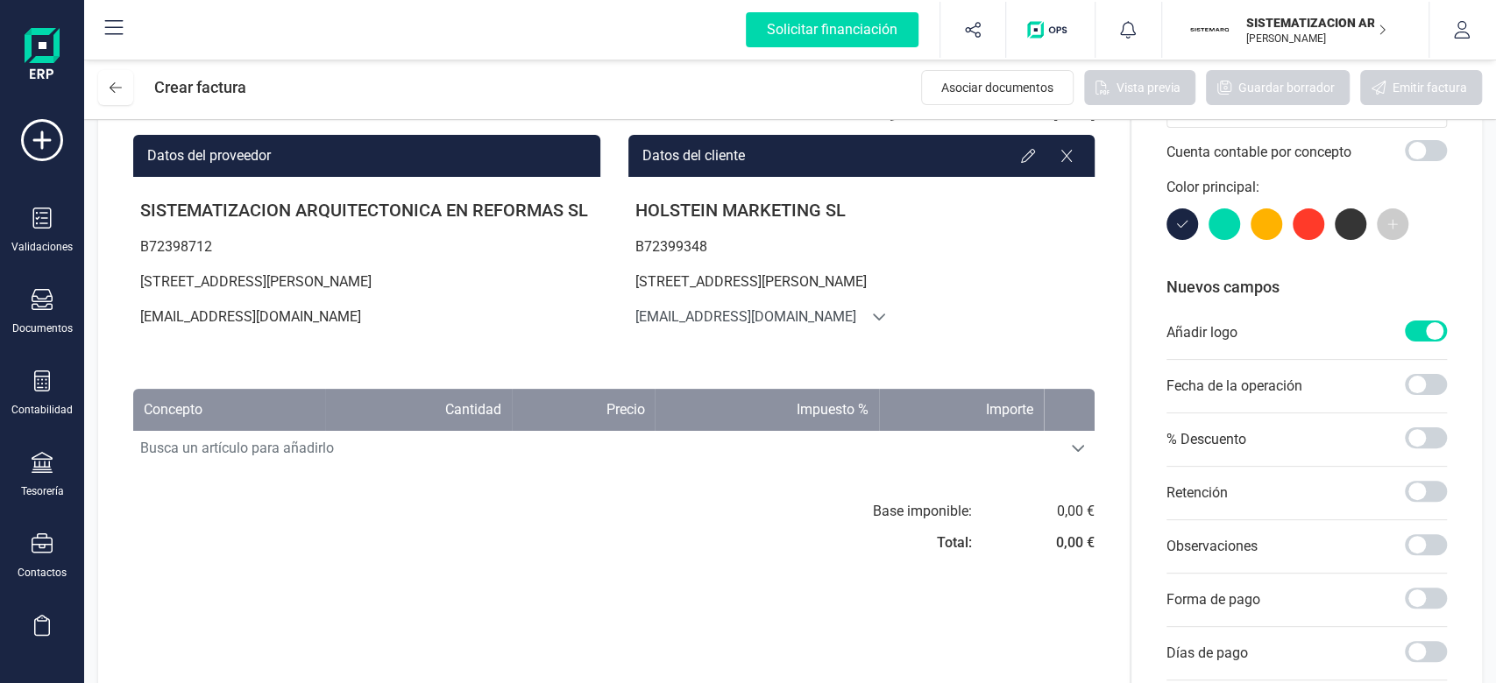
scroll to position [133, 0]
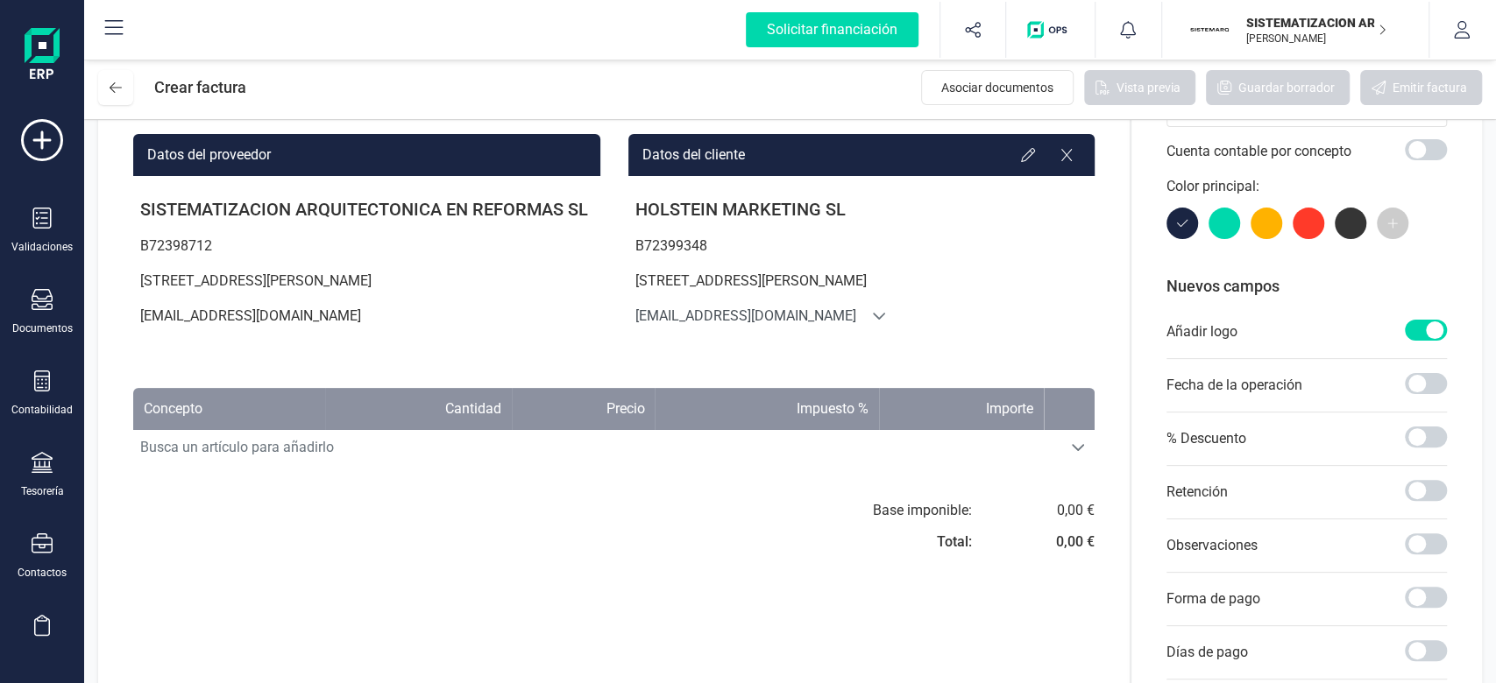
click at [407, 467] on div "Factura Serie : A A Fecha de emisión: 09/09/2025 Fecha de vencimiento: 09/09/20…" at bounding box center [613, 419] width 1031 height 837
click at [371, 458] on span "Busca un artículo para añadirlo" at bounding box center [597, 447] width 928 height 35
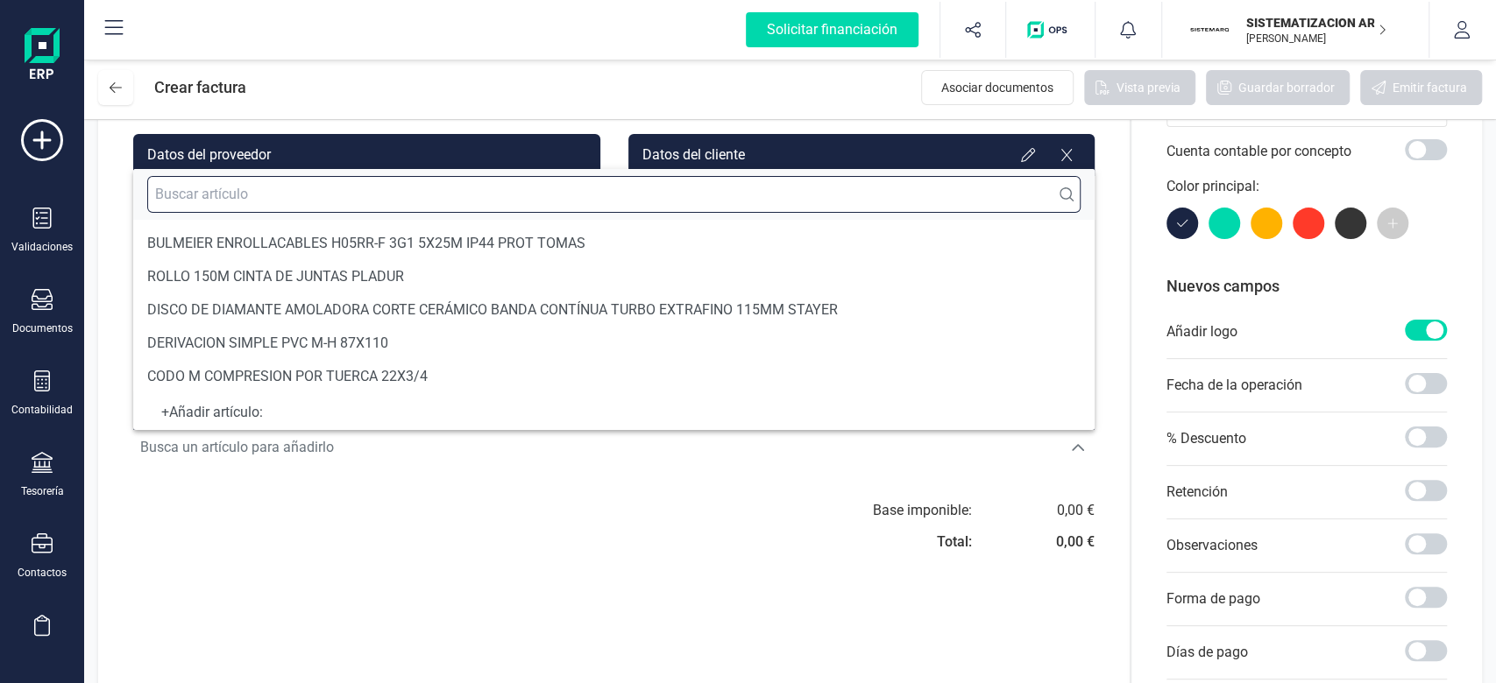
click at [294, 209] on input "text" at bounding box center [613, 194] width 933 height 37
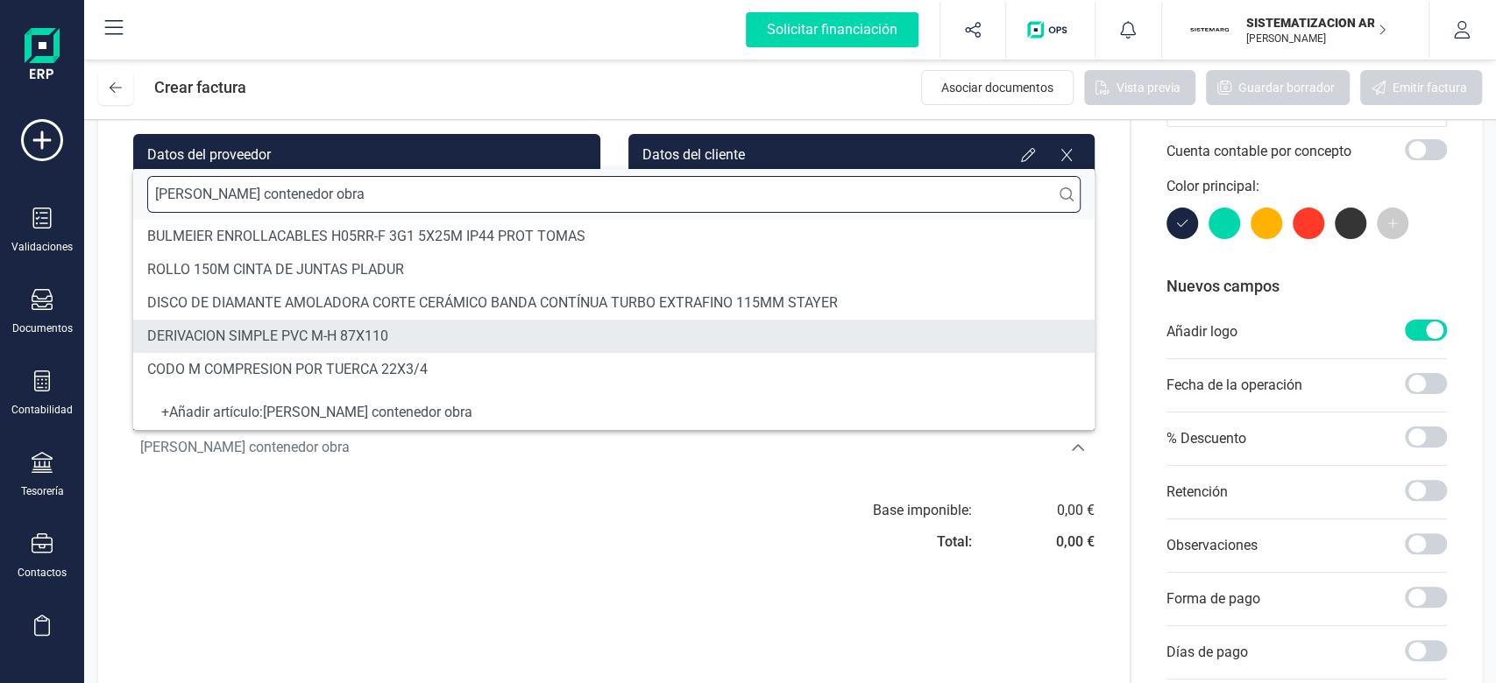
type input "Cambio contenedor obra"
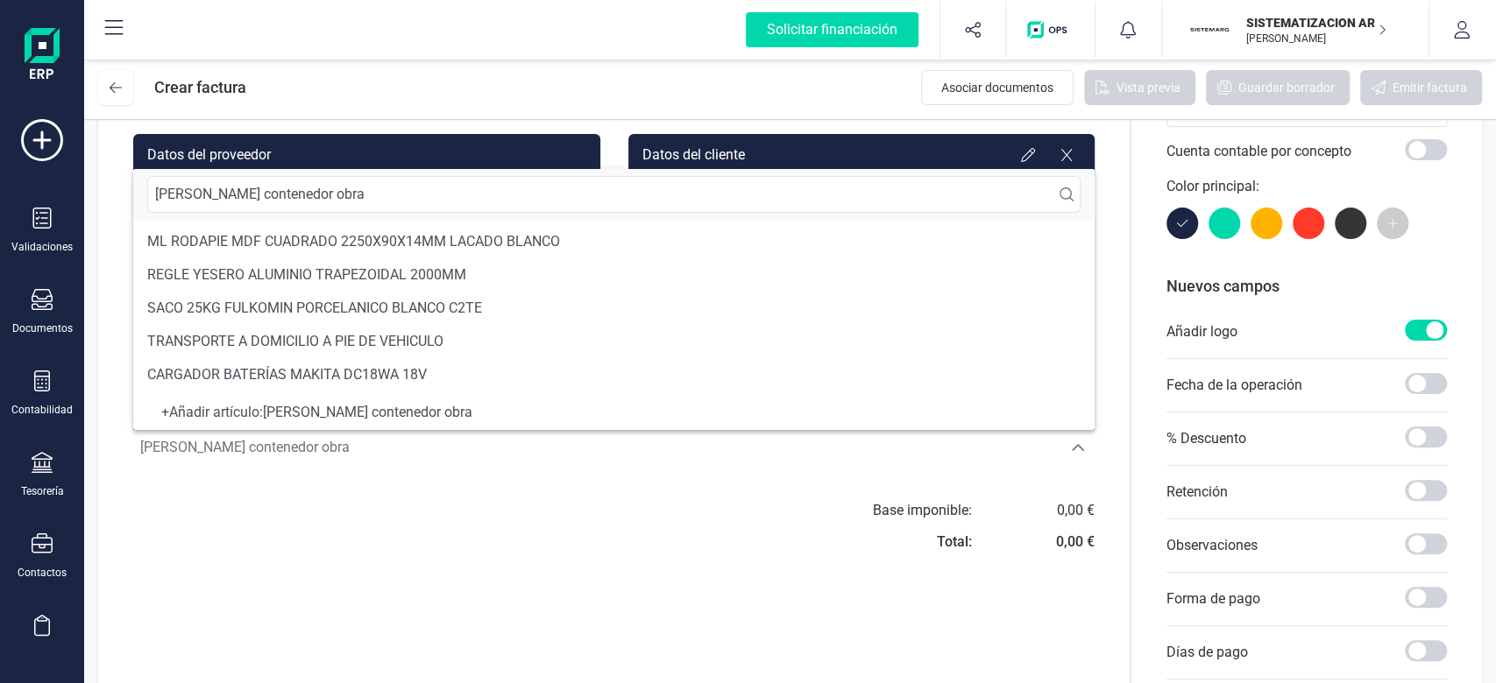
click at [305, 413] on div "+ Añadir artículo : Cambio contenedor obra" at bounding box center [613, 412] width 933 height 7
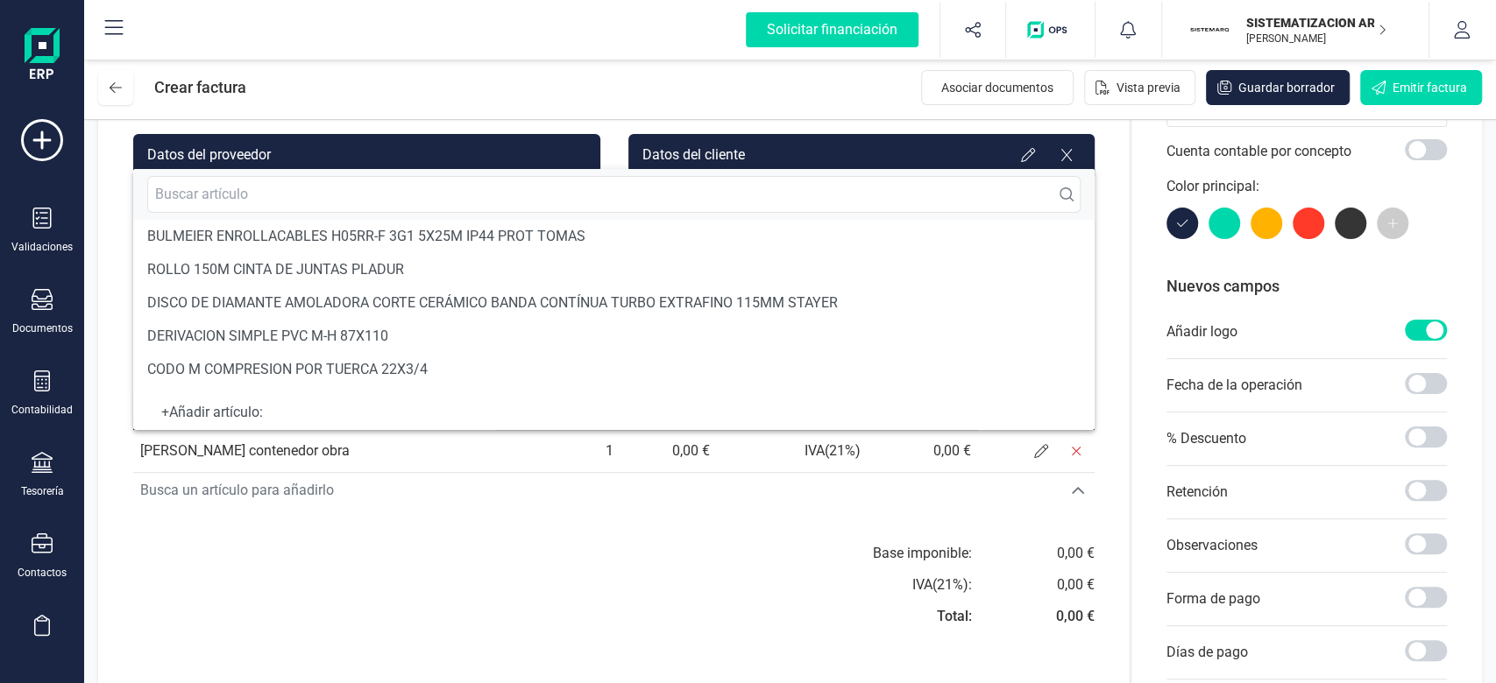
click at [670, 459] on td "0,00 €" at bounding box center [668, 451] width 96 height 42
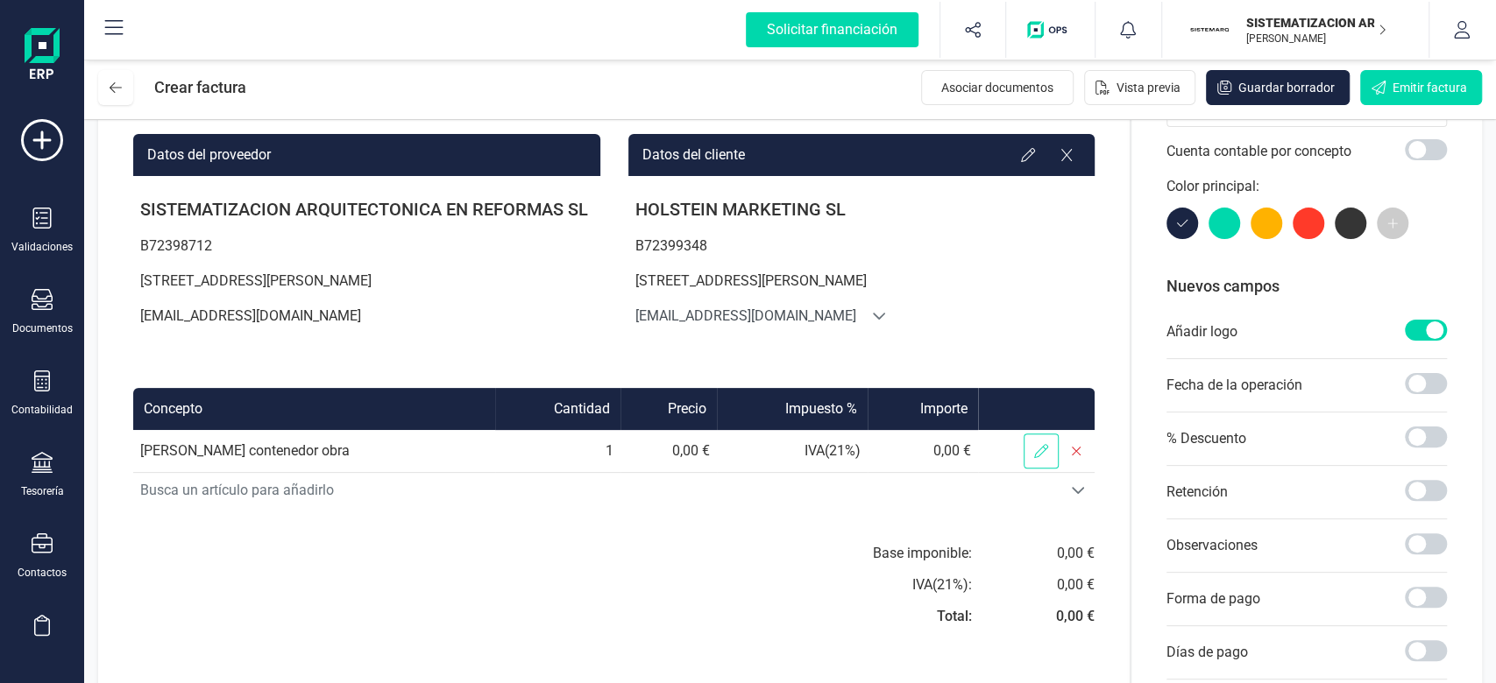
click at [1030, 439] on span at bounding box center [1040, 451] width 35 height 35
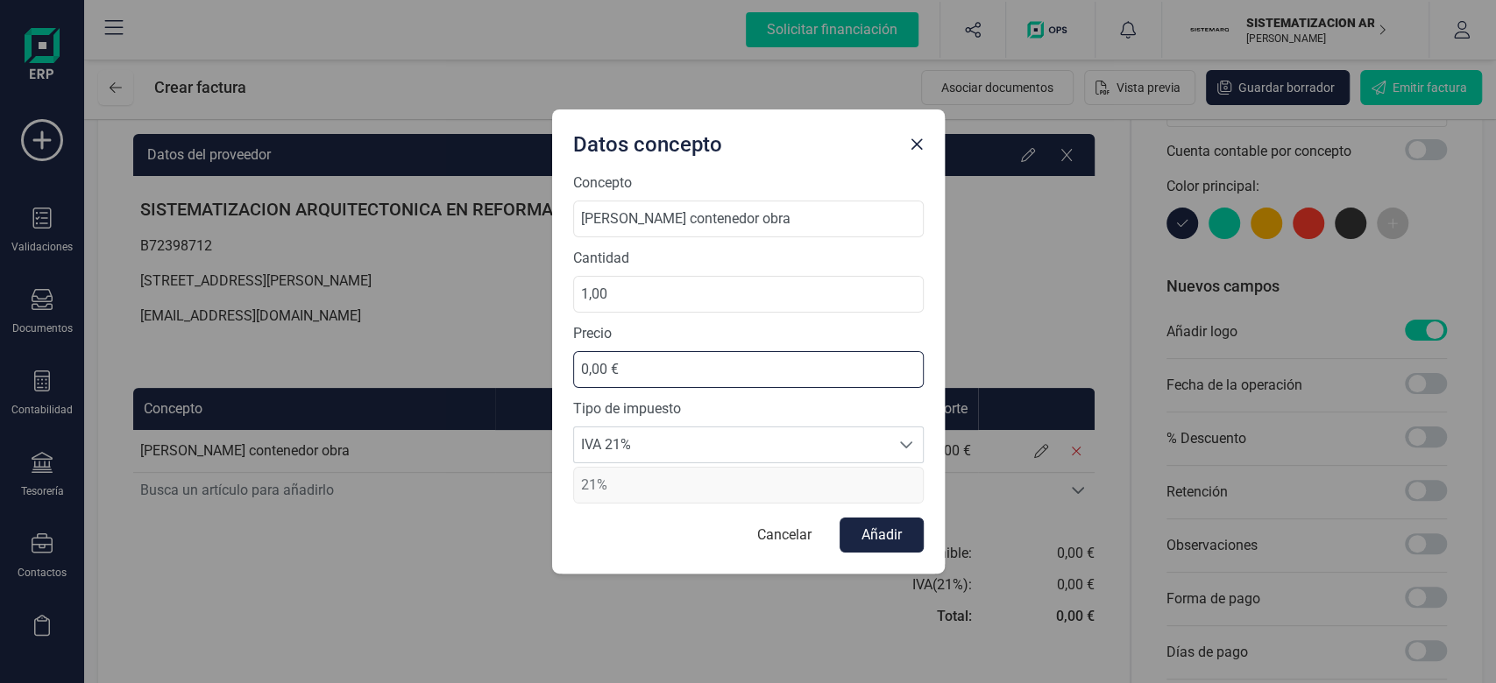
click at [605, 352] on input "0,00 €" at bounding box center [748, 369] width 350 height 37
click at [631, 288] on input "1,00" at bounding box center [748, 294] width 350 height 37
type input "5,00"
click at [608, 364] on input "text" at bounding box center [748, 369] width 350 height 37
type input "400,00 €"
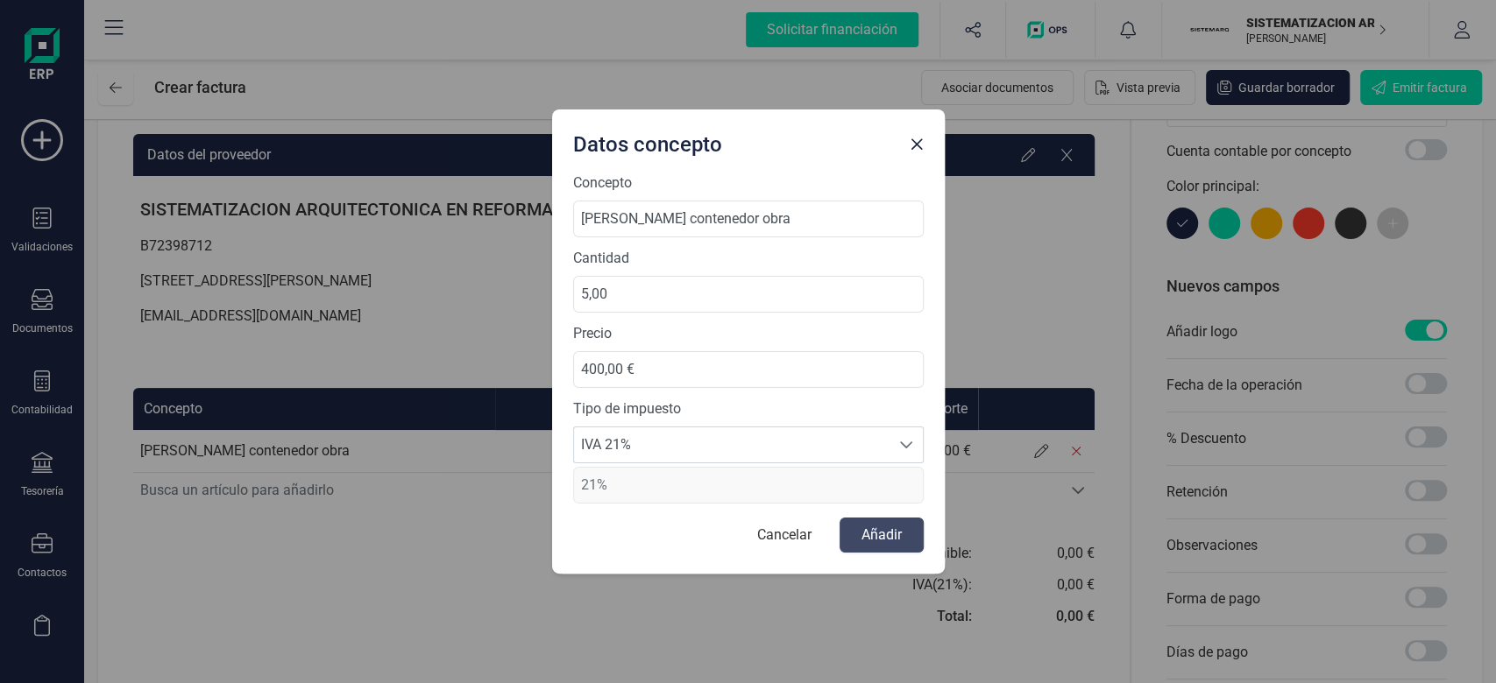
click at [876, 536] on button "Añadir" at bounding box center [881, 535] width 84 height 35
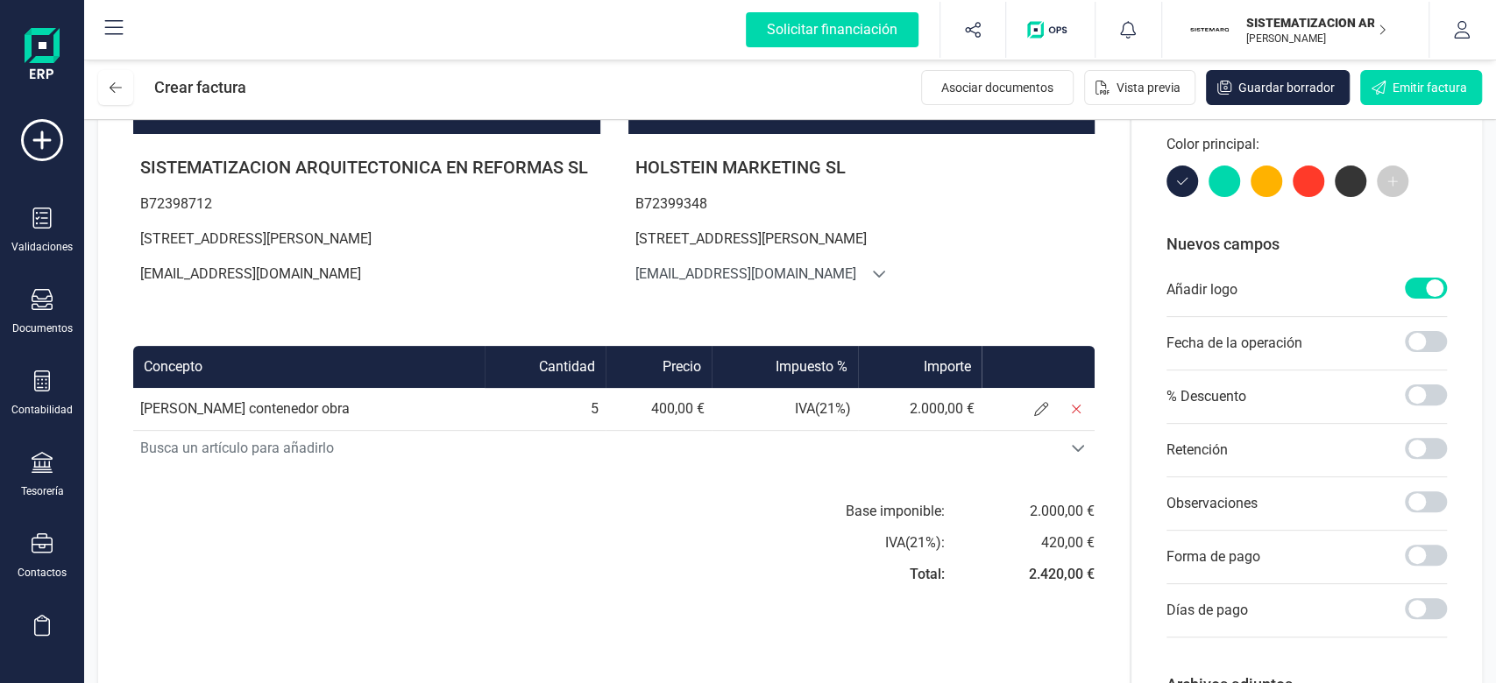
scroll to position [158, 0]
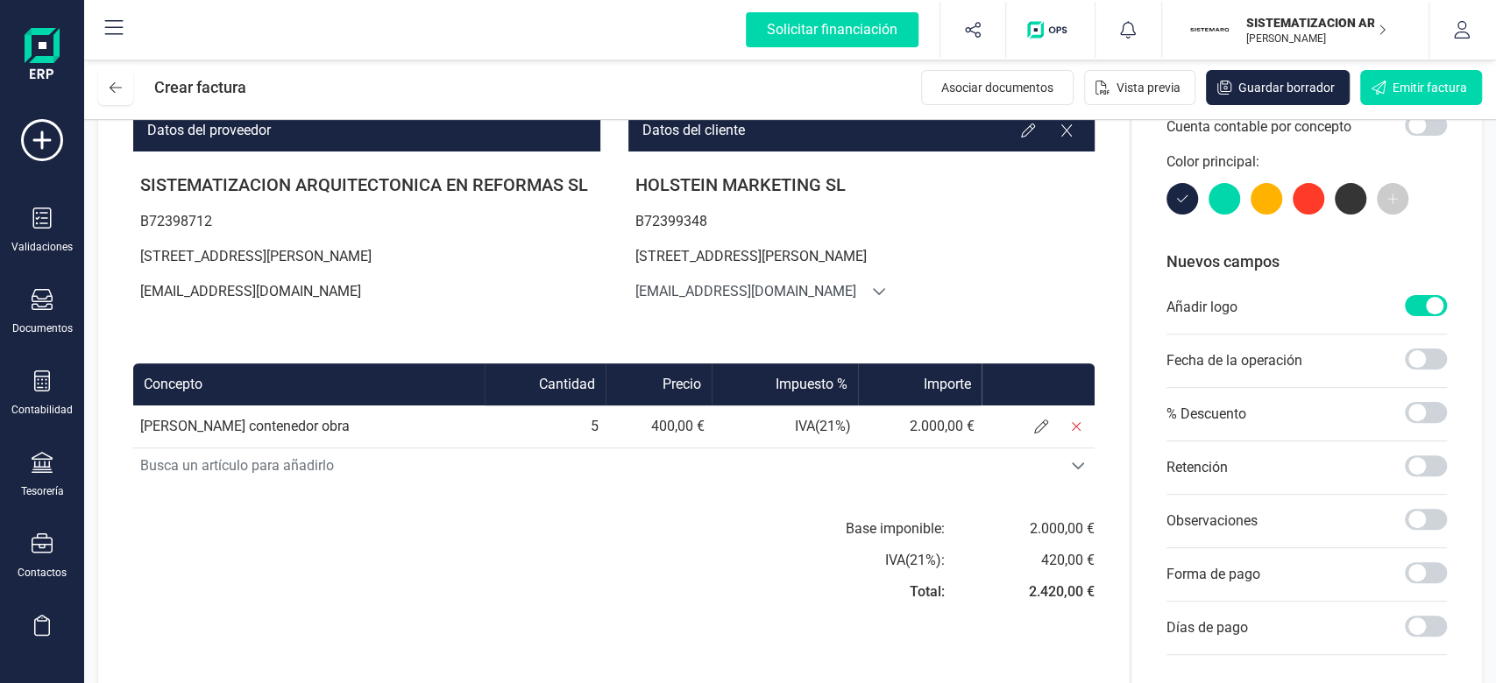
click at [431, 498] on div "Factura Serie : A A Fecha de emisión: 09/09/2025 Fecha de vencimiento: 09/09/20…" at bounding box center [613, 394] width 1031 height 837
click at [349, 474] on span "Busca un artículo para añadirlo" at bounding box center [597, 466] width 928 height 35
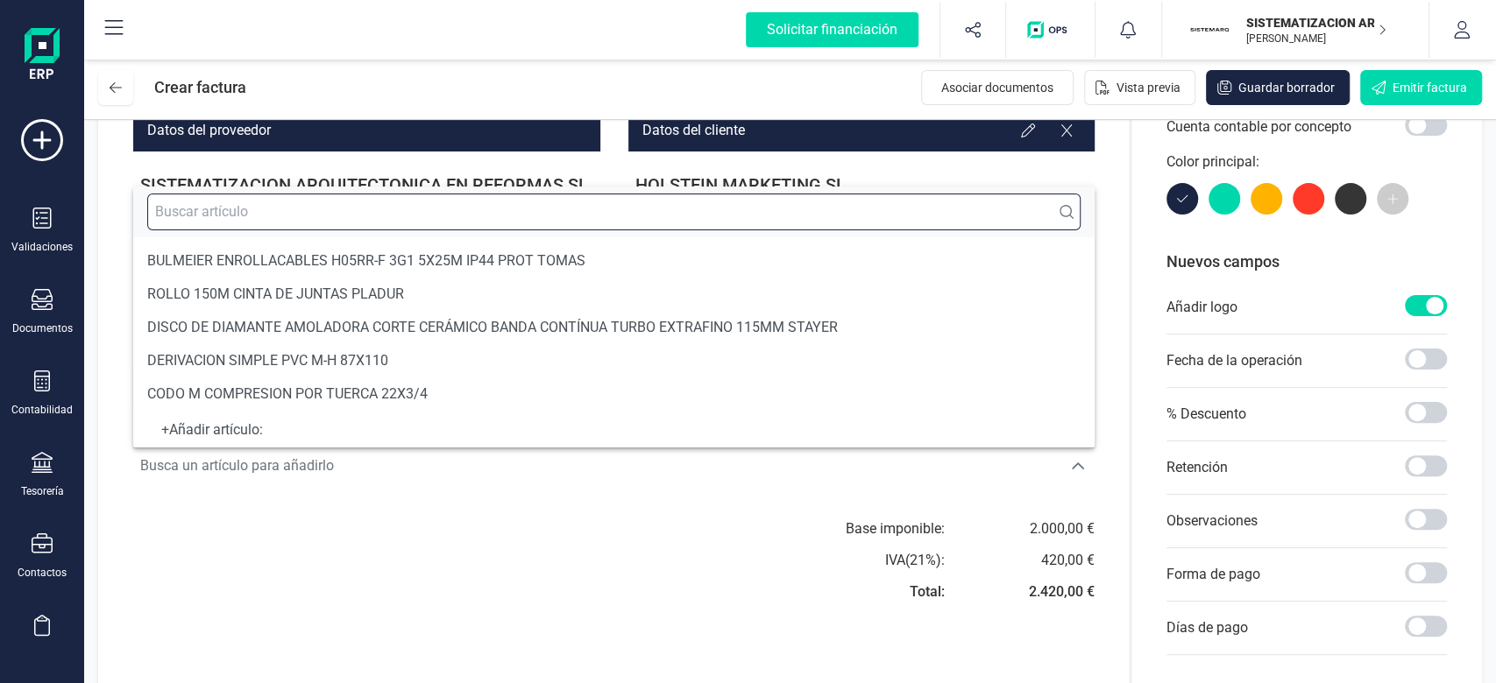
click at [322, 210] on input "text" at bounding box center [613, 212] width 933 height 37
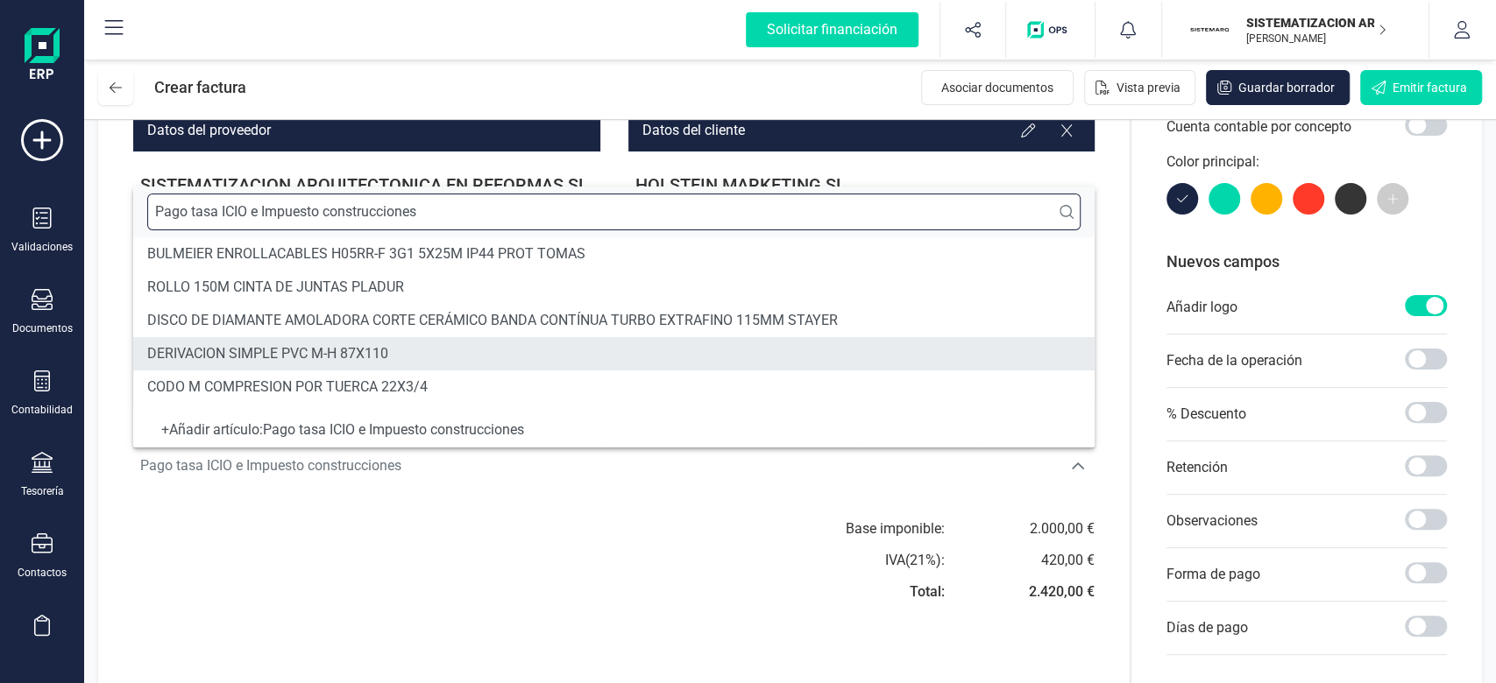
type input "Pago tasa ICIO e Impuesto construcciones"
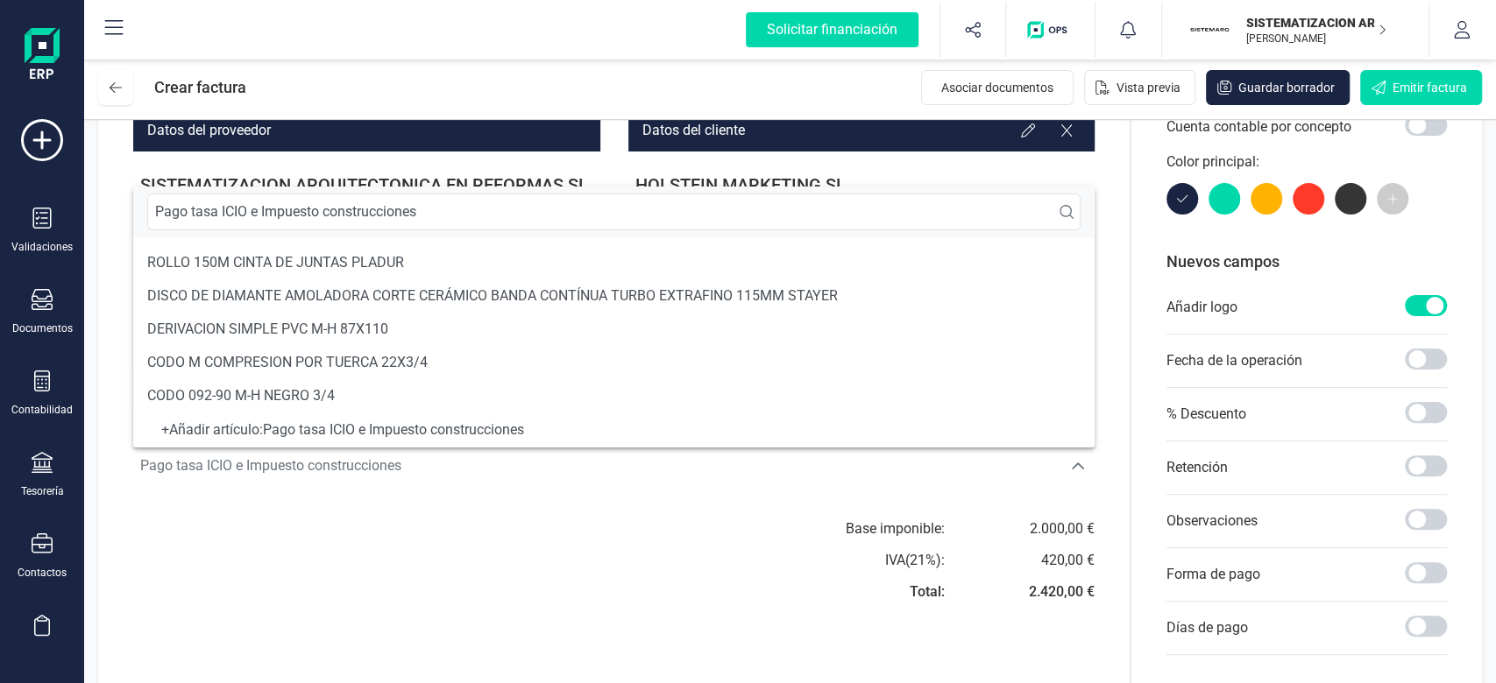
click at [434, 416] on div "+ Añadir artículo : Pago tasa ICIO e Impuesto construcciones" at bounding box center [613, 430] width 961 height 35
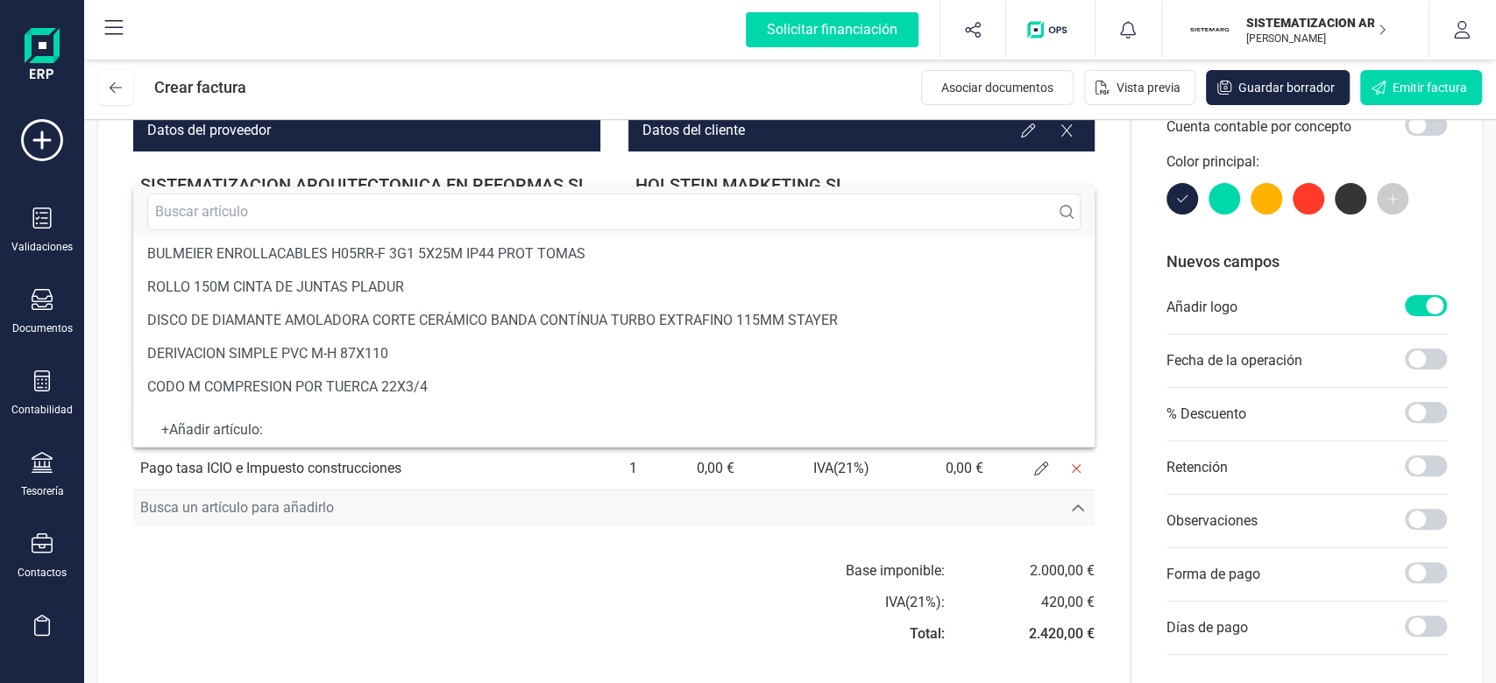
click at [459, 513] on span "Busca un artículo para añadirlo" at bounding box center [597, 508] width 928 height 35
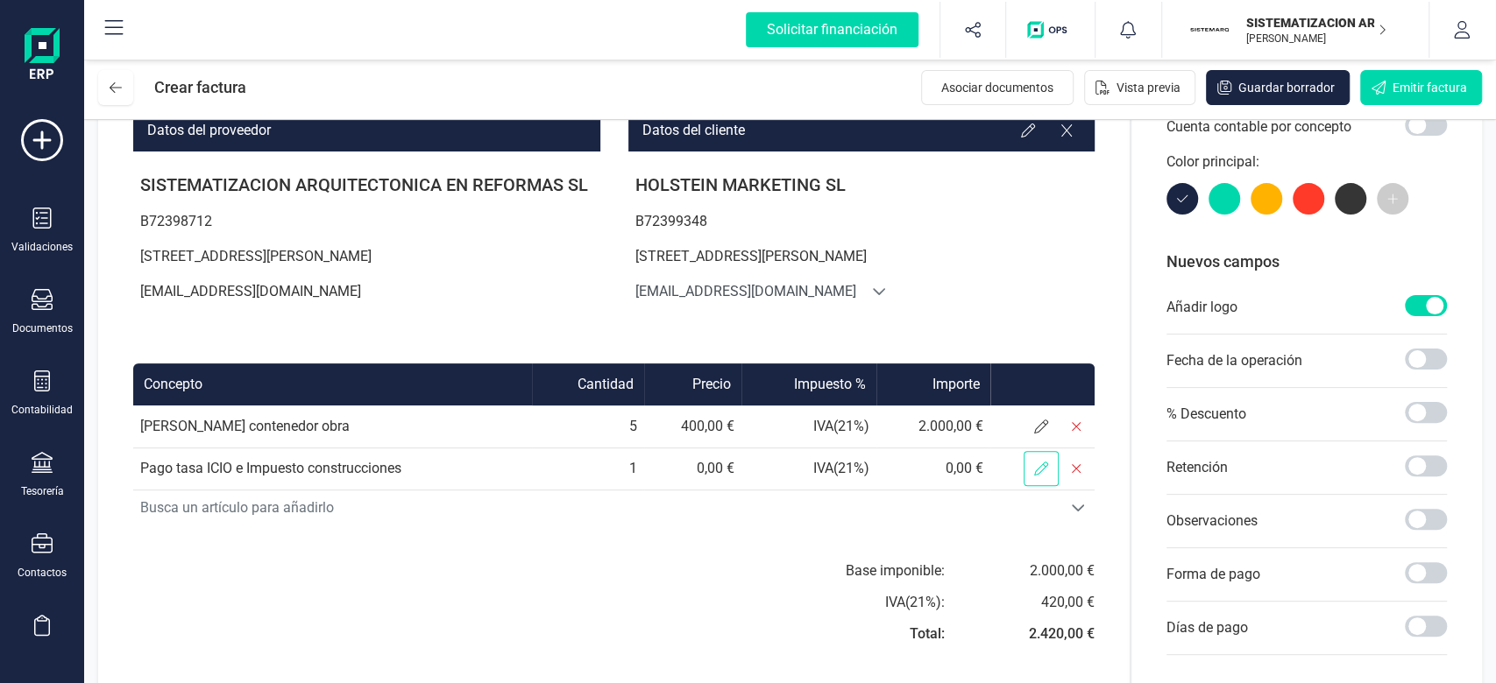
click at [1041, 466] on icon at bounding box center [1041, 469] width 14 height 14
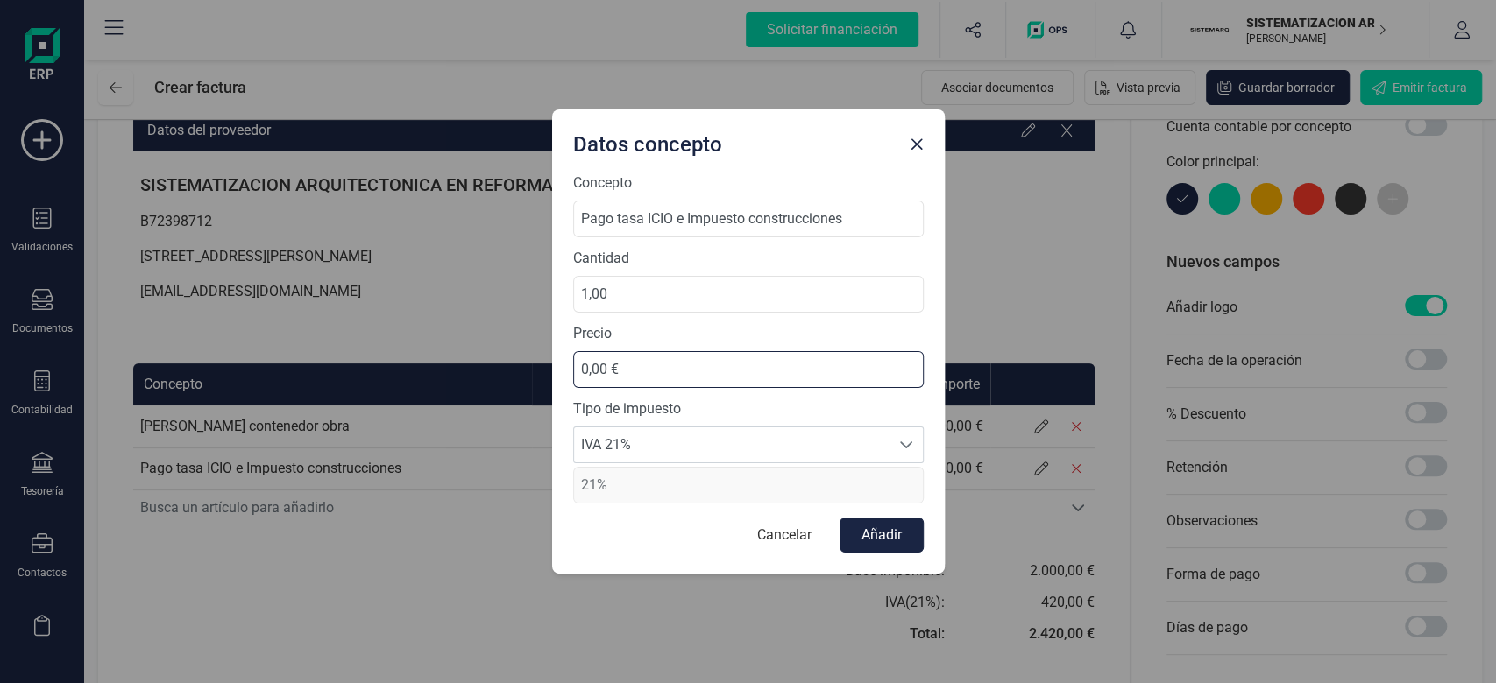
click at [626, 357] on input "0,00 €" at bounding box center [748, 369] width 350 height 37
type input "78,97 €"
click at [884, 524] on button "Añadir" at bounding box center [881, 535] width 84 height 35
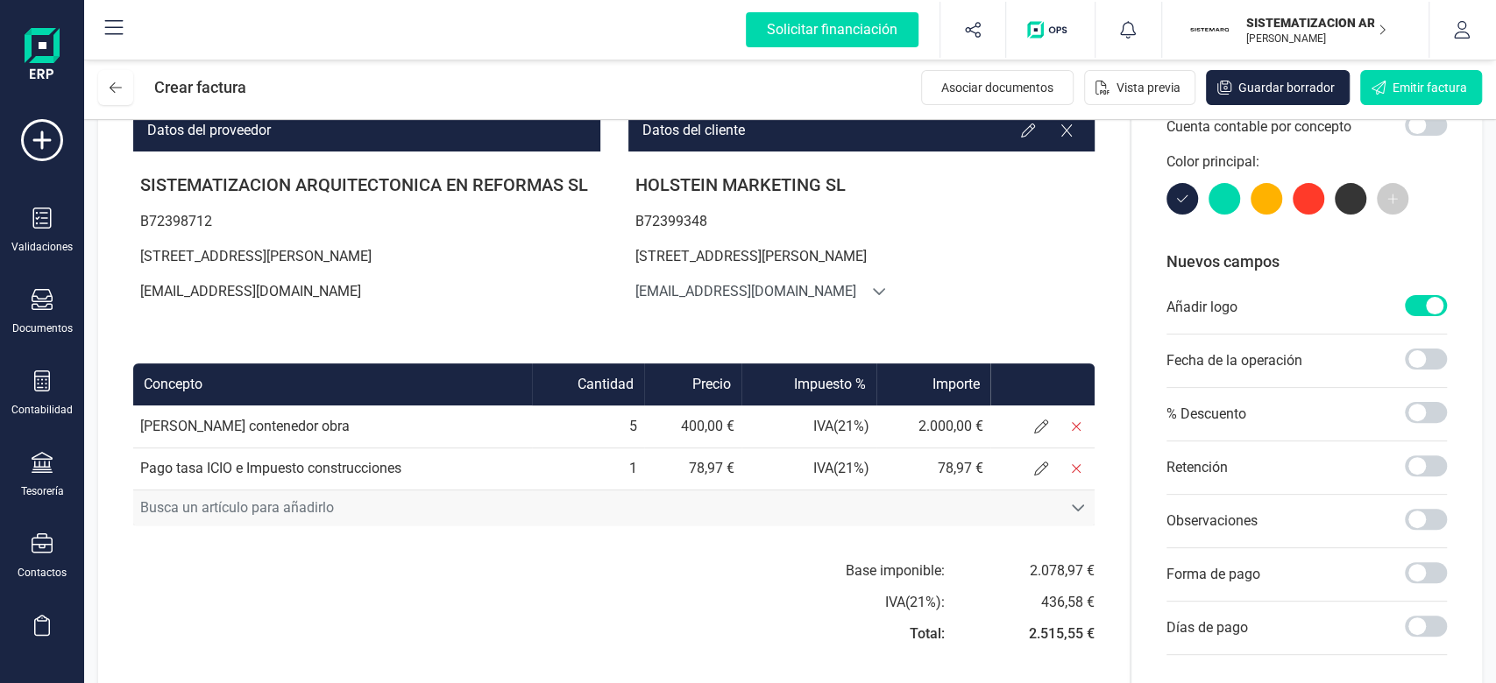
click at [839, 492] on span "Busca un artículo para añadirlo" at bounding box center [597, 508] width 928 height 35
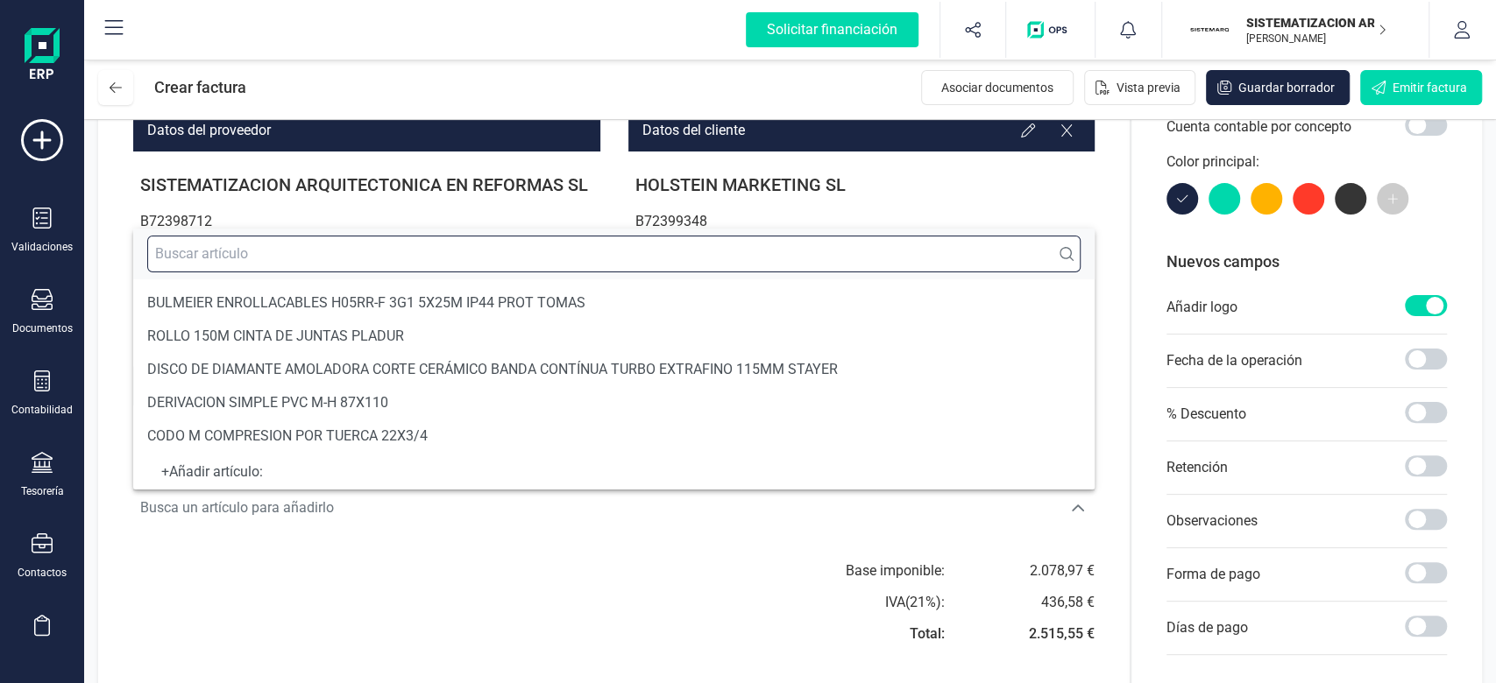
click at [242, 259] on input "text" at bounding box center [613, 254] width 933 height 37
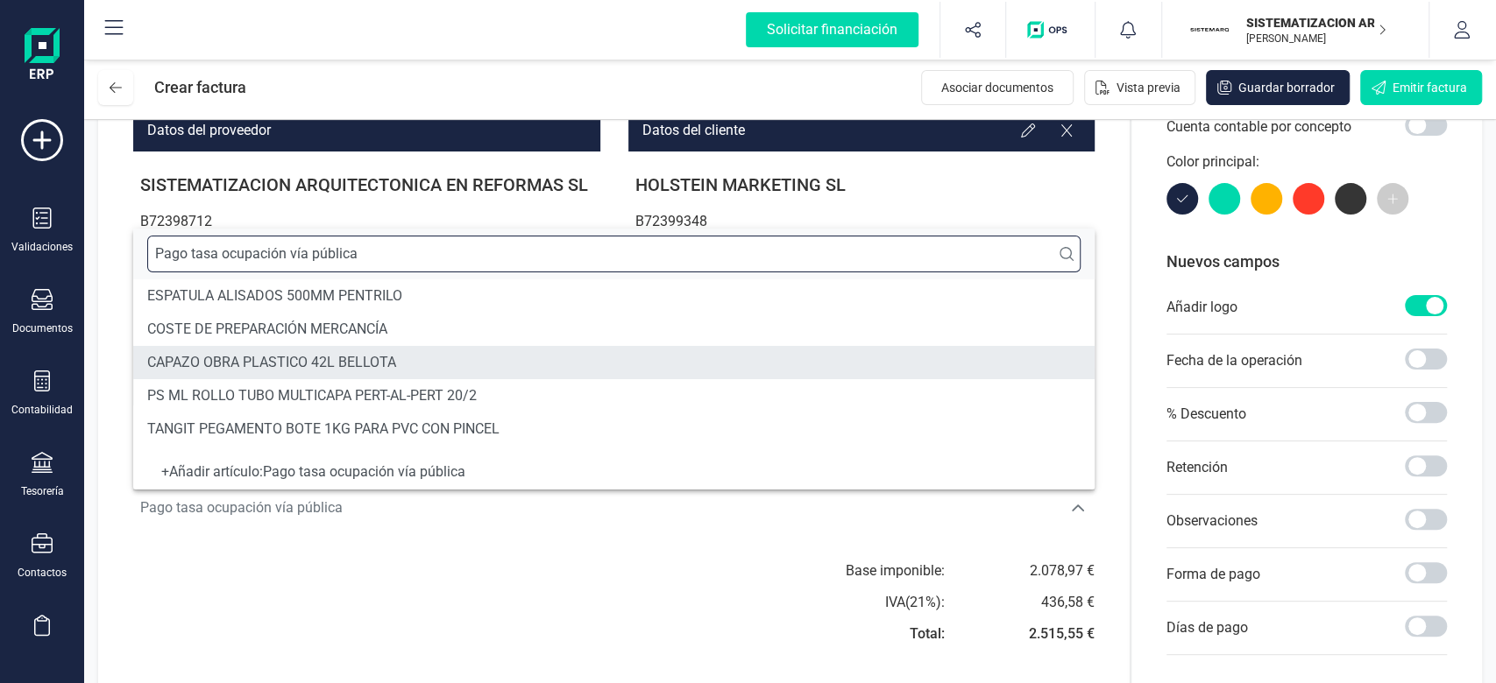
type input "Pago tasa ocupación vía pública"
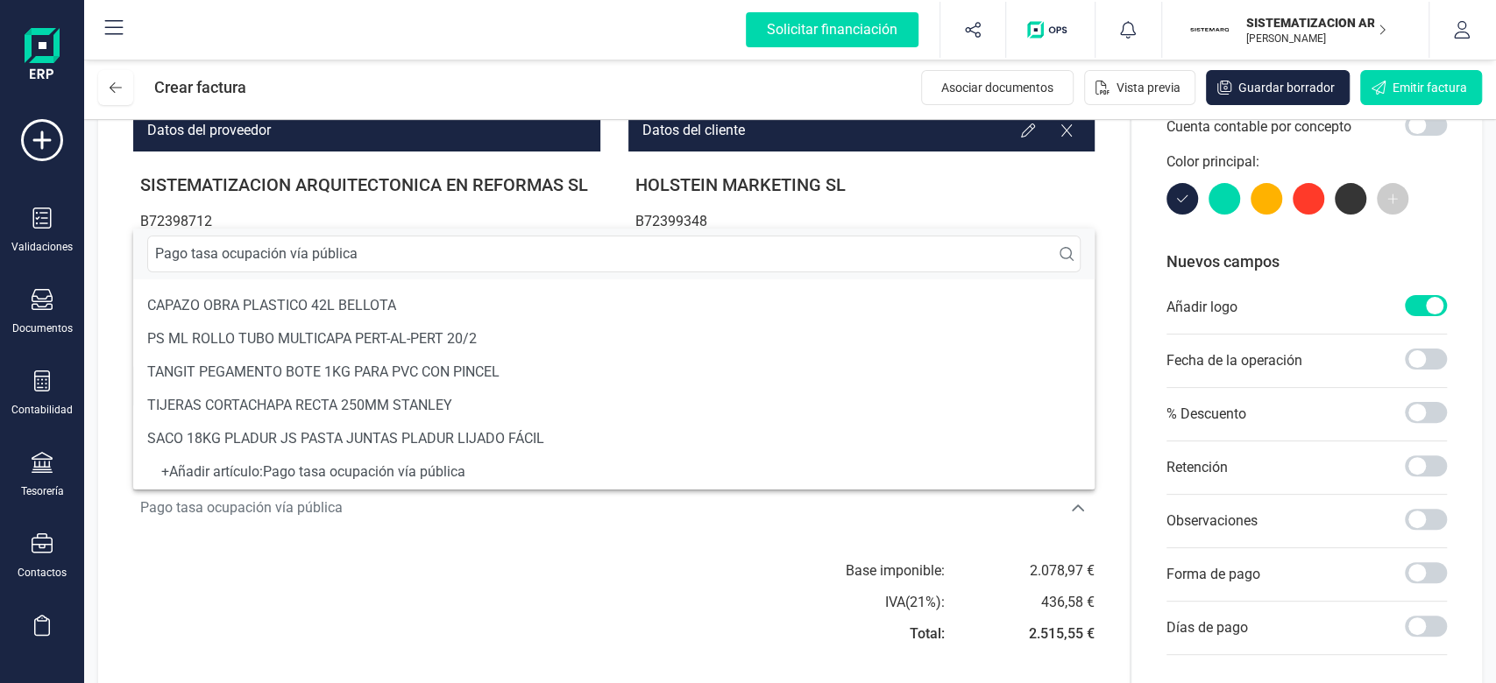
click at [392, 472] on div "+ Añadir artículo : Pago tasa ocupación vía pública" at bounding box center [613, 472] width 933 height 7
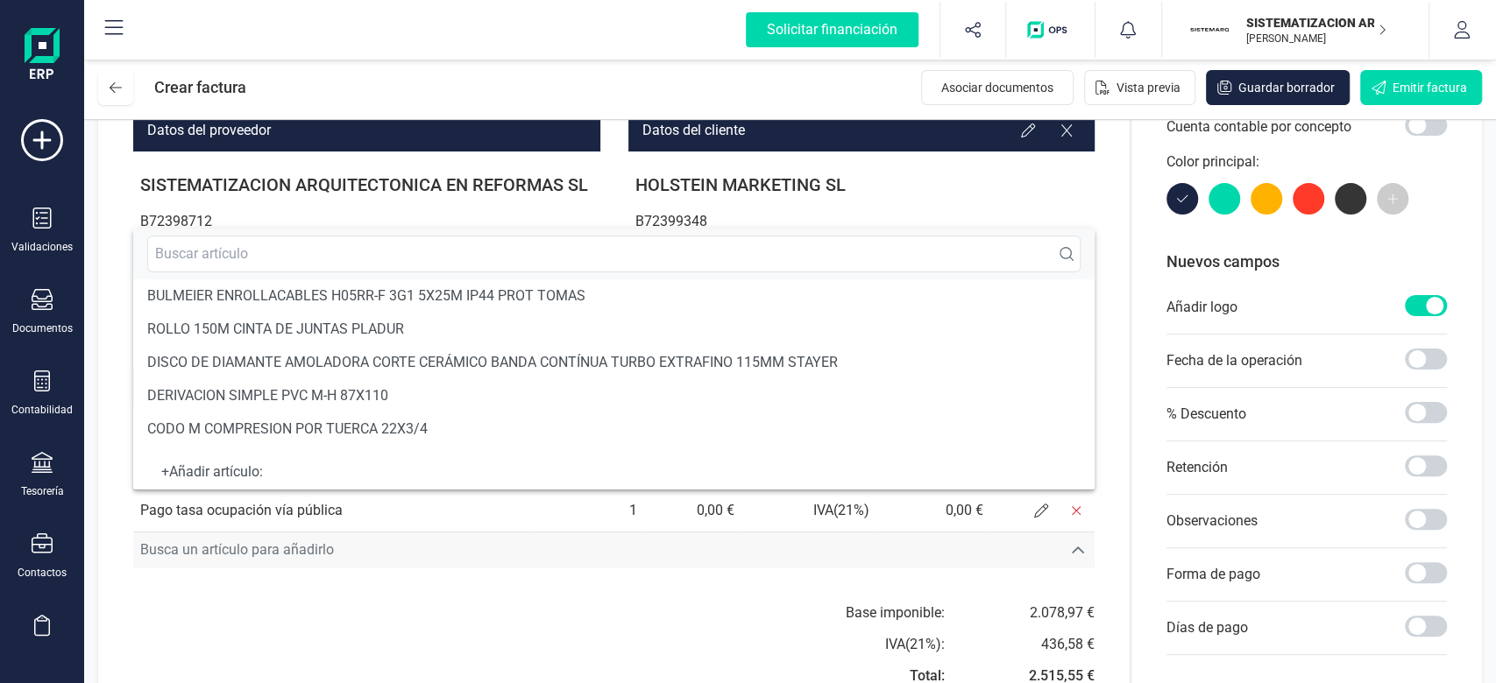
click at [343, 543] on span "Busca un artículo para añadirlo" at bounding box center [597, 550] width 928 height 35
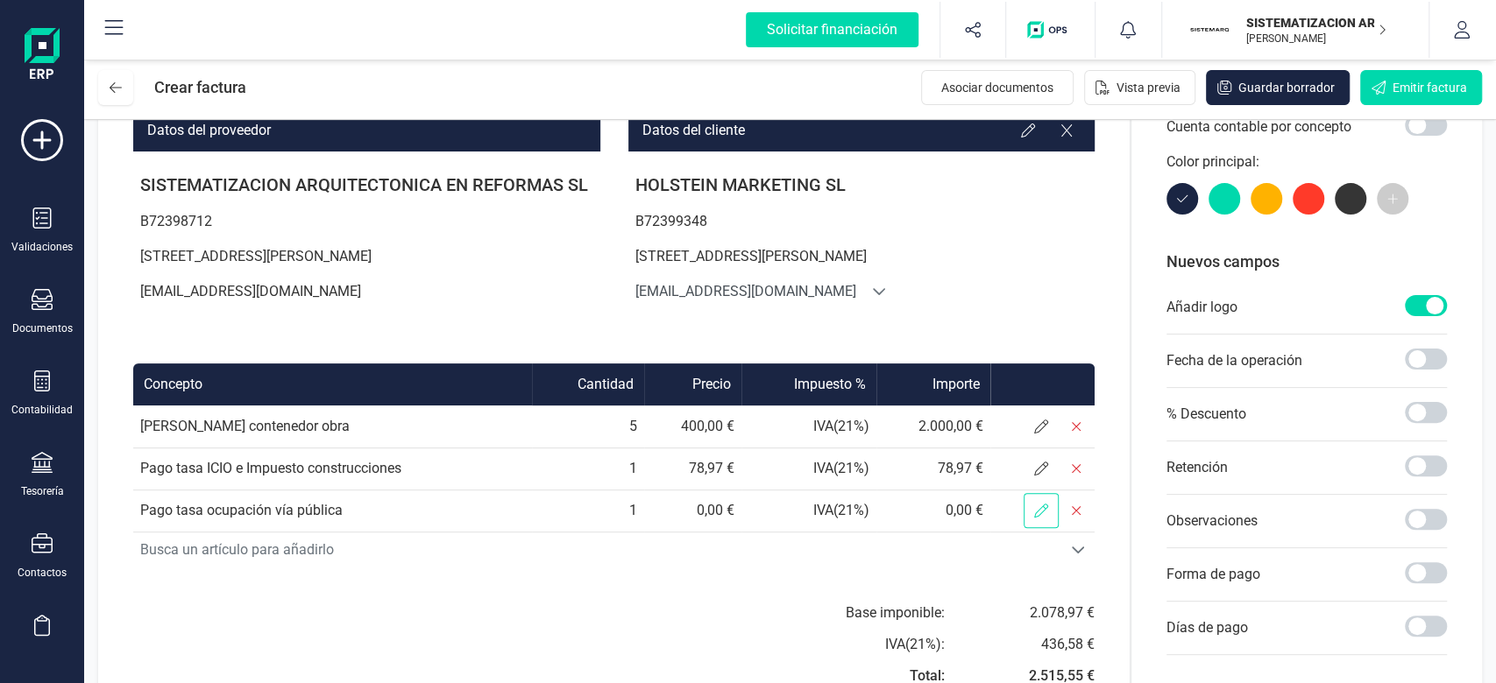
click at [1030, 508] on span at bounding box center [1040, 510] width 35 height 35
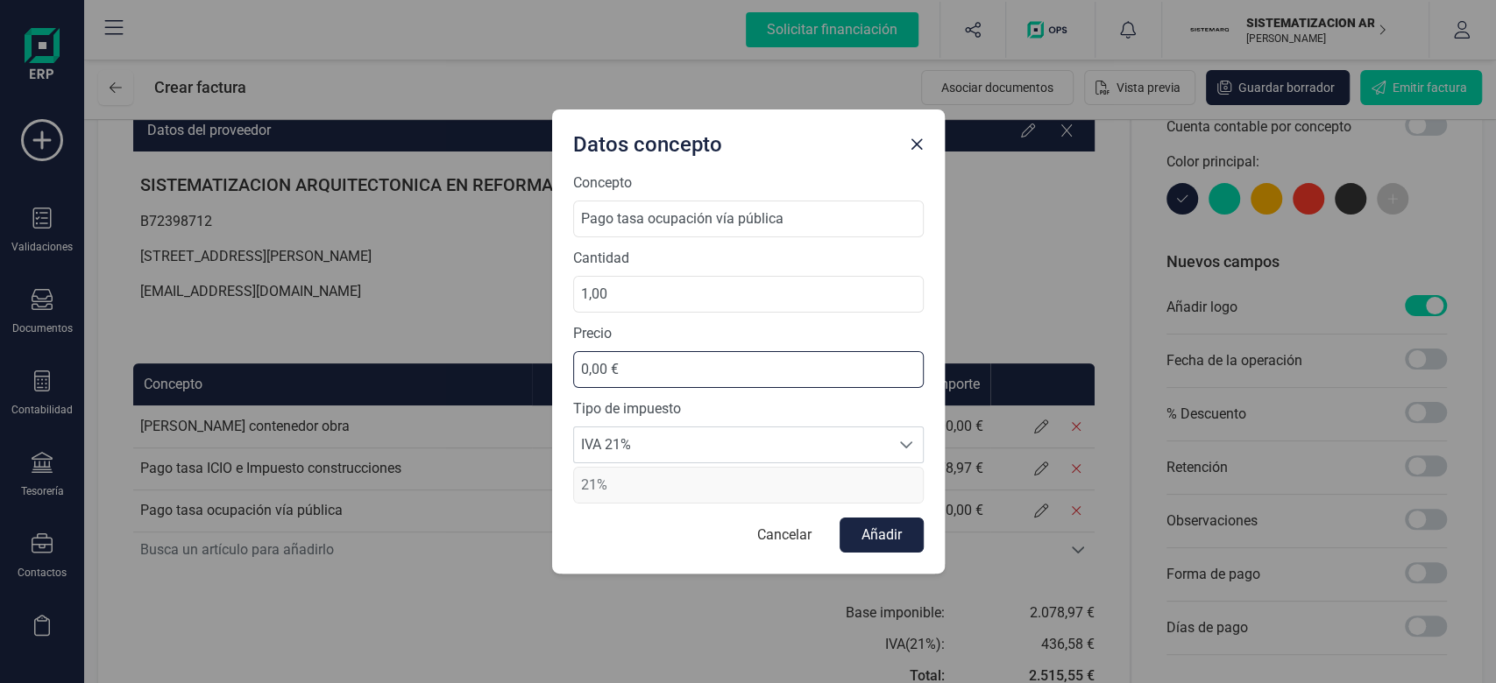
click at [612, 363] on input "0,00 €" at bounding box center [748, 369] width 350 height 37
type input "72,00 €"
click at [883, 569] on div "Concepto Pago tasa ocupación vía pública Cantidad 1,00 Precio 72,00 € Tipo de i…" at bounding box center [748, 373] width 392 height 401
click at [895, 536] on button "Añadir" at bounding box center [881, 535] width 84 height 35
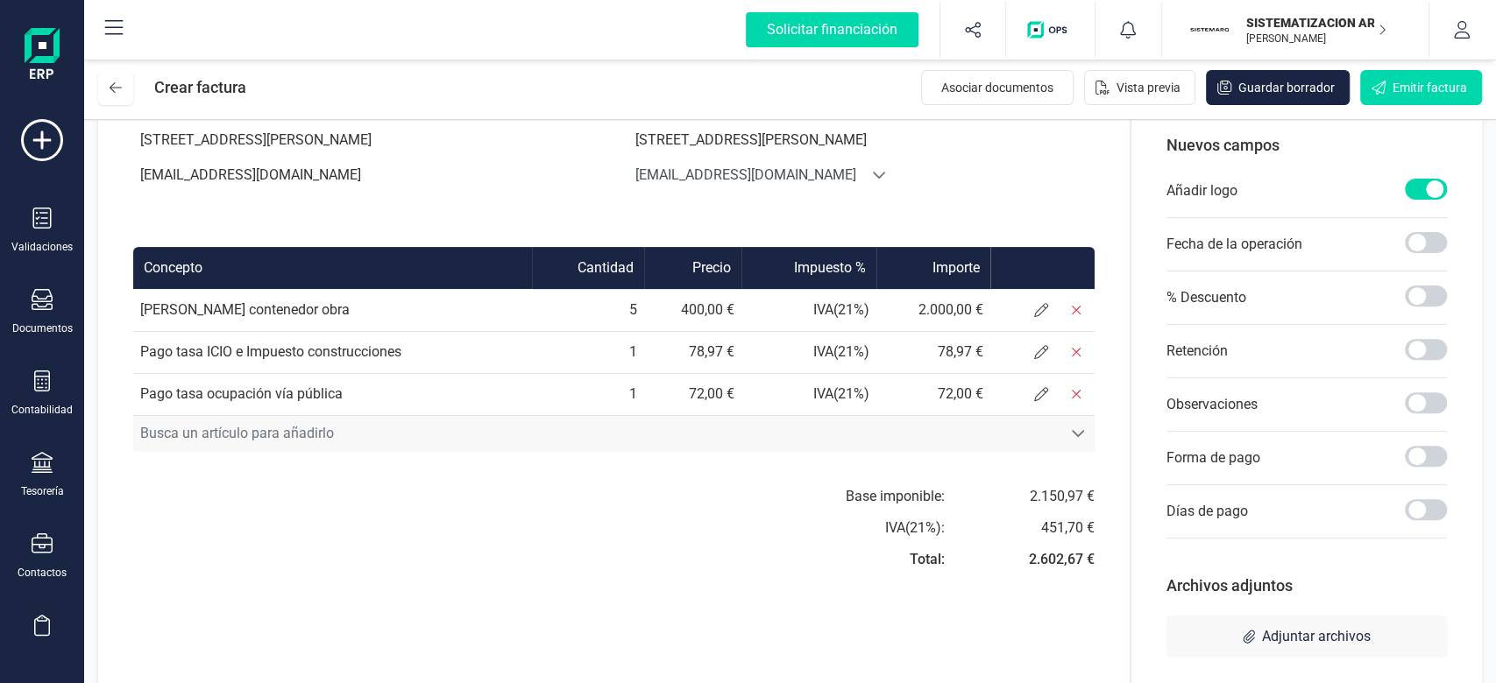
scroll to position [276, 0]
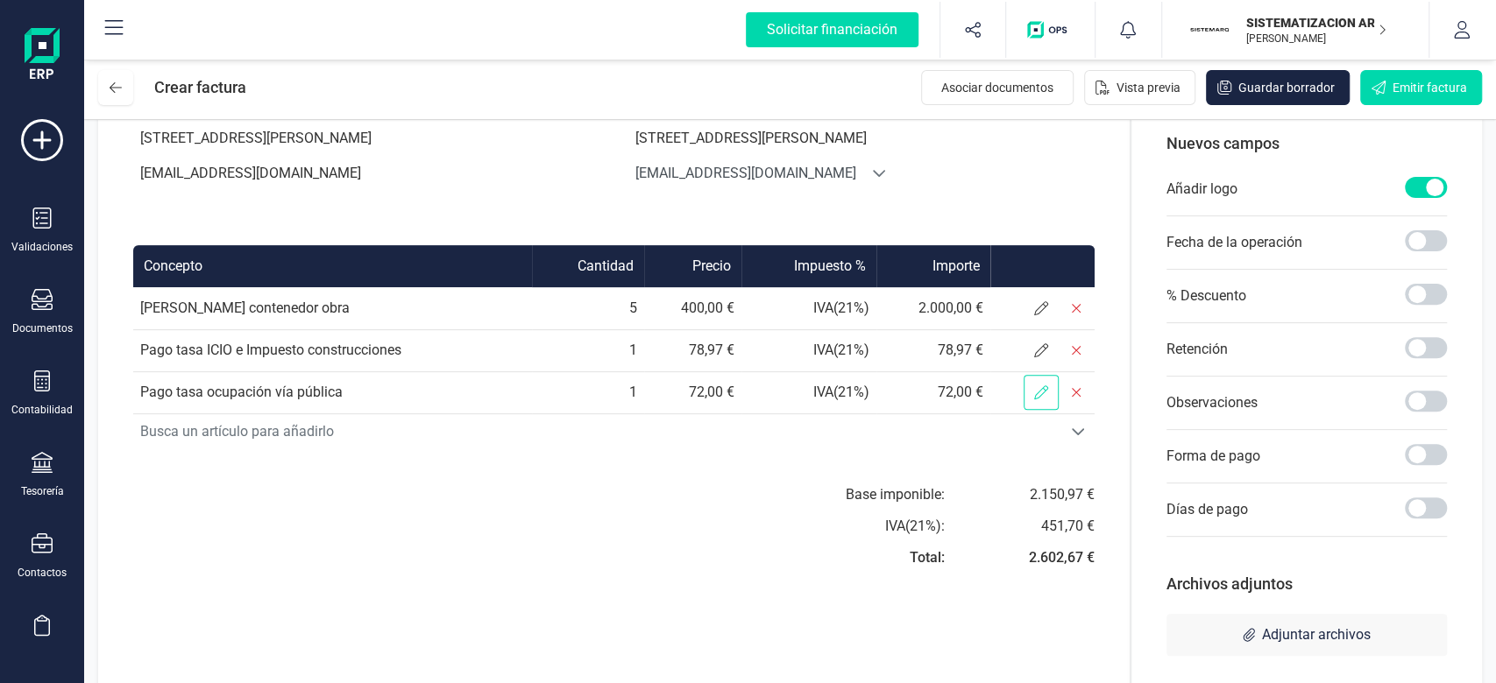
click at [1037, 399] on span at bounding box center [1040, 392] width 35 height 35
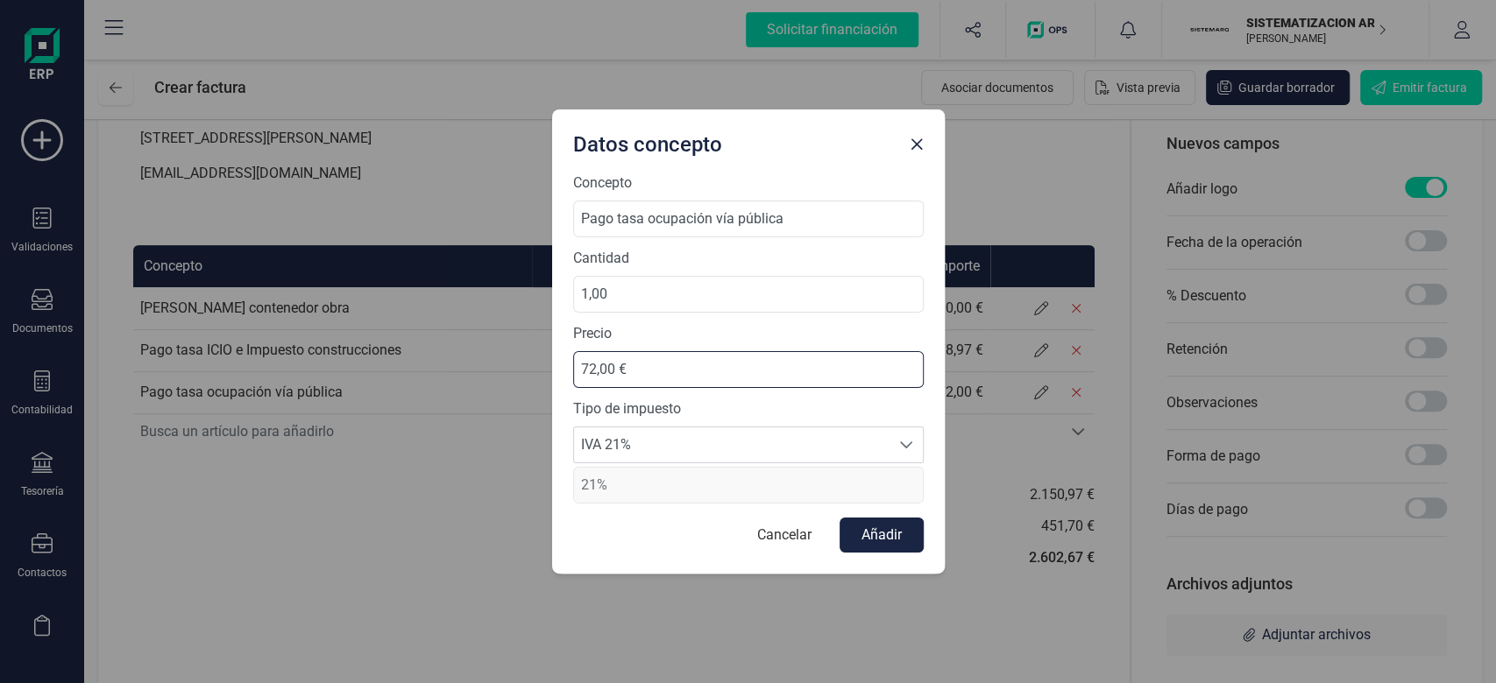
drag, startPoint x: 640, startPoint y: 373, endPoint x: 564, endPoint y: 359, distance: 76.6
click at [564, 359] on div "Concepto Pago tasa ocupación vía pública Cantidad 1,00 Precio 72,00 € Tipo de i…" at bounding box center [748, 373] width 392 height 401
type input "117,00 €"
click at [897, 514] on form "Concepto Pago tasa ocupación vía pública Cantidad 1,00 Precio 117,00 € Tipo de …" at bounding box center [748, 363] width 350 height 380
click at [890, 530] on button "Añadir" at bounding box center [881, 535] width 84 height 35
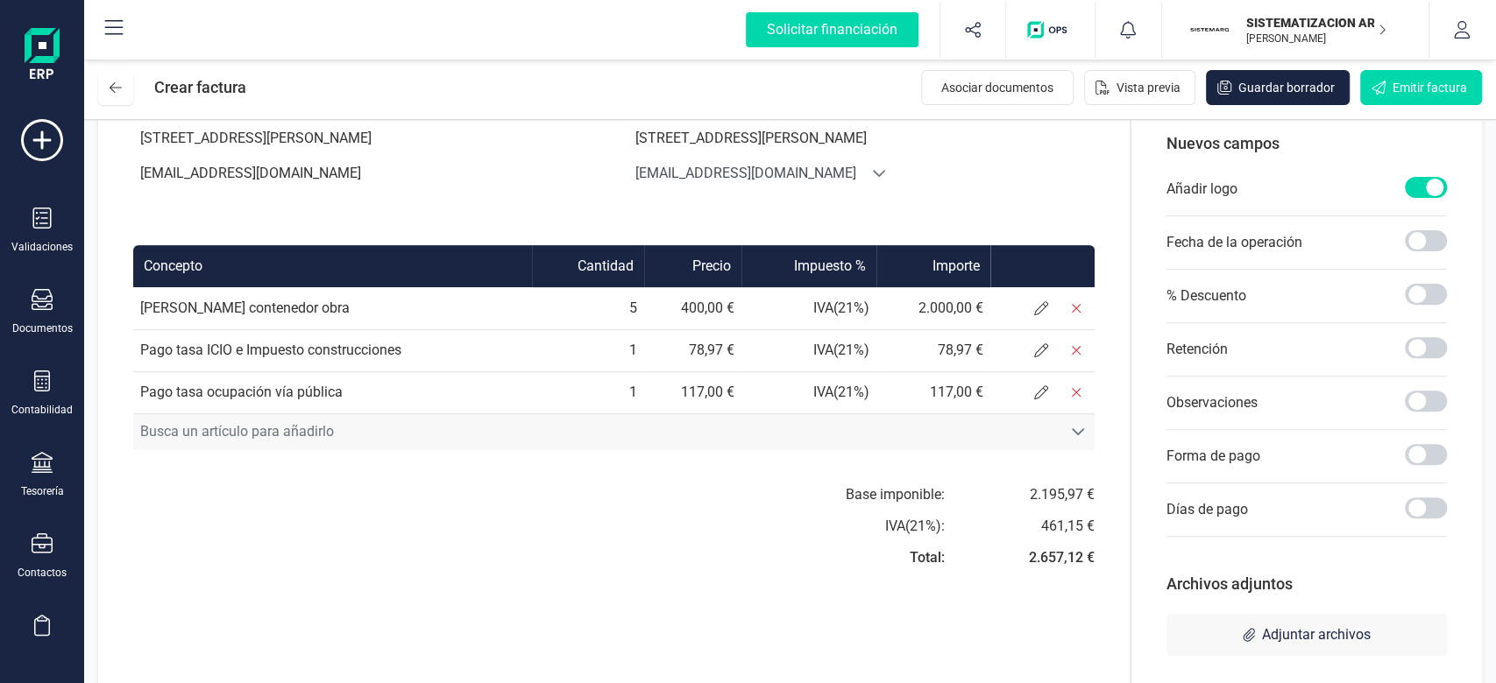
click at [802, 435] on span "Busca un artículo para añadirlo" at bounding box center [597, 431] width 928 height 35
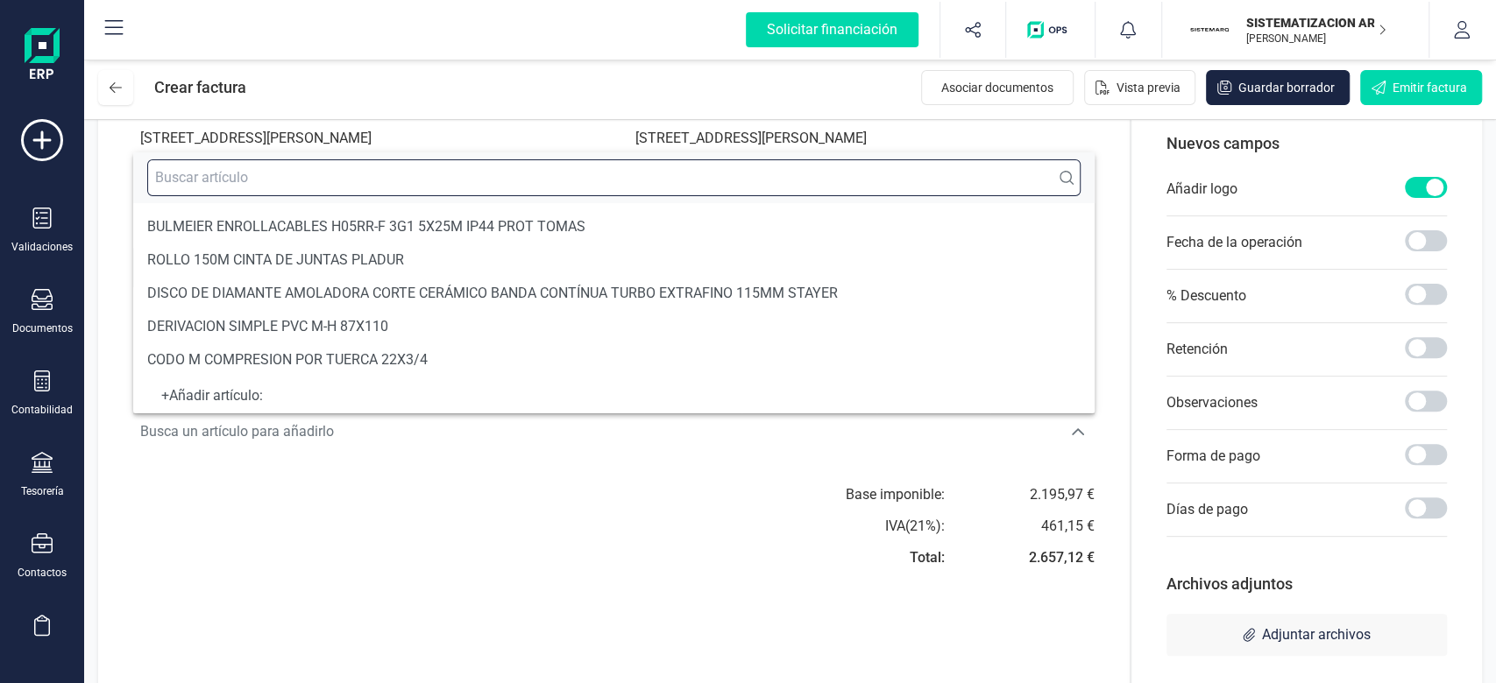
click at [284, 172] on input "text" at bounding box center [613, 177] width 933 height 37
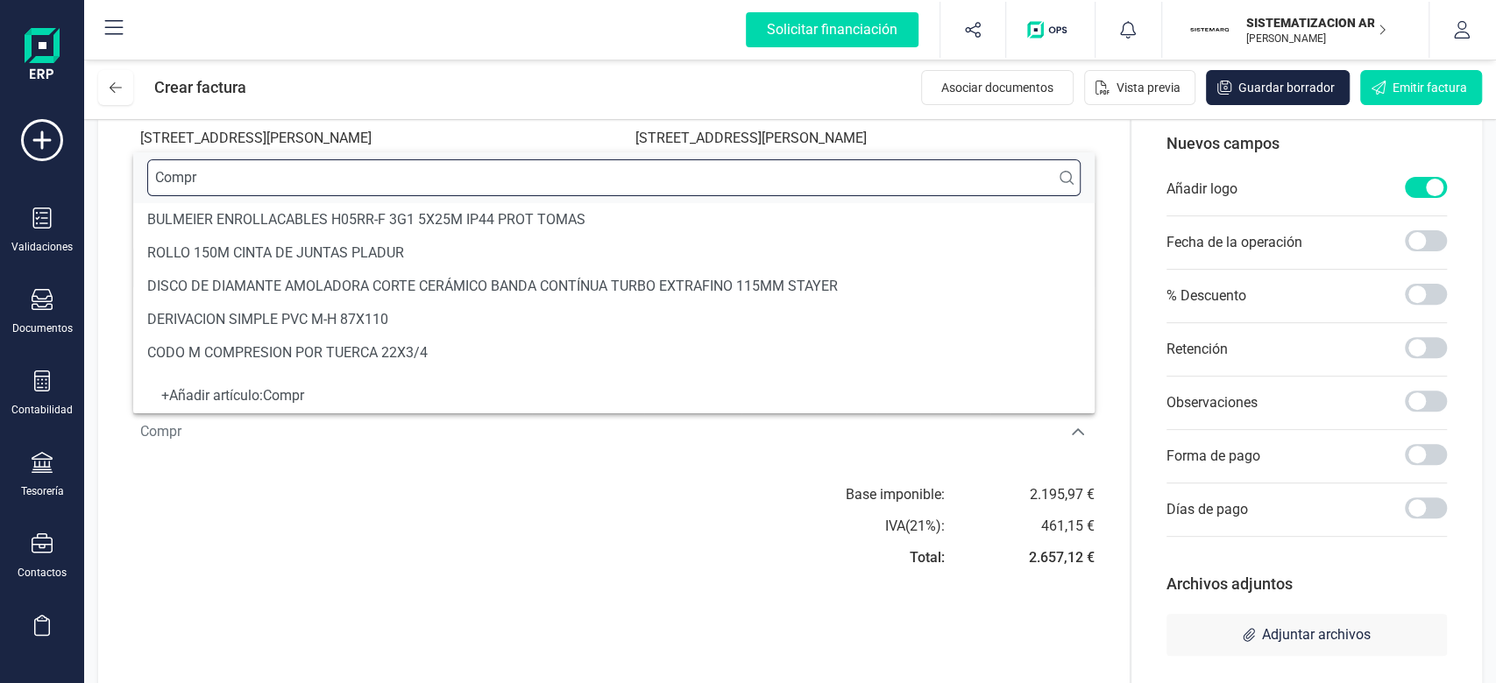
scroll to position [5, 0]
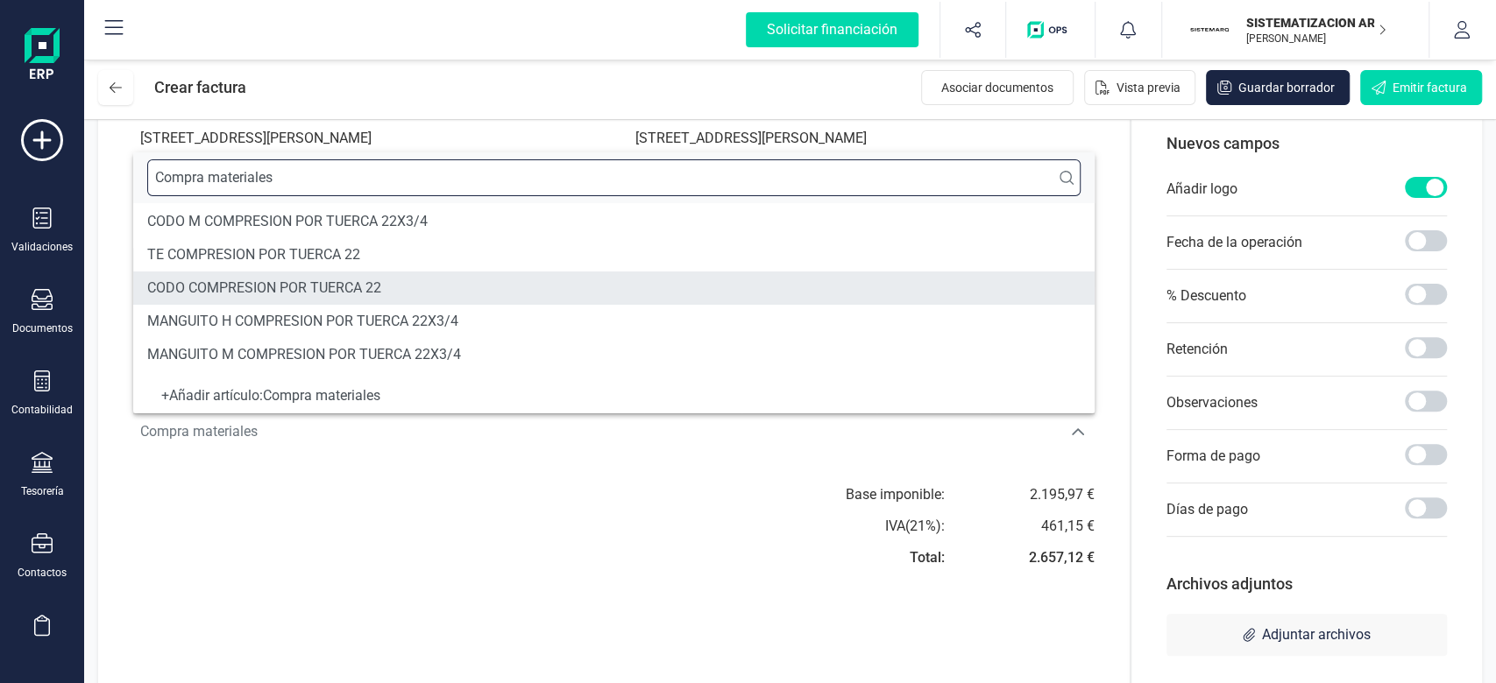
type input "Compra materiales"
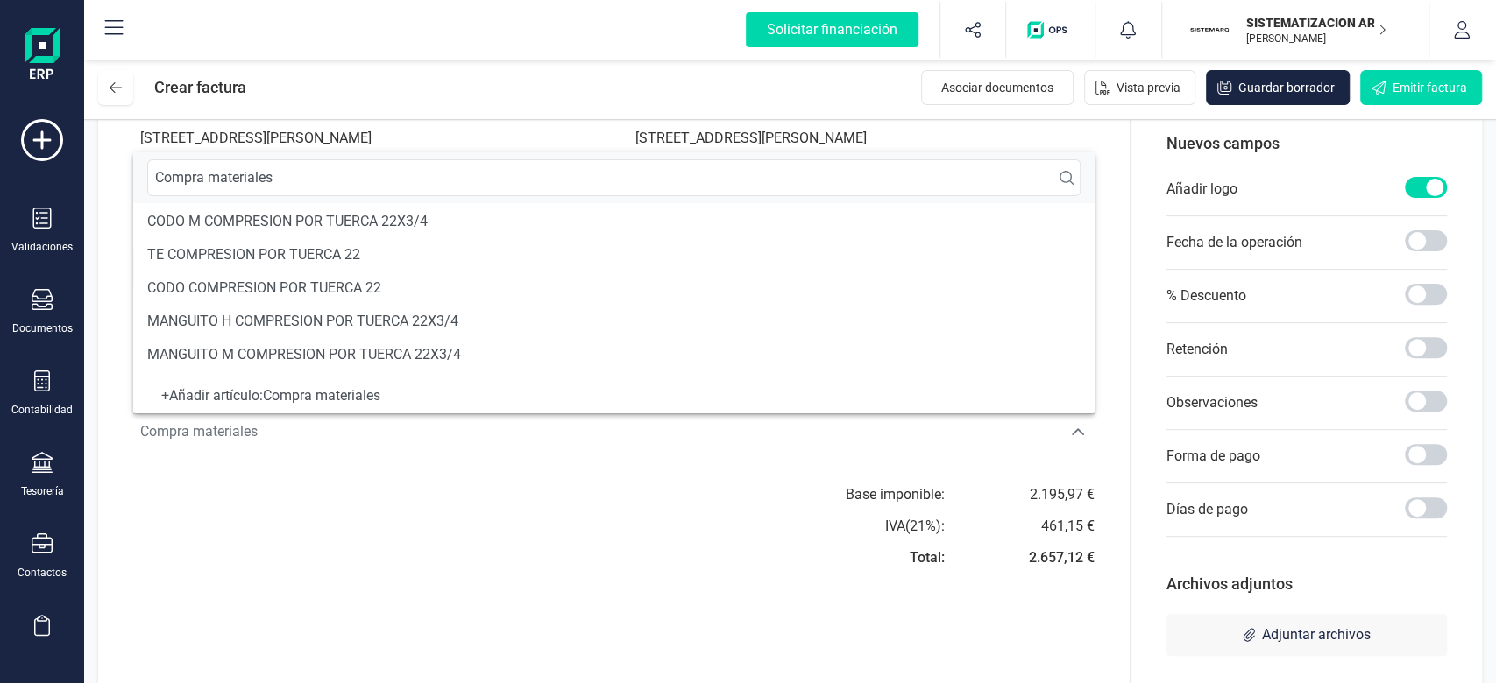
click at [308, 398] on div "+ Añadir artículo : Compra materiales" at bounding box center [613, 395] width 933 height 7
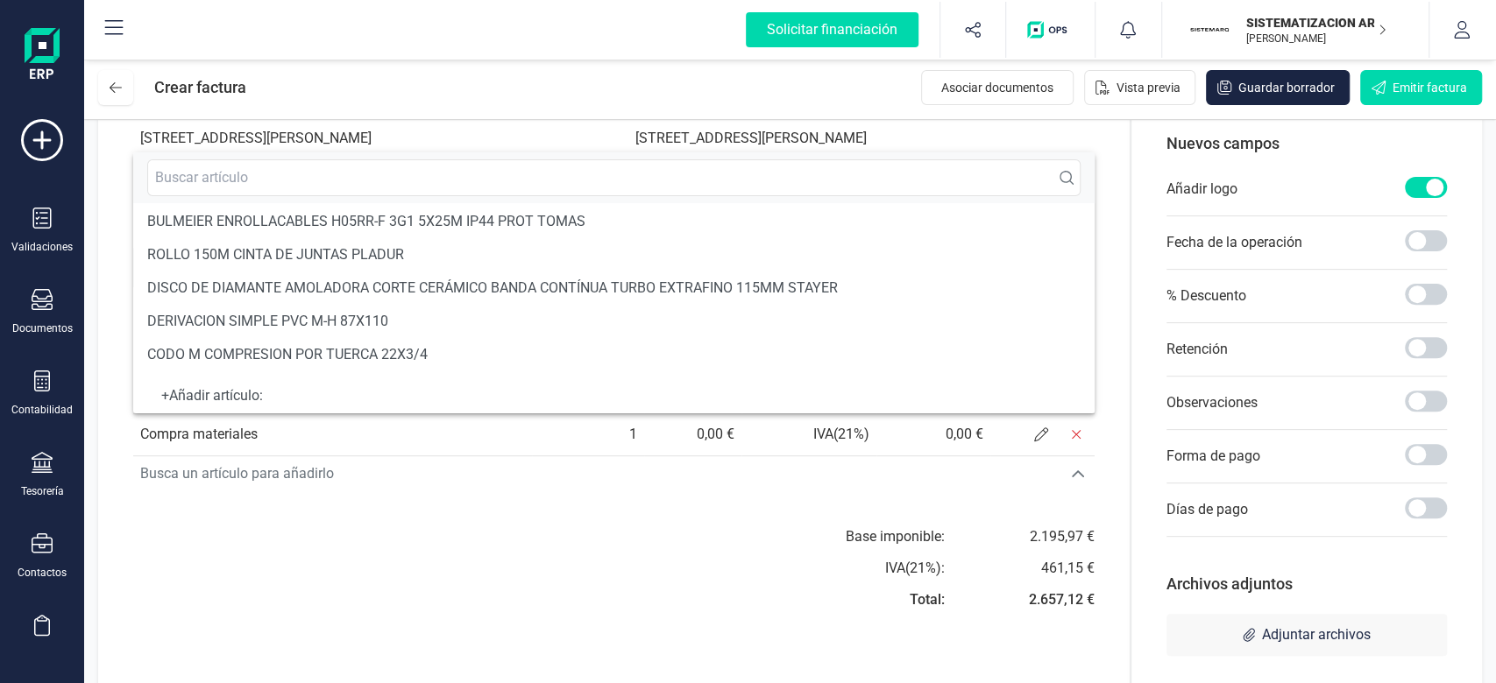
click at [398, 587] on div "Base imponible: IVA ( 21 %): Total: 2.195,97 € 461,15 € 2.657,12 €" at bounding box center [613, 574] width 961 height 95
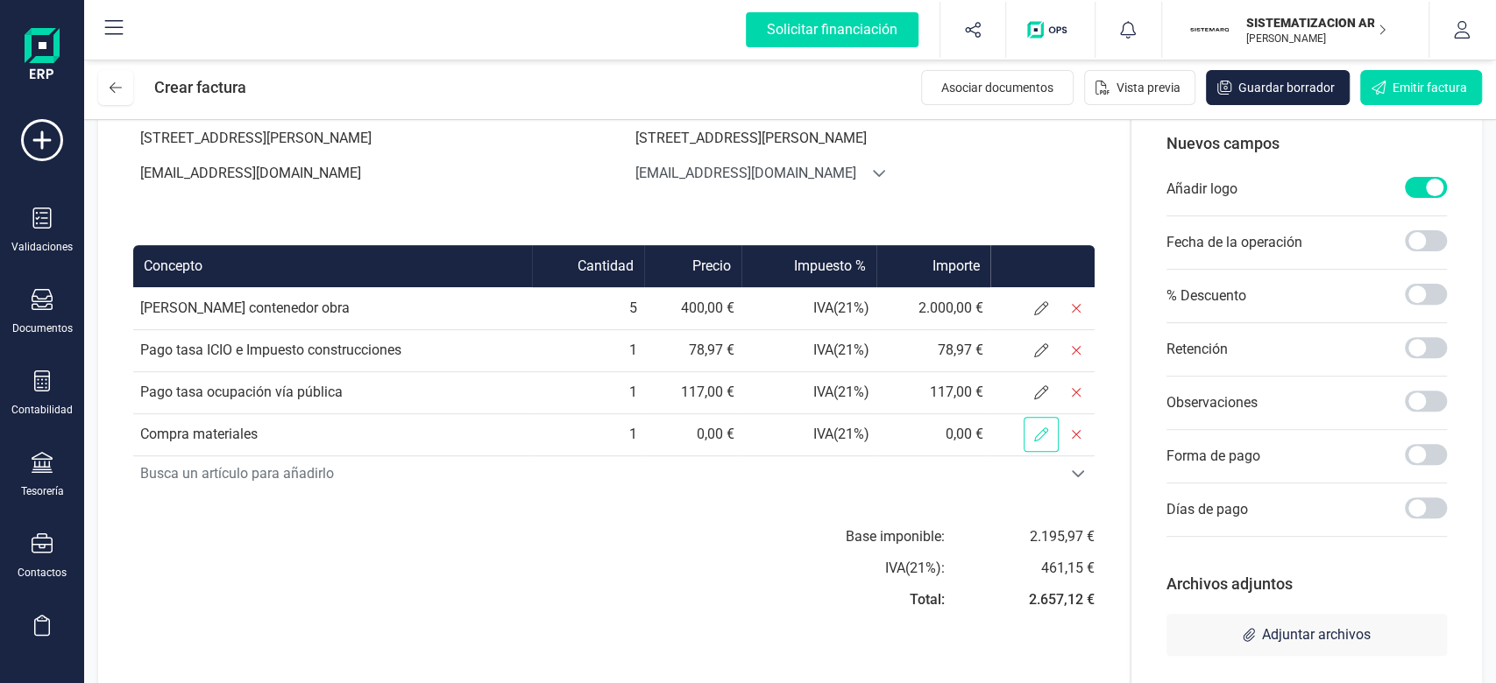
click at [1036, 439] on icon at bounding box center [1041, 435] width 14 height 14
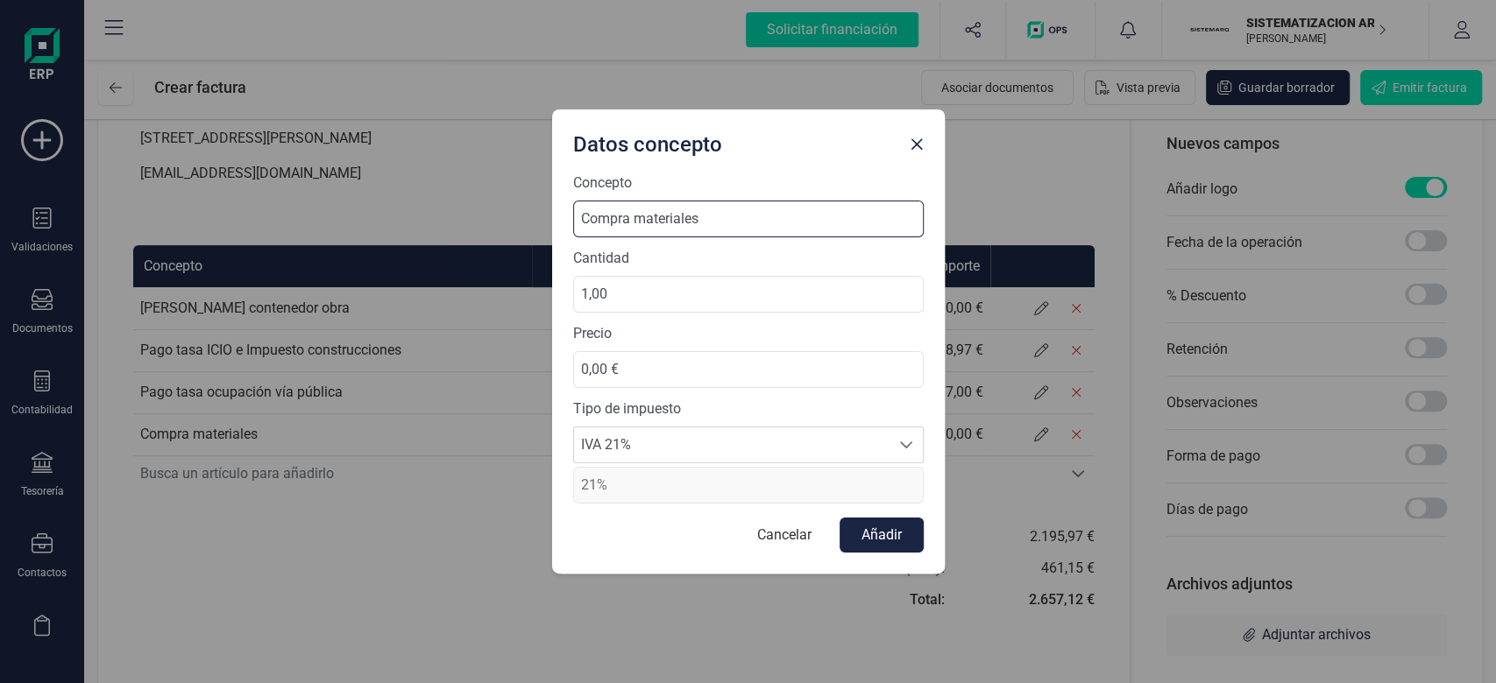
click at [645, 219] on input "Compra materiales" at bounding box center [748, 219] width 350 height 37
type input "Compra Materiales"
click at [635, 368] on input "0,00 €" at bounding box center [748, 369] width 350 height 37
type input "1.550,00 €"
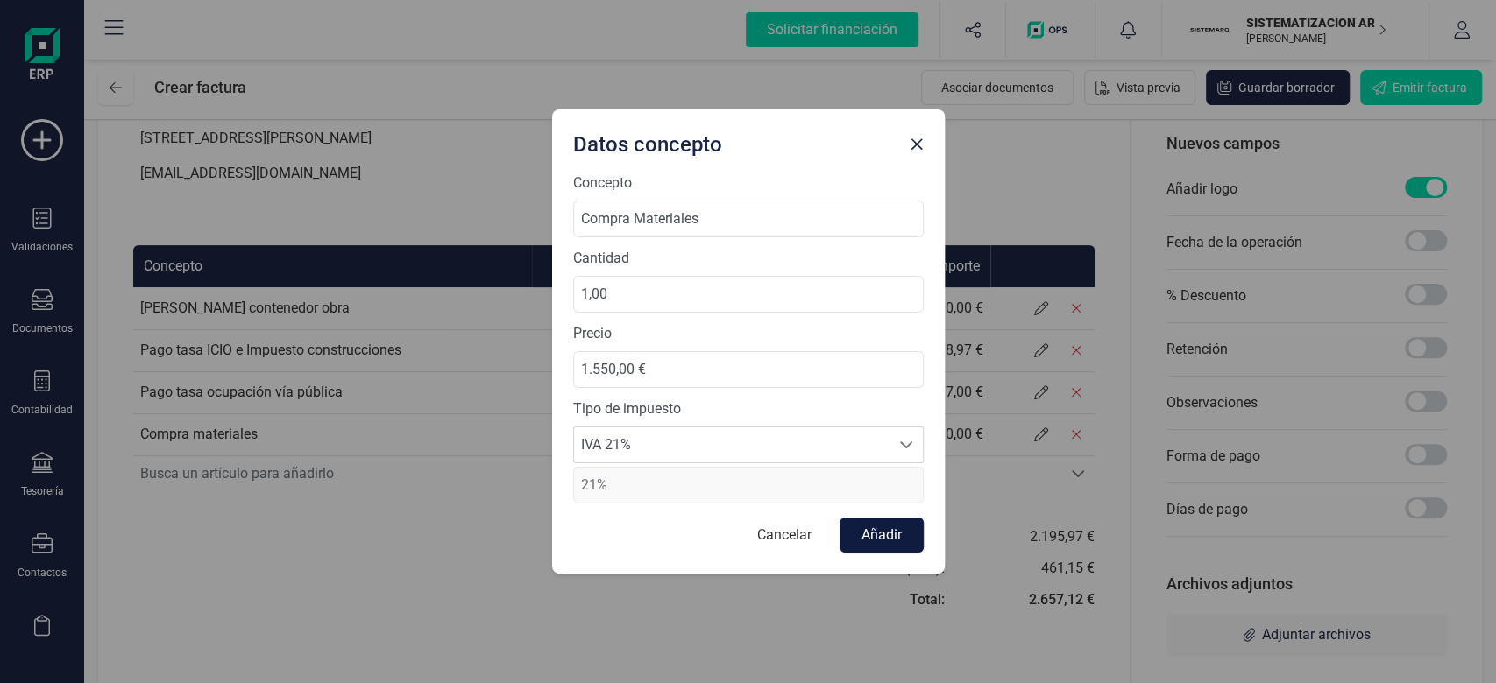
click at [883, 534] on button "Añadir" at bounding box center [881, 535] width 84 height 35
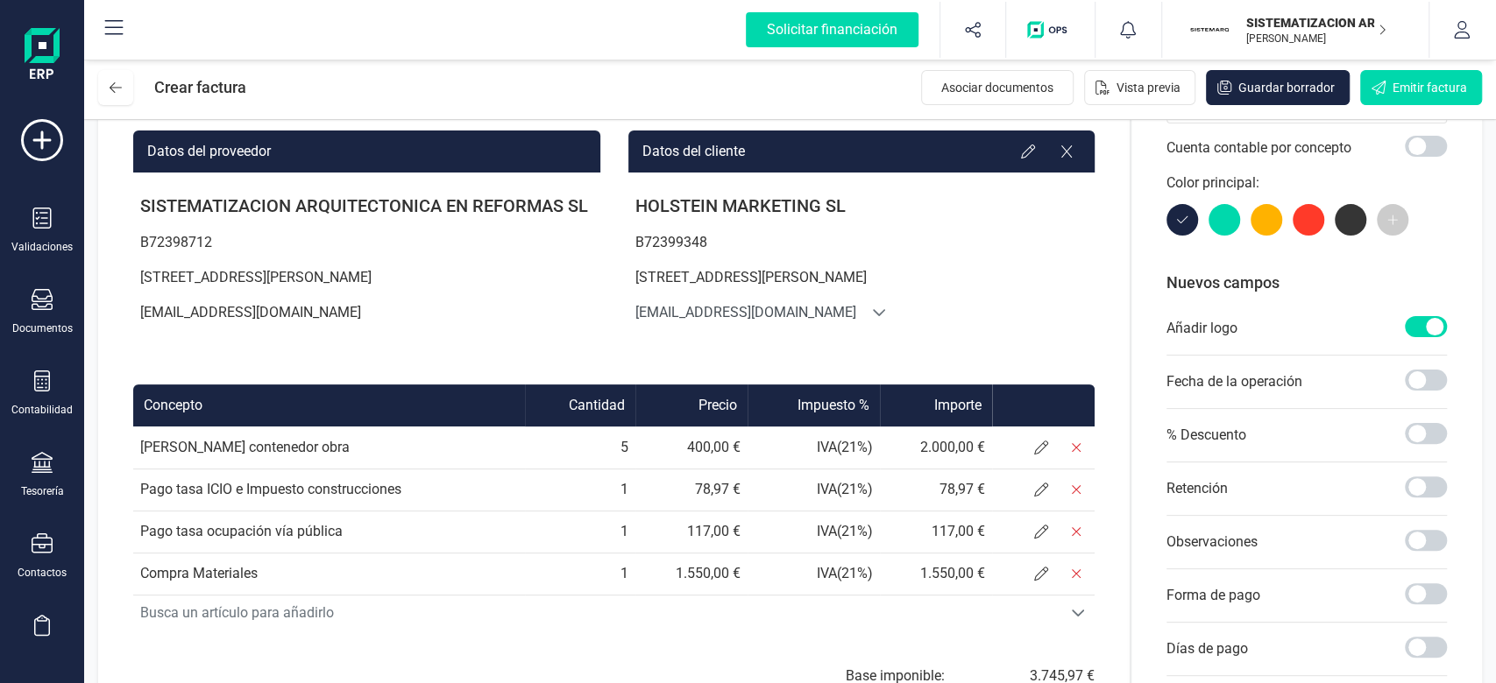
scroll to position [301, 0]
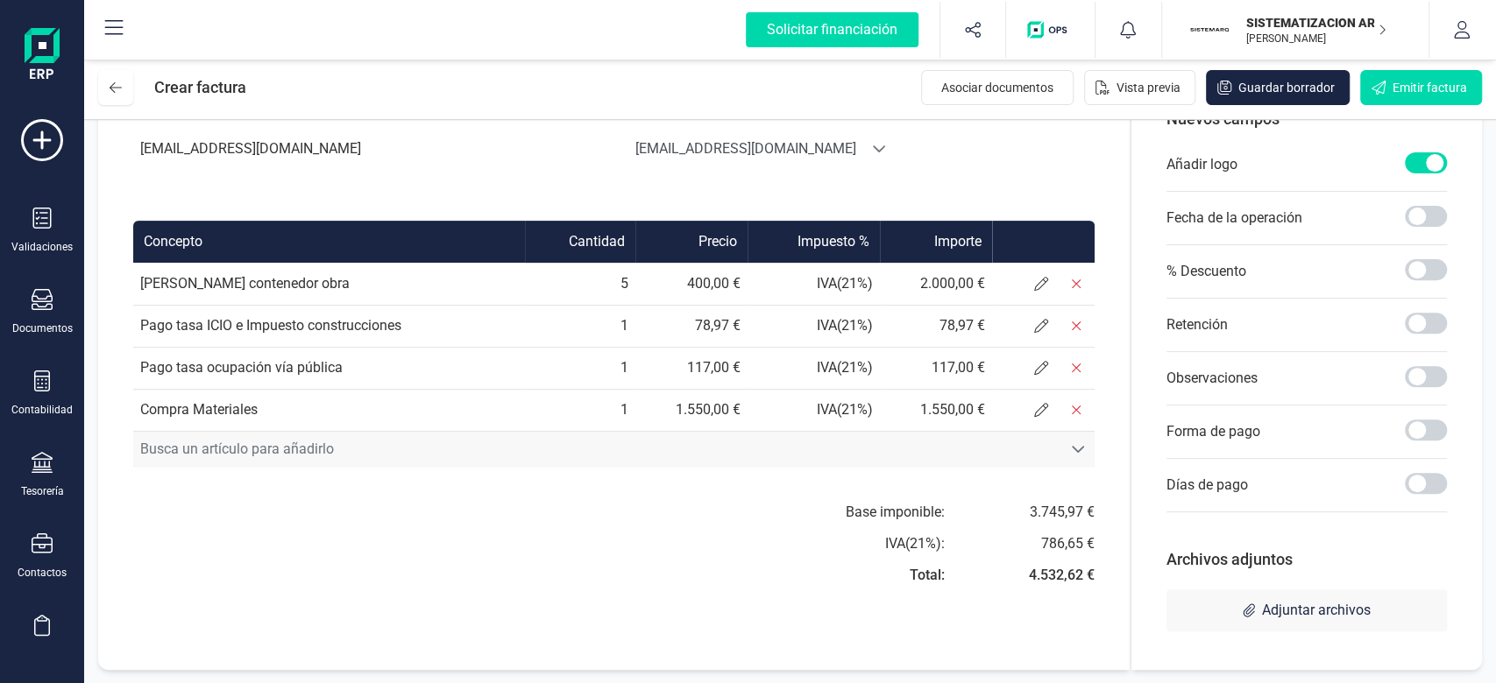
click at [292, 447] on span "Busca un artículo para añadirlo" at bounding box center [597, 449] width 928 height 35
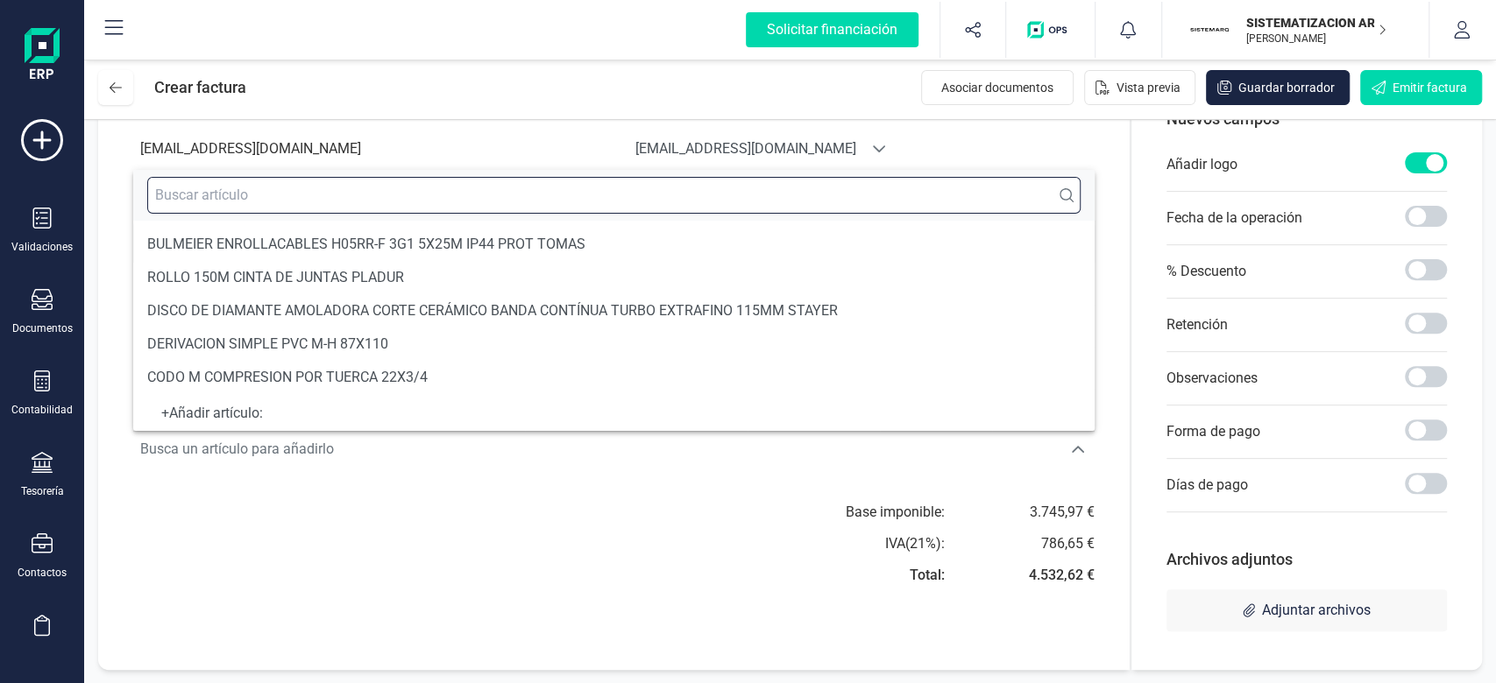
click at [220, 196] on input "text" at bounding box center [613, 195] width 933 height 37
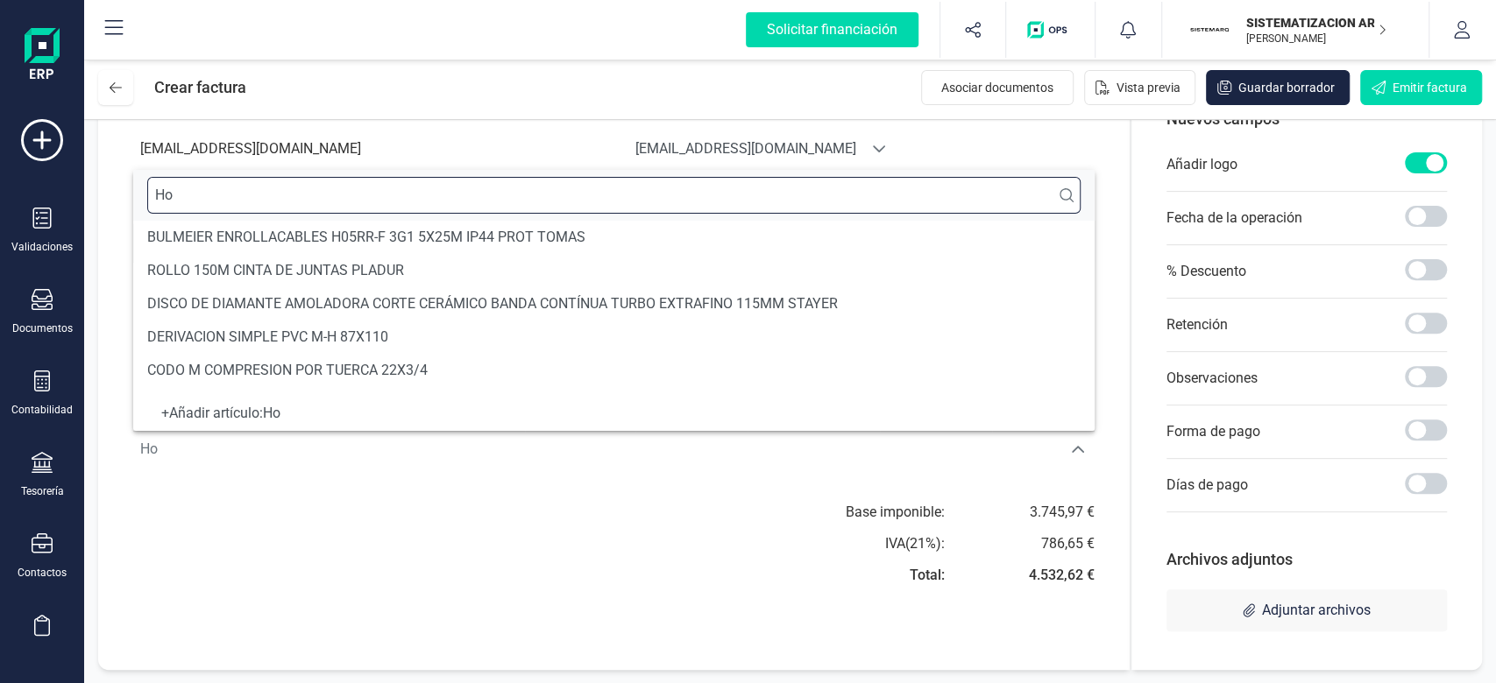
scroll to position [0, 0]
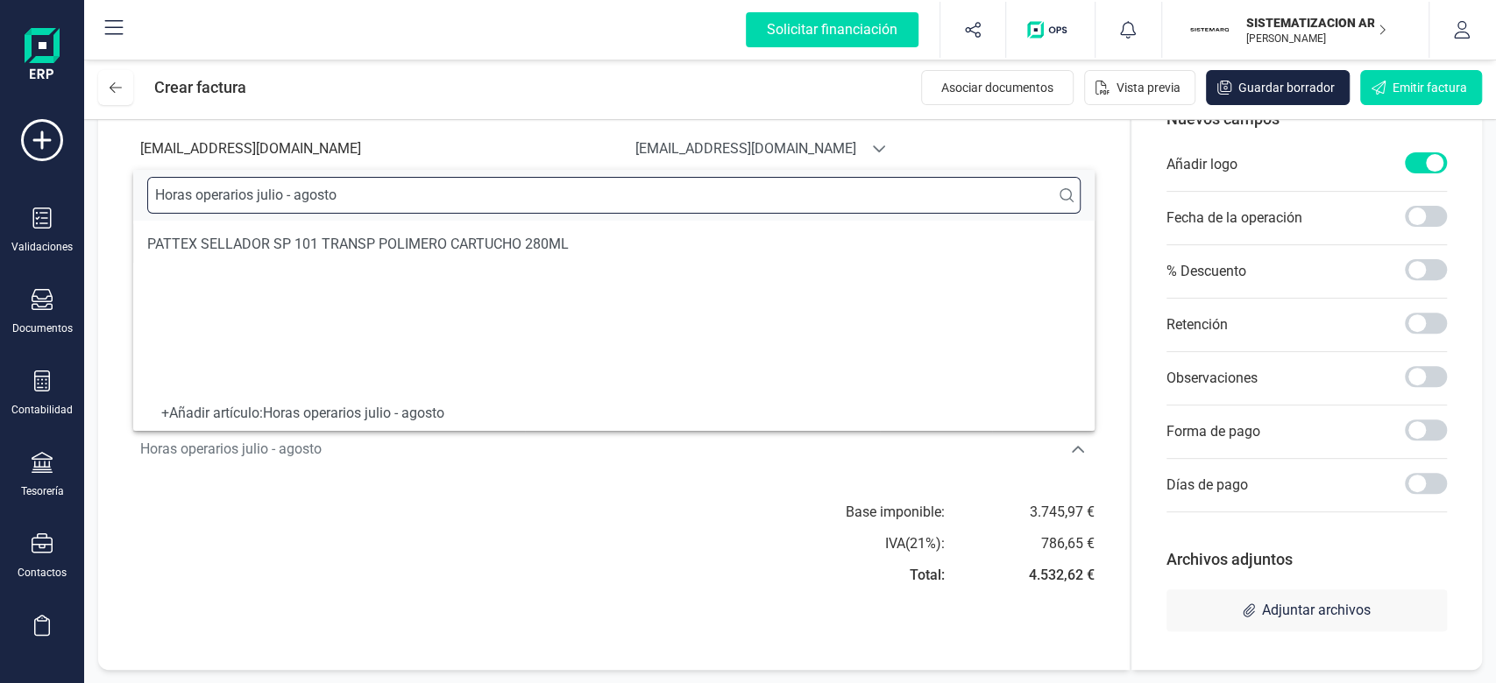
type input "Horas operarios julio - agosto"
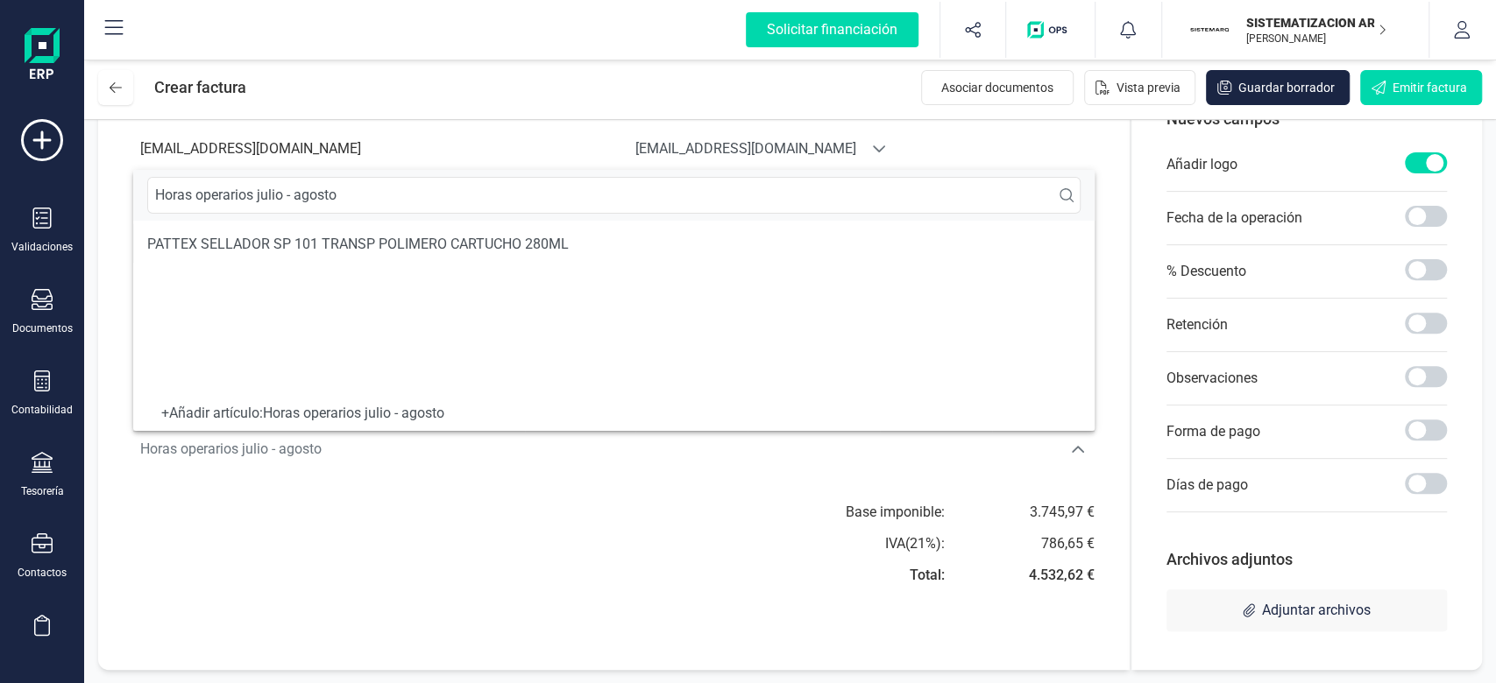
click at [349, 396] on div "+ Añadir artículo : Horas operarios julio - agosto" at bounding box center [613, 413] width 961 height 35
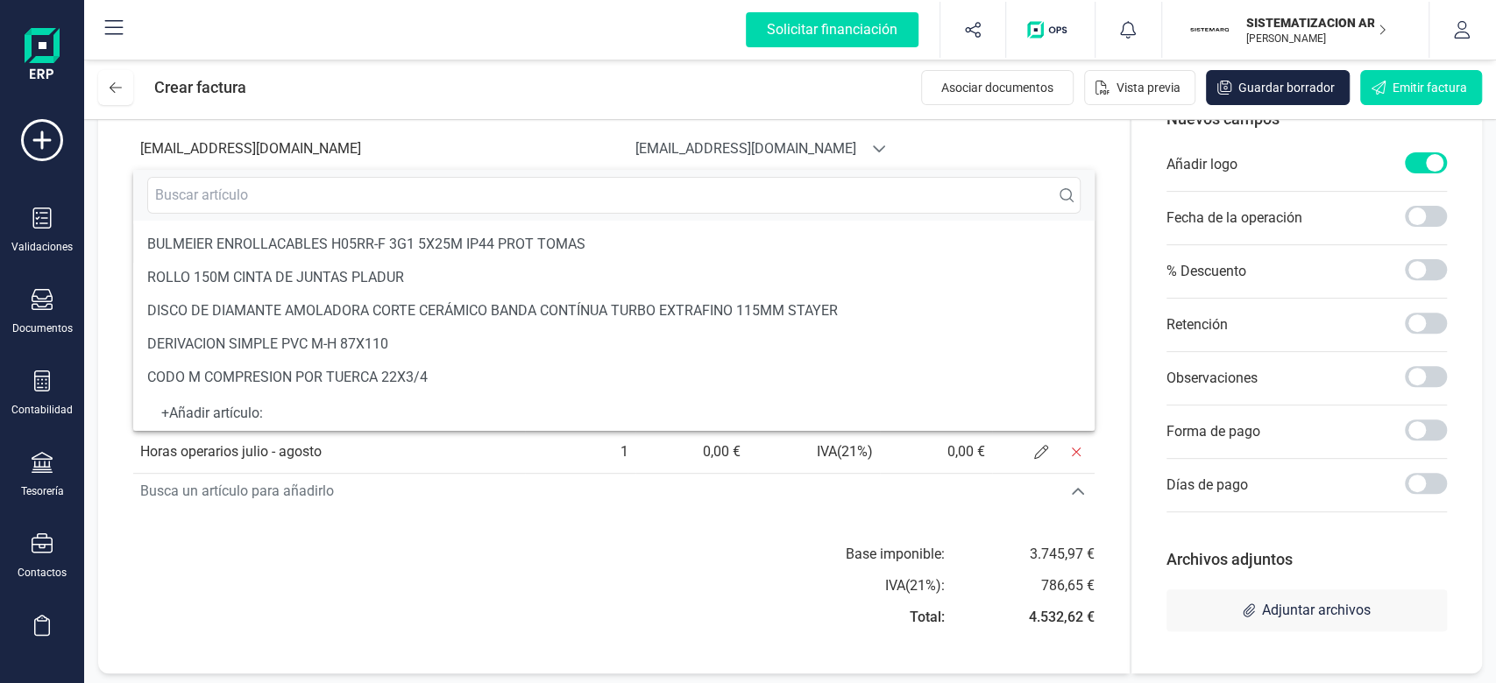
click at [343, 509] on div "Factura Serie : A A Fecha de emisión: 09/09/2025 Fecha de vencimiento: 09/09/20…" at bounding box center [613, 254] width 1031 height 840
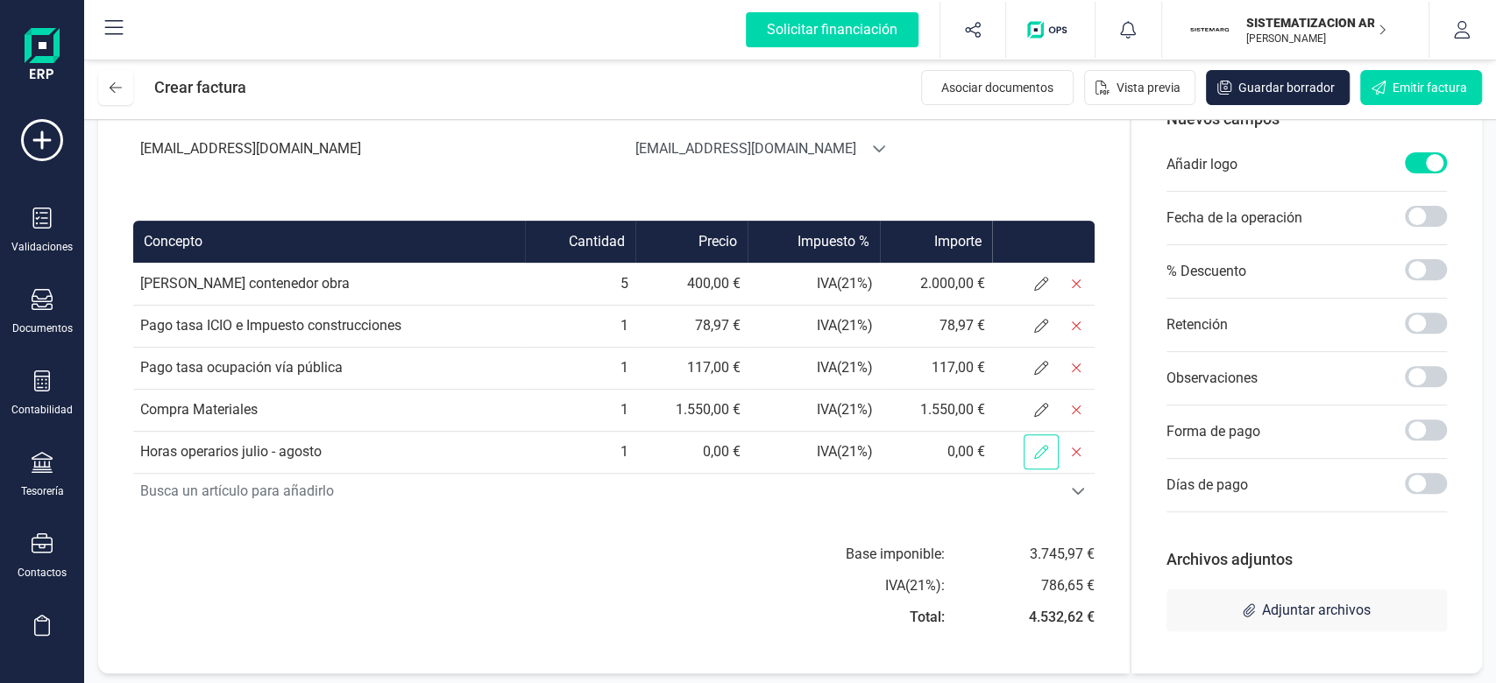
click at [1035, 461] on span at bounding box center [1040, 452] width 35 height 35
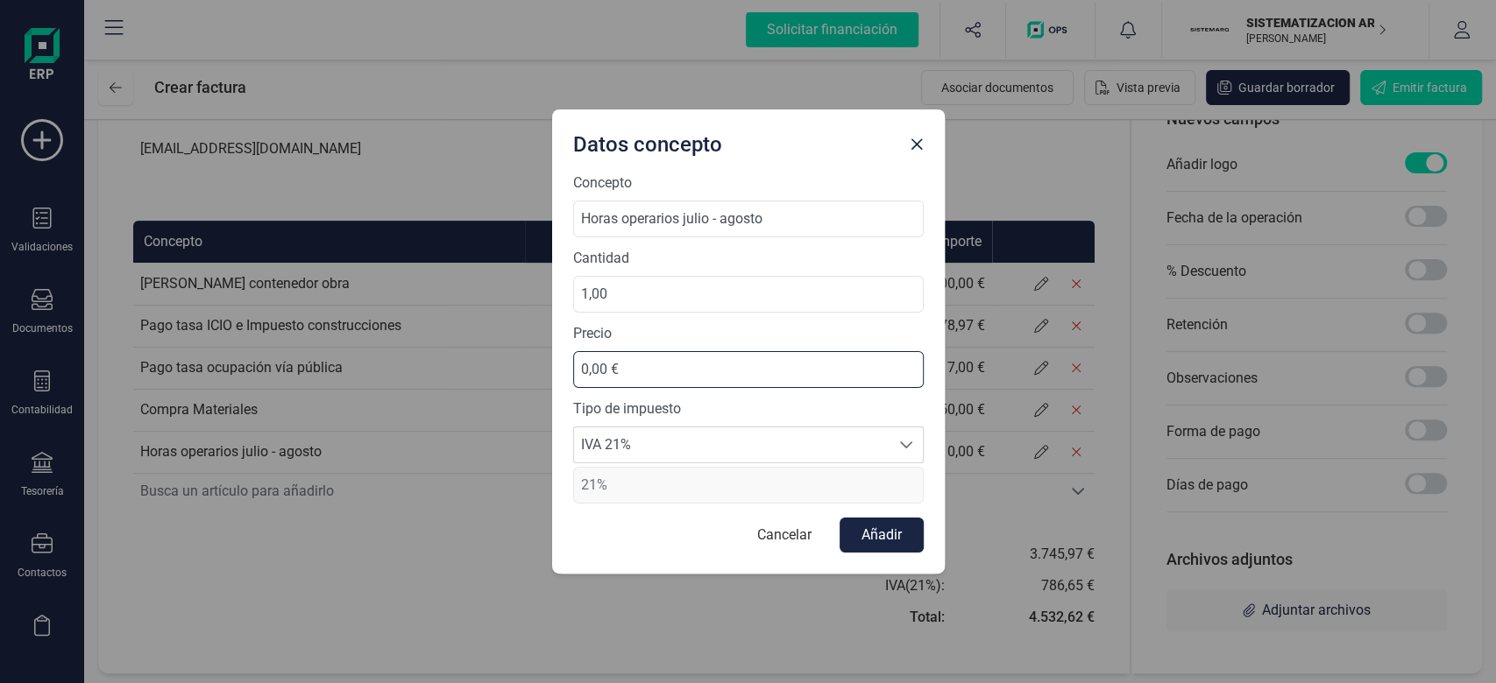
drag, startPoint x: 607, startPoint y: 368, endPoint x: 562, endPoint y: 375, distance: 45.2
click at [562, 375] on div "Concepto Horas operarios julio - agosto Cantidad 1,00 Precio 0,00 € Tipo de imp…" at bounding box center [748, 373] width 392 height 401
type input "15,50 €"
click at [660, 290] on input "1,00" at bounding box center [748, 294] width 350 height 37
type input "192,00"
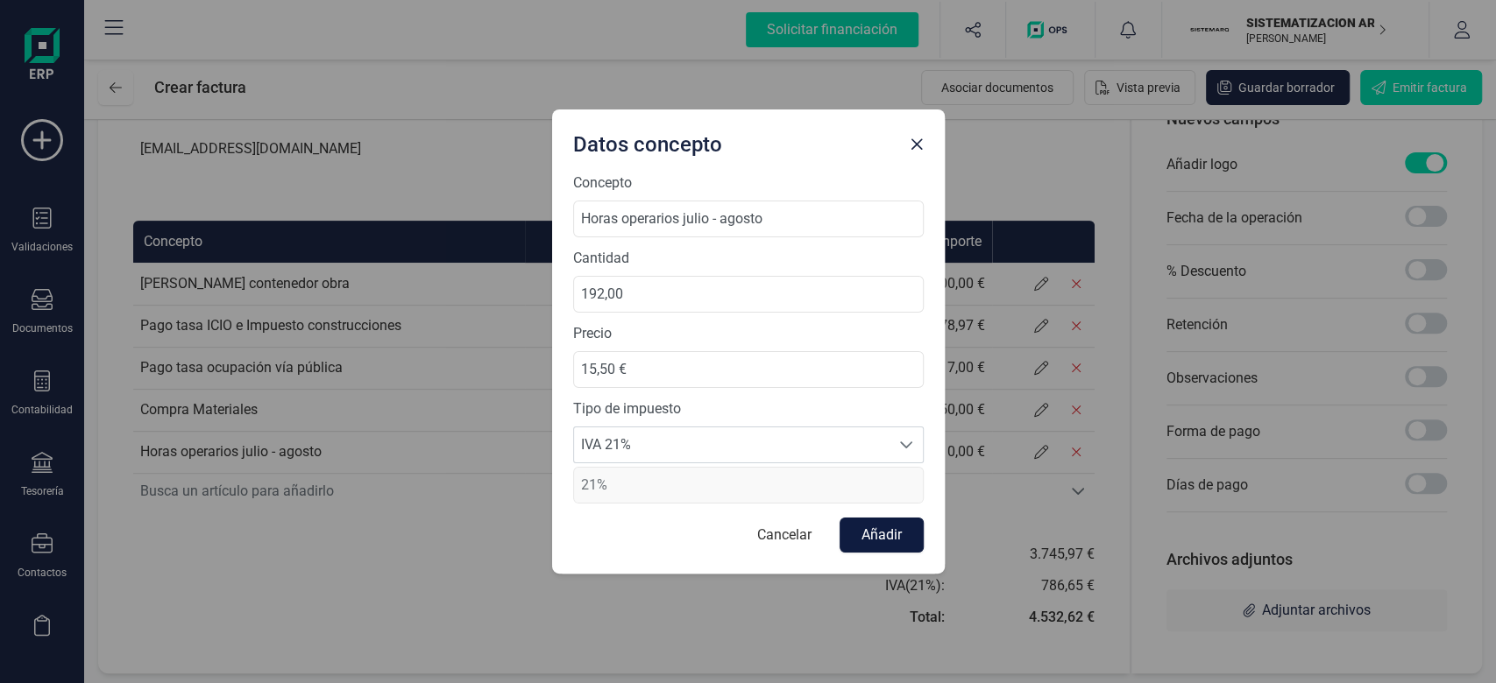
click at [895, 534] on button "Añadir" at bounding box center [881, 535] width 84 height 35
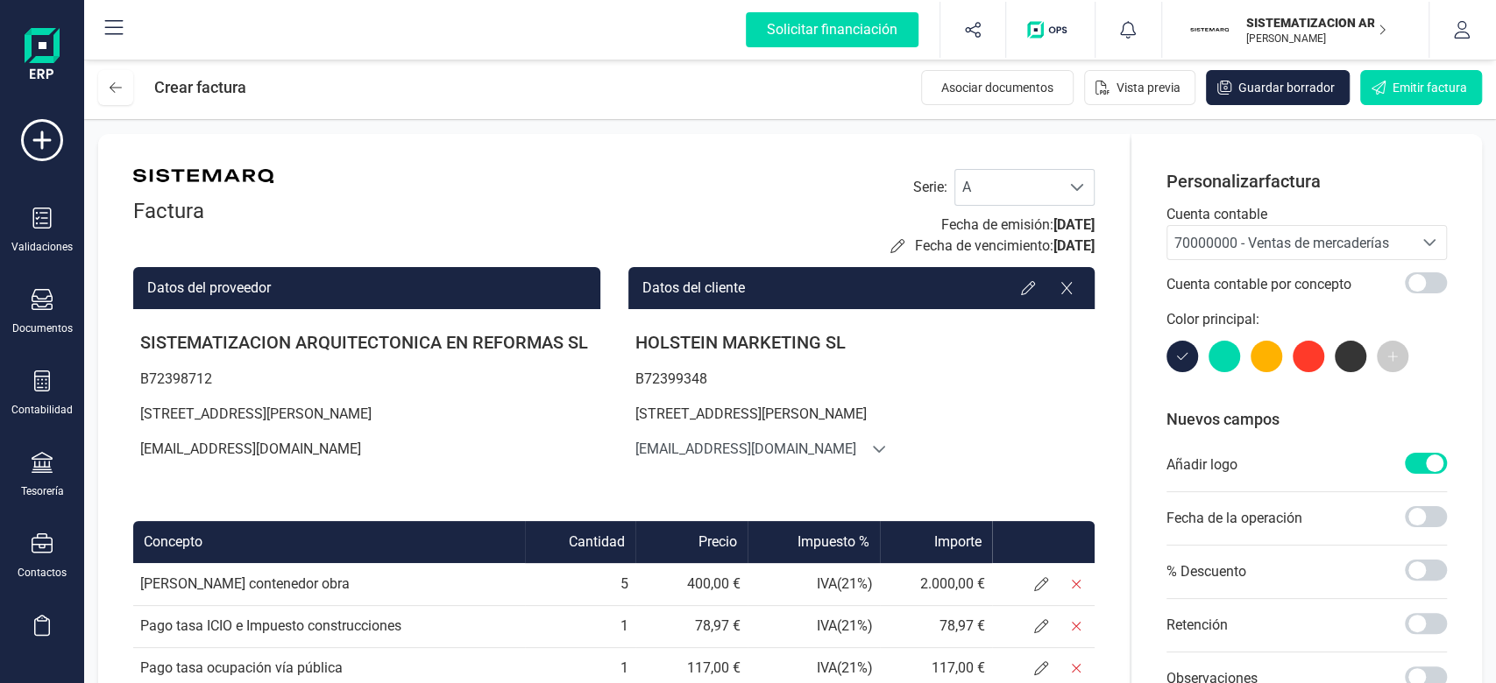
scroll to position [303, 0]
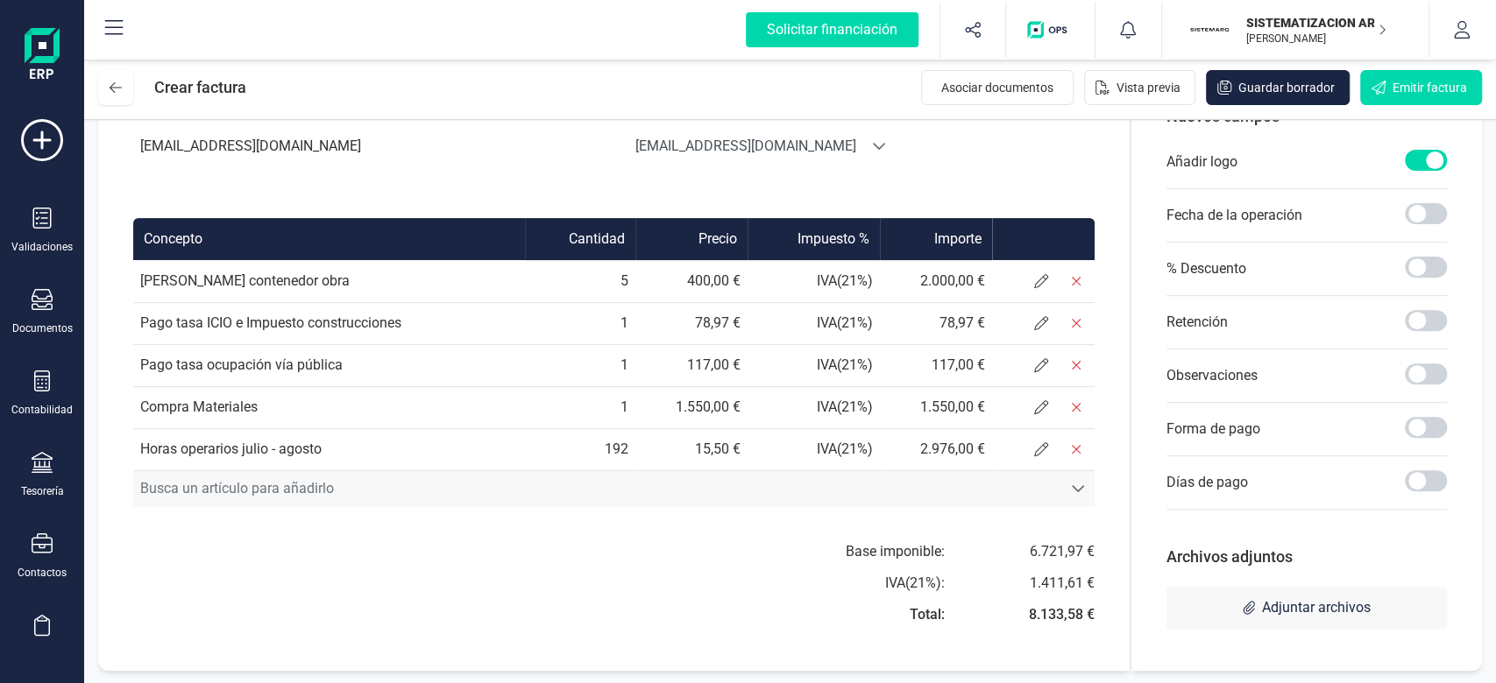
click at [301, 485] on span "Busca un artículo para añadirlo" at bounding box center [597, 488] width 928 height 35
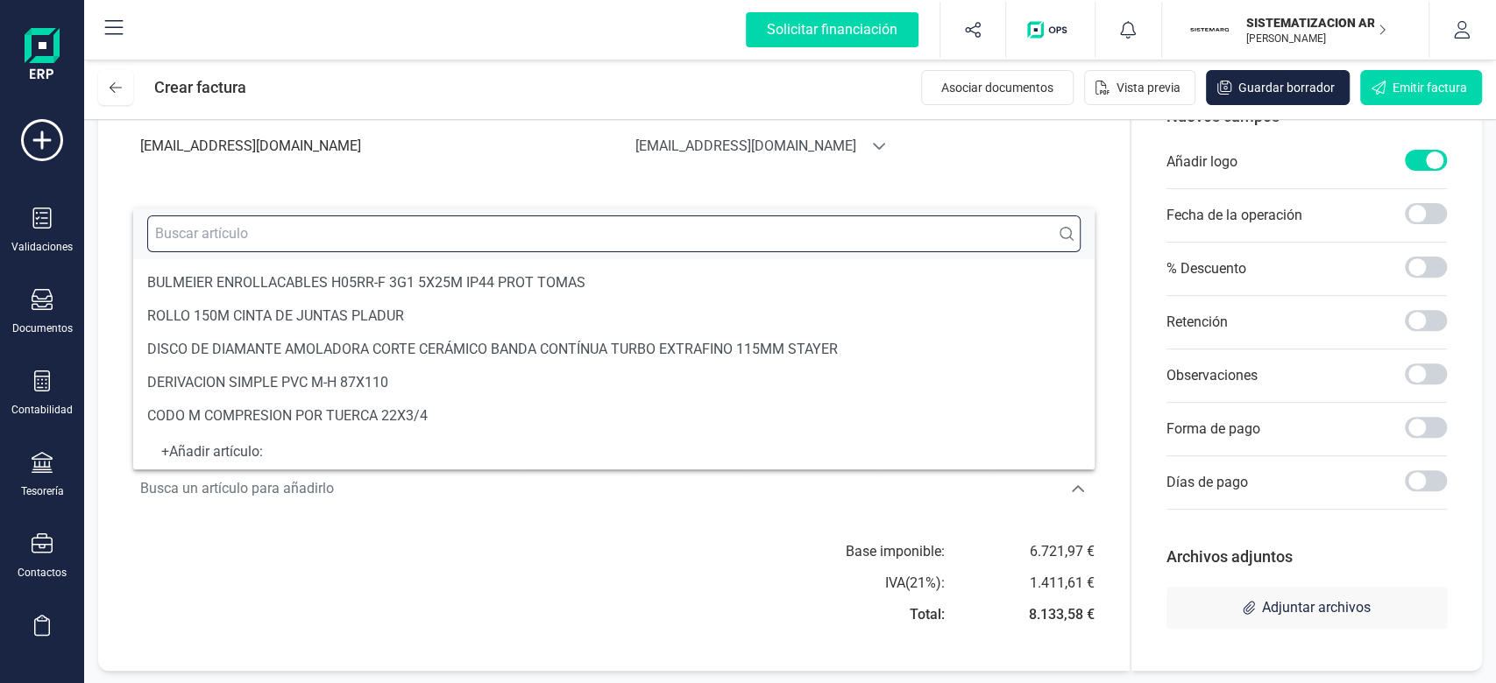
click at [239, 231] on input "text" at bounding box center [613, 234] width 933 height 37
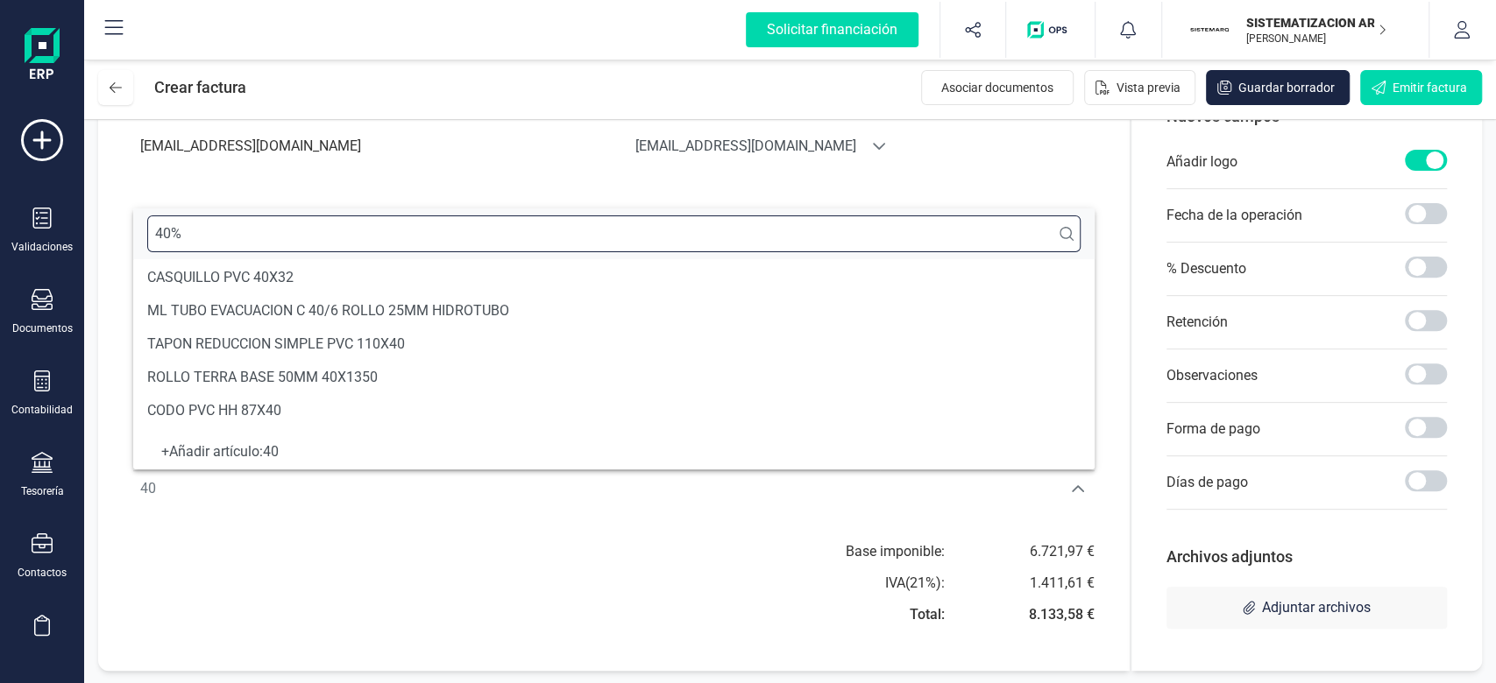
scroll to position [7, 0]
type input "4"
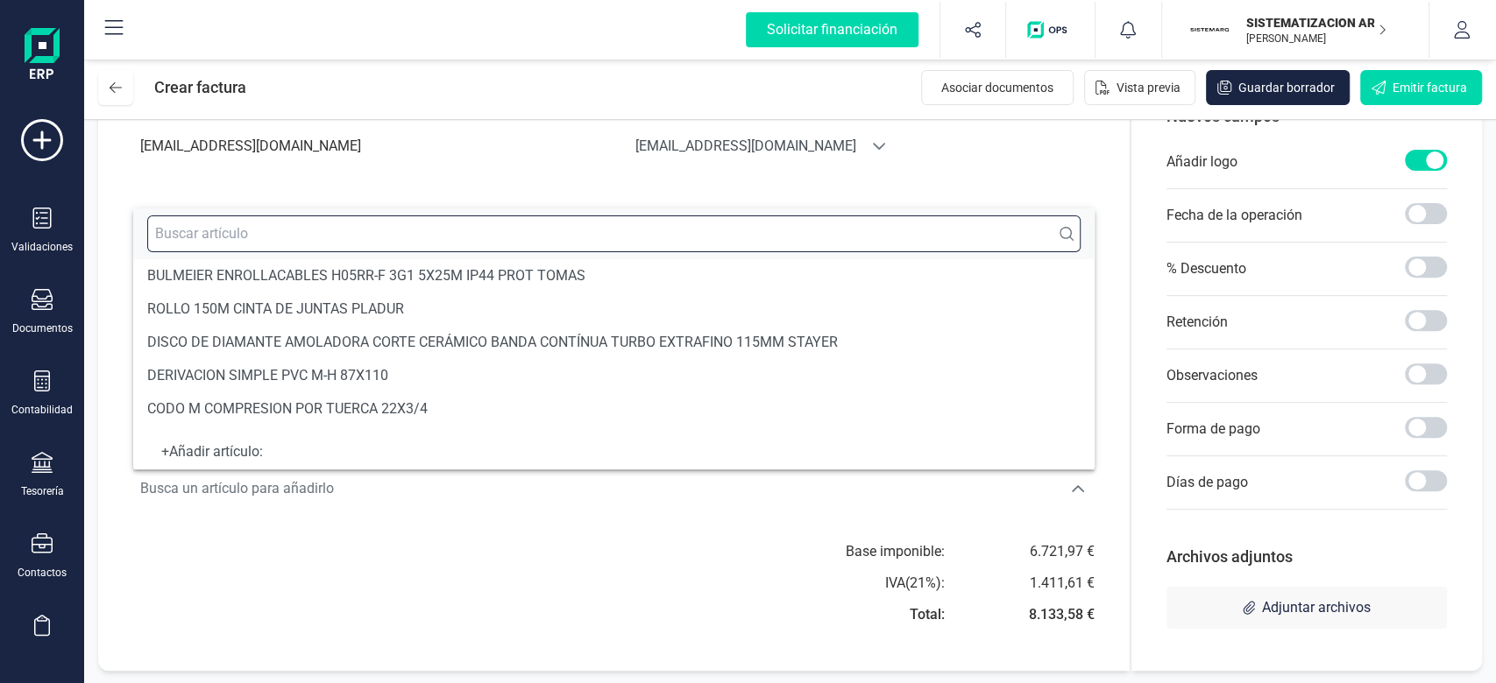
click at [181, 232] on input "text" at bounding box center [613, 234] width 933 height 37
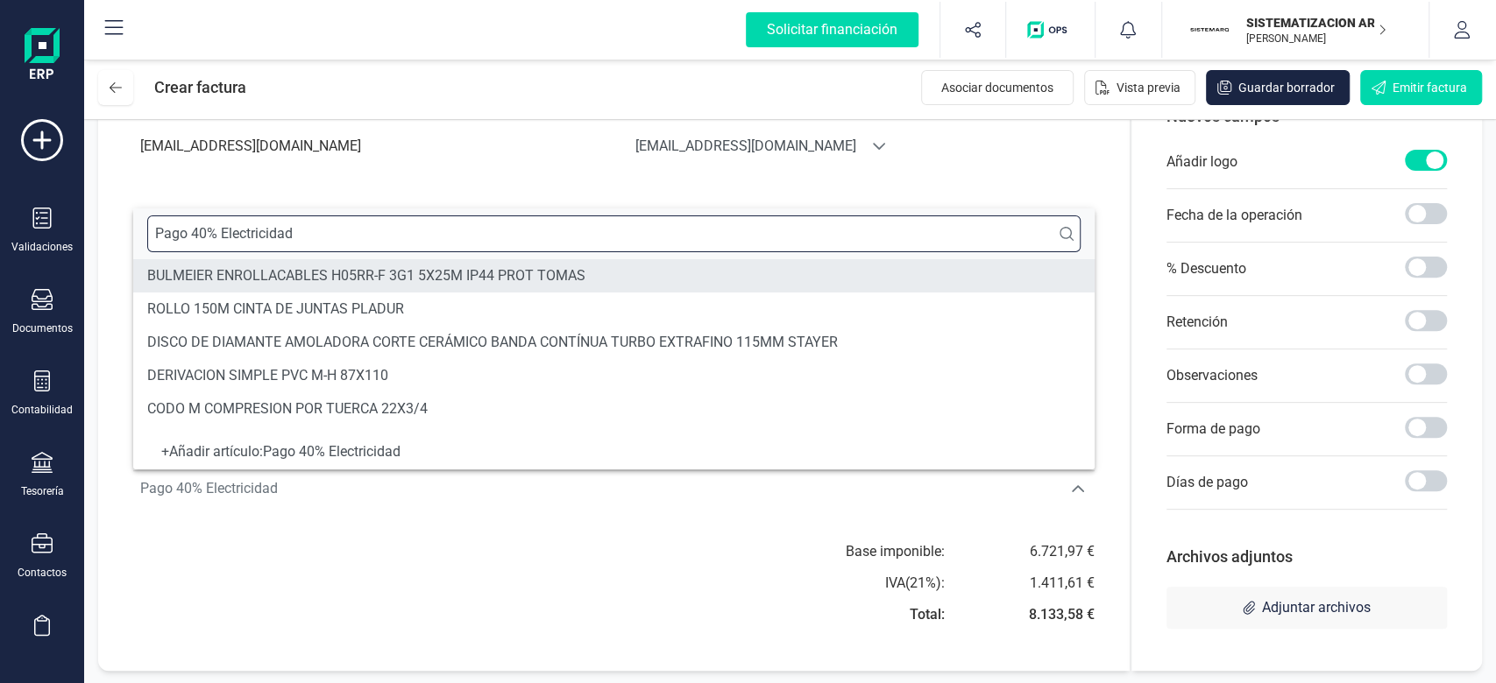
type input "Pago 40% Electricidad"
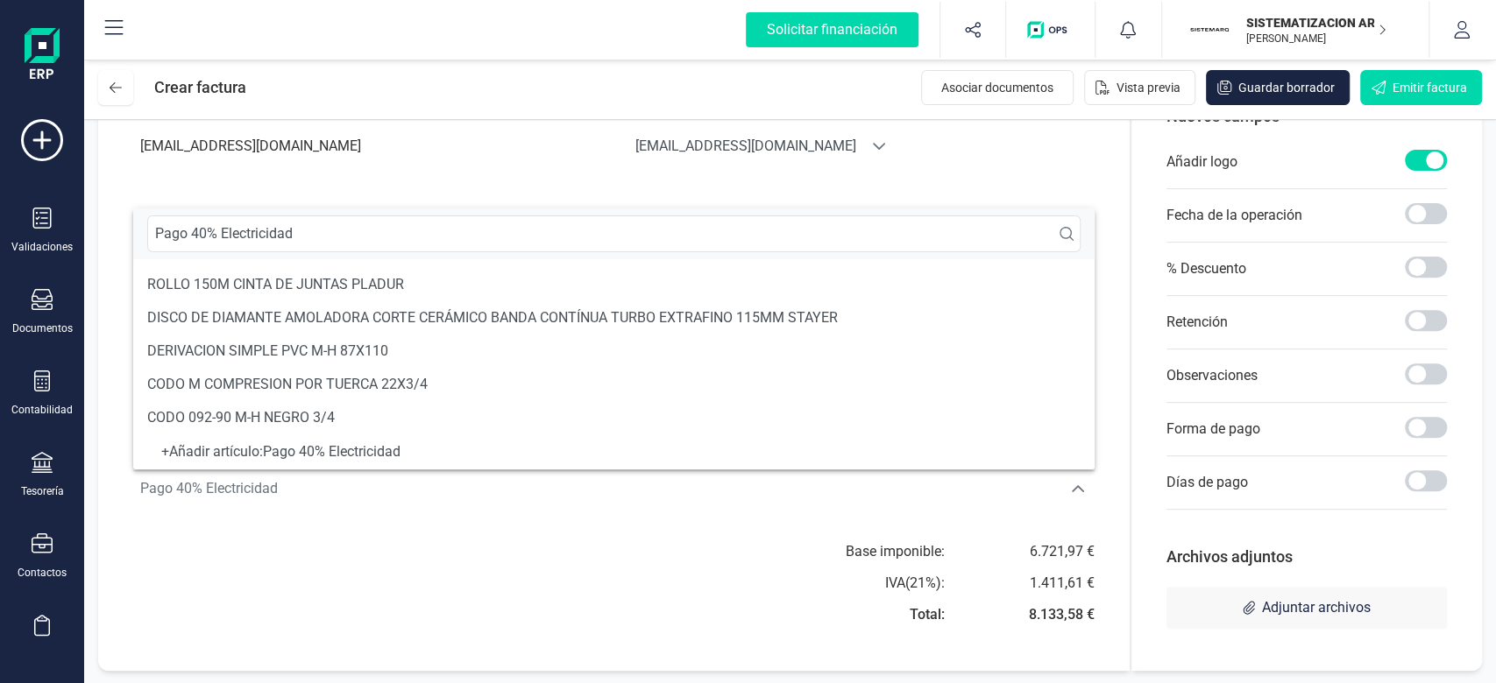
click at [365, 452] on div "+ Añadir artículo : Pago 40% Electricidad" at bounding box center [613, 452] width 933 height 7
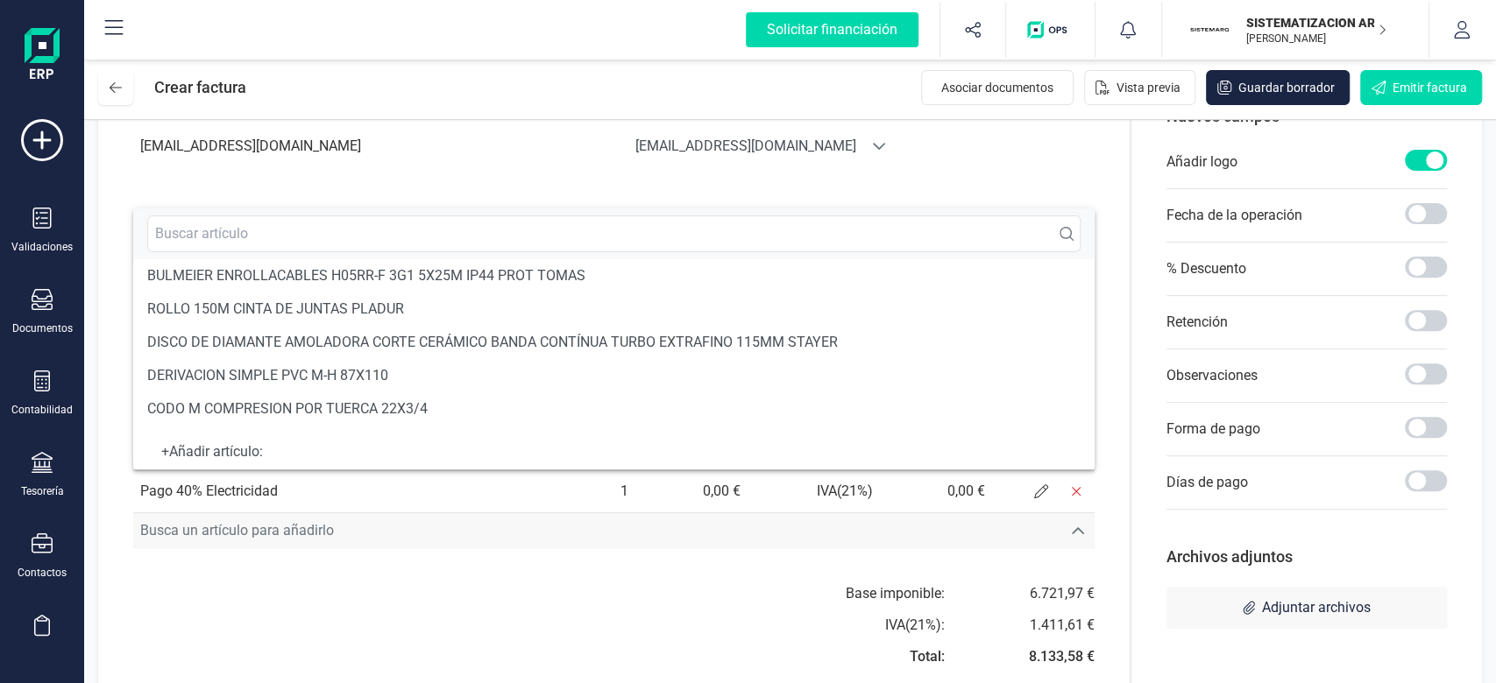
click at [345, 546] on span "Busca un artículo para añadirlo" at bounding box center [597, 530] width 928 height 35
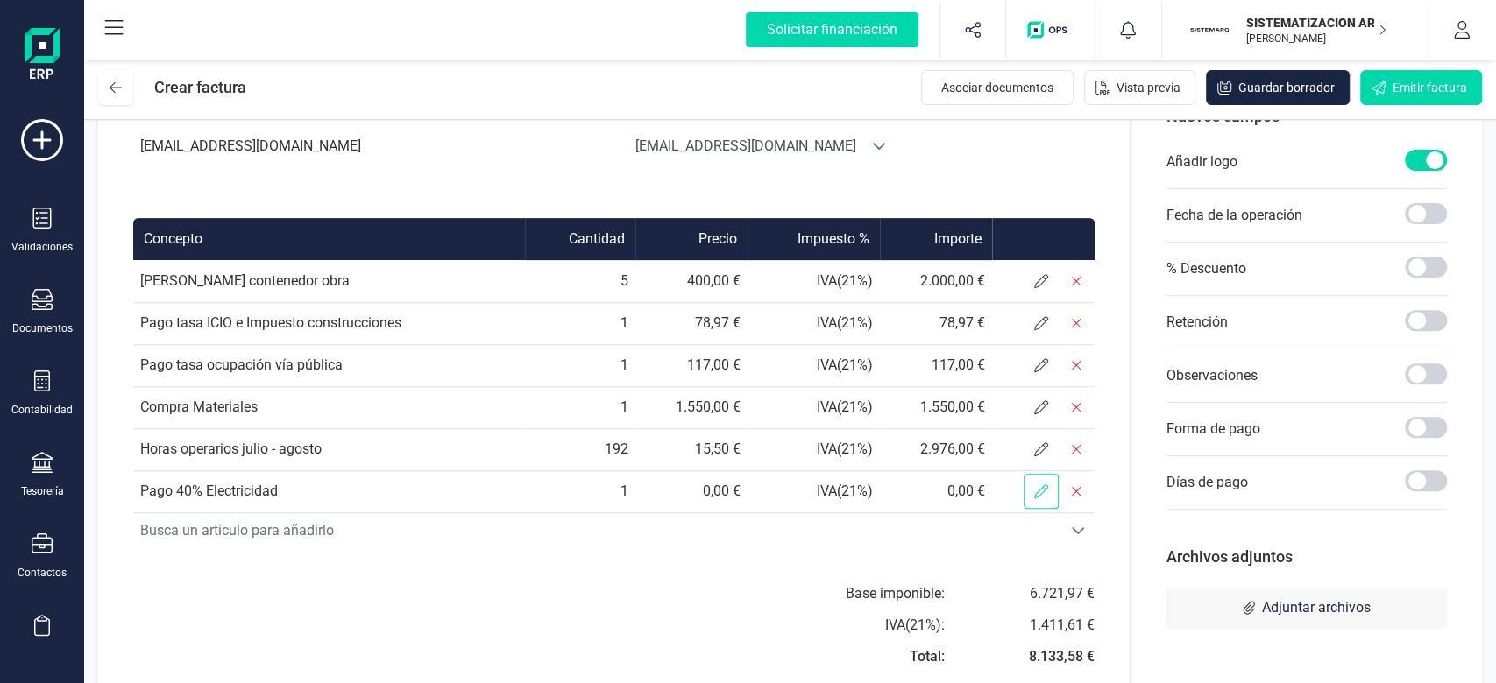
click at [1044, 499] on span at bounding box center [1040, 491] width 35 height 35
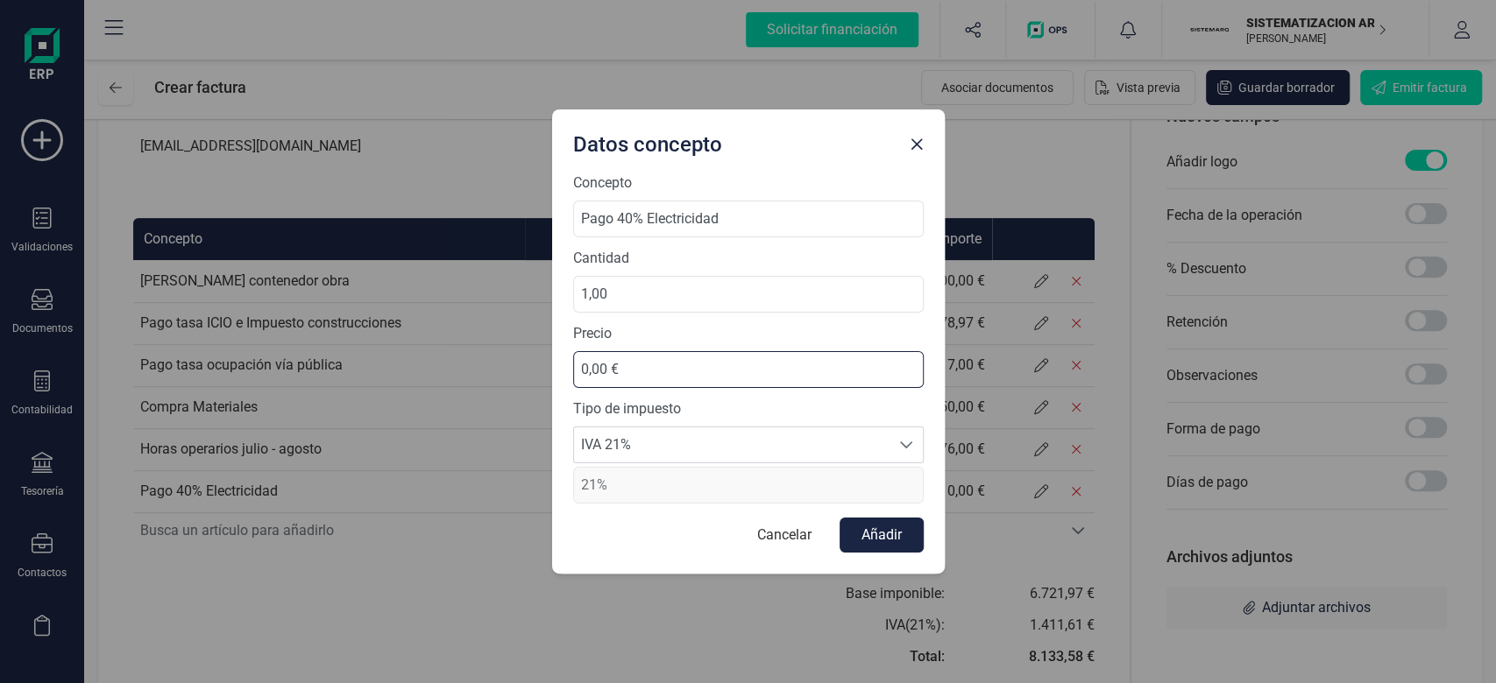
click at [620, 361] on input "0,00 €" at bounding box center [748, 369] width 350 height 37
type input "644,68 €"
click at [908, 520] on button "Añadir" at bounding box center [881, 535] width 84 height 35
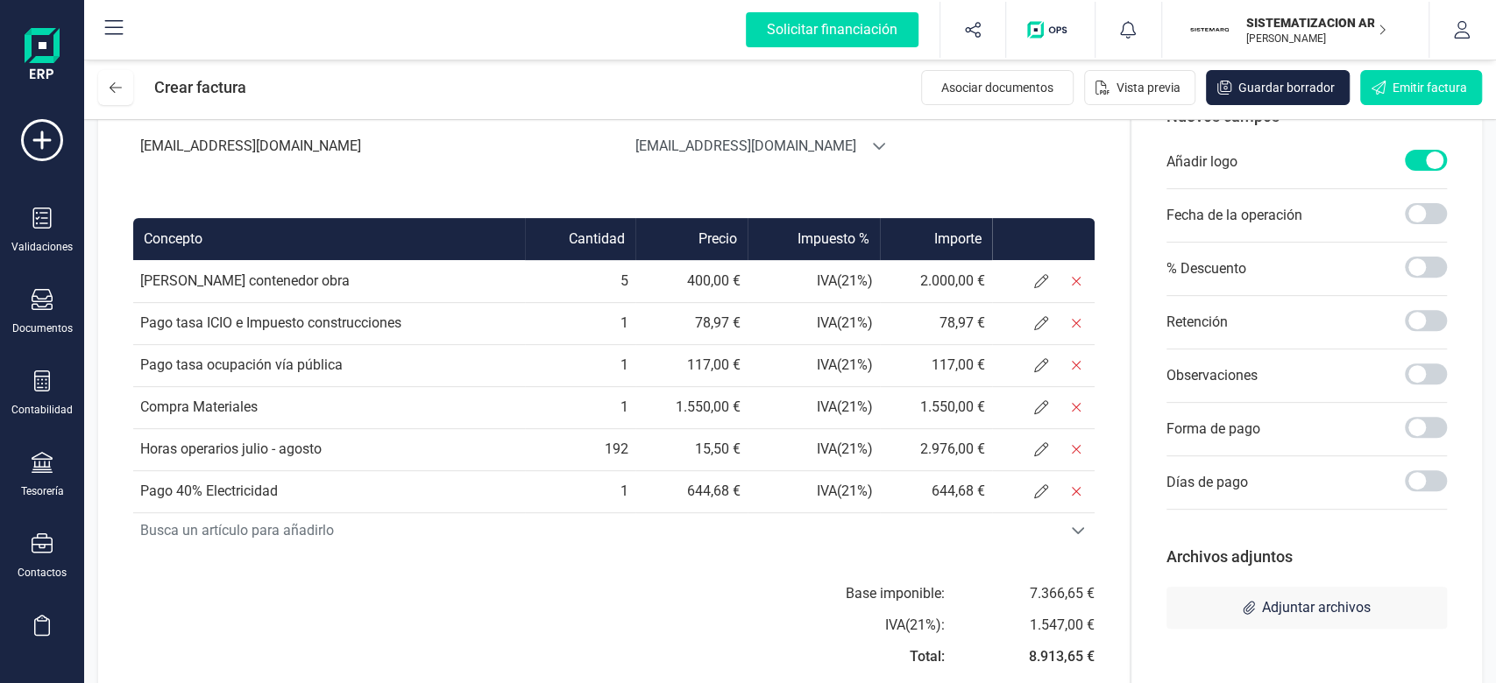
scroll to position [345, 0]
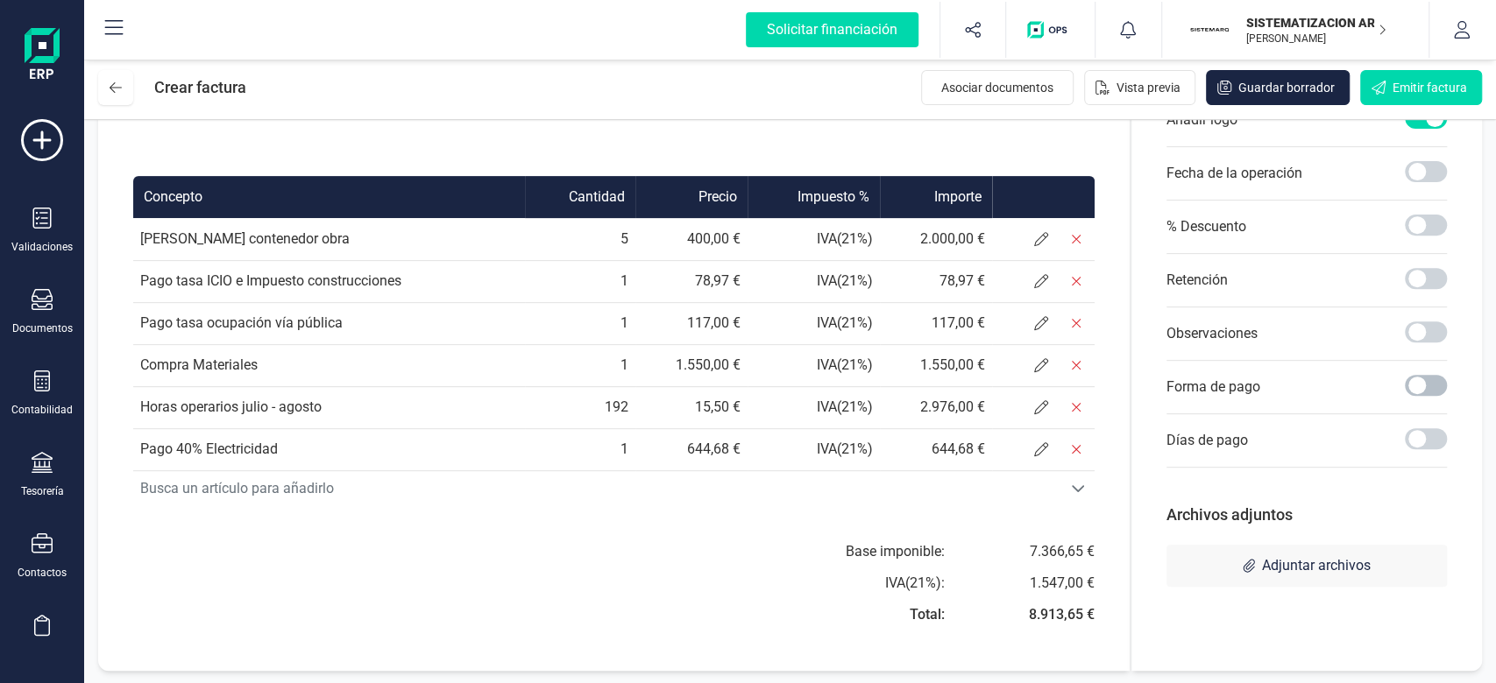
click at [1422, 381] on span at bounding box center [1425, 385] width 42 height 21
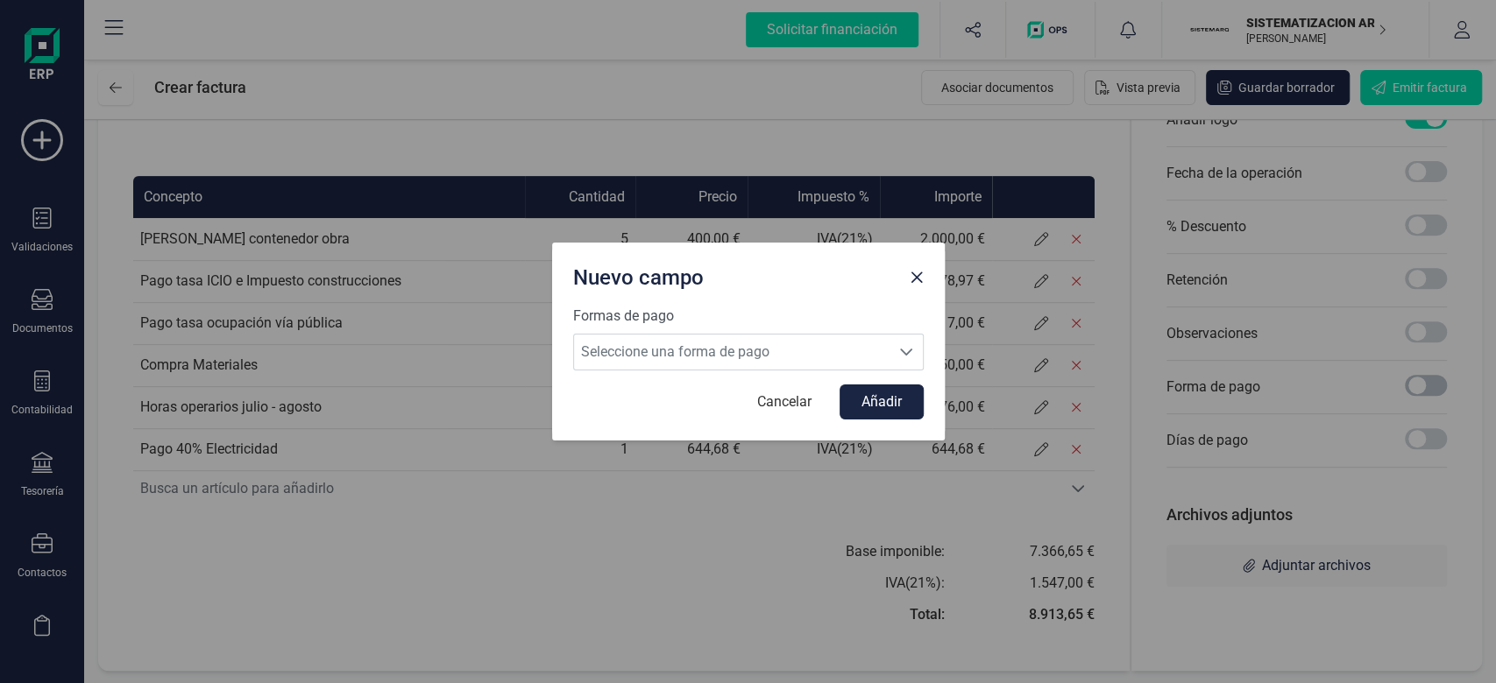
scroll to position [9, 5]
click at [898, 343] on div "Seleccione una forma de pago" at bounding box center [905, 352] width 33 height 35
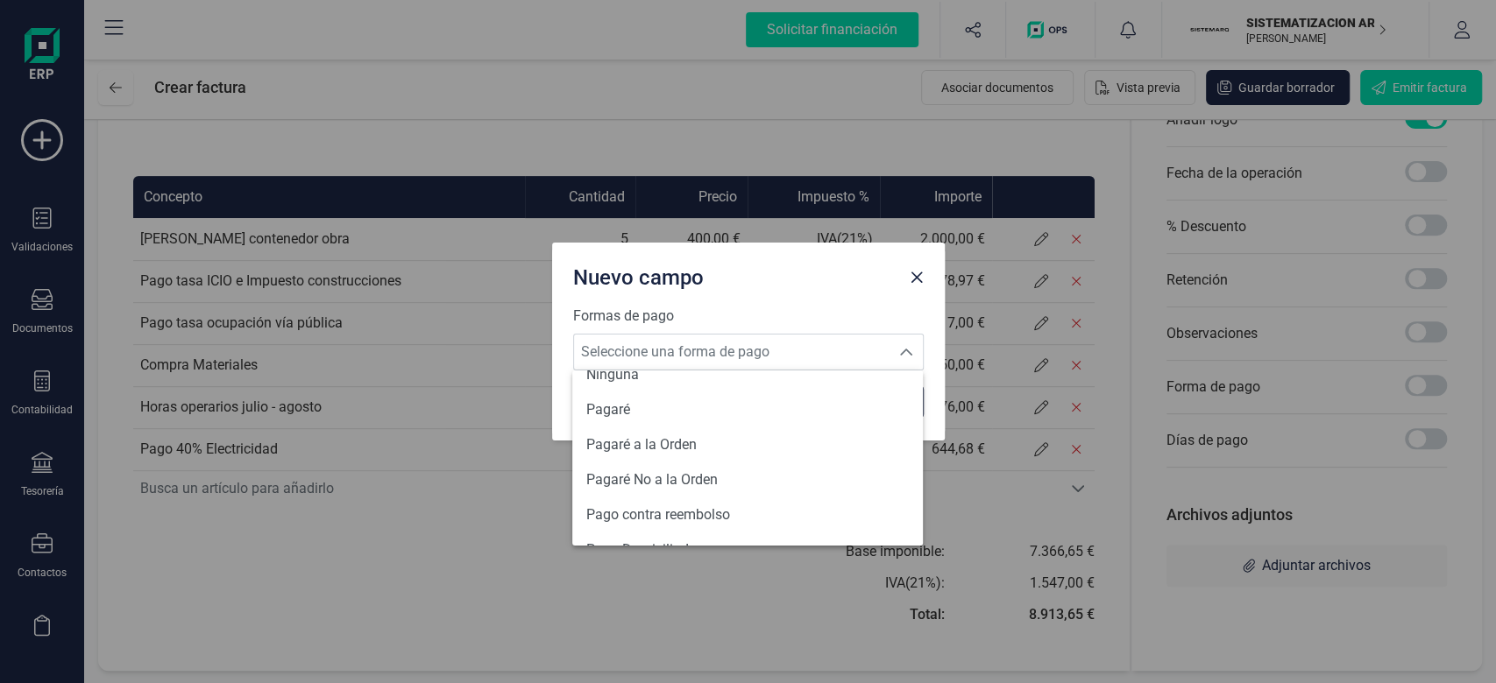
scroll to position [463, 0]
click at [625, 349] on span "Seleccione una forma de pago" at bounding box center [731, 352] width 315 height 35
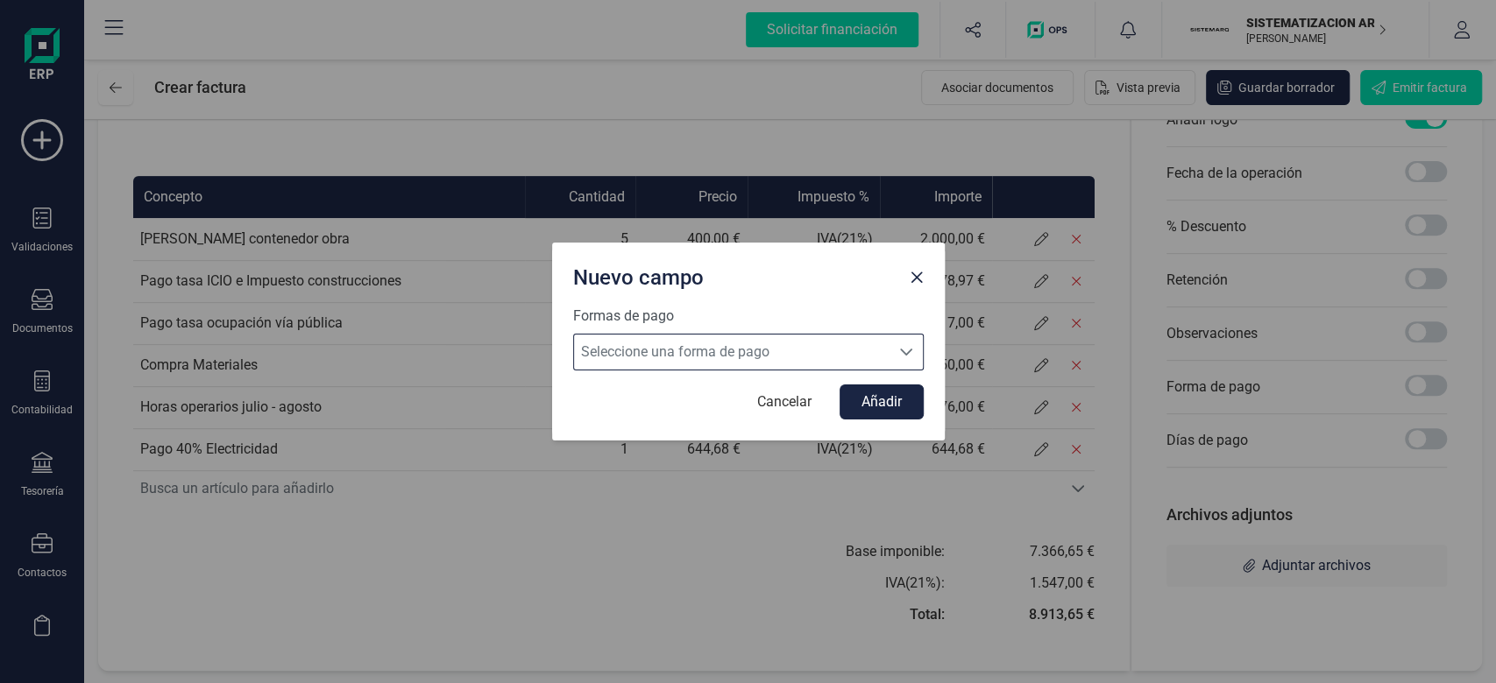
click at [625, 349] on span "Seleccione una forma de pago" at bounding box center [731, 352] width 315 height 35
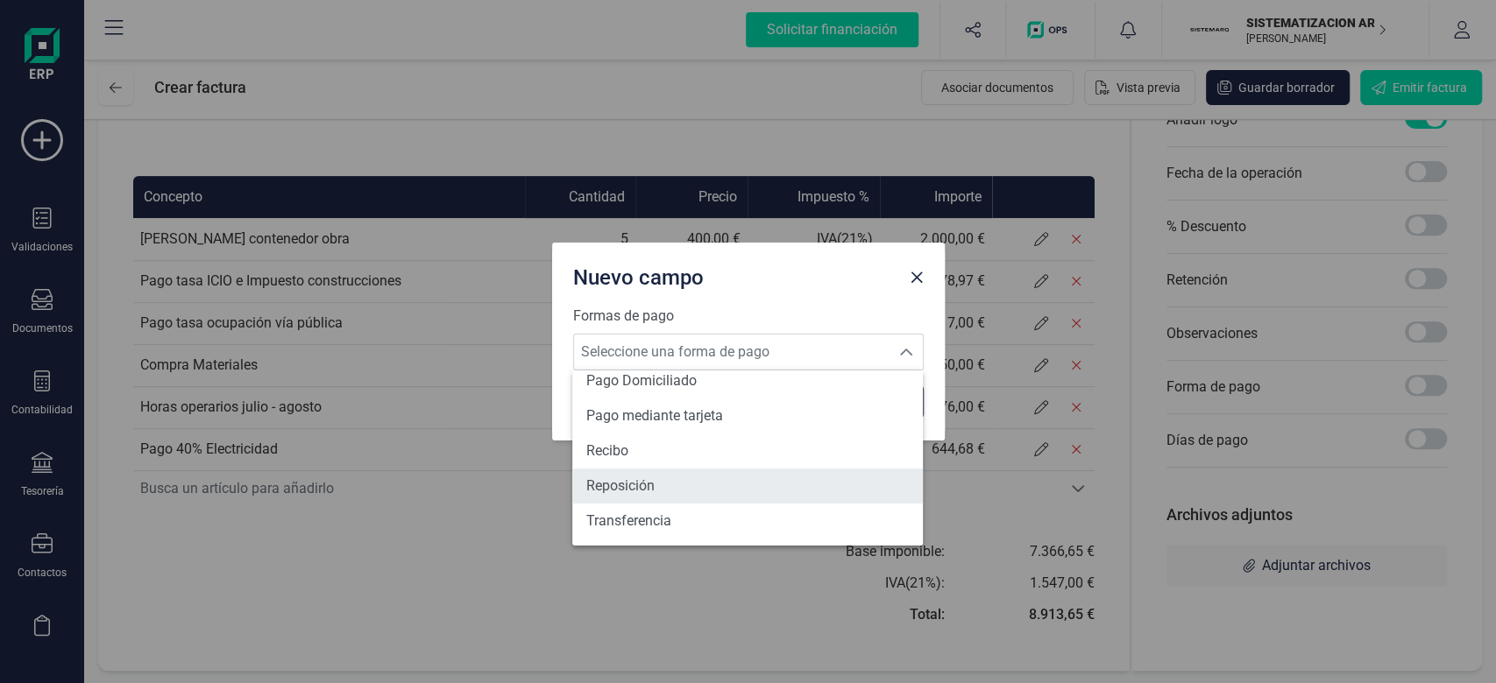
scroll to position [638, 0]
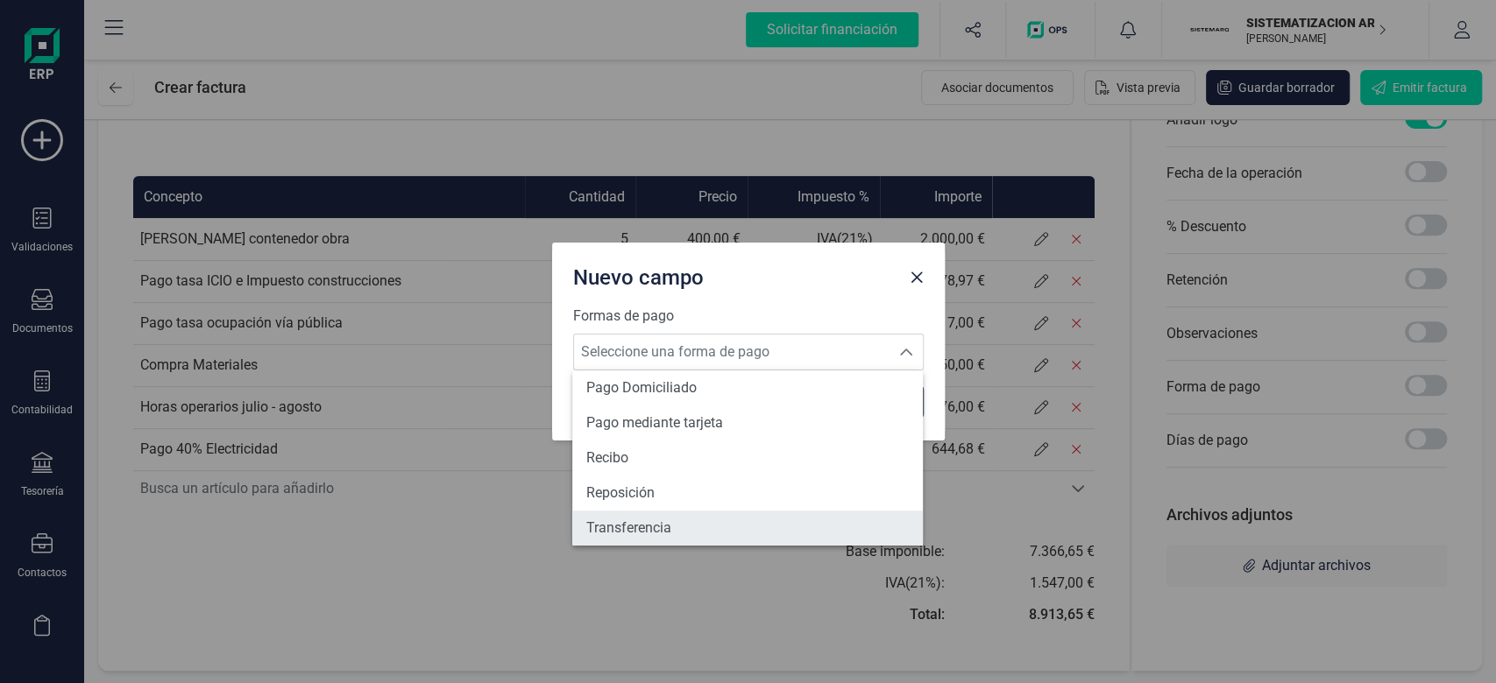
click at [659, 538] on span "Transferencia" at bounding box center [628, 528] width 85 height 21
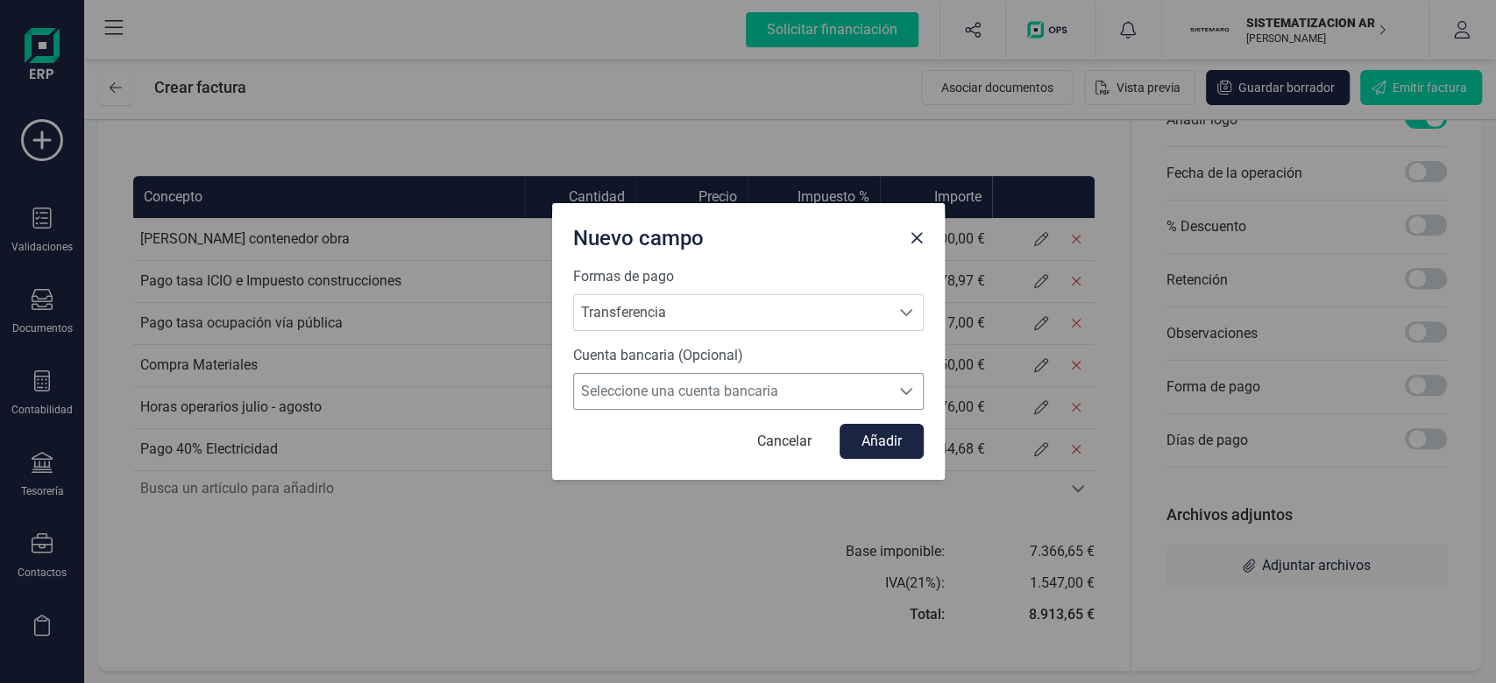
click at [750, 378] on span "Seleccione una cuenta bancaria" at bounding box center [731, 391] width 315 height 35
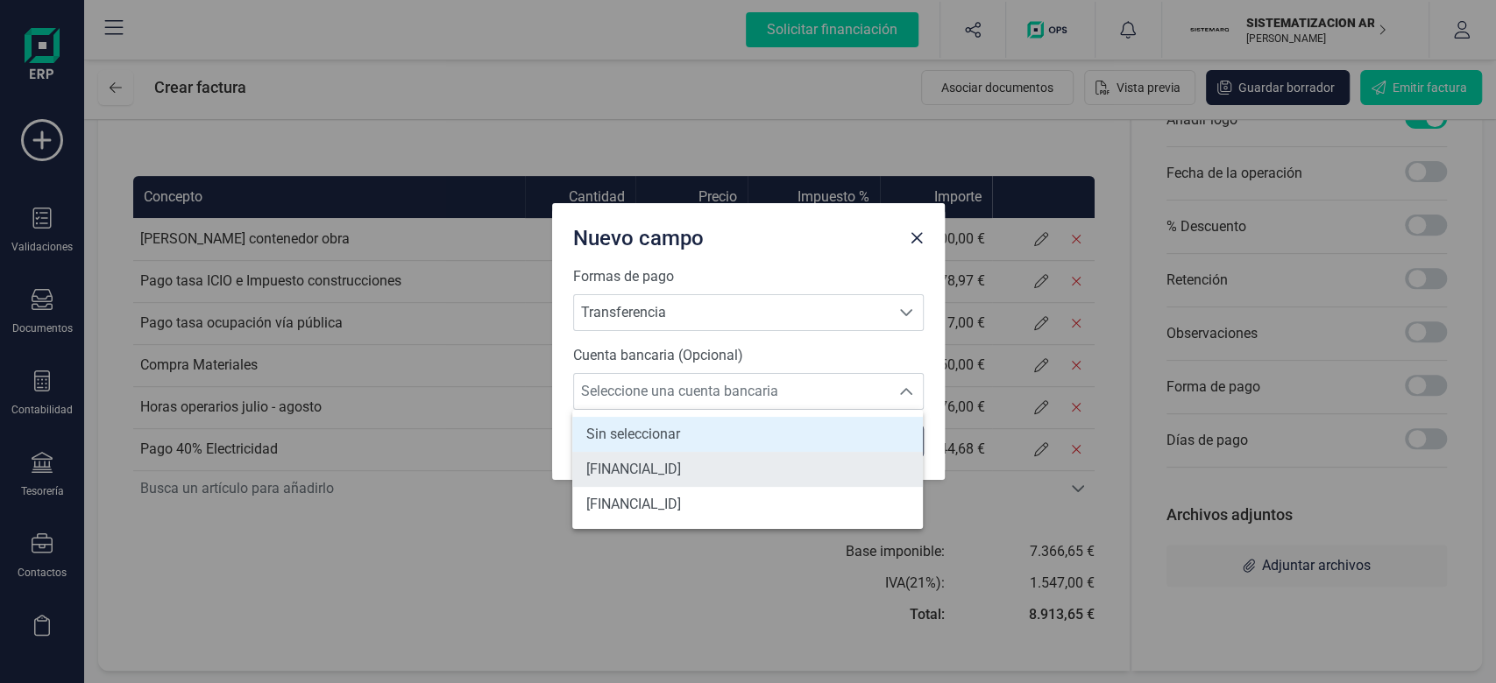
click at [681, 478] on span "[FINANCIAL_ID]" at bounding box center [633, 469] width 95 height 21
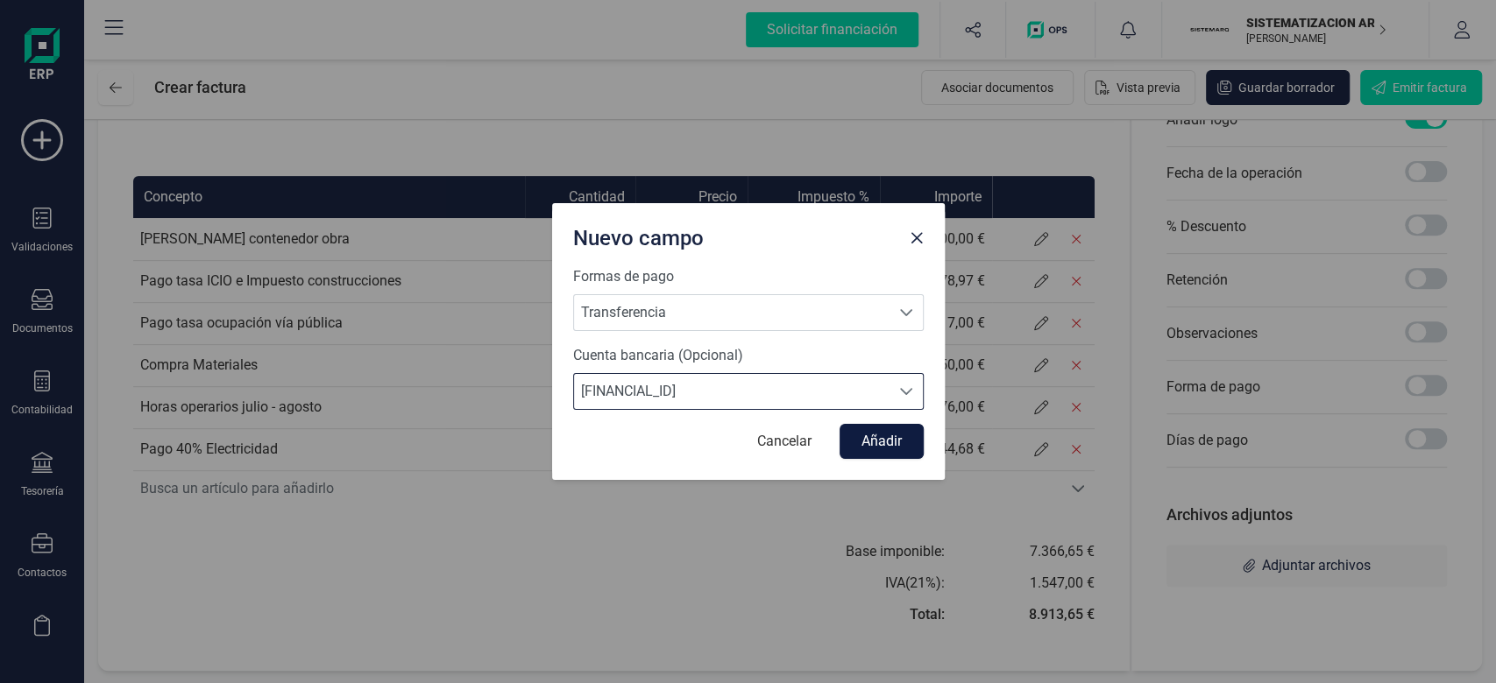
click at [883, 444] on button "Añadir" at bounding box center [881, 441] width 84 height 35
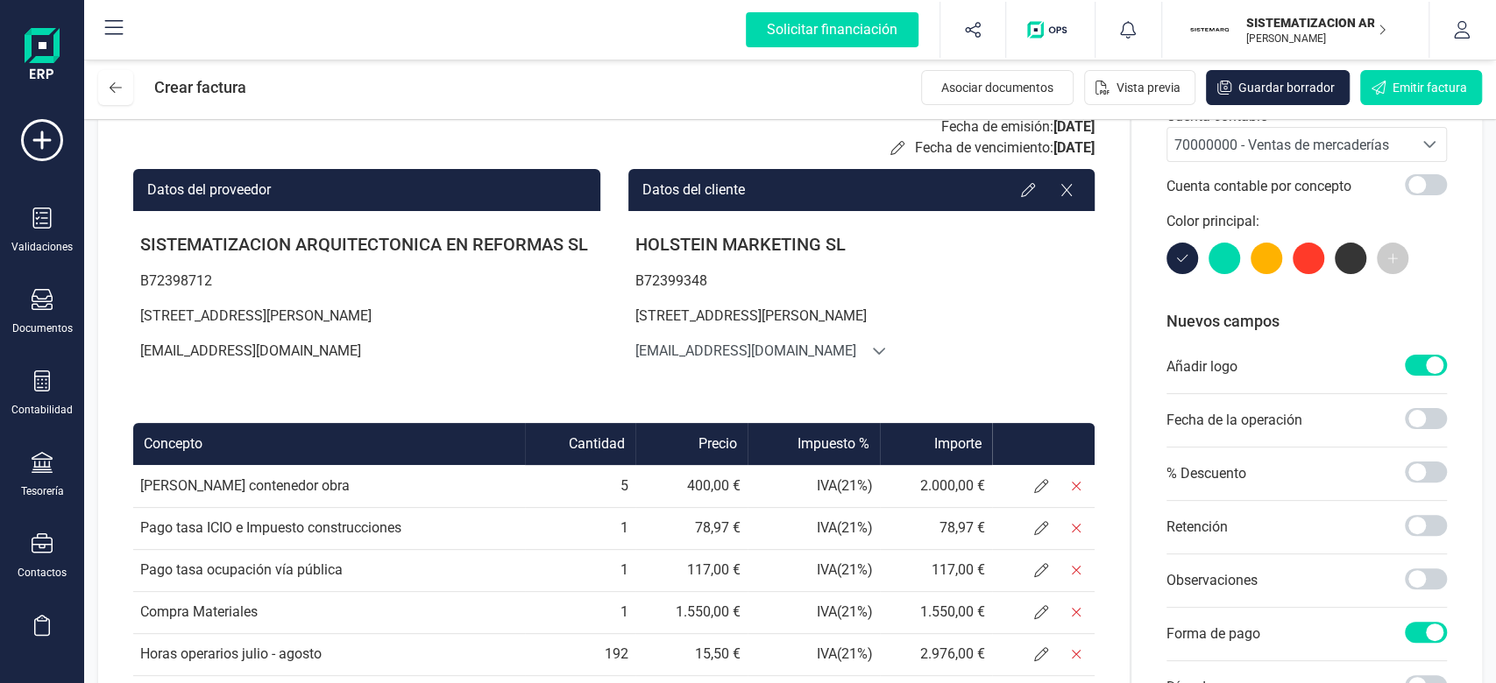
scroll to position [0, 0]
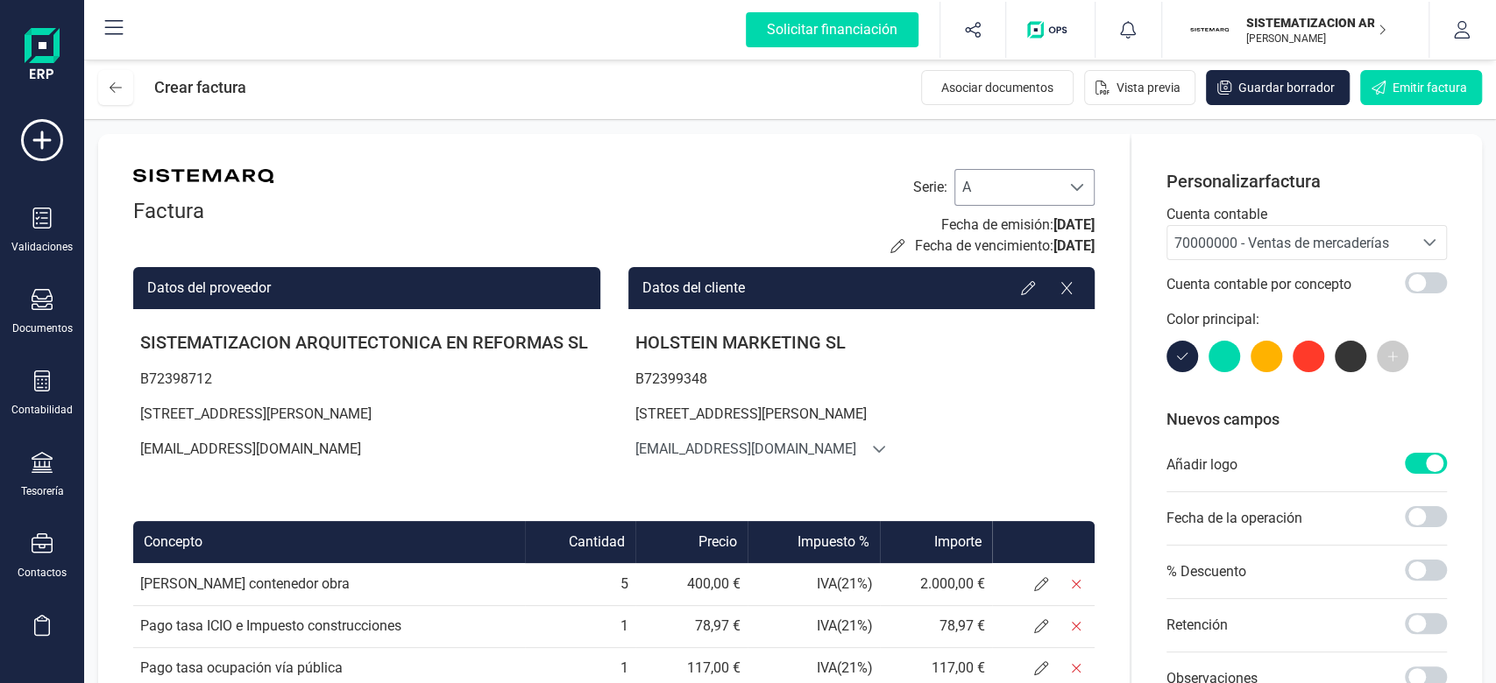
click at [1023, 174] on span "A" at bounding box center [1007, 187] width 105 height 35
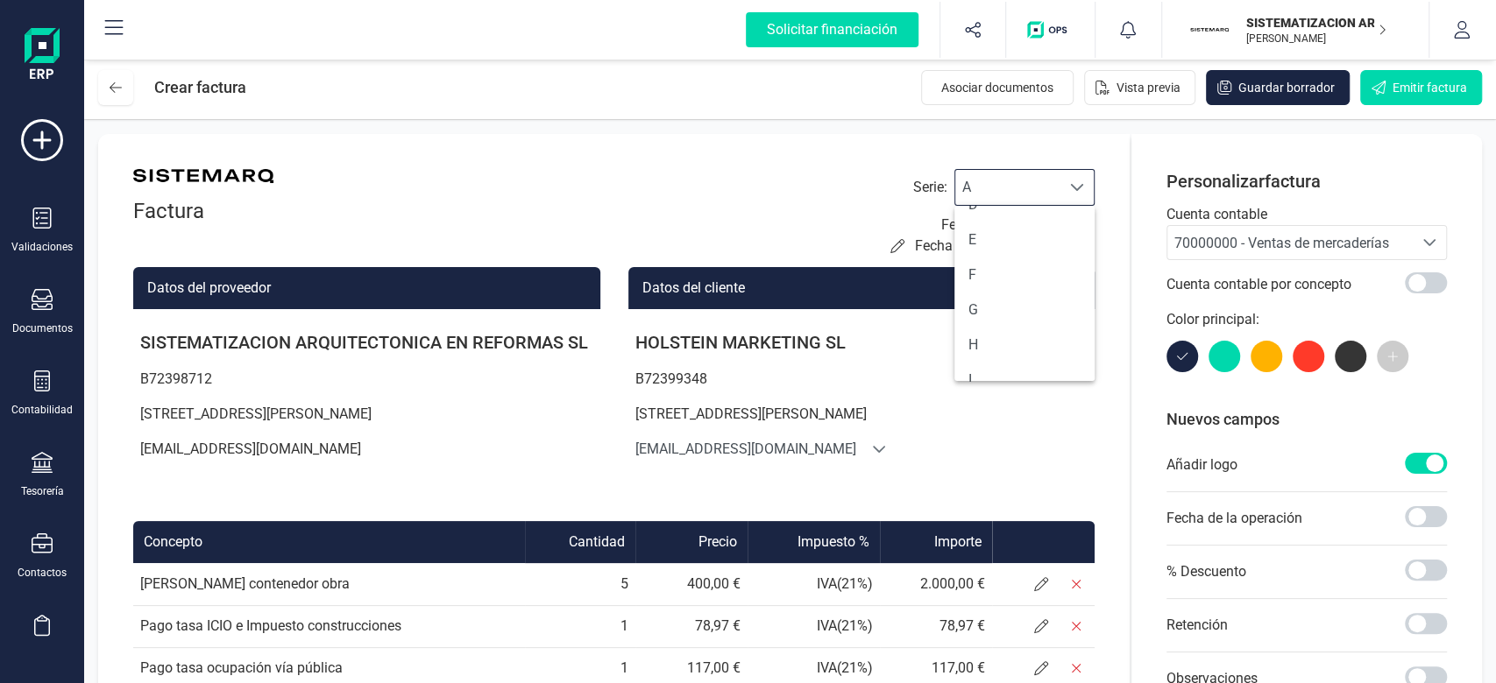
scroll to position [132, 0]
click at [1025, 261] on li "F" at bounding box center [1024, 273] width 140 height 35
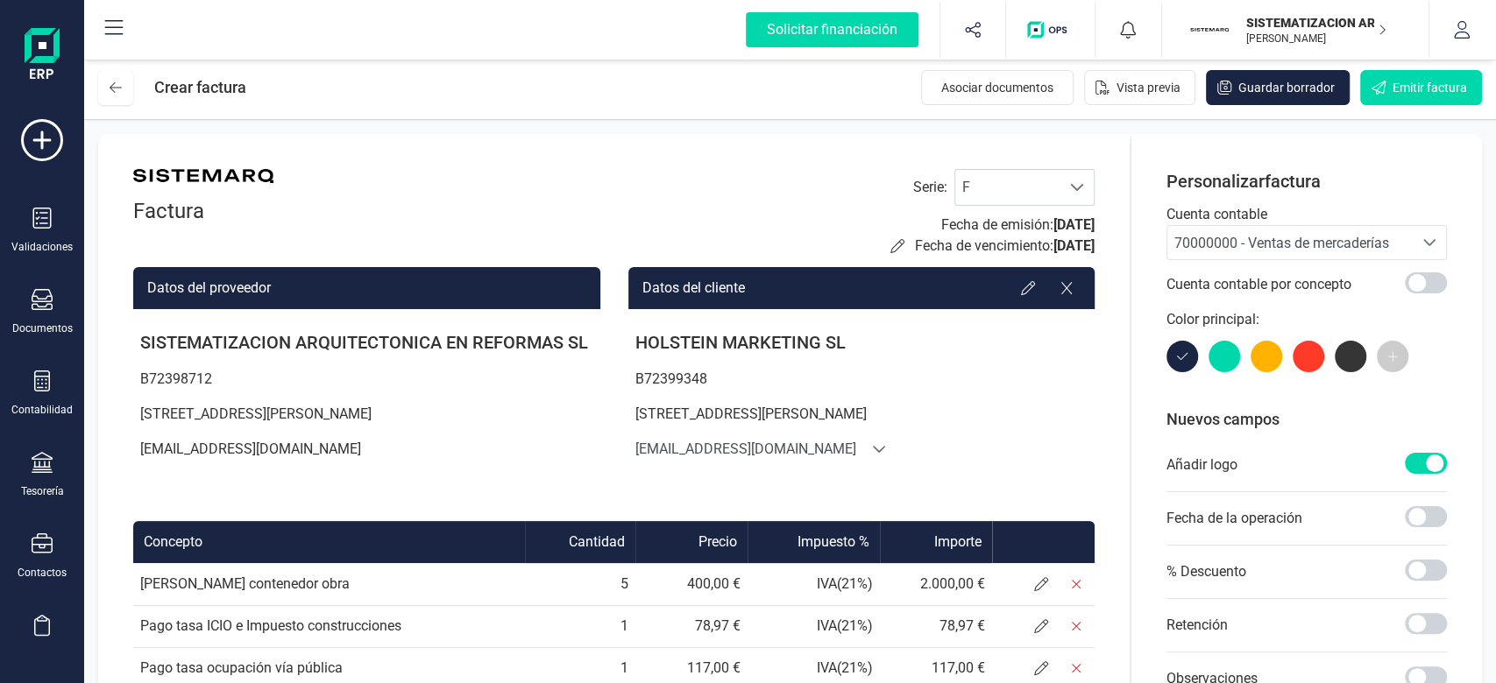
click at [1315, 228] on span "70000000 - Ventas de mercaderías" at bounding box center [1289, 242] width 245 height 33
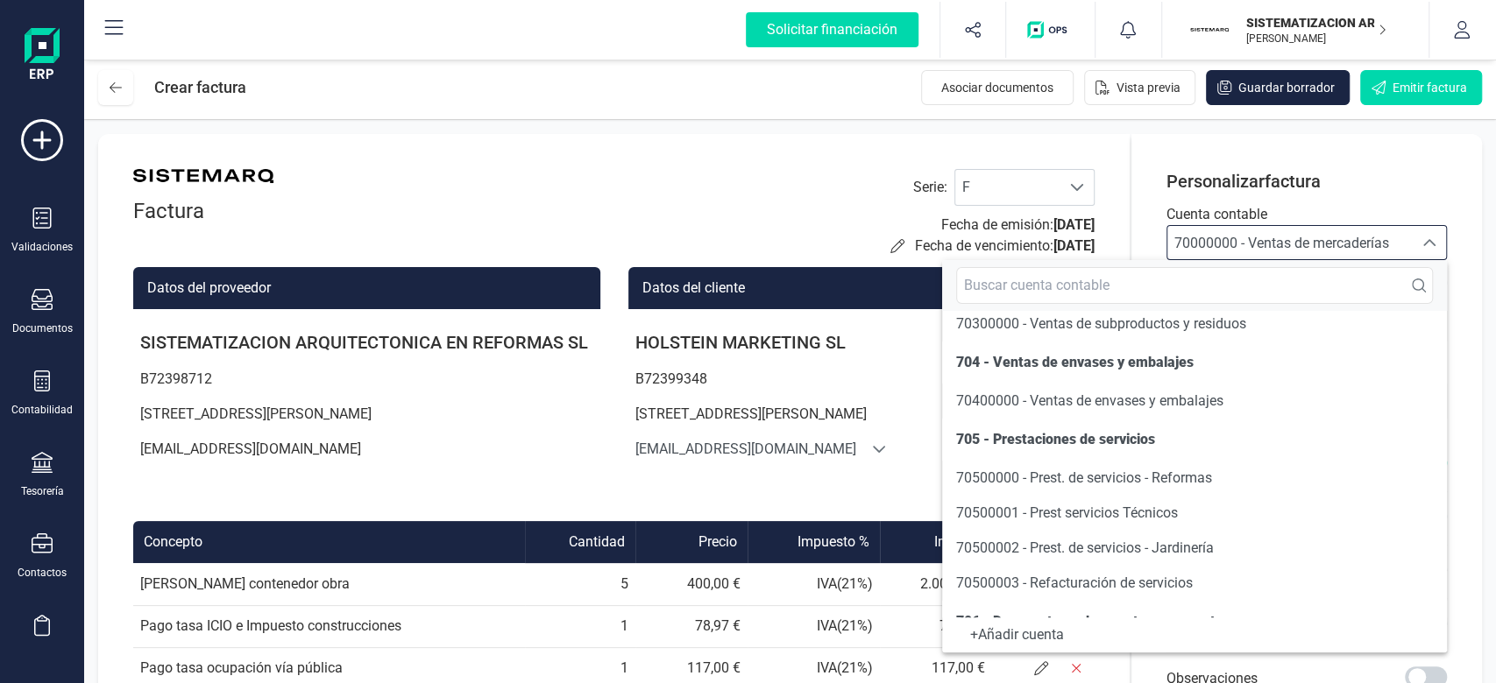
scroll to position [323, 0]
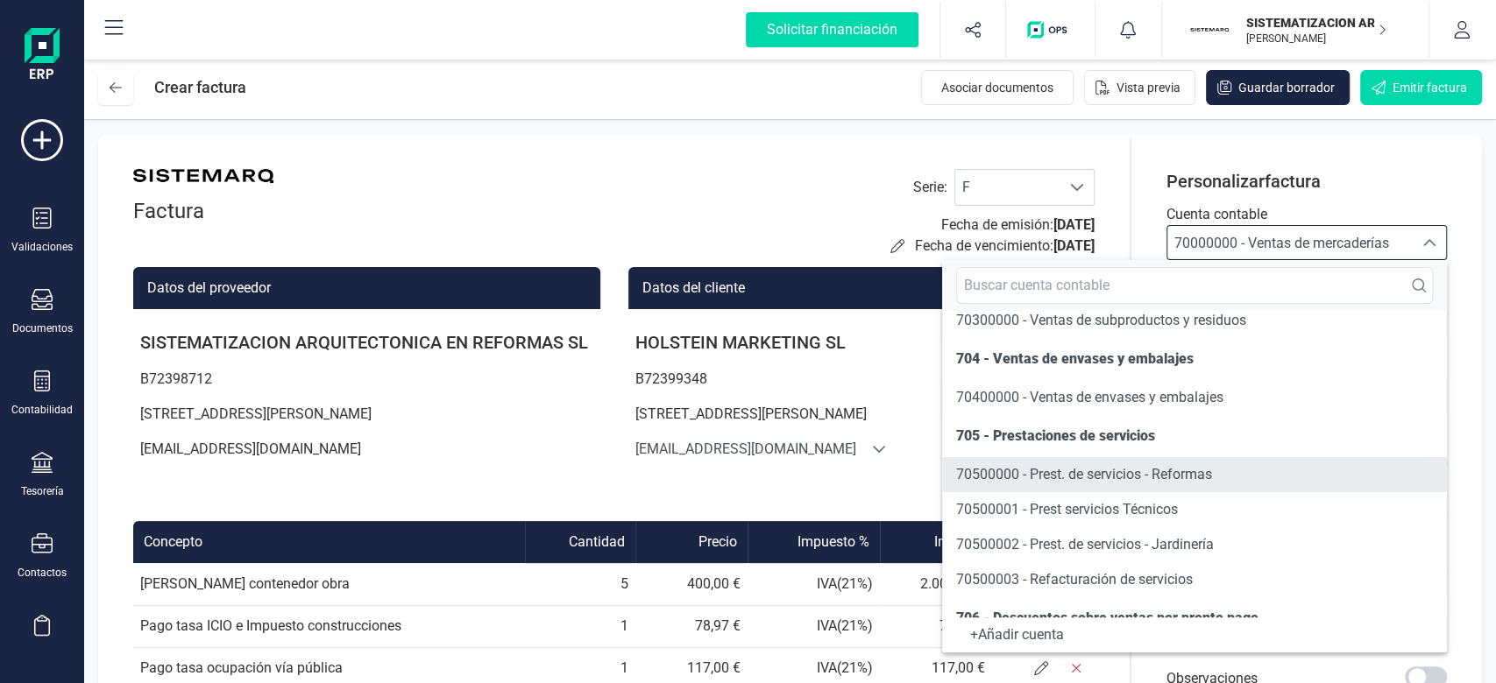
click at [1178, 473] on span "70500000 - Prest. de servicios - Reformas" at bounding box center [1084, 474] width 256 height 17
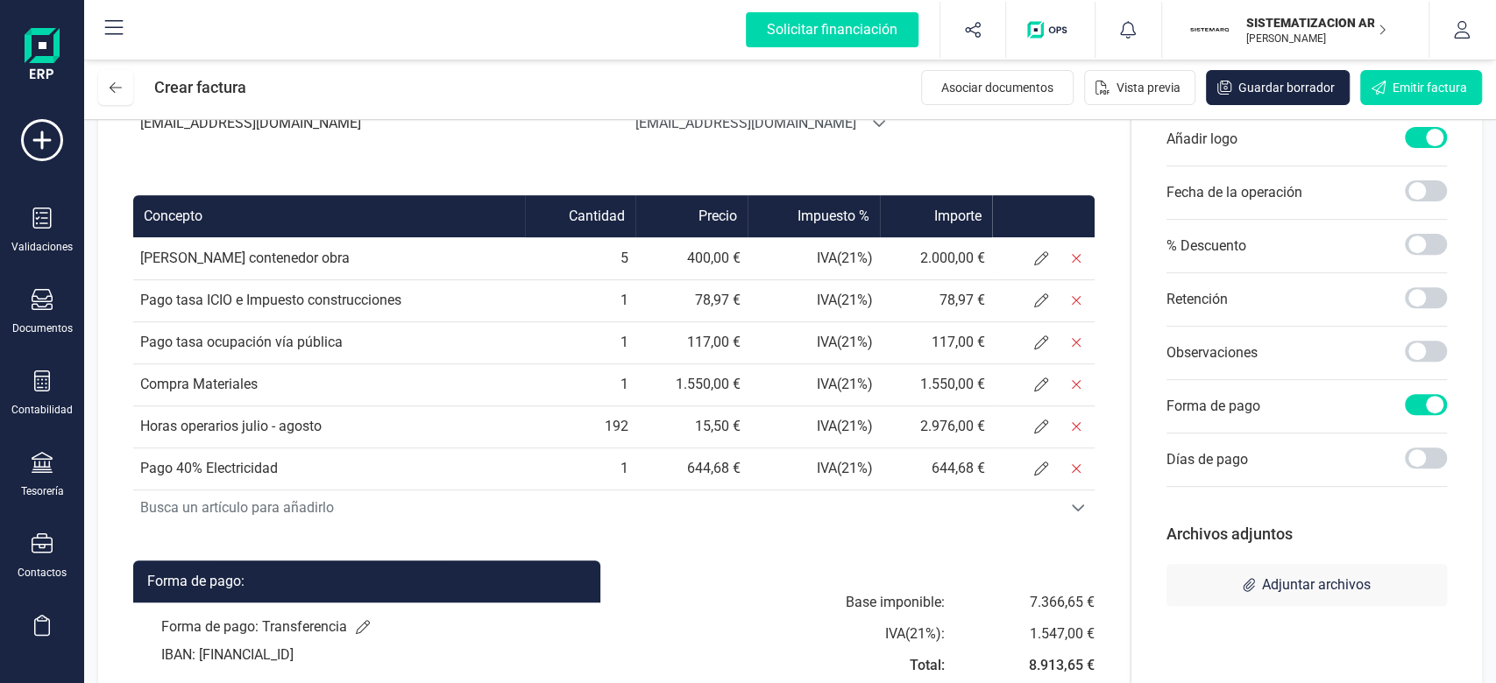
scroll to position [378, 0]
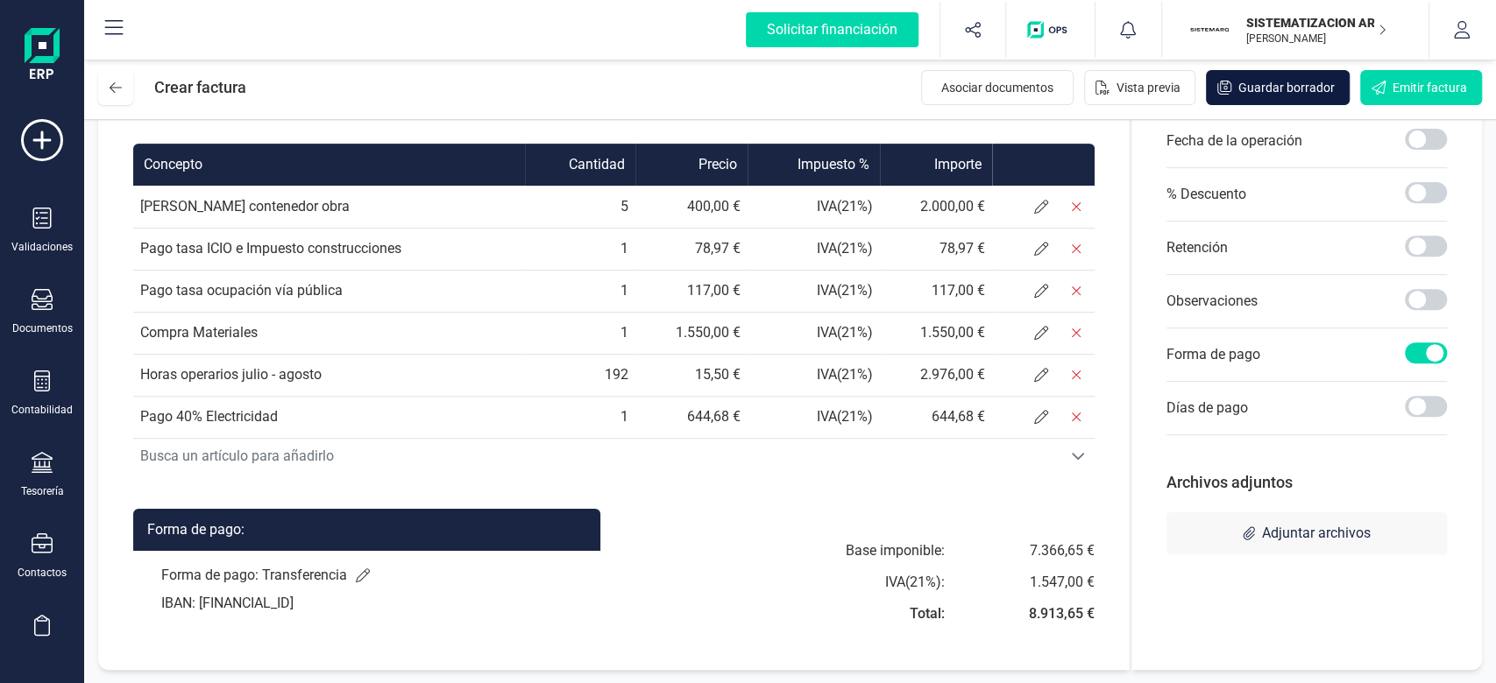
click at [1281, 85] on span "Guardar borrador" at bounding box center [1286, 88] width 96 height 18
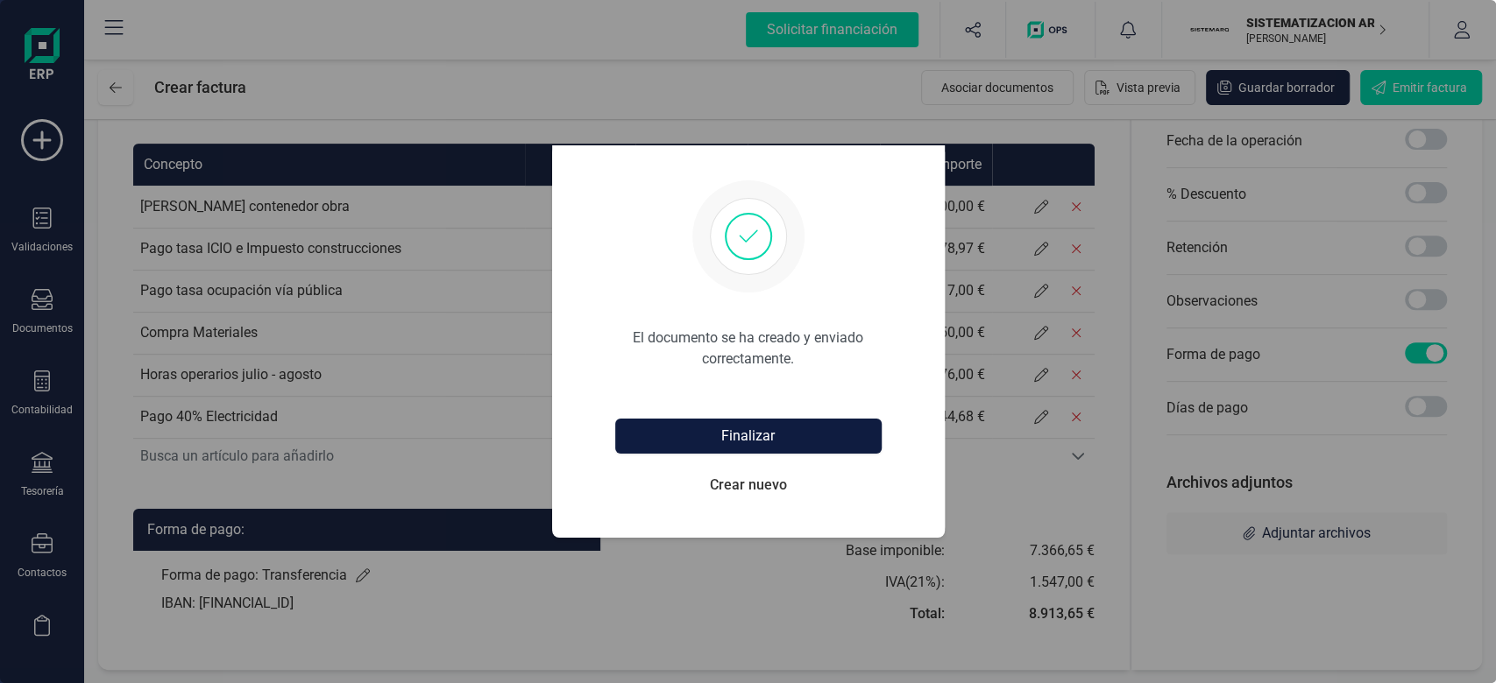
click at [736, 438] on button "Finalizar" at bounding box center [748, 436] width 266 height 35
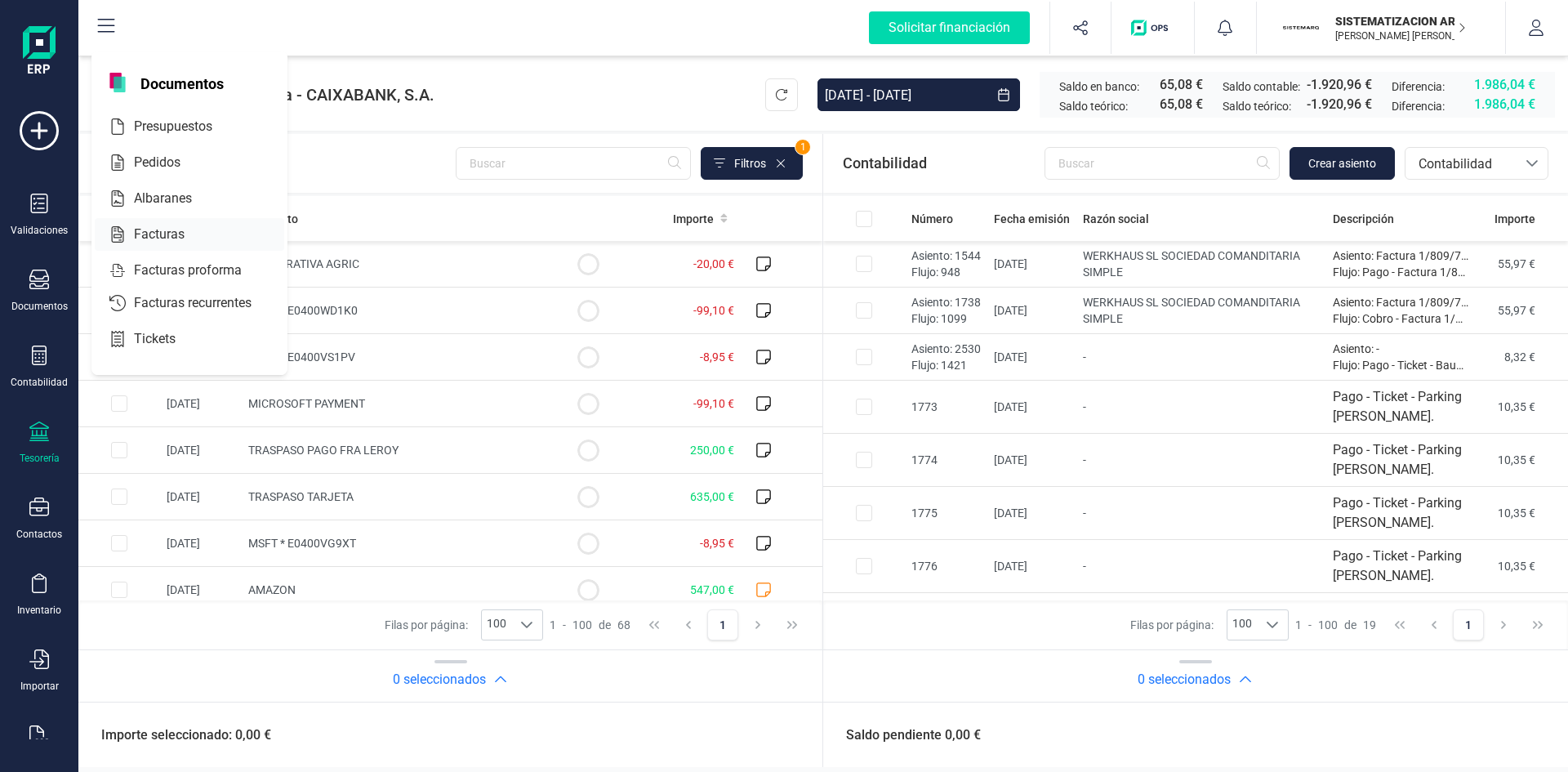
scroll to position [186, 0]
click at [159, 234] on span "Facturas" at bounding box center [171, 234] width 87 height 20
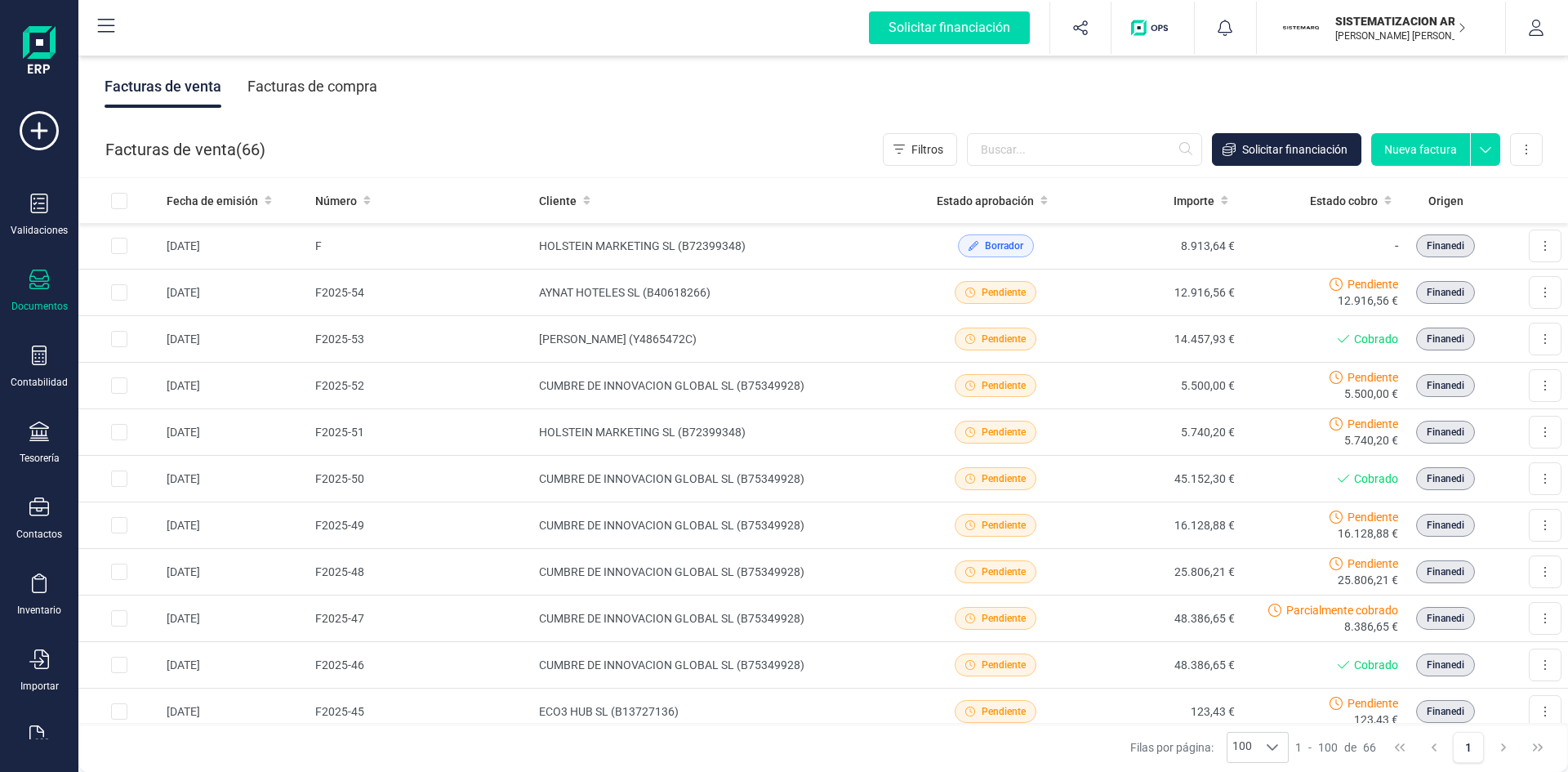
click at [322, 101] on div "Facturas de compra" at bounding box center [311, 87] width 130 height 43
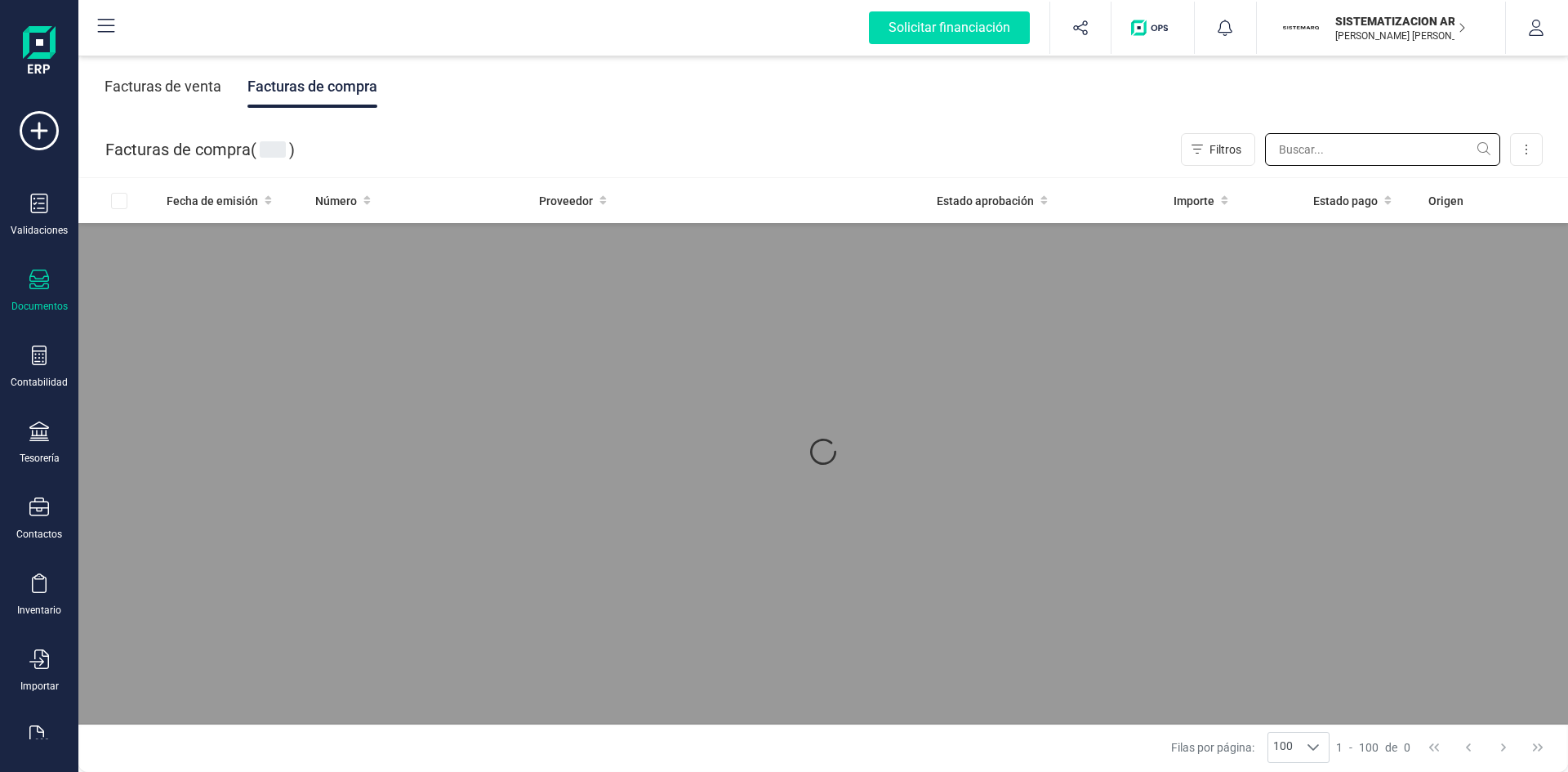
click at [1309, 152] on input "text" at bounding box center [1382, 149] width 235 height 33
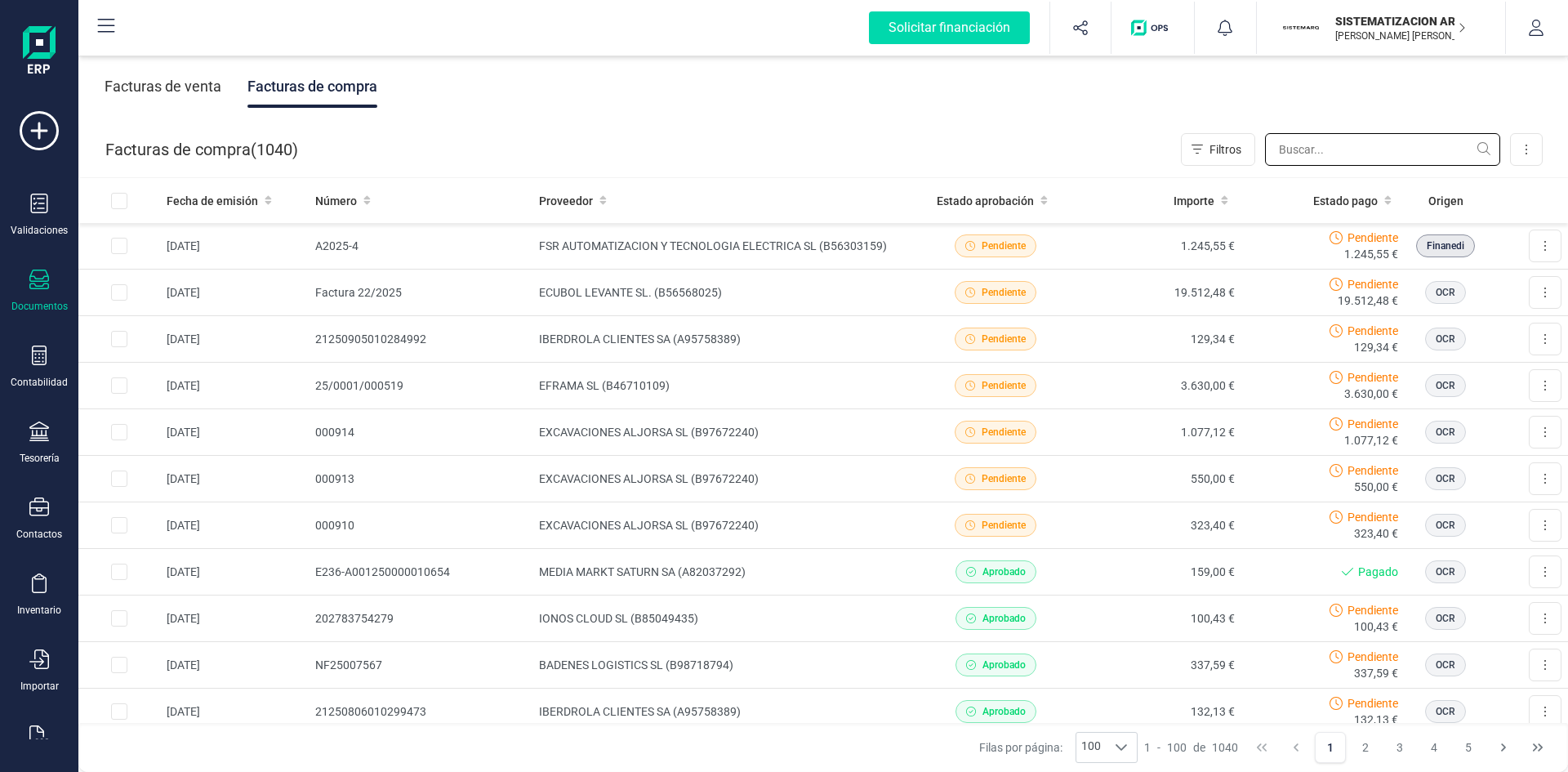
click at [1309, 152] on input "text" at bounding box center [1382, 149] width 235 height 33
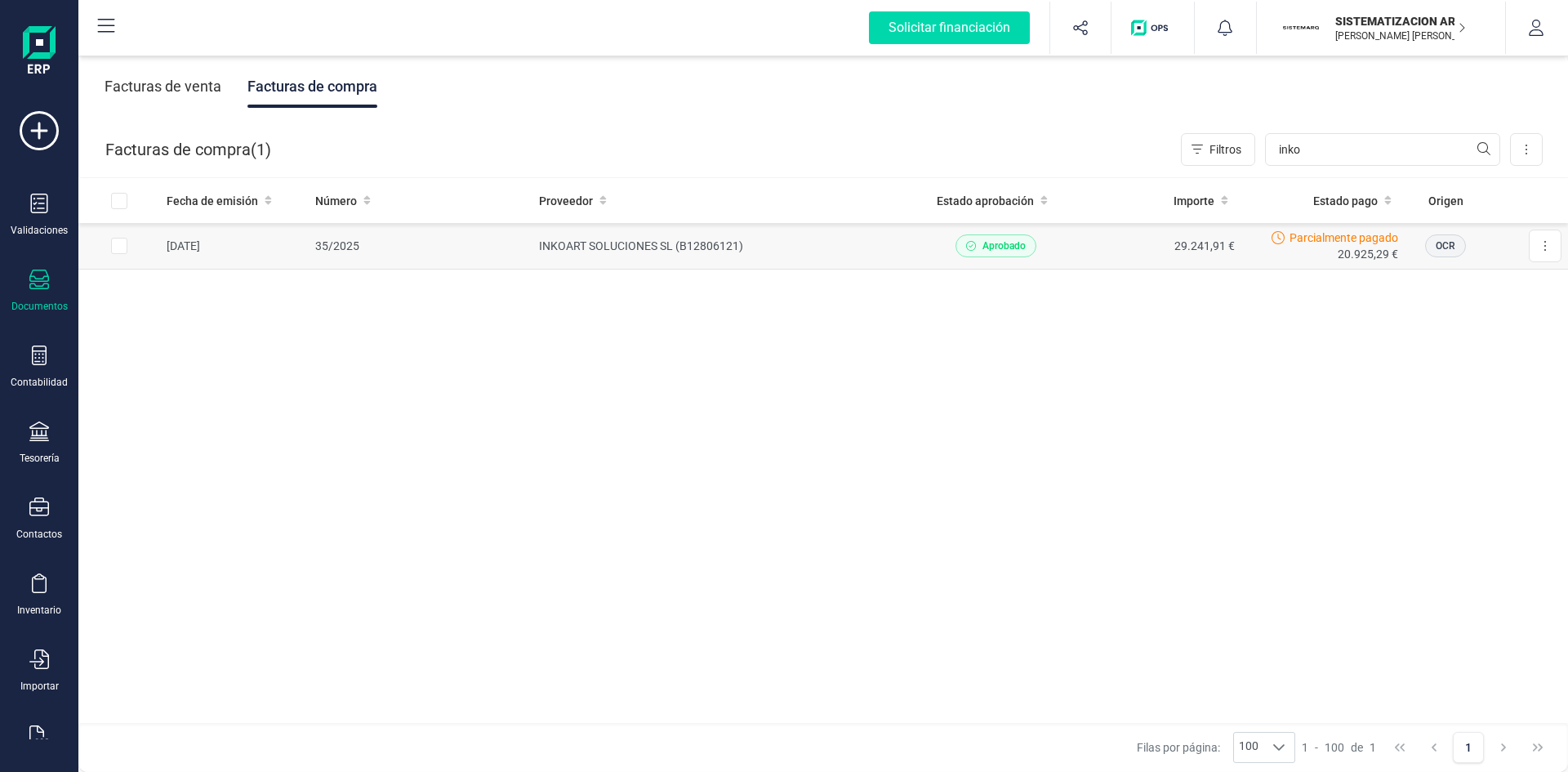
click at [792, 245] on td "INKOART SOLUCIONES SL (B12806121)" at bounding box center [722, 246] width 381 height 47
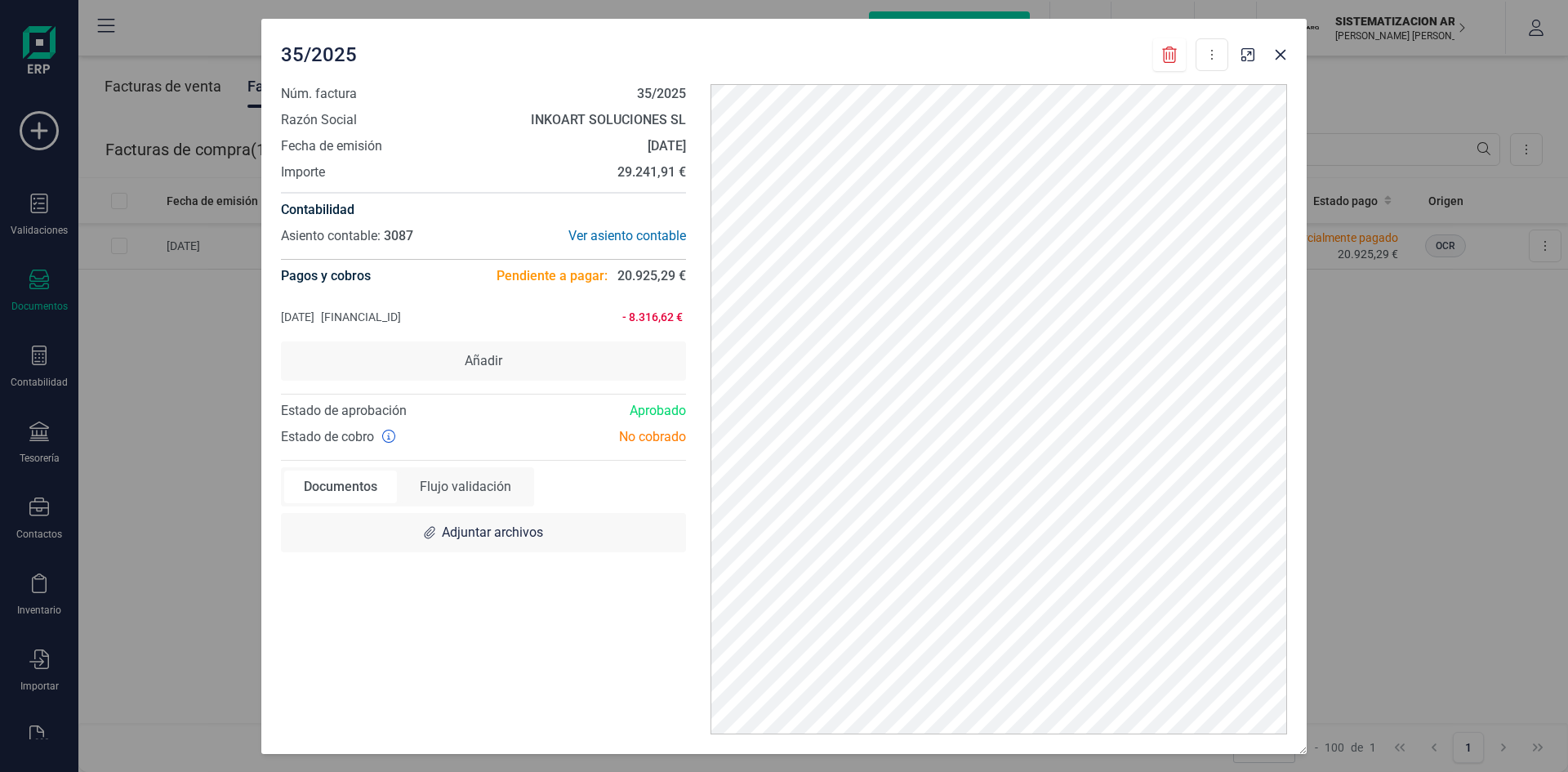
click at [1293, 60] on div at bounding box center [1264, 49] width 59 height 36
click at [1282, 53] on icon "button" at bounding box center [1280, 54] width 10 height 10
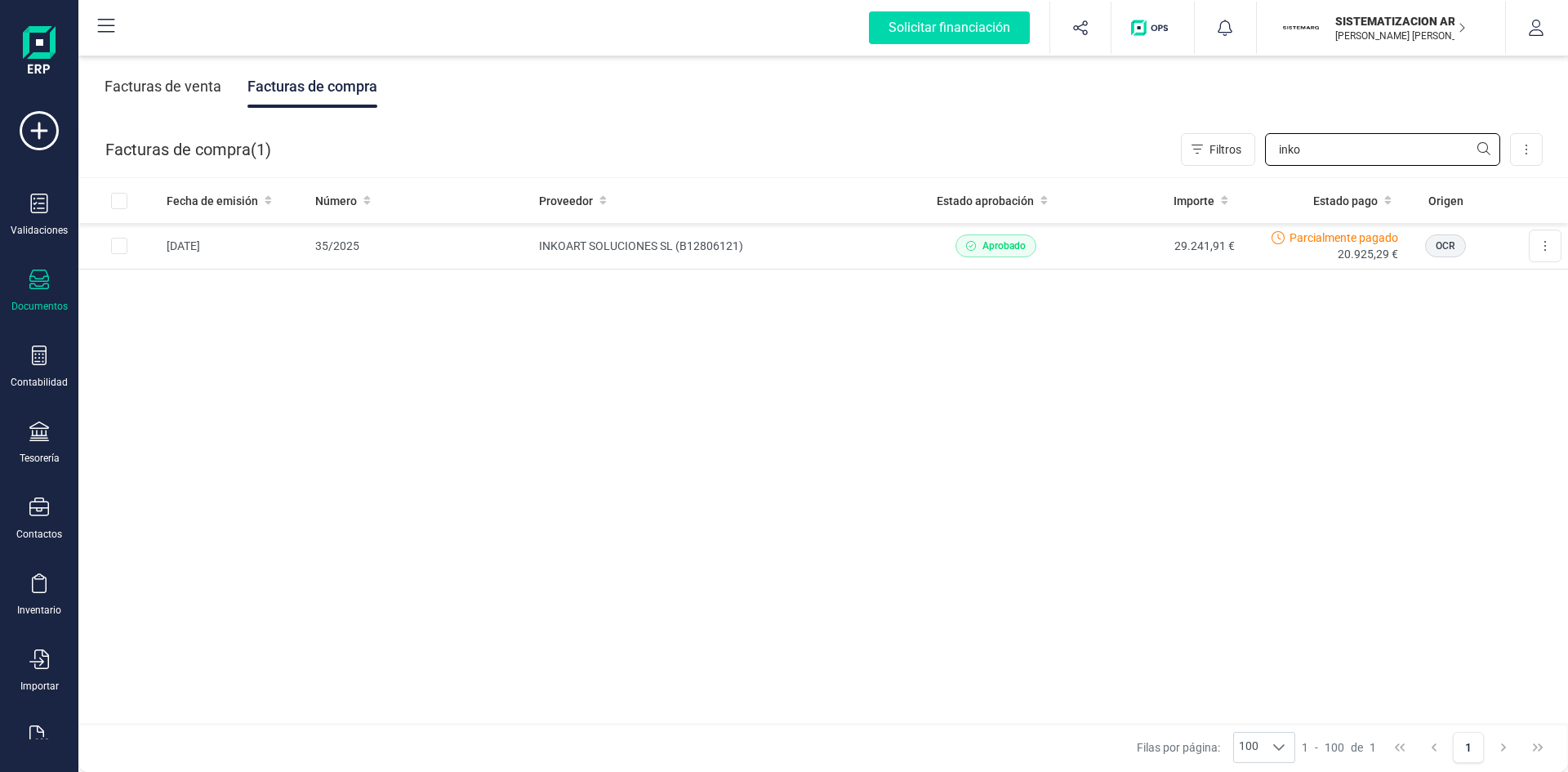
click at [1343, 138] on input "inko" at bounding box center [1382, 149] width 235 height 33
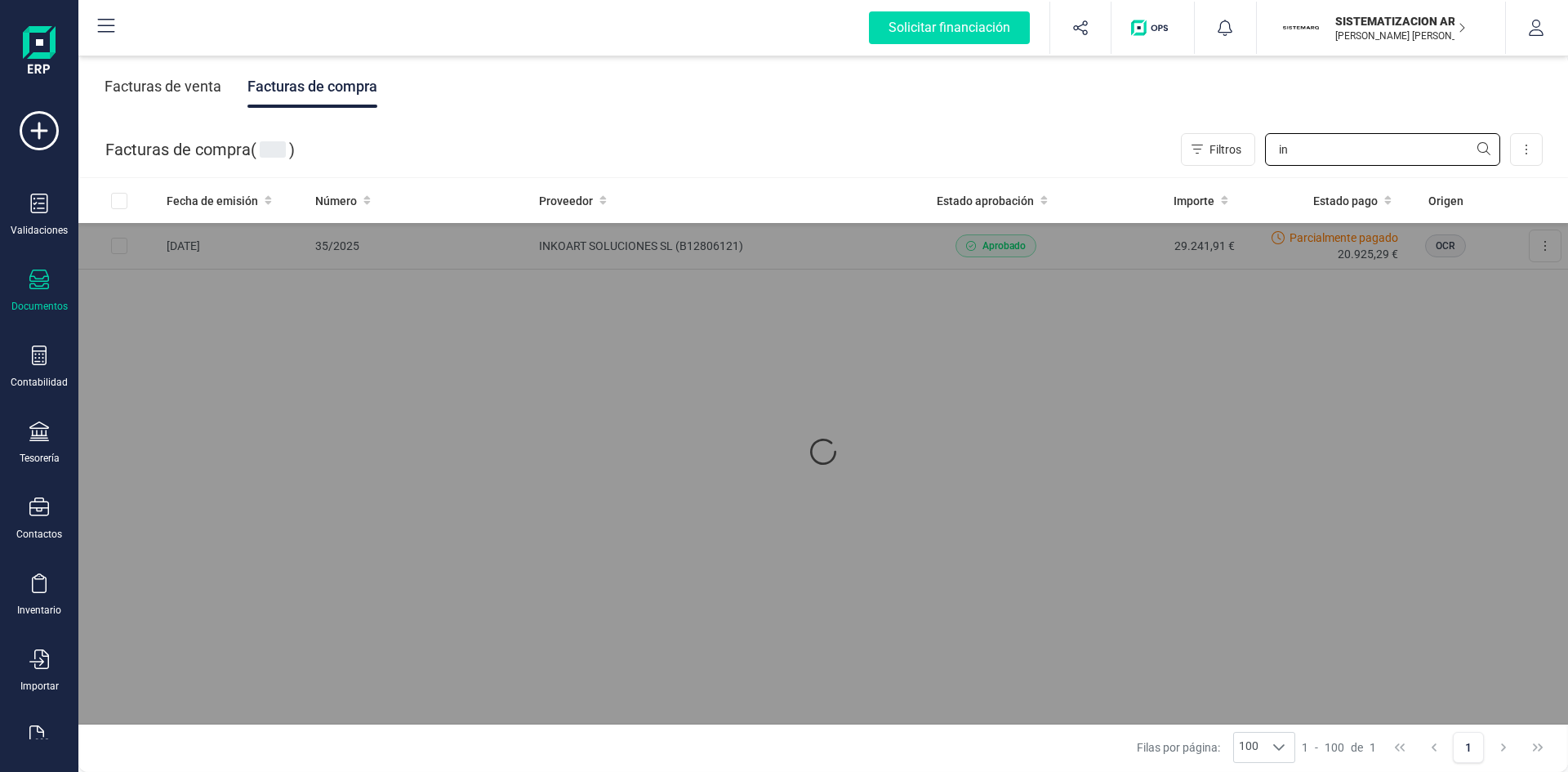
type input "i"
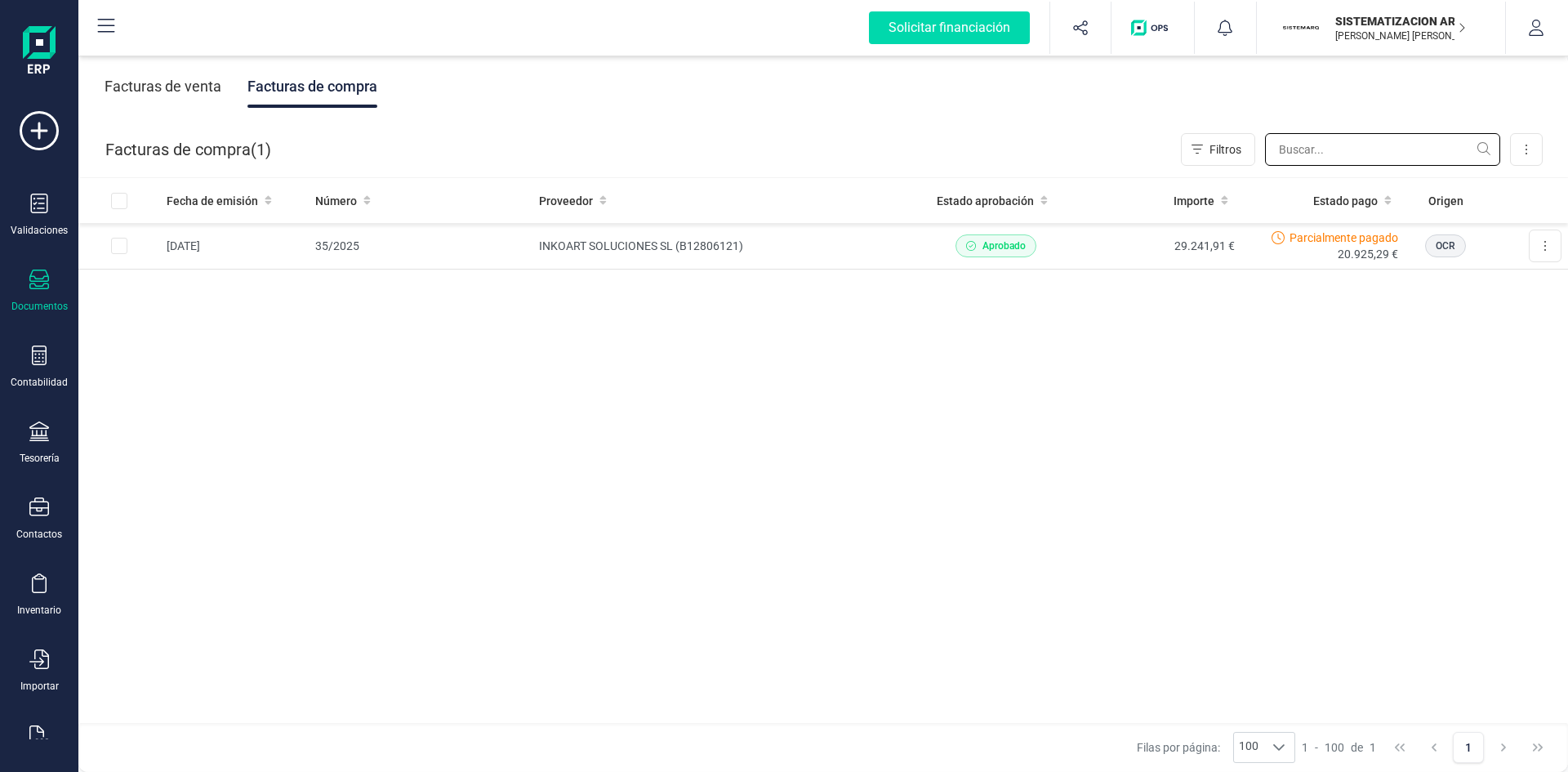
click at [1340, 140] on input "text" at bounding box center [1382, 149] width 235 height 33
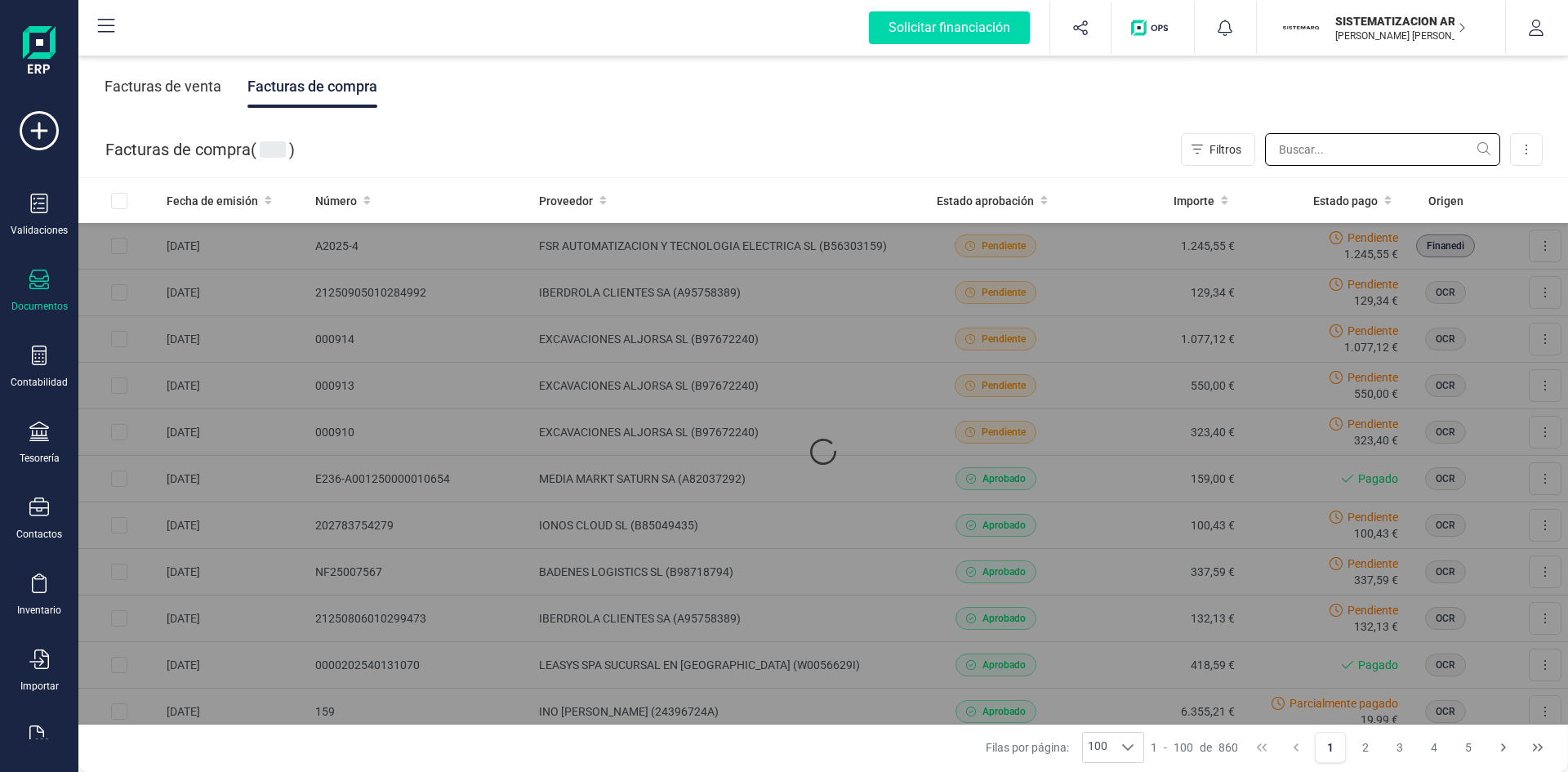
click at [1317, 150] on input "text" at bounding box center [1382, 149] width 235 height 33
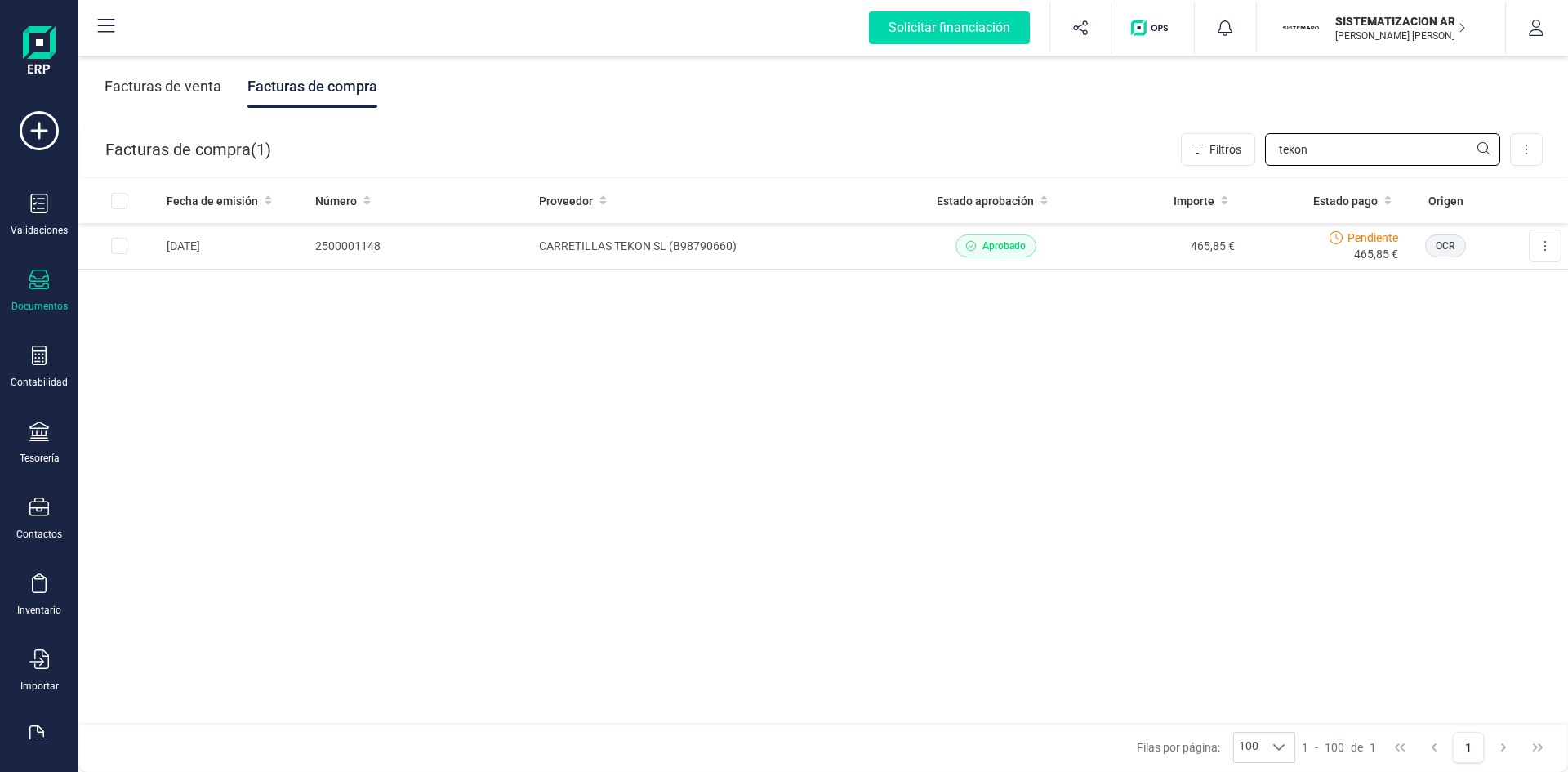
type input "tekon"
